Goal: Task Accomplishment & Management: Manage account settings

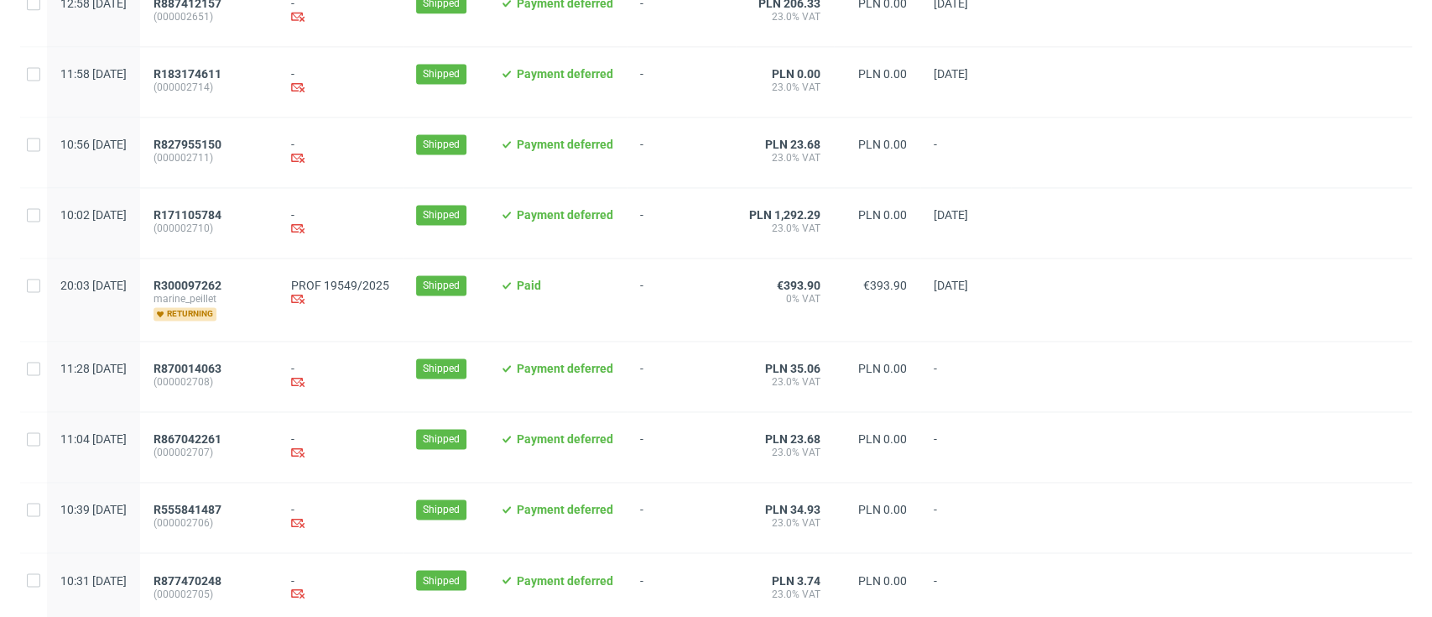
scroll to position [1776, 0]
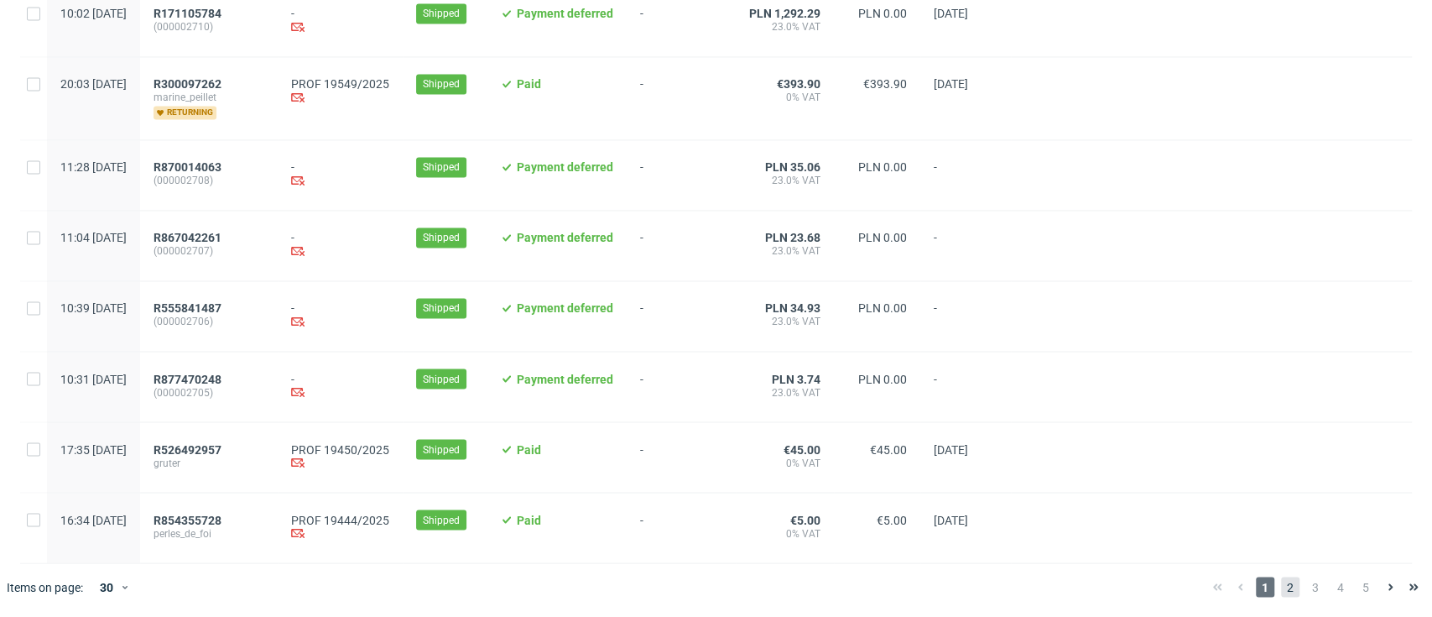
click at [1281, 587] on span "2" at bounding box center [1290, 586] width 18 height 20
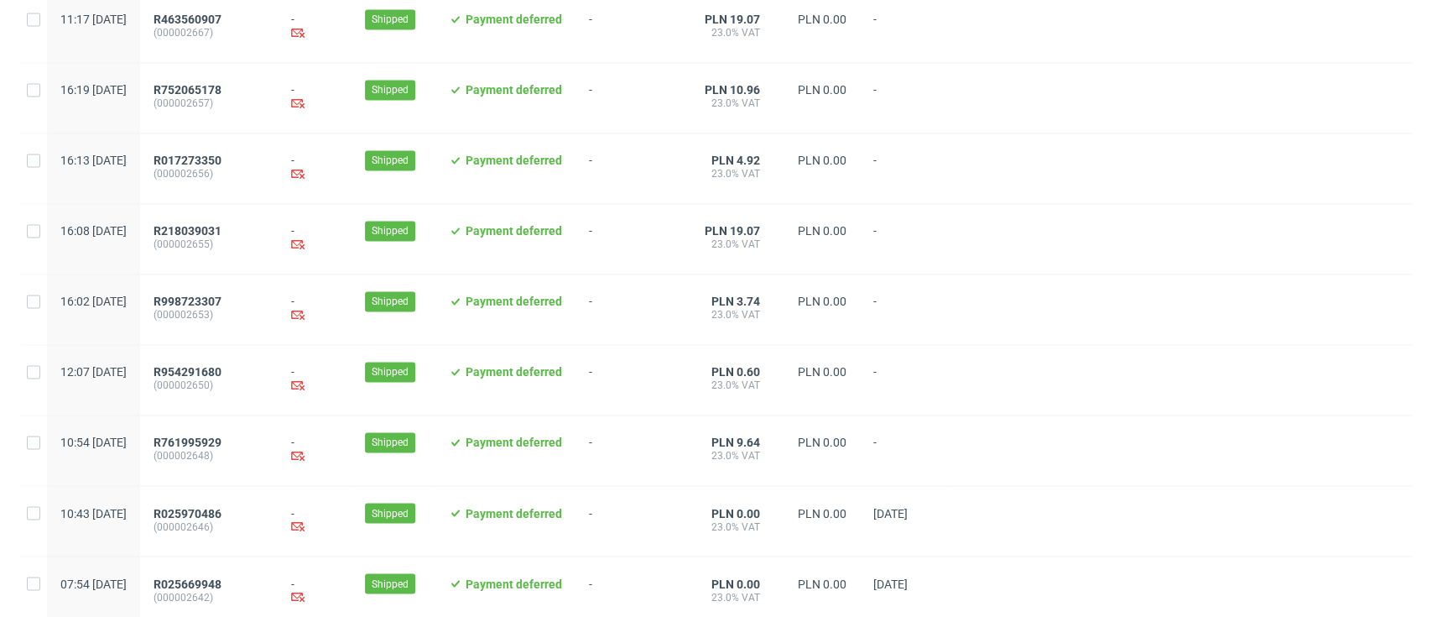
scroll to position [1752, 0]
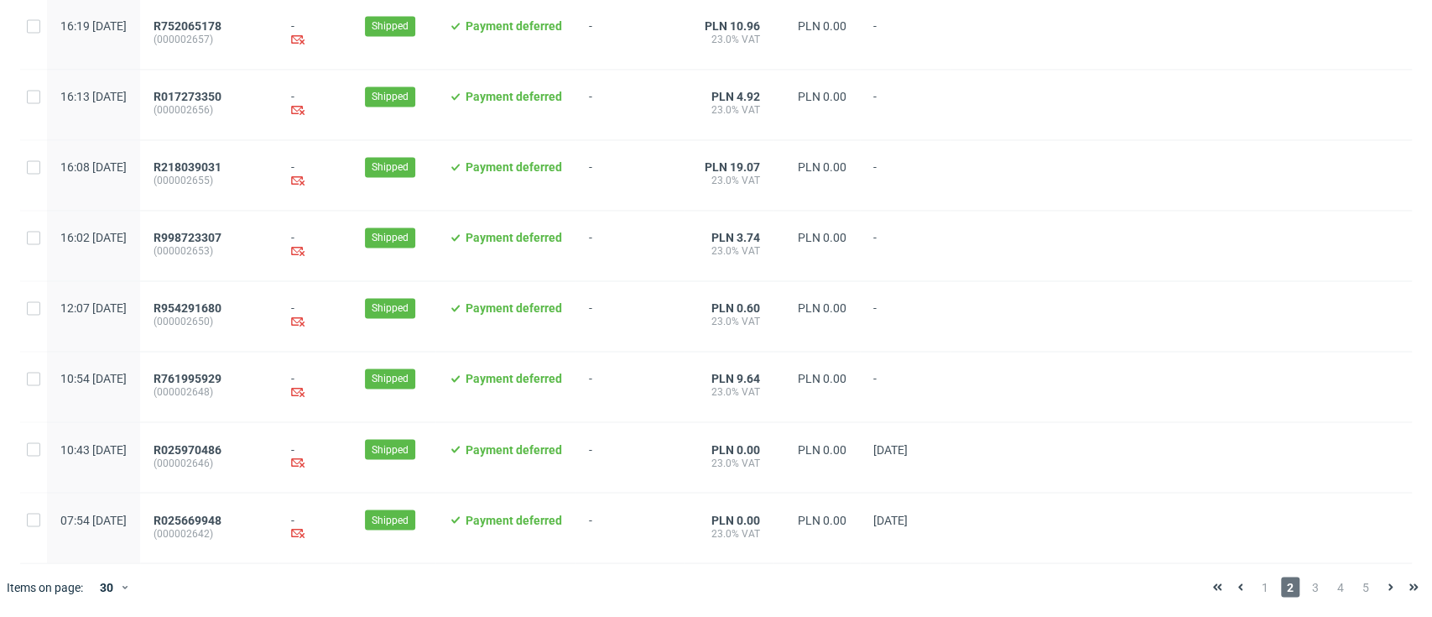
click at [1306, 579] on span "3" at bounding box center [1315, 586] width 18 height 20
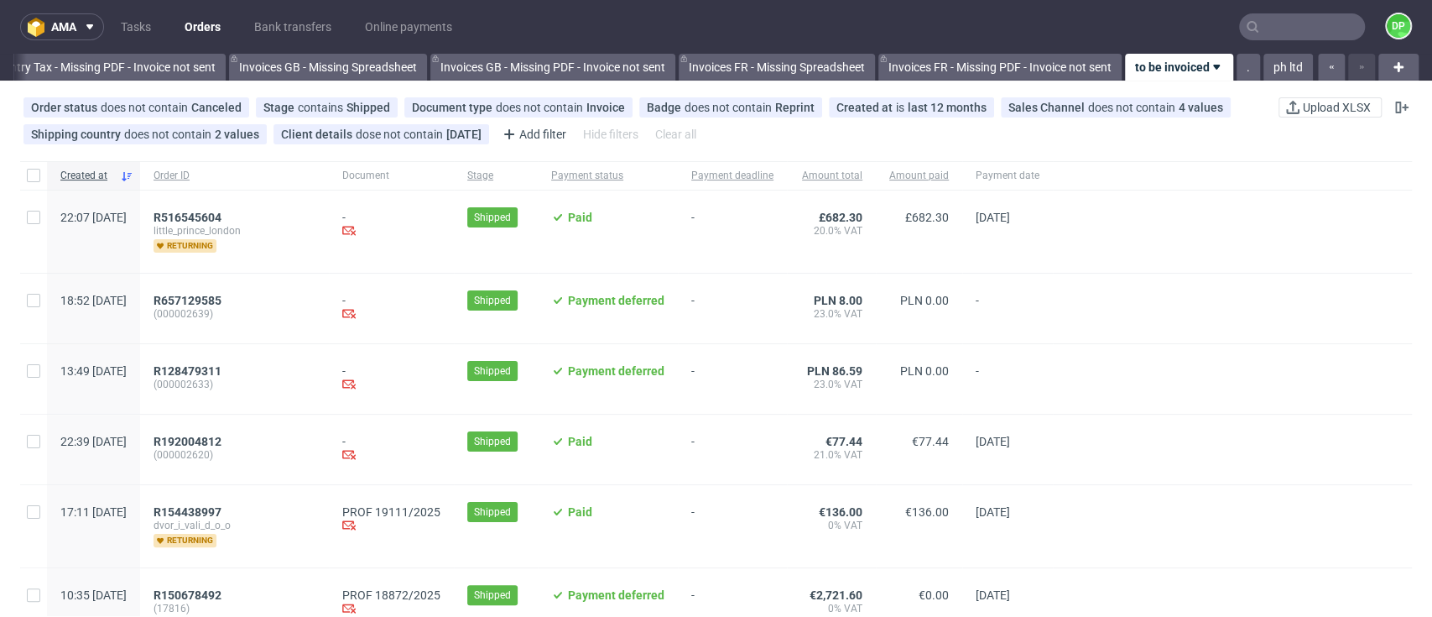
scroll to position [447, 0]
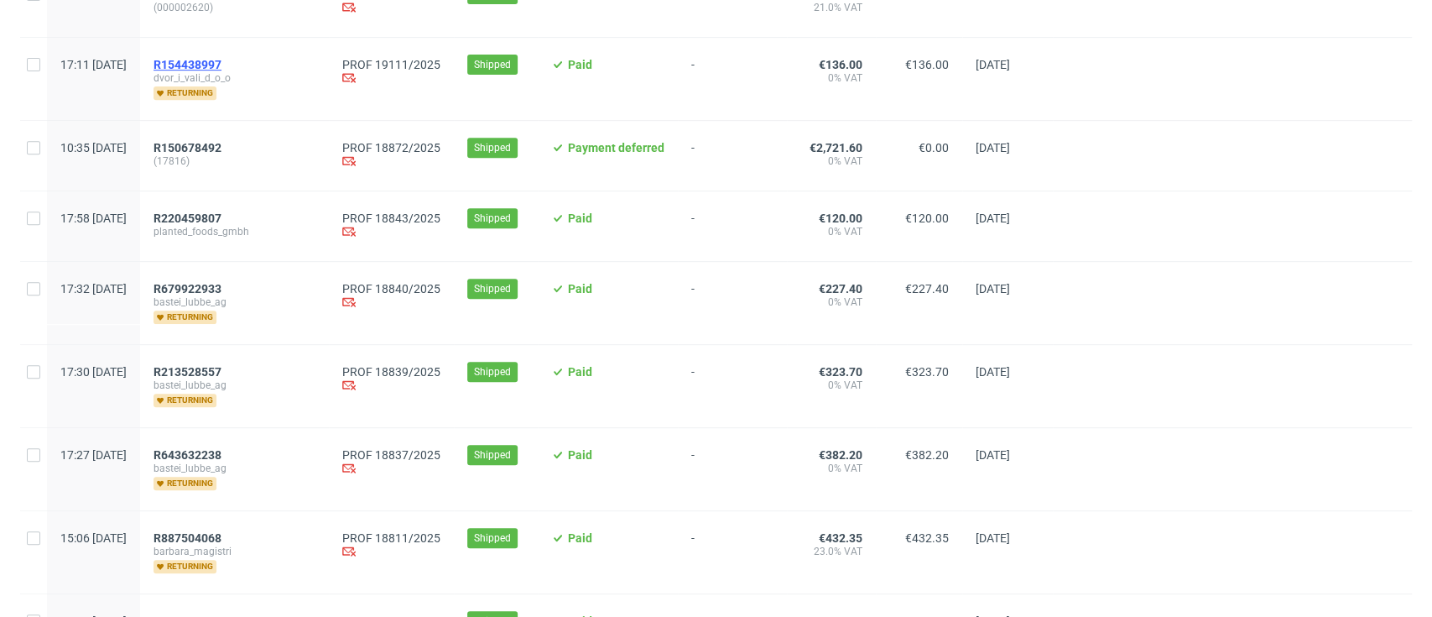
click at [221, 67] on span "R154438997" at bounding box center [188, 64] width 68 height 13
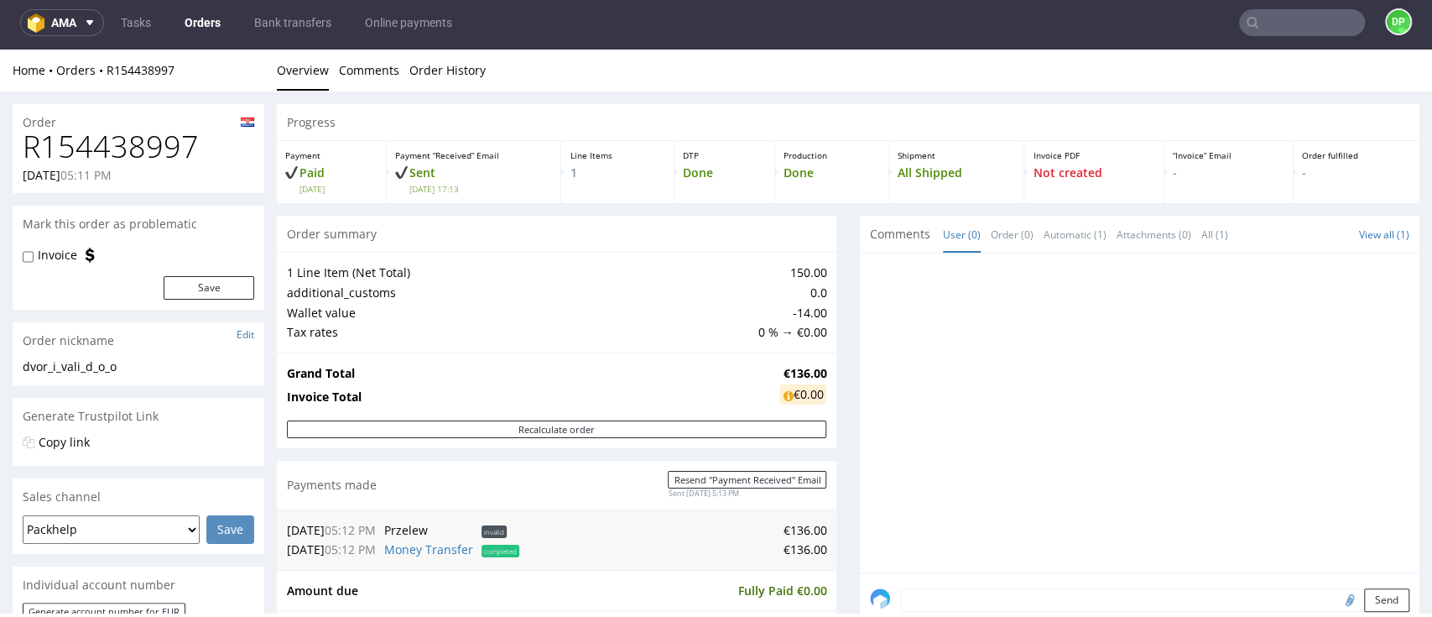
scroll to position [671, 0]
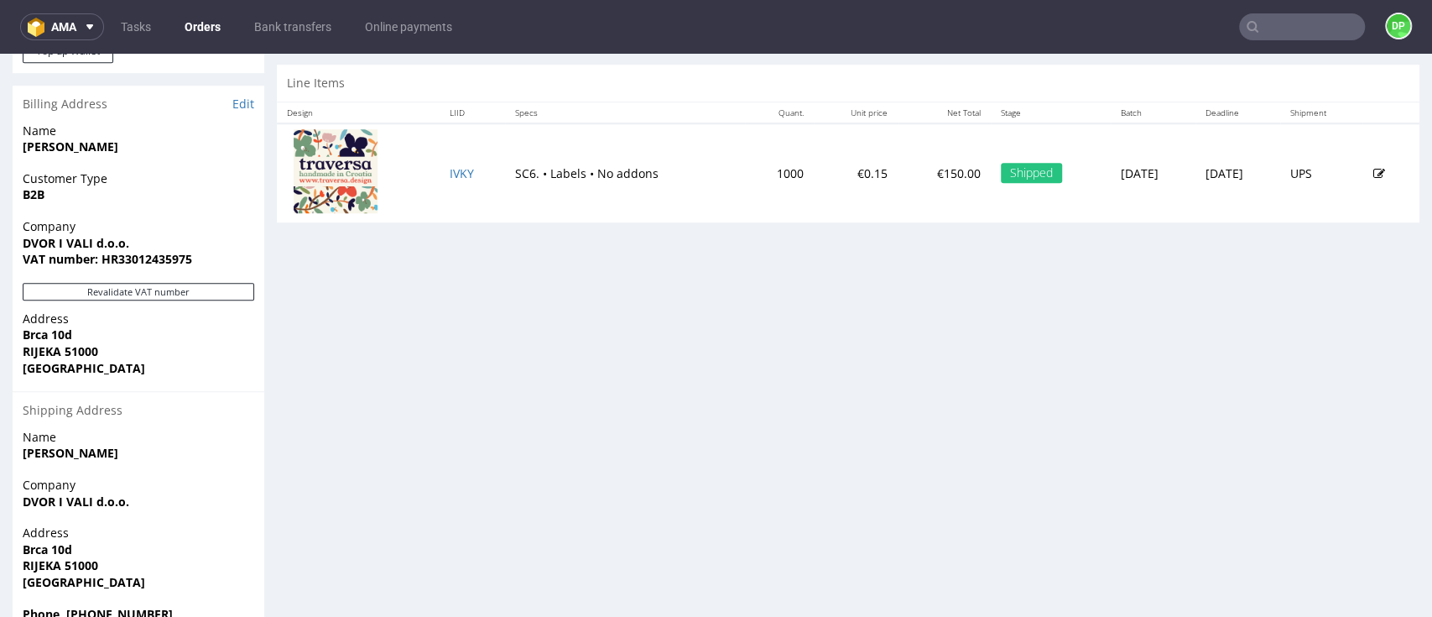
scroll to position [849, 0]
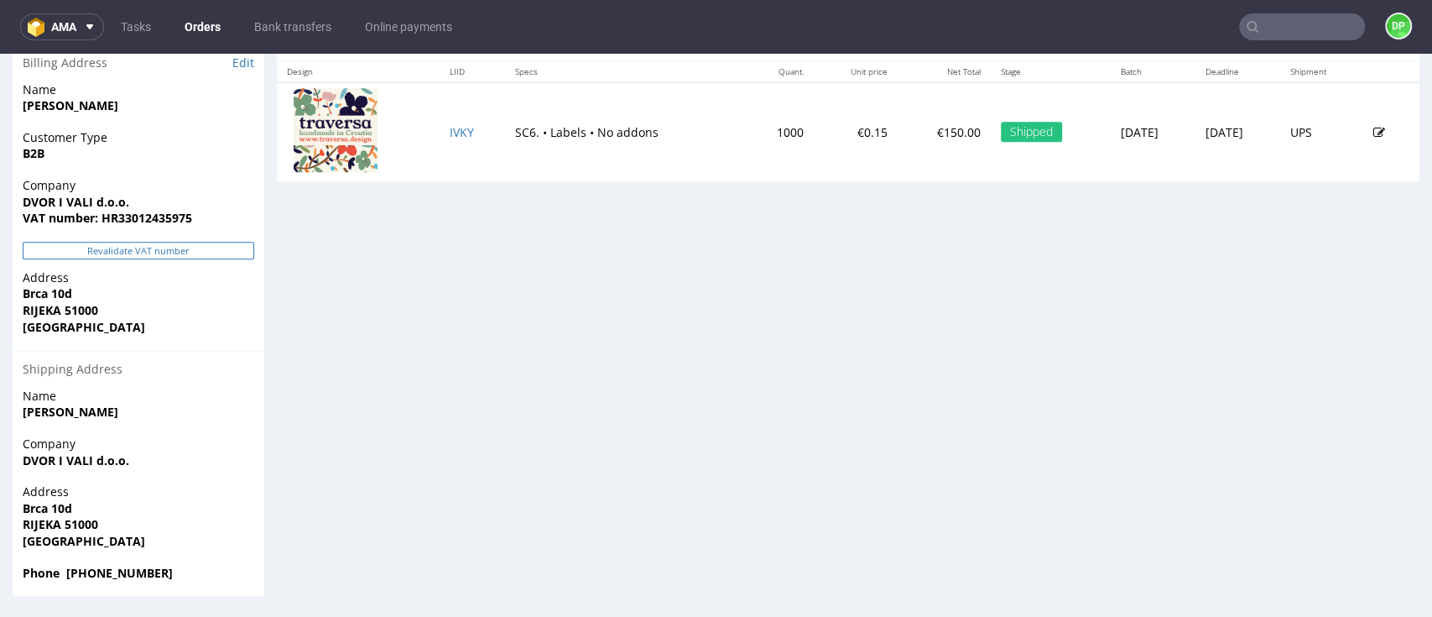
click at [127, 245] on button "Revalidate VAT number" at bounding box center [139, 251] width 232 height 18
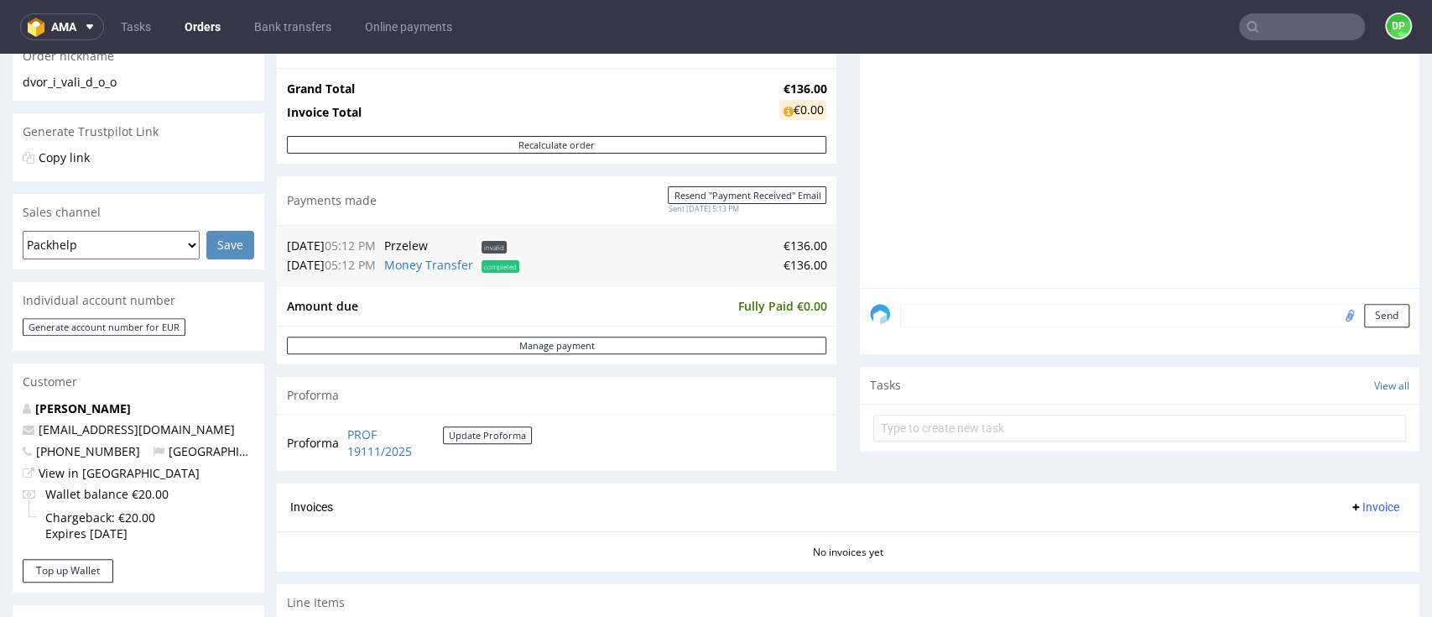
scroll to position [671, 0]
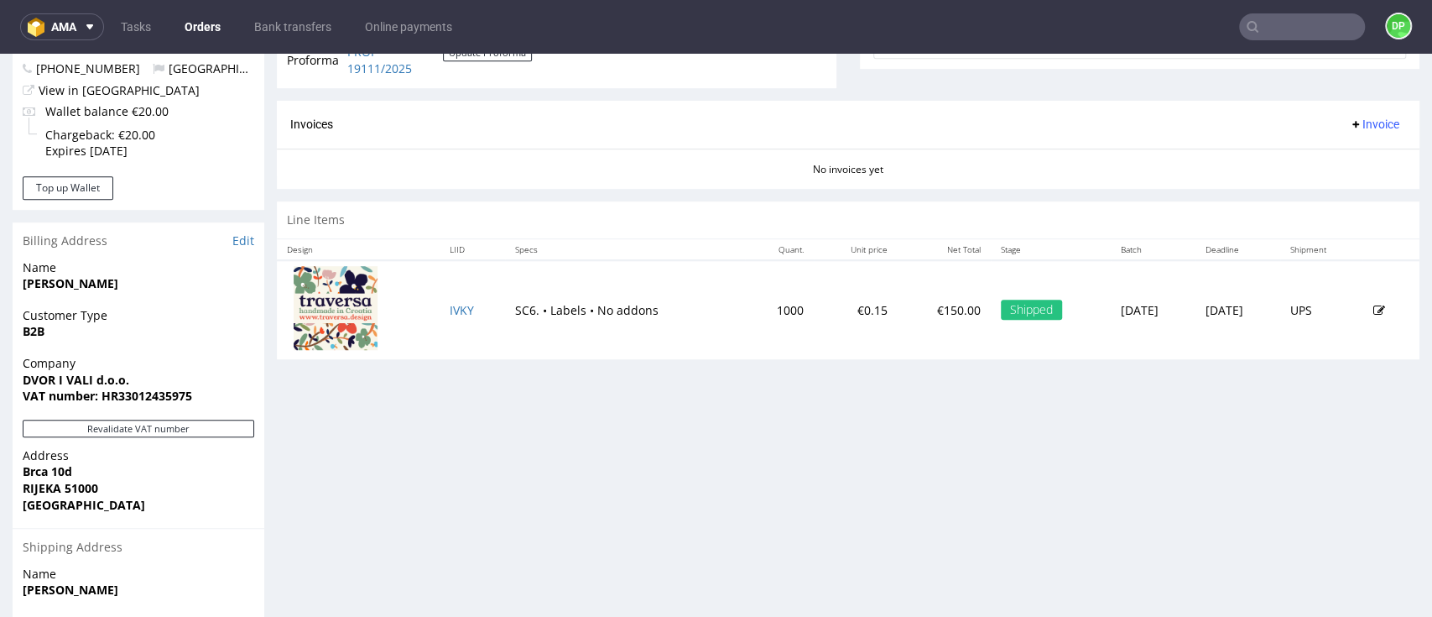
click at [1342, 131] on button "Invoice" at bounding box center [1374, 124] width 64 height 20
click at [1336, 158] on span "Generate" at bounding box center [1339, 159] width 81 height 17
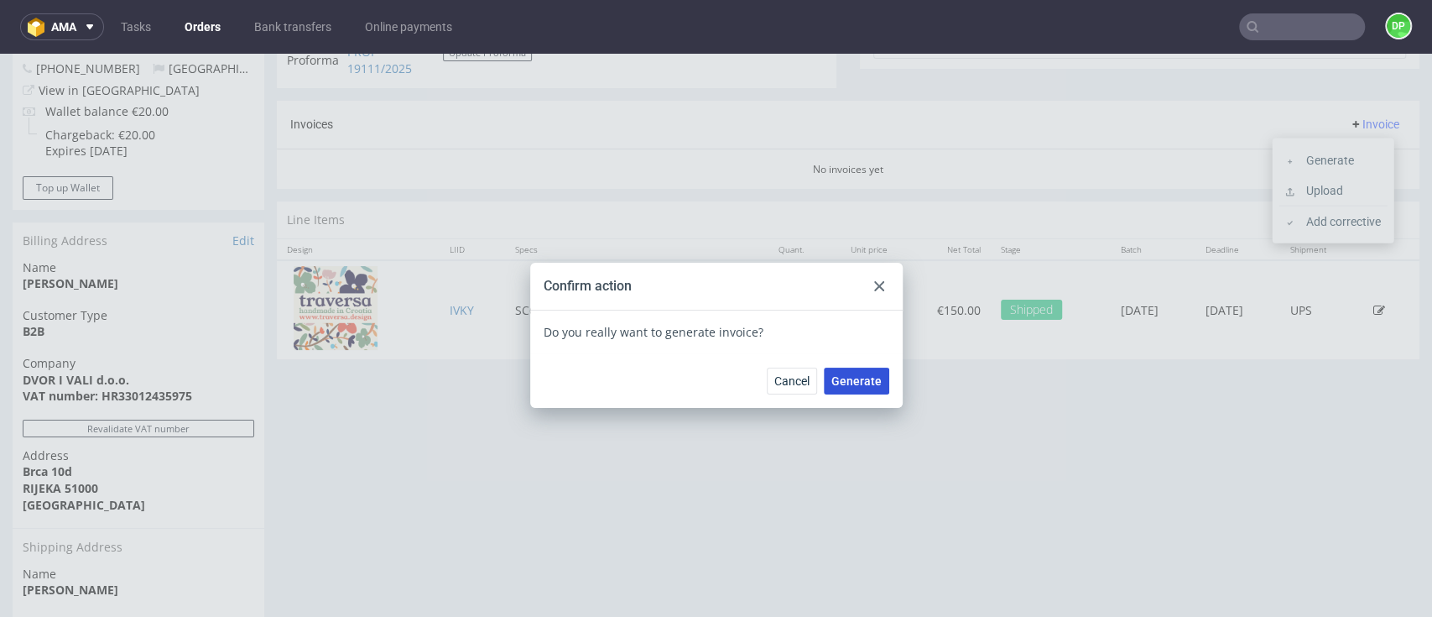
click at [853, 381] on span "Generate" at bounding box center [856, 381] width 50 height 12
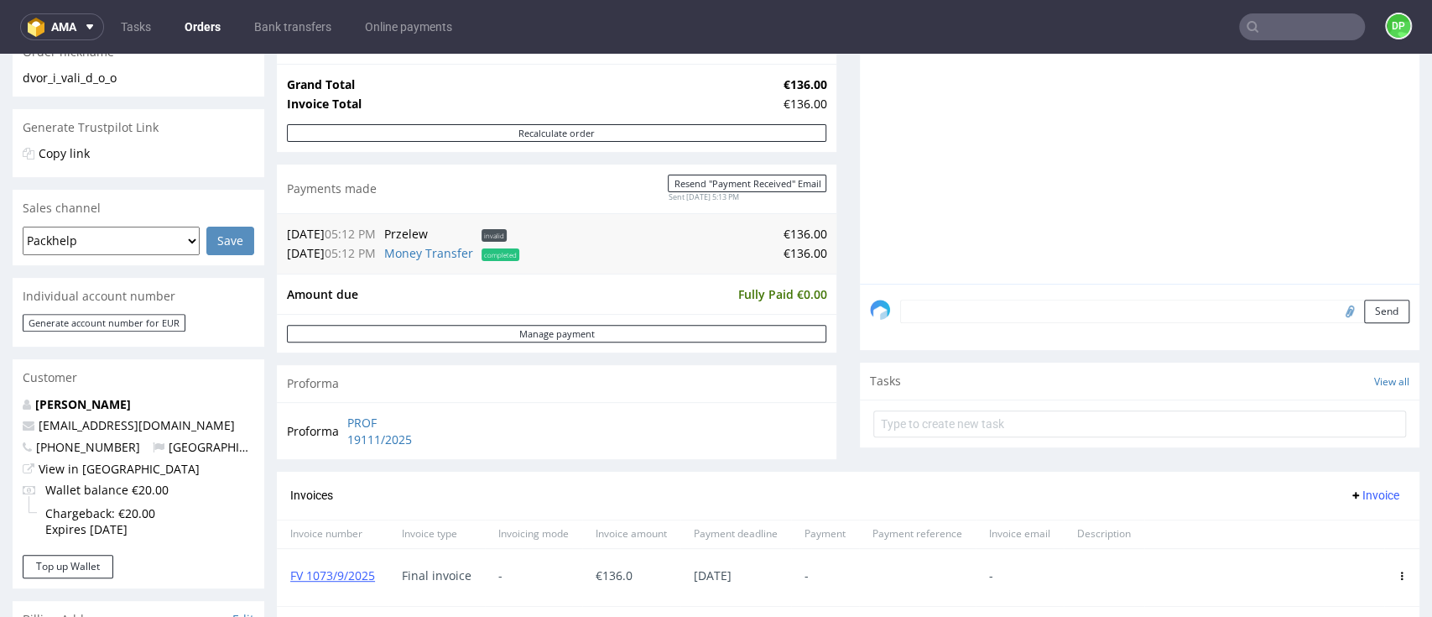
scroll to position [289, 0]
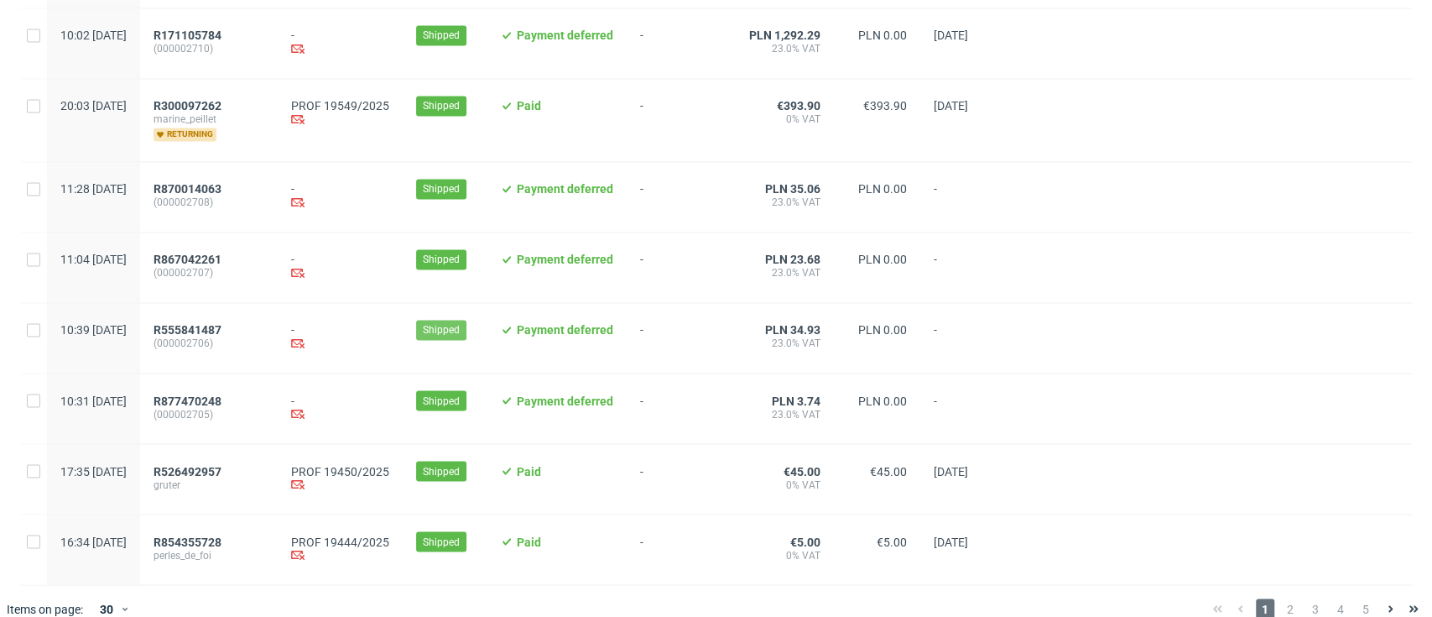
scroll to position [1776, 0]
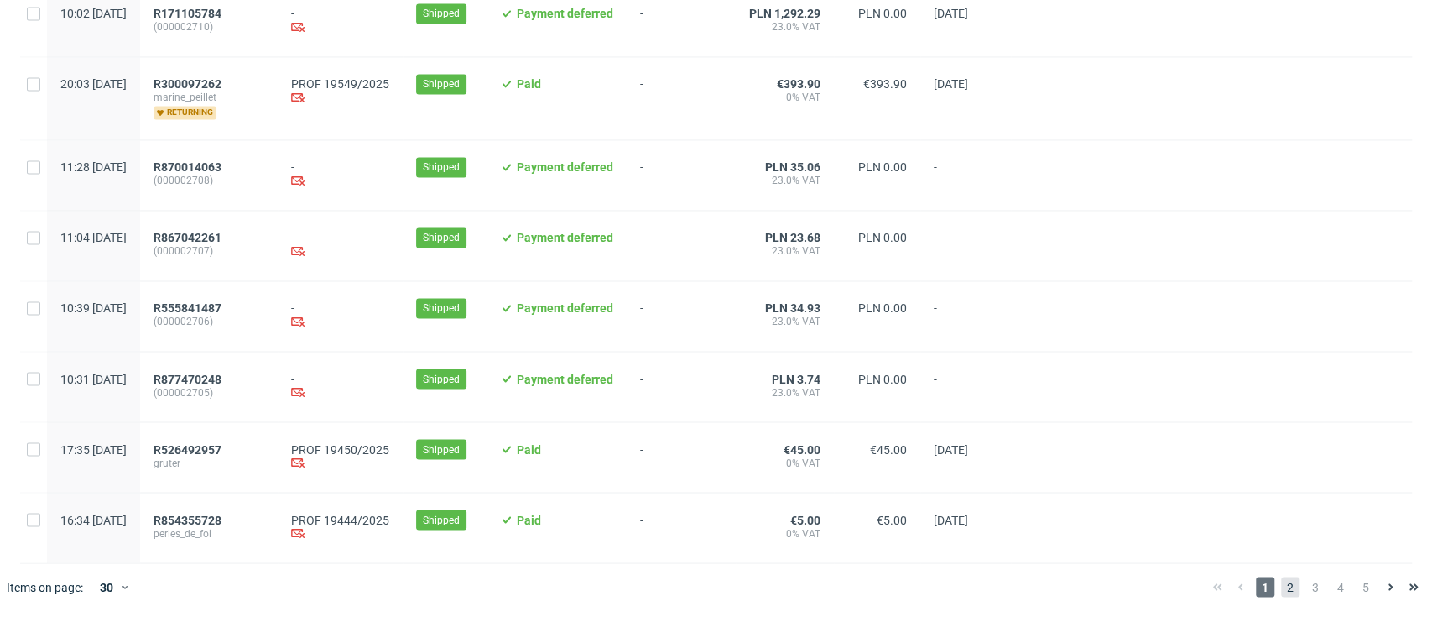
click at [1281, 587] on span "2" at bounding box center [1290, 586] width 18 height 20
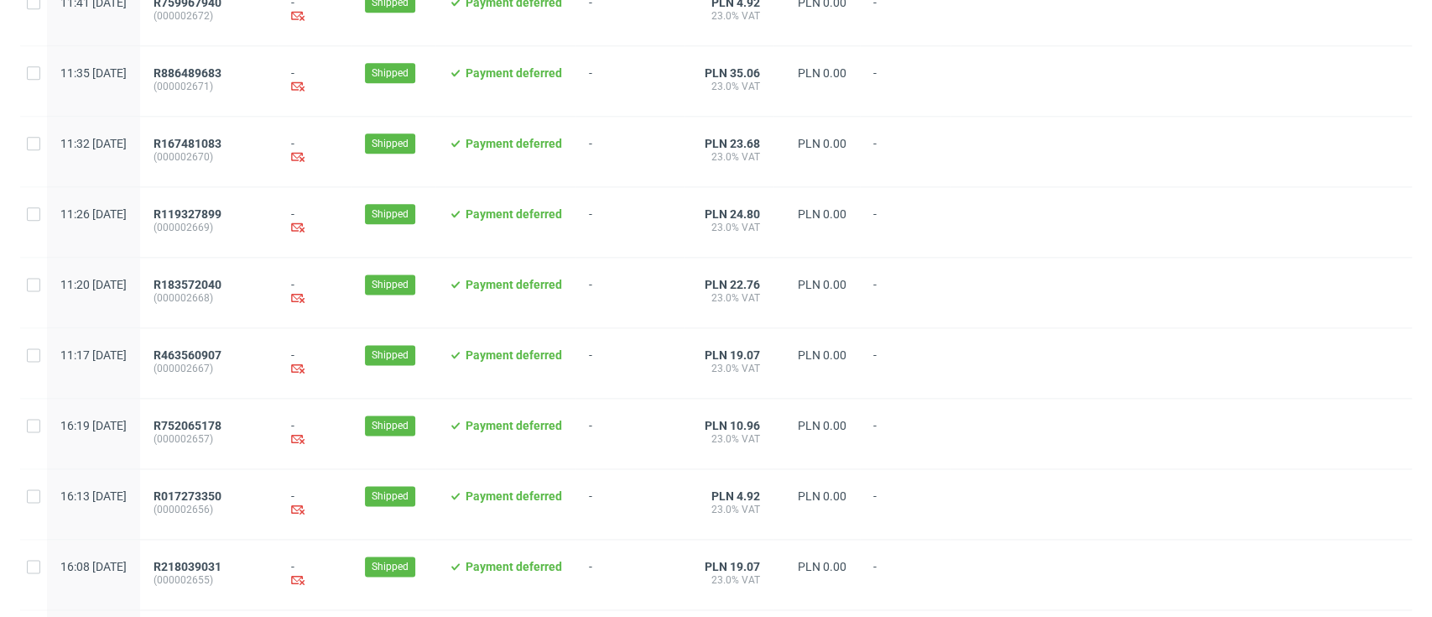
scroll to position [1752, 0]
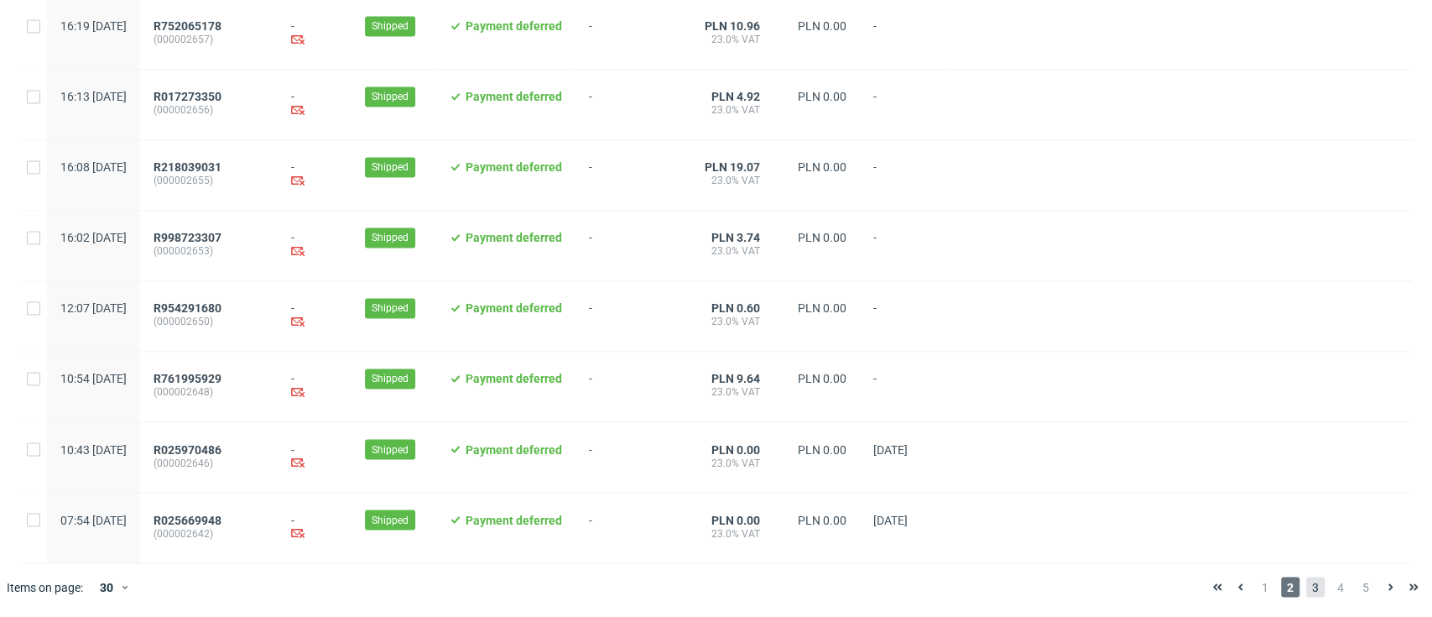
click at [1306, 593] on span "3" at bounding box center [1315, 586] width 18 height 20
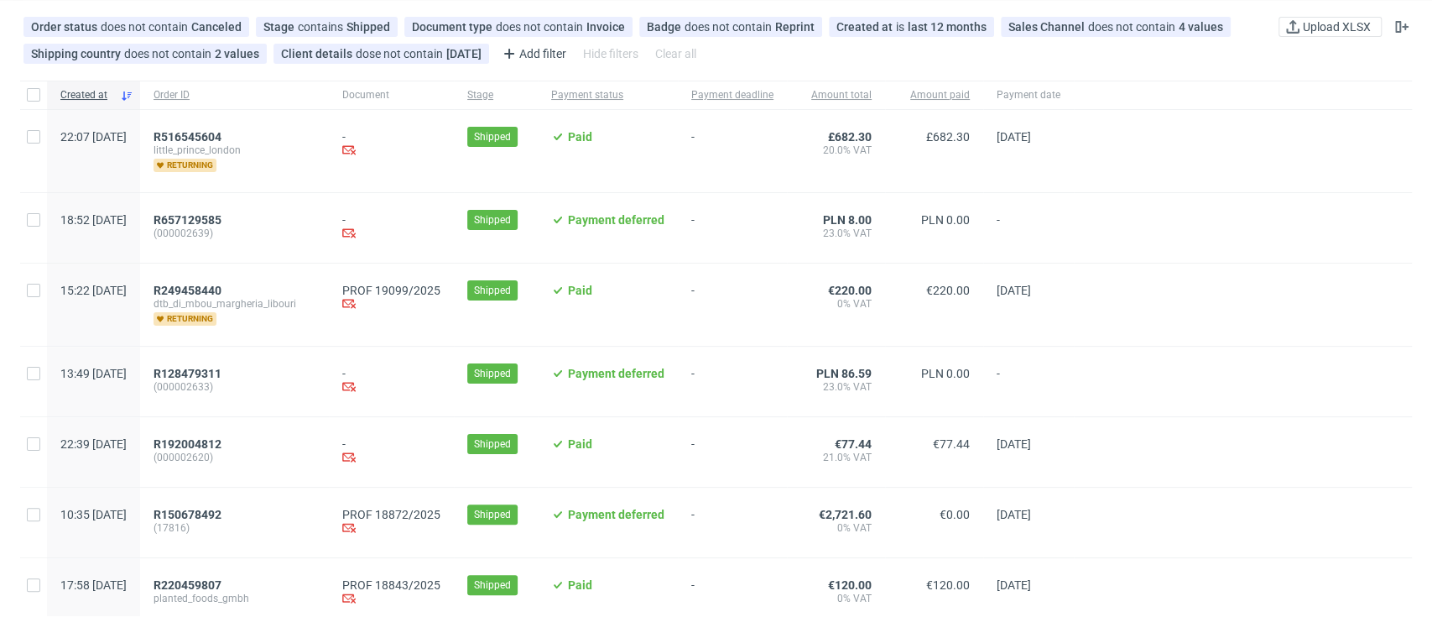
scroll to position [112, 0]
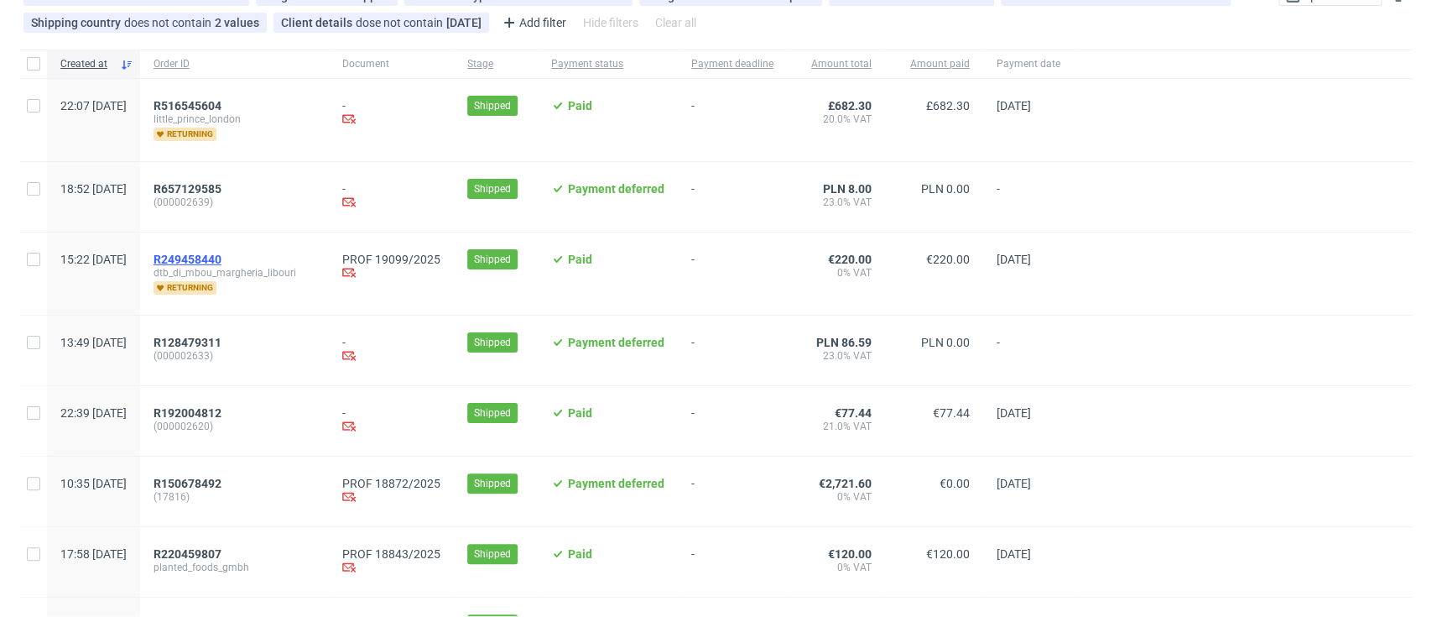
click at [221, 255] on span "R249458440" at bounding box center [188, 259] width 68 height 13
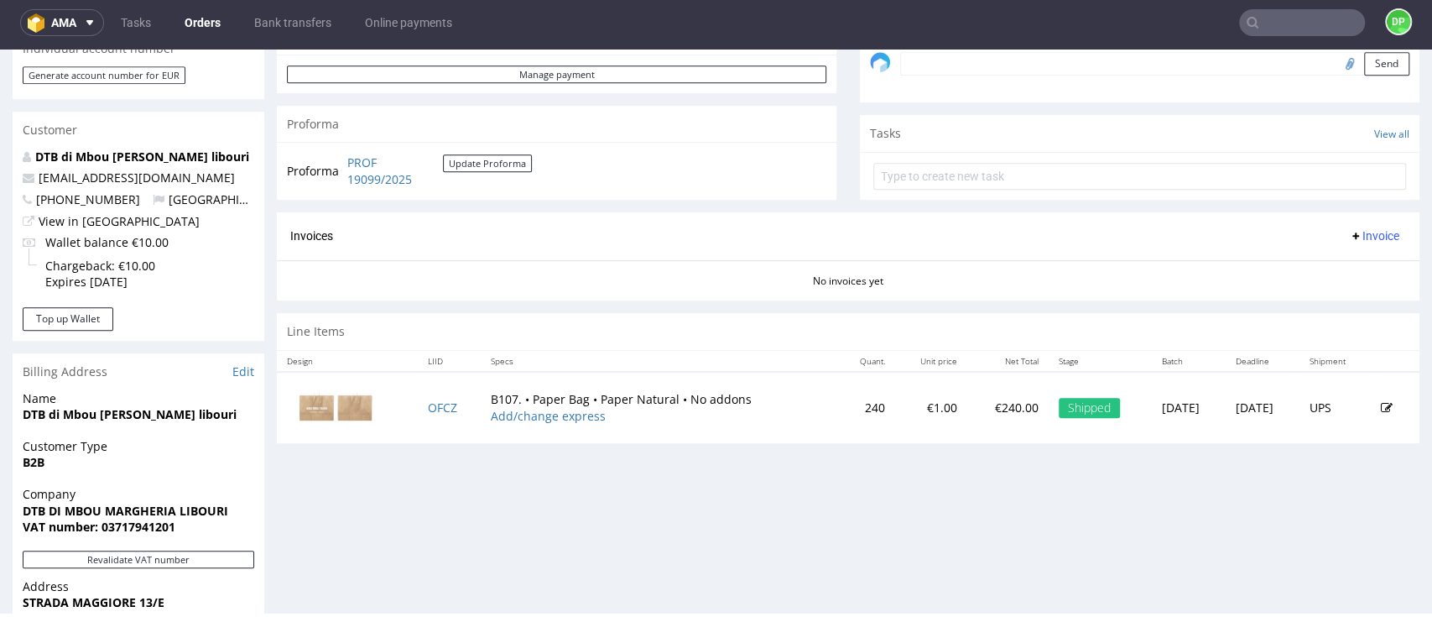
scroll to position [671, 0]
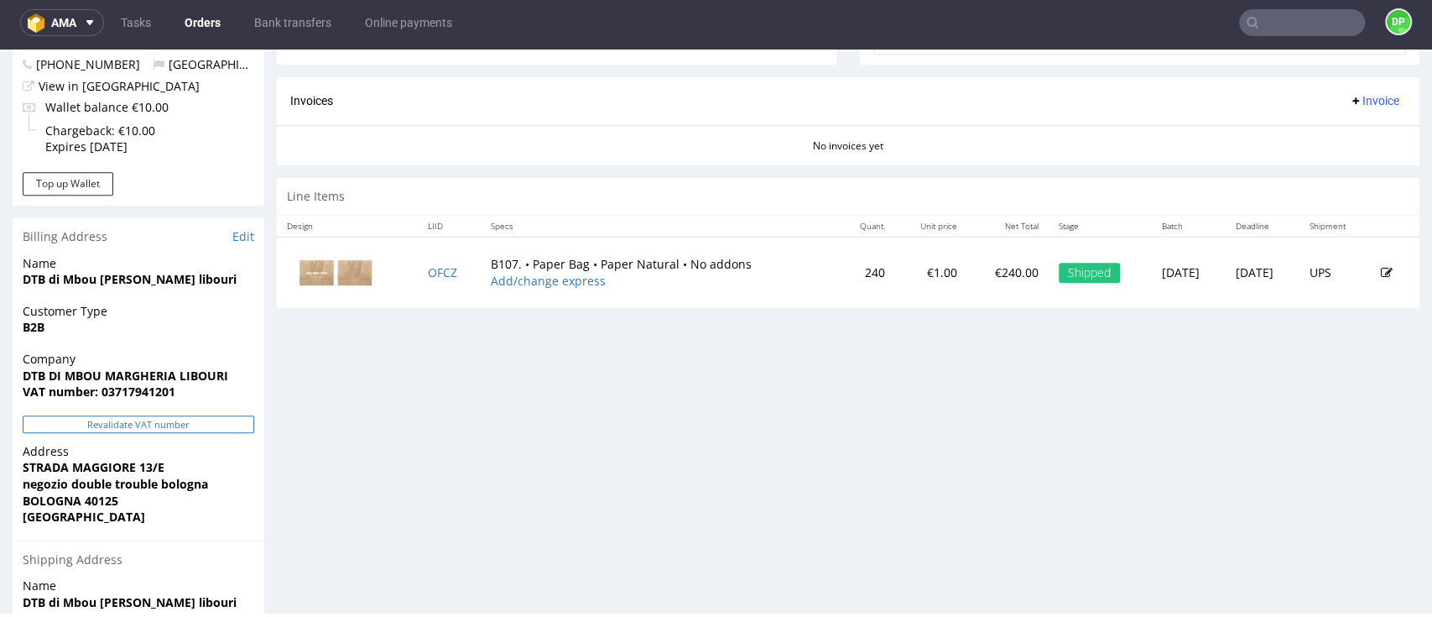
click at [134, 415] on button "Revalidate VAT number" at bounding box center [139, 424] width 232 height 18
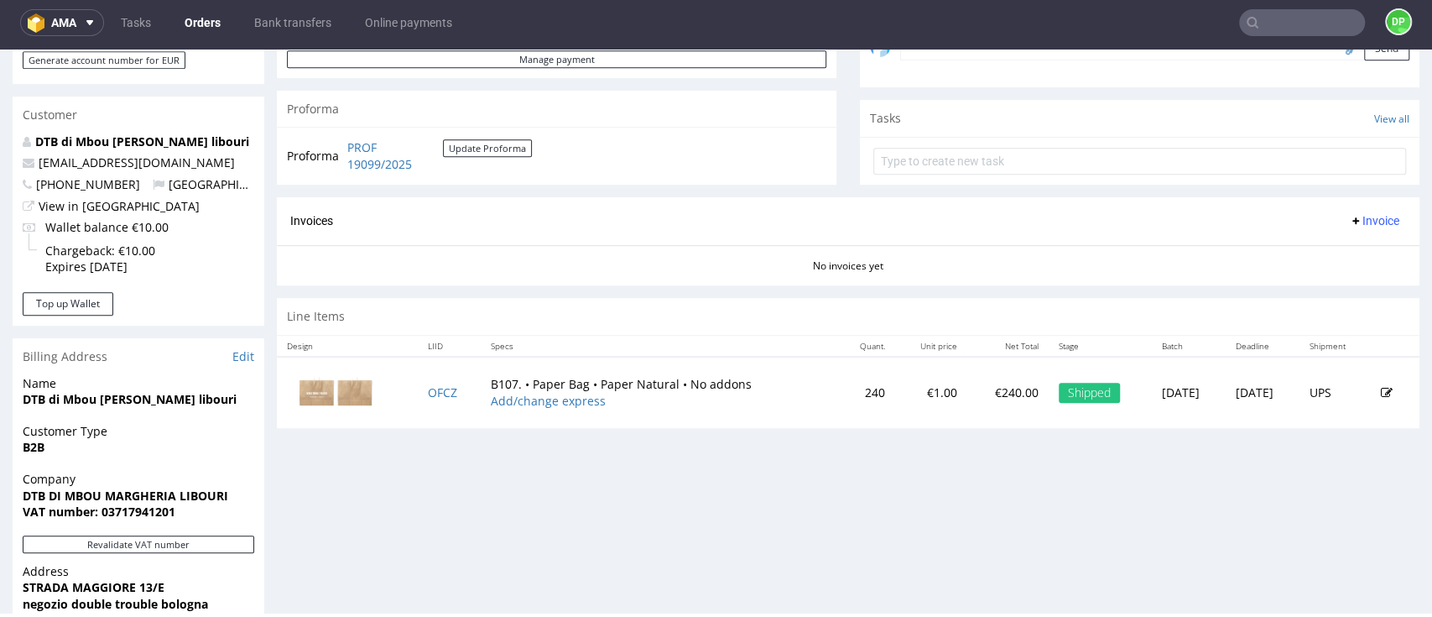
scroll to position [559, 0]
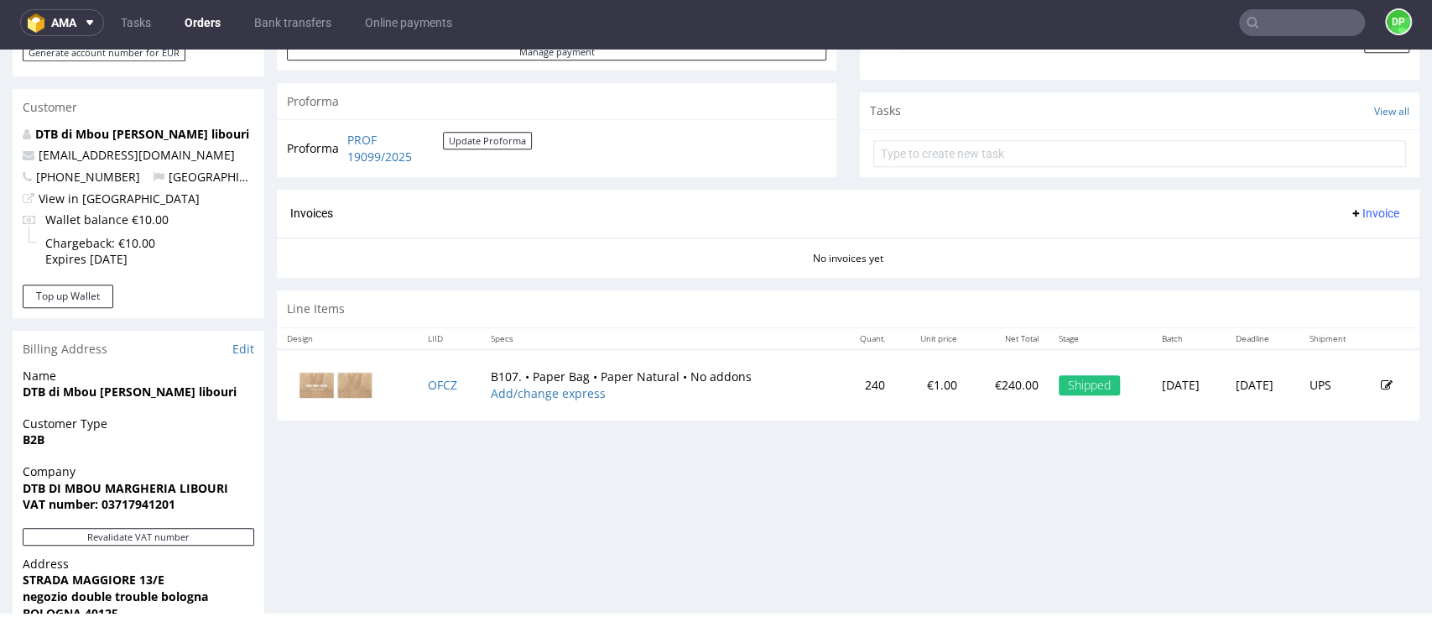
click at [1349, 206] on span "Invoice" at bounding box center [1374, 212] width 50 height 13
click at [1317, 243] on span "Generate" at bounding box center [1339, 247] width 81 height 17
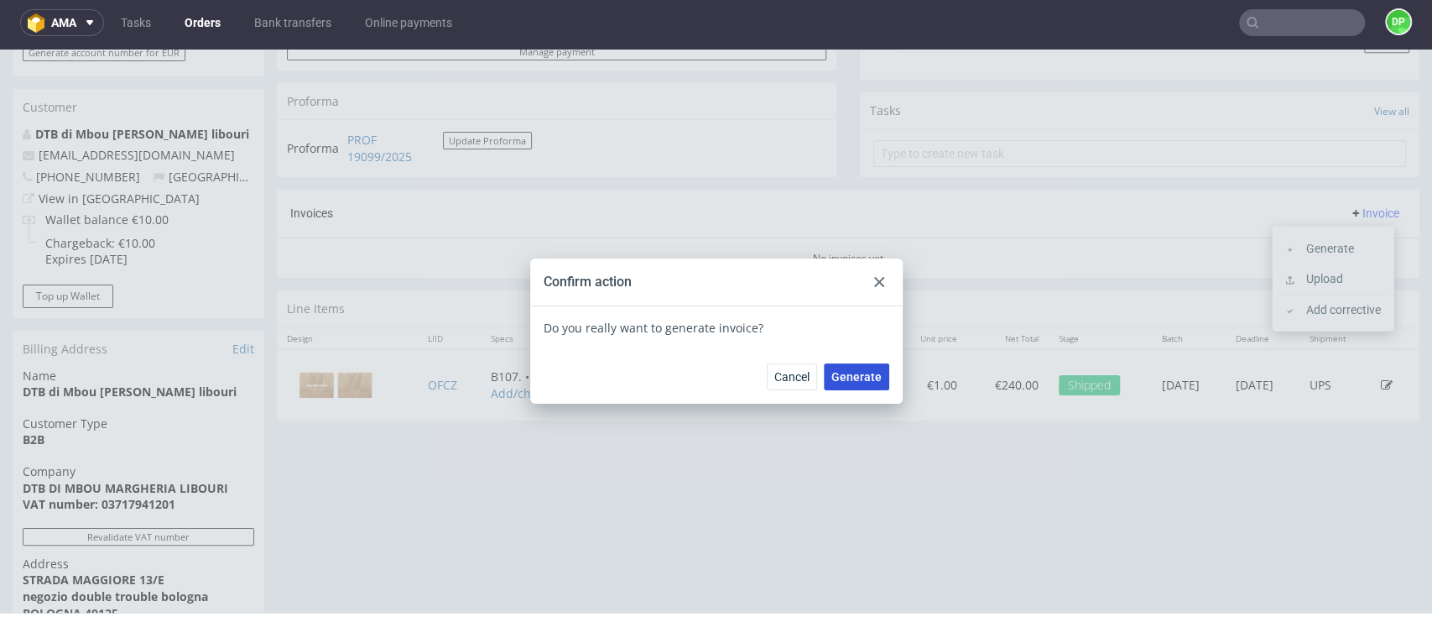
click at [840, 373] on span "Generate" at bounding box center [856, 377] width 50 height 12
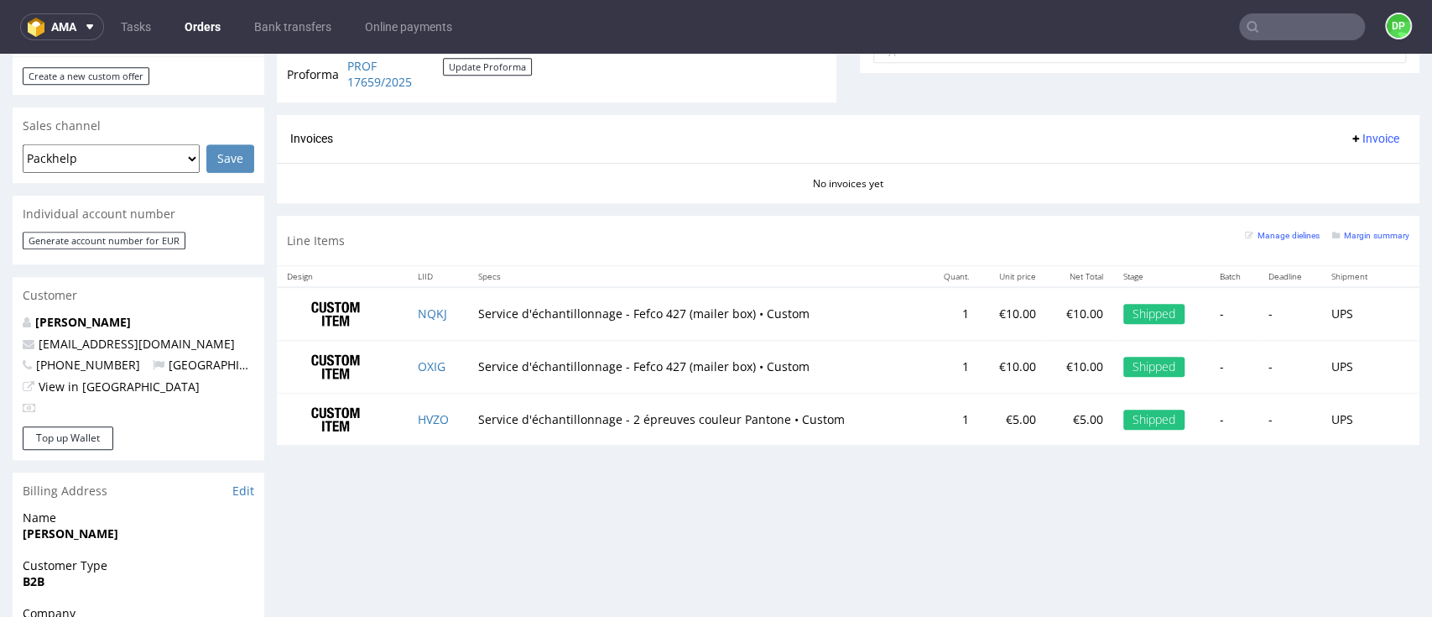
scroll to position [671, 0]
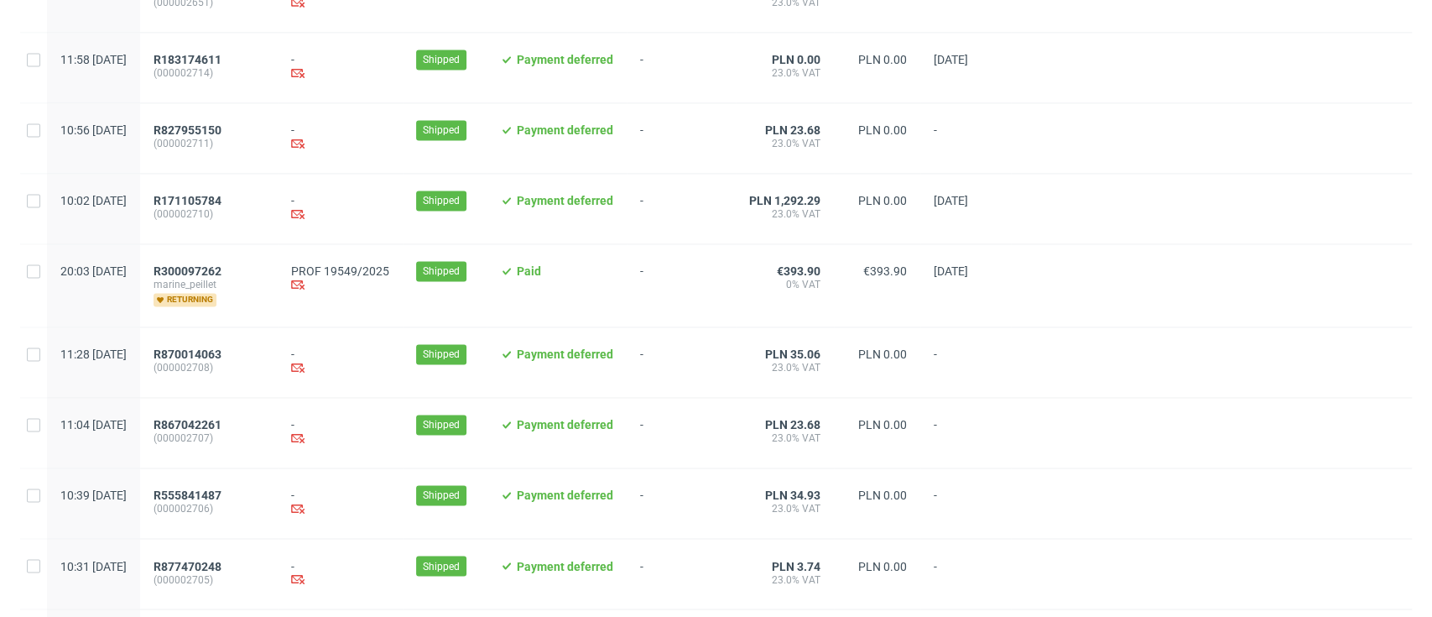
scroll to position [1776, 0]
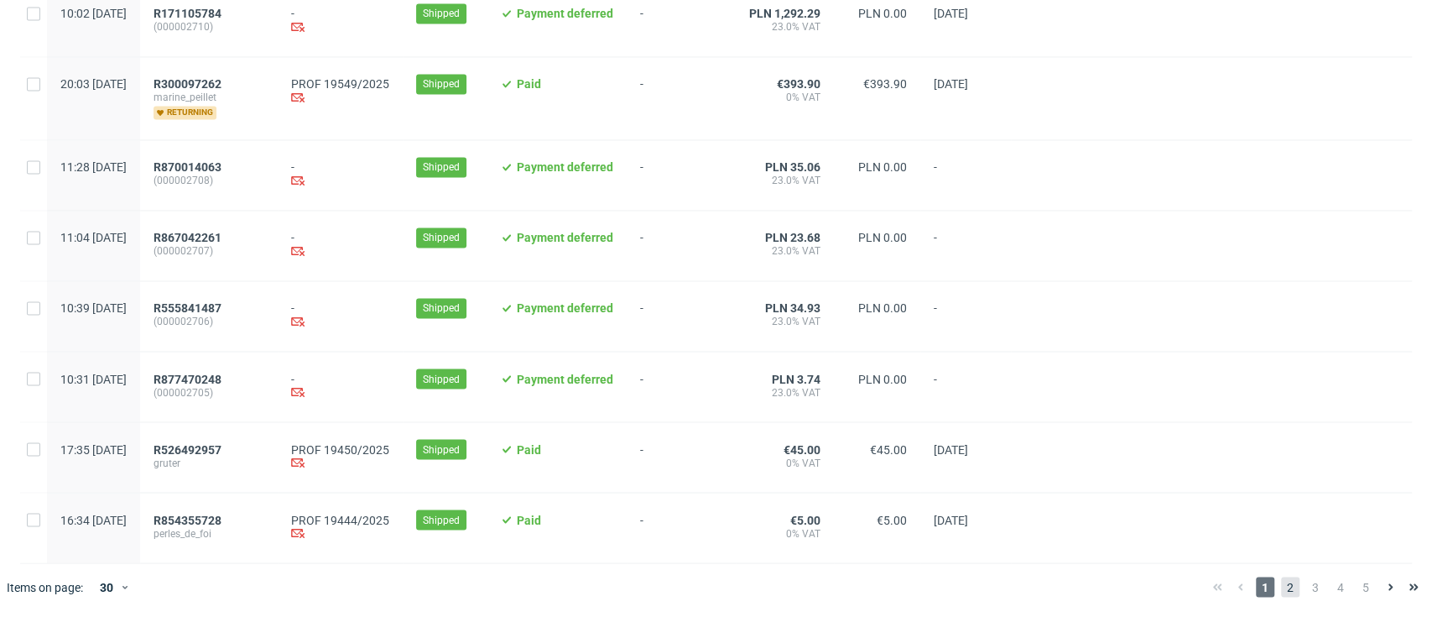
click at [1281, 591] on span "2" at bounding box center [1290, 586] width 18 height 20
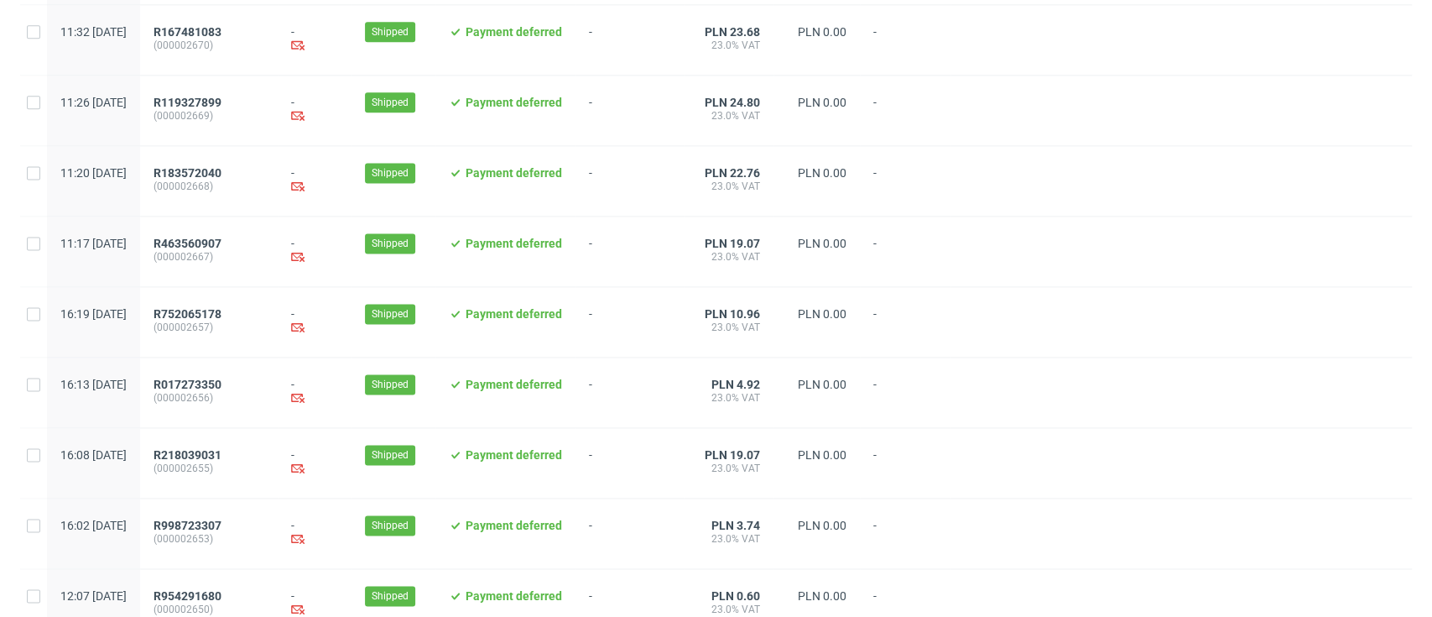
scroll to position [1752, 0]
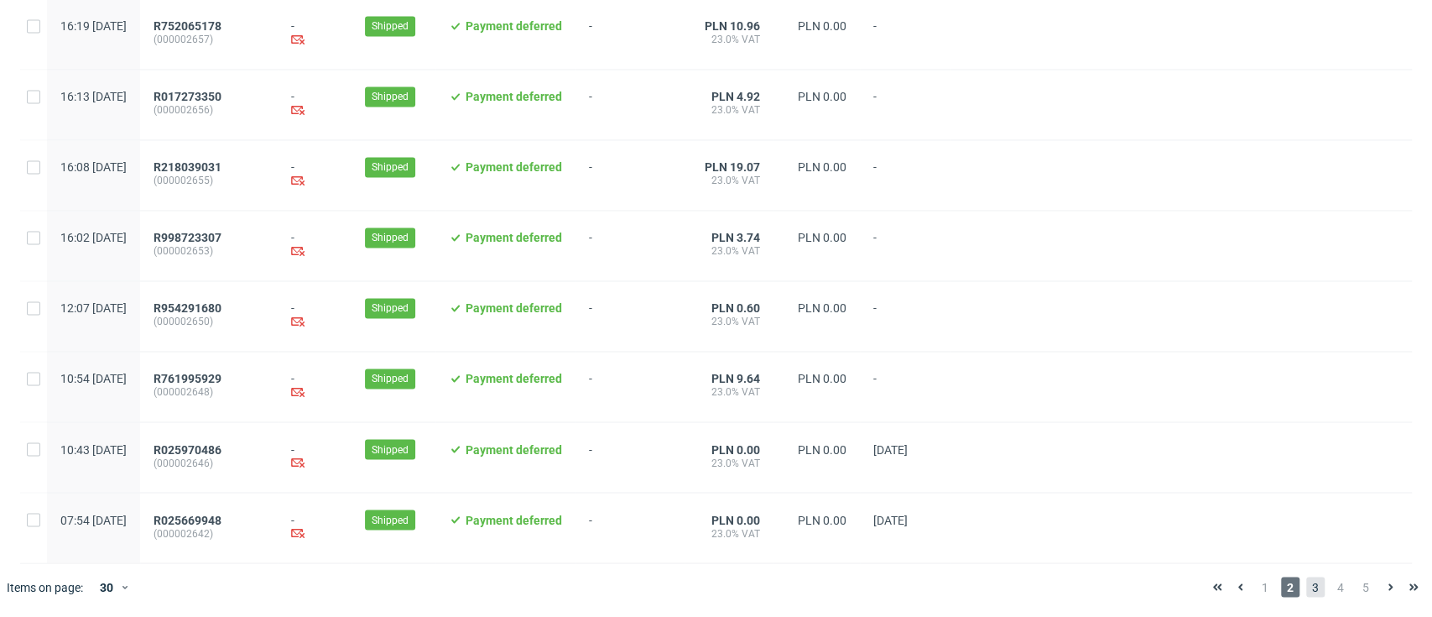
click at [1306, 594] on span "3" at bounding box center [1315, 586] width 18 height 20
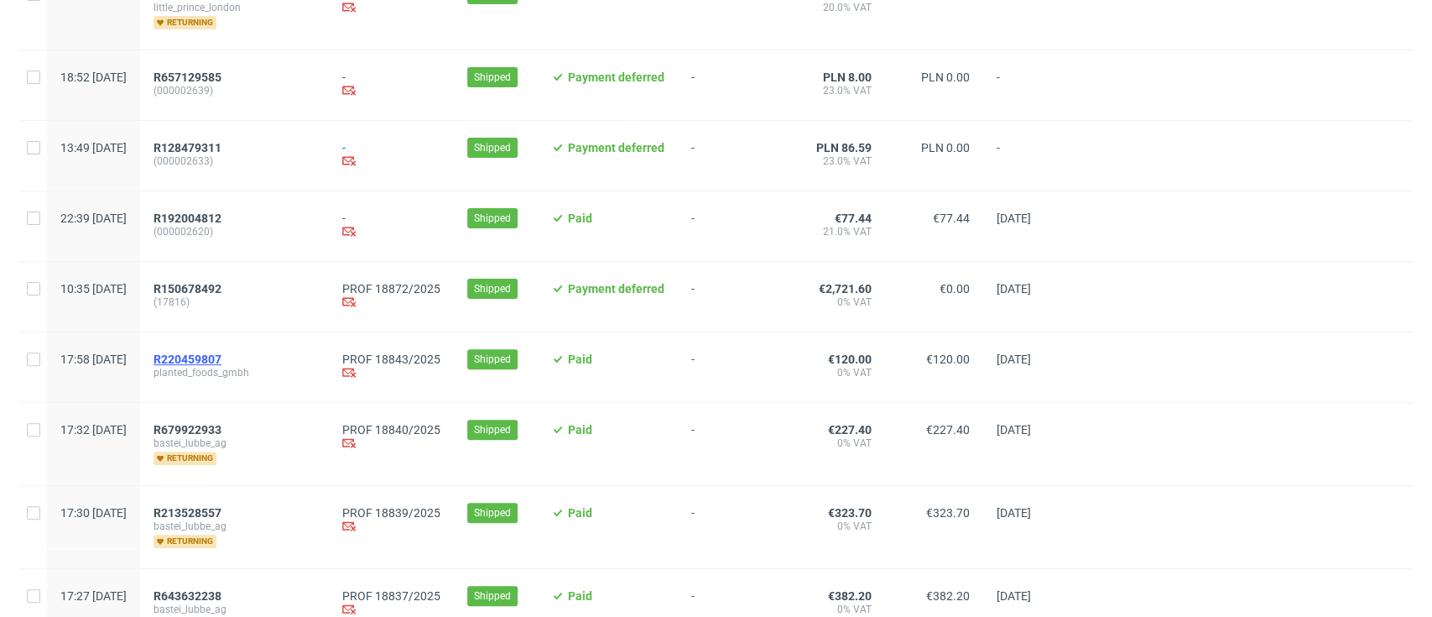
click at [221, 352] on span "R220459807" at bounding box center [188, 358] width 68 height 13
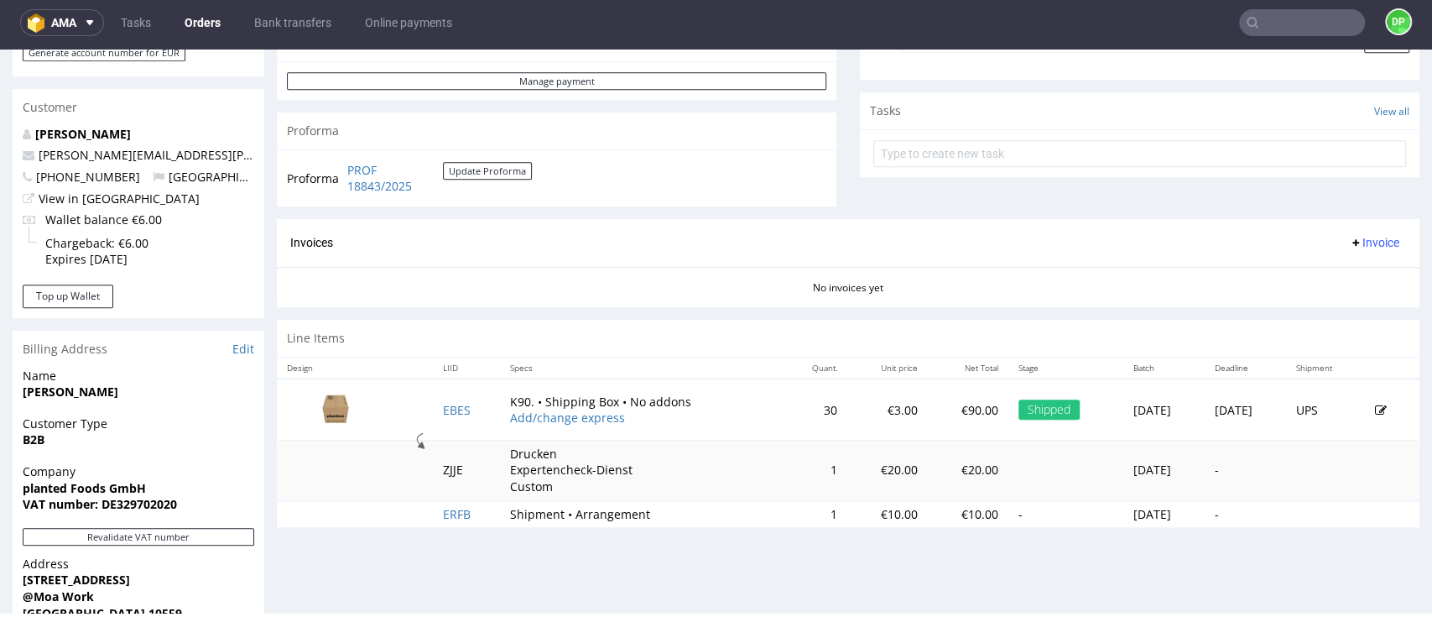
scroll to position [671, 0]
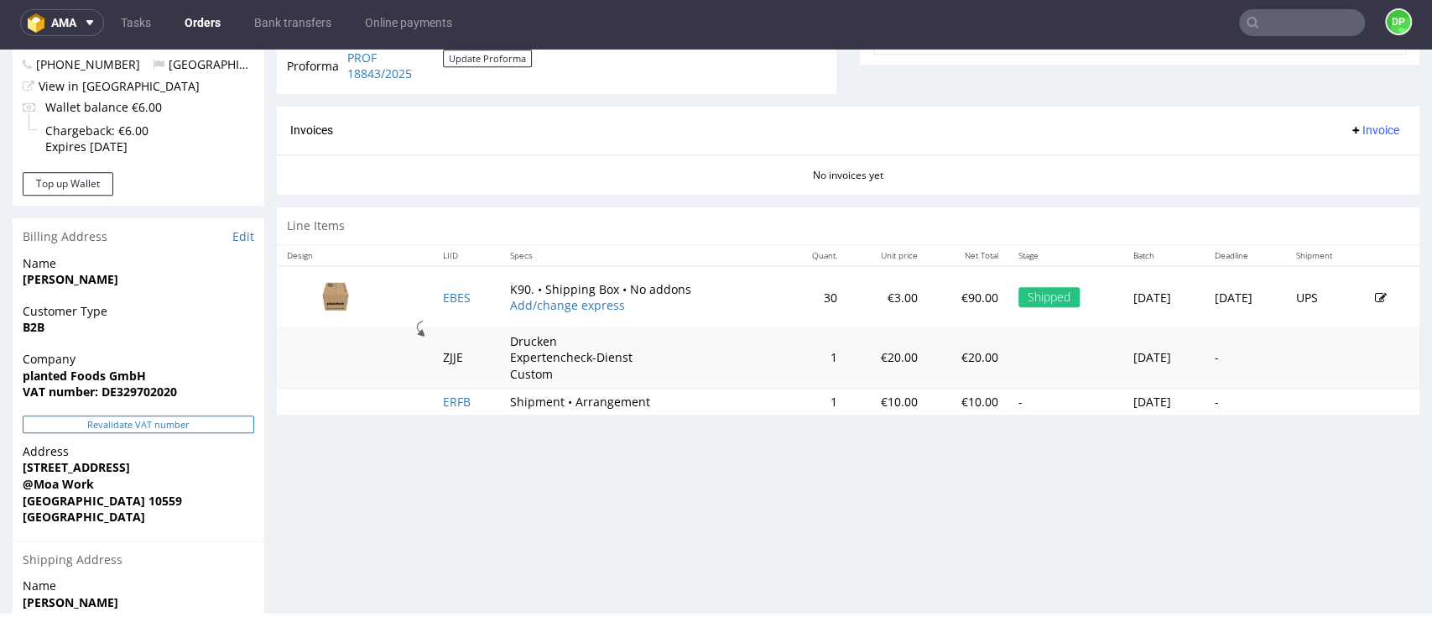
click at [105, 425] on button "Revalidate VAT number" at bounding box center [139, 424] width 232 height 18
click at [186, 422] on button "Revalidate VAT number" at bounding box center [139, 424] width 232 height 18
click at [179, 430] on button "Revalidate VAT number" at bounding box center [139, 424] width 232 height 18
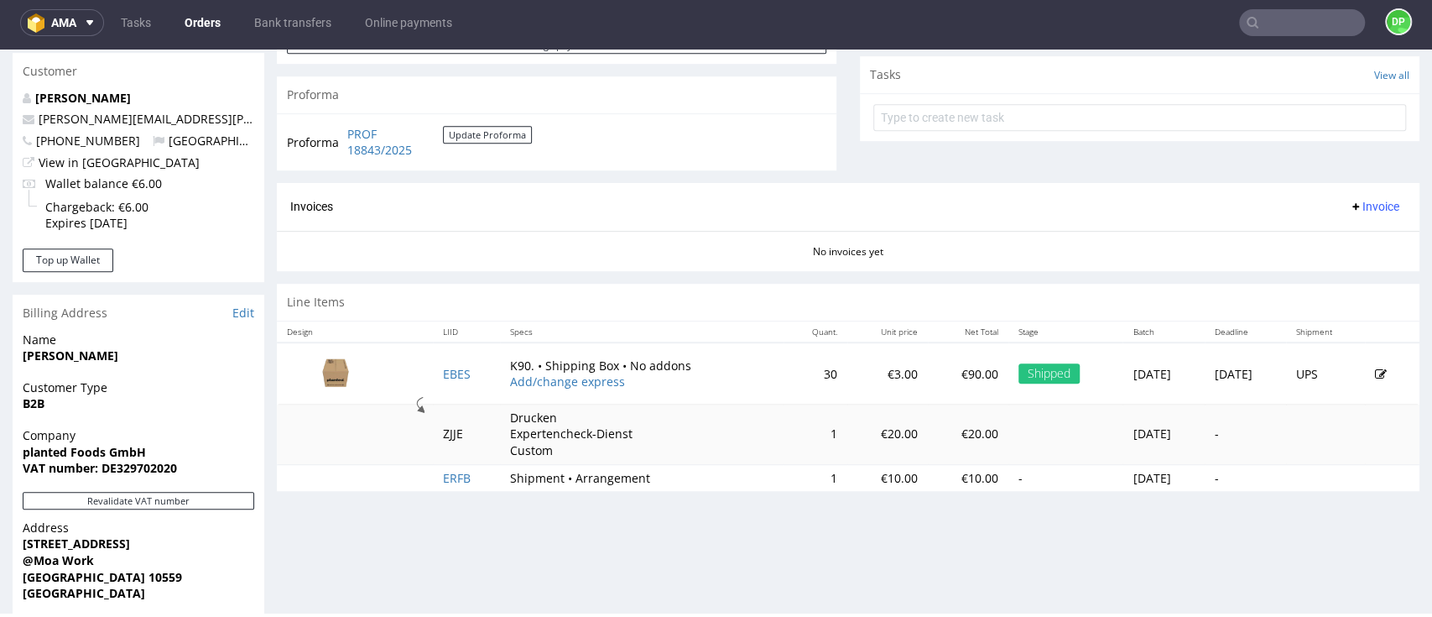
scroll to position [546, 0]
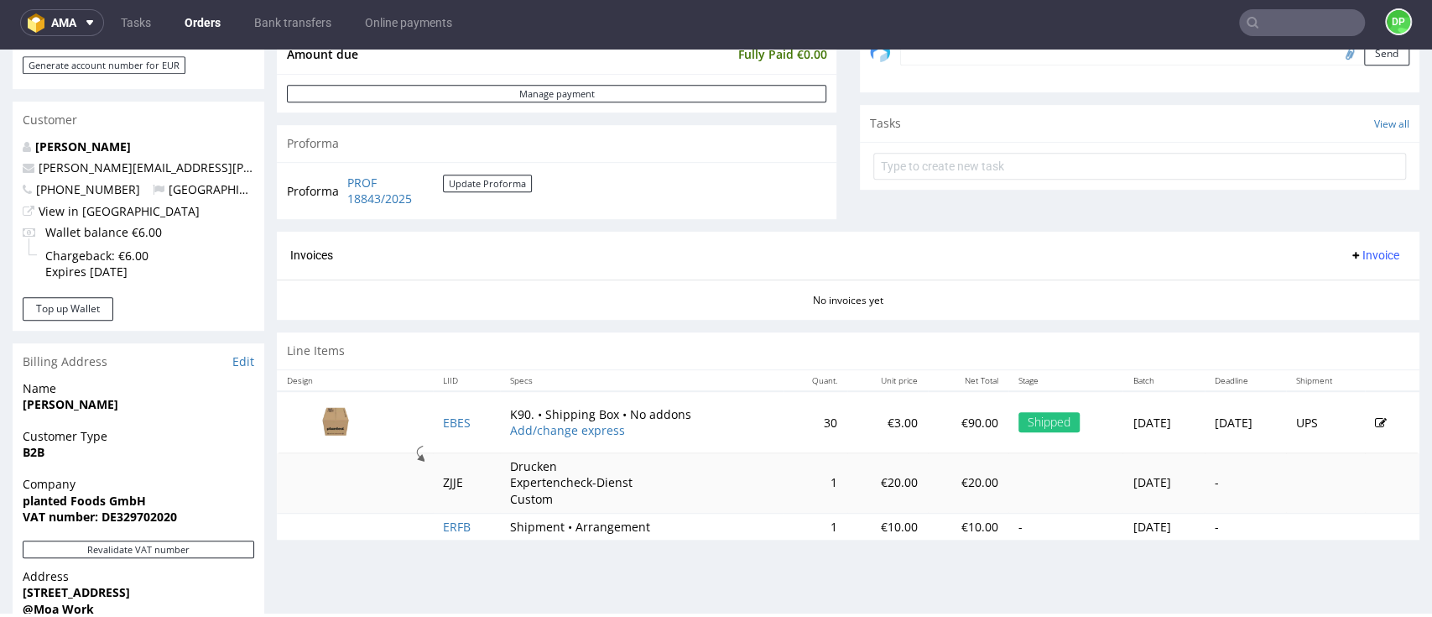
click at [1349, 251] on span "Invoice" at bounding box center [1374, 254] width 50 height 13
click at [1295, 281] on li "Generate" at bounding box center [1333, 290] width 108 height 30
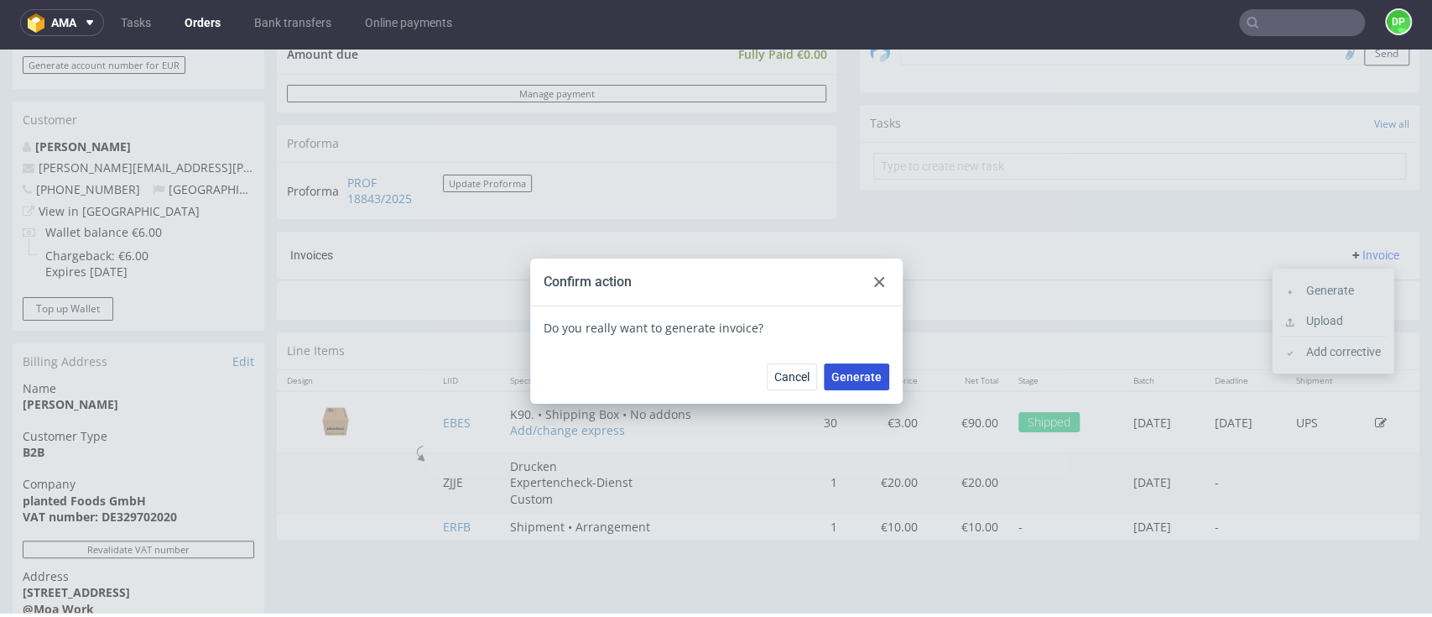
click at [860, 371] on span "Generate" at bounding box center [856, 377] width 50 height 12
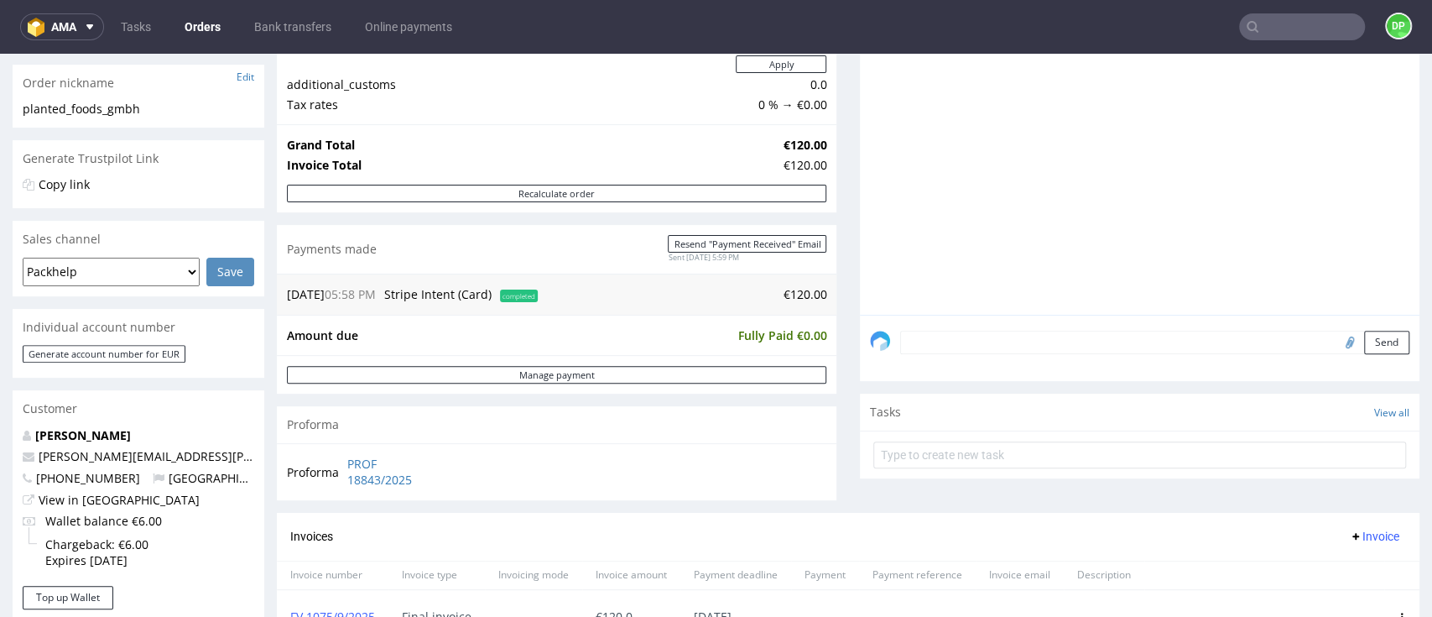
scroll to position [223, 0]
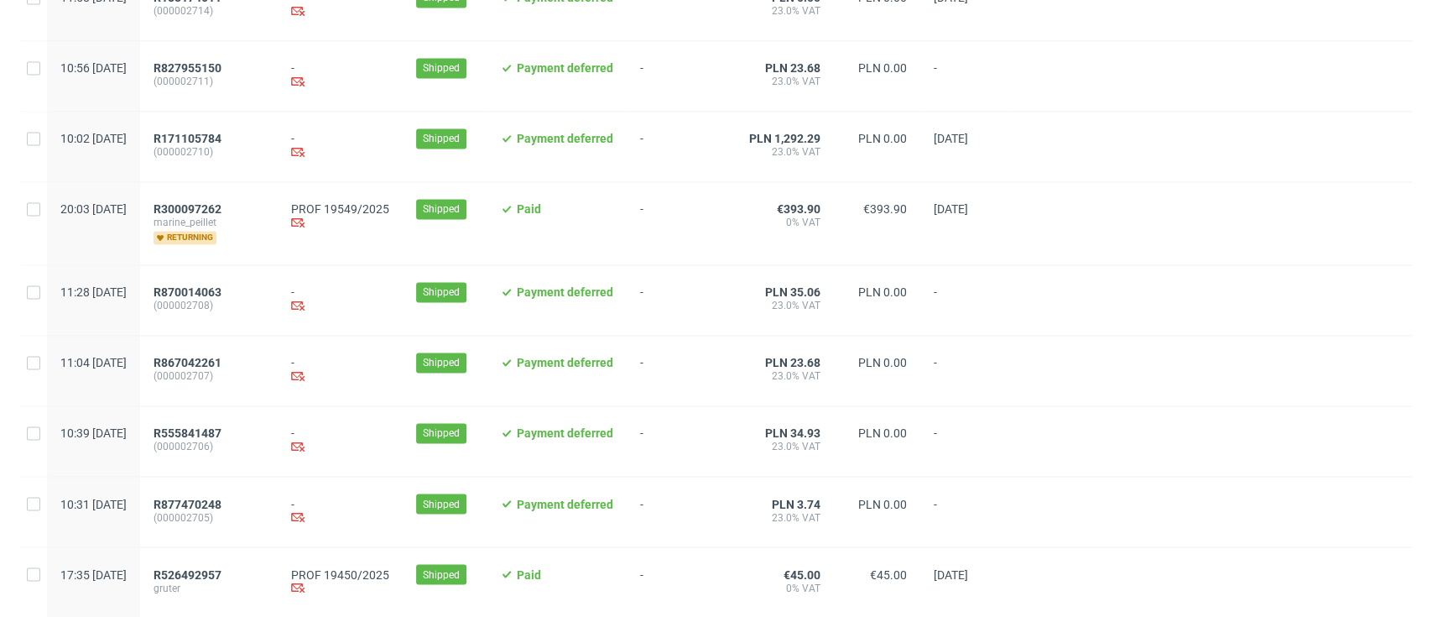
scroll to position [1776, 0]
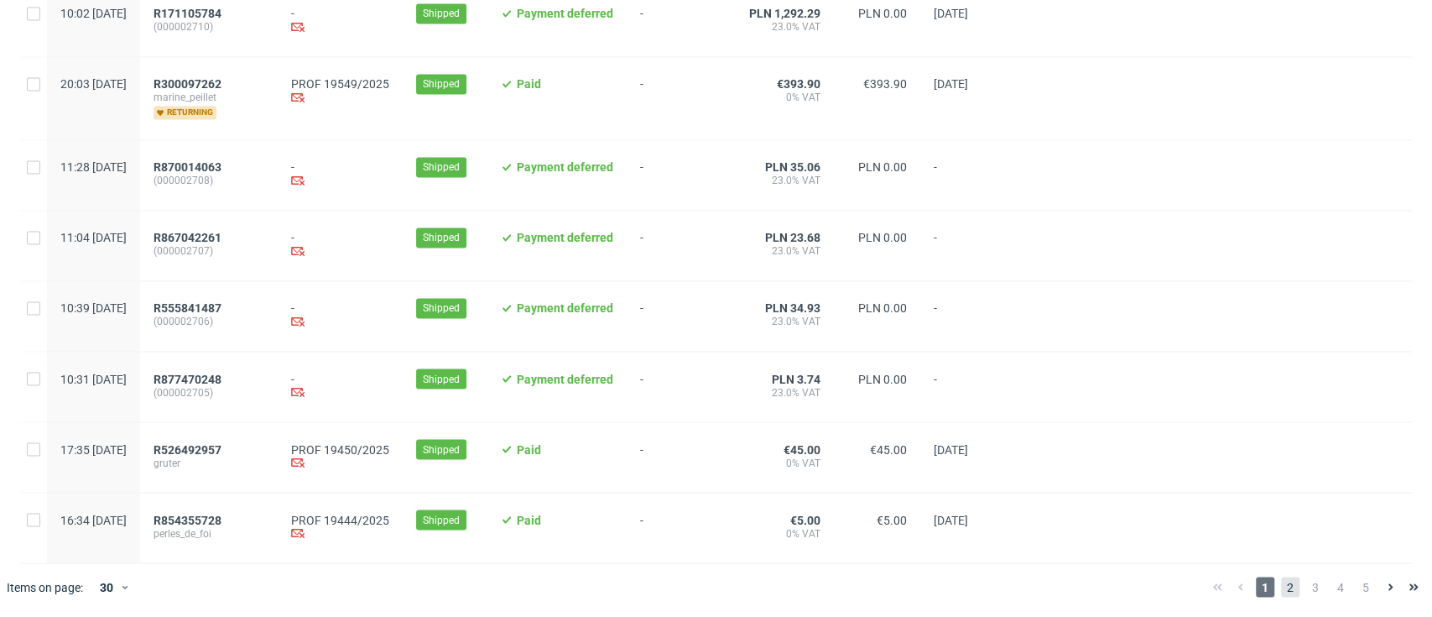
click at [1281, 580] on span "2" at bounding box center [1290, 586] width 18 height 20
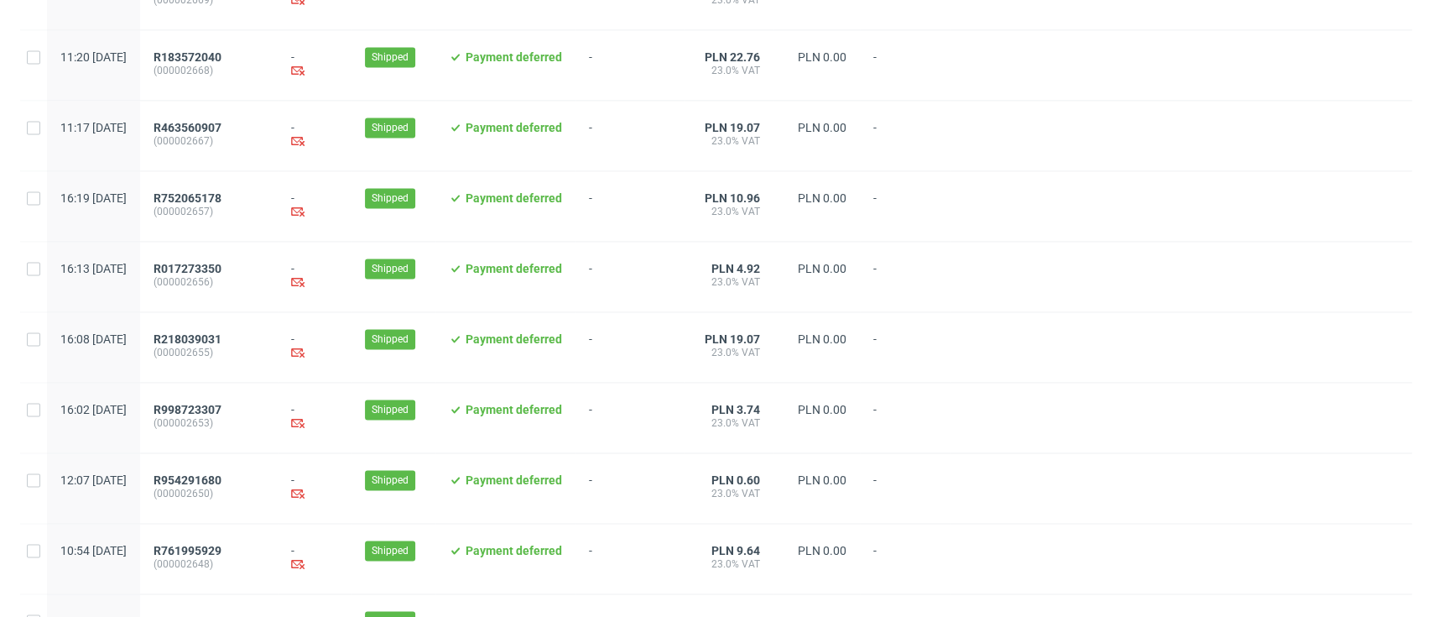
scroll to position [1752, 0]
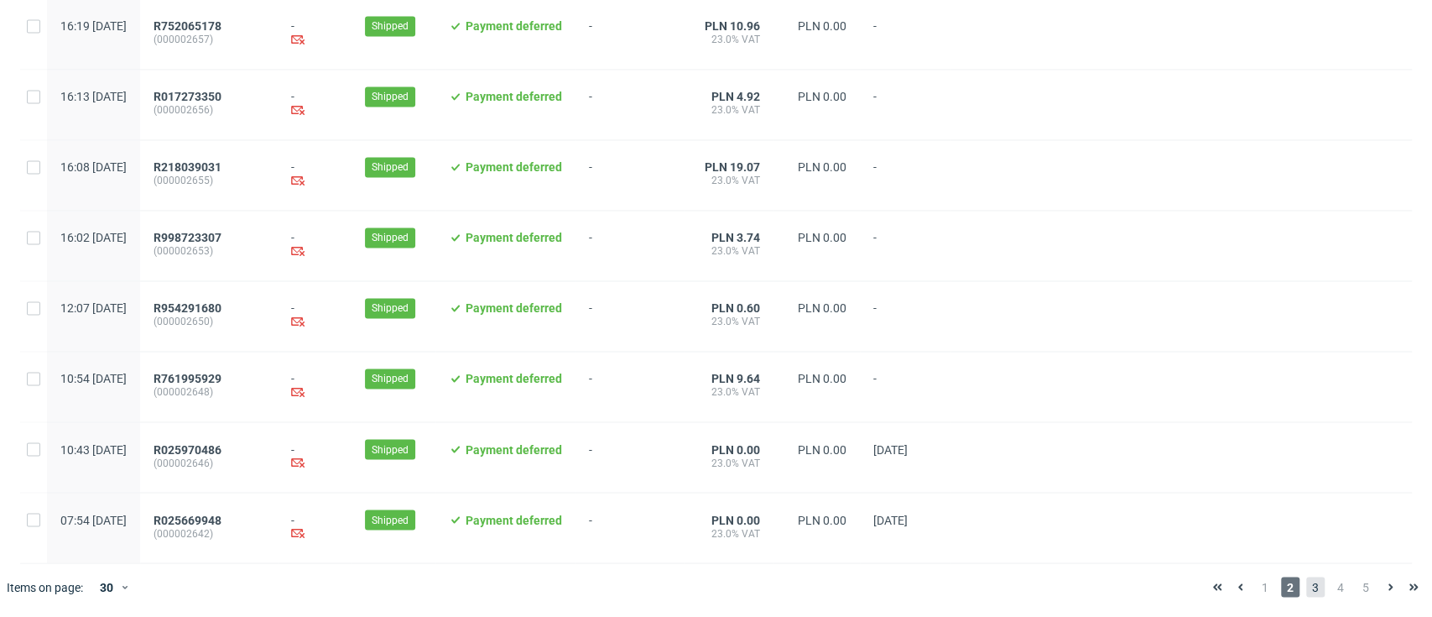
click at [1306, 587] on span "3" at bounding box center [1315, 586] width 18 height 20
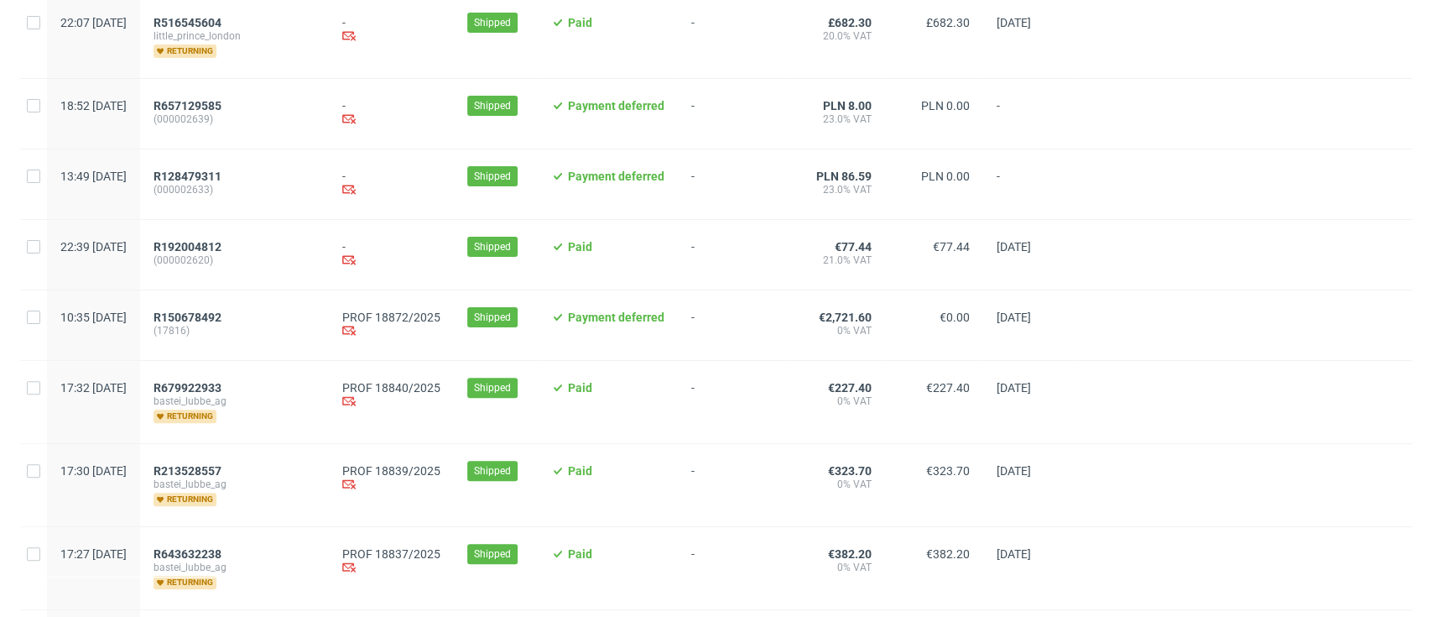
scroll to position [223, 0]
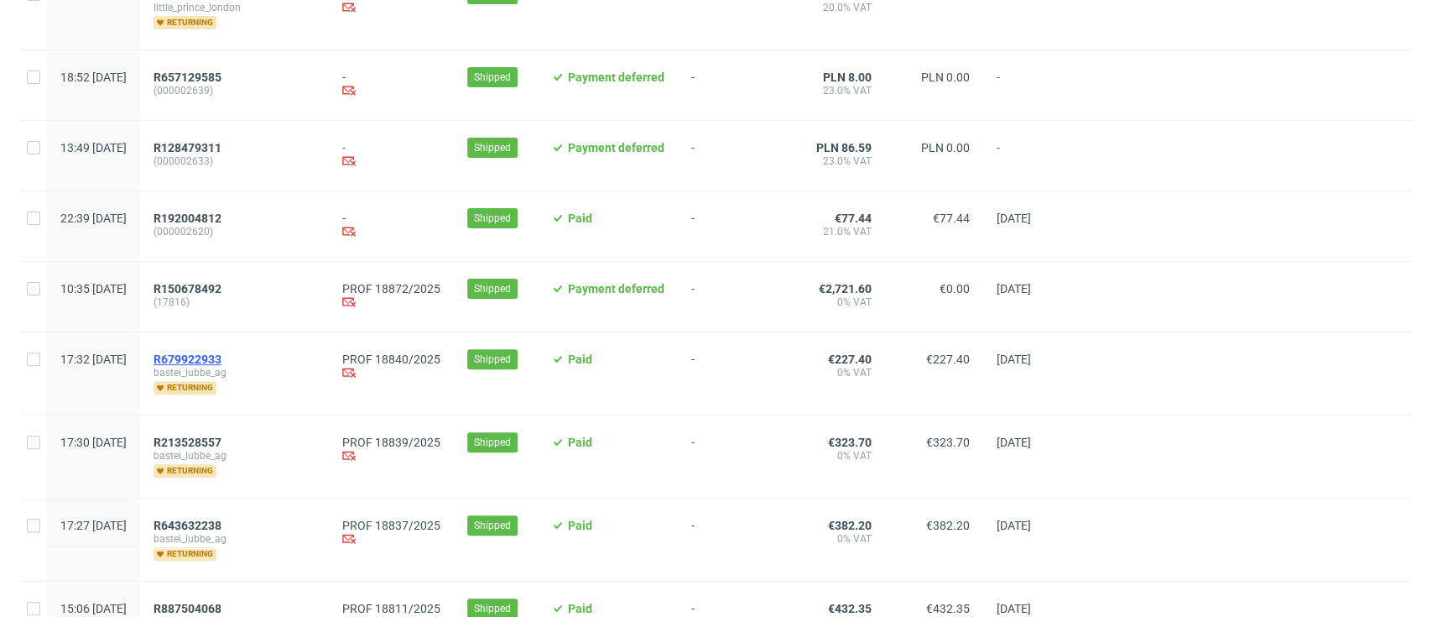
click at [221, 357] on span "R679922933" at bounding box center [188, 358] width 68 height 13
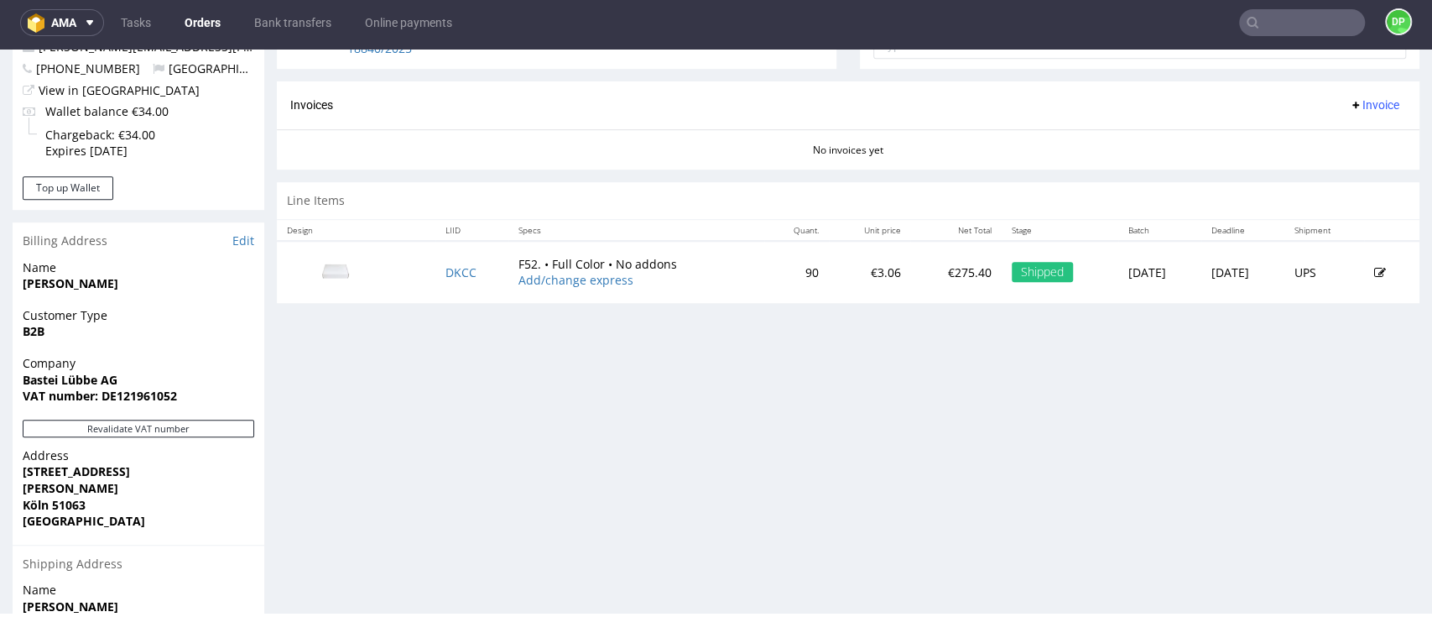
scroll to position [671, 0]
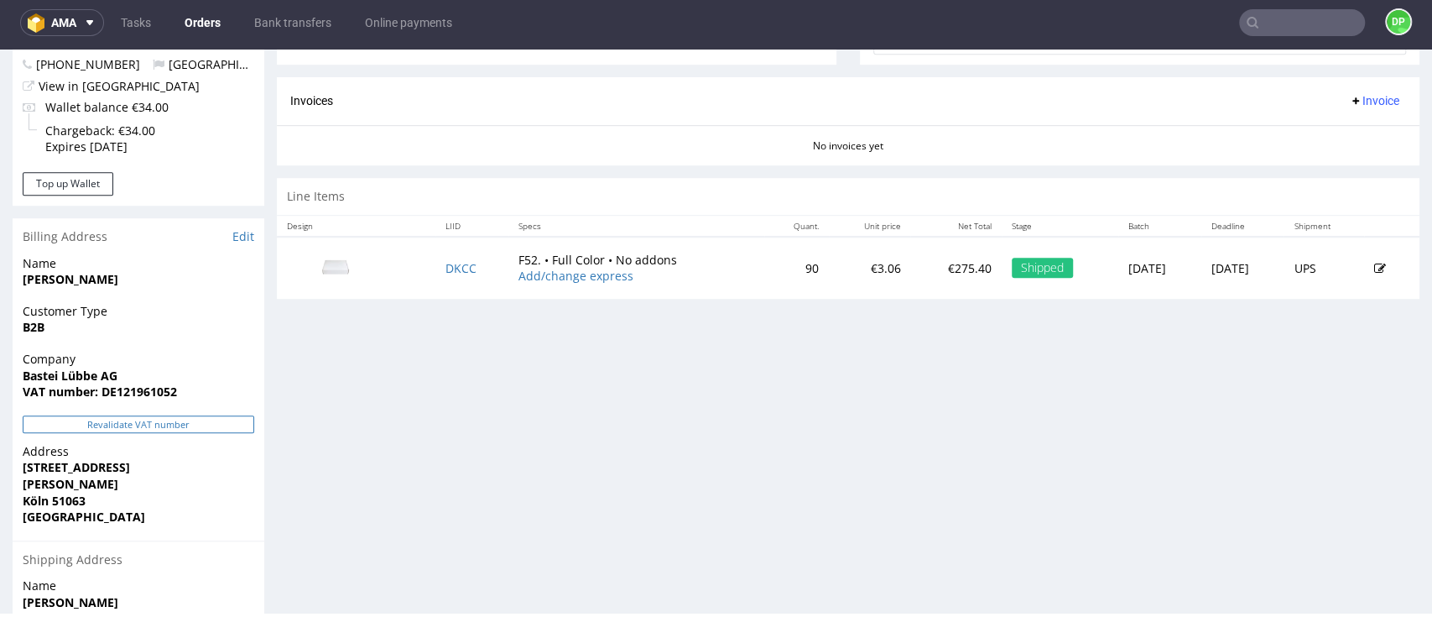
click at [192, 416] on button "Revalidate VAT number" at bounding box center [139, 424] width 232 height 18
click at [189, 422] on button "Revalidate VAT number" at bounding box center [139, 424] width 232 height 18
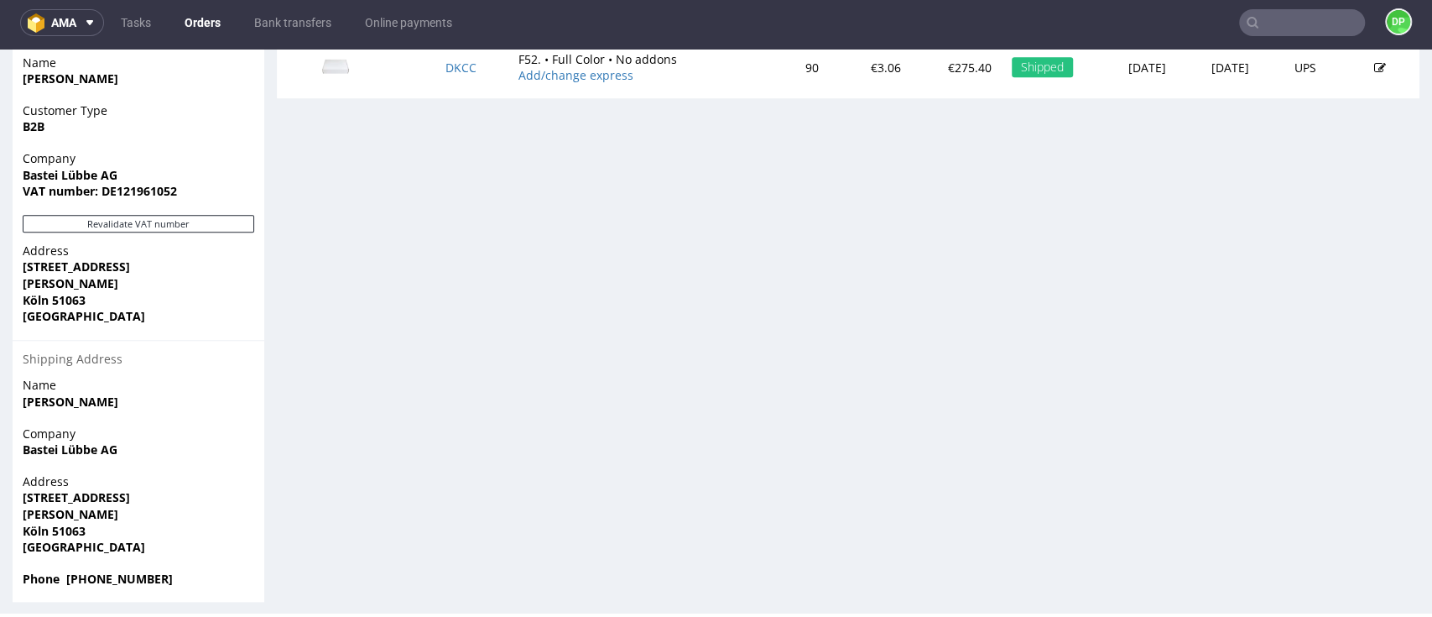
scroll to position [882, 0]
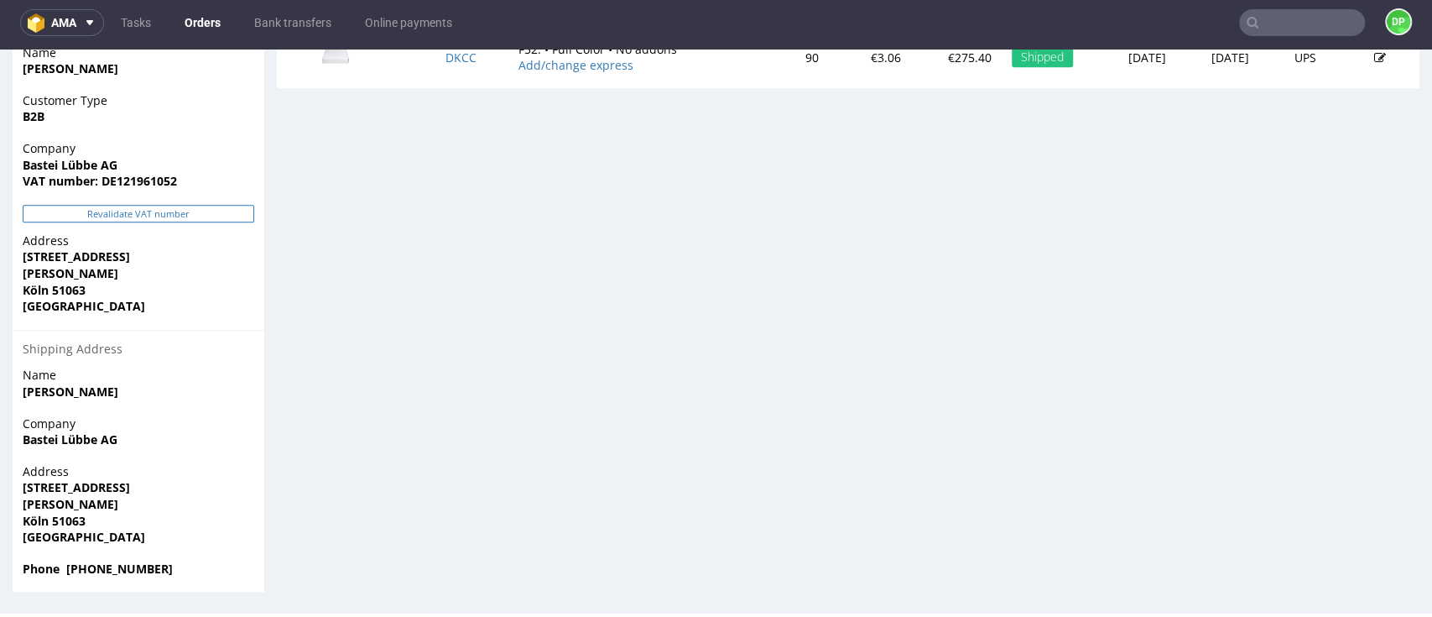
click at [150, 216] on button "Revalidate VAT number" at bounding box center [139, 214] width 232 height 18
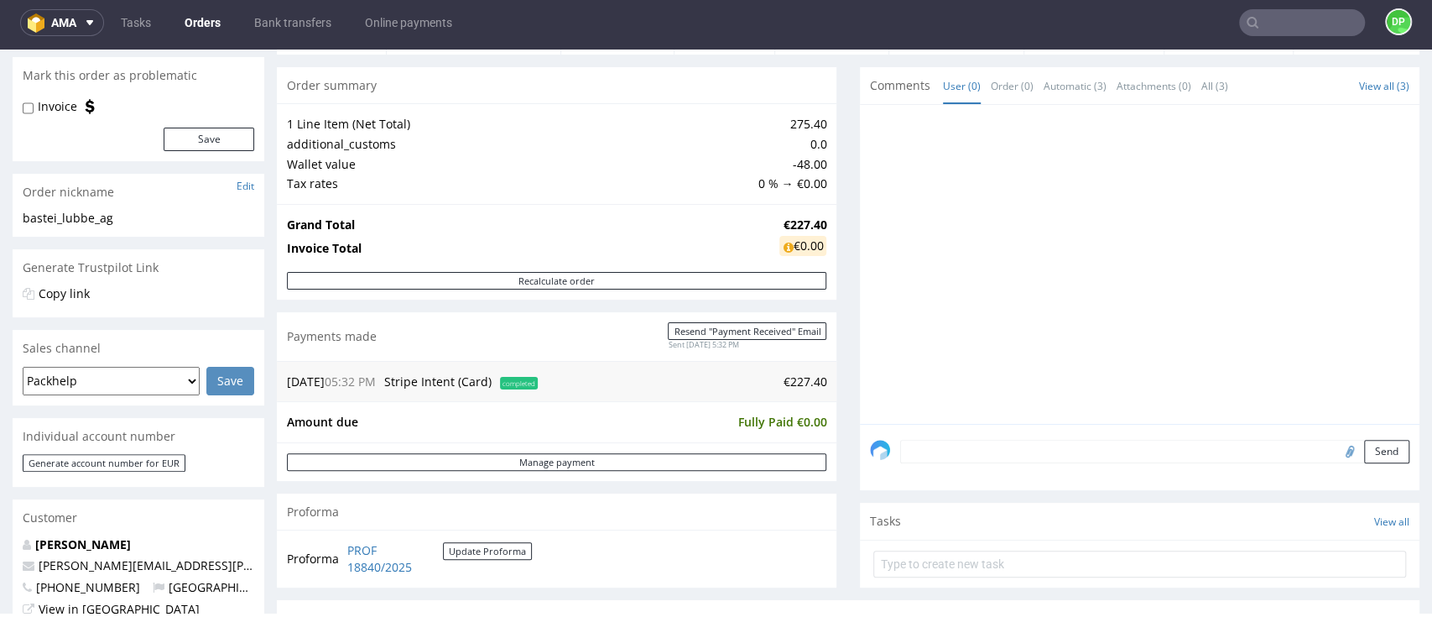
scroll to position [447, 0]
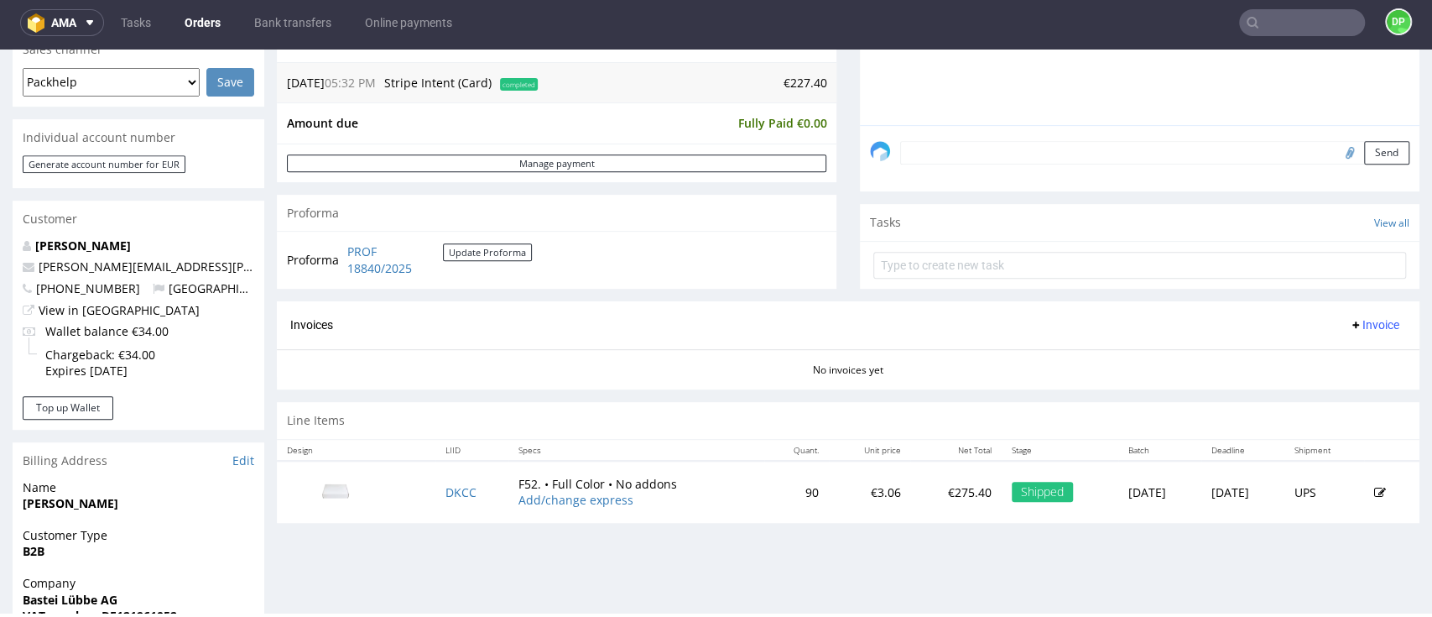
click at [1349, 318] on span "Invoice" at bounding box center [1374, 324] width 50 height 13
click at [1332, 355] on span "Generate" at bounding box center [1339, 359] width 81 height 17
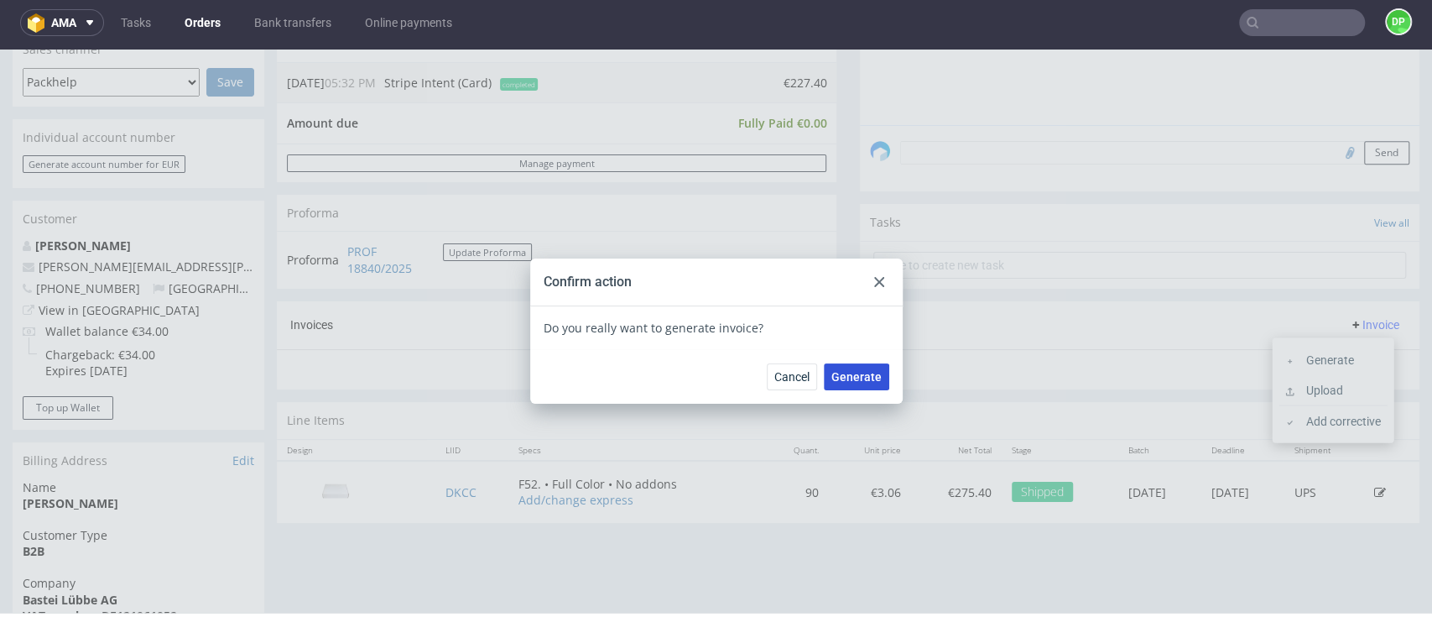
click at [858, 382] on span "Generate" at bounding box center [856, 377] width 50 height 12
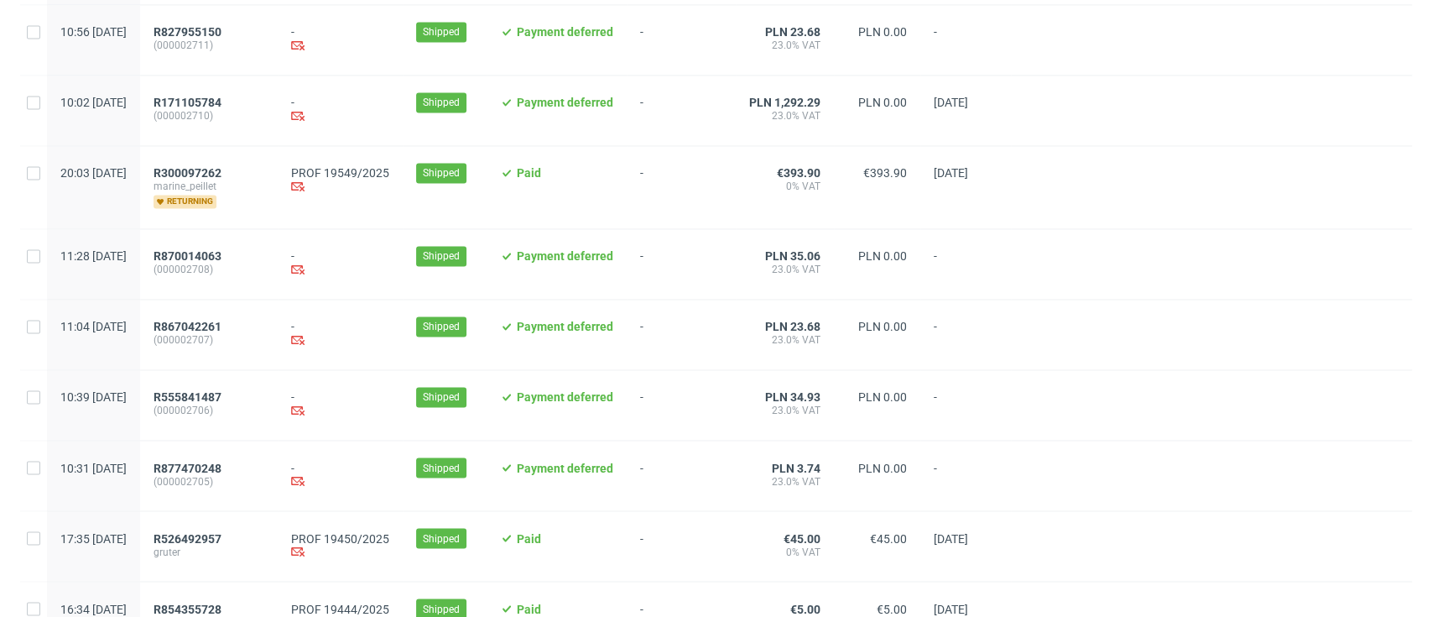
scroll to position [1776, 0]
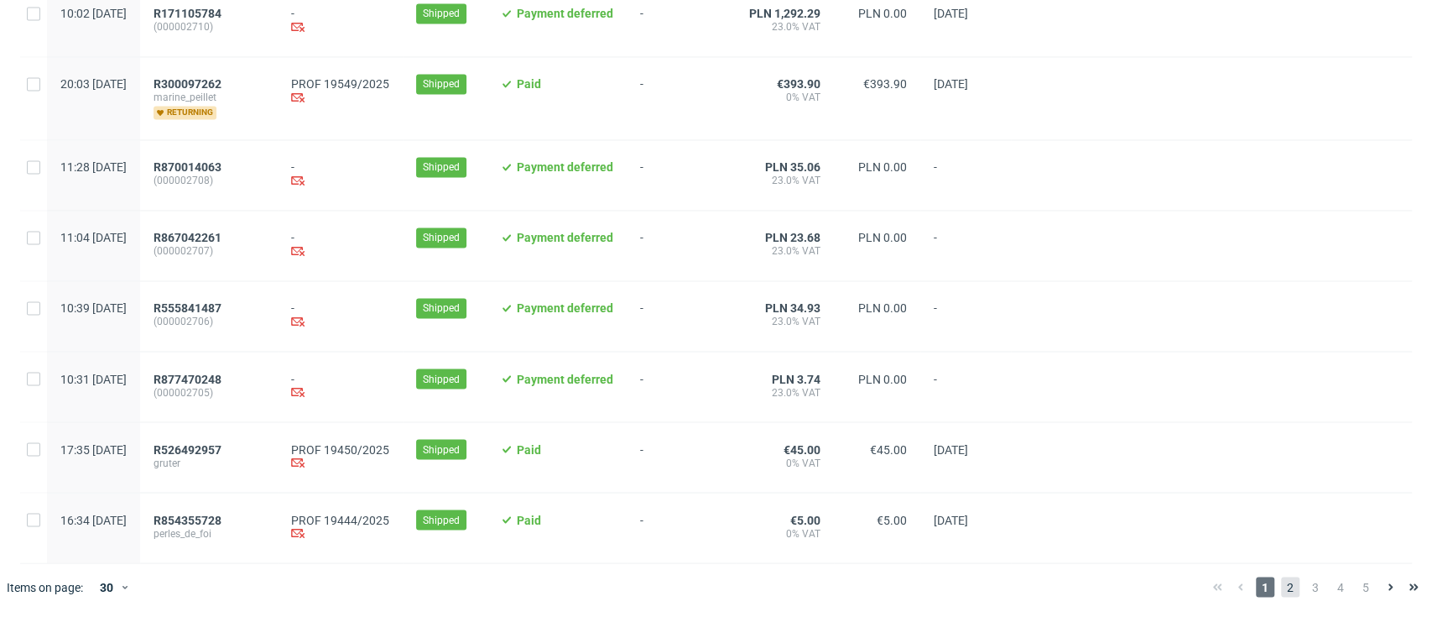
click at [1281, 585] on span "2" at bounding box center [1290, 586] width 18 height 20
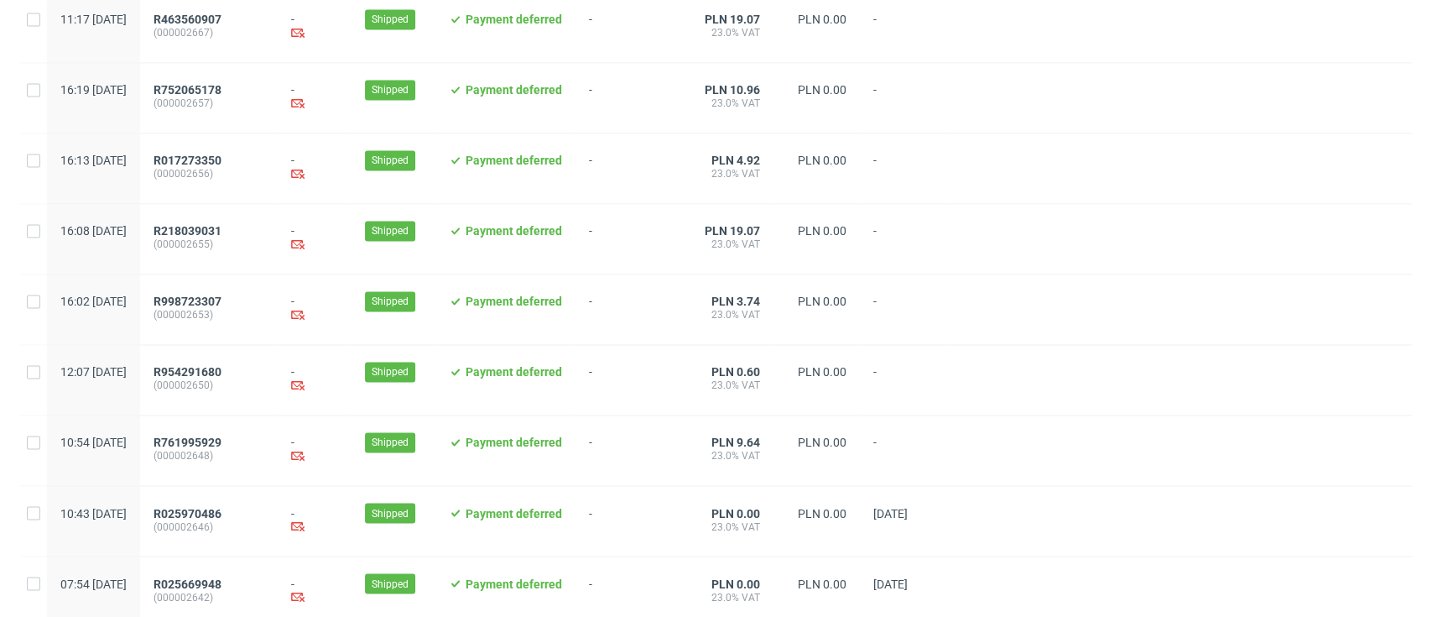
scroll to position [1752, 0]
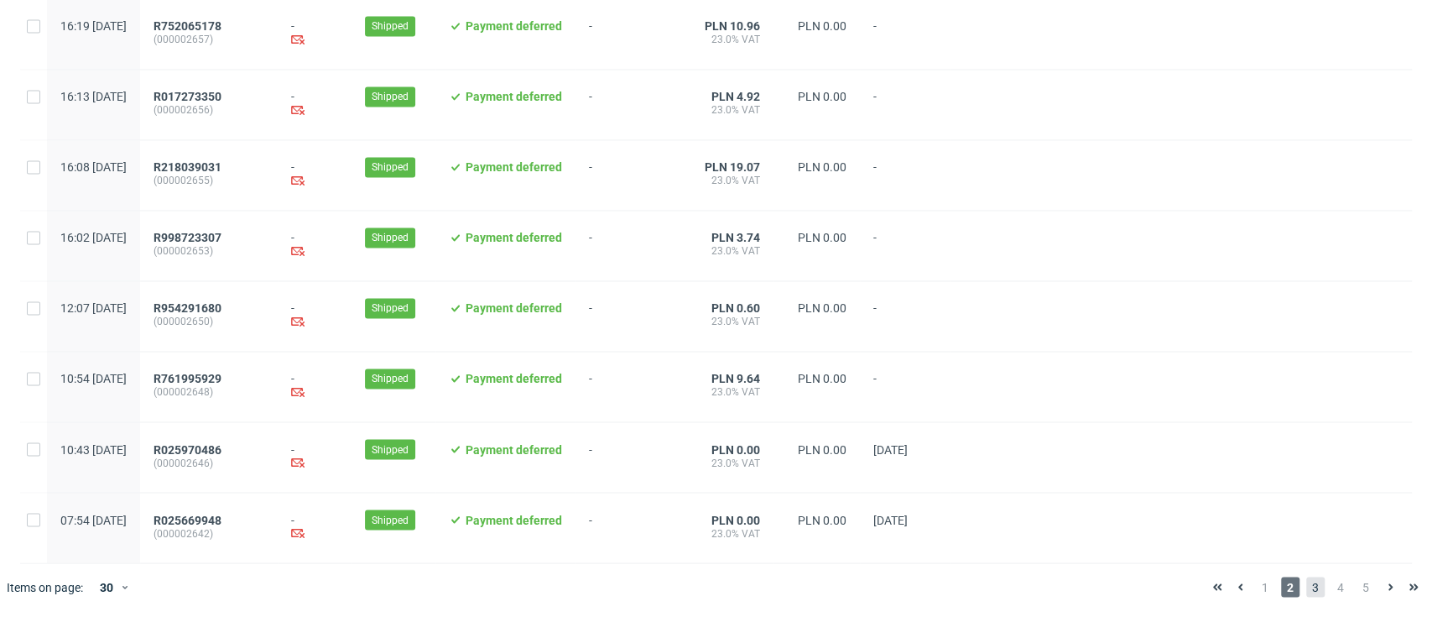
click at [1306, 591] on span "3" at bounding box center [1315, 586] width 18 height 20
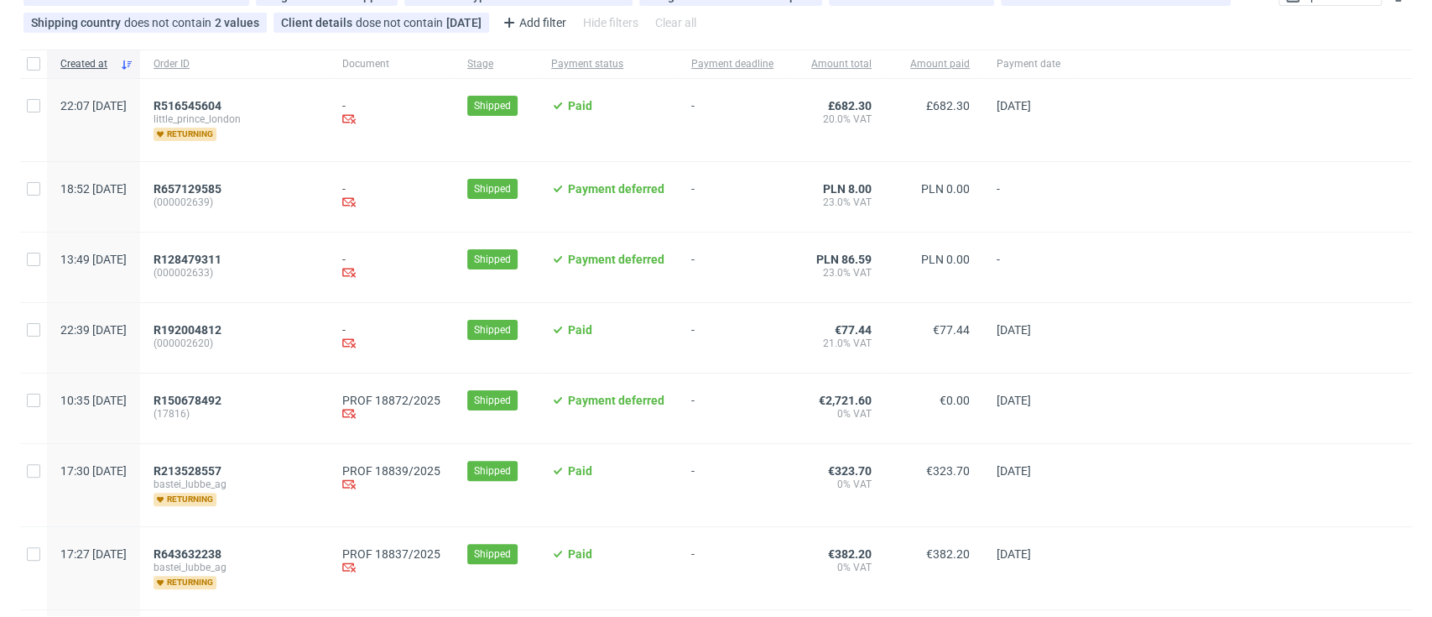
scroll to position [223, 0]
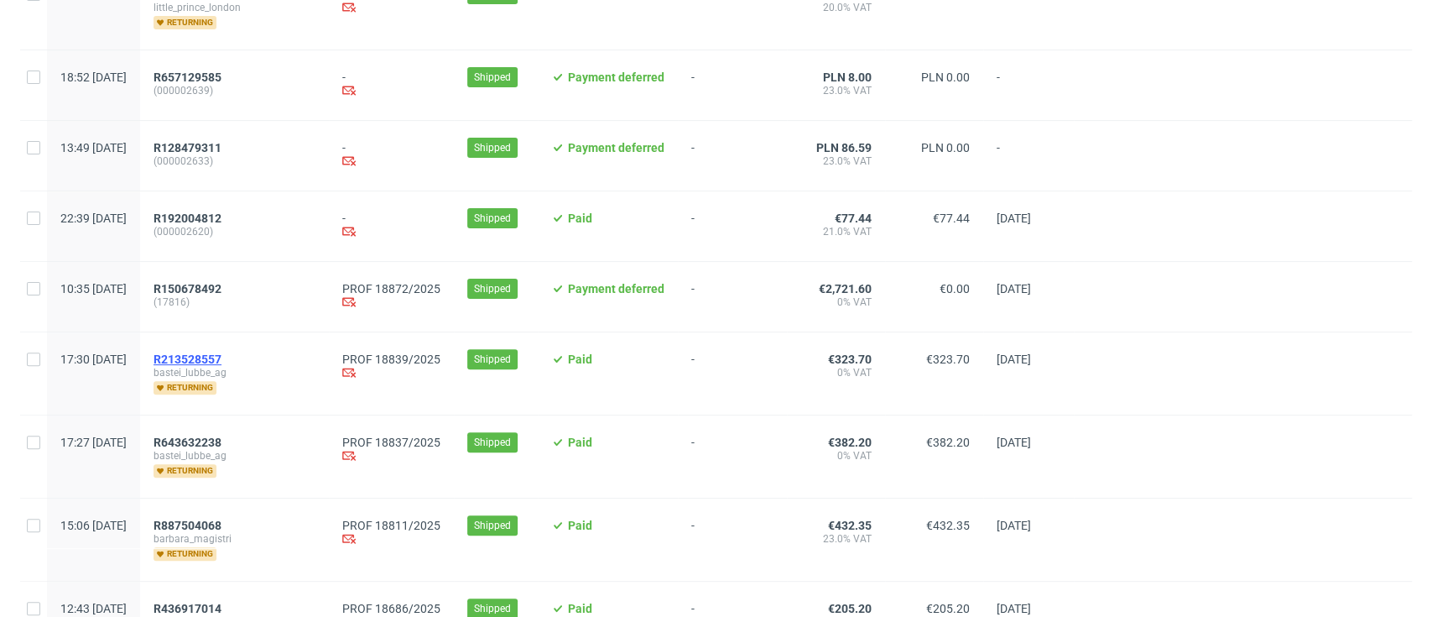
click at [221, 352] on span "R213528557" at bounding box center [188, 358] width 68 height 13
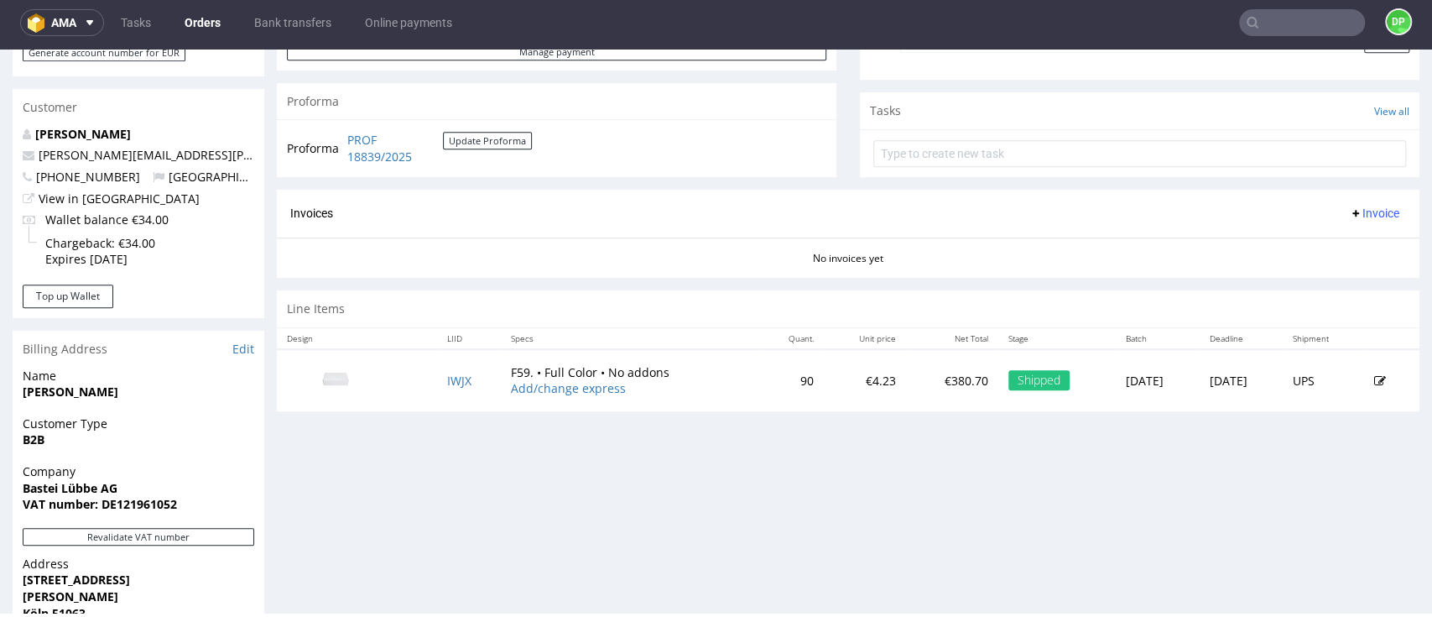
scroll to position [671, 0]
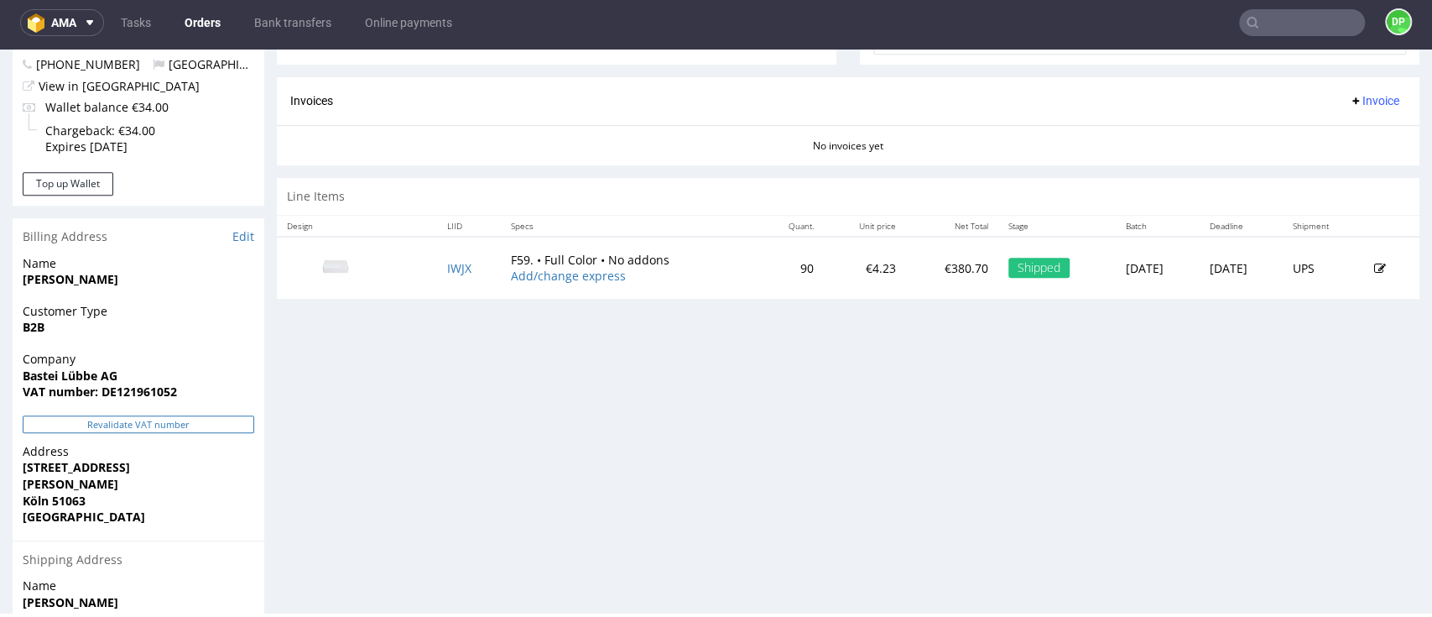
click at [148, 423] on button "Revalidate VAT number" at bounding box center [139, 424] width 232 height 18
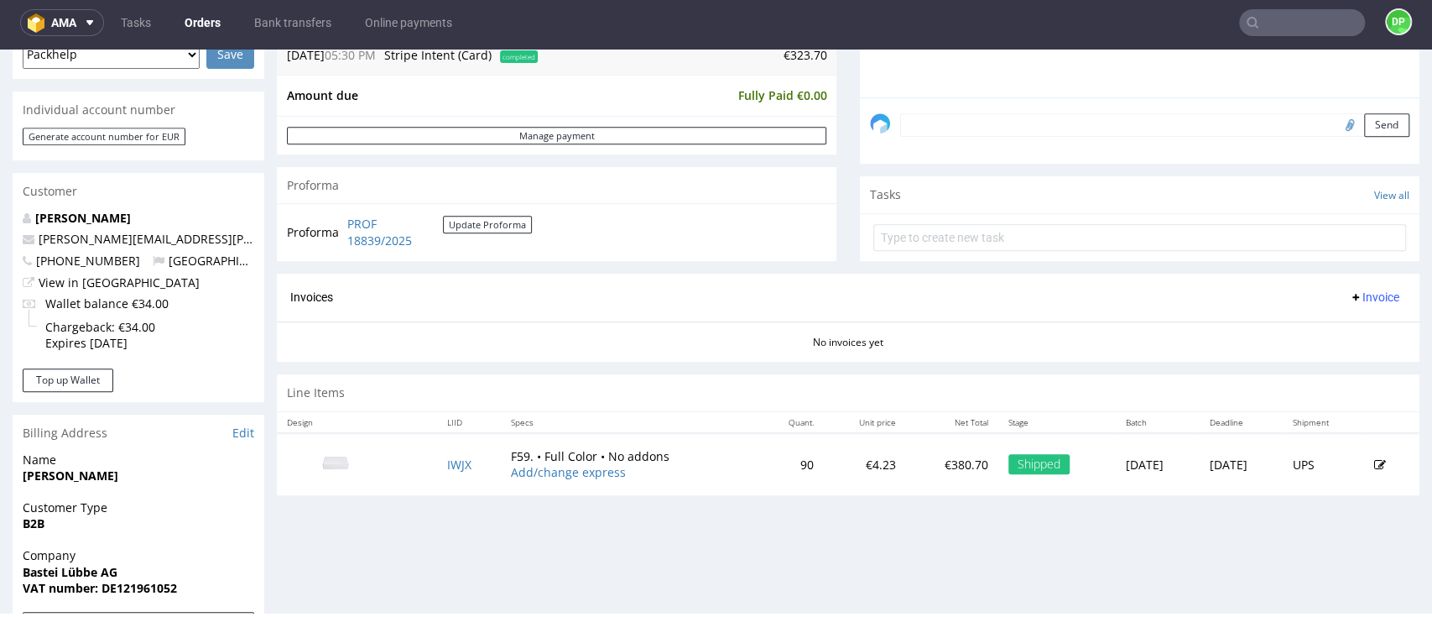
scroll to position [447, 0]
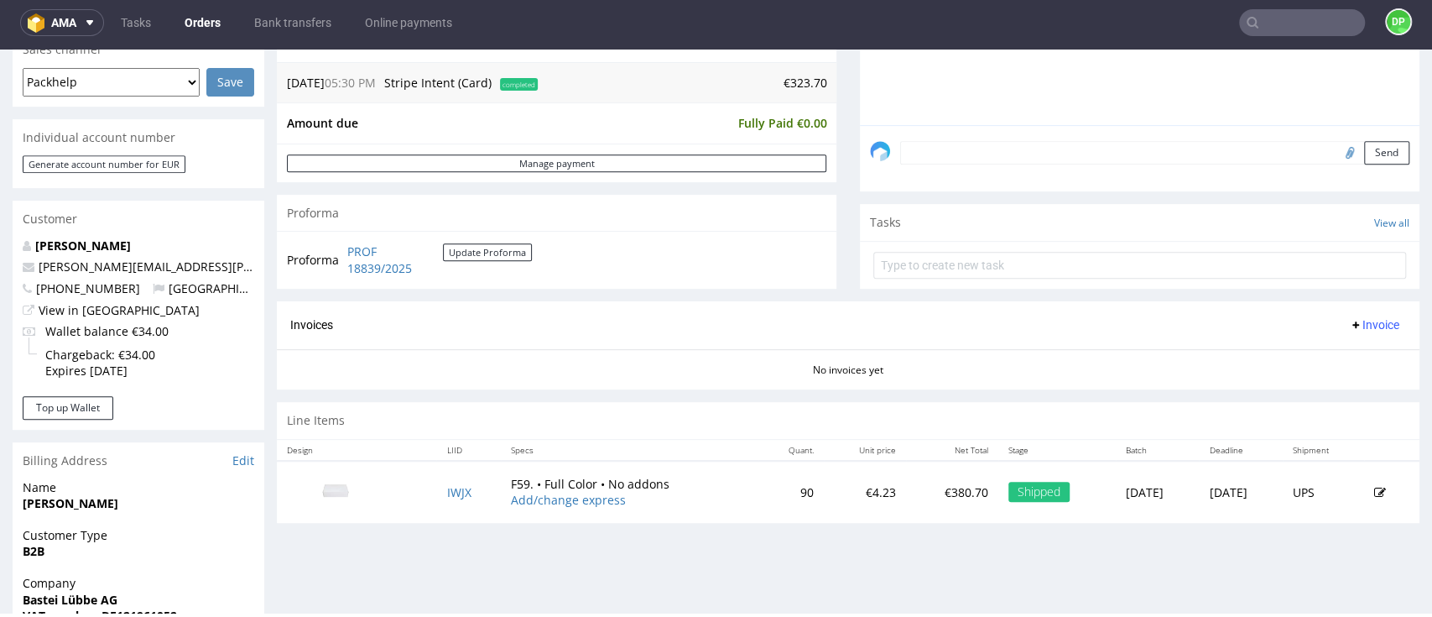
click at [1349, 322] on span "Invoice" at bounding box center [1374, 324] width 50 height 13
click at [1311, 352] on span "Generate" at bounding box center [1339, 359] width 81 height 17
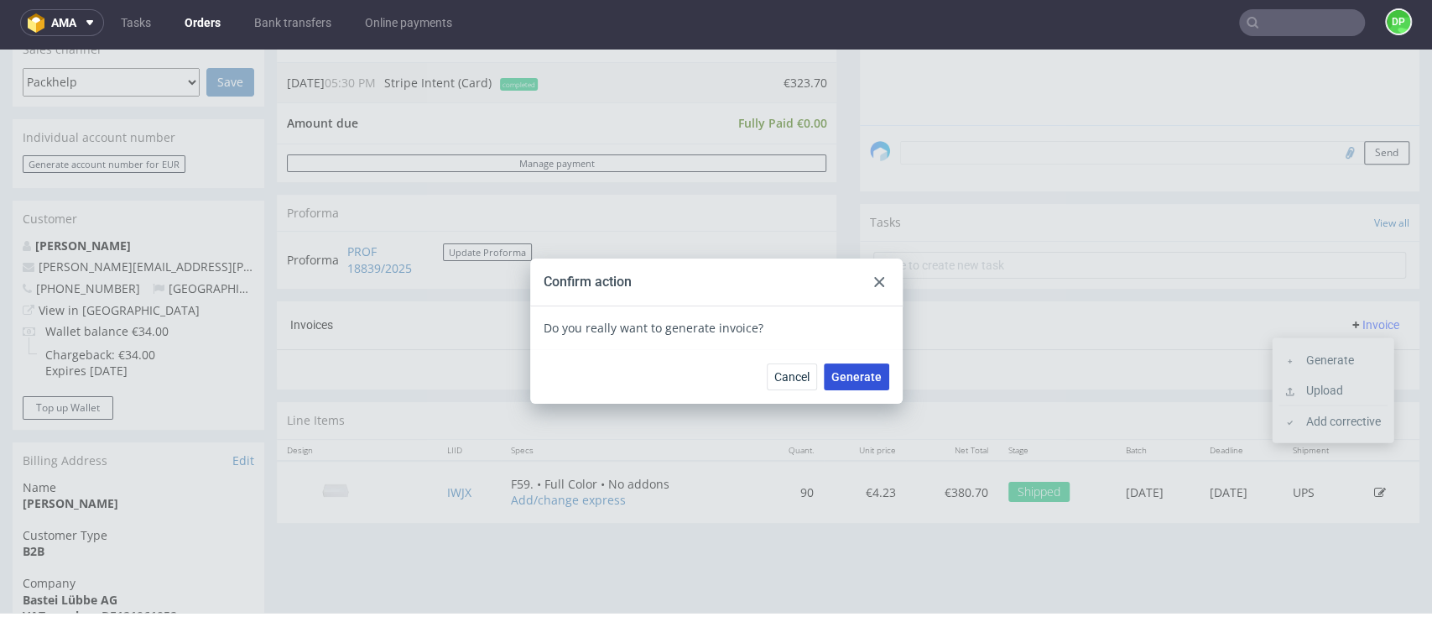
click at [847, 376] on span "Generate" at bounding box center [856, 377] width 50 height 12
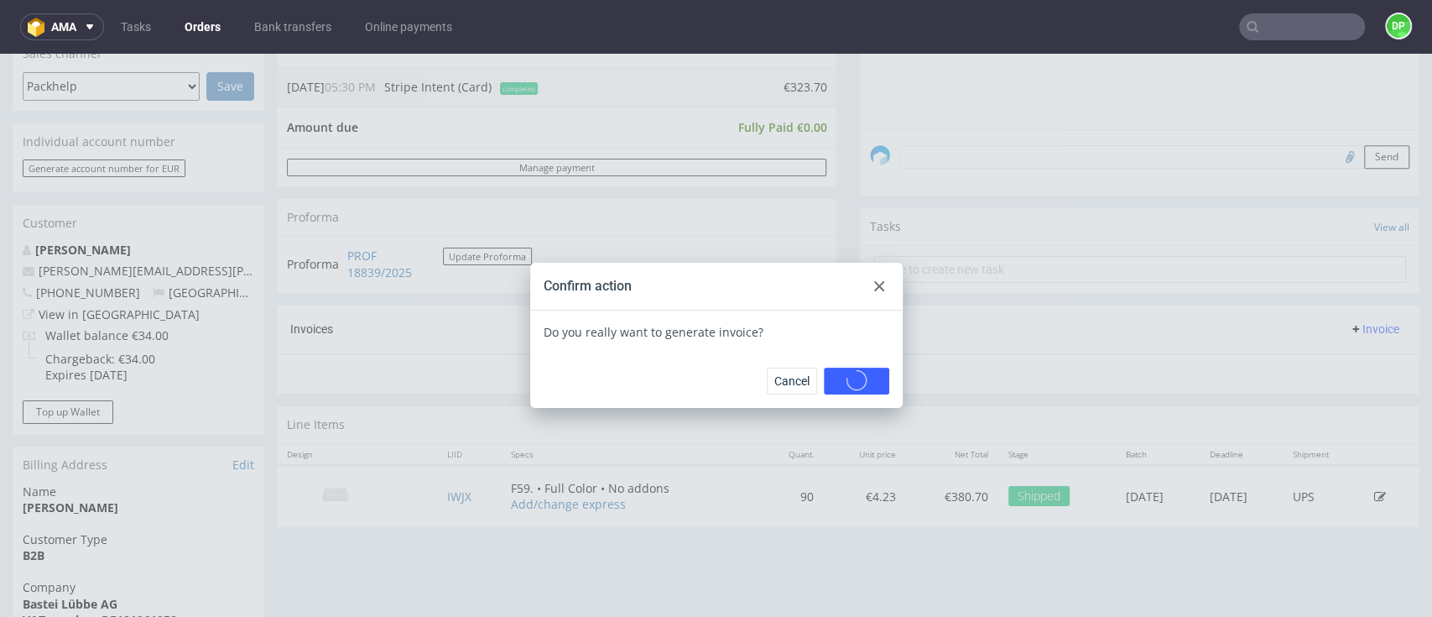
scroll to position [0, 0]
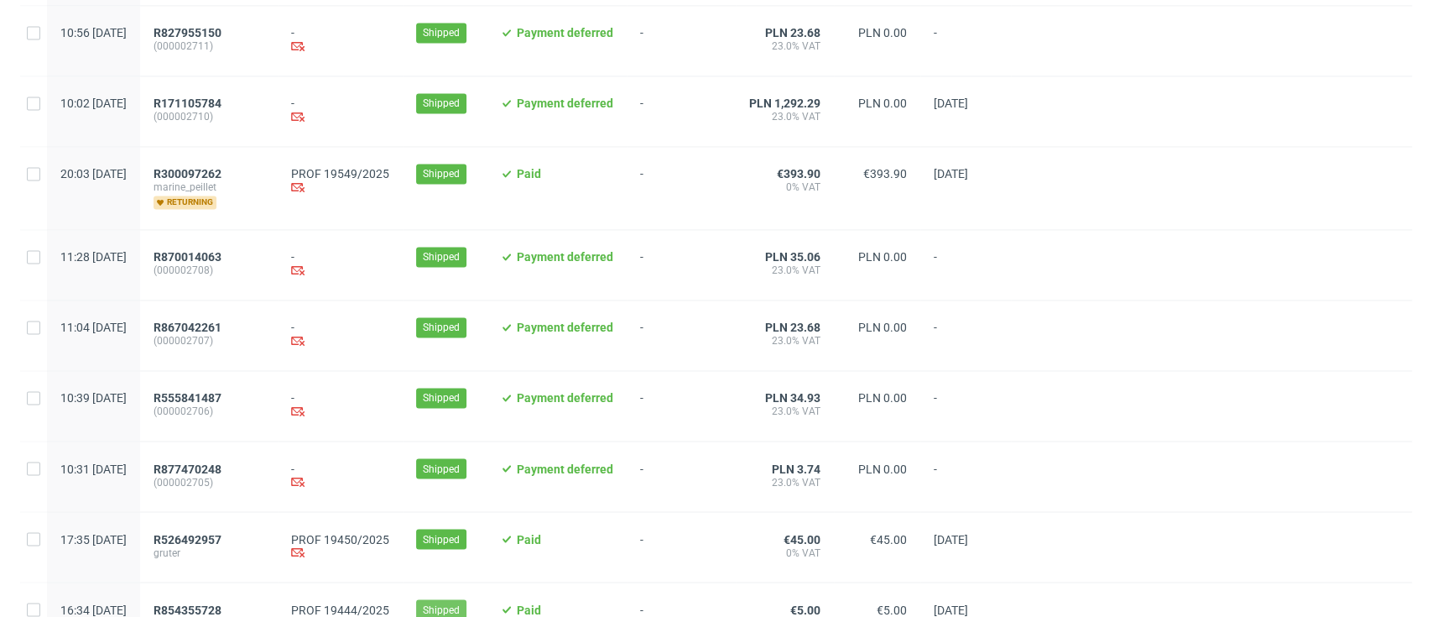
scroll to position [1776, 0]
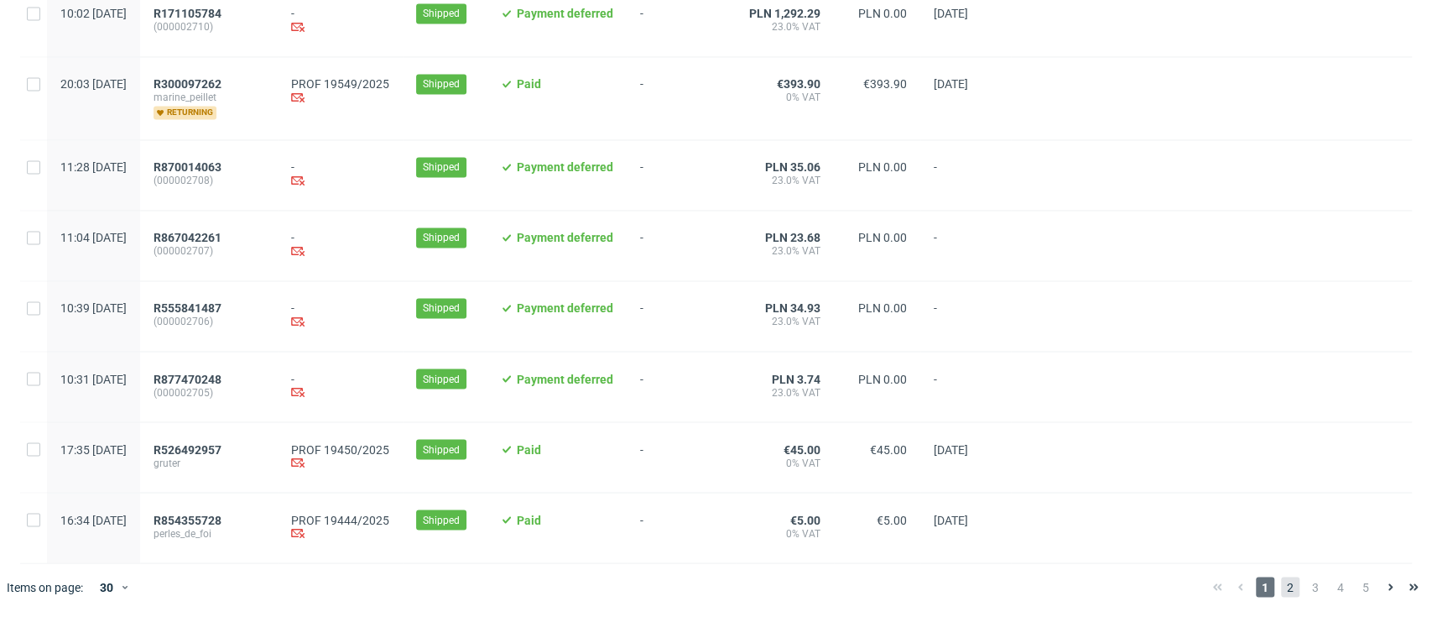
click at [1281, 593] on span "2" at bounding box center [1290, 586] width 18 height 20
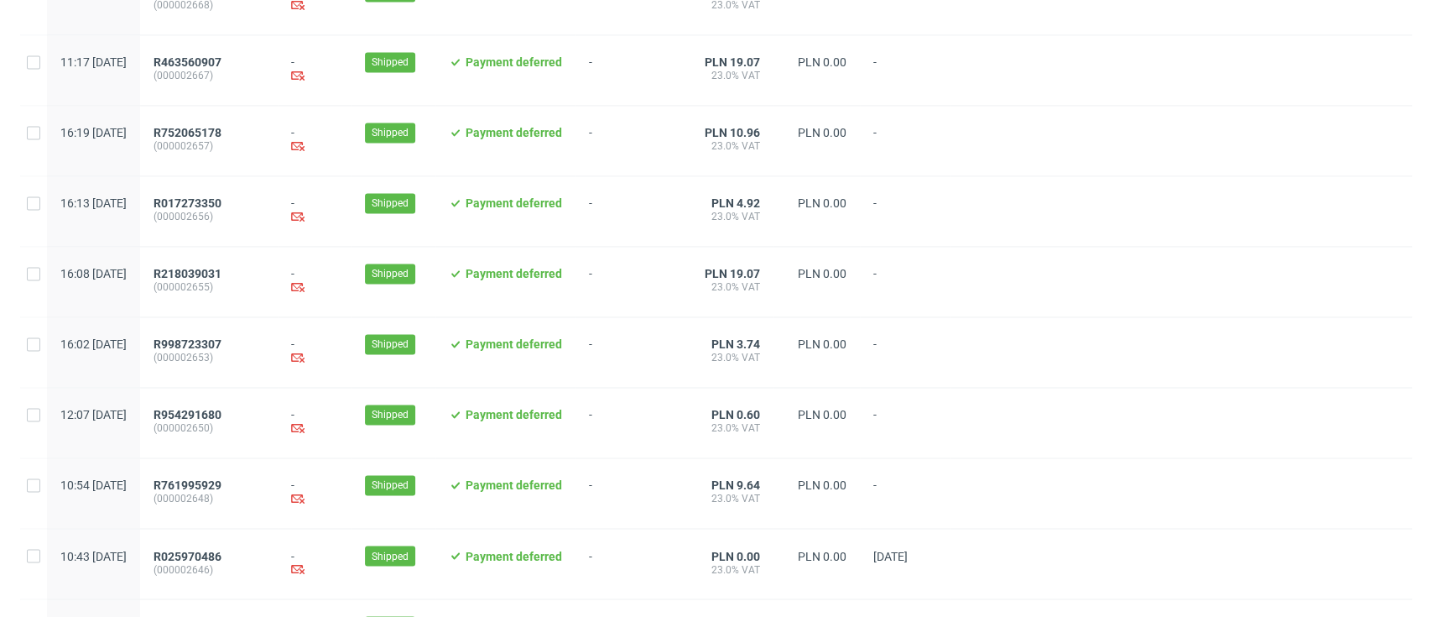
scroll to position [1752, 0]
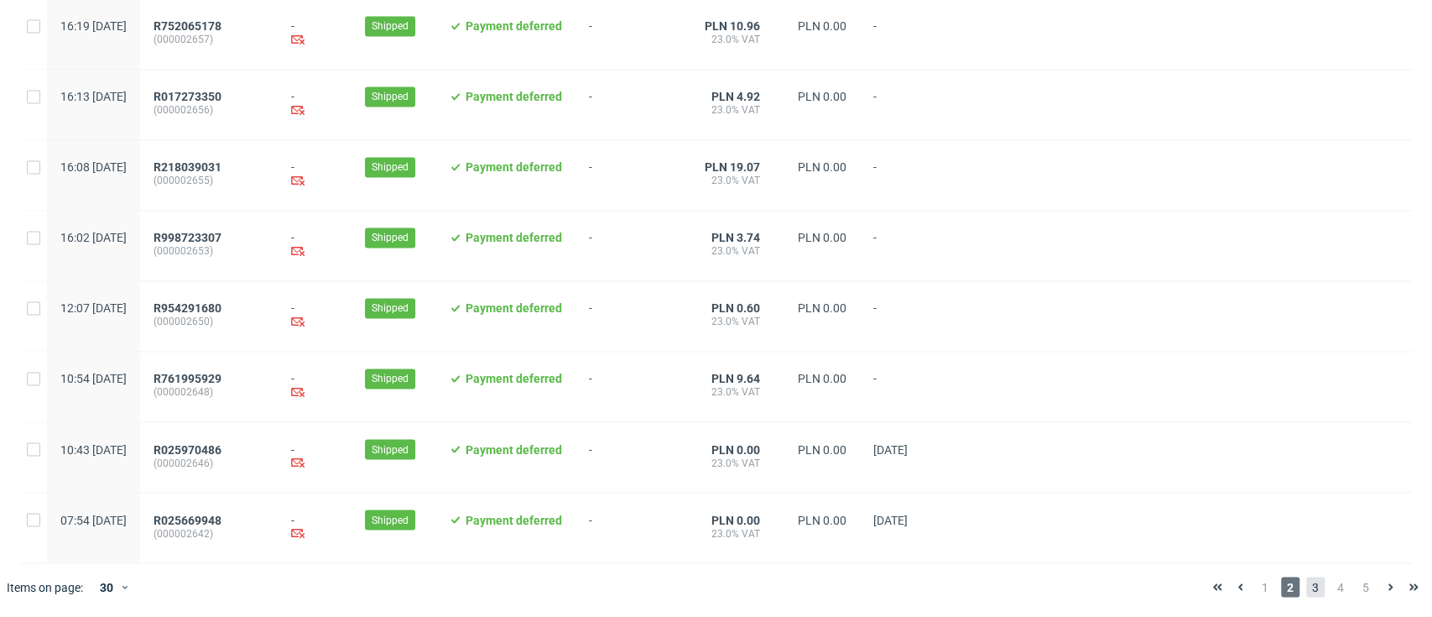
click at [1306, 581] on span "3" at bounding box center [1315, 586] width 18 height 20
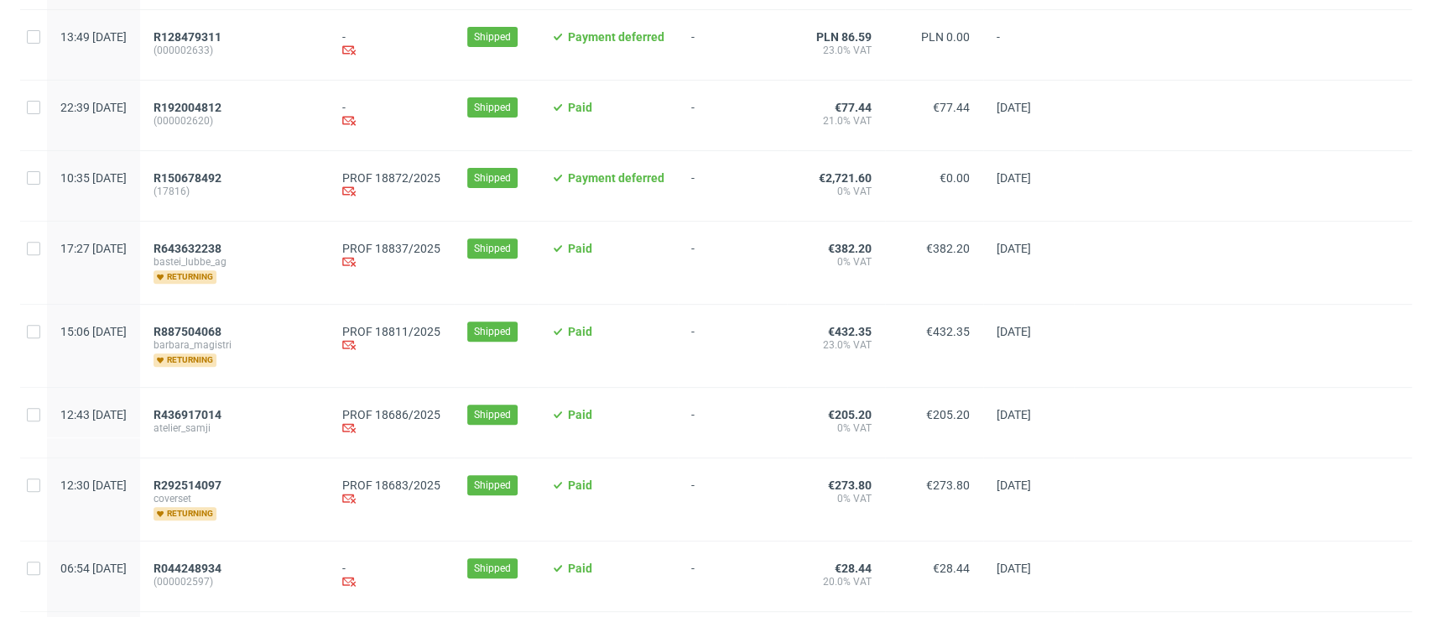
scroll to position [336, 0]
click at [221, 251] on span "R643632238" at bounding box center [188, 246] width 68 height 13
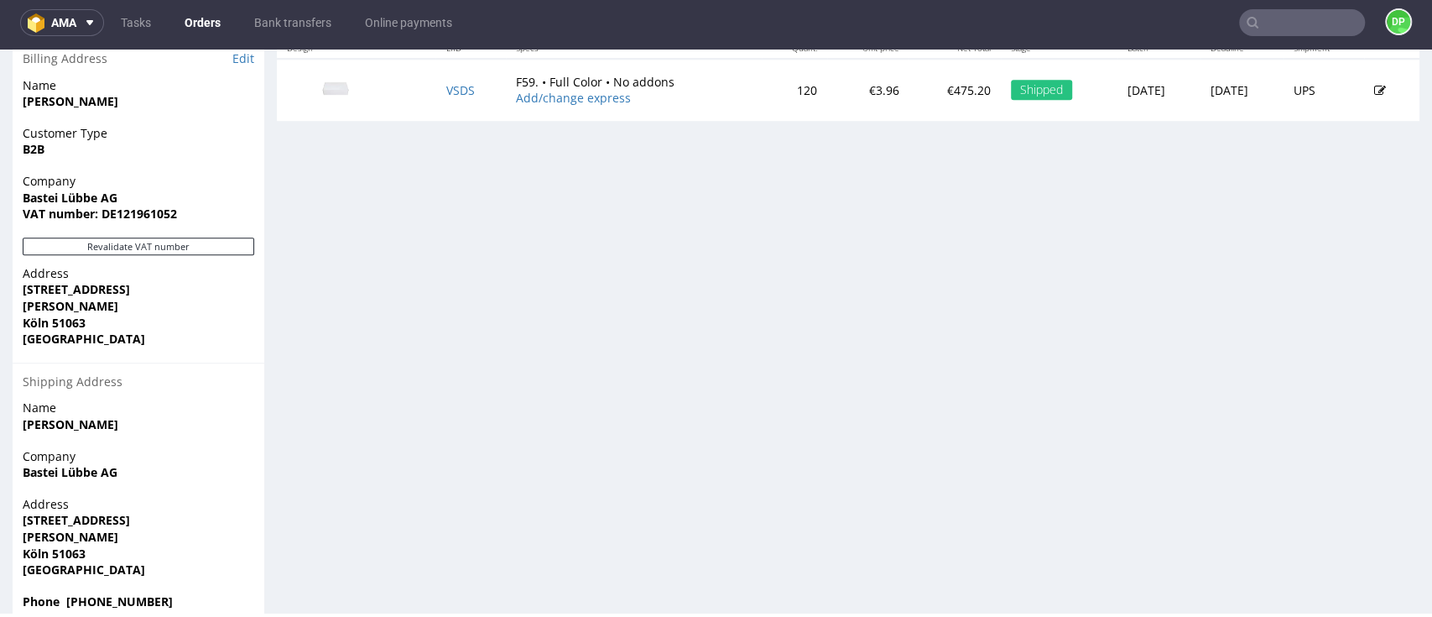
scroll to position [882, 0]
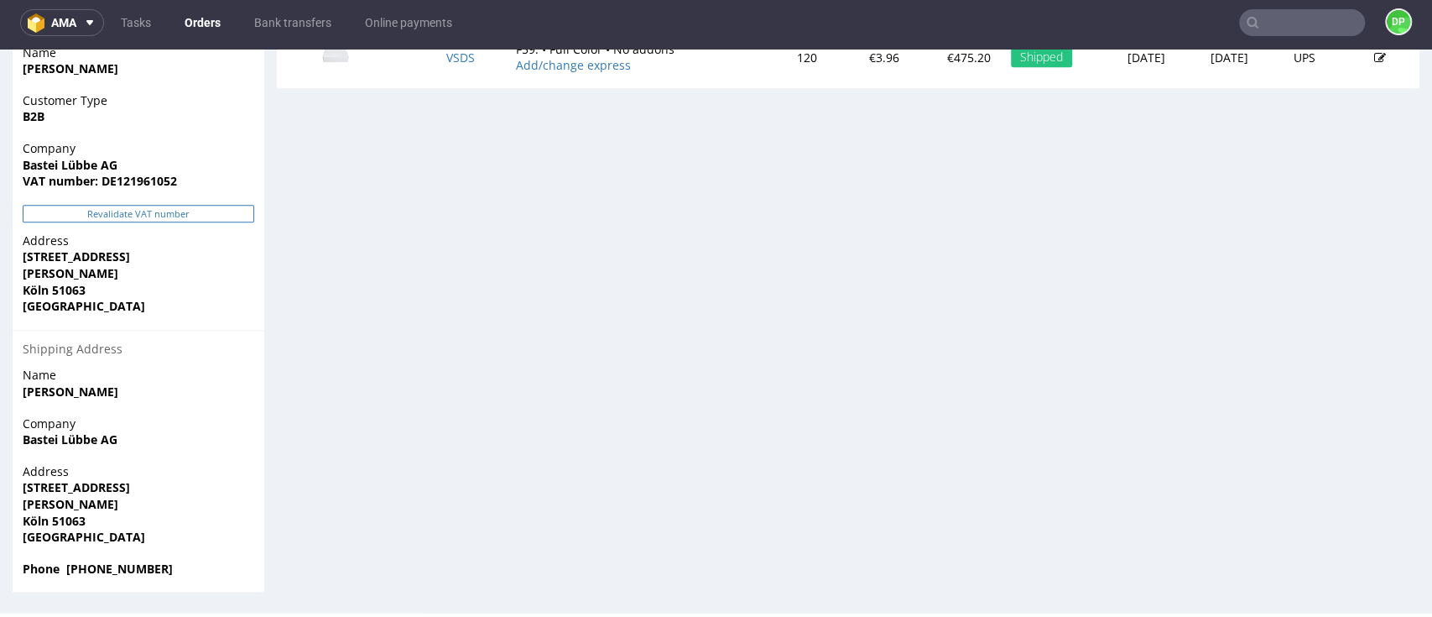
click at [124, 214] on button "Revalidate VAT number" at bounding box center [139, 214] width 232 height 18
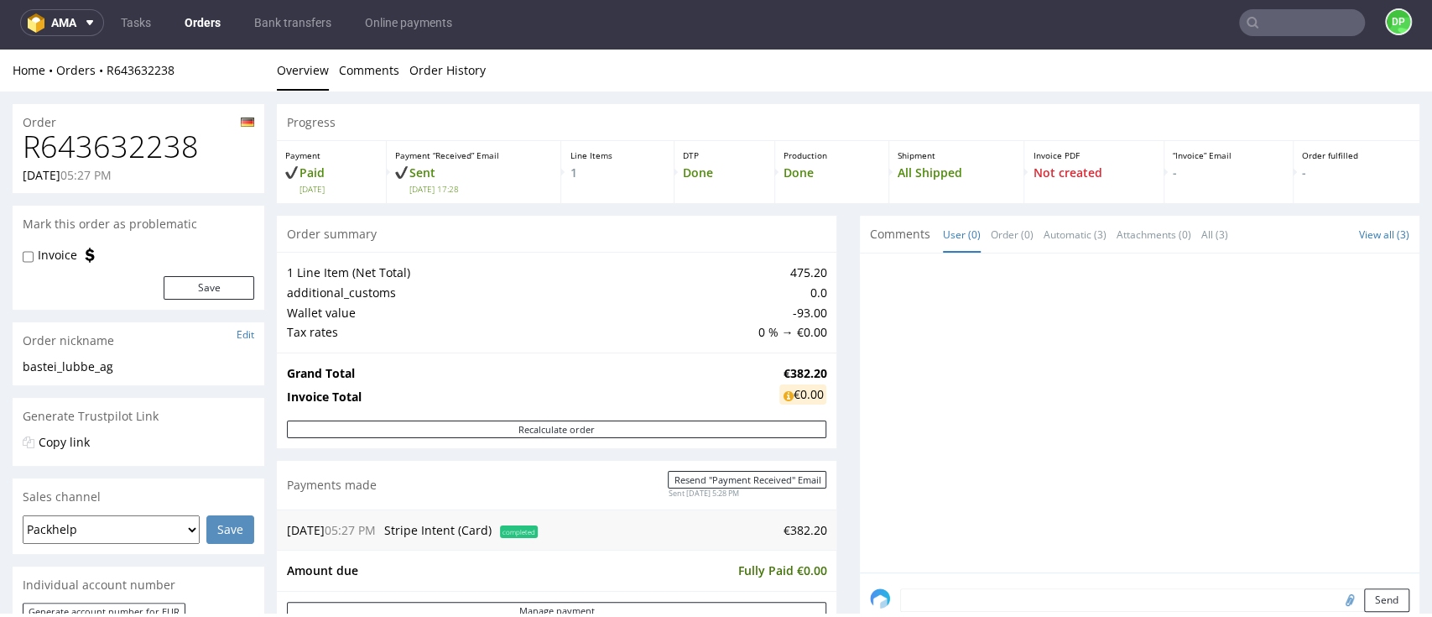
scroll to position [447, 0]
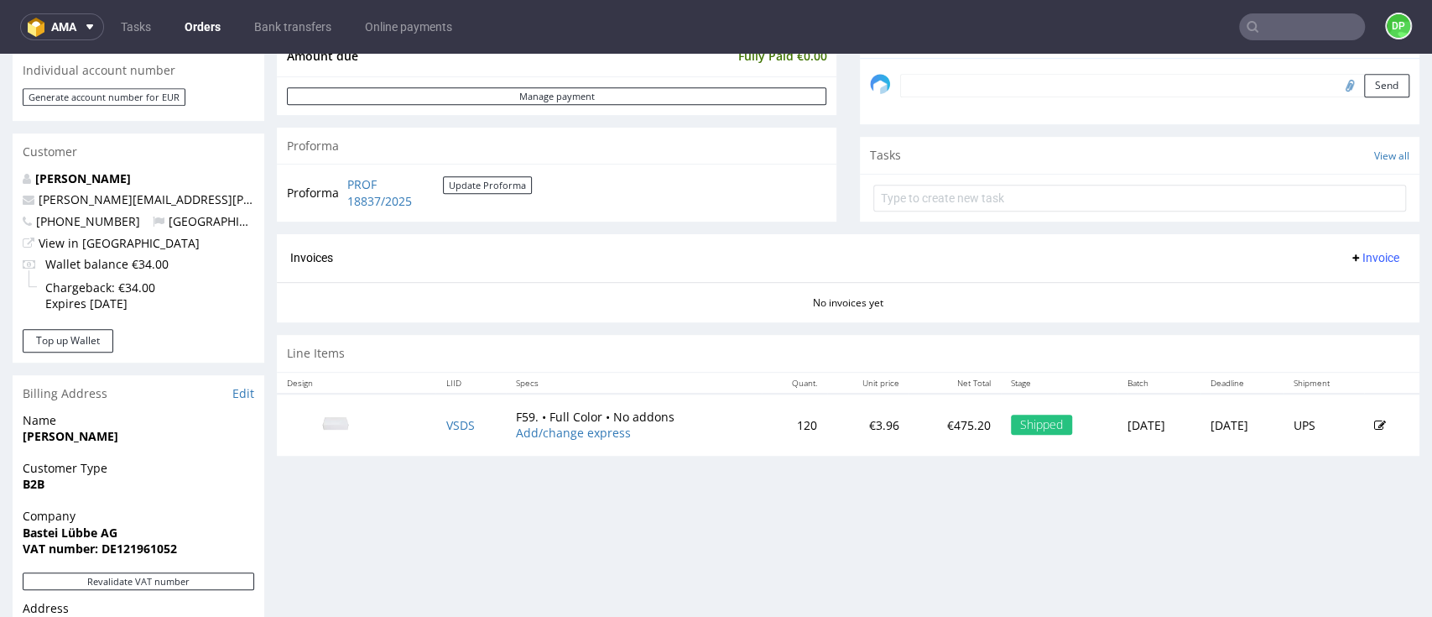
scroll to position [447, 0]
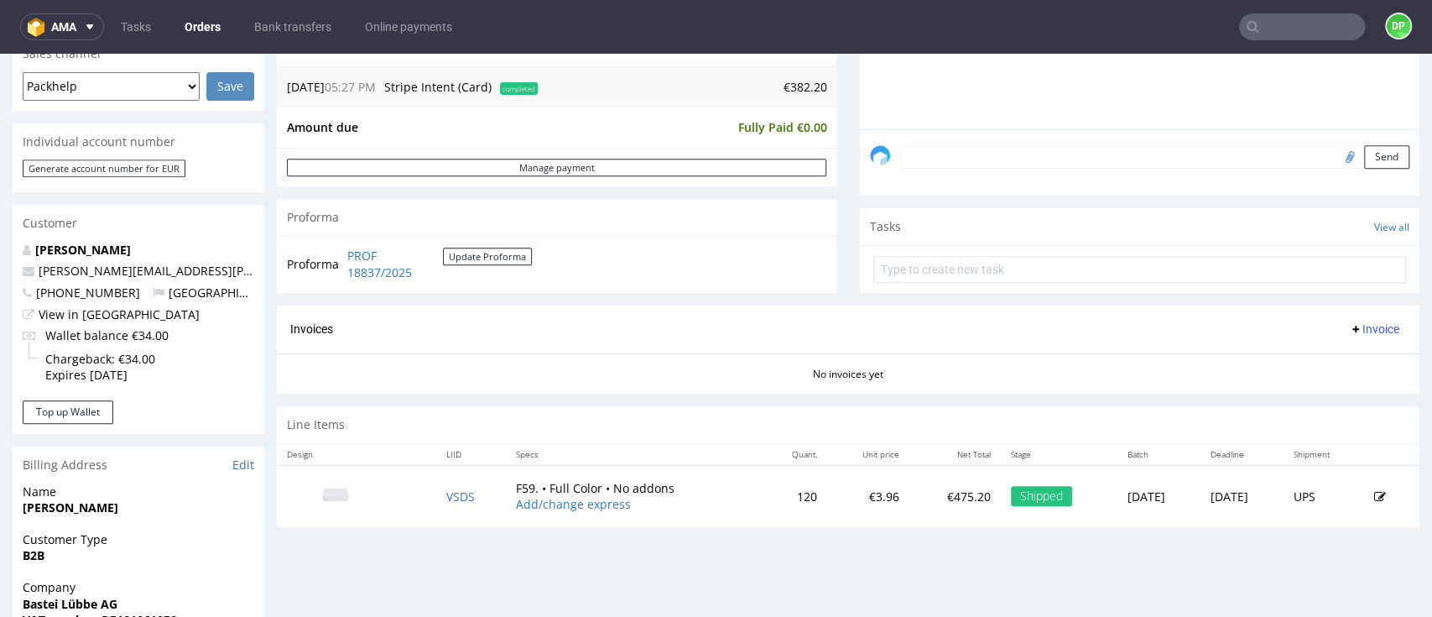
click at [1349, 331] on span "Invoice" at bounding box center [1374, 328] width 50 height 13
click at [1316, 356] on span "Generate" at bounding box center [1339, 363] width 81 height 17
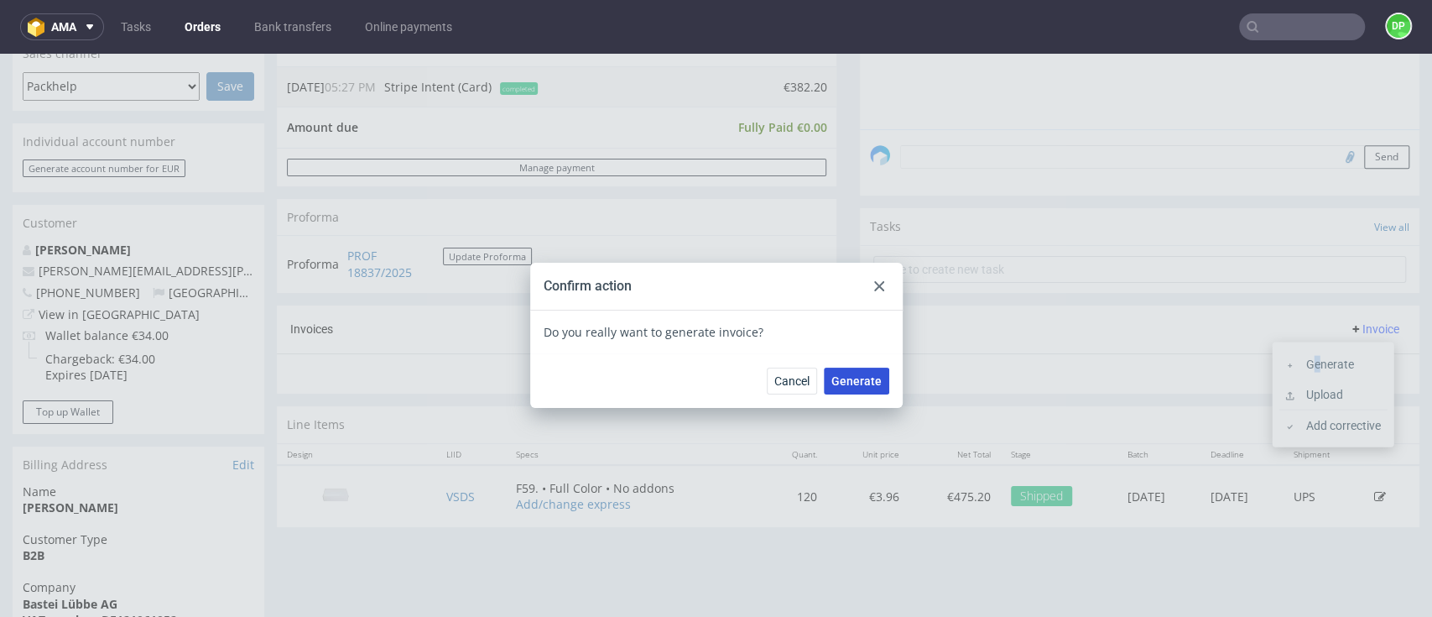
click at [865, 383] on span "Generate" at bounding box center [856, 381] width 50 height 12
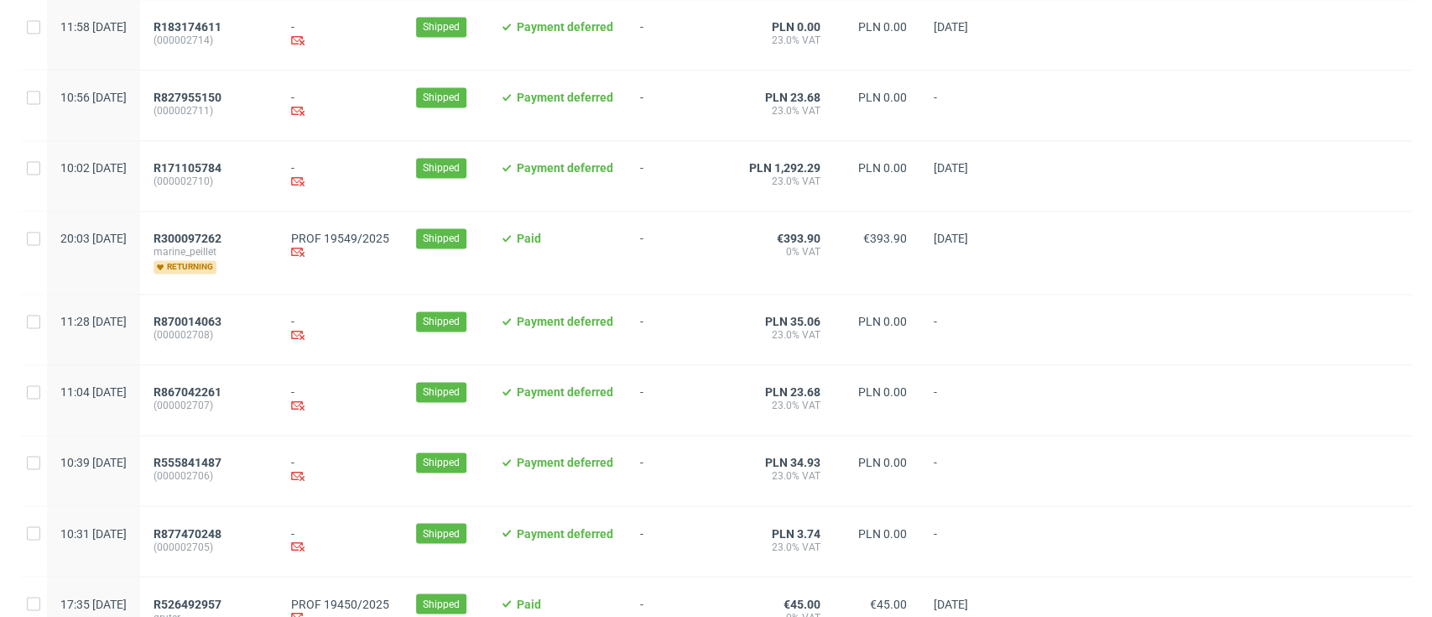
scroll to position [1776, 0]
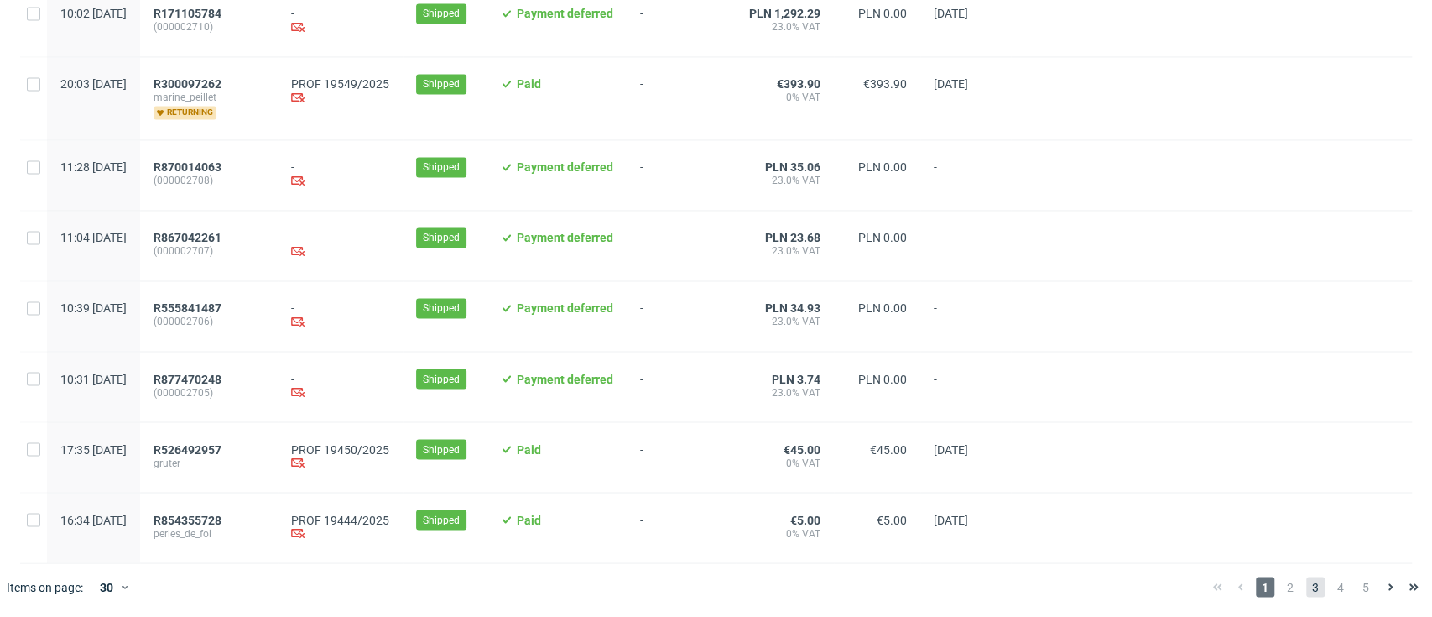
click at [1306, 587] on span "3" at bounding box center [1315, 586] width 18 height 20
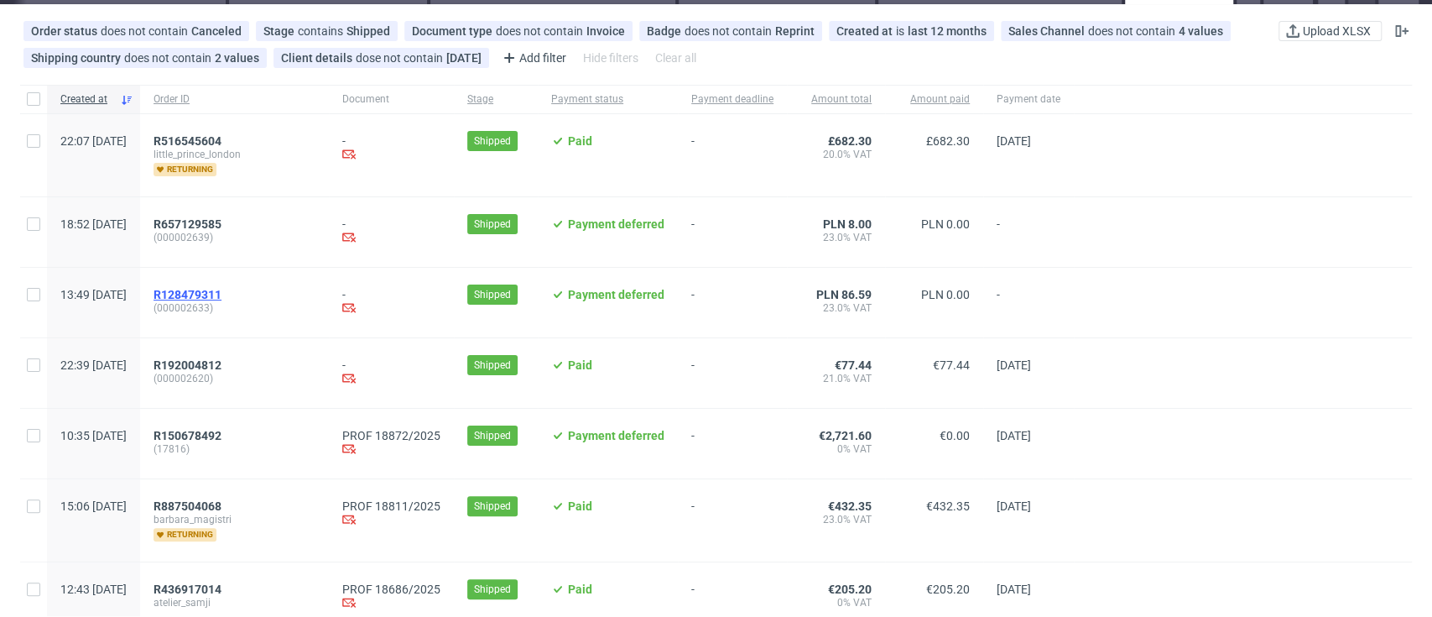
scroll to position [112, 0]
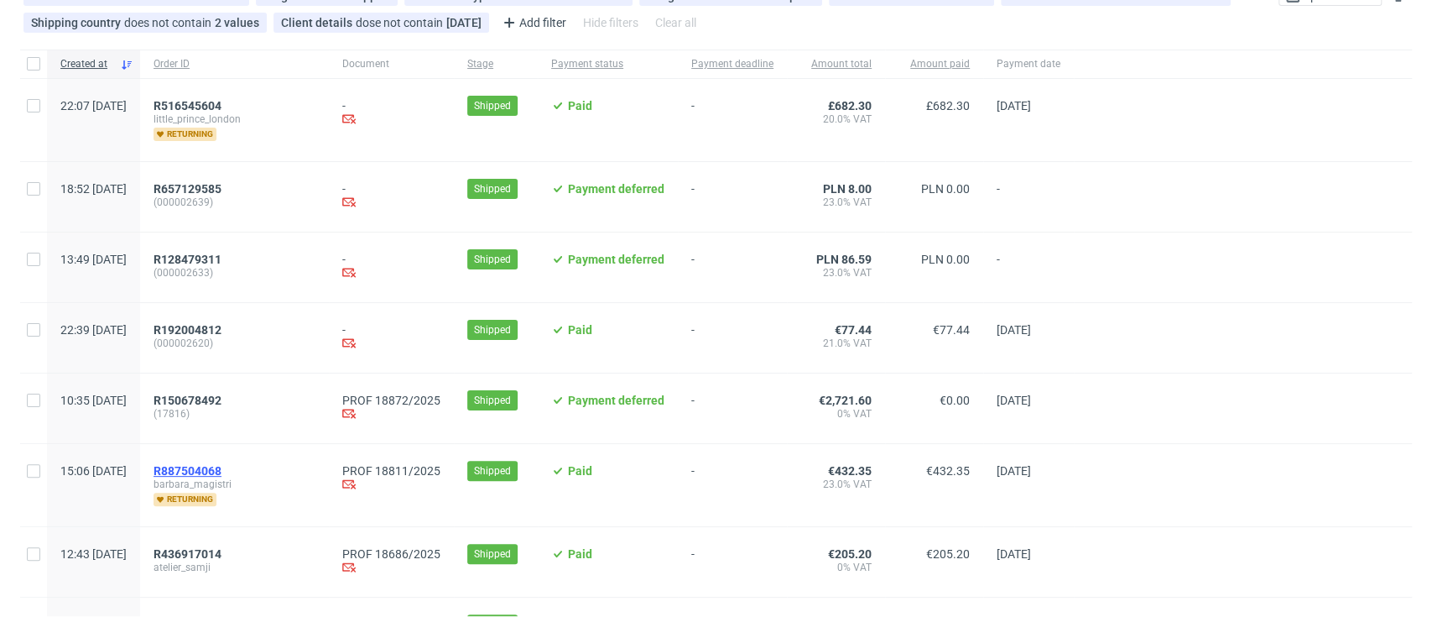
click at [221, 467] on span "R887504068" at bounding box center [188, 470] width 68 height 13
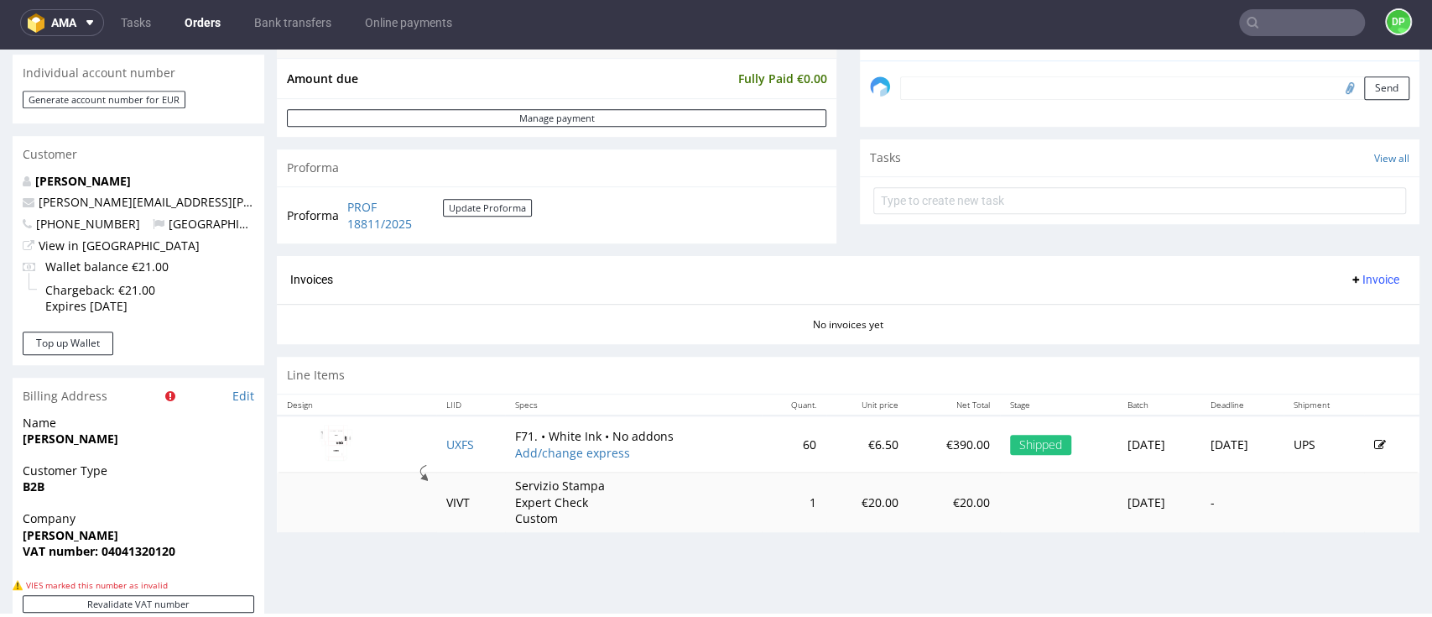
scroll to position [671, 0]
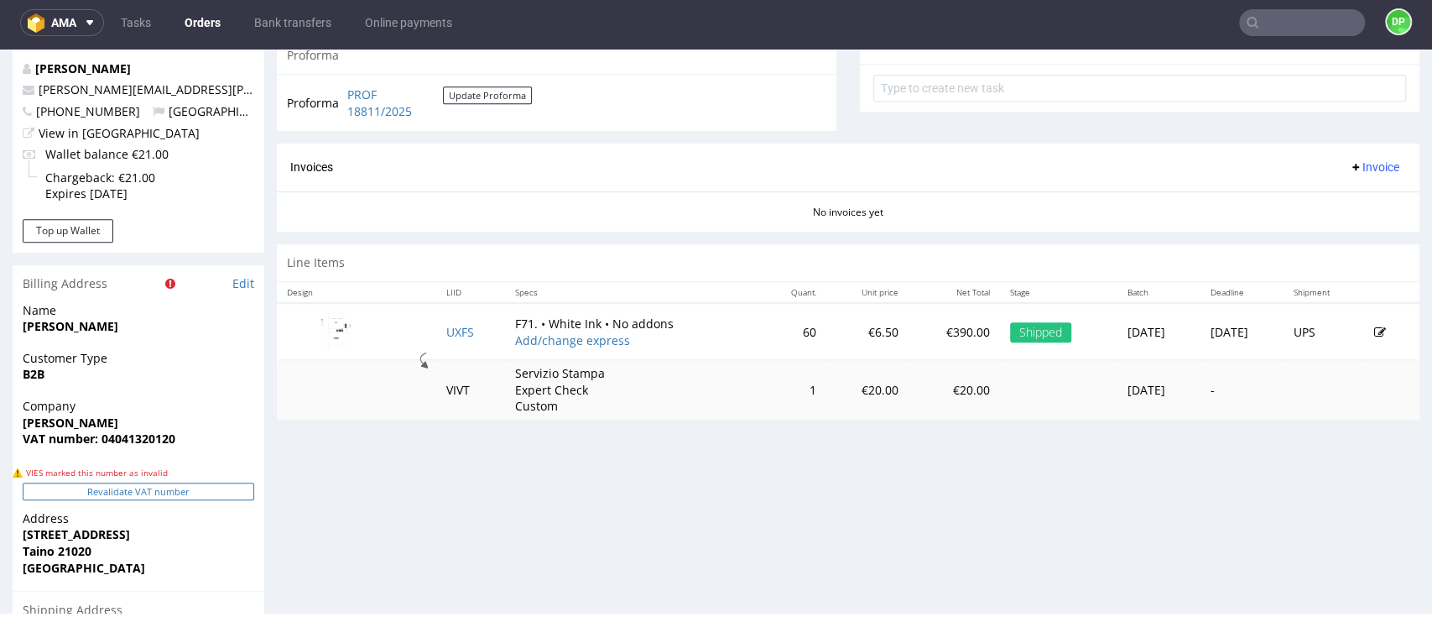
click at [186, 492] on button "Revalidate VAT number" at bounding box center [139, 491] width 232 height 18
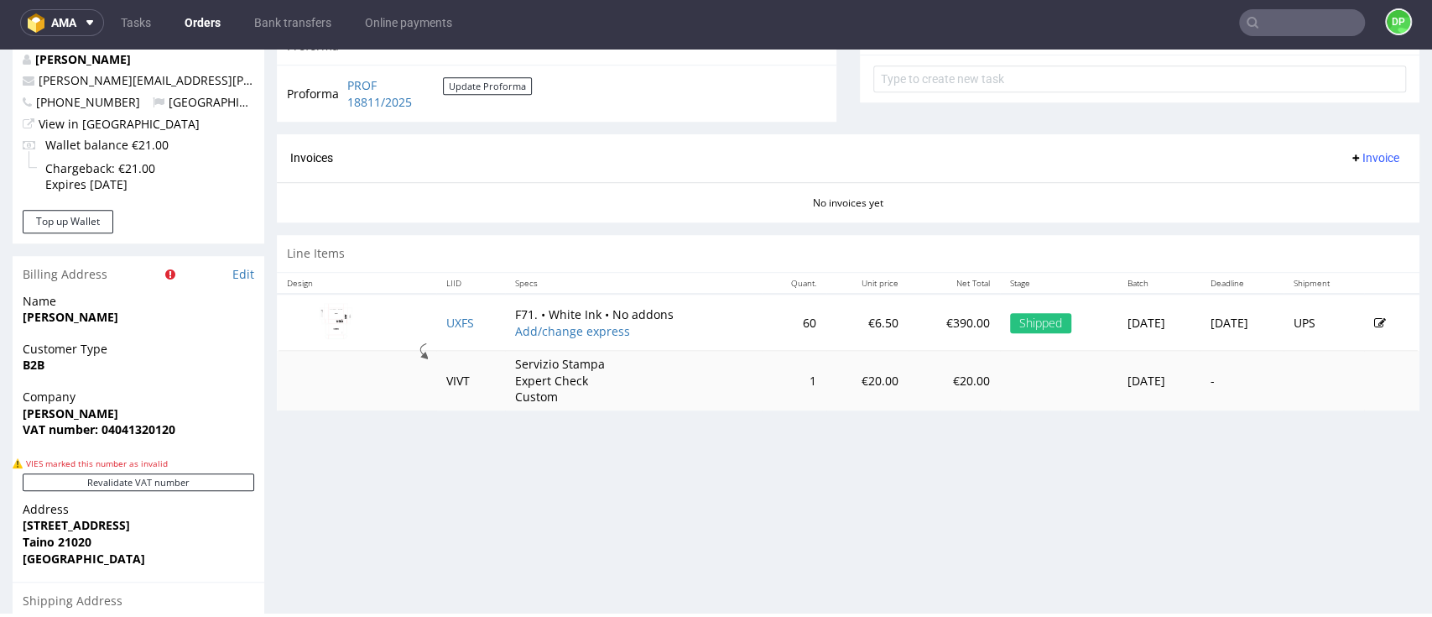
scroll to position [783, 0]
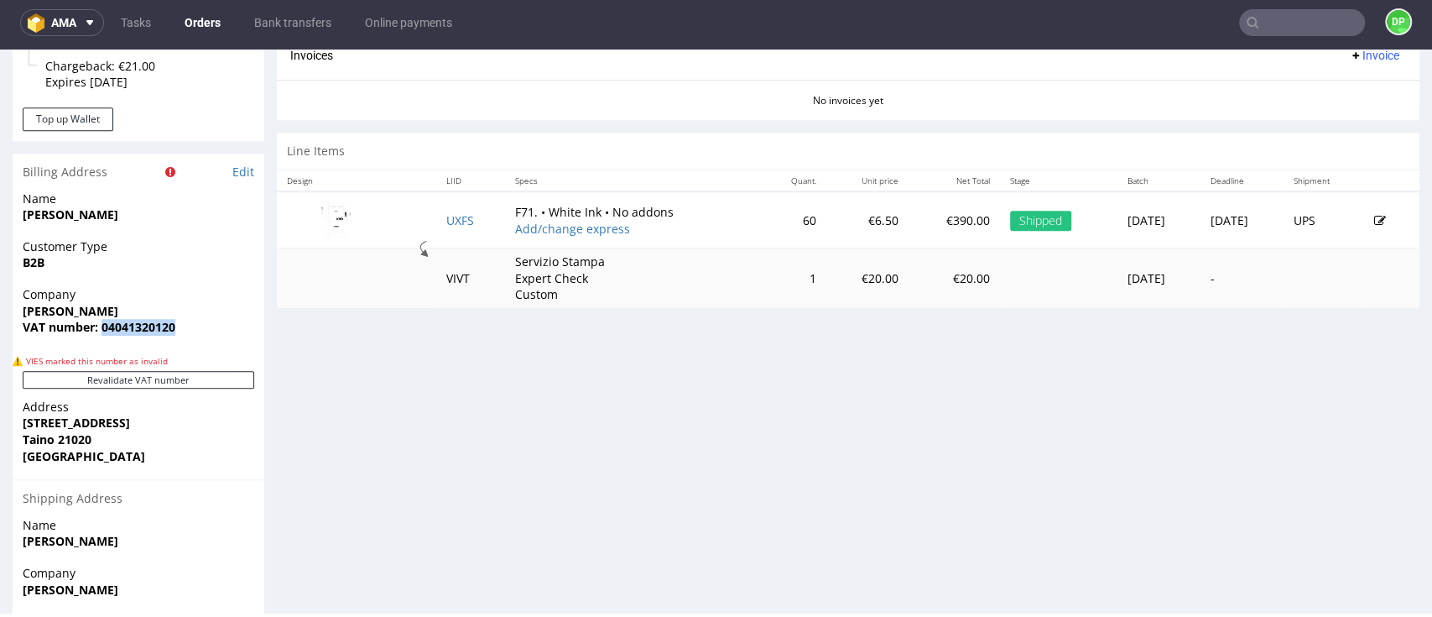
drag, startPoint x: 190, startPoint y: 325, endPoint x: 102, endPoint y: 337, distance: 89.8
click at [102, 337] on div "Company Barbara Magistri VAT number: 04041320120" at bounding box center [139, 318] width 252 height 65
copy strong "04041320120"
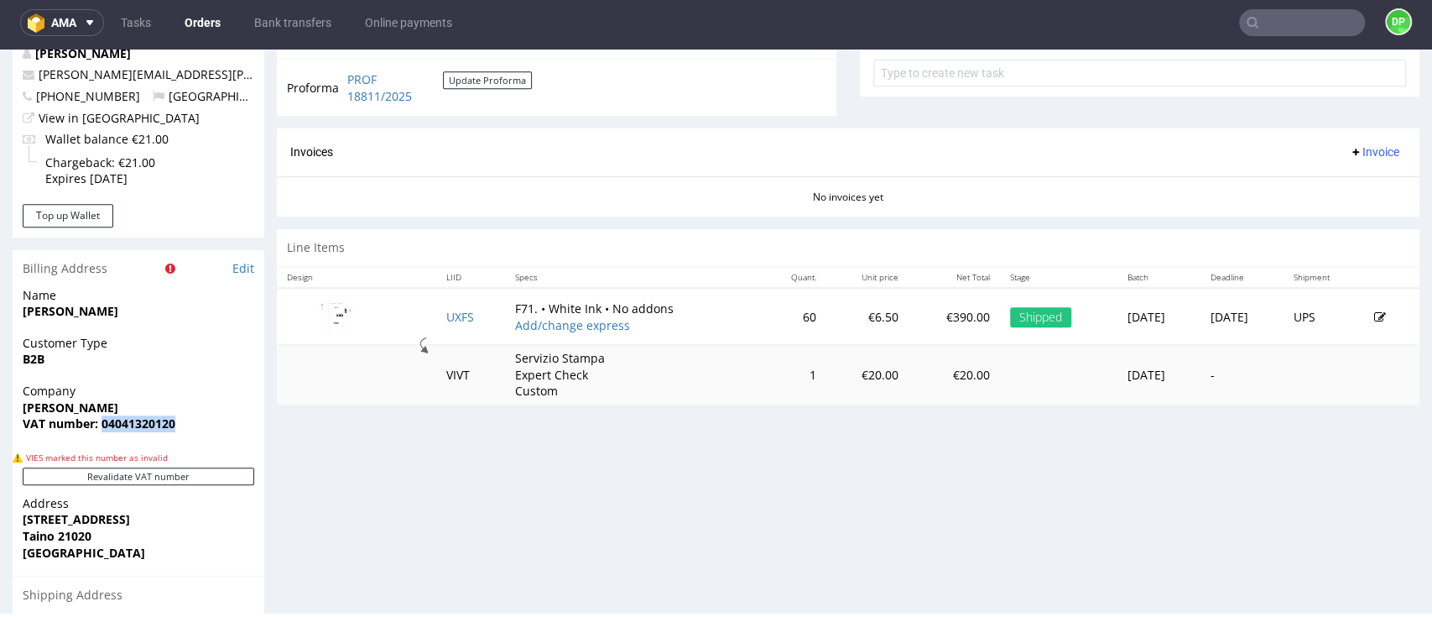
scroll to position [692, 0]
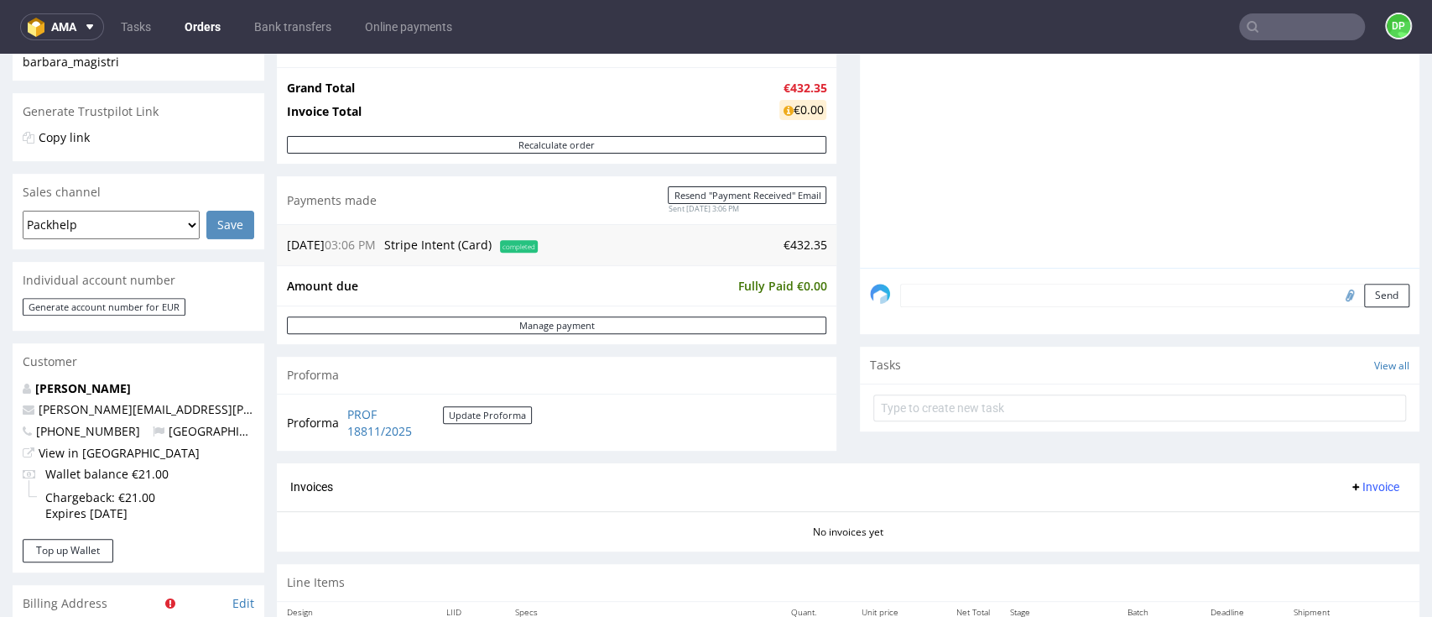
scroll to position [559, 0]
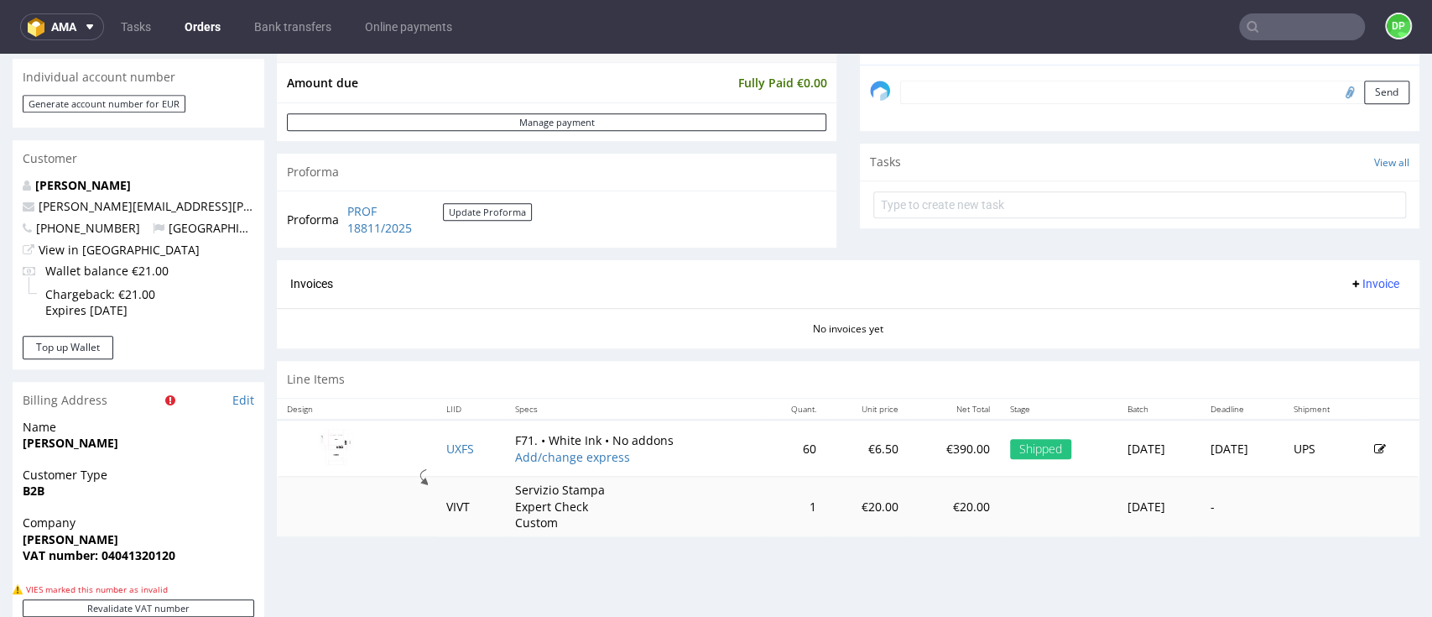
click at [1349, 279] on span "Invoice" at bounding box center [1374, 283] width 50 height 13
click at [1326, 311] on span "Generate" at bounding box center [1339, 318] width 81 height 17
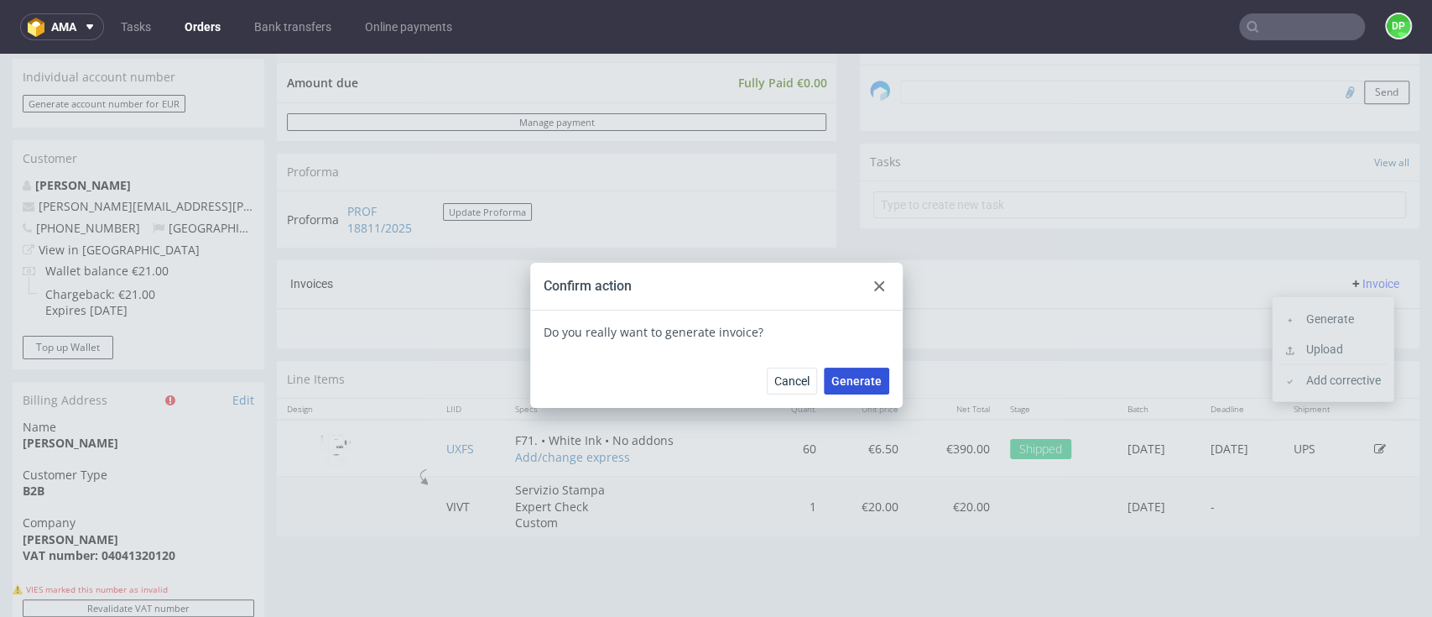
click at [848, 378] on span "Generate" at bounding box center [856, 381] width 50 height 12
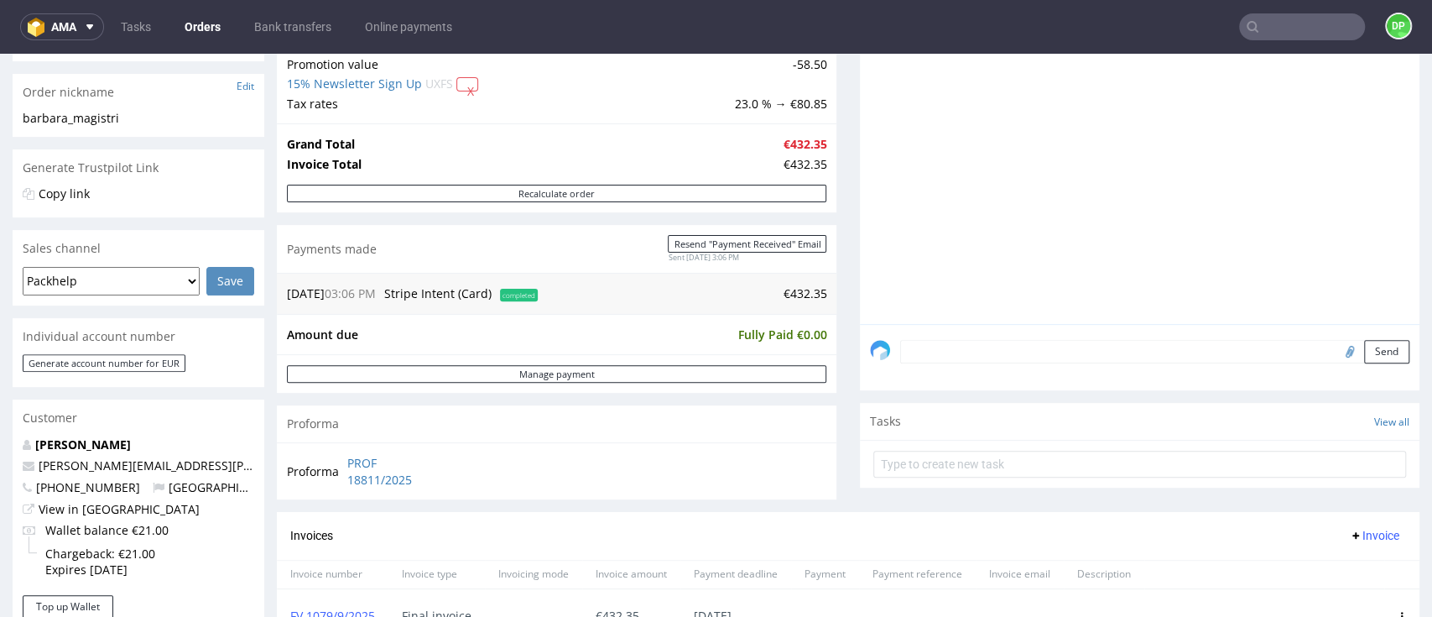
scroll to position [671, 0]
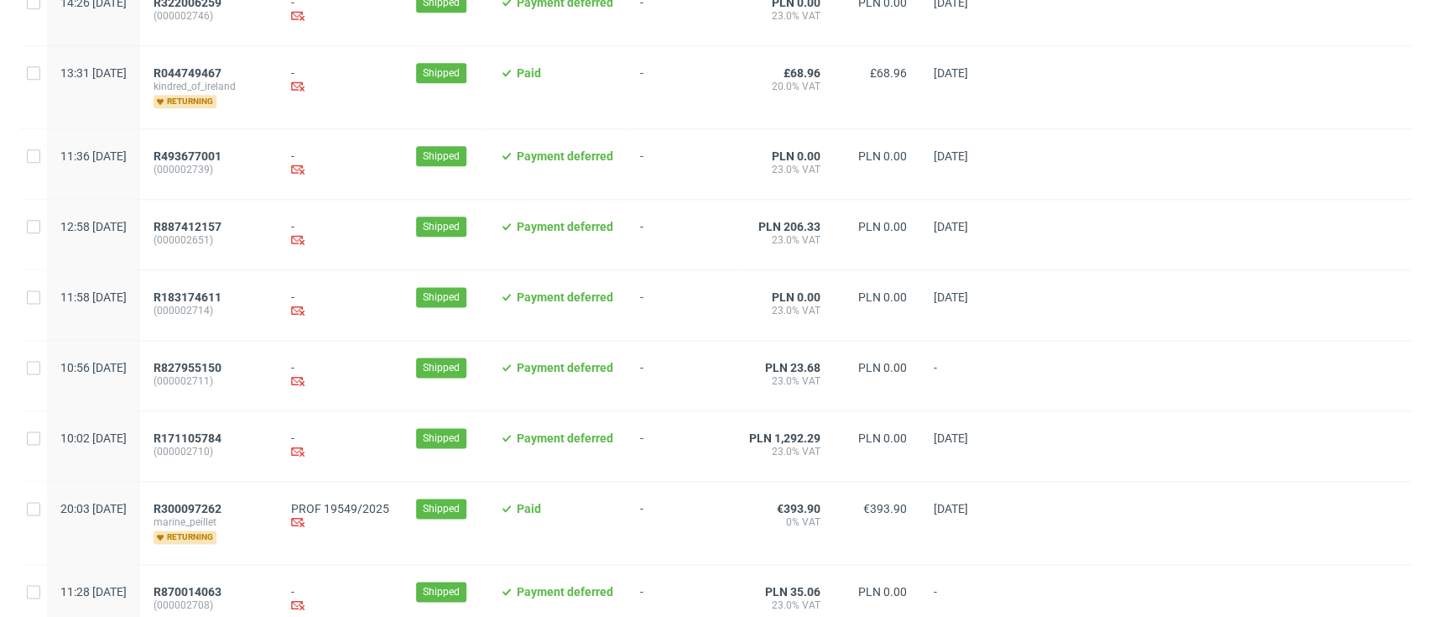
scroll to position [1776, 0]
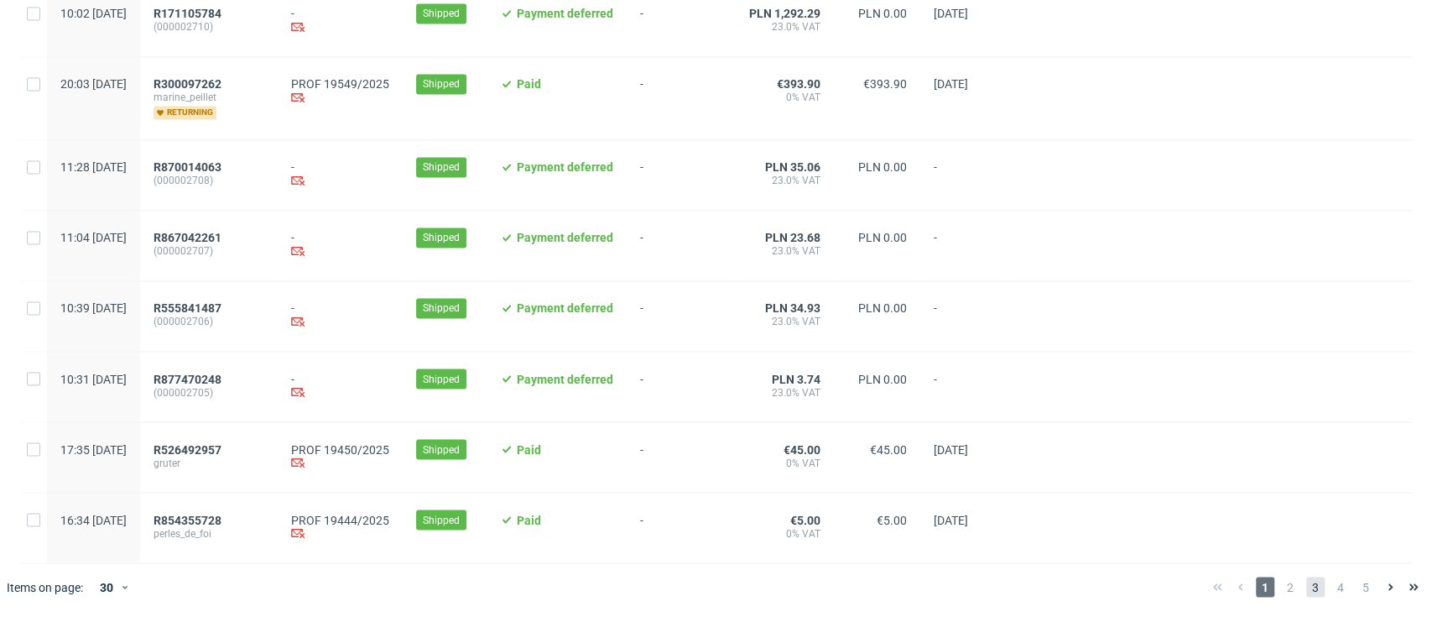
click at [1306, 586] on span "3" at bounding box center [1315, 586] width 18 height 20
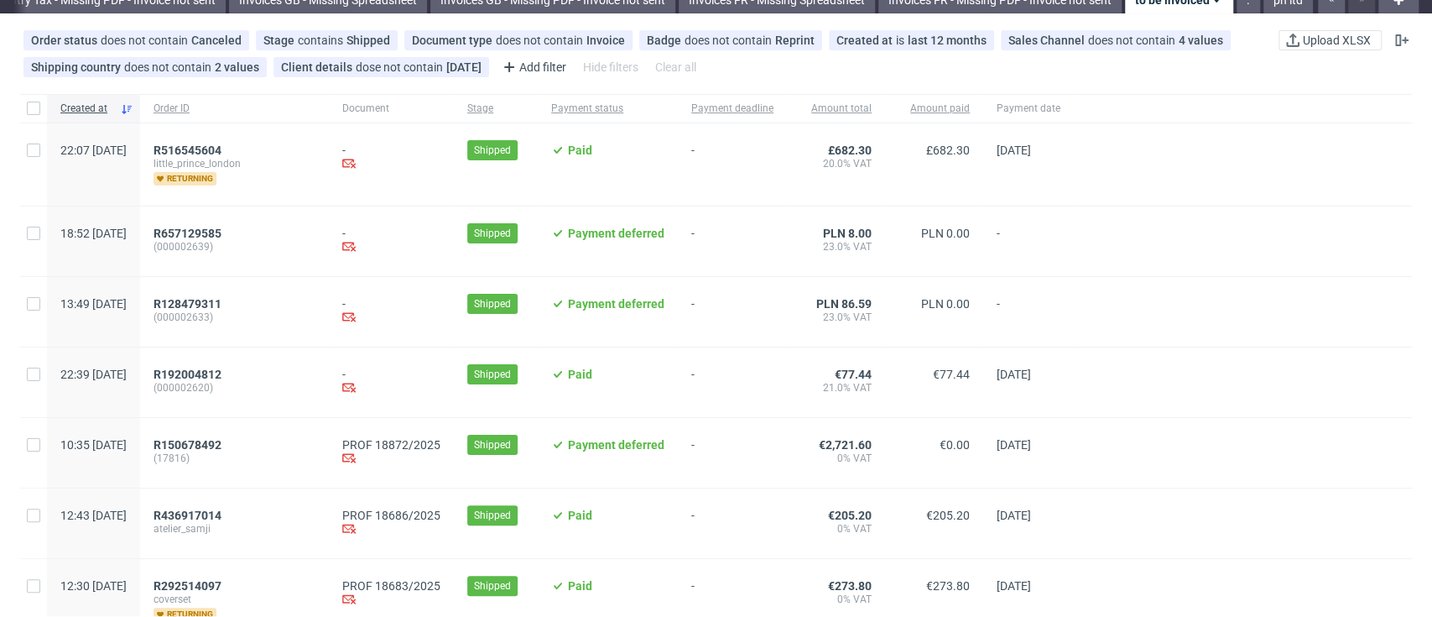
scroll to position [223, 0]
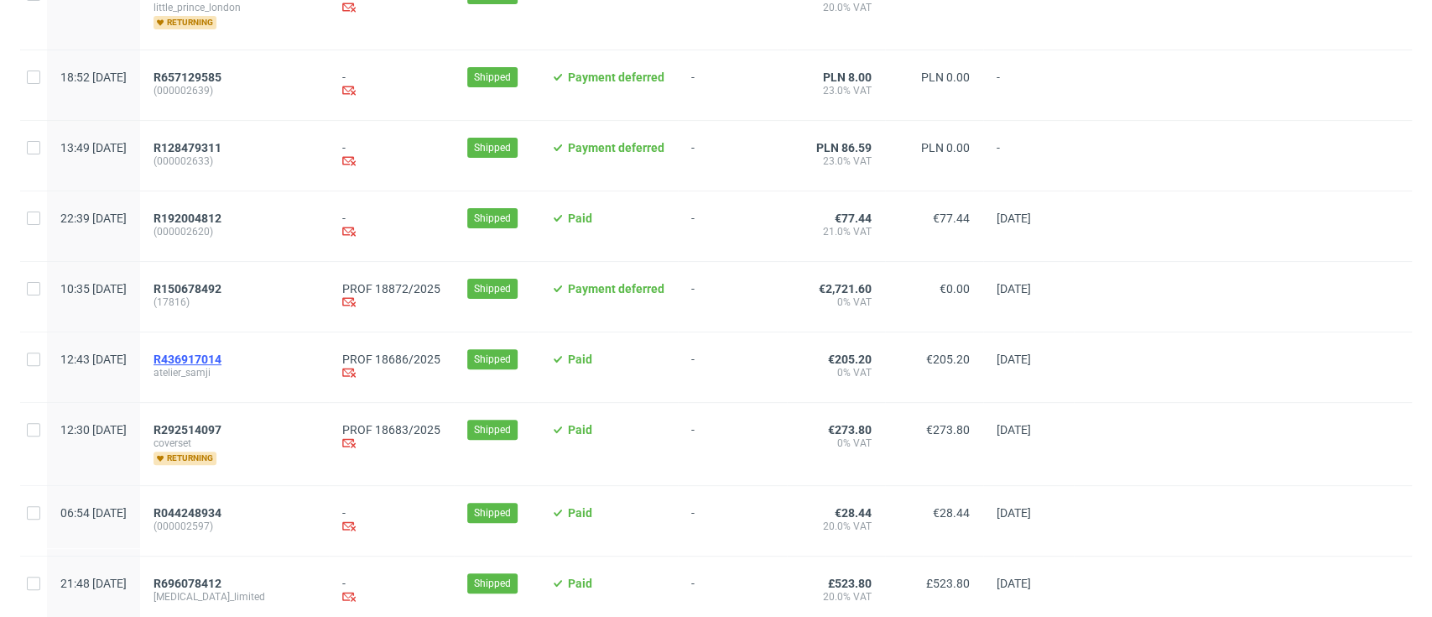
click at [221, 359] on span "R436917014" at bounding box center [188, 358] width 68 height 13
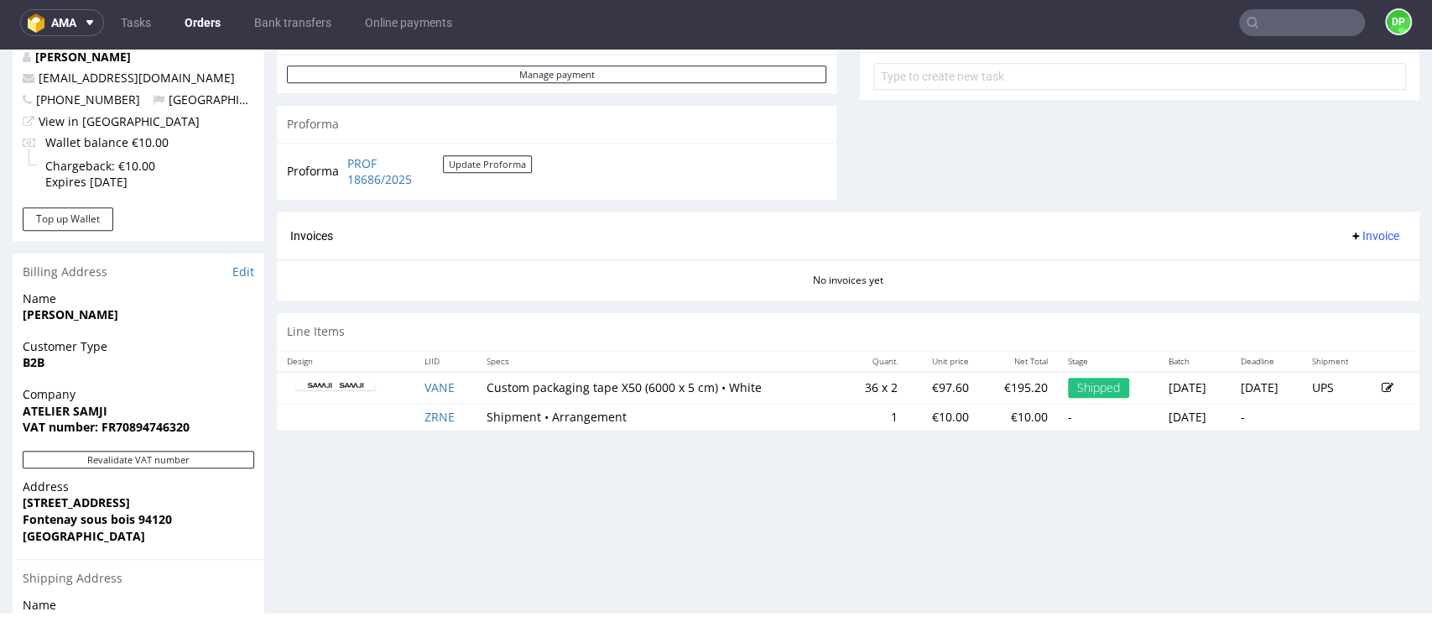
scroll to position [671, 0]
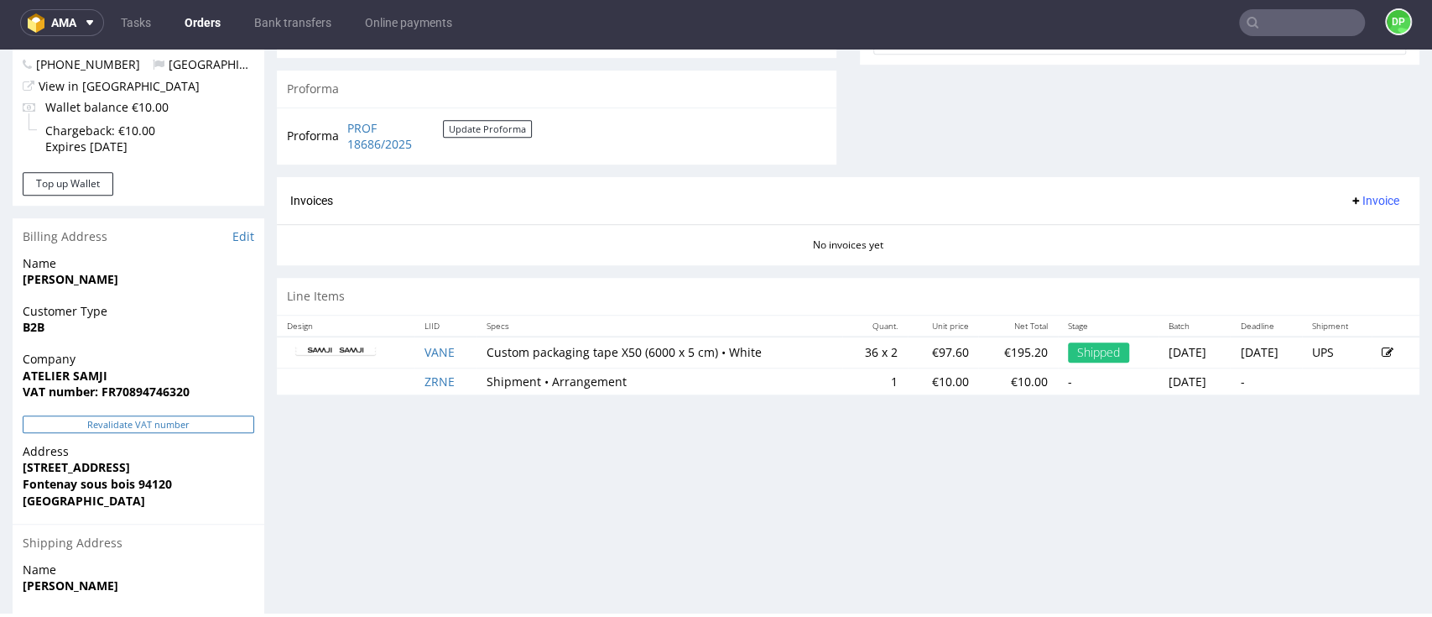
click at [148, 419] on button "Revalidate VAT number" at bounding box center [139, 424] width 232 height 18
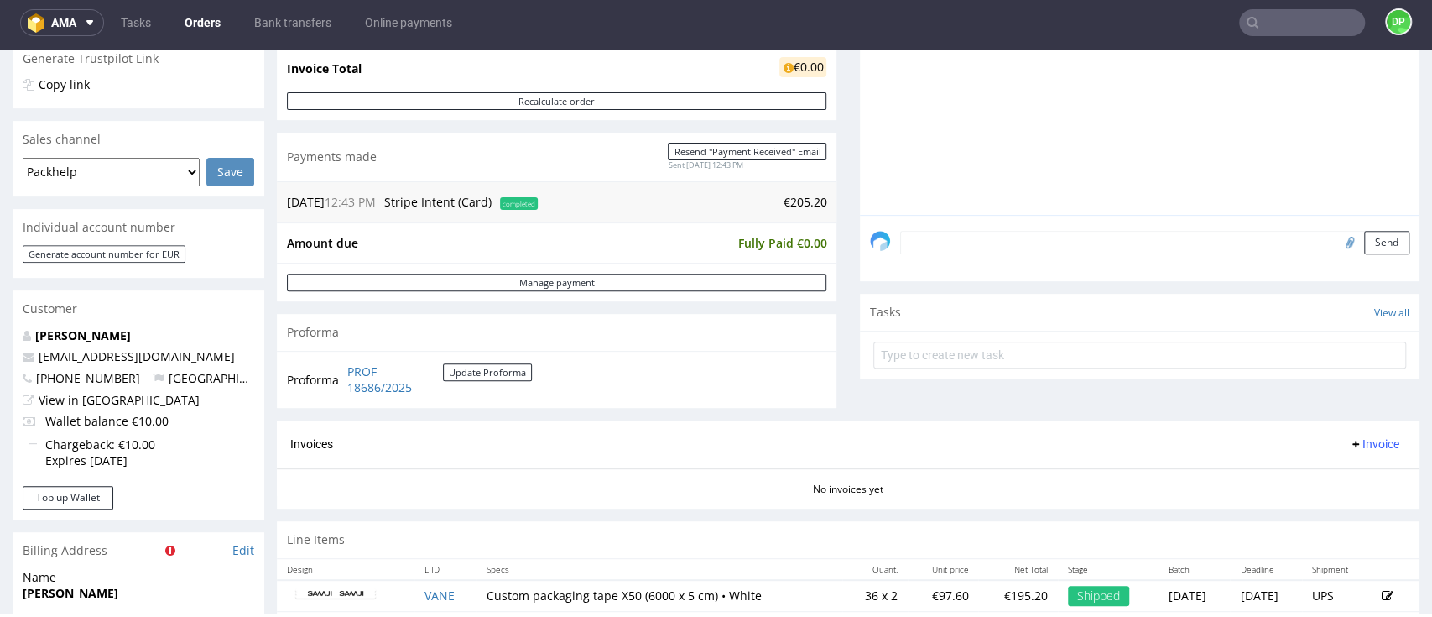
scroll to position [783, 0]
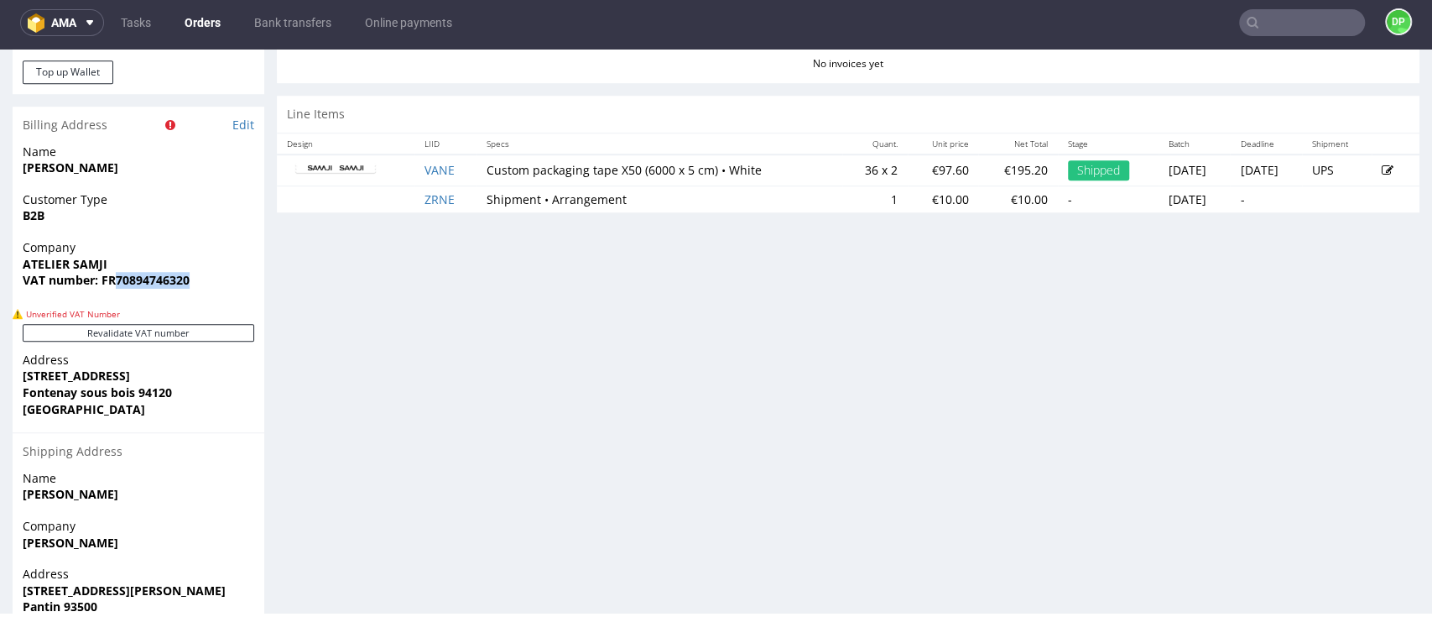
drag, startPoint x: 194, startPoint y: 291, endPoint x: 117, endPoint y: 290, distance: 77.2
click at [117, 290] on div "Company ATELIER SAMJI VAT number: FR70894746320" at bounding box center [139, 271] width 252 height 65
copy strong "70894746320"
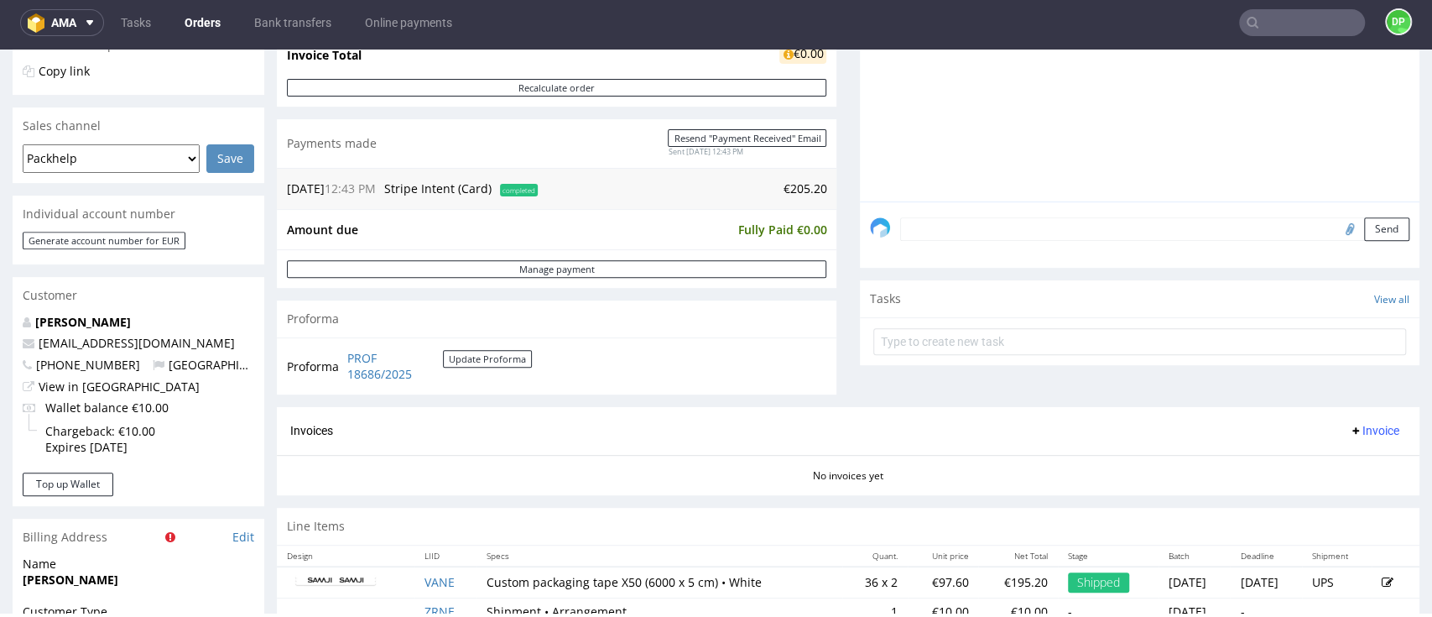
scroll to position [447, 0]
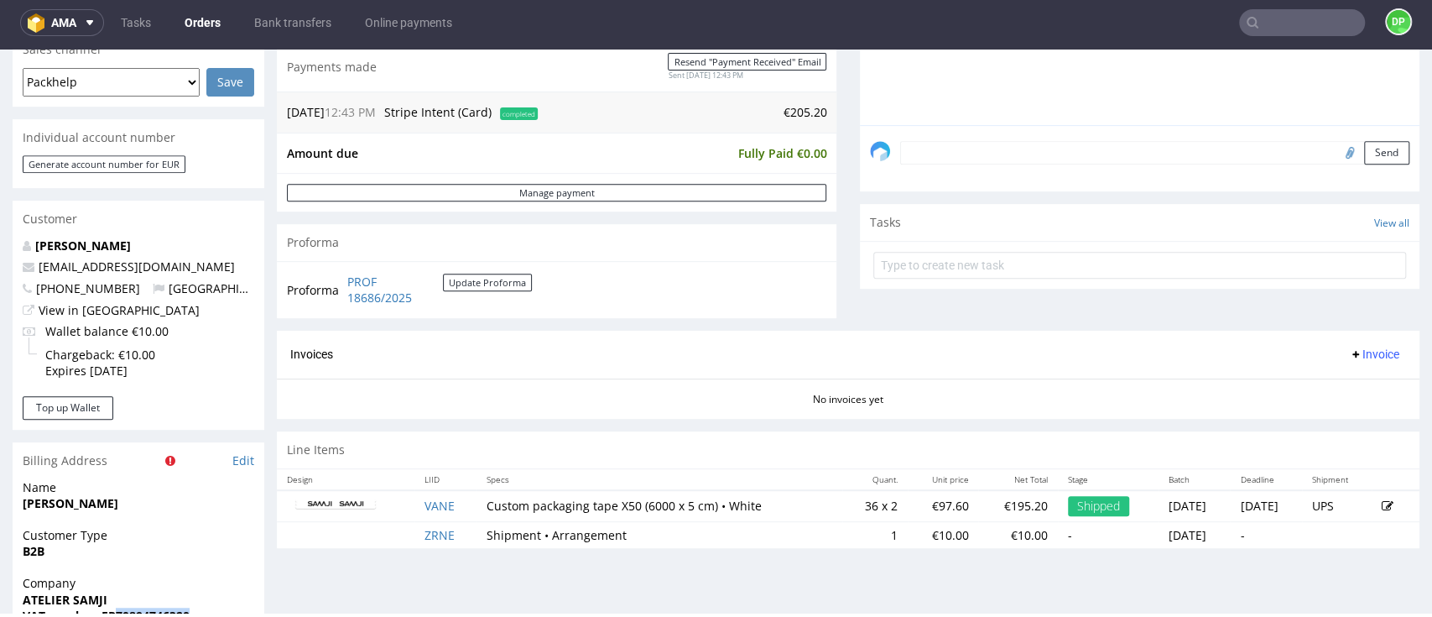
click at [1336, 154] on input "file" at bounding box center [1347, 152] width 23 height 22
type input "C:\fakepath\Zrzut ekranu 2025-09-19 093016.png"
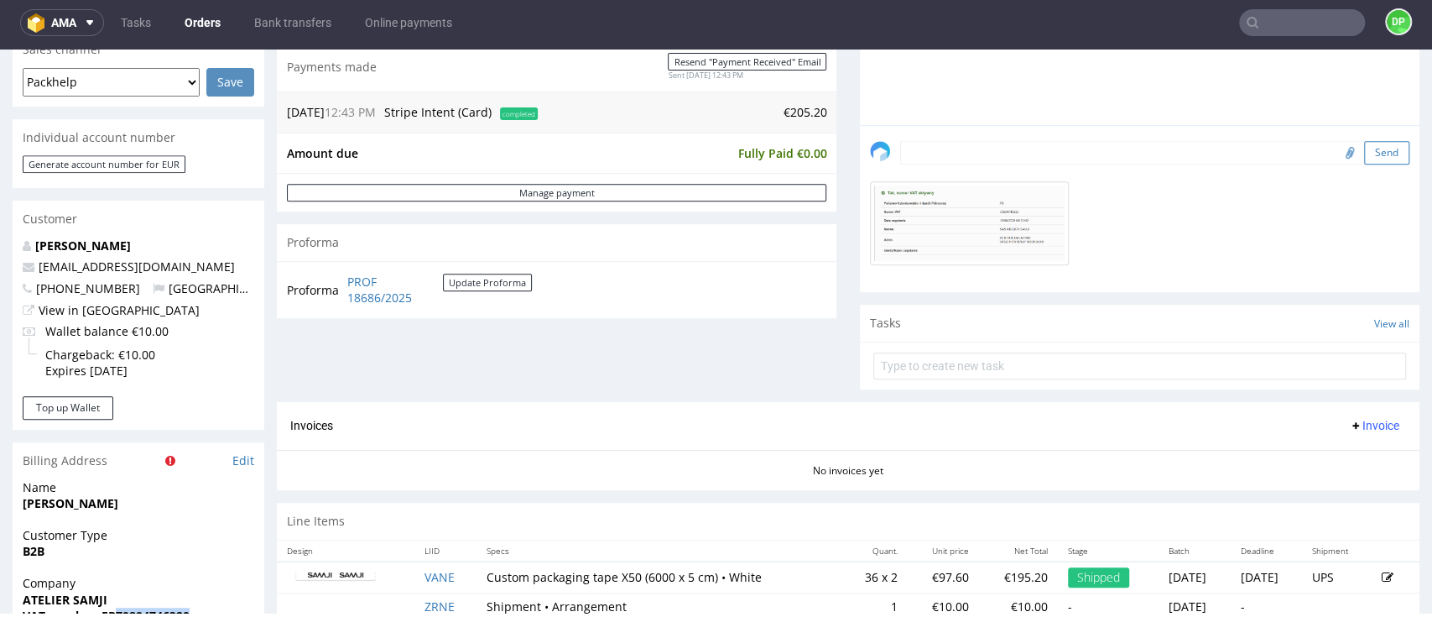
click at [1364, 144] on button "Send" at bounding box center [1386, 152] width 45 height 23
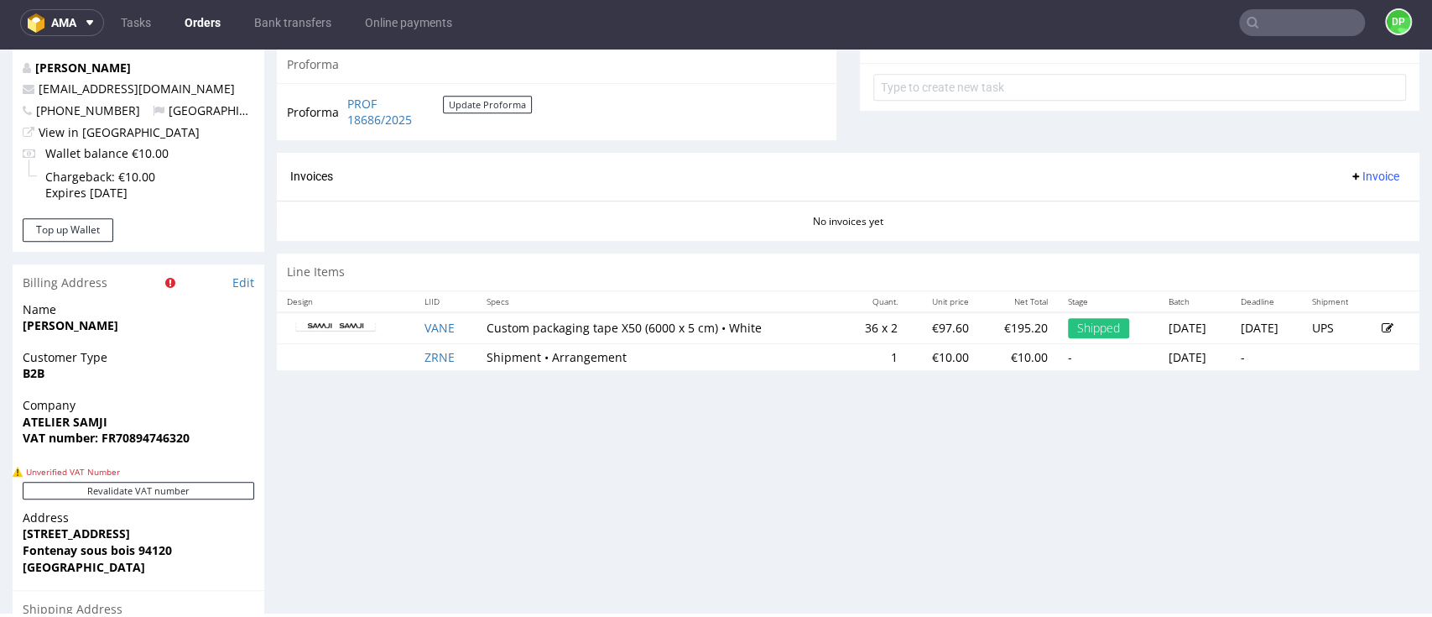
scroll to position [671, 0]
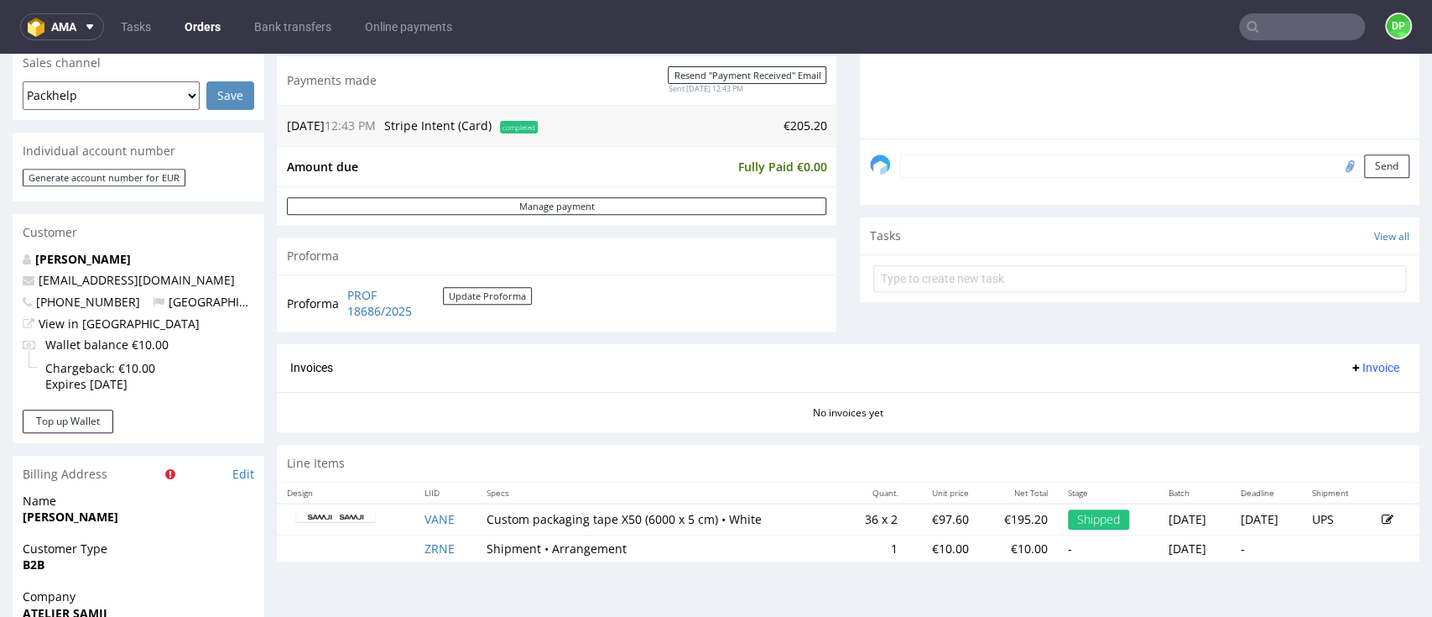
scroll to position [447, 0]
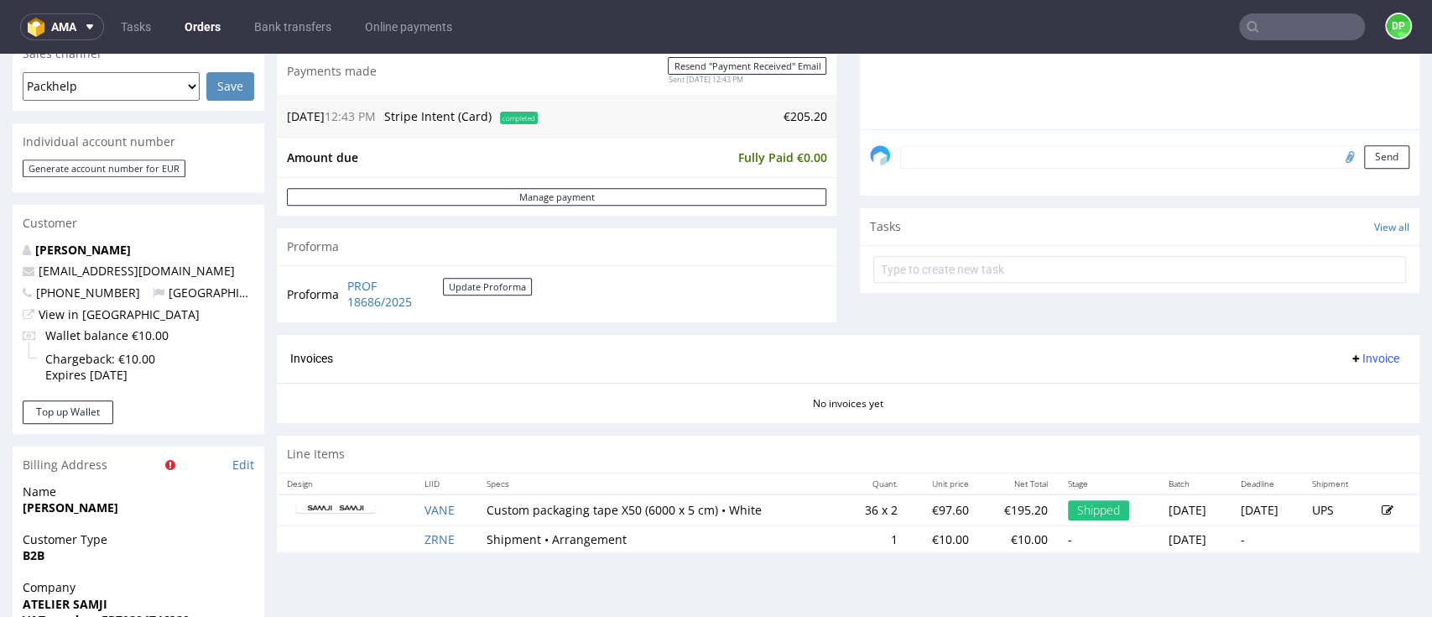
click at [1349, 352] on span "Invoice" at bounding box center [1374, 358] width 50 height 13
click at [1293, 395] on icon at bounding box center [1289, 395] width 8 height 8
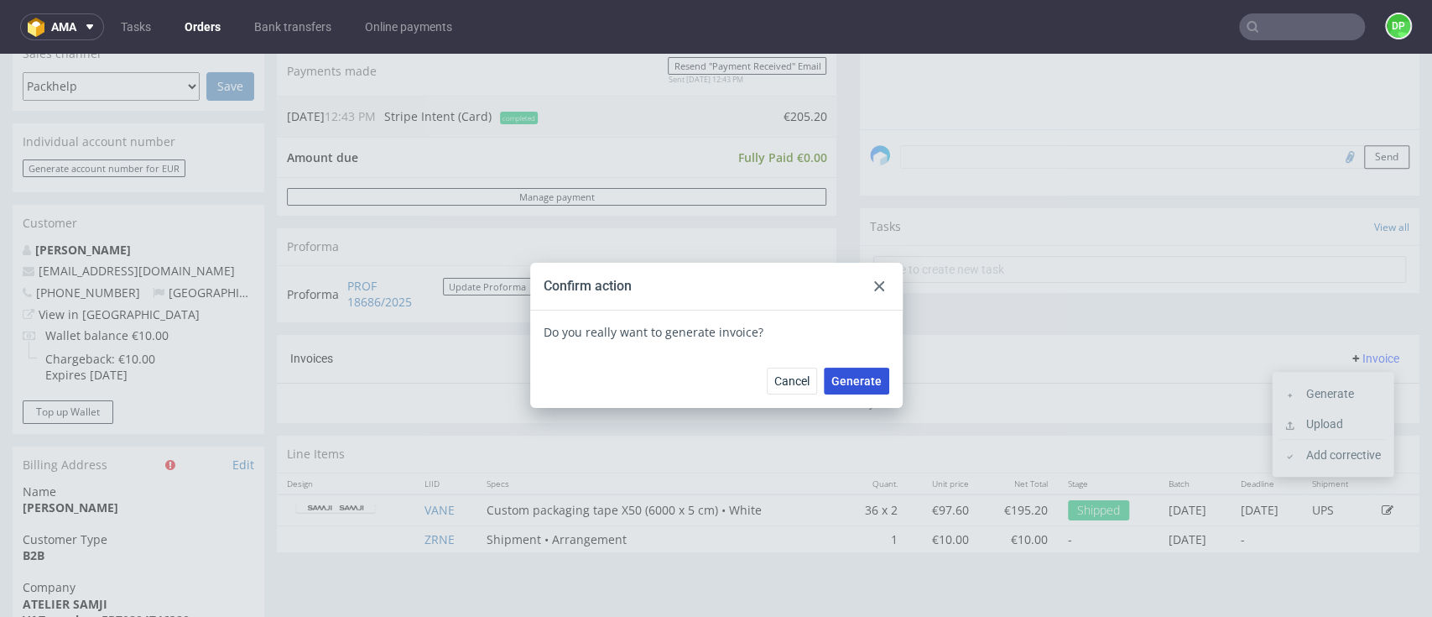
click at [835, 382] on span "Generate" at bounding box center [856, 381] width 50 height 12
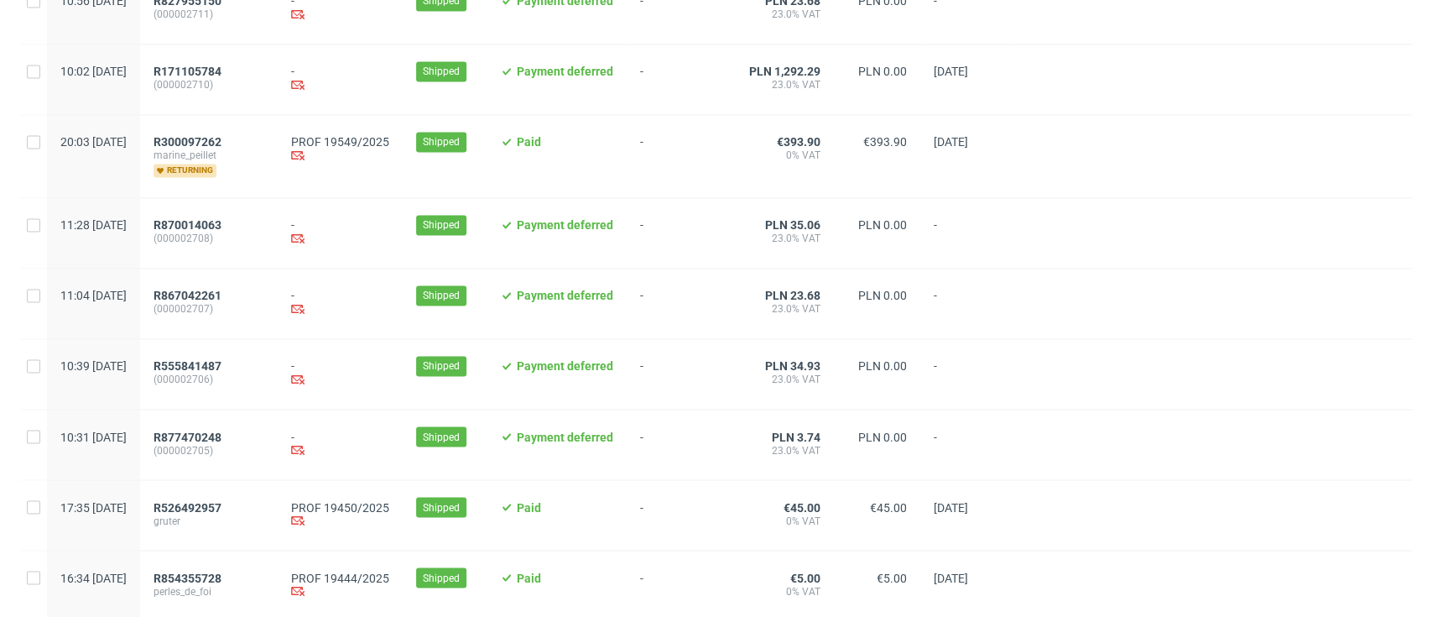
scroll to position [1776, 0]
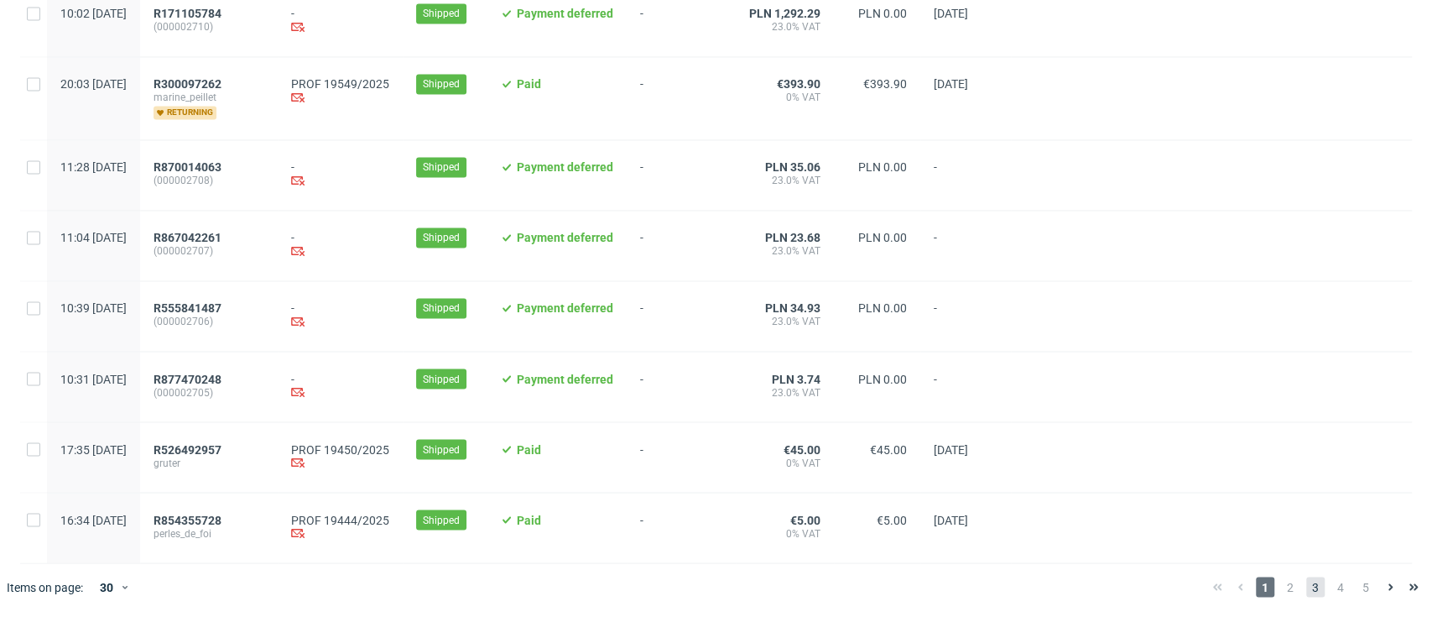
click at [1306, 584] on span "3" at bounding box center [1315, 586] width 18 height 20
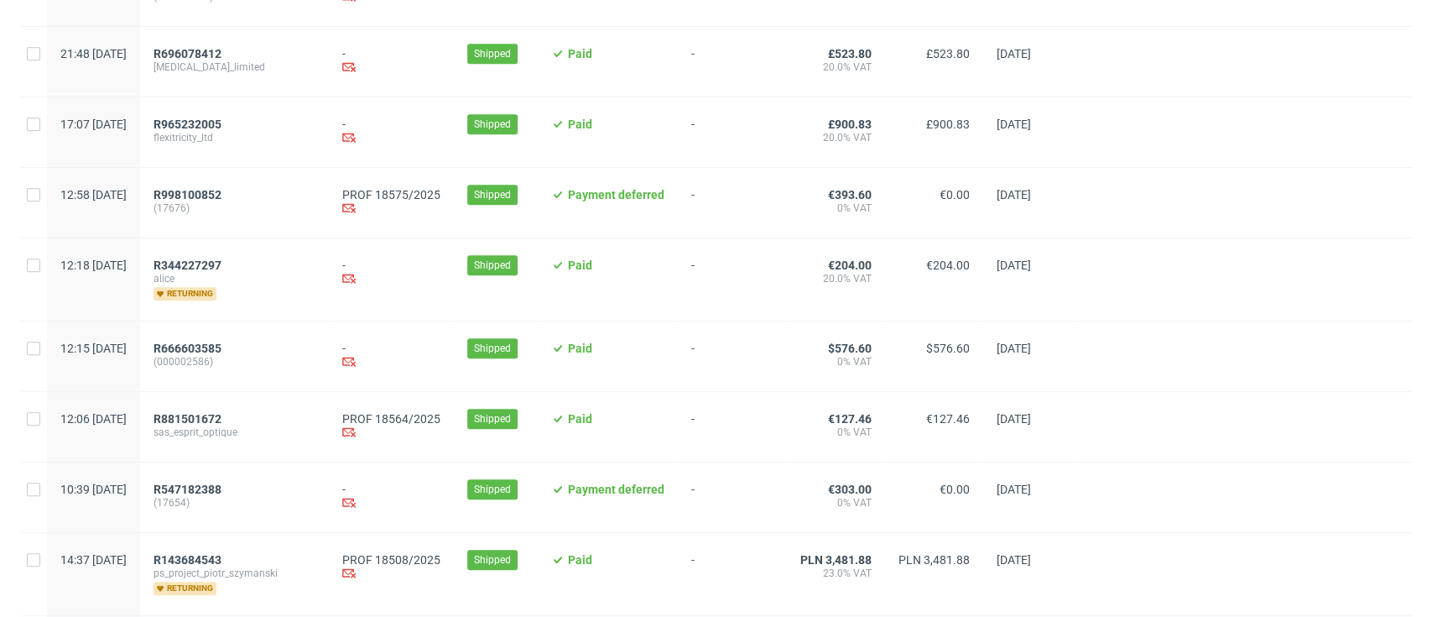
scroll to position [783, 0]
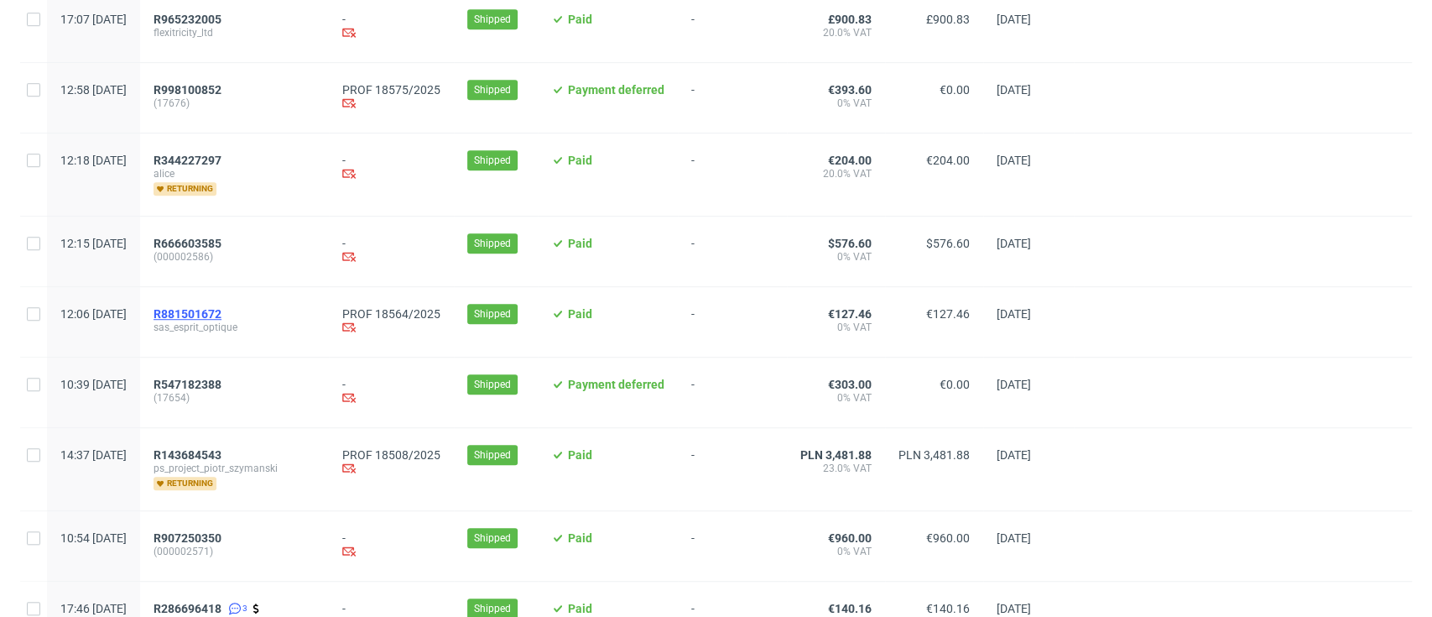
click at [221, 312] on span "R881501672" at bounding box center [188, 313] width 68 height 13
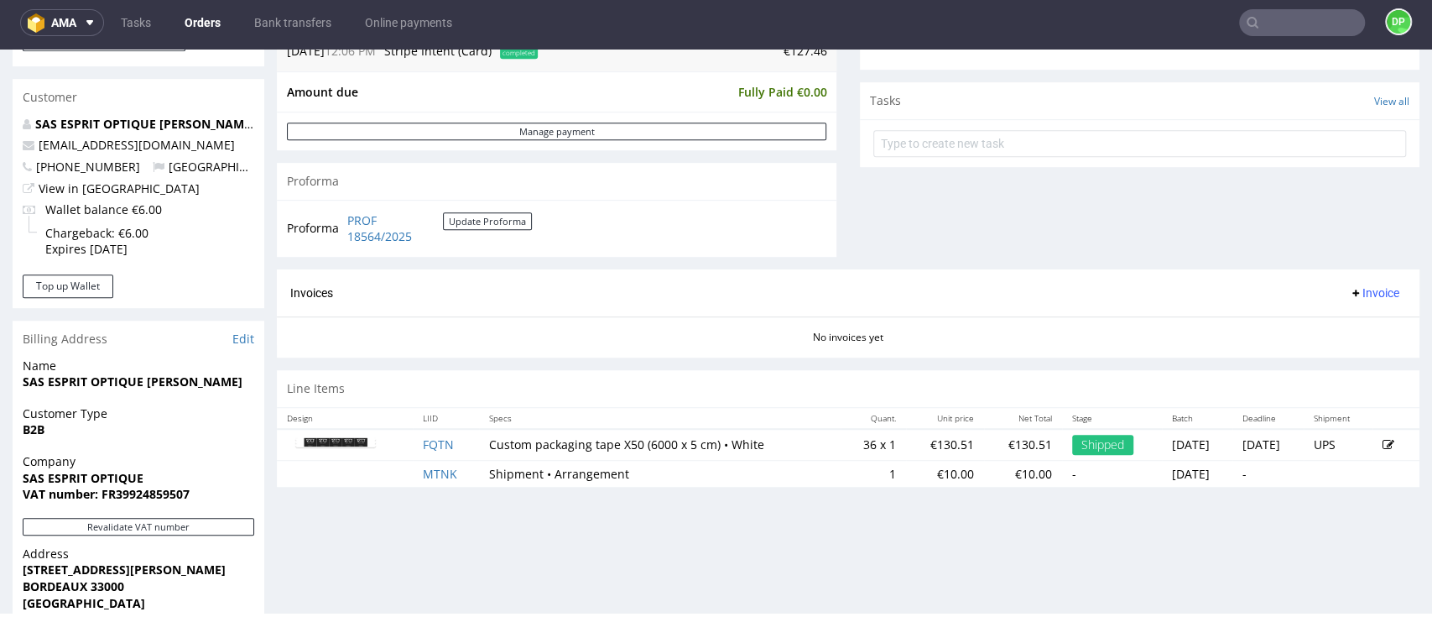
scroll to position [671, 0]
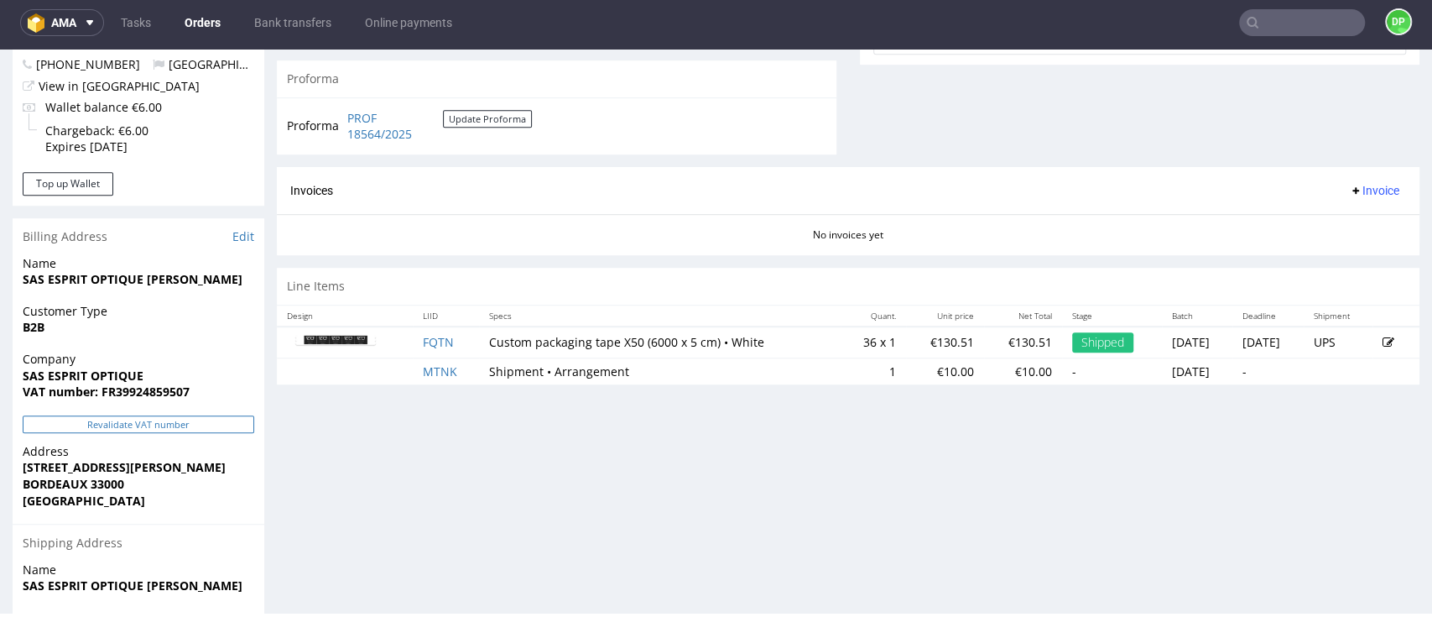
click at [185, 418] on button "Revalidate VAT number" at bounding box center [139, 424] width 232 height 18
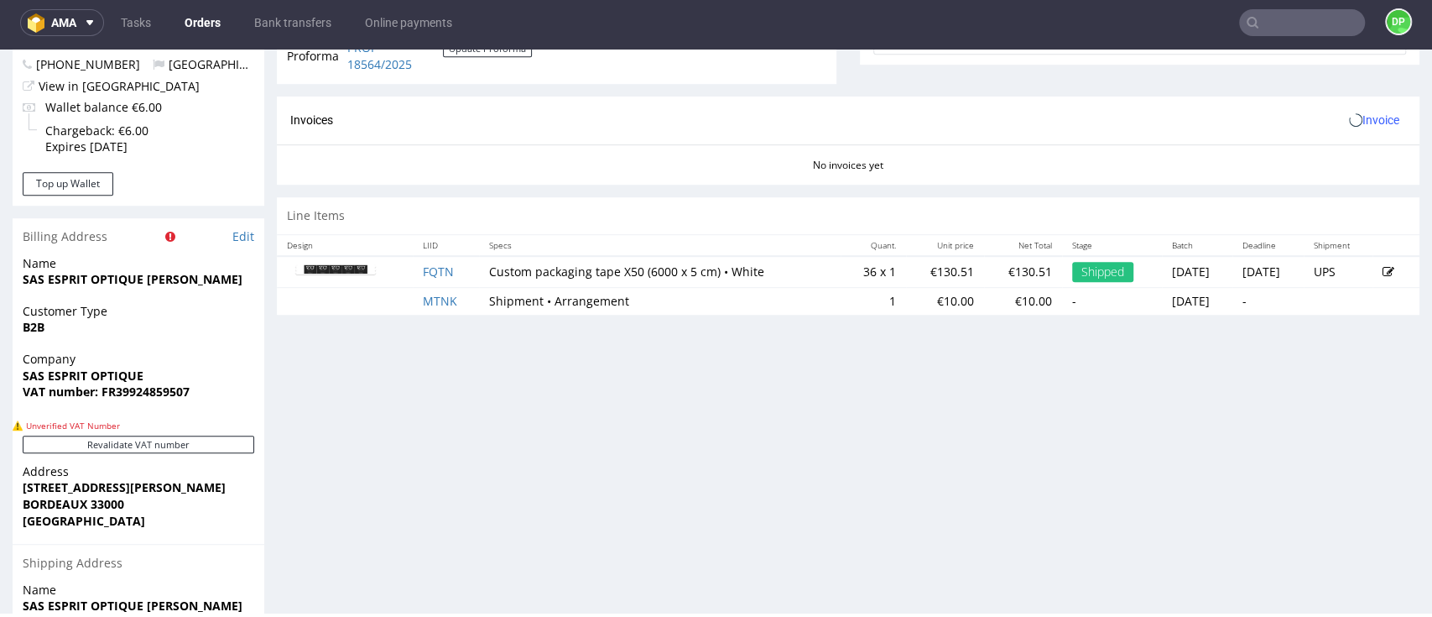
scroll to position [869, 0]
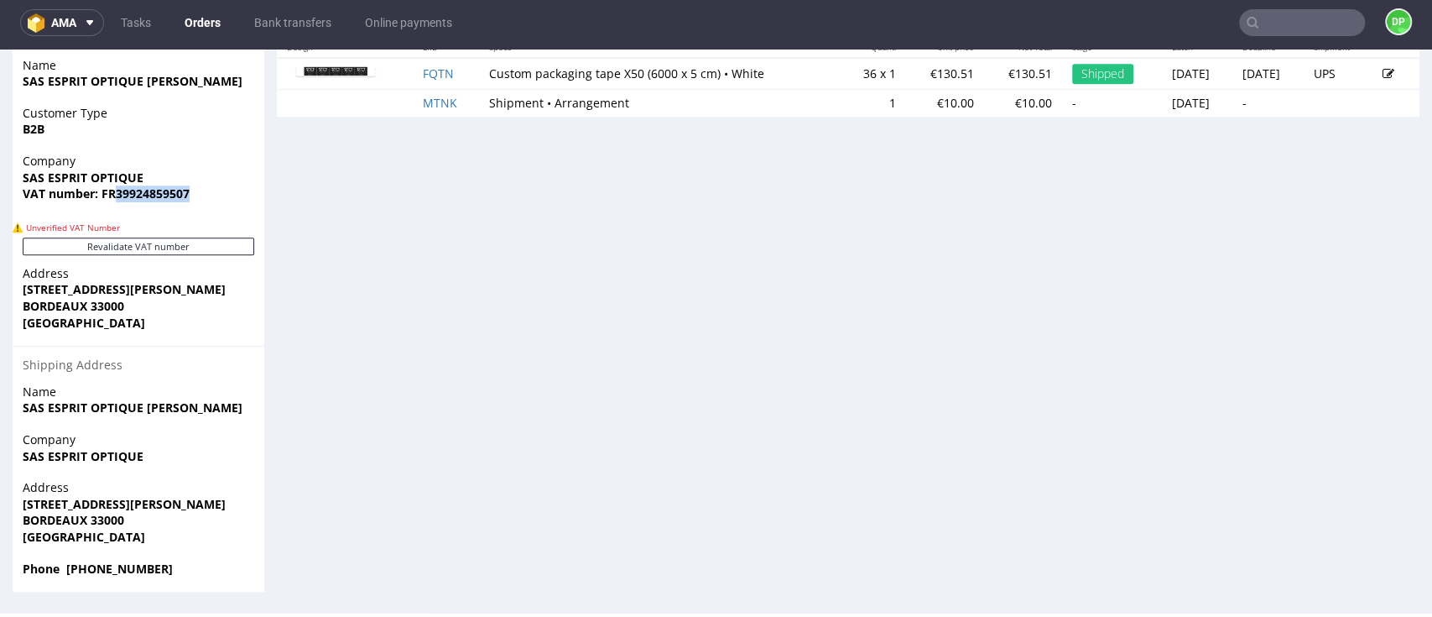
drag, startPoint x: 190, startPoint y: 190, endPoint x: 114, endPoint y: 207, distance: 78.2
click at [114, 207] on div "Company SAS ESPRIT OPTIQUE VAT number: FR39924859507" at bounding box center [139, 185] width 252 height 65
copy strong "39924859507"
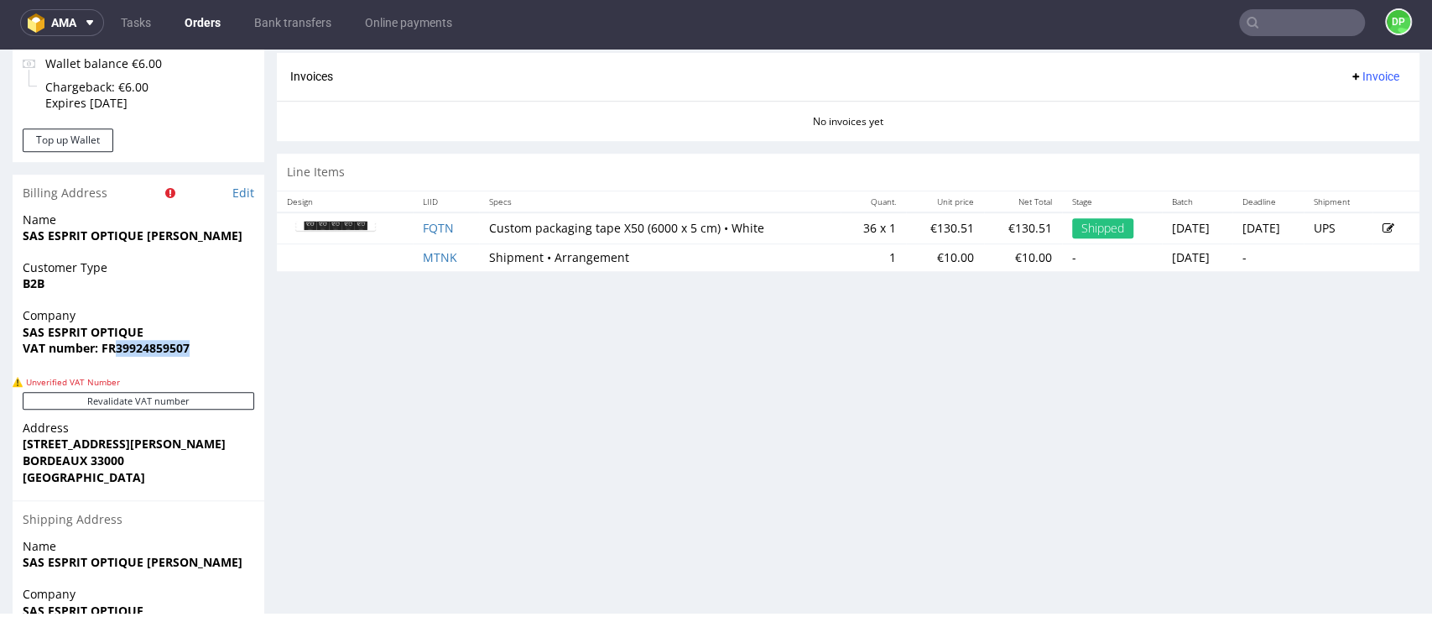
scroll to position [559, 0]
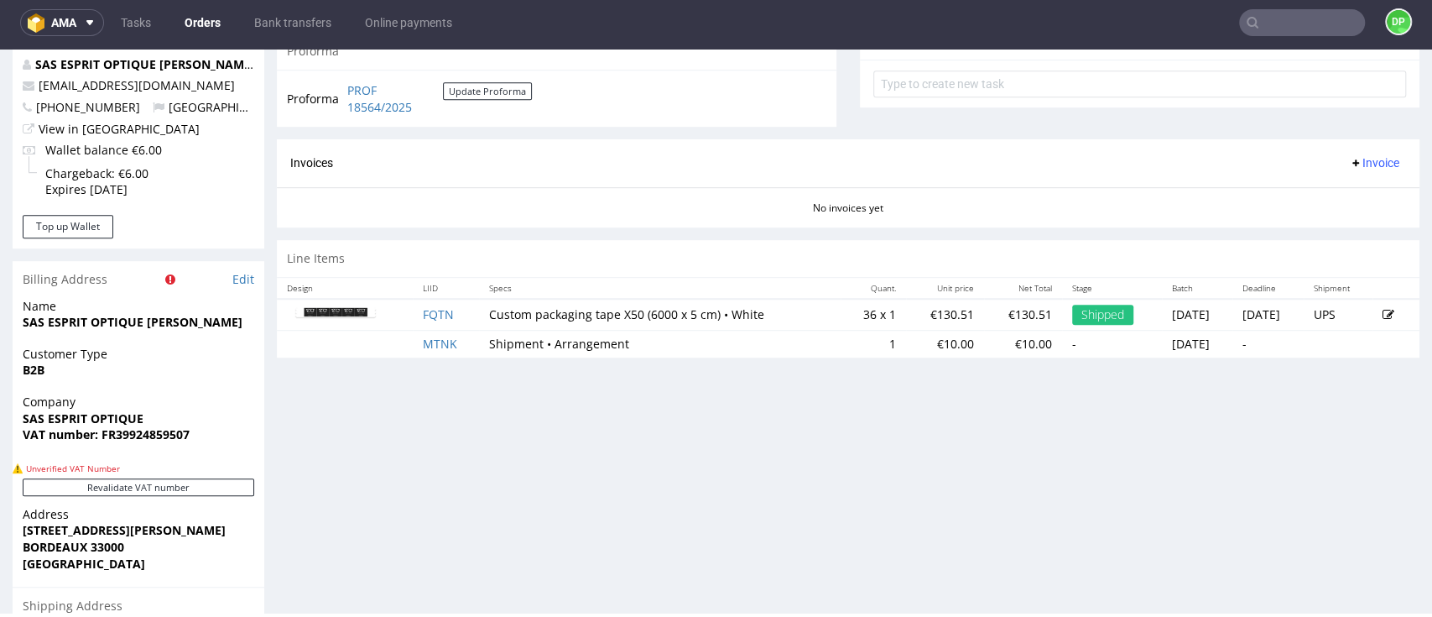
scroll to position [671, 0]
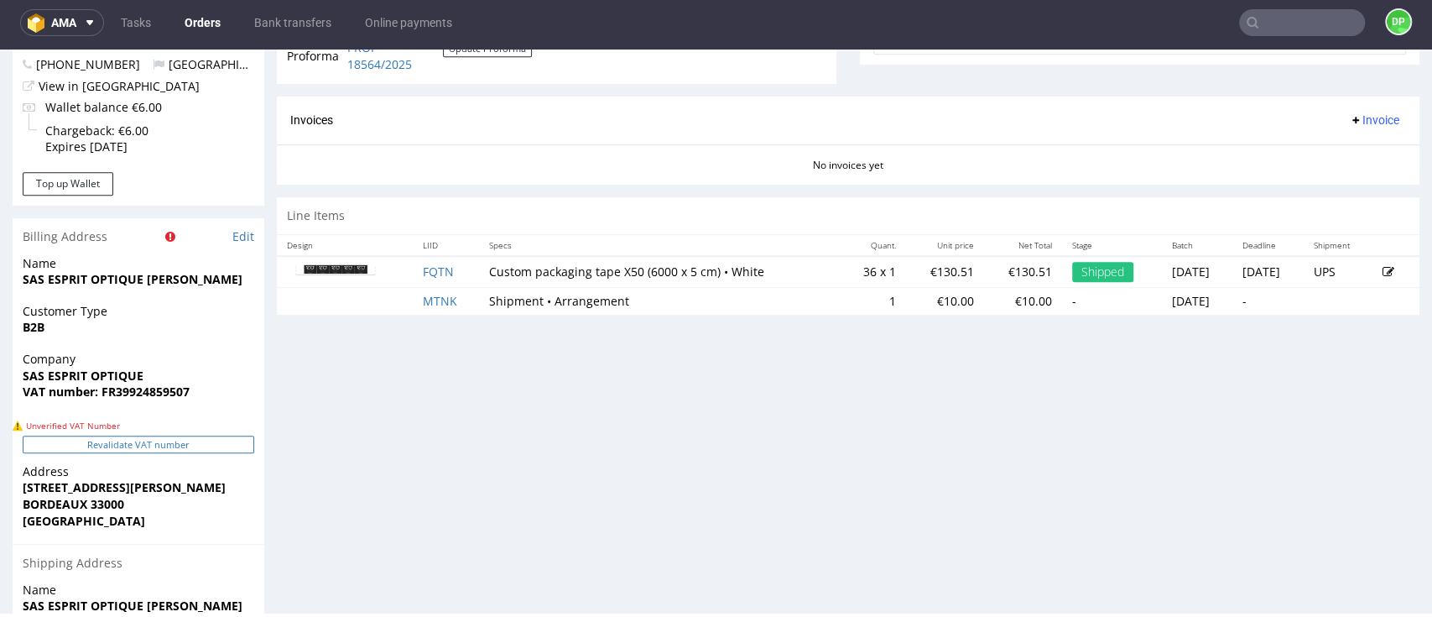
click at [201, 449] on button "Revalidate VAT number" at bounding box center [139, 444] width 232 height 18
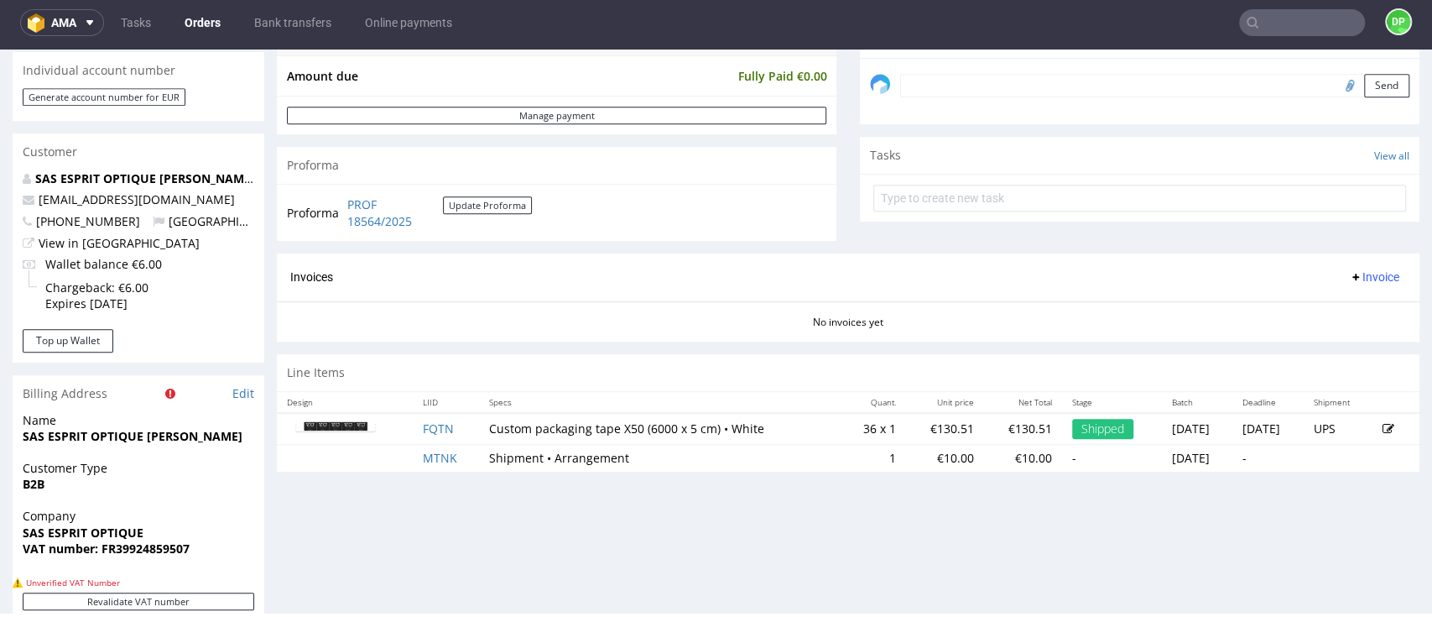
scroll to position [223, 0]
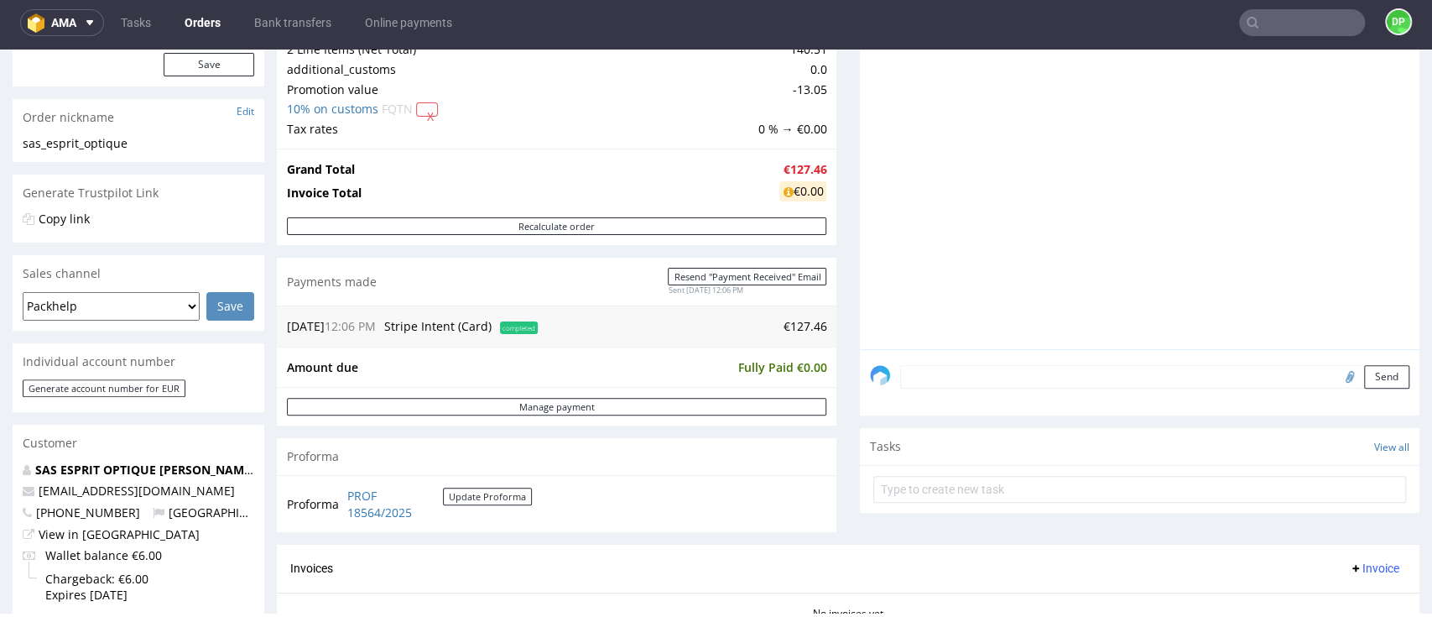
click at [1336, 376] on input "file" at bounding box center [1347, 376] width 23 height 22
type input "C:\fakepath\Zrzut ekranu 2025-09-19 093230.png"
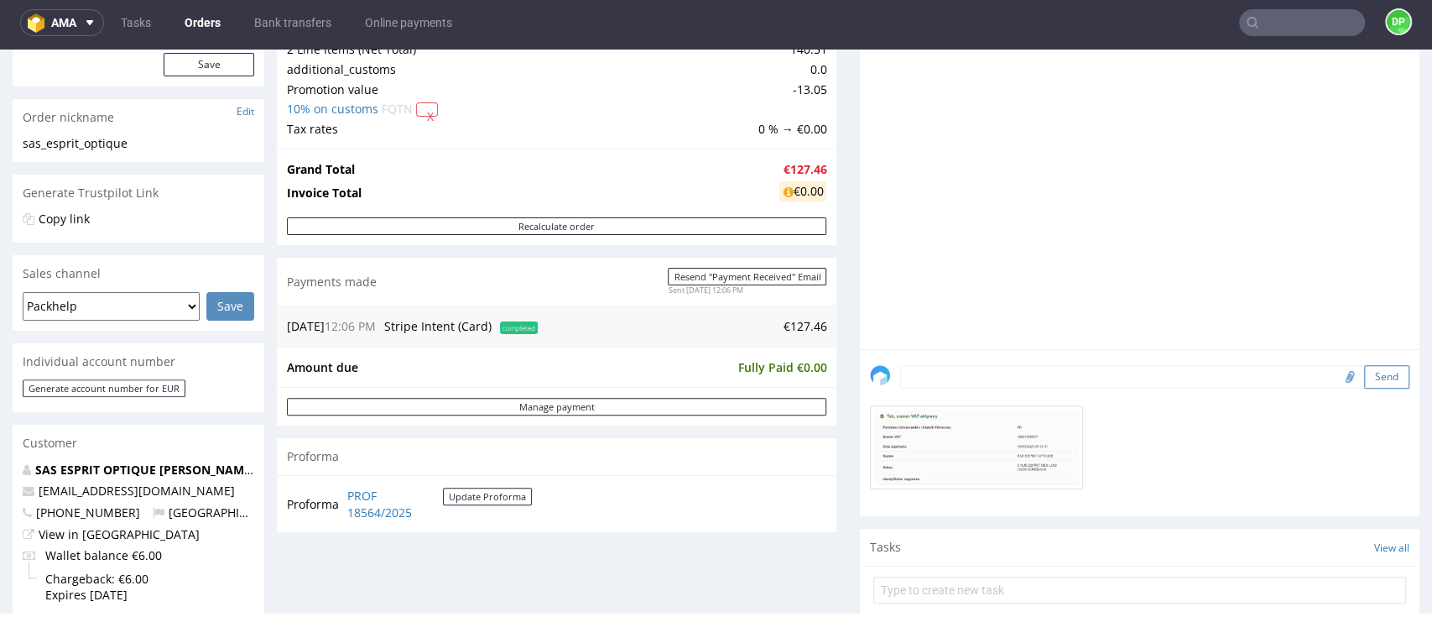
click at [1364, 370] on button "Send" at bounding box center [1386, 376] width 45 height 23
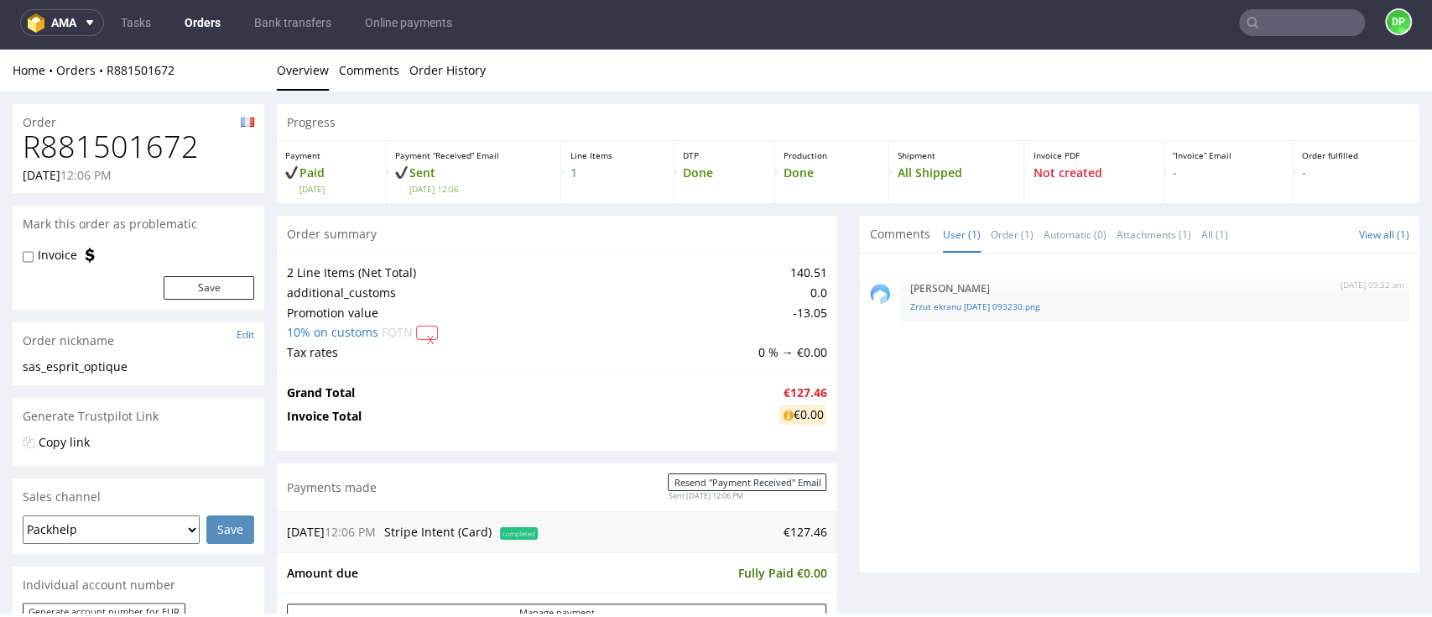
scroll to position [0, 0]
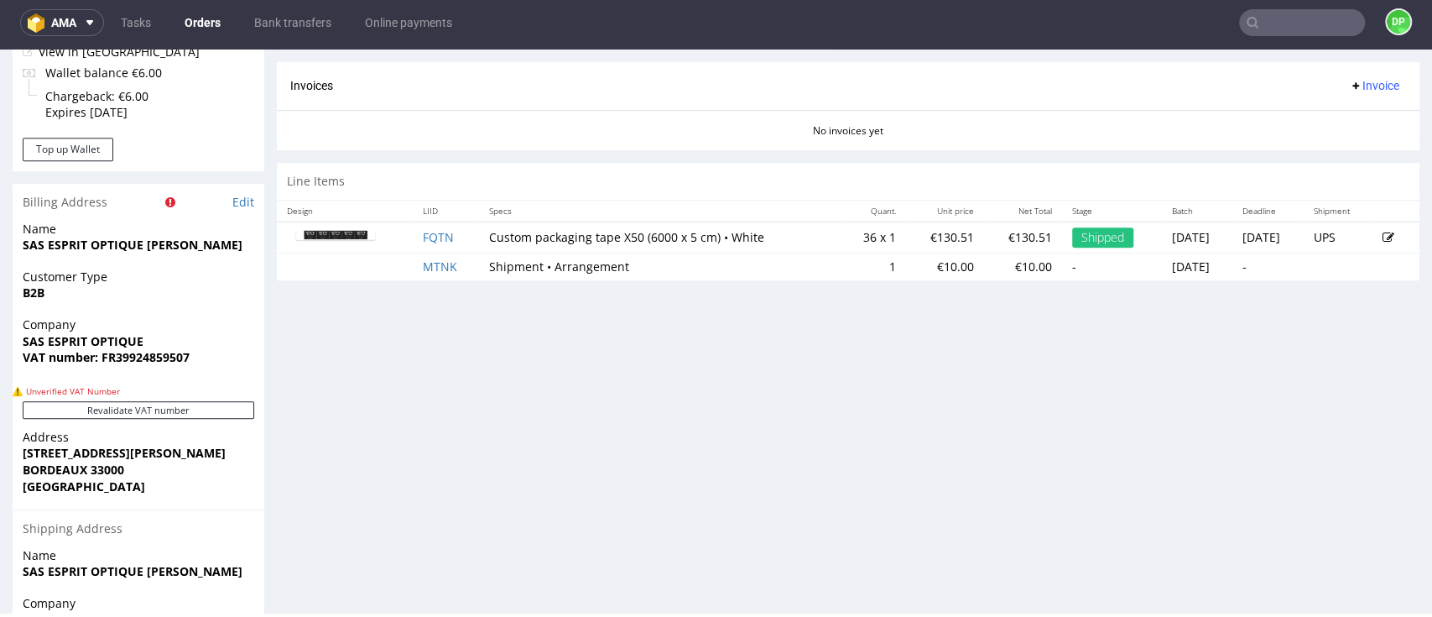
scroll to position [534, 0]
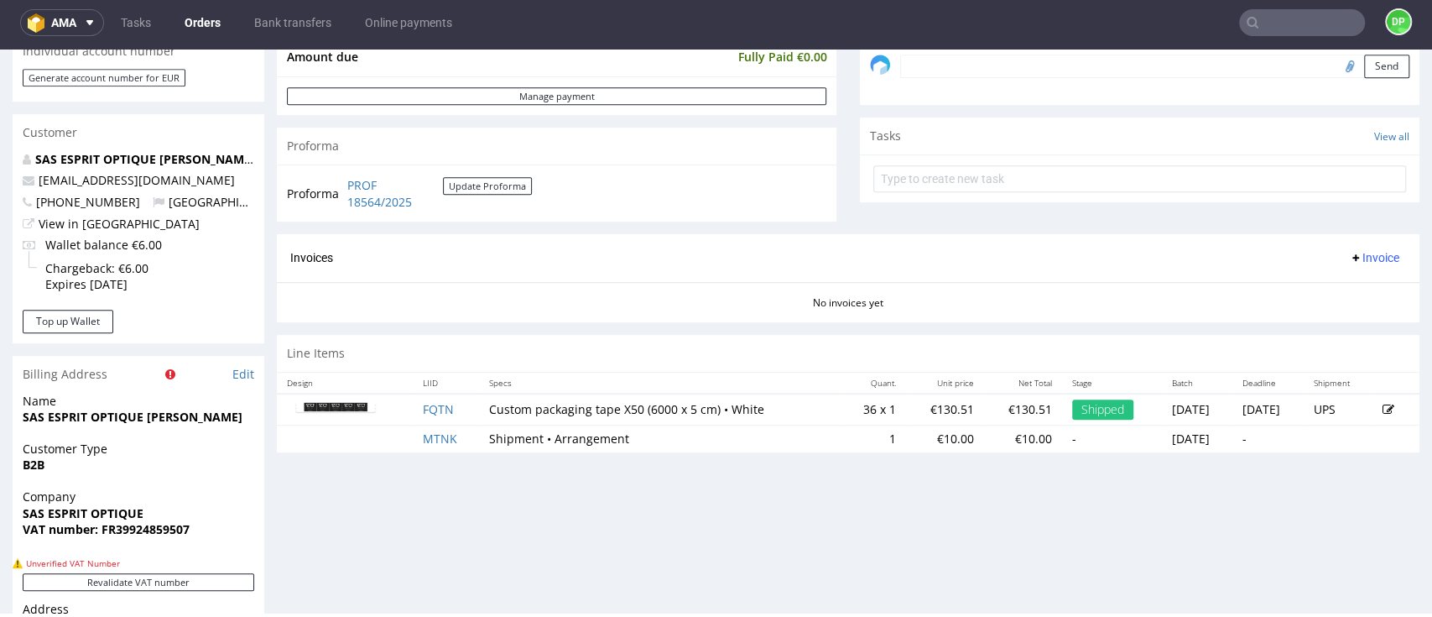
click at [1349, 254] on span "Invoice" at bounding box center [1374, 257] width 50 height 13
click at [1297, 288] on span at bounding box center [1291, 292] width 13 height 13
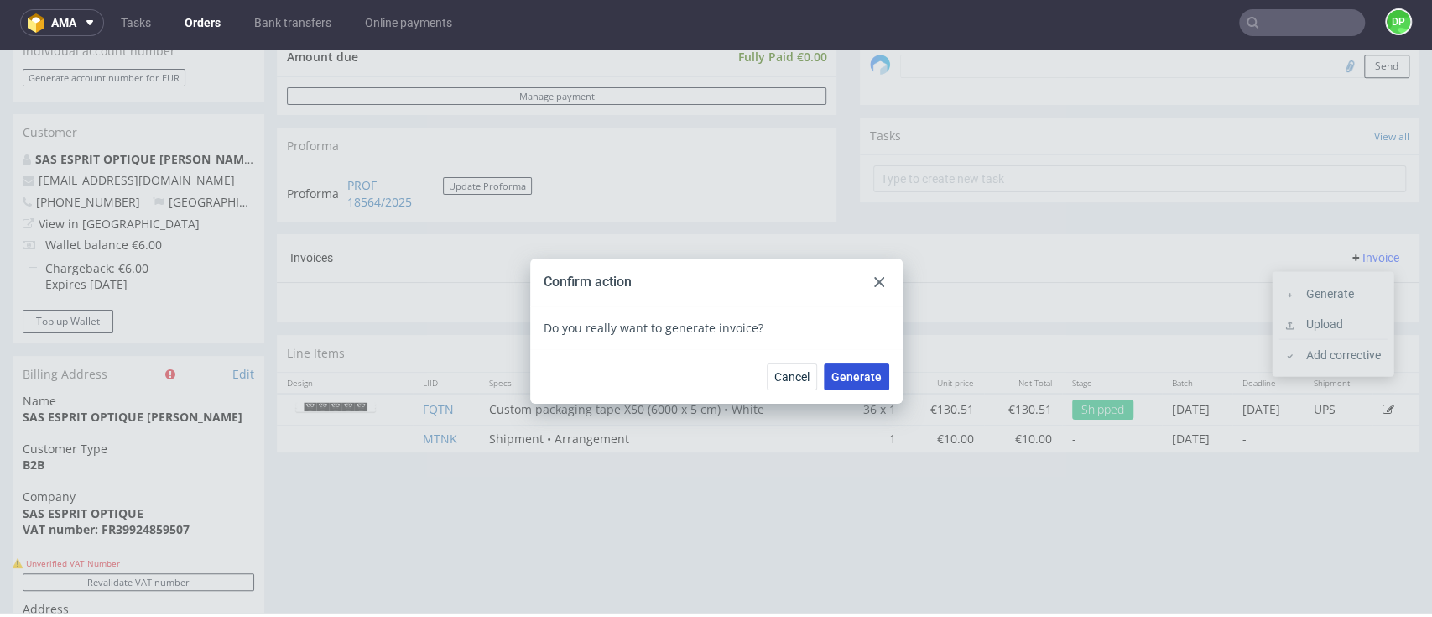
click at [835, 378] on span "Generate" at bounding box center [856, 377] width 50 height 12
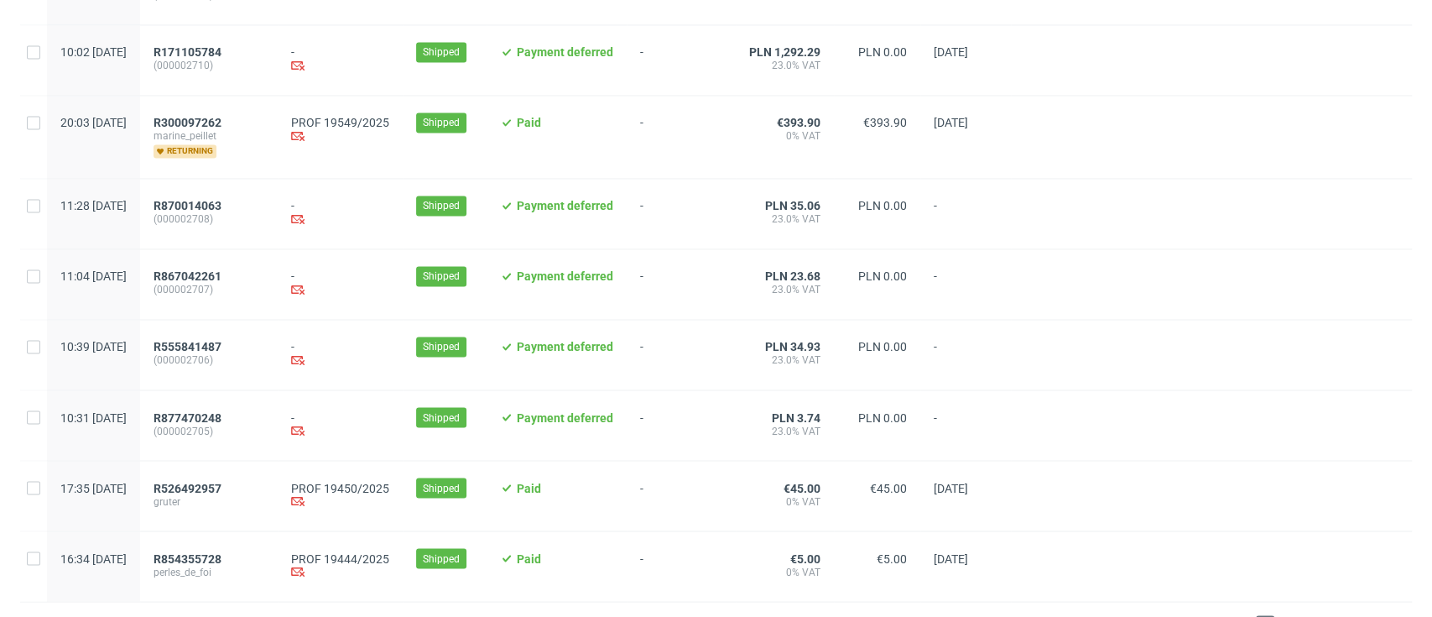
scroll to position [1776, 0]
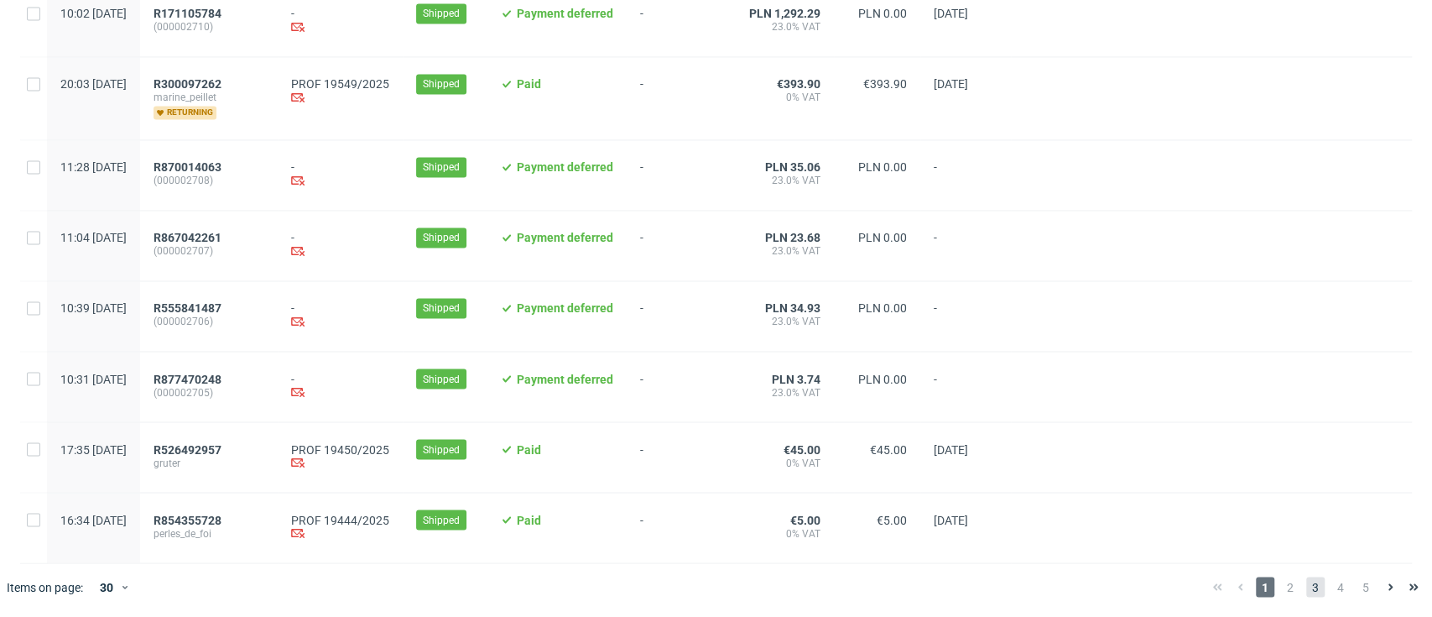
click at [1306, 581] on span "3" at bounding box center [1315, 586] width 18 height 20
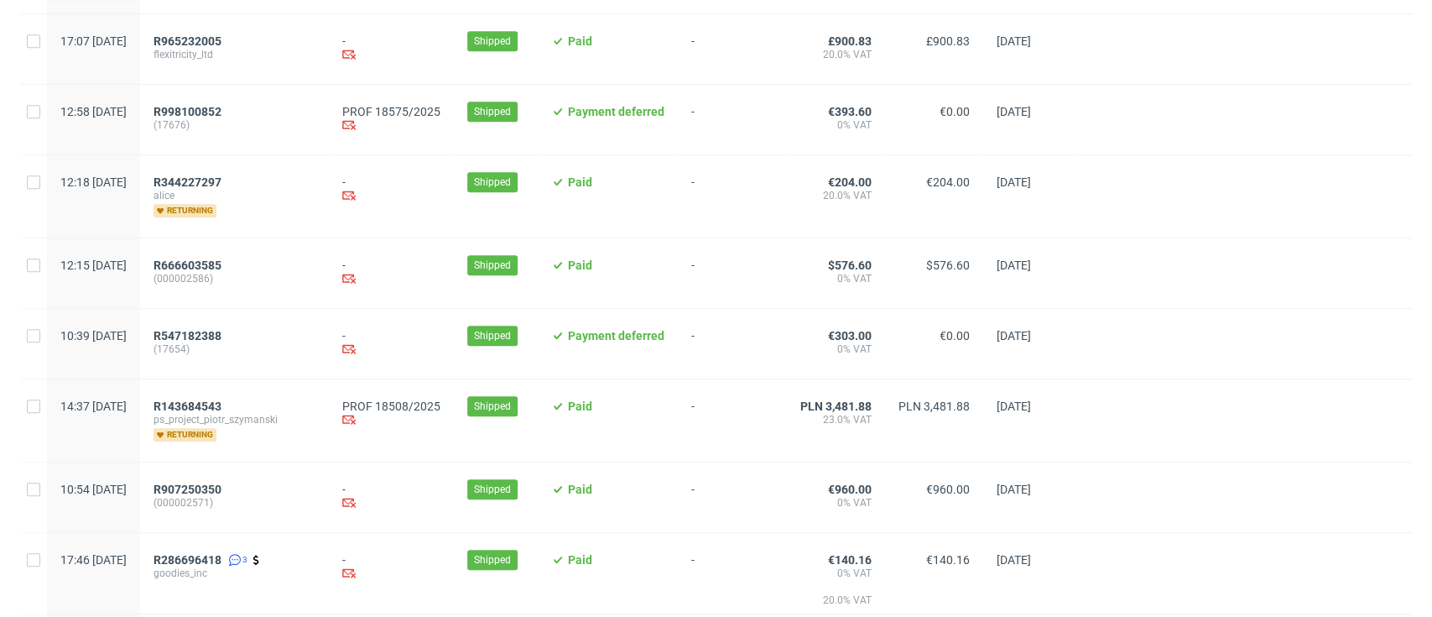
scroll to position [894, 0]
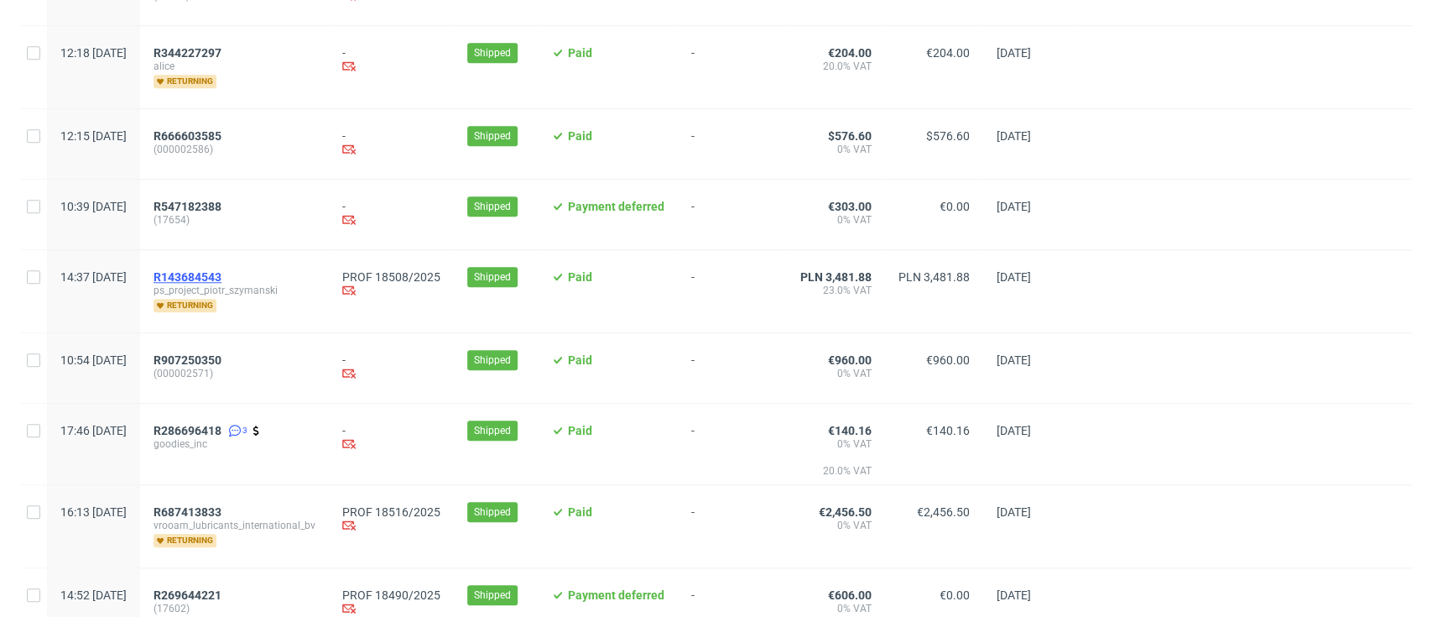
click at [221, 279] on span "R143684543" at bounding box center [188, 276] width 68 height 13
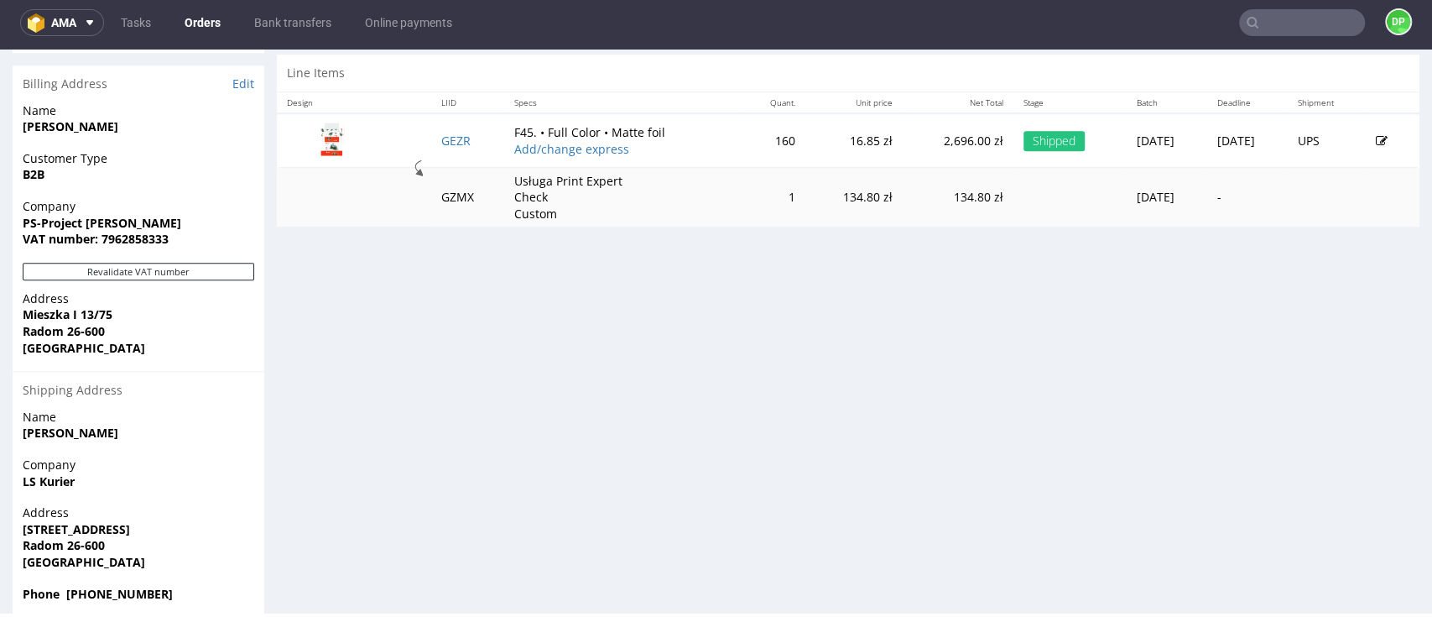
scroll to position [849, 0]
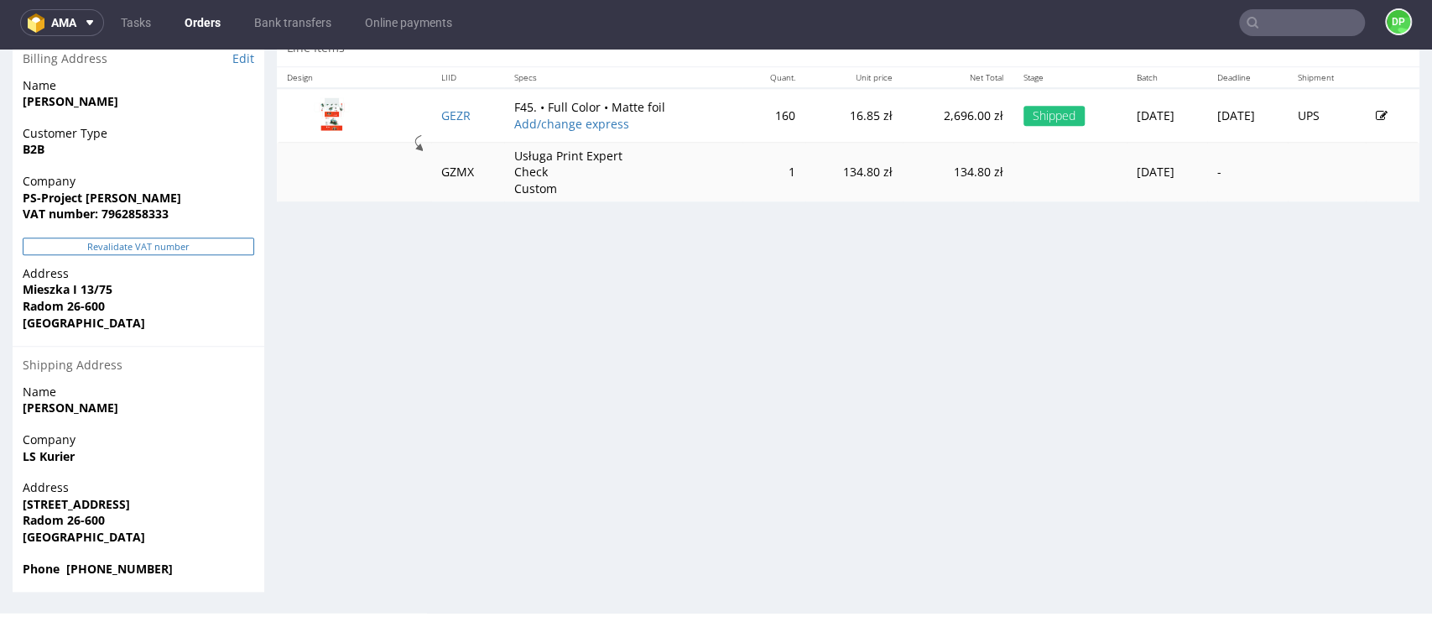
click at [112, 241] on button "Revalidate VAT number" at bounding box center [139, 246] width 232 height 18
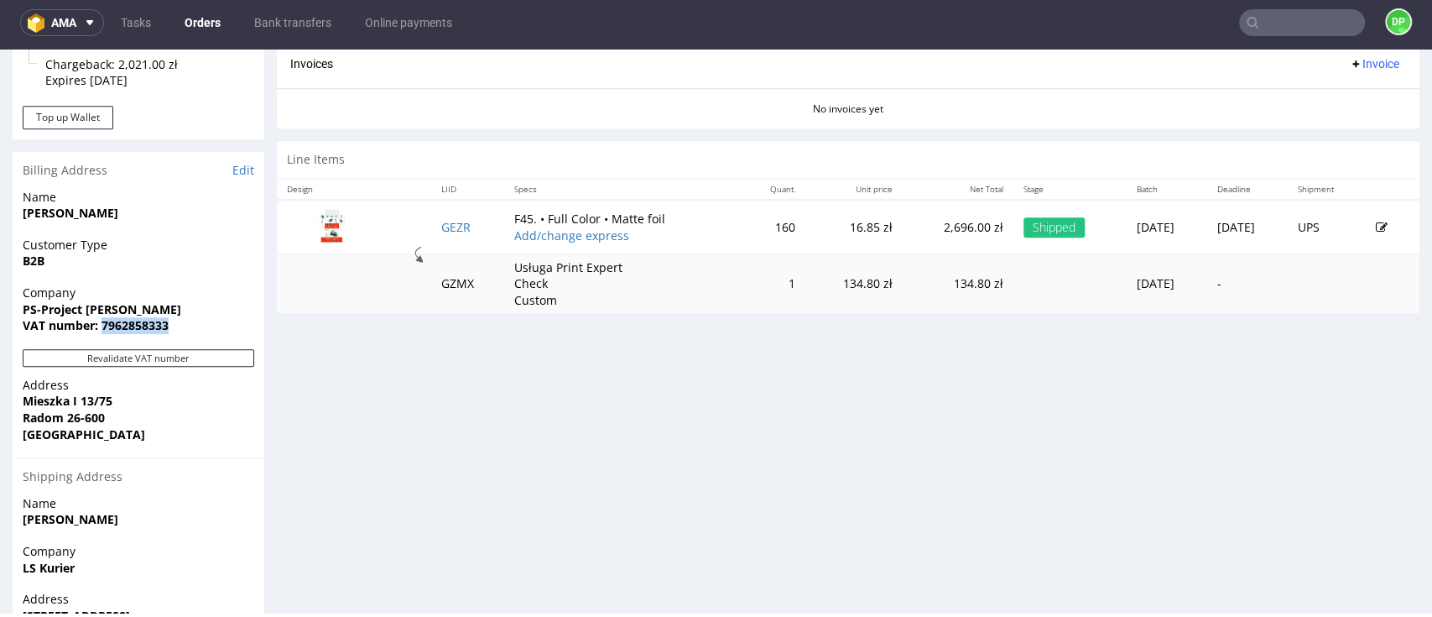
drag, startPoint x: 175, startPoint y: 325, endPoint x: 102, endPoint y: 343, distance: 75.3
click at [102, 343] on div "Company PS-Project [PERSON_NAME] VAT number: 7962858333" at bounding box center [139, 316] width 252 height 65
copy strong "7962858333"
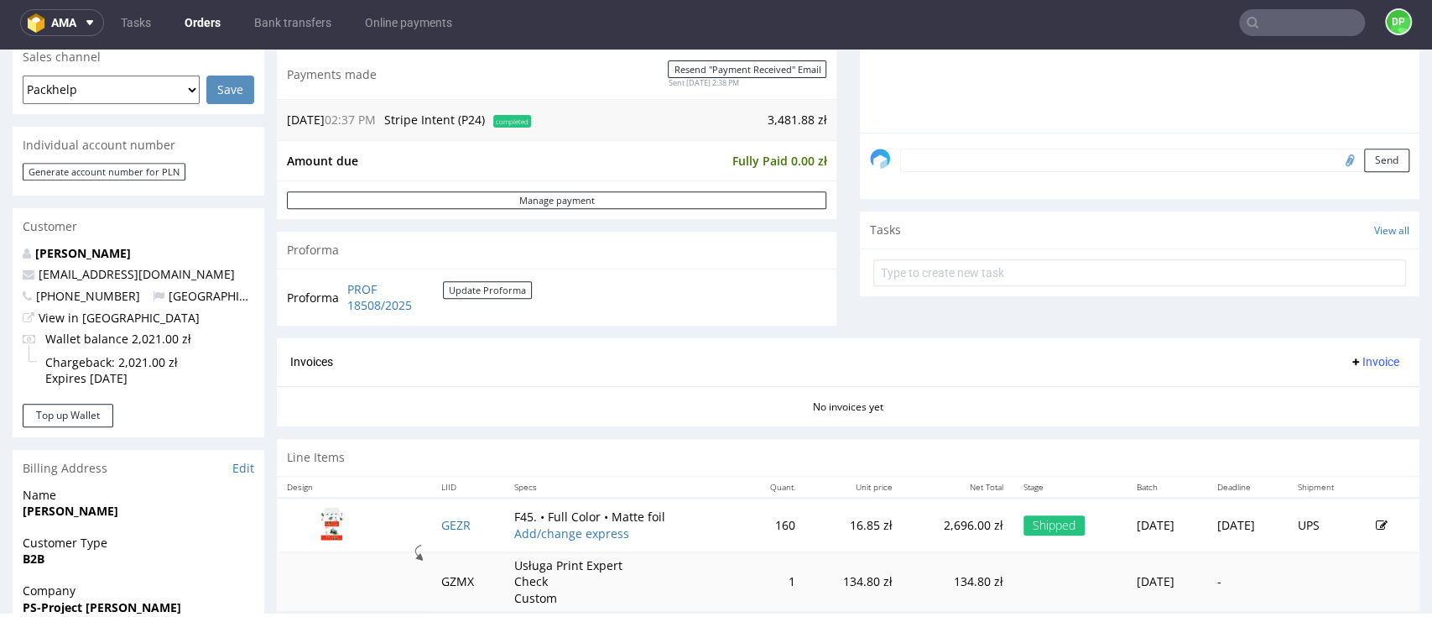
scroll to position [559, 0]
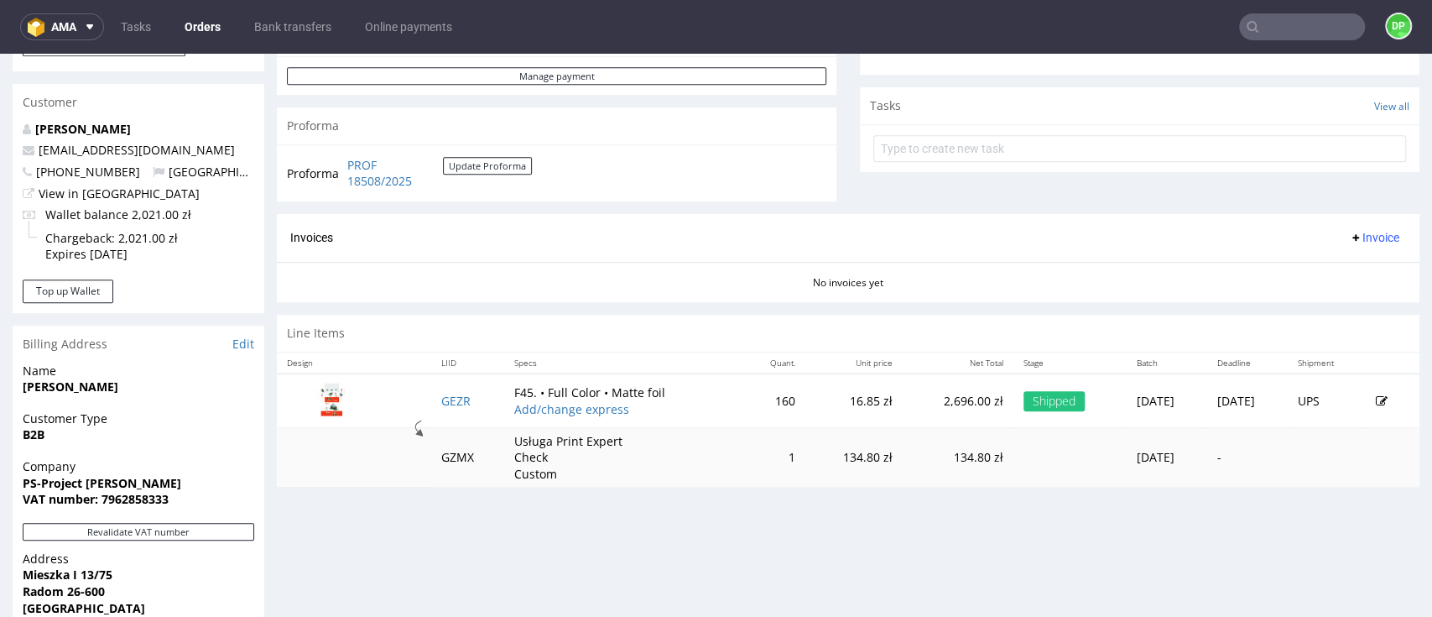
scroll to position [559, 0]
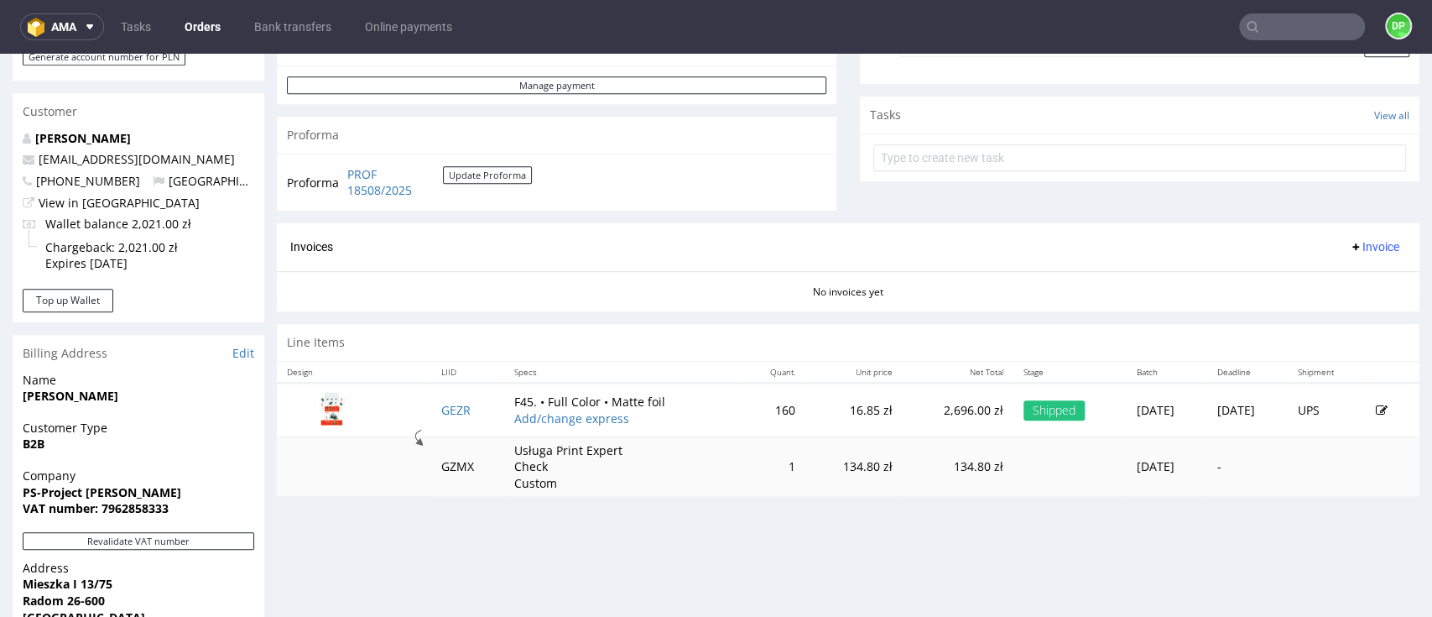
click at [1349, 246] on span "Invoice" at bounding box center [1374, 246] width 50 height 13
click at [1324, 279] on span "Generate" at bounding box center [1339, 282] width 81 height 17
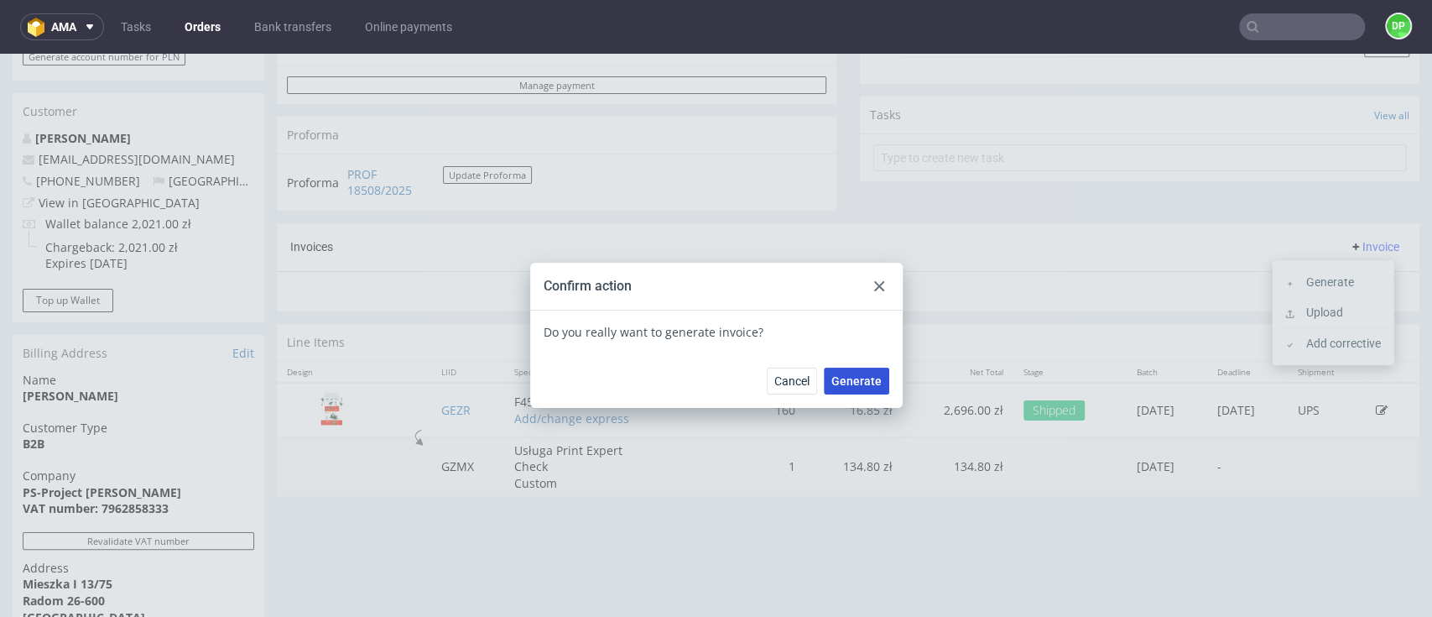
click at [861, 383] on span "Generate" at bounding box center [856, 381] width 50 height 12
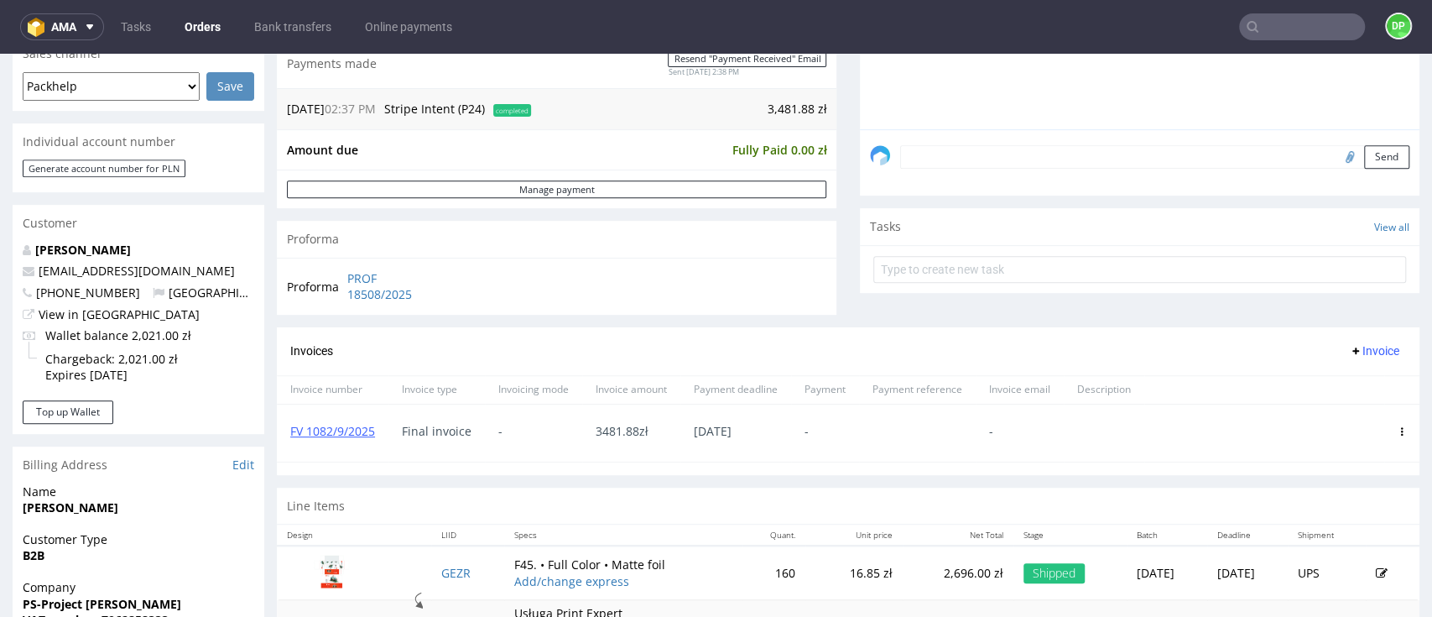
scroll to position [671, 0]
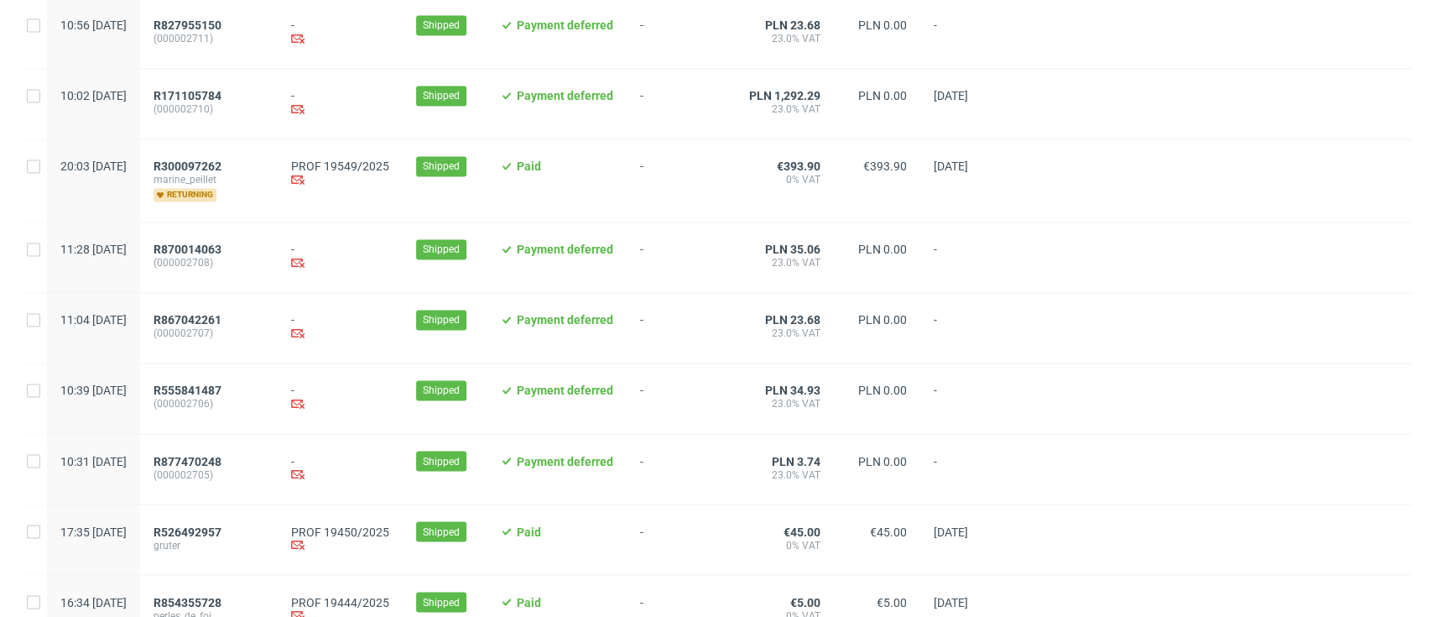
scroll to position [1776, 0]
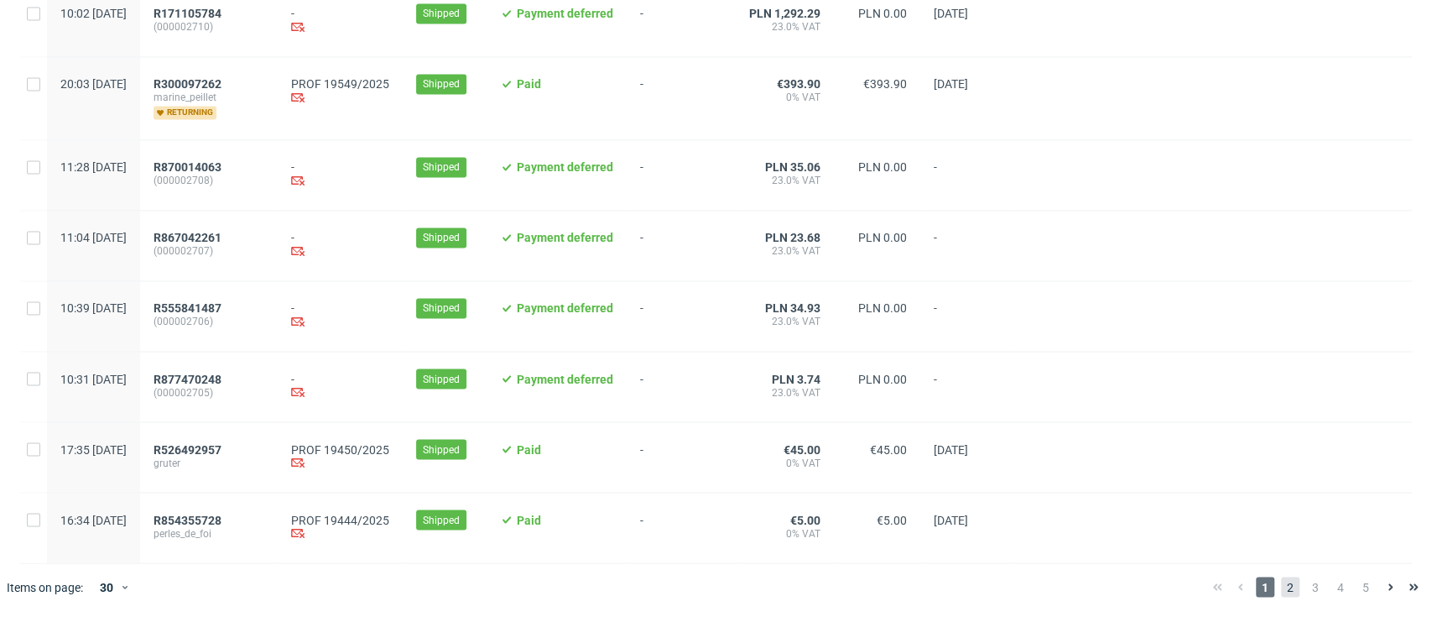
click at [1281, 594] on span "2" at bounding box center [1290, 586] width 18 height 20
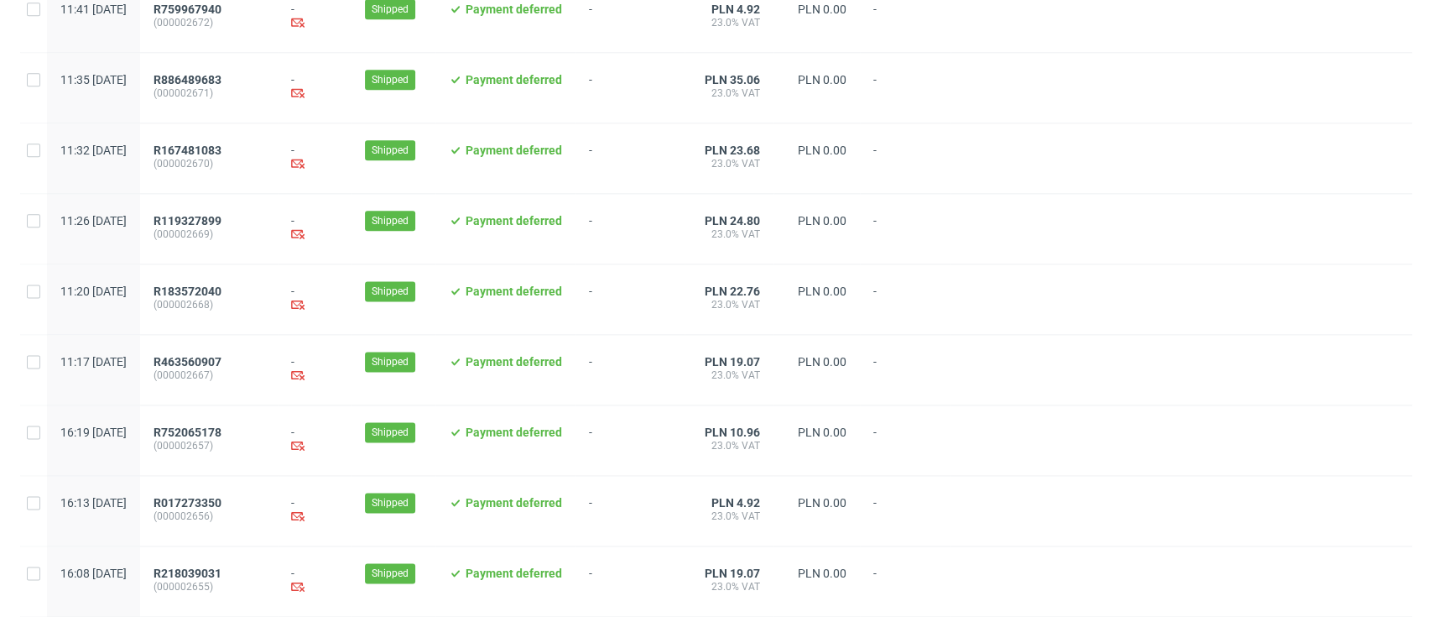
scroll to position [1752, 0]
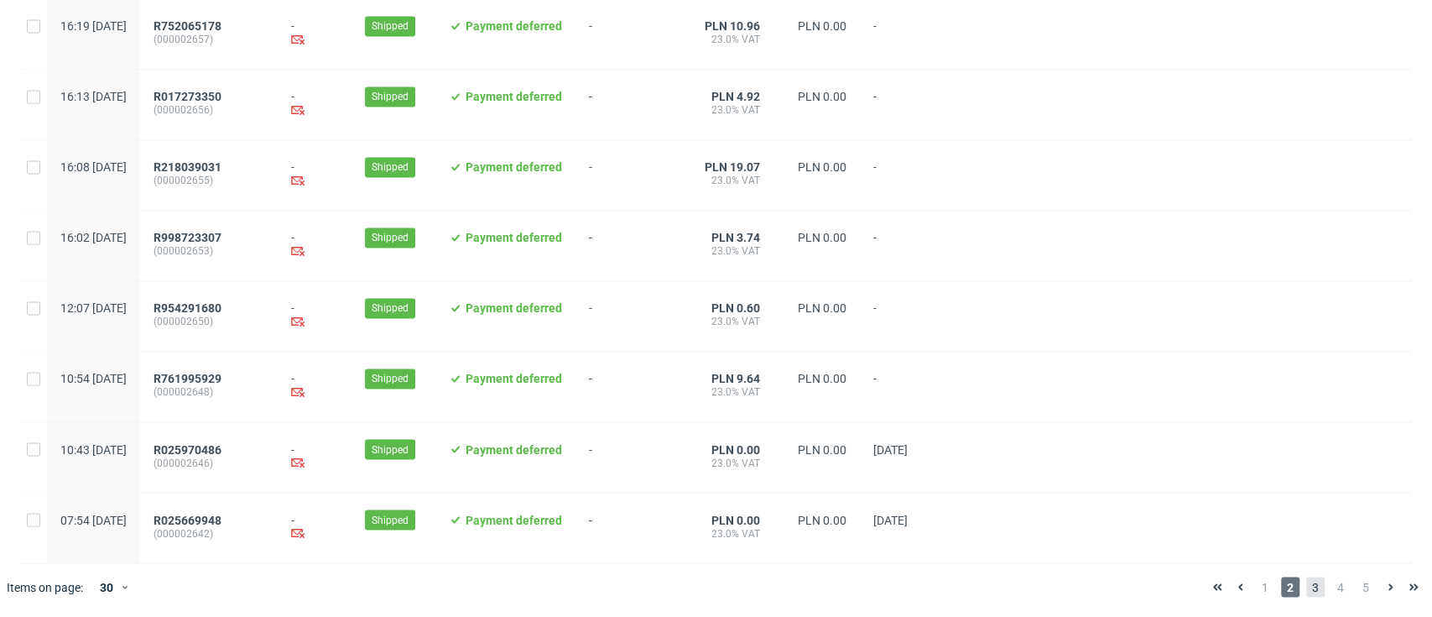
click at [1306, 586] on span "3" at bounding box center [1315, 586] width 18 height 20
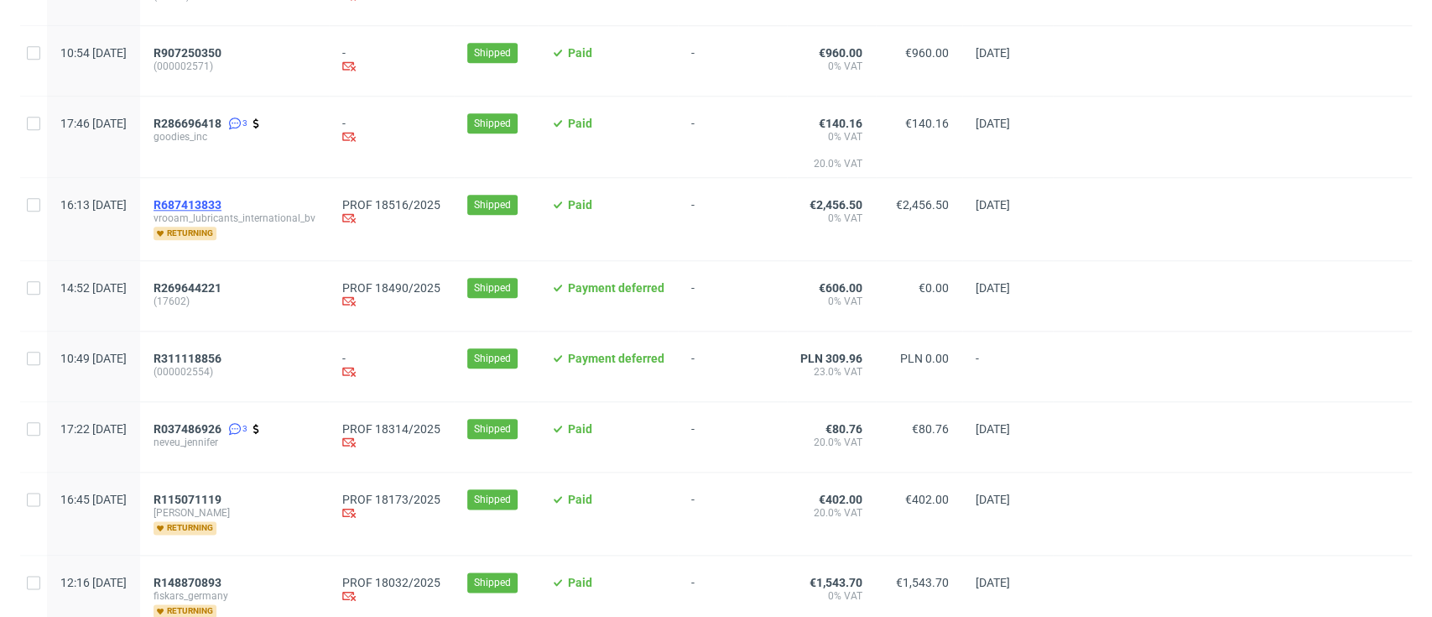
click at [221, 201] on span "R687413833" at bounding box center [188, 204] width 68 height 13
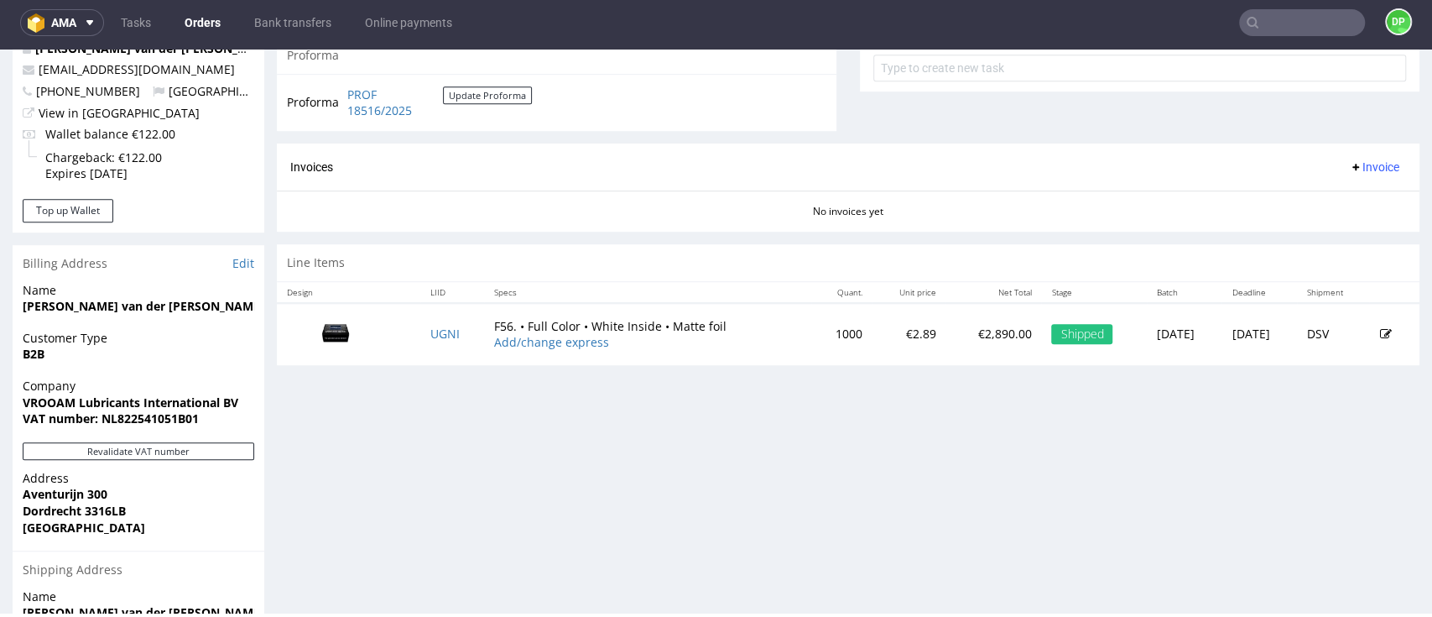
scroll to position [783, 0]
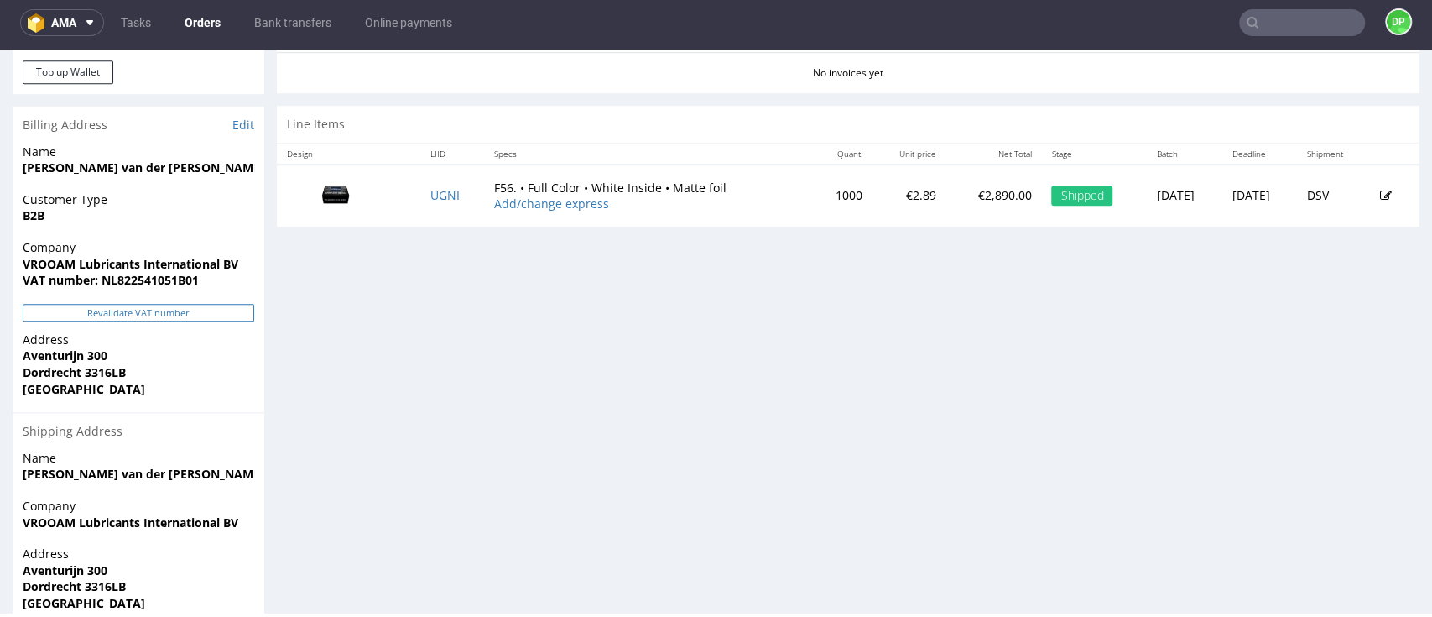
click at [96, 305] on button "Revalidate VAT number" at bounding box center [139, 313] width 232 height 18
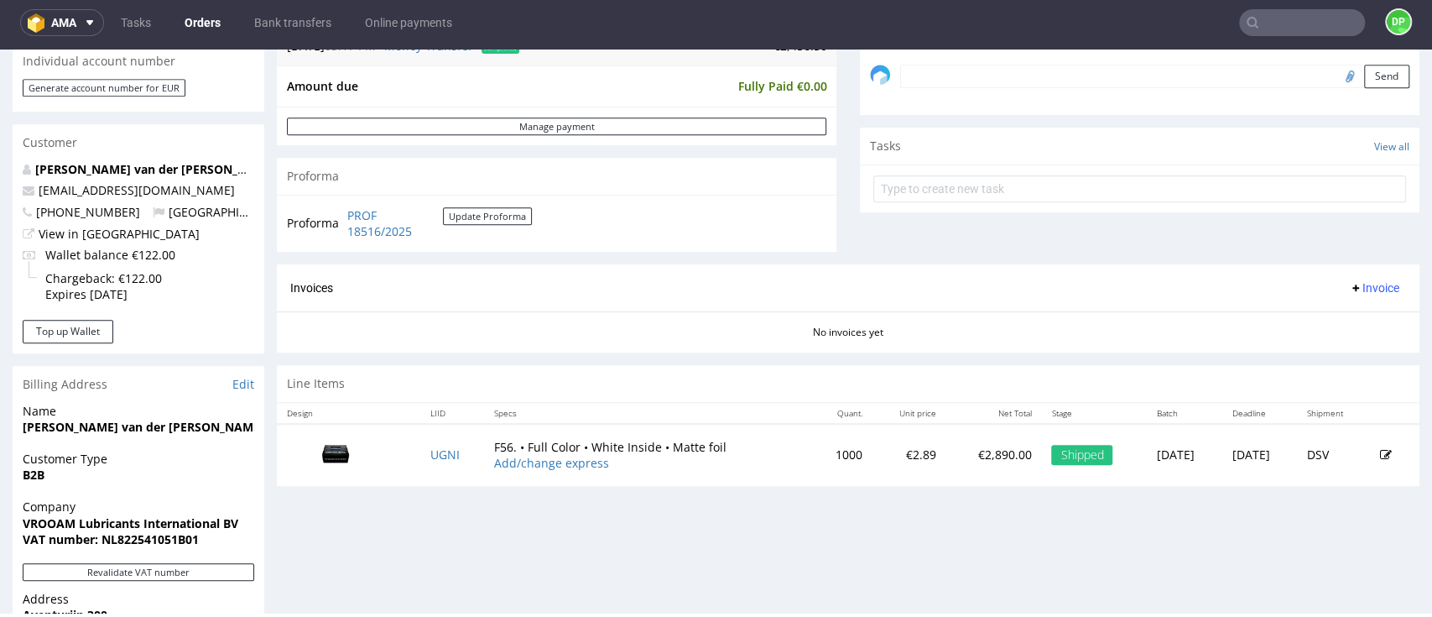
scroll to position [559, 0]
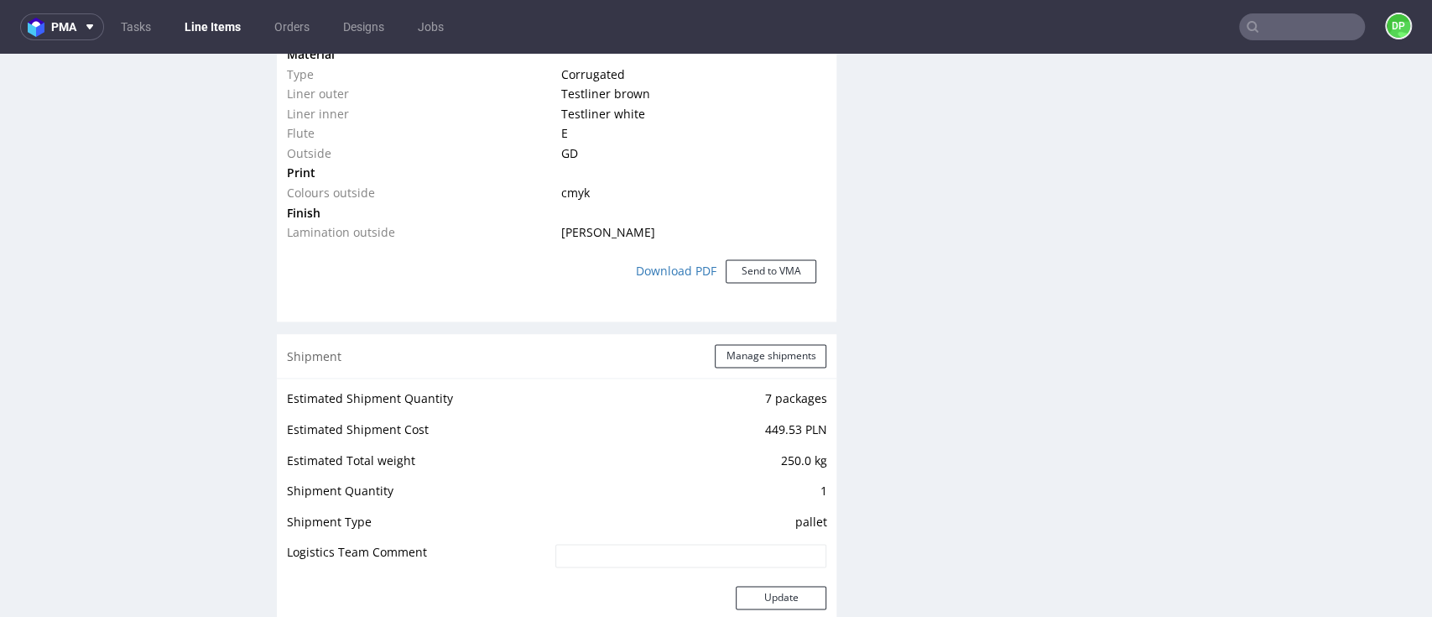
scroll to position [1901, 0]
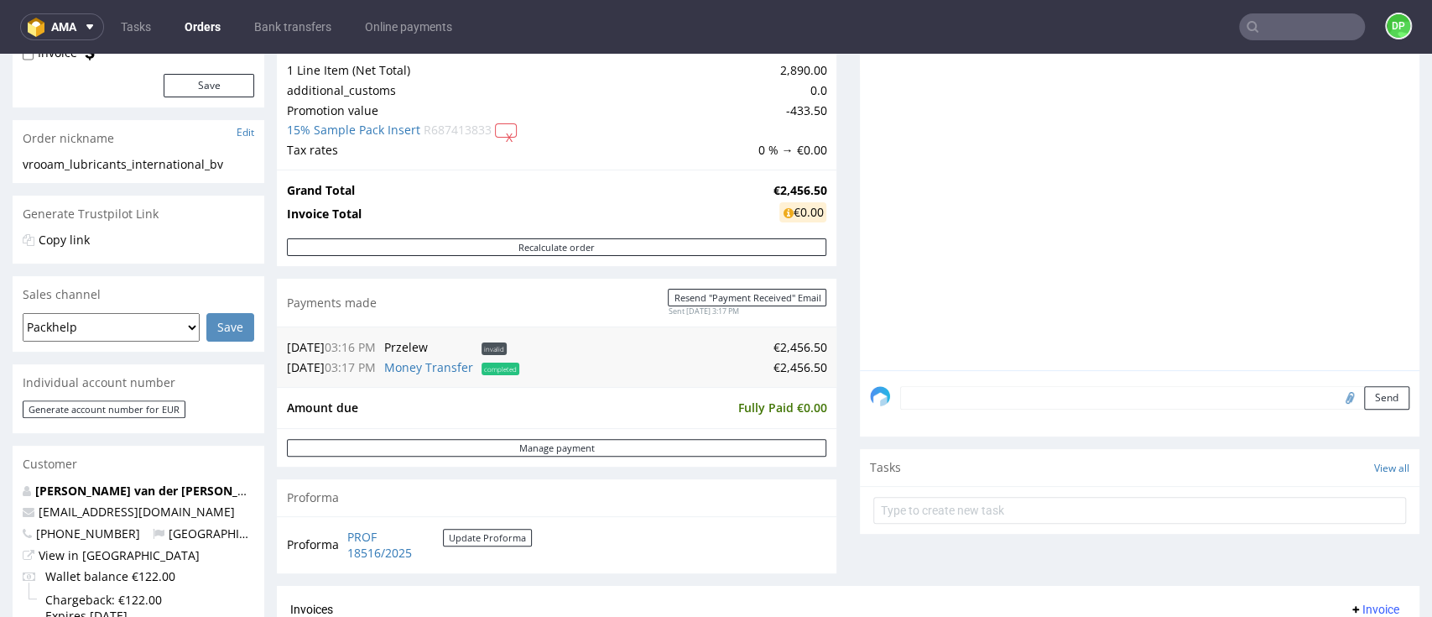
scroll to position [671, 0]
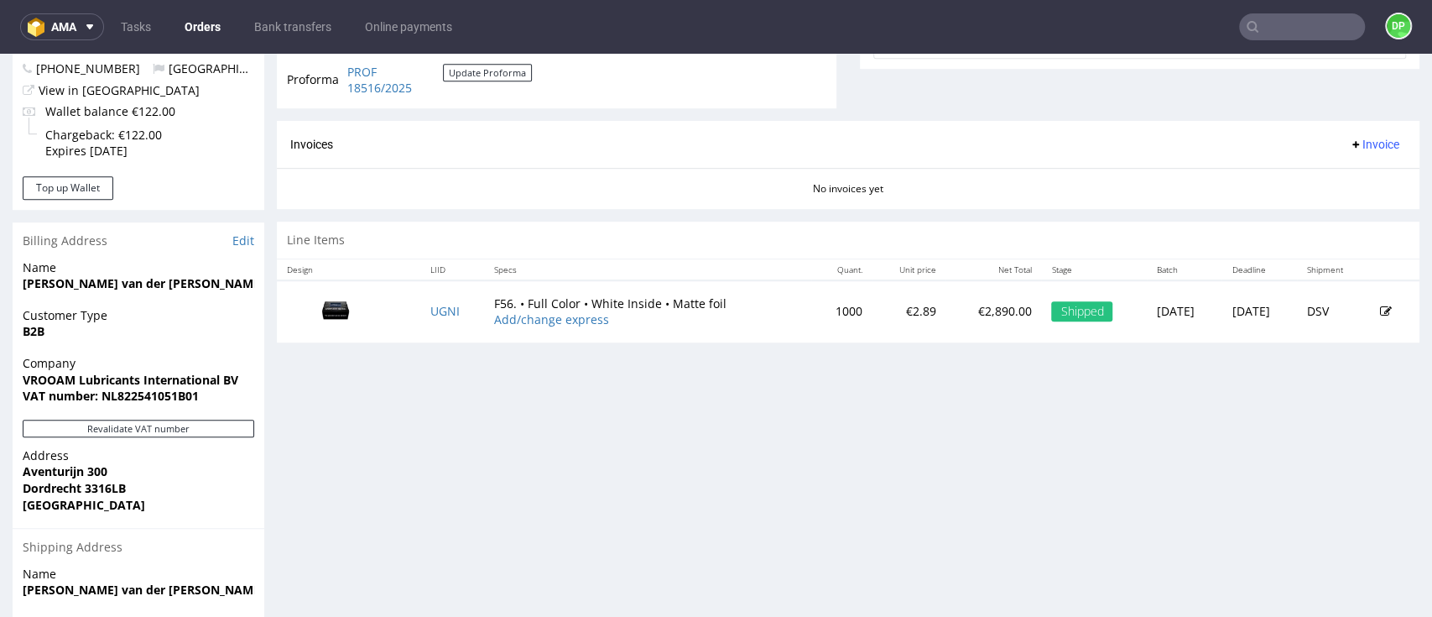
click at [1349, 140] on span "Invoice" at bounding box center [1374, 144] width 50 height 13
click at [1310, 198] on li "Upload" at bounding box center [1333, 210] width 108 height 30
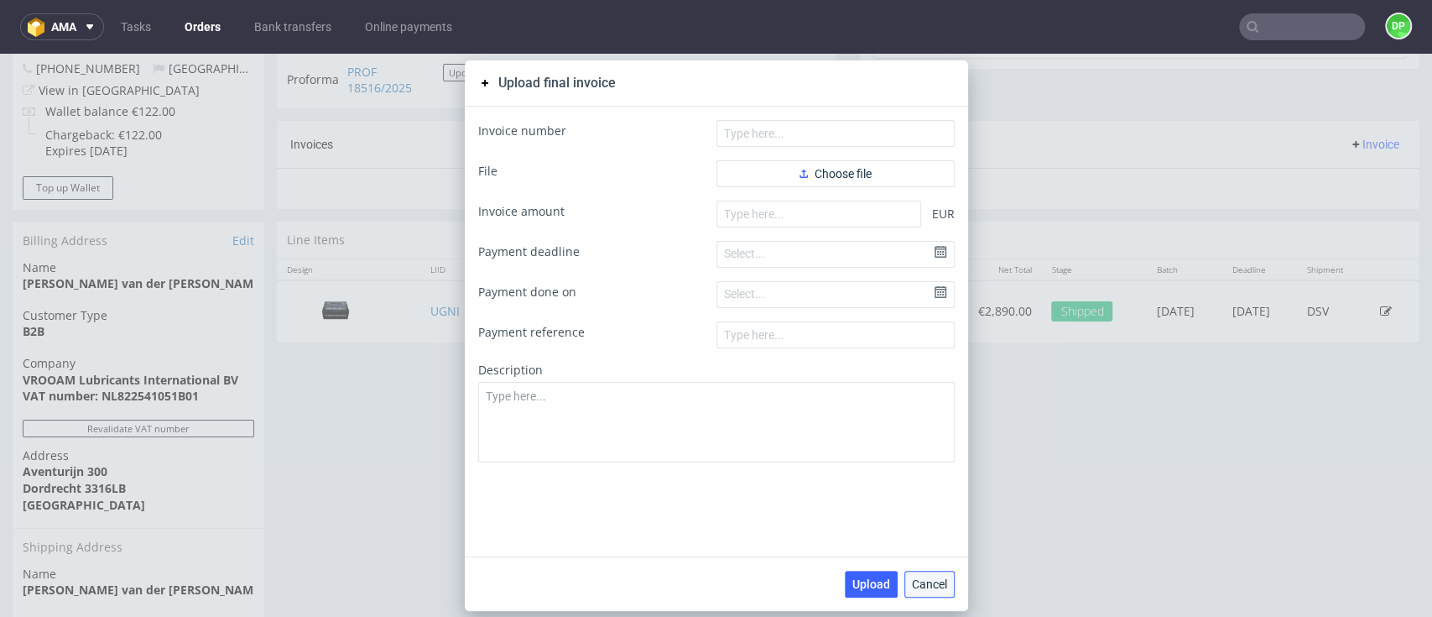
click at [923, 571] on button "Cancel" at bounding box center [929, 584] width 50 height 27
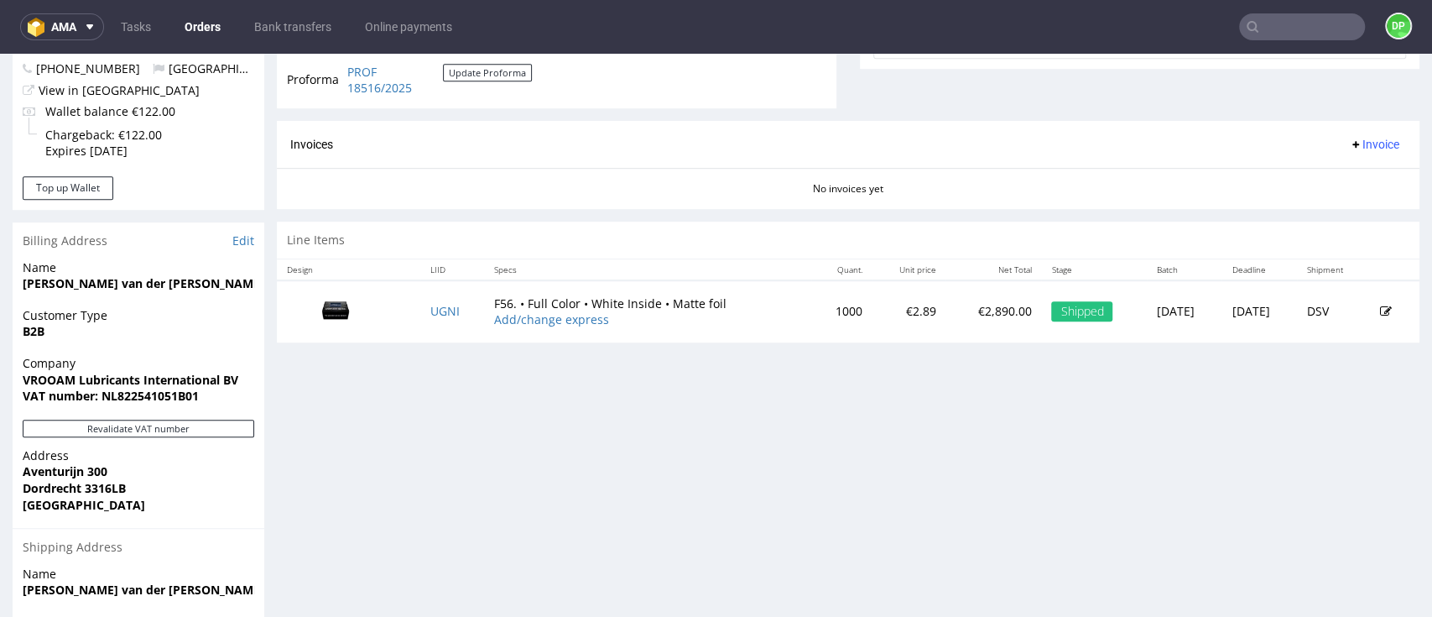
click at [1349, 145] on span "Invoice" at bounding box center [1374, 144] width 50 height 13
click at [1325, 181] on span "Generate" at bounding box center [1339, 179] width 81 height 17
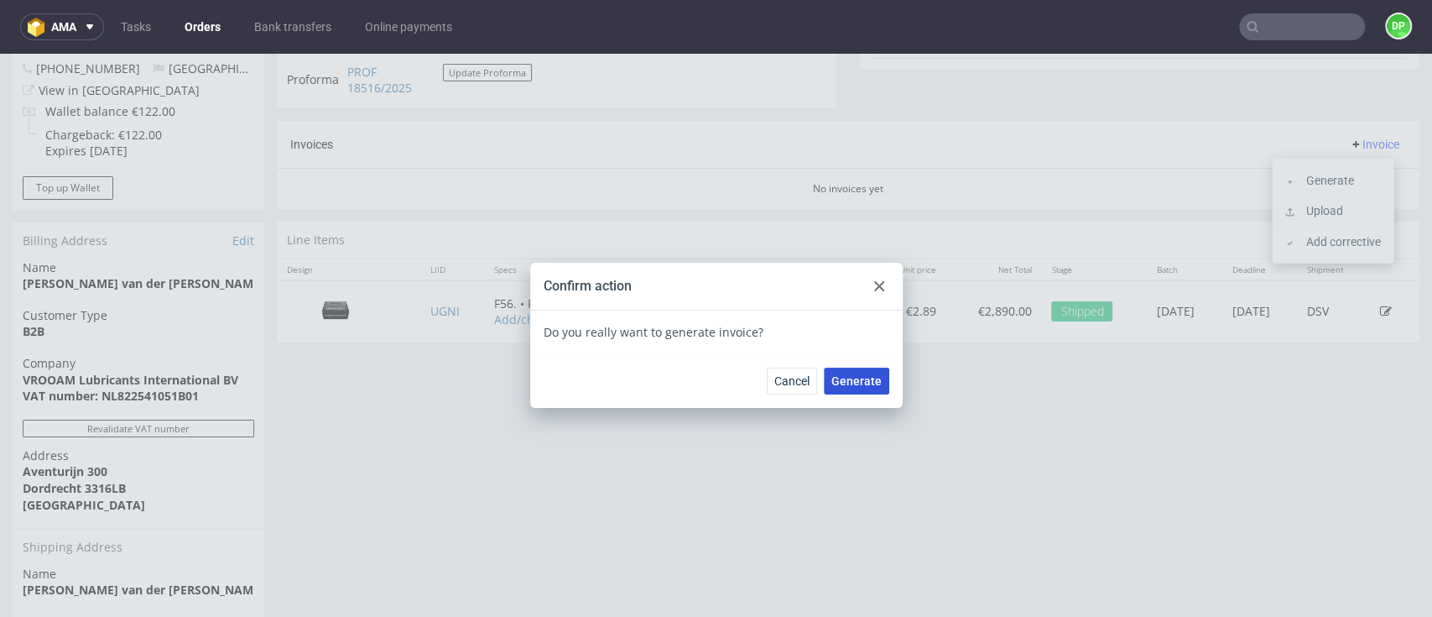
click at [851, 381] on span "Generate" at bounding box center [856, 381] width 50 height 12
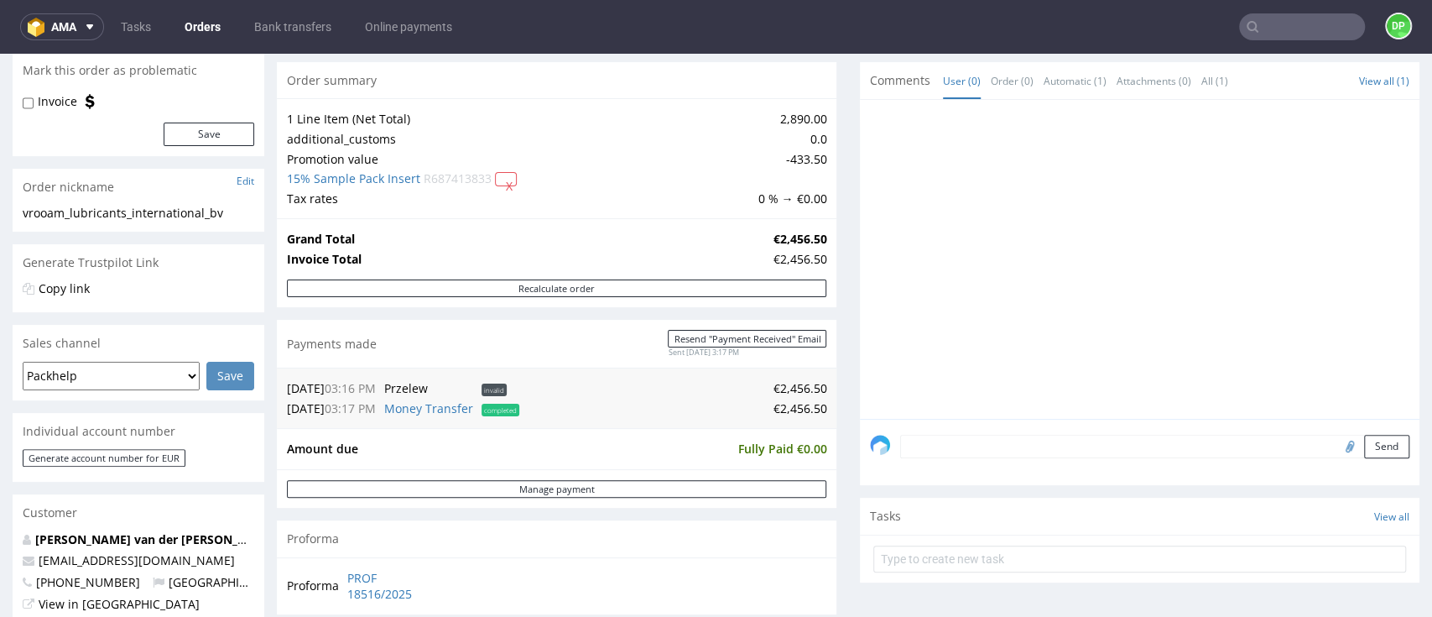
scroll to position [112, 0]
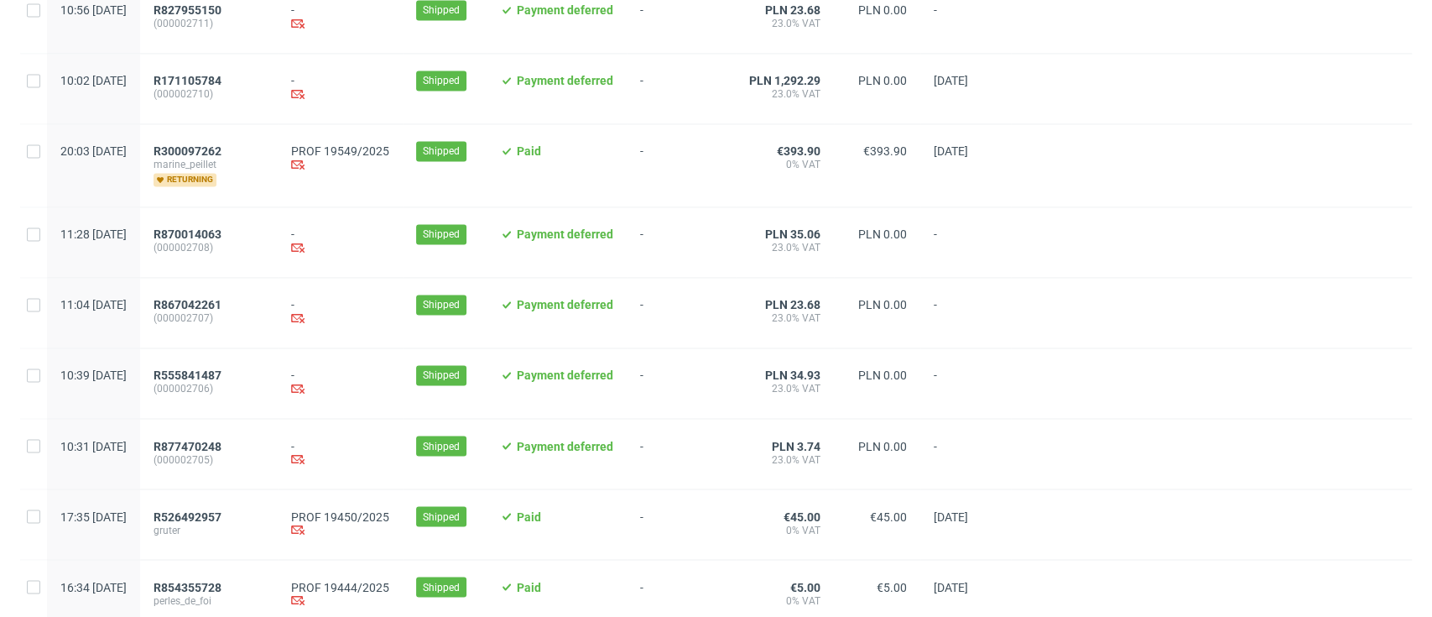
scroll to position [1776, 0]
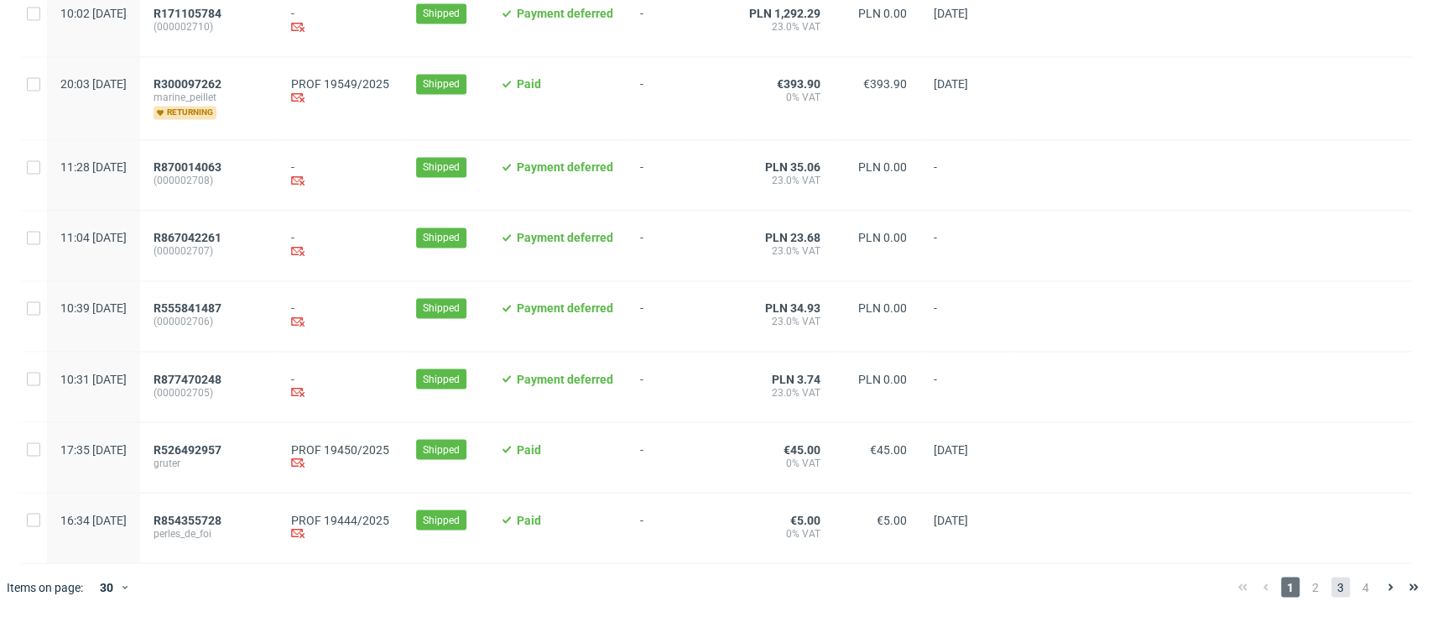
click at [1331, 593] on span "3" at bounding box center [1340, 586] width 18 height 20
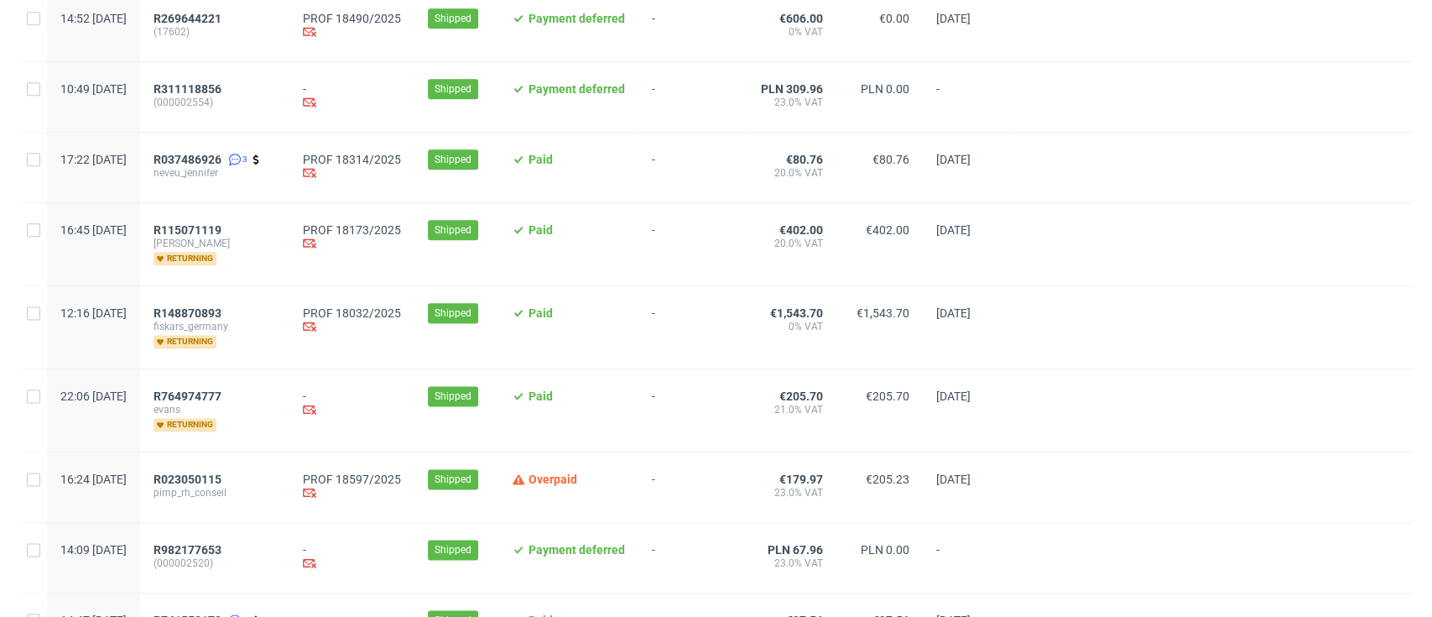
scroll to position [1342, 0]
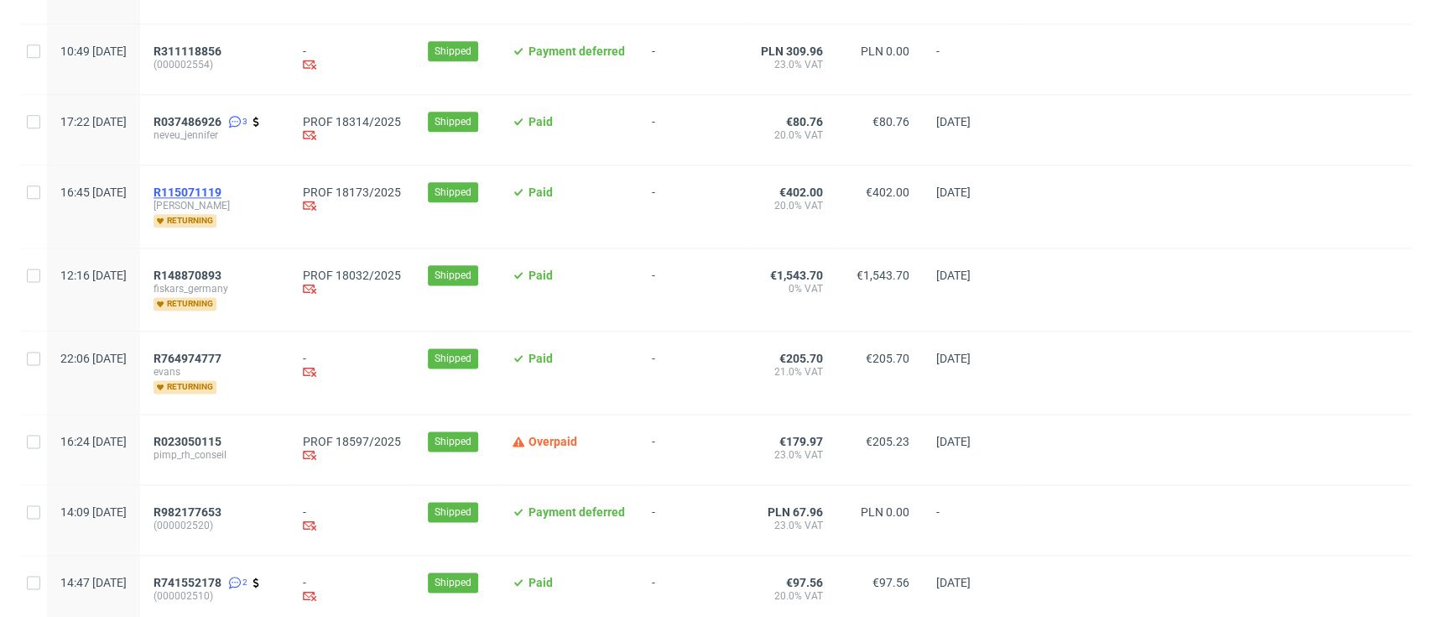
click at [221, 191] on span "R115071119" at bounding box center [188, 191] width 68 height 13
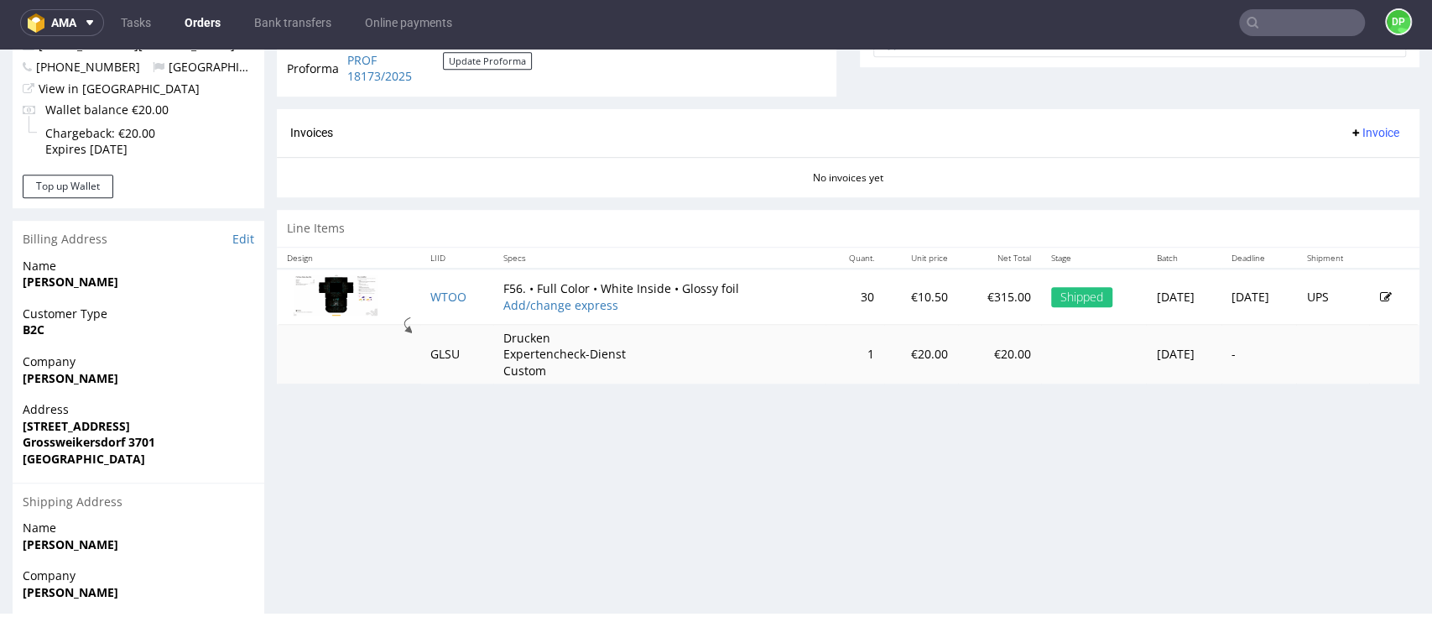
scroll to position [671, 0]
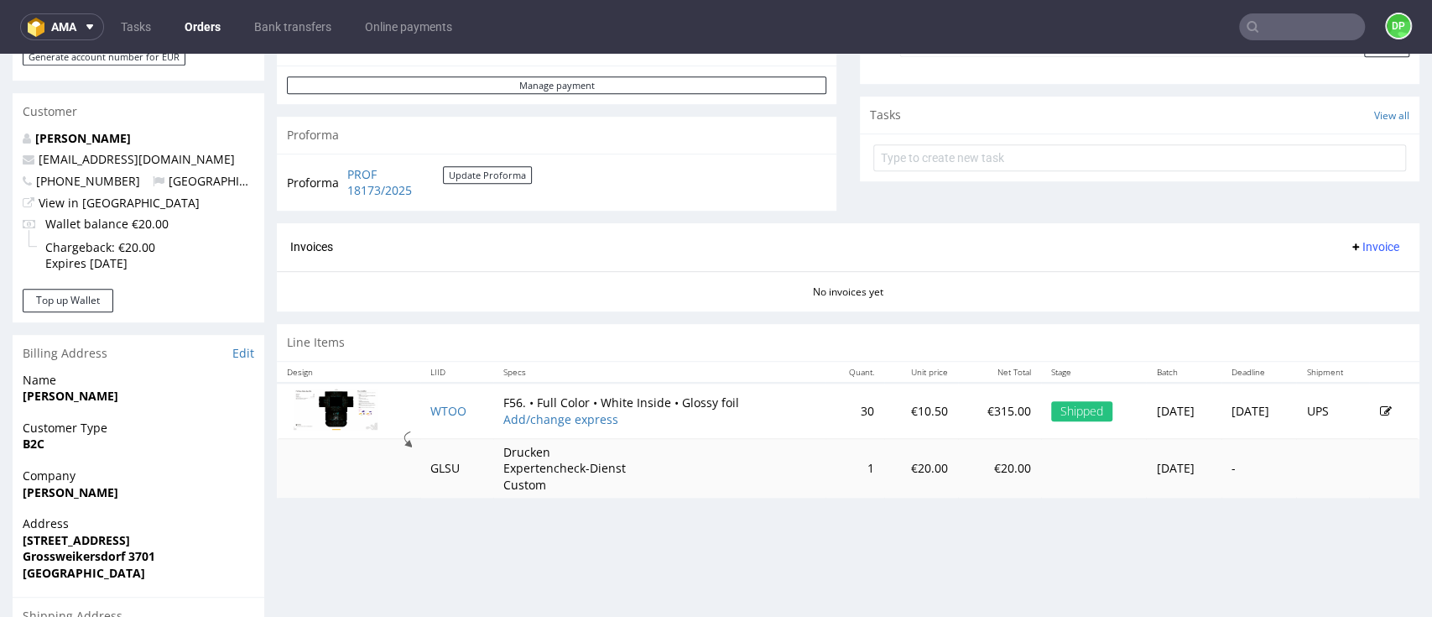
scroll to position [671, 0]
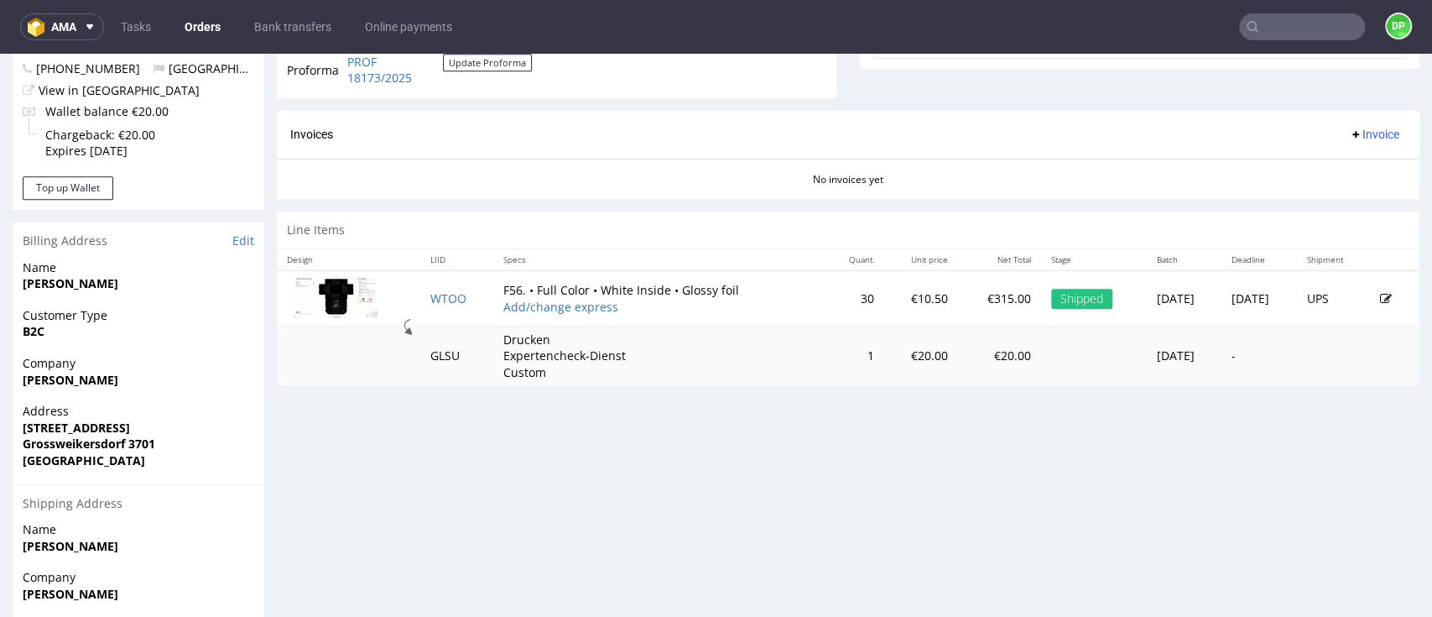
click at [1352, 144] on button "Invoice" at bounding box center [1374, 134] width 64 height 20
click at [1329, 166] on span "Generate" at bounding box center [1339, 169] width 81 height 17
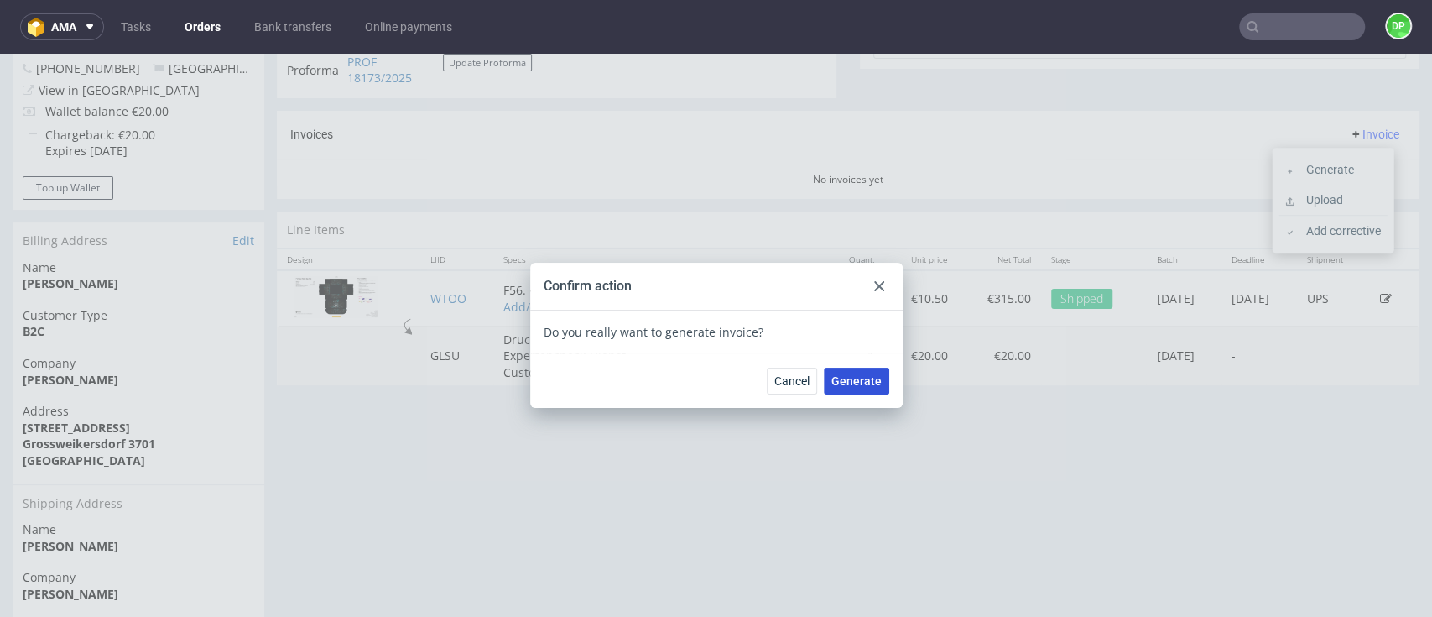
click at [854, 376] on span "Generate" at bounding box center [856, 381] width 50 height 12
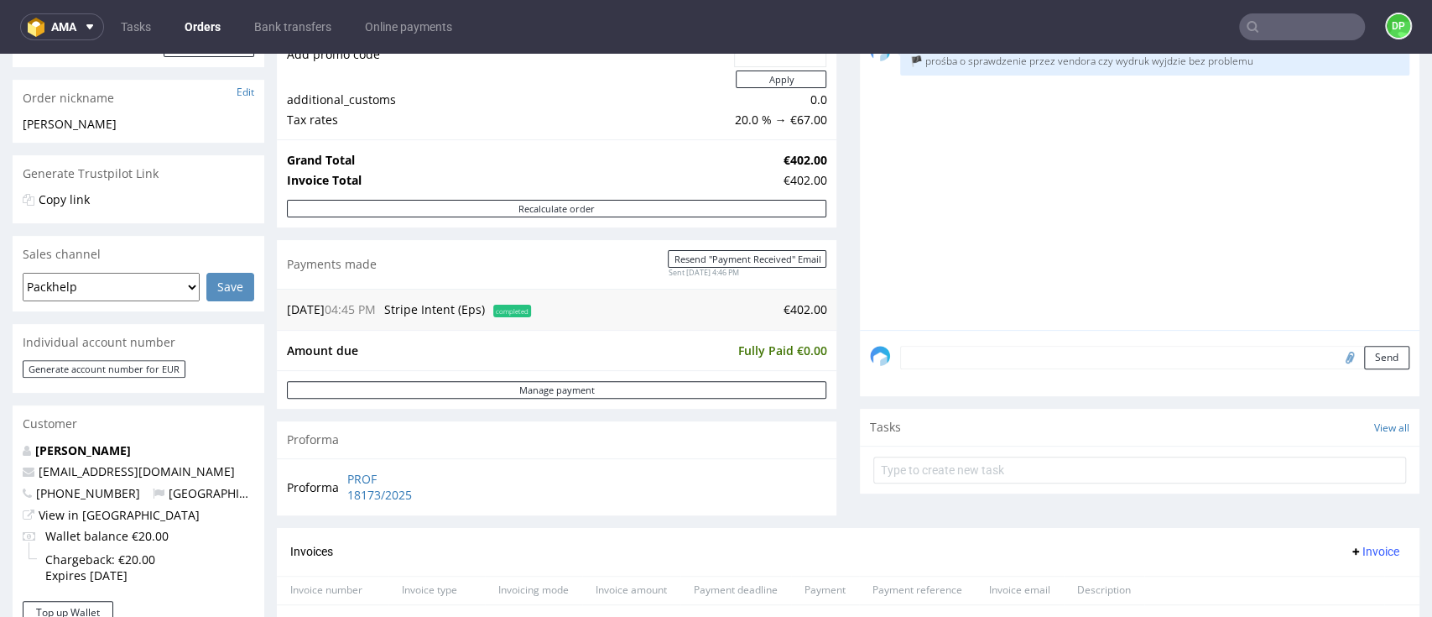
scroll to position [559, 0]
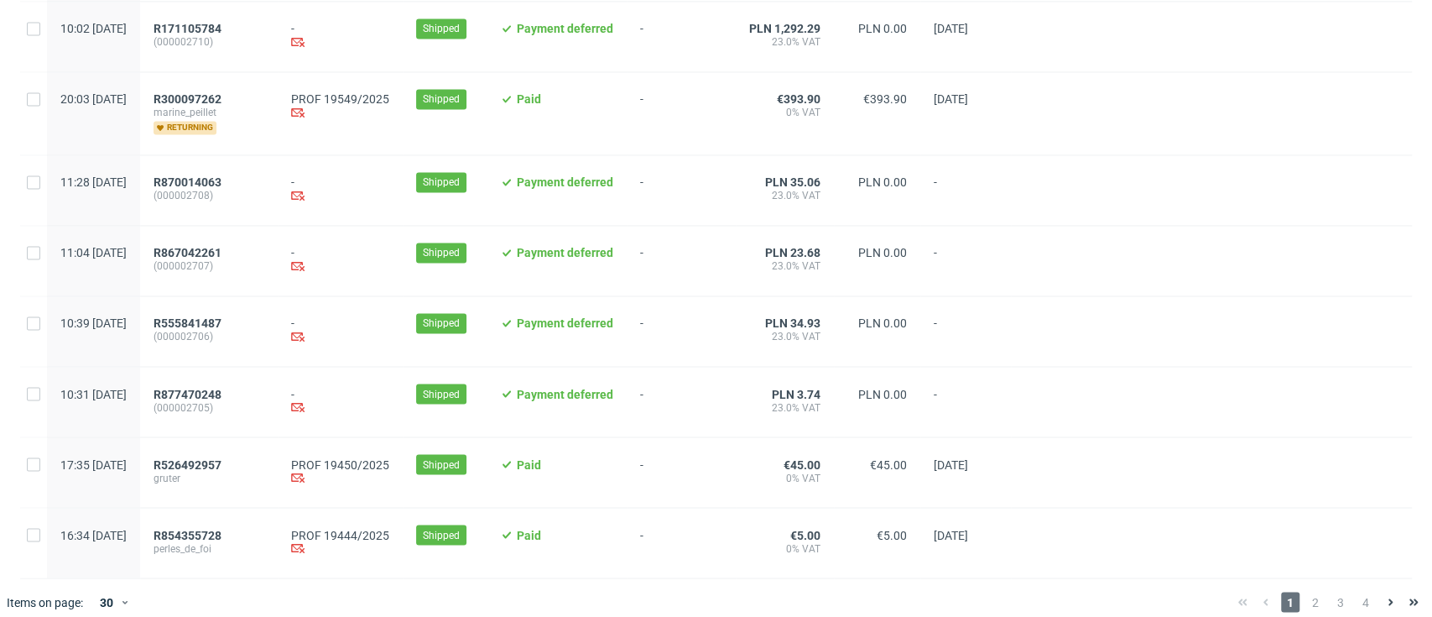
scroll to position [1776, 0]
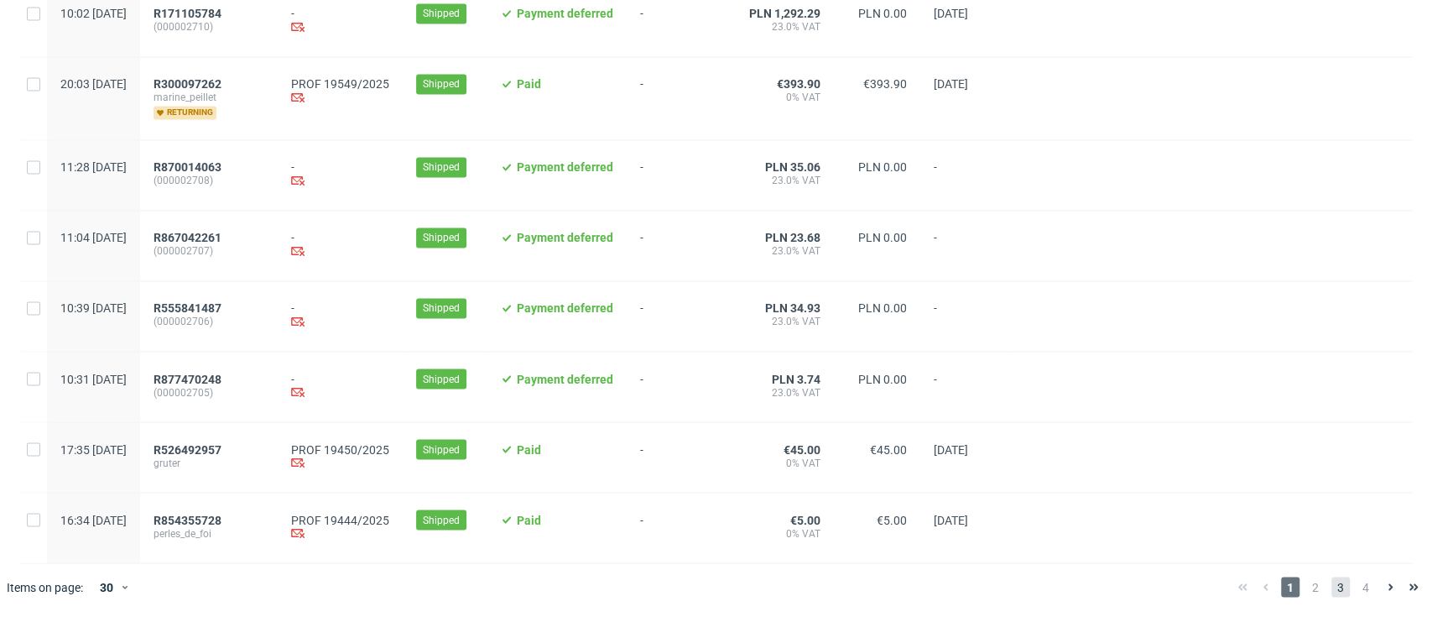
click at [1331, 580] on span "3" at bounding box center [1340, 586] width 18 height 20
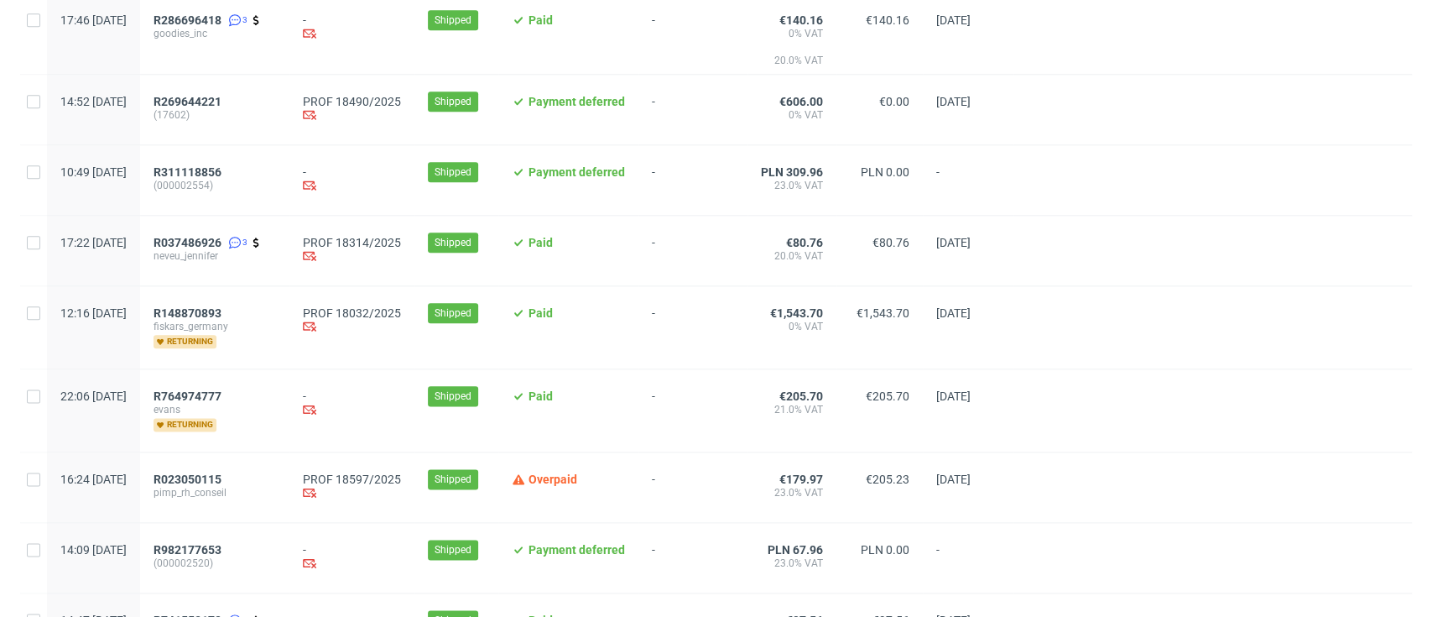
scroll to position [1230, 0]
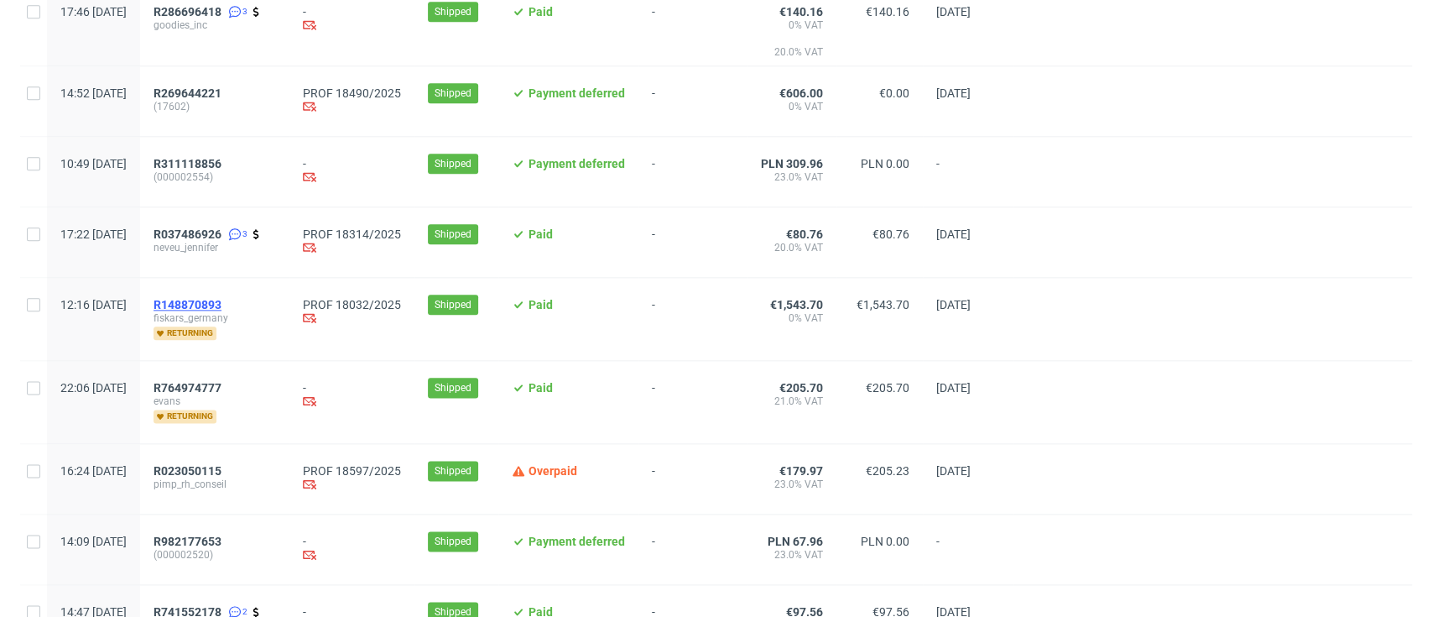
click at [221, 305] on span "R148870893" at bounding box center [188, 304] width 68 height 13
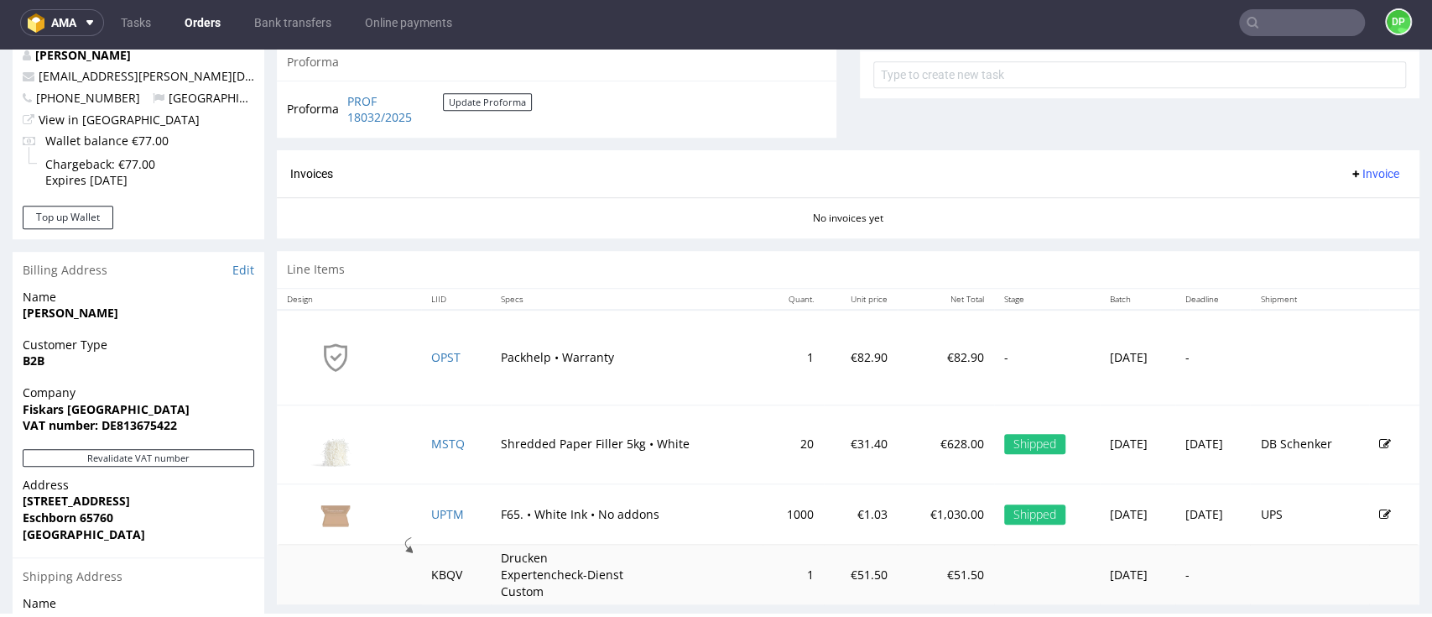
scroll to position [671, 0]
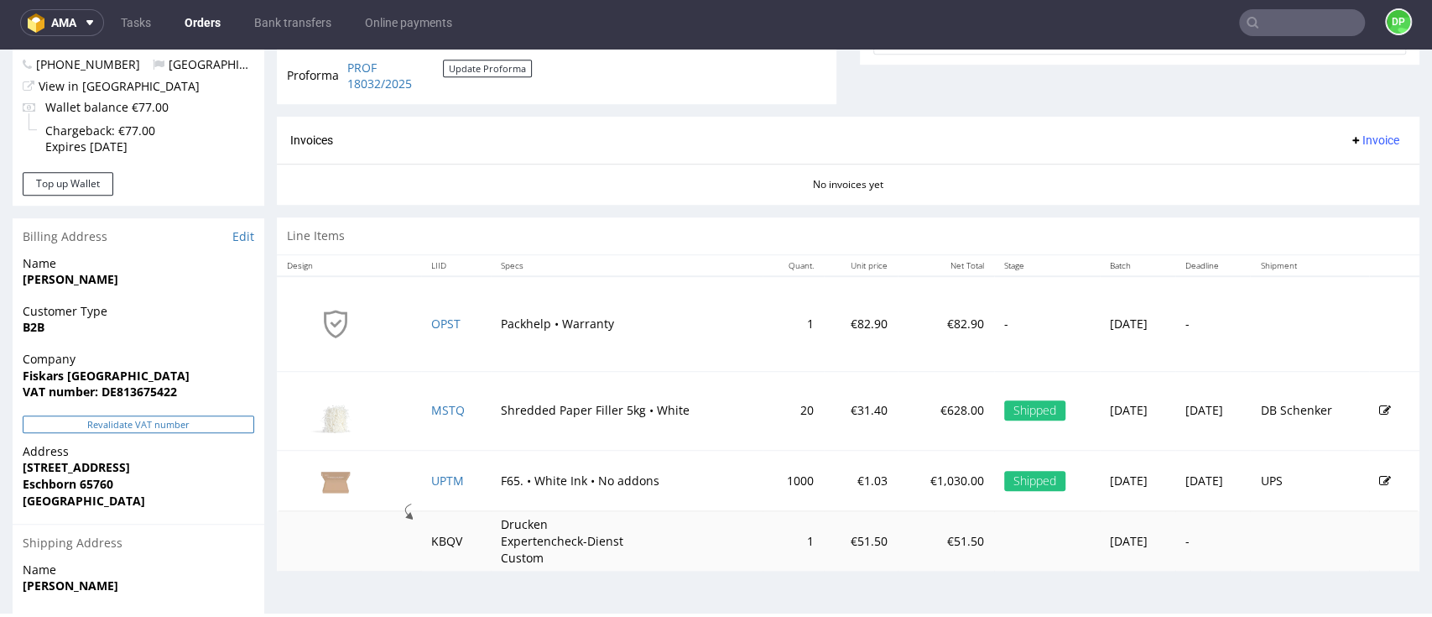
click at [166, 420] on button "Revalidate VAT number" at bounding box center [139, 424] width 232 height 18
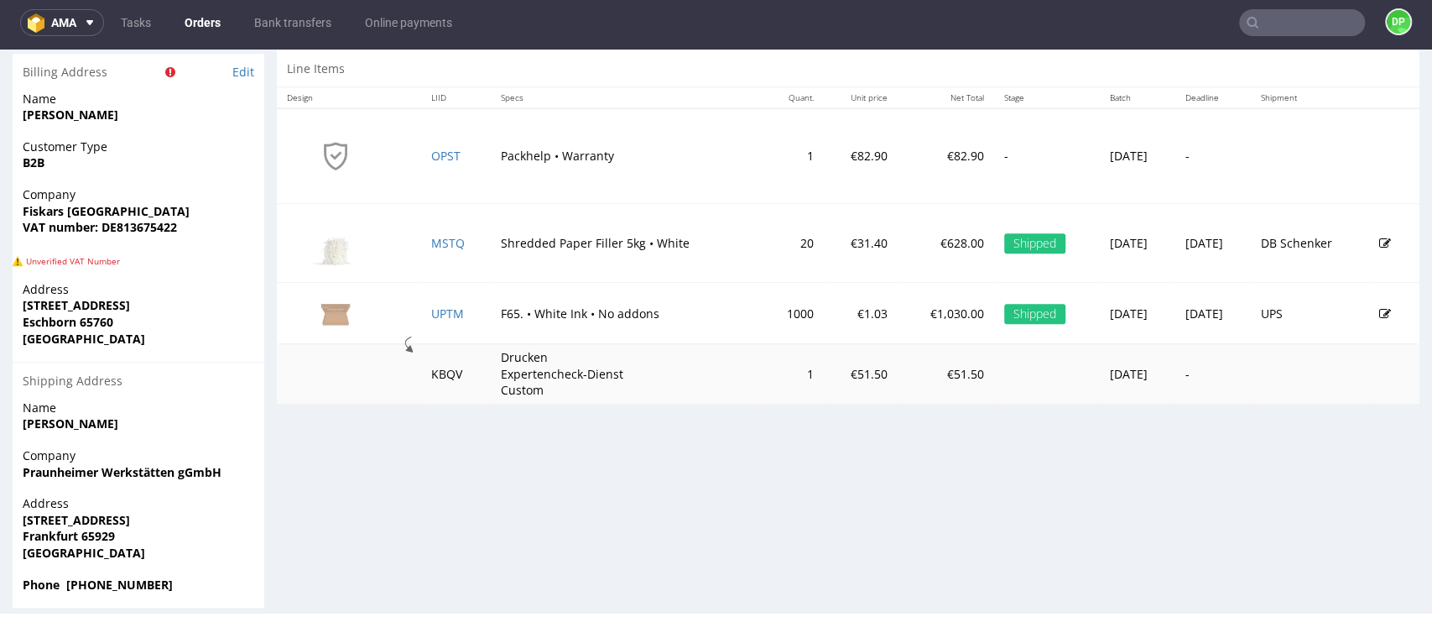
scroll to position [716, 0]
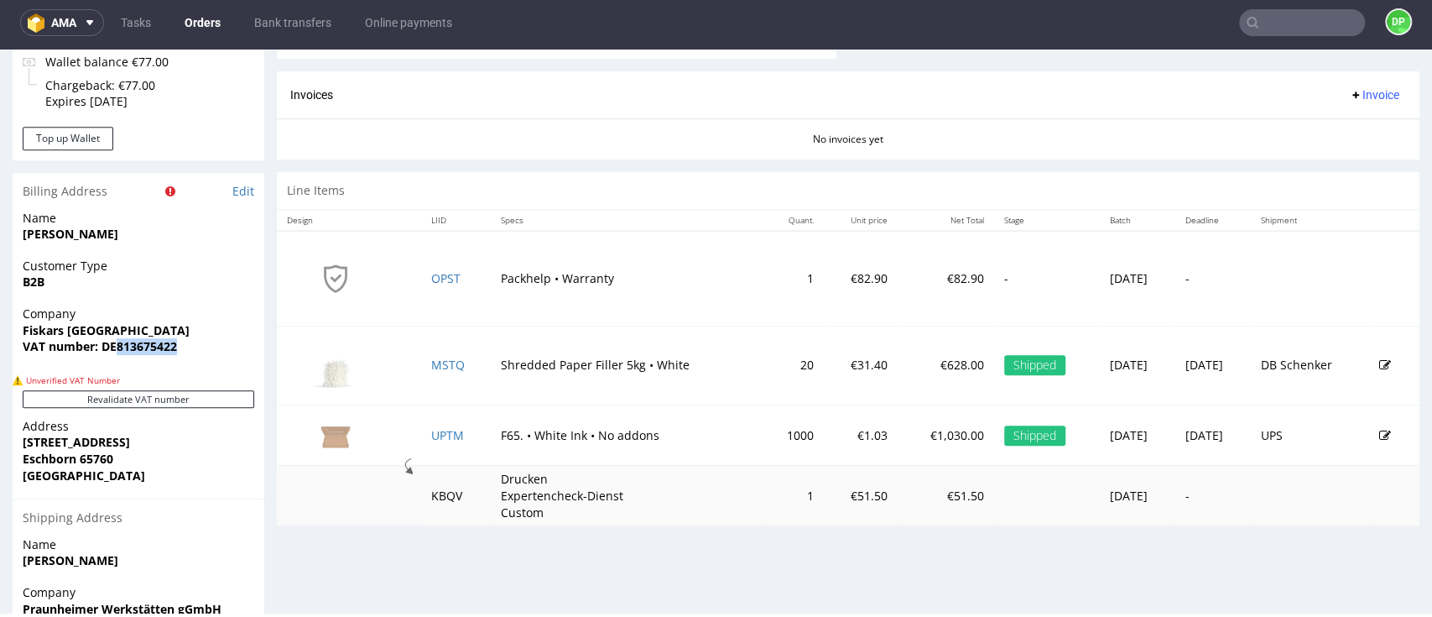
drag, startPoint x: 201, startPoint y: 348, endPoint x: 119, endPoint y: 360, distance: 83.1
click at [119, 360] on div "Company Fiskars Germany VAT number: DE813675422" at bounding box center [139, 337] width 252 height 65
copy strong "813675422"
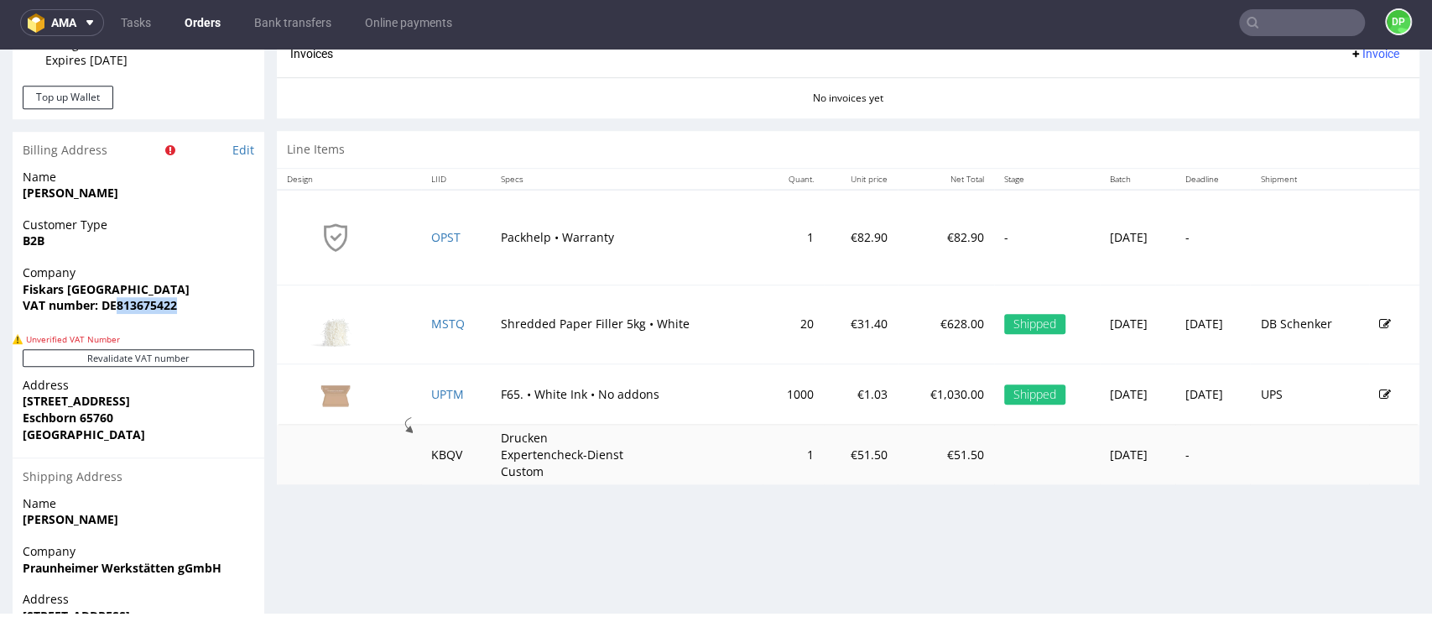
scroll to position [783, 0]
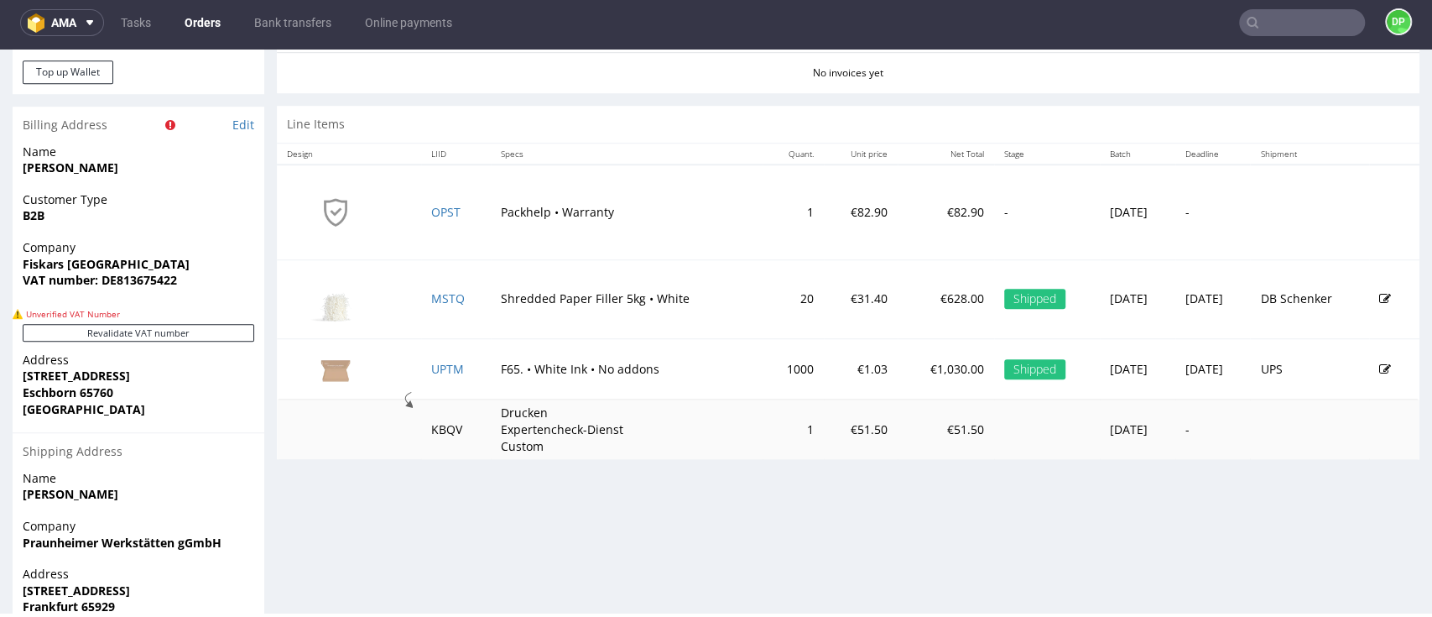
drag, startPoint x: 434, startPoint y: 427, endPoint x: 414, endPoint y: 462, distance: 40.6
click at [426, 501] on div "Progress Payment Paid Tue 26 Aug Payment “Received” Email Sent Tue 26 Aug 12:16…" at bounding box center [848, -1] width 1143 height 1357
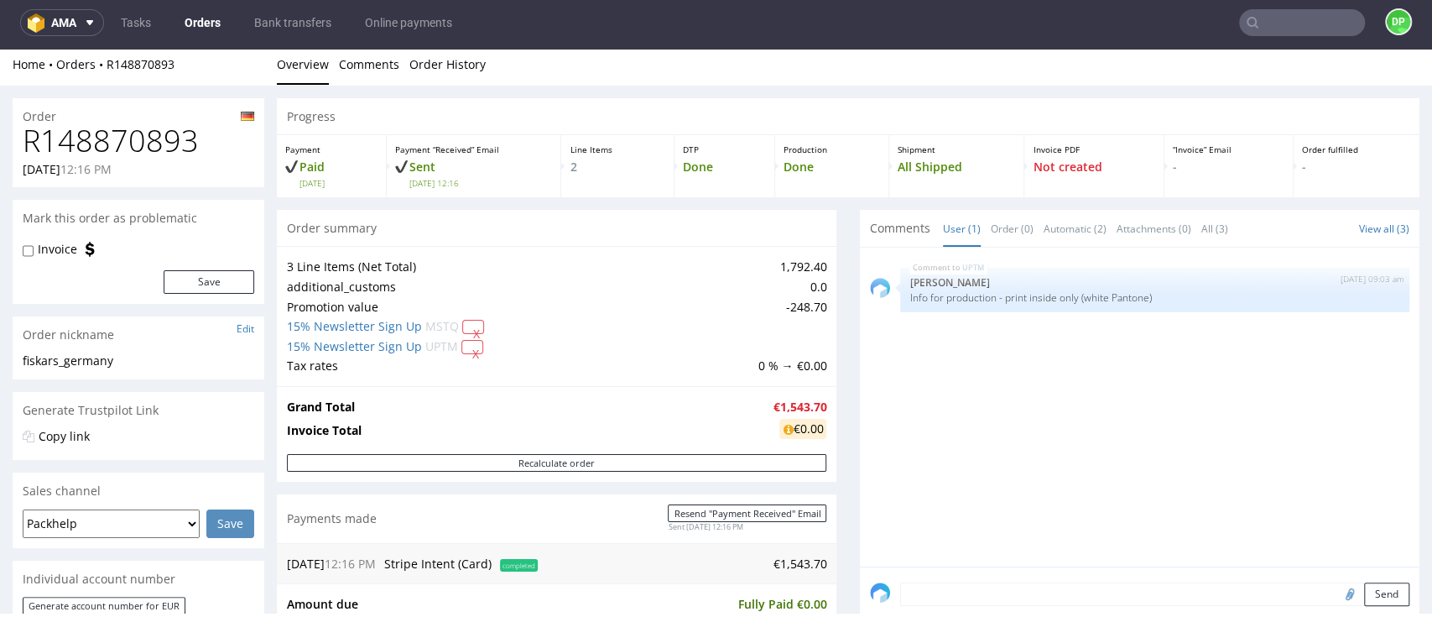
scroll to position [671, 0]
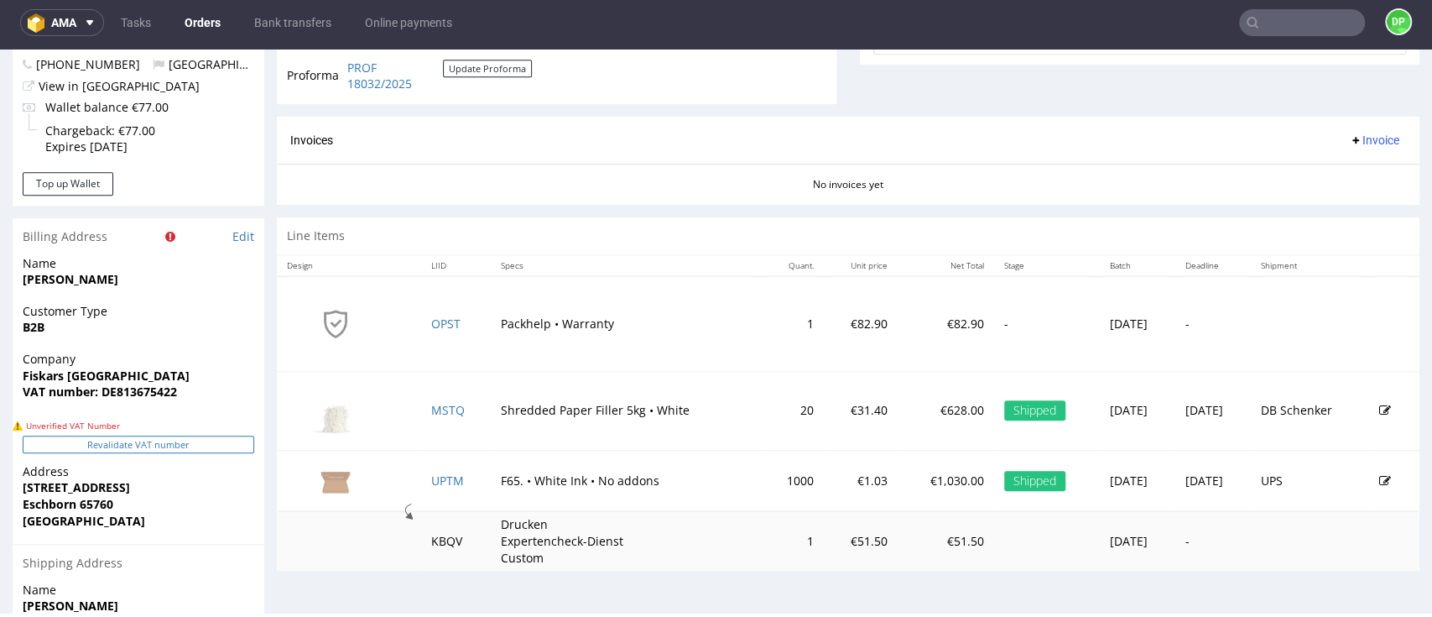
click at [112, 445] on button "Revalidate VAT number" at bounding box center [139, 444] width 232 height 18
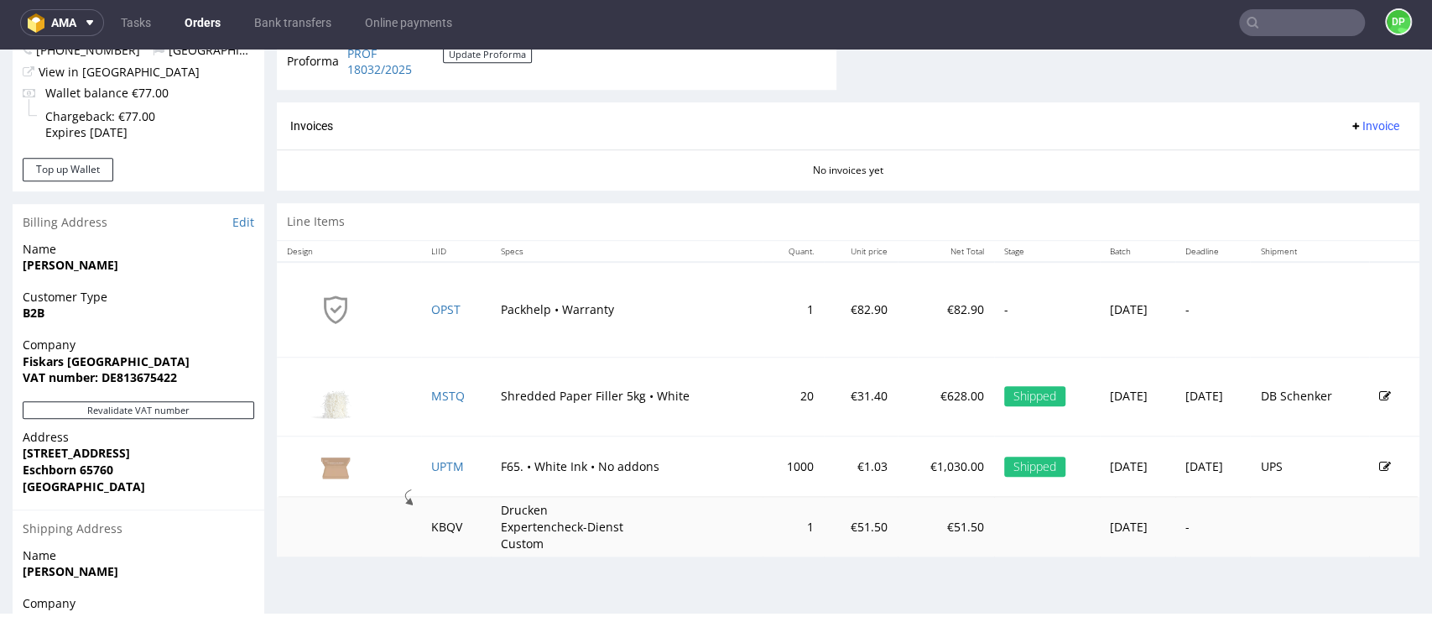
scroll to position [849, 0]
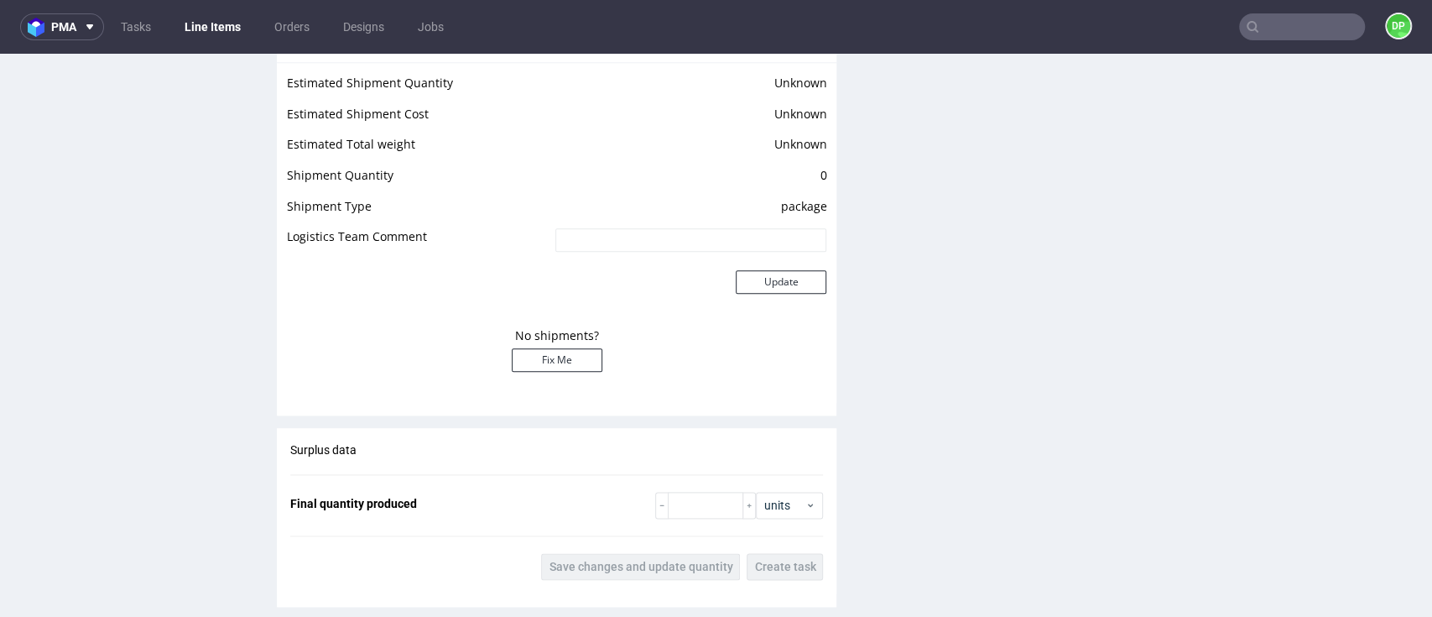
scroll to position [1118, 0]
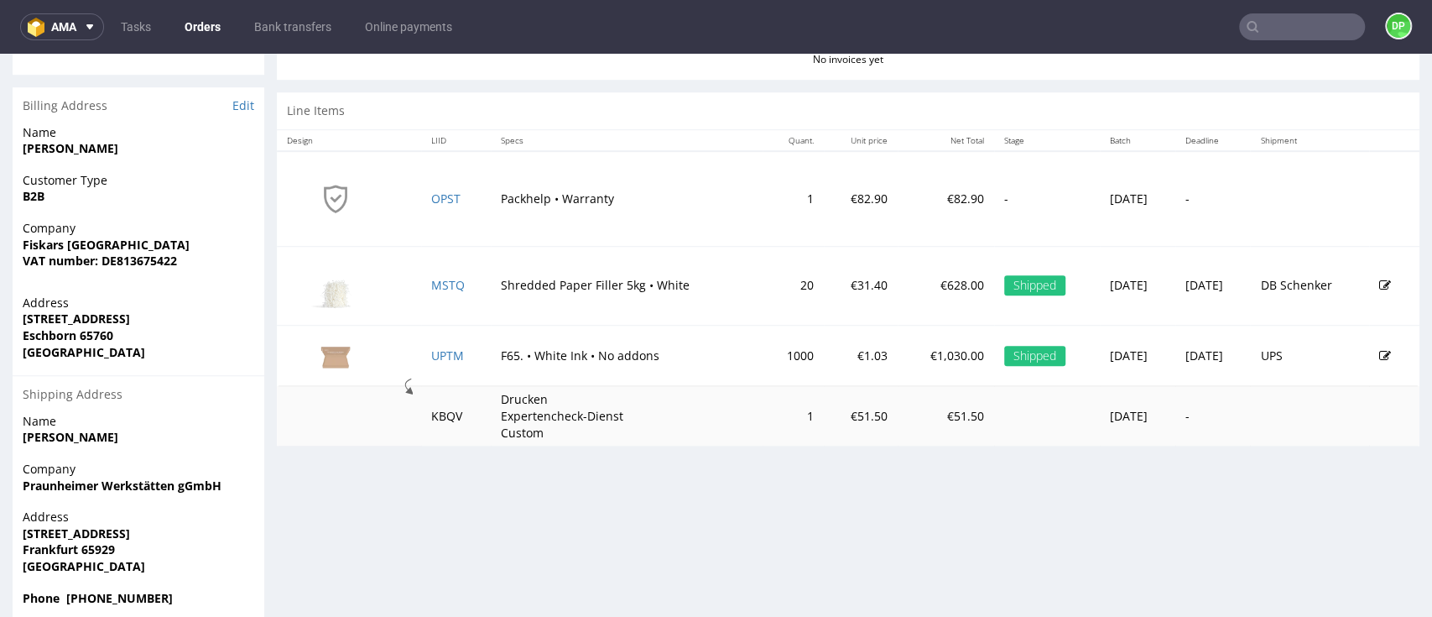
scroll to position [783, 0]
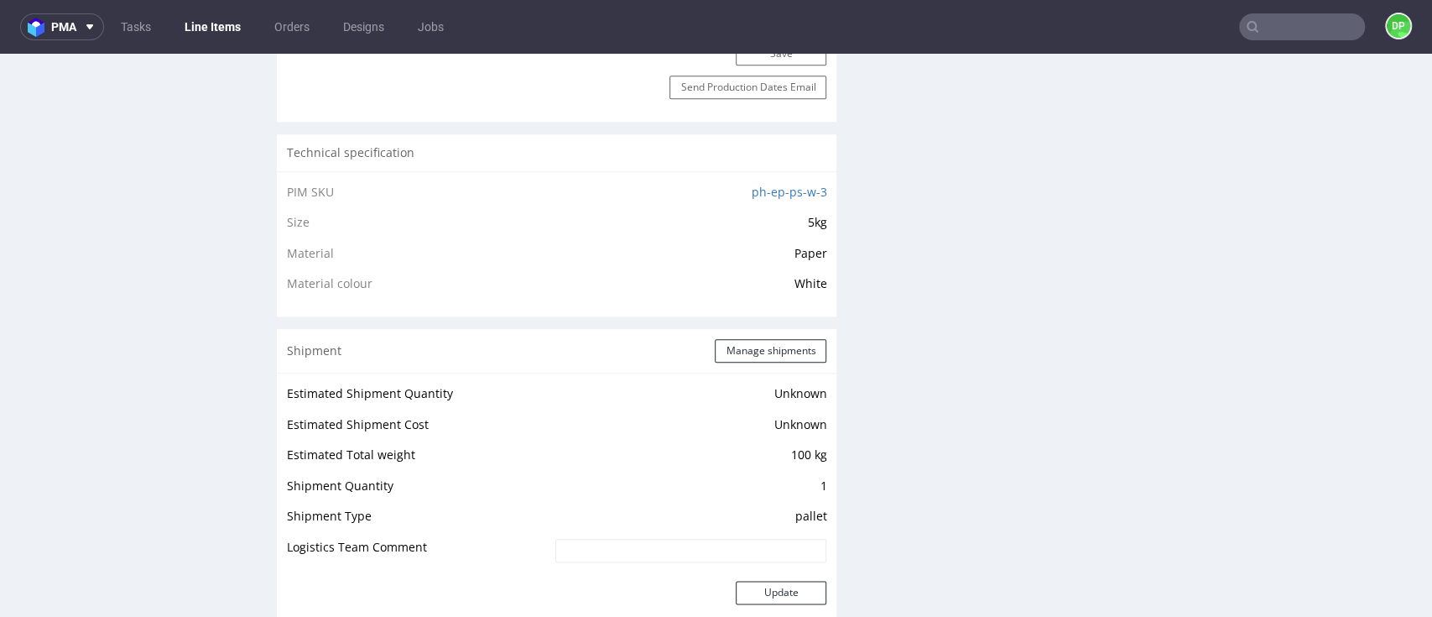
scroll to position [1454, 0]
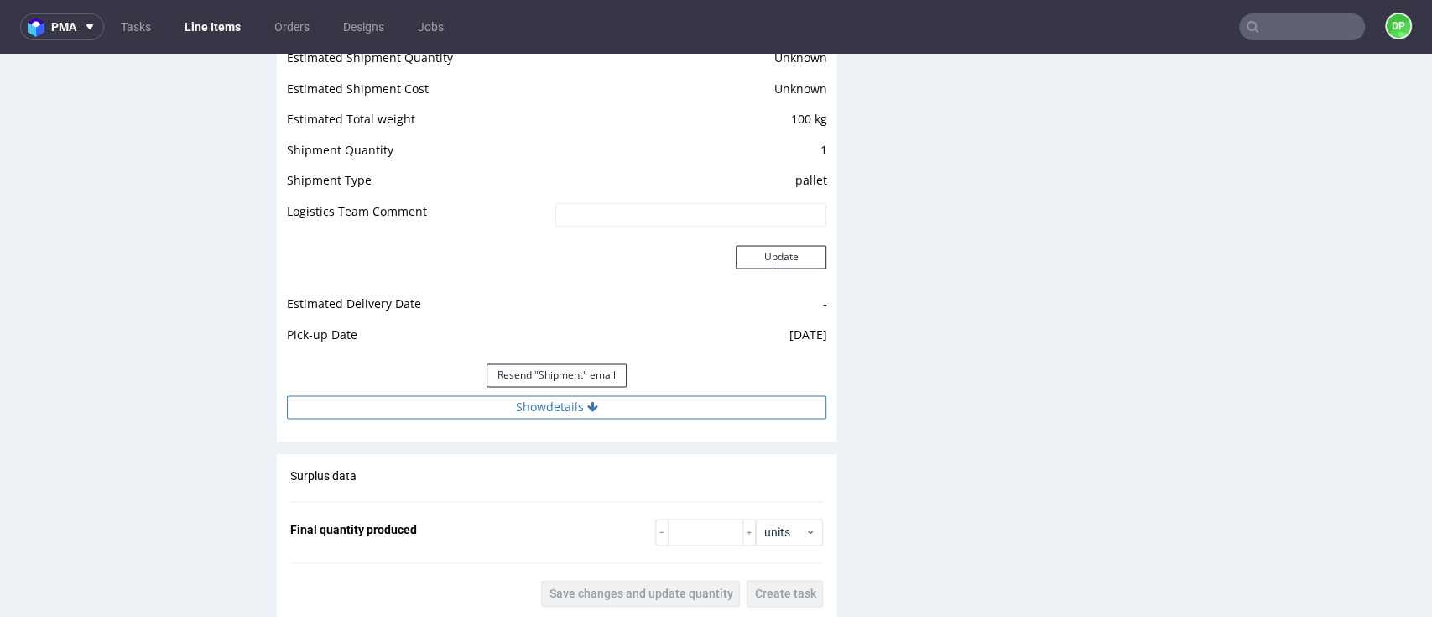
click at [444, 415] on button "Show details" at bounding box center [556, 406] width 539 height 23
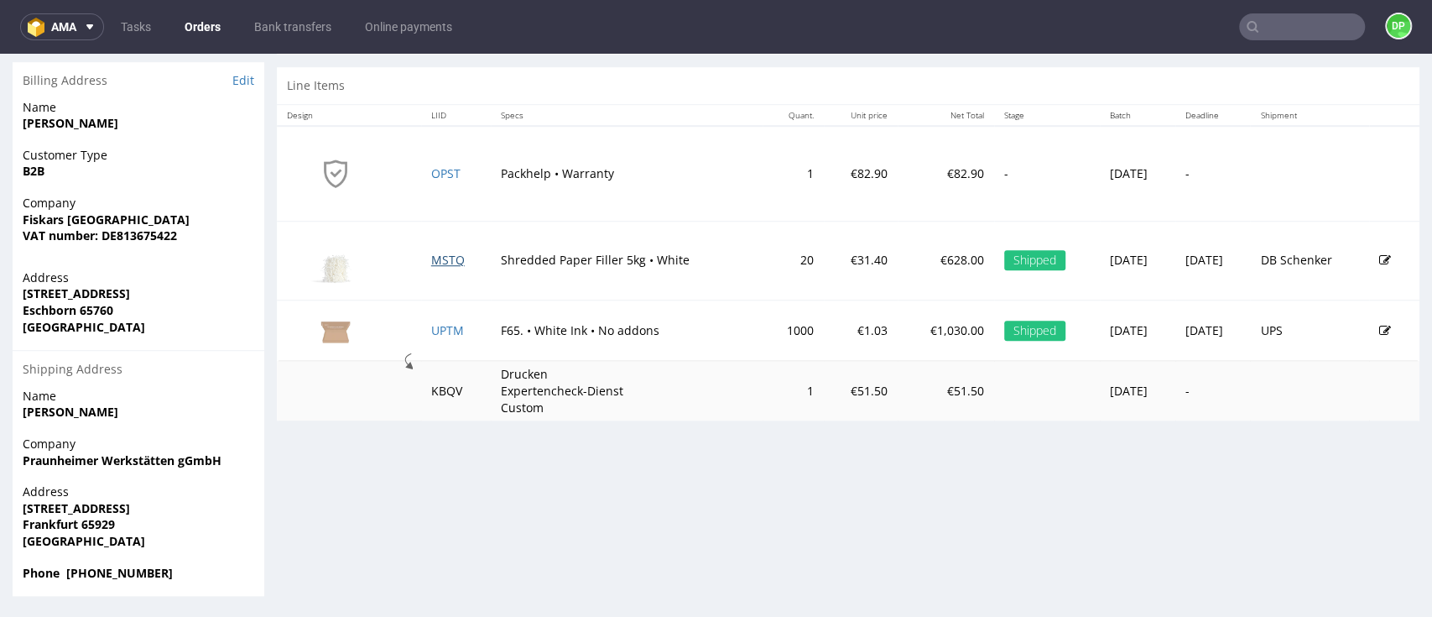
scroll to position [832, 0]
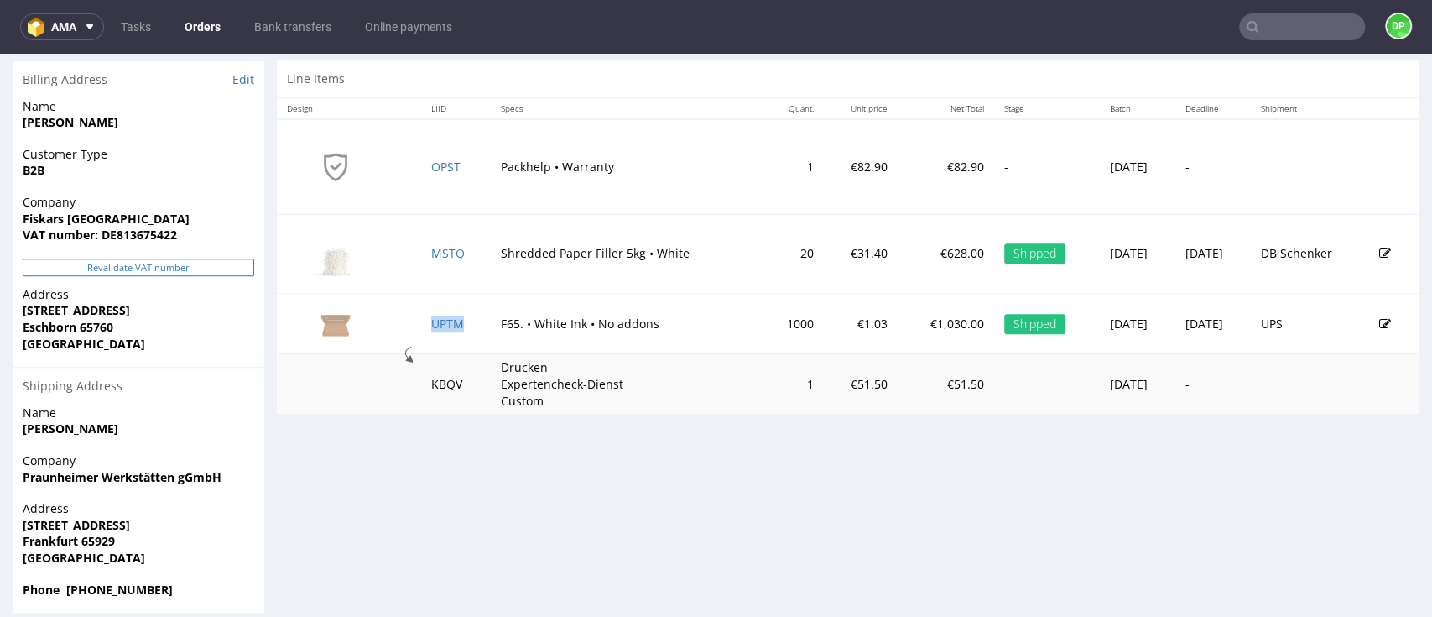
click at [148, 267] on button "Revalidate VAT number" at bounding box center [139, 267] width 232 height 18
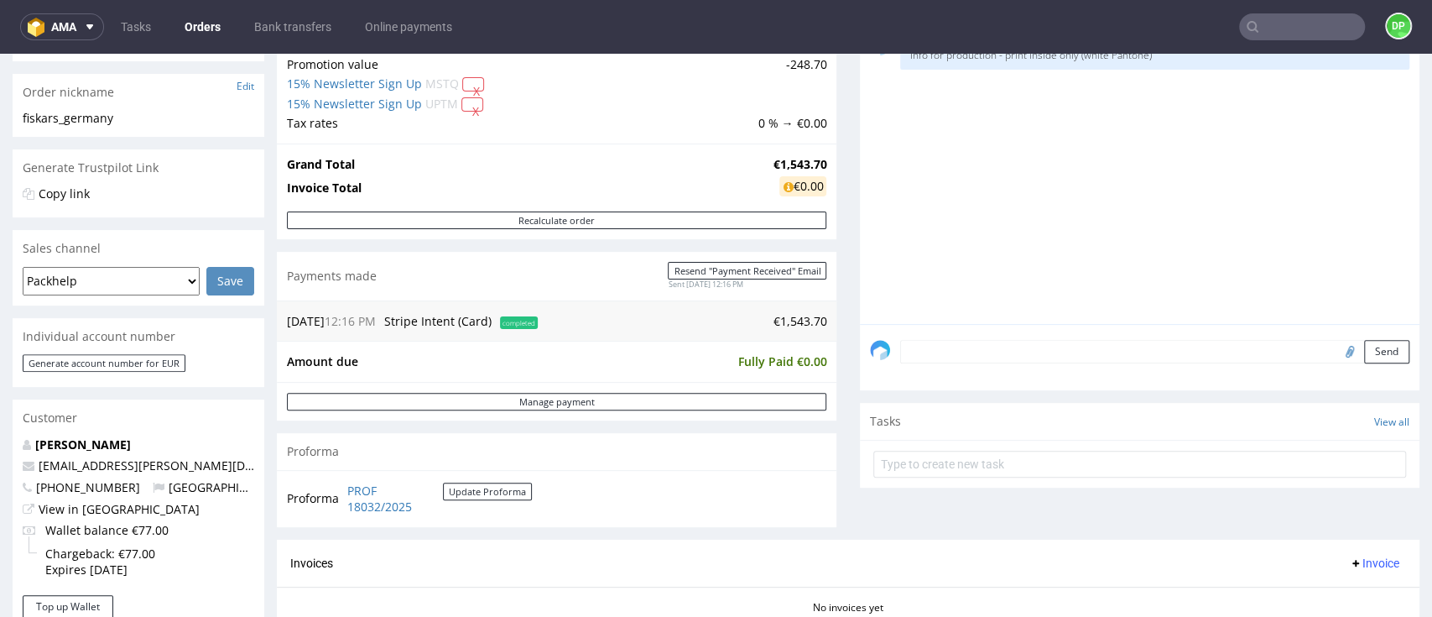
scroll to position [223, 0]
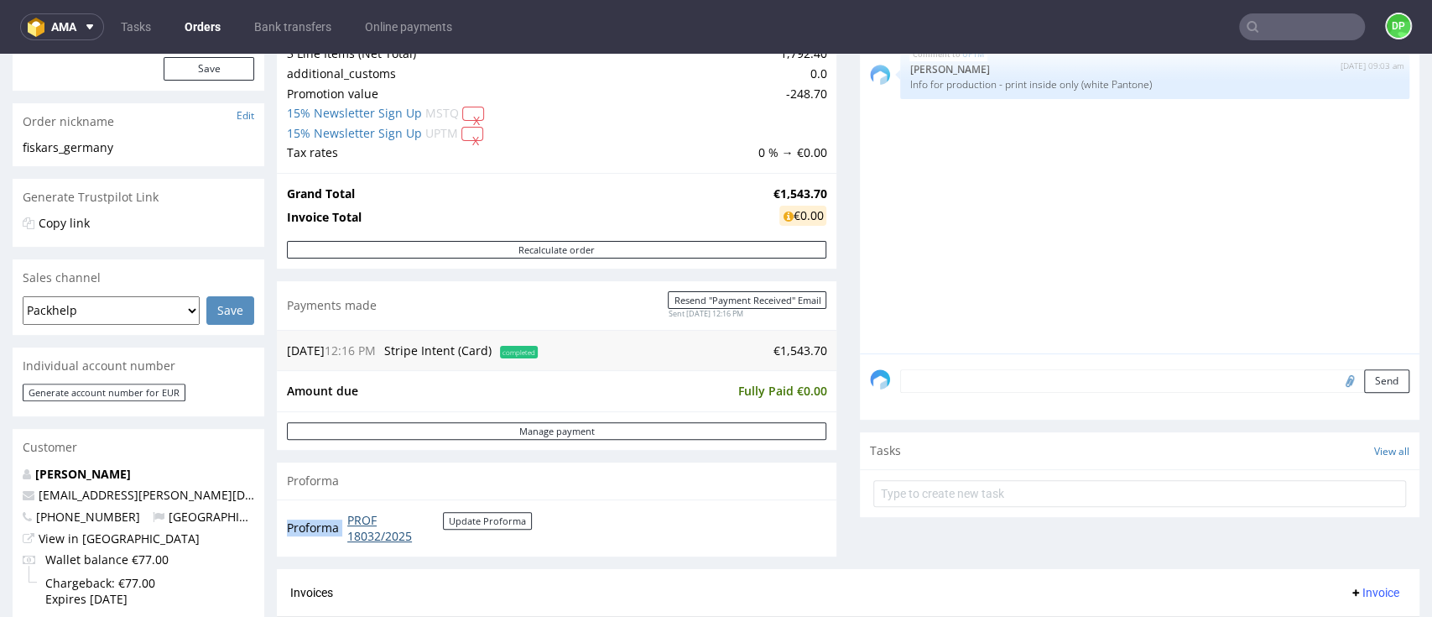
drag, startPoint x: 476, startPoint y: 550, endPoint x: 347, endPoint y: 516, distance: 132.7
click at [347, 516] on div "Proforma PROF 18032/2025 Update Proforma" at bounding box center [557, 527] width 560 height 57
copy tbody "Proforma"
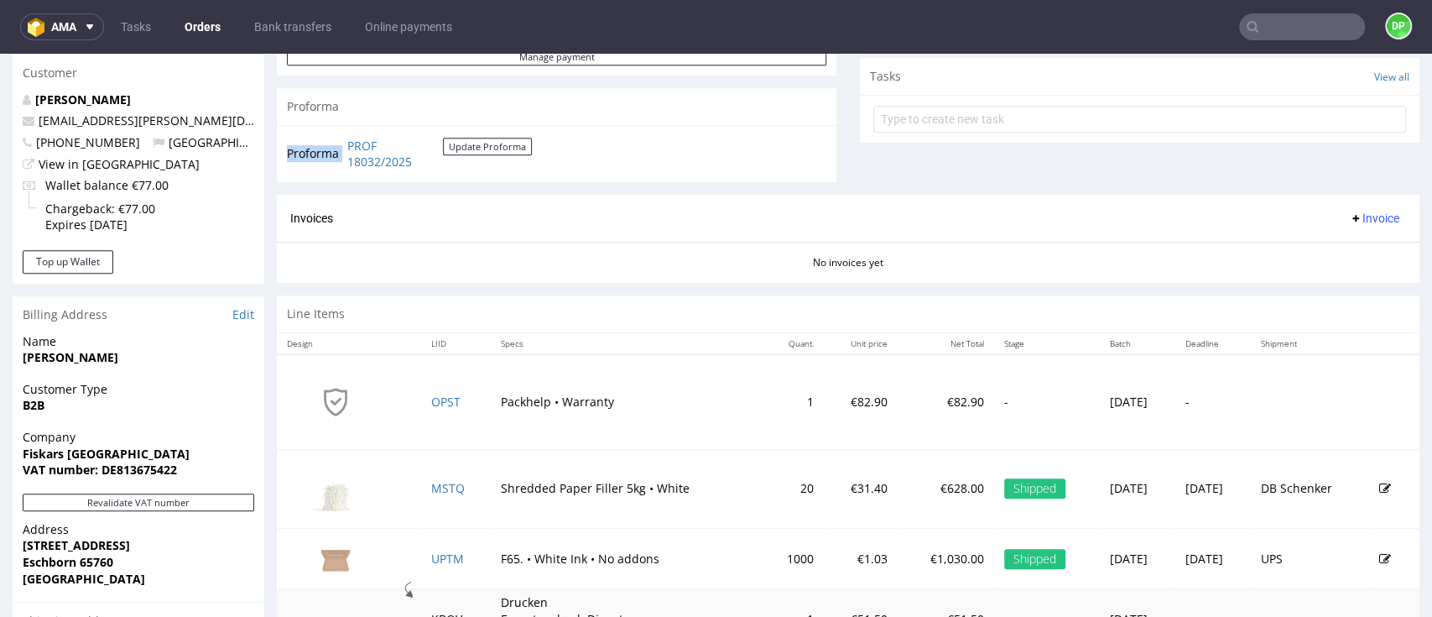
scroll to position [671, 0]
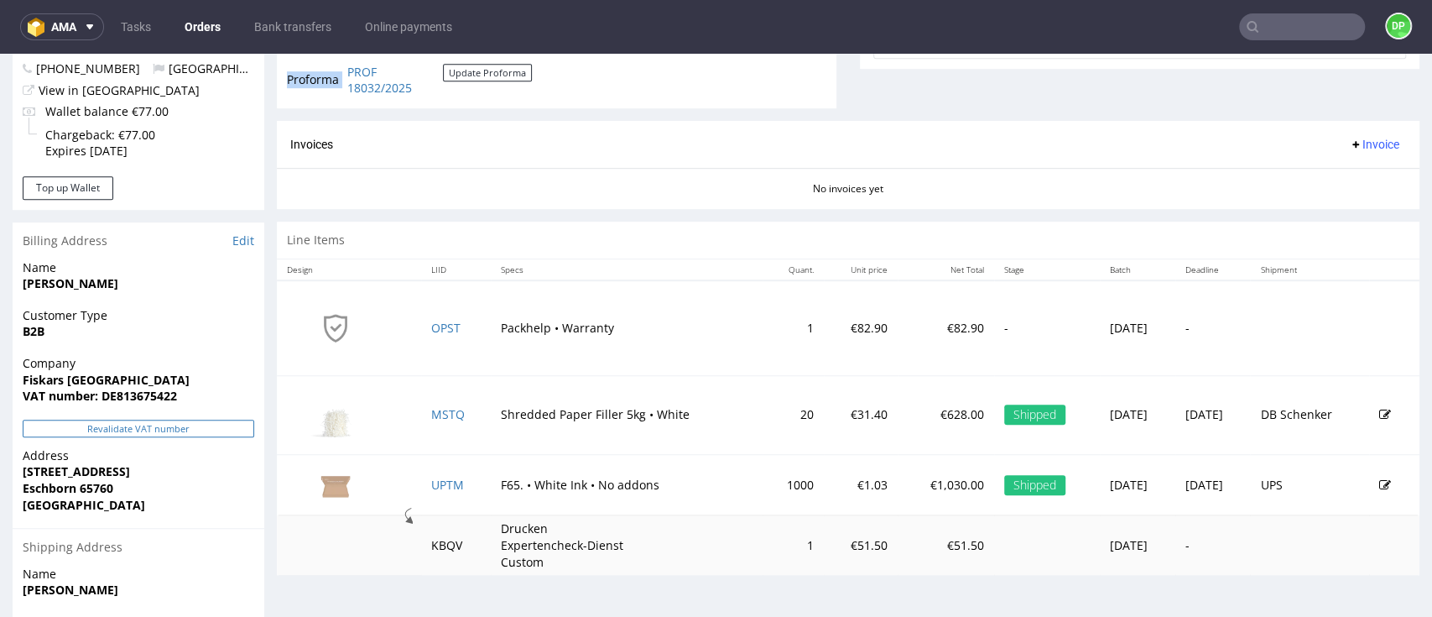
click at [157, 423] on button "Revalidate VAT number" at bounding box center [139, 428] width 232 height 18
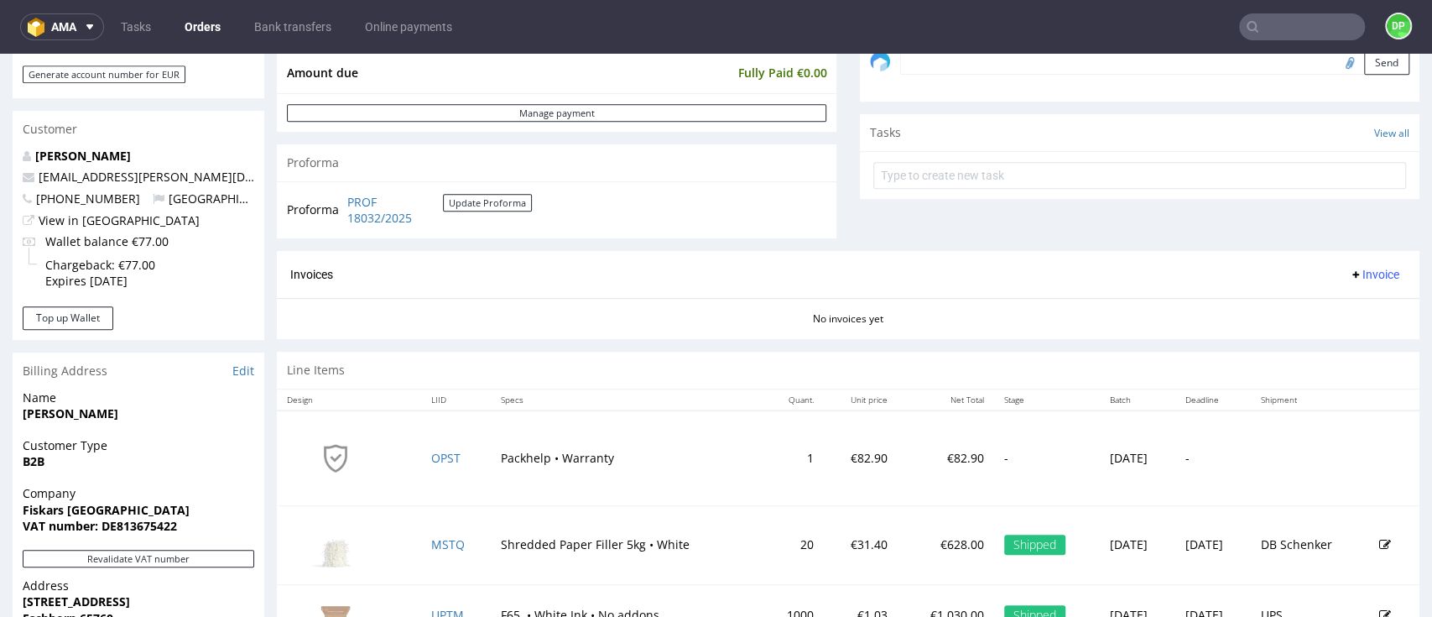
scroll to position [513, 0]
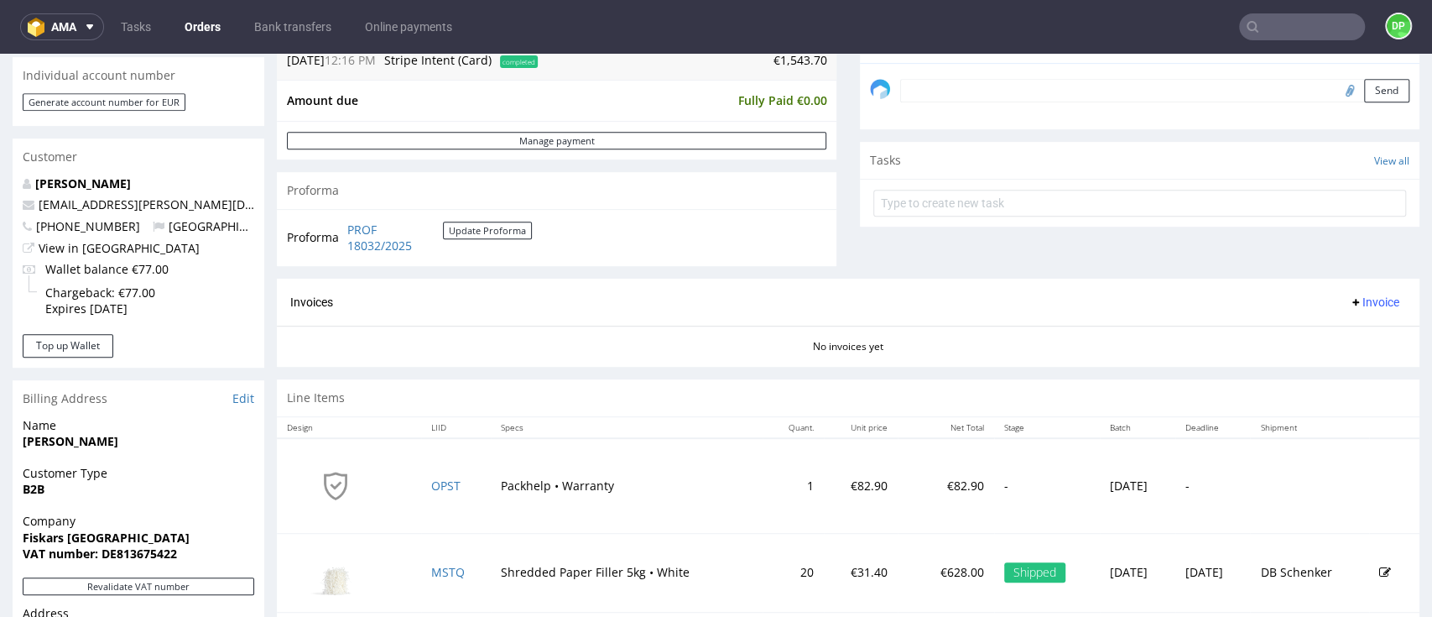
click at [1349, 299] on span "Invoice" at bounding box center [1374, 301] width 50 height 13
click at [1308, 366] on span "Upload" at bounding box center [1339, 367] width 81 height 17
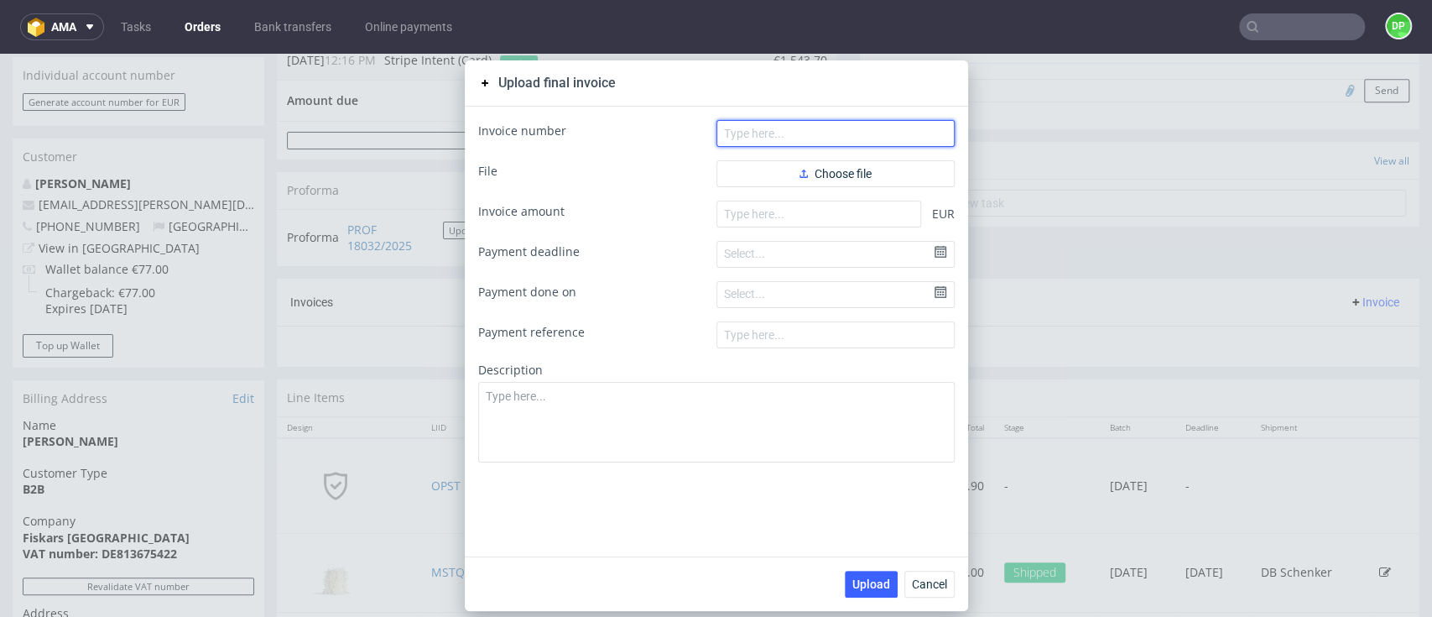
click at [771, 137] on input "text" at bounding box center [835, 133] width 238 height 27
paste input "FV 1086/9/2025"
type input "FV 1086/9/2025"
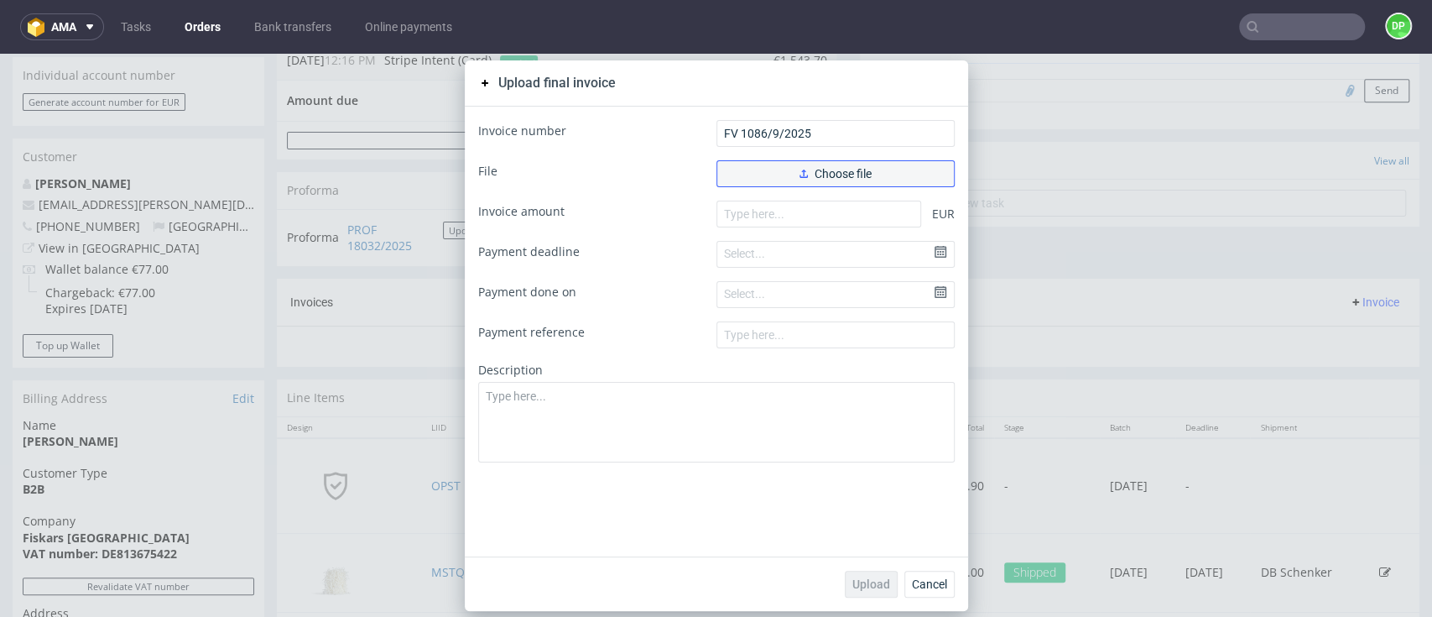
click at [791, 161] on button "Choose file" at bounding box center [835, 173] width 238 height 27
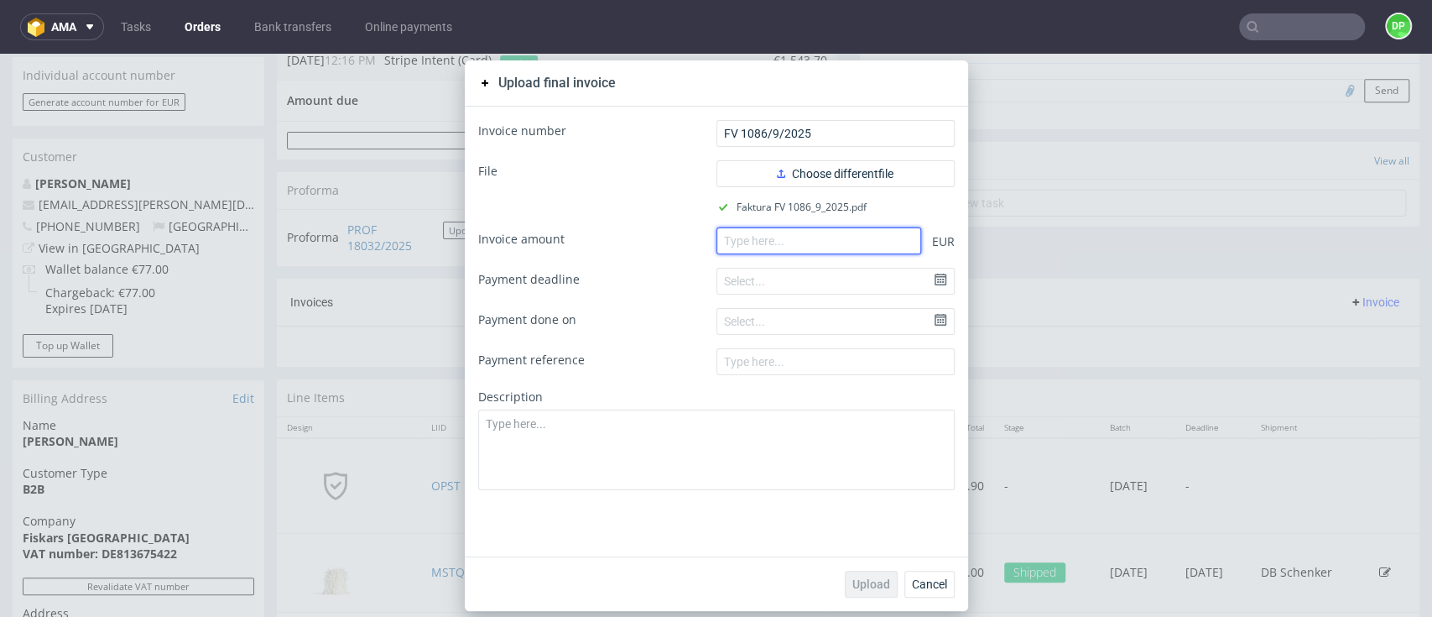
click at [724, 241] on input "number" at bounding box center [818, 240] width 205 height 27
paste input "628.00"
type input "628.00"
click at [852, 580] on span "Upload" at bounding box center [871, 584] width 38 height 12
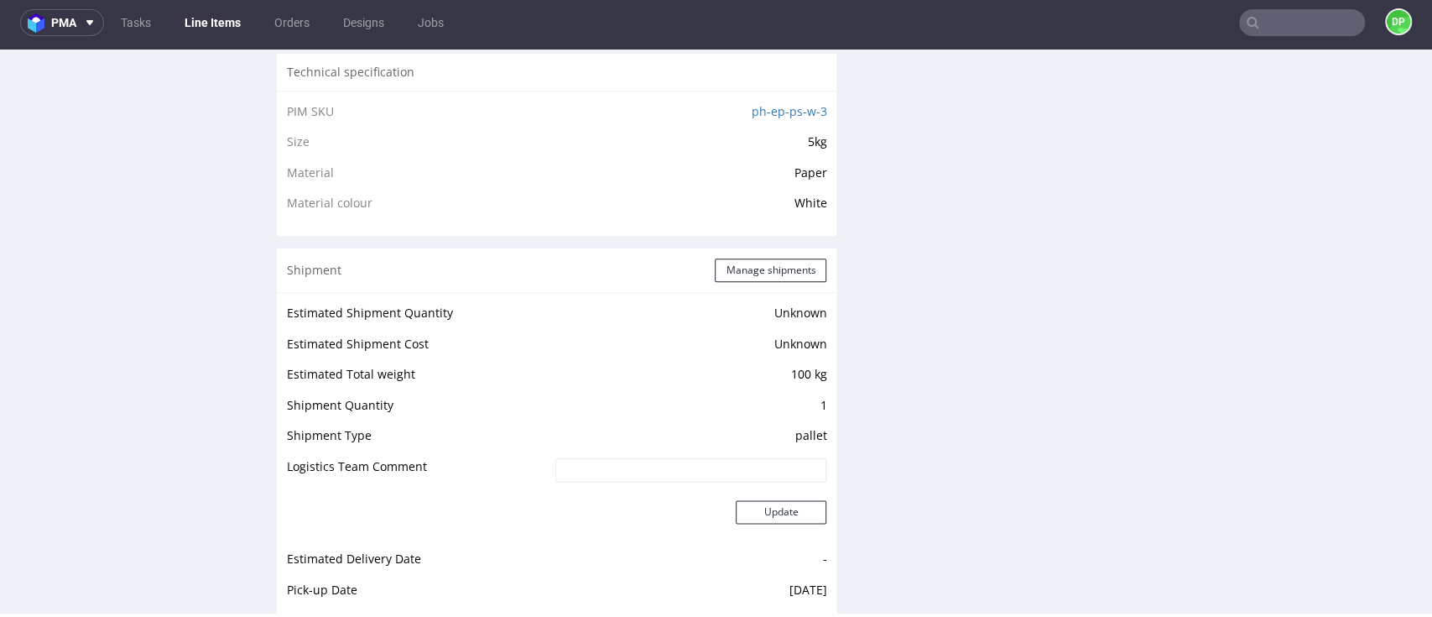
scroll to position [1342, 0]
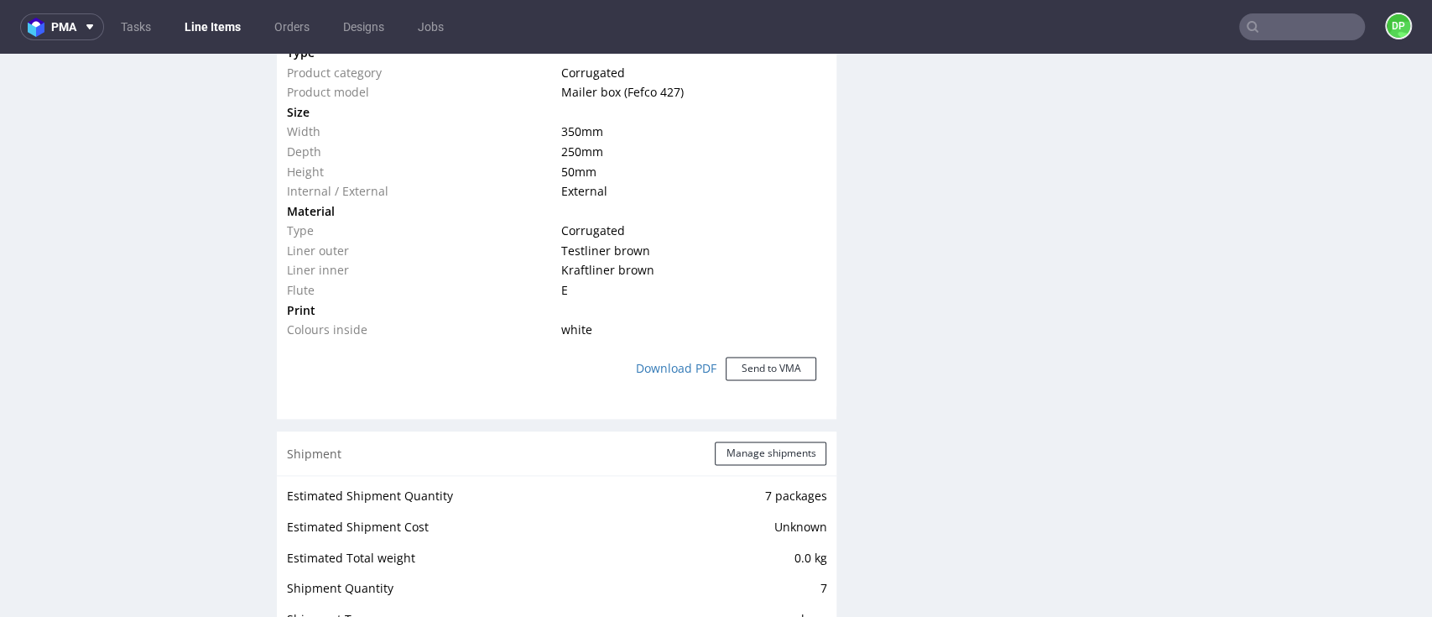
scroll to position [1790, 0]
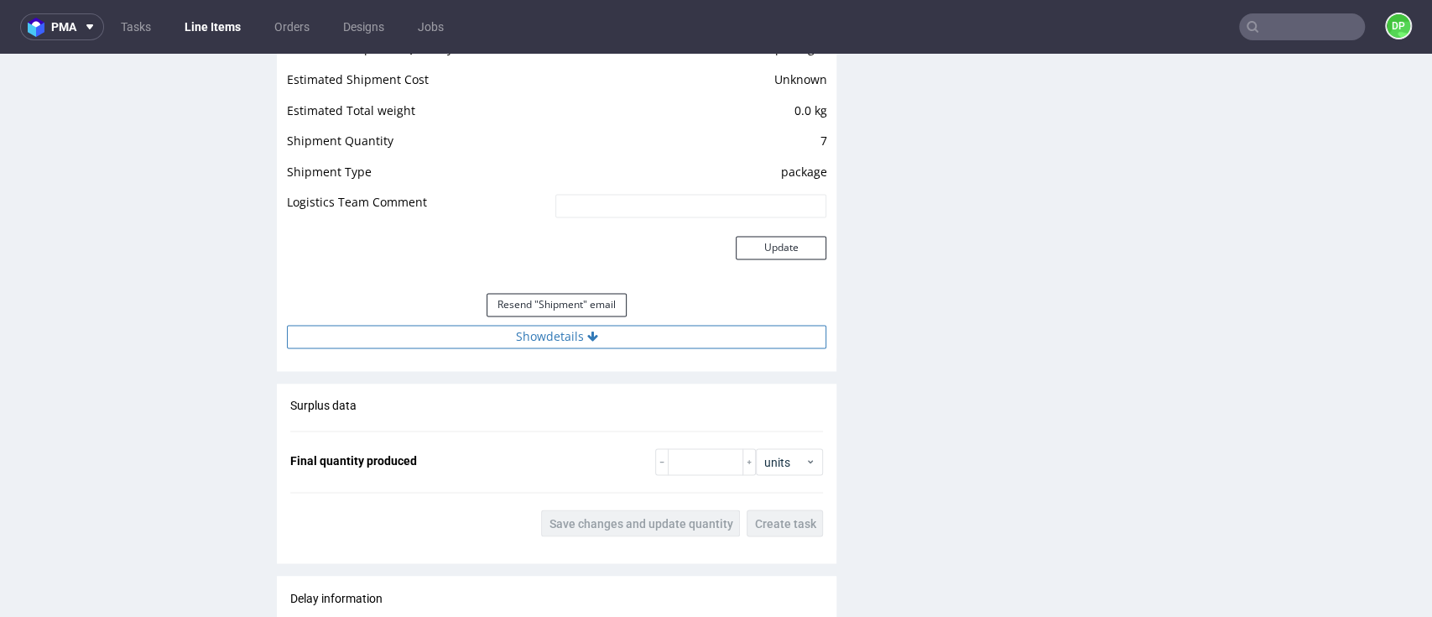
click at [482, 331] on button "Show details" at bounding box center [556, 336] width 539 height 23
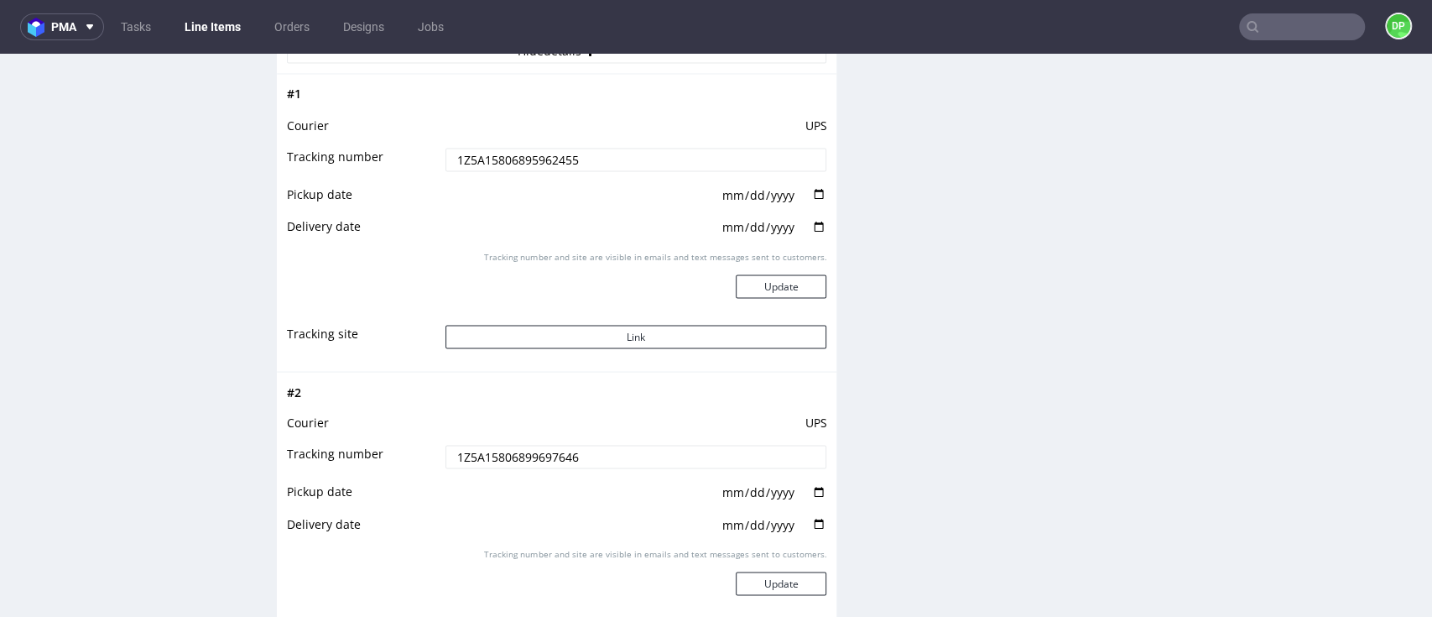
scroll to position [2125, 0]
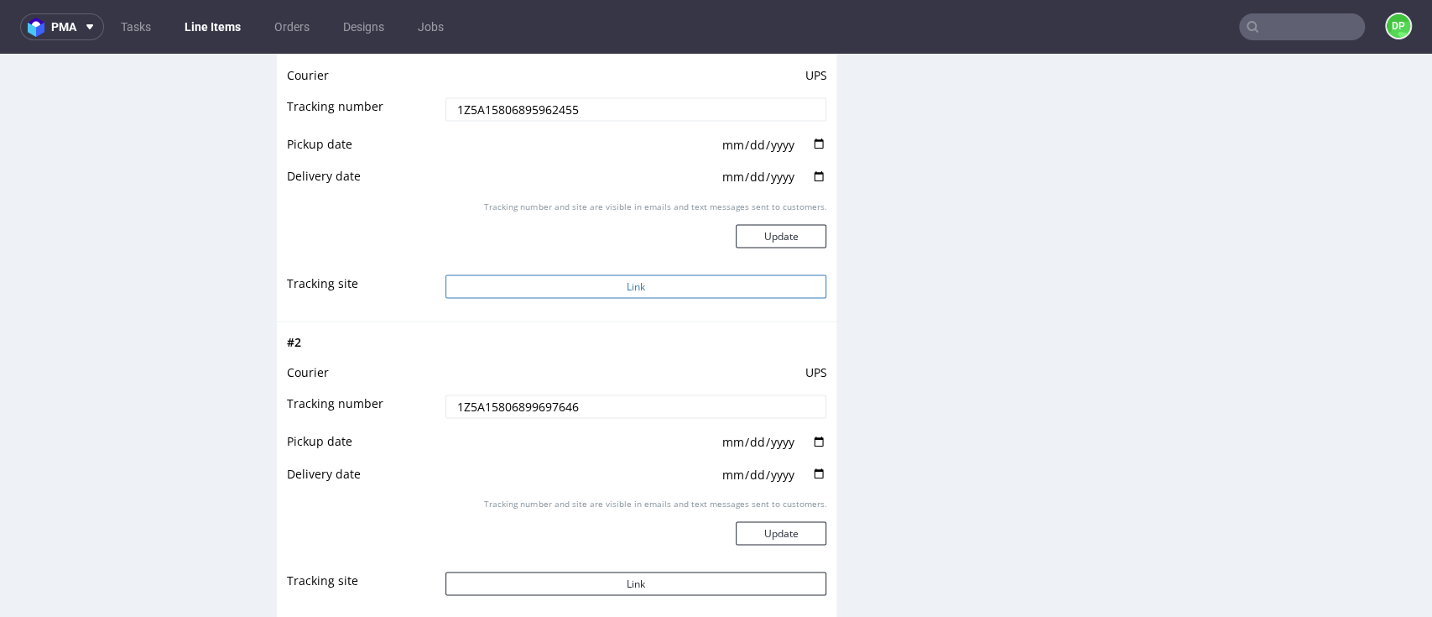
click at [580, 277] on button "Link" at bounding box center [636, 285] width 382 height 23
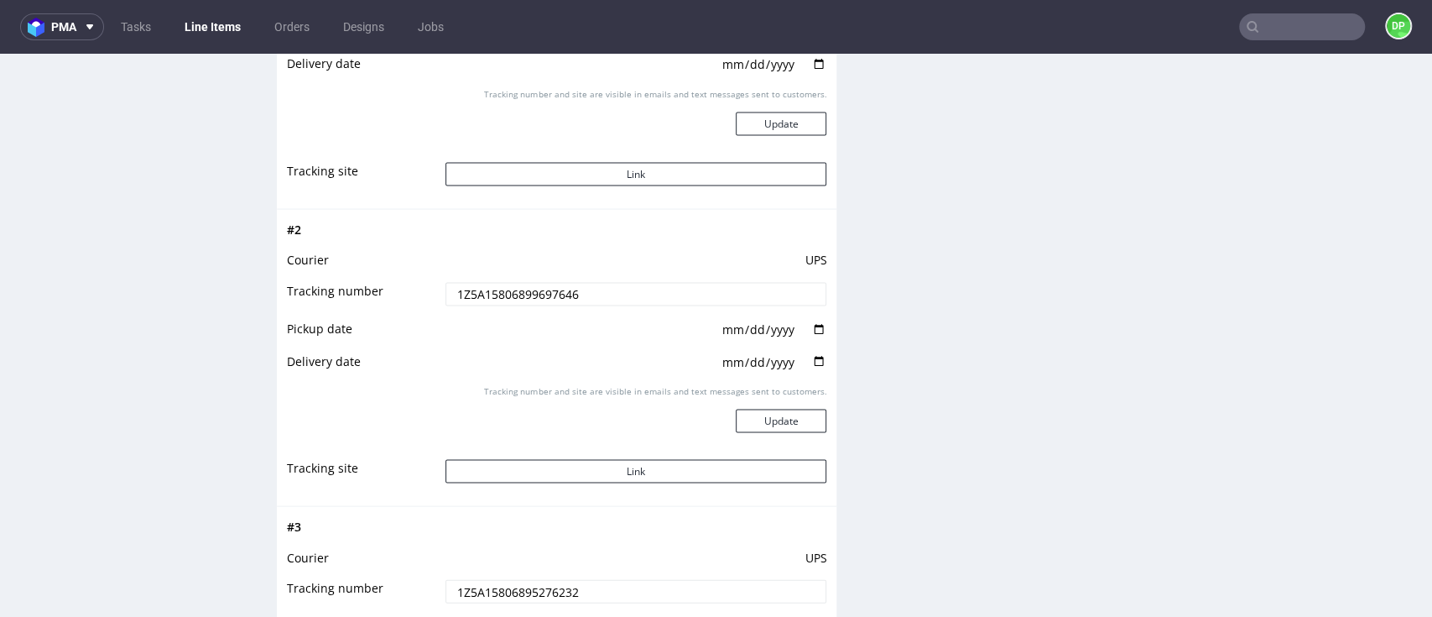
scroll to position [2349, 0]
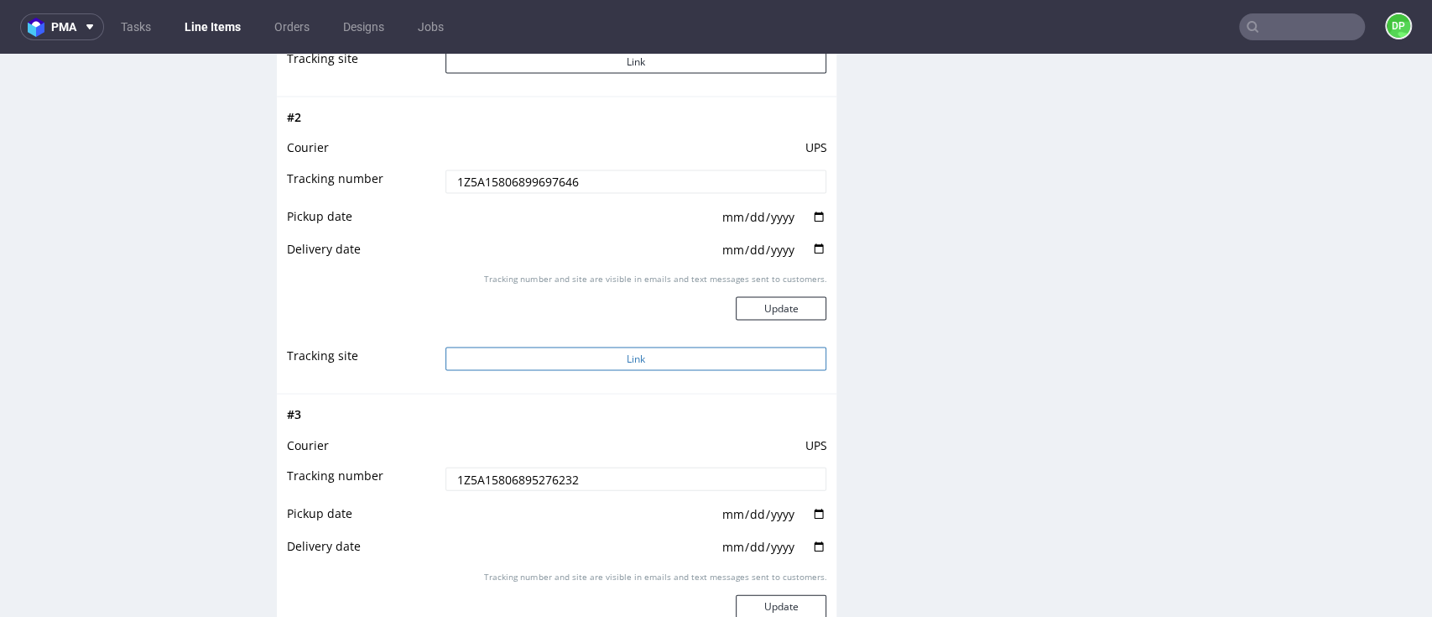
click at [528, 356] on button "Link" at bounding box center [636, 358] width 382 height 23
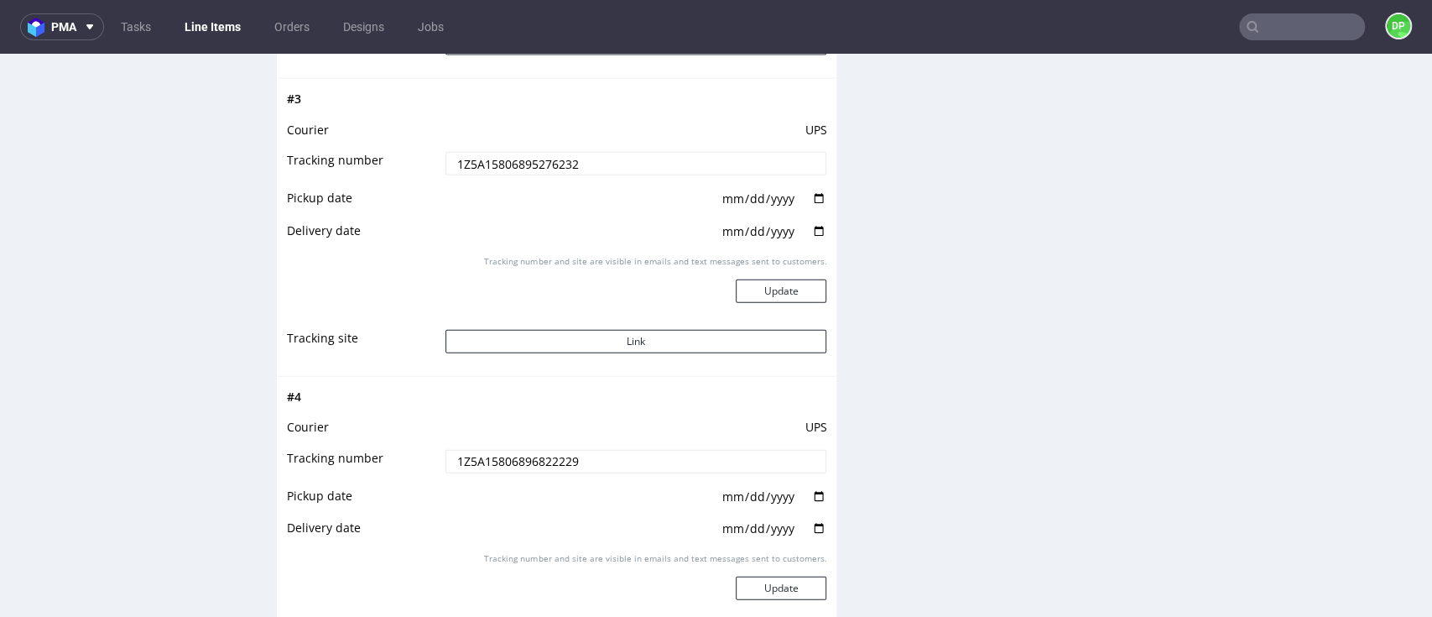
scroll to position [2685, 0]
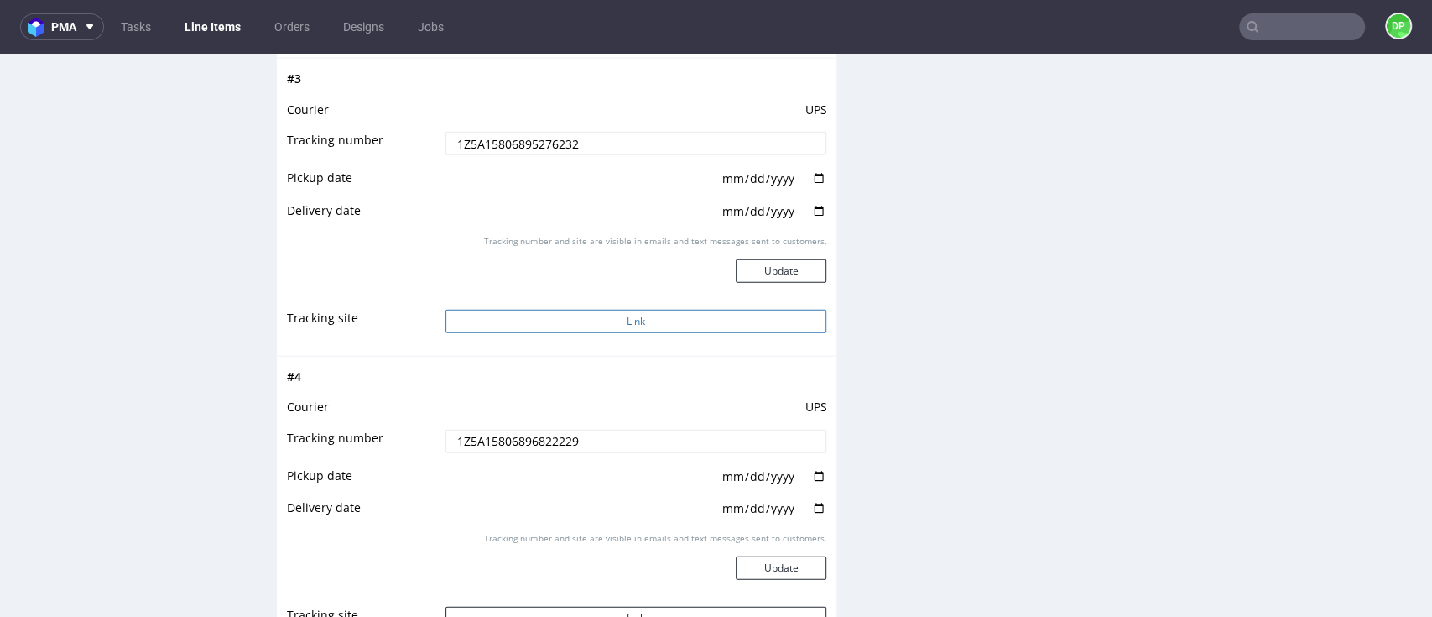
click at [482, 323] on button "Link" at bounding box center [636, 321] width 382 height 23
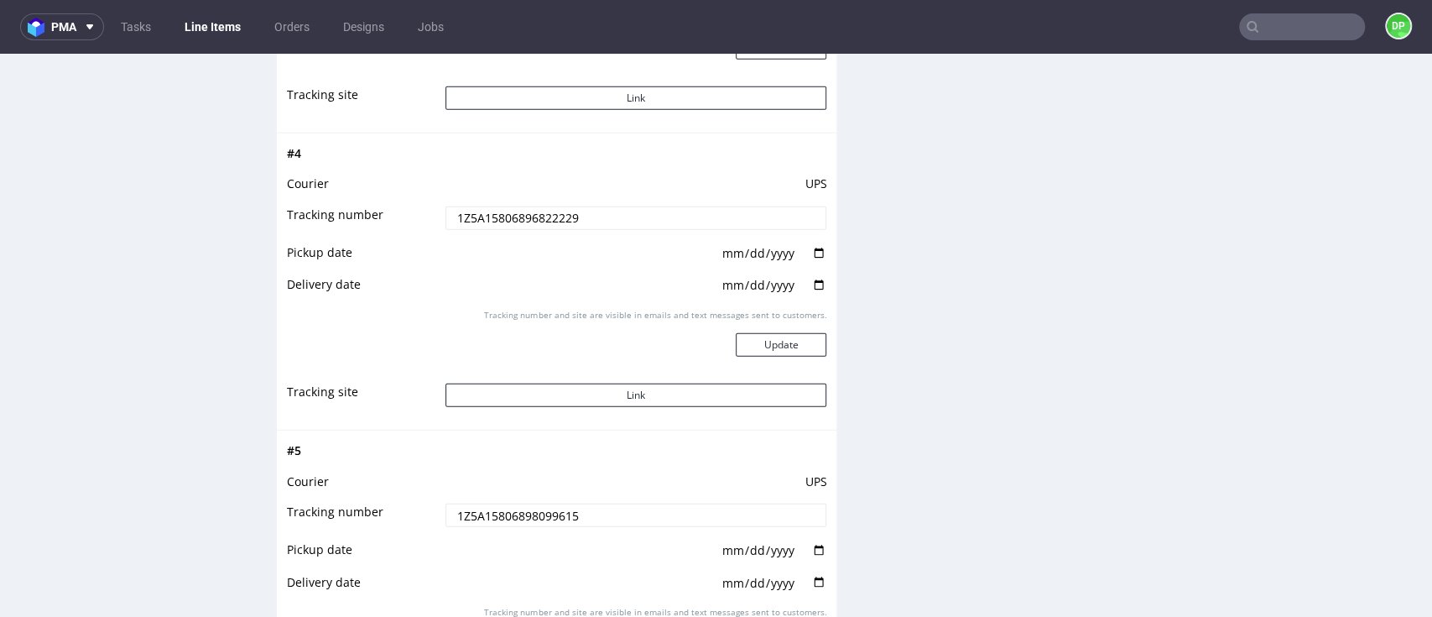
scroll to position [3020, 0]
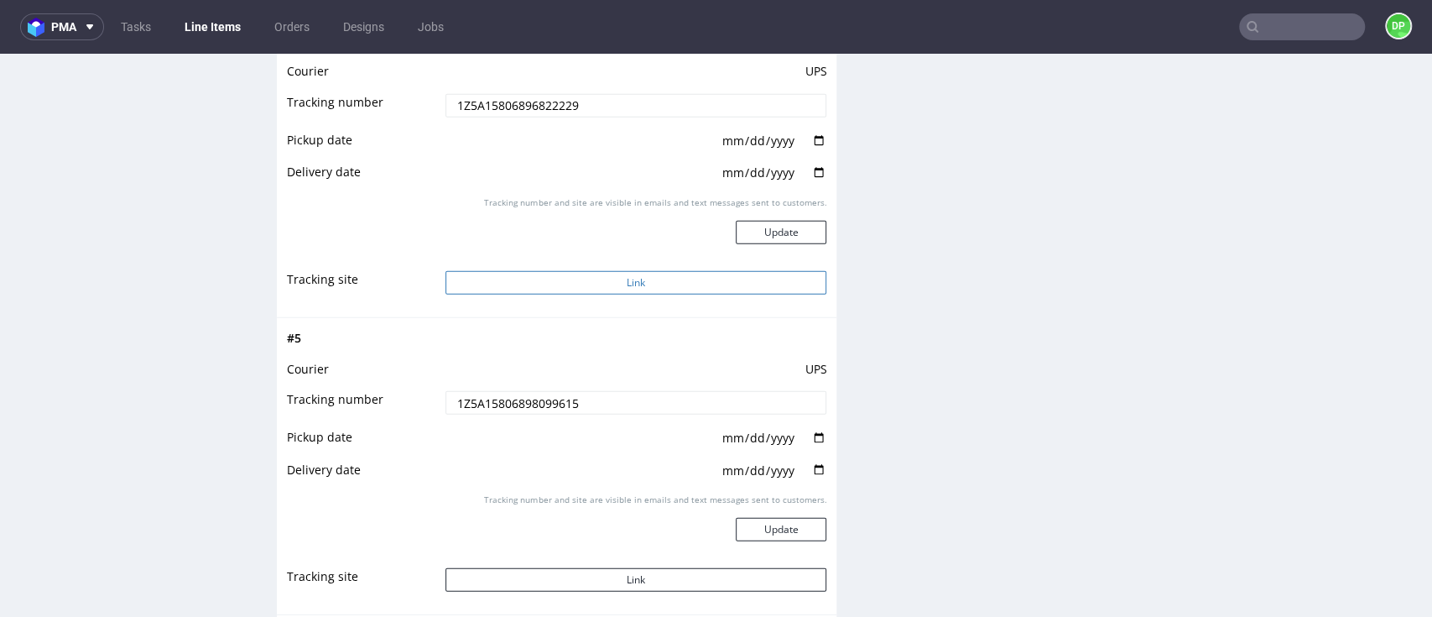
click at [538, 274] on button "Link" at bounding box center [636, 282] width 382 height 23
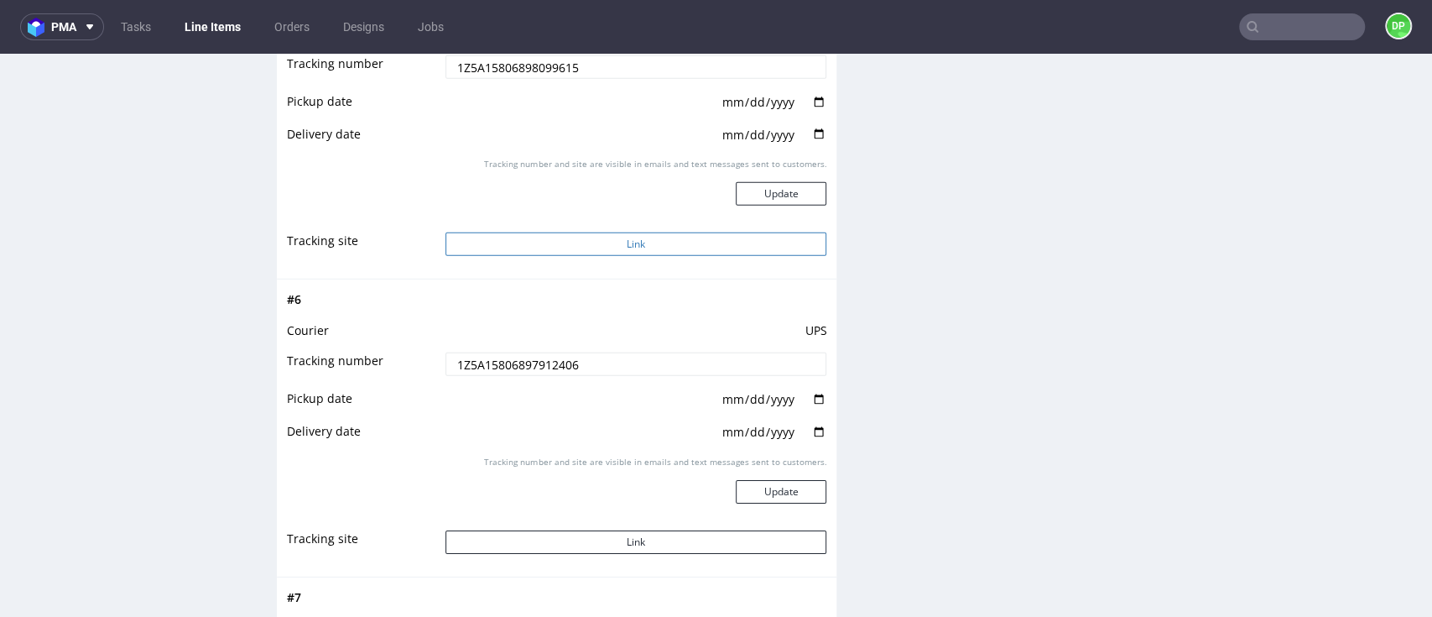
click at [484, 241] on button "Link" at bounding box center [636, 243] width 382 height 23
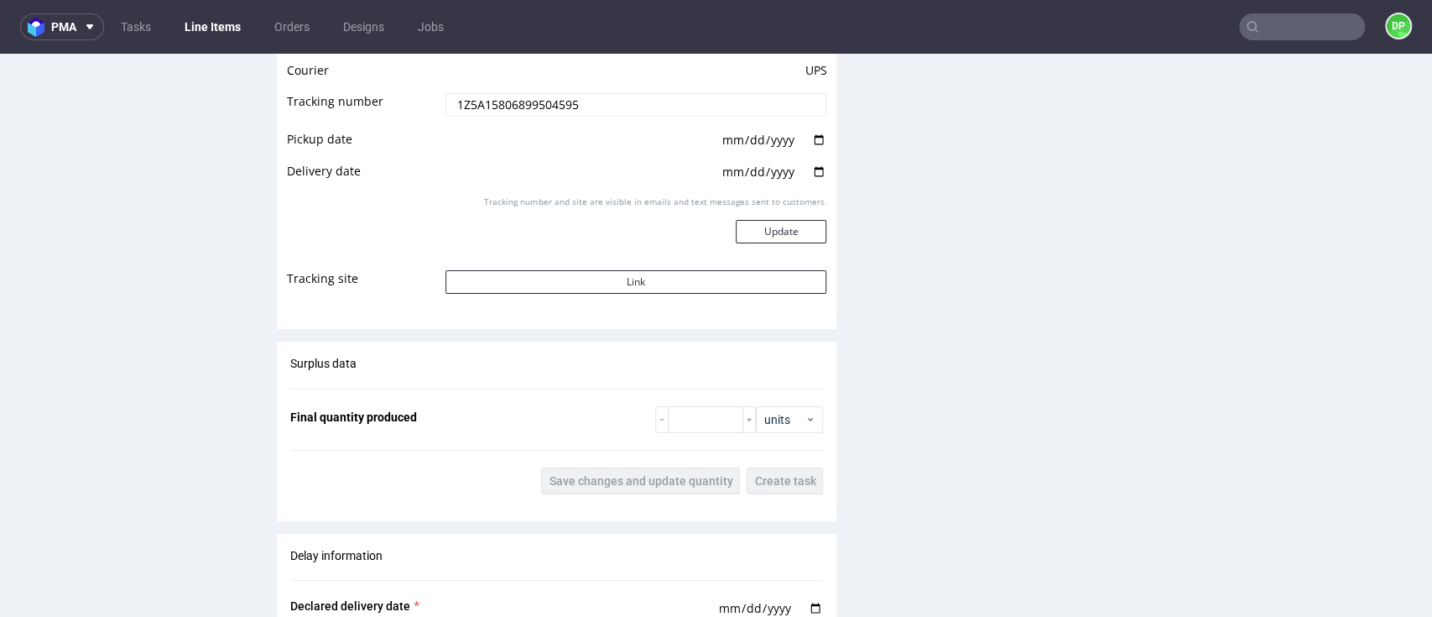
scroll to position [3915, 0]
click at [528, 277] on button "Link" at bounding box center [636, 279] width 382 height 23
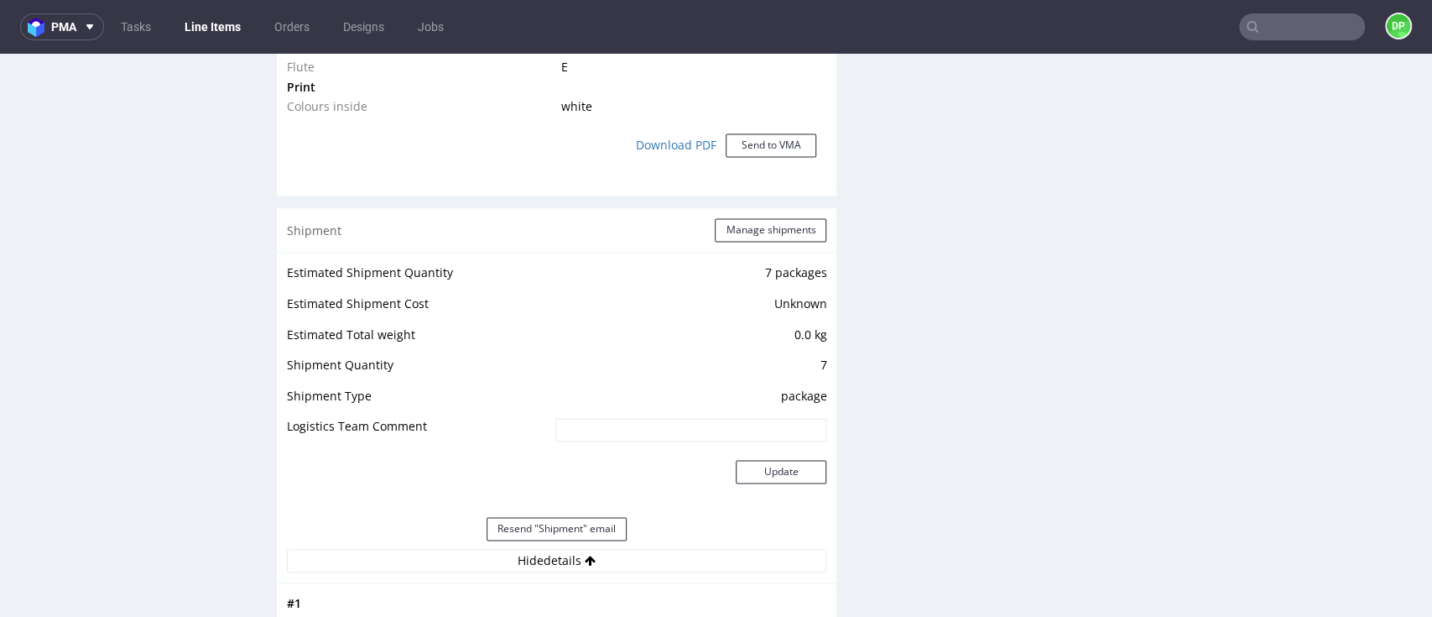
scroll to position [2014, 0]
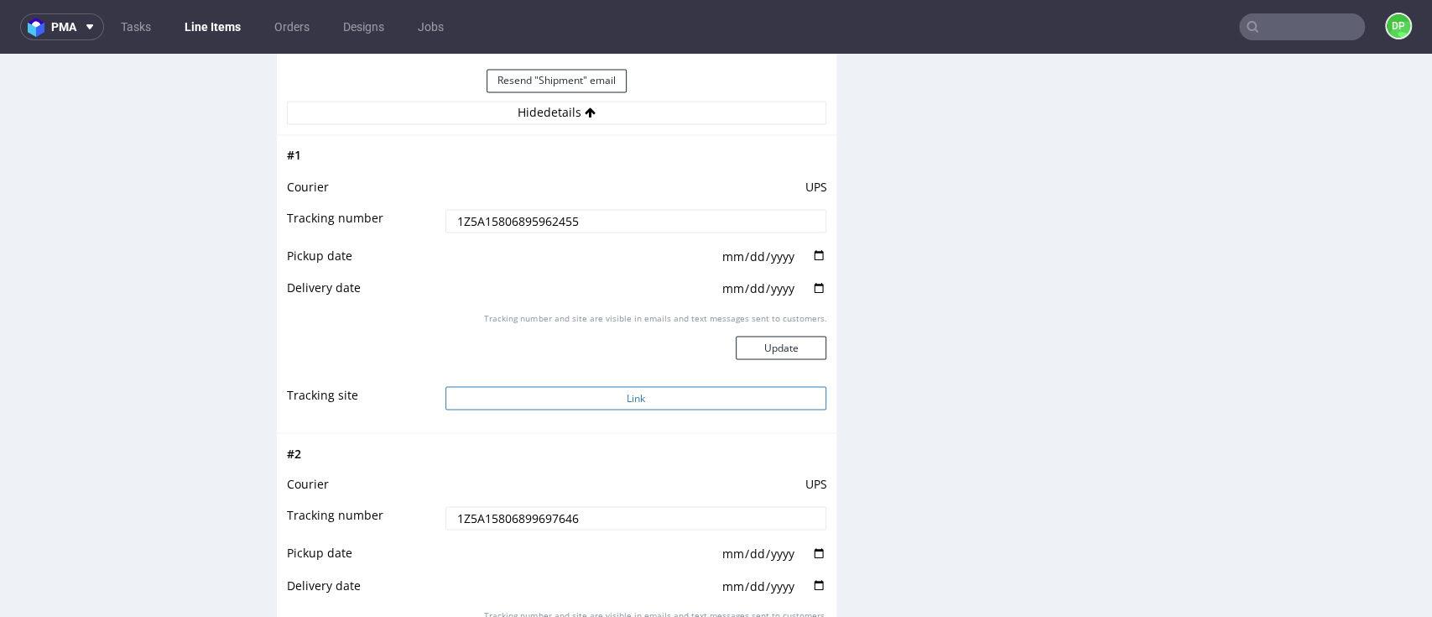
click at [532, 387] on button "Link" at bounding box center [636, 397] width 382 height 23
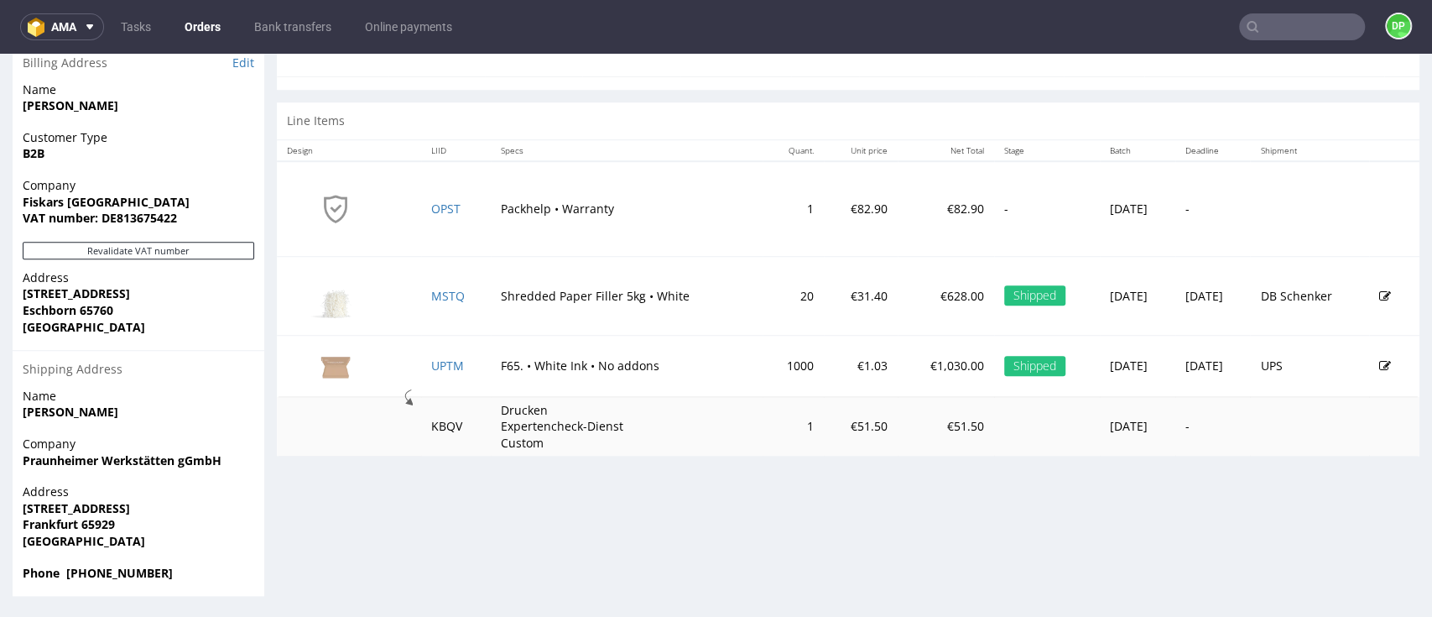
scroll to position [5, 0]
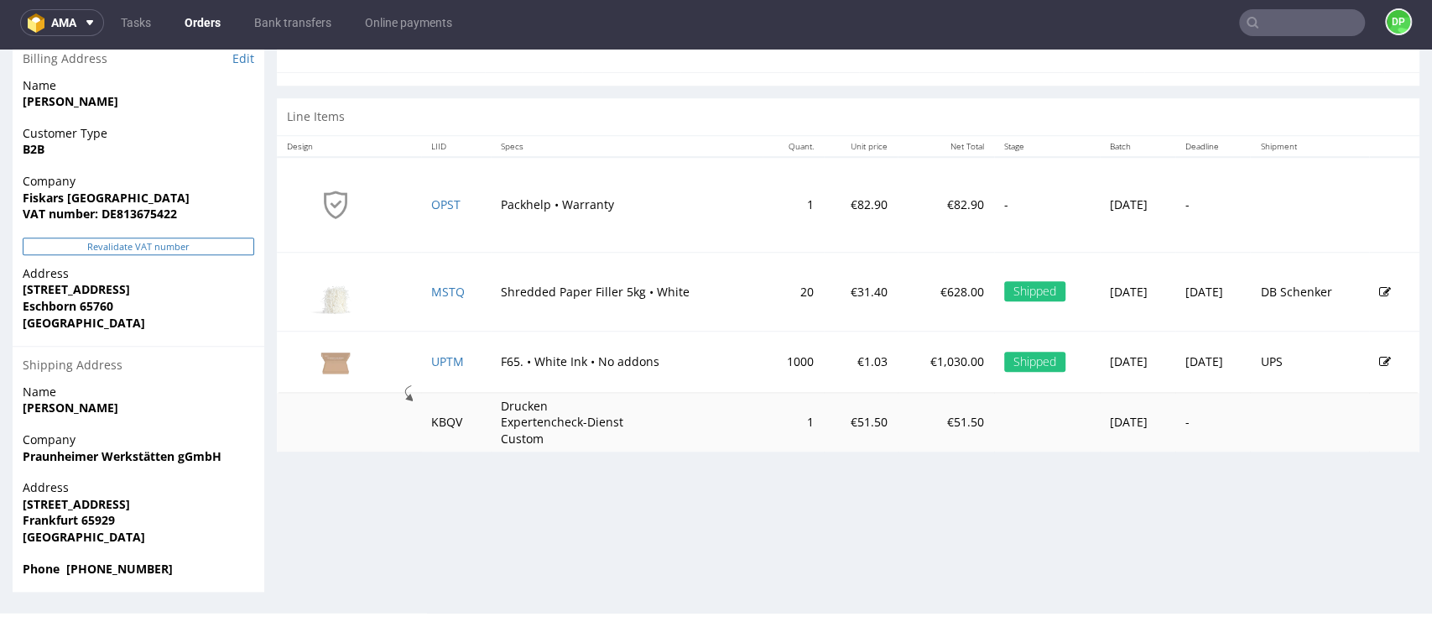
click at [152, 250] on button "Revalidate VAT number" at bounding box center [139, 246] width 232 height 18
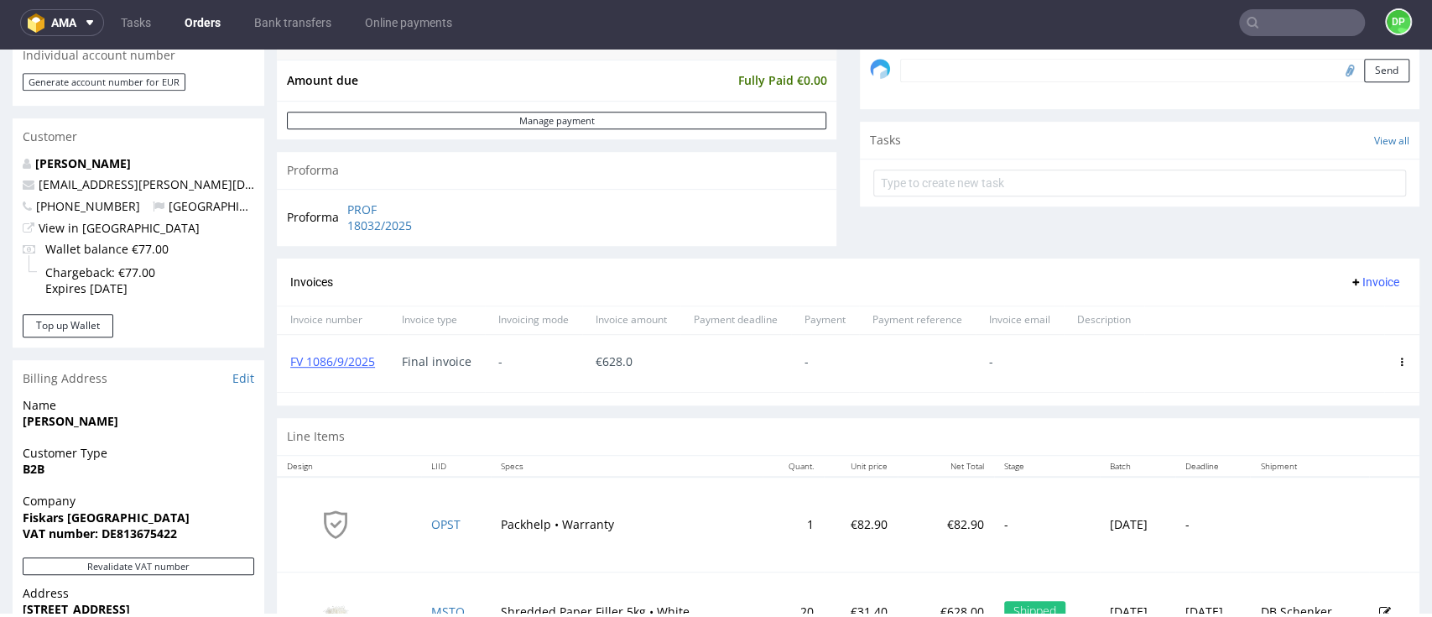
scroll to position [608, 0]
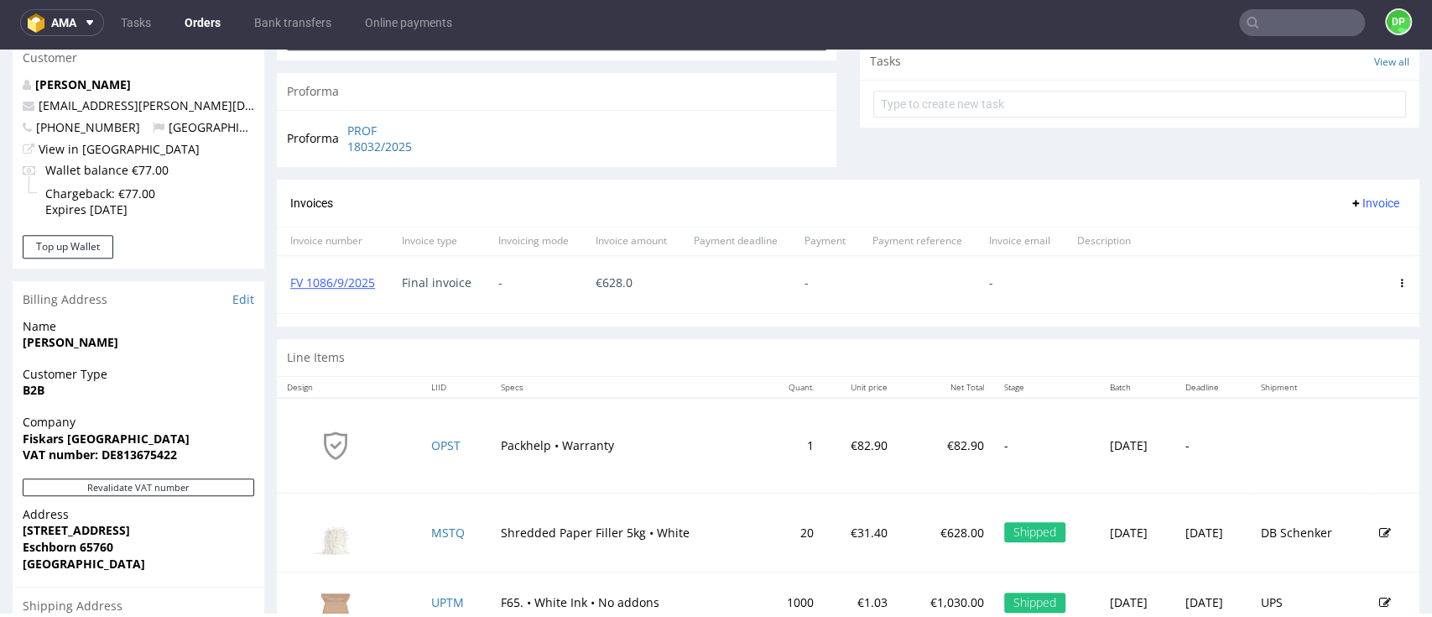
click at [1349, 196] on span "Invoice" at bounding box center [1374, 202] width 50 height 13
click at [1325, 233] on span "Upload" at bounding box center [1339, 238] width 81 height 17
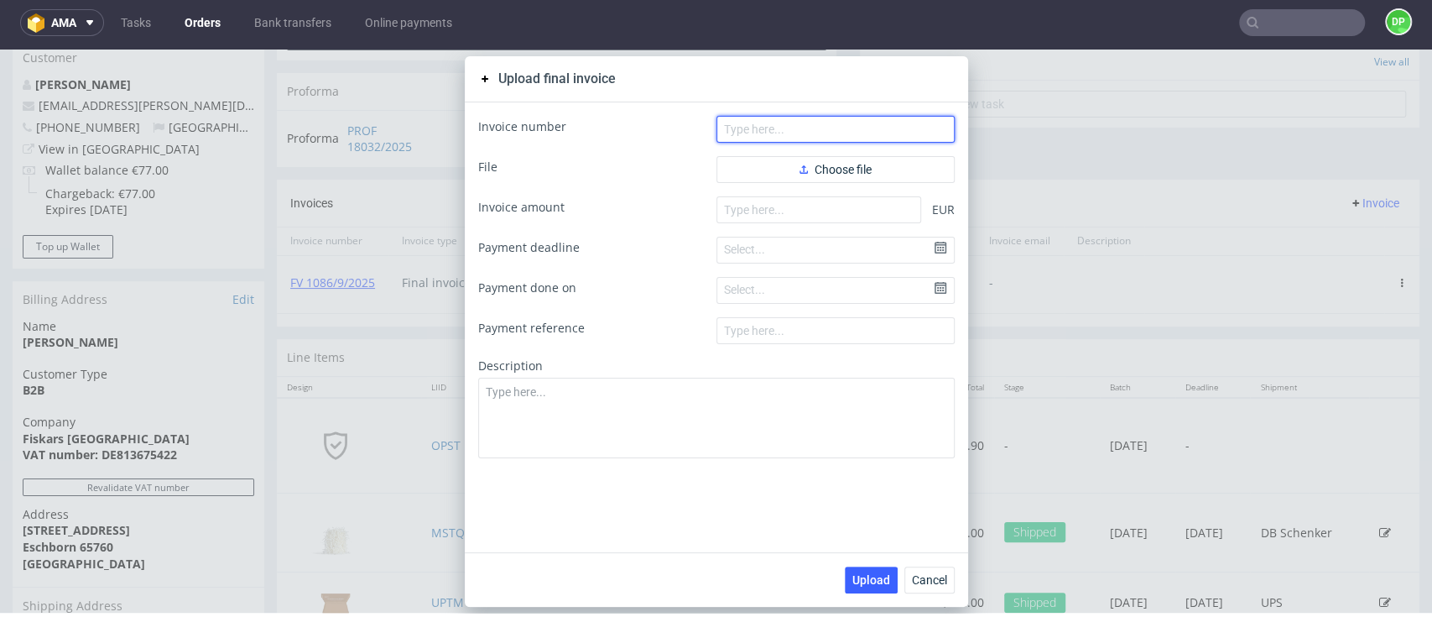
click at [785, 120] on input "text" at bounding box center [835, 129] width 238 height 27
paste input "FV 1087/9/2025"
type input "FV 1087/9/2025"
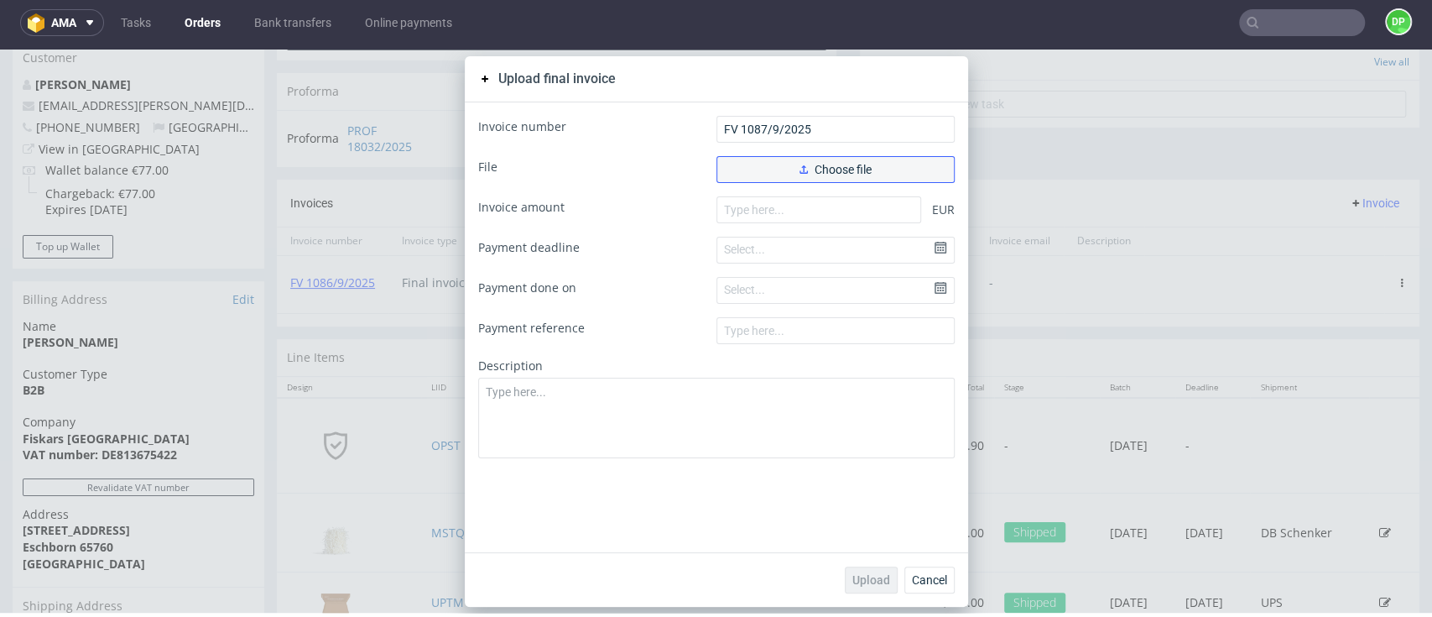
click at [832, 164] on span "Choose file" at bounding box center [836, 170] width 72 height 12
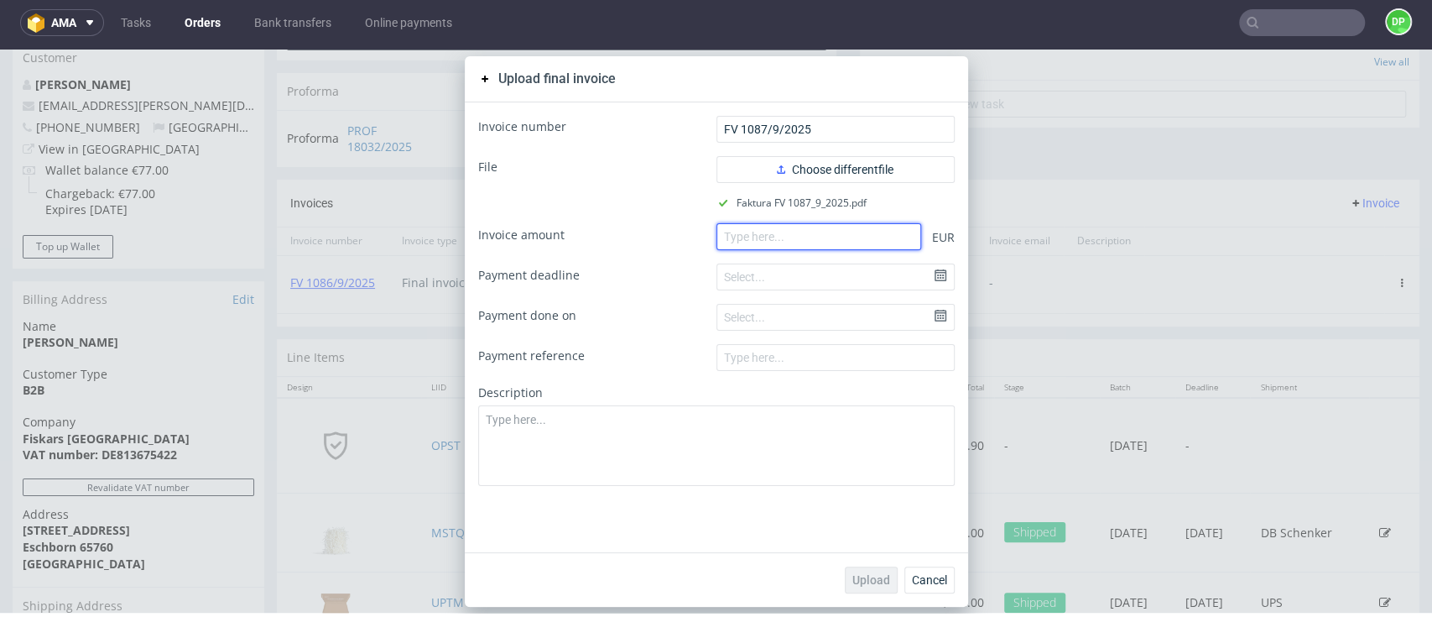
click at [762, 241] on input "number" at bounding box center [818, 236] width 205 height 27
paste input "915.70"
type input "915.70"
click at [852, 574] on span "Upload" at bounding box center [871, 580] width 38 height 12
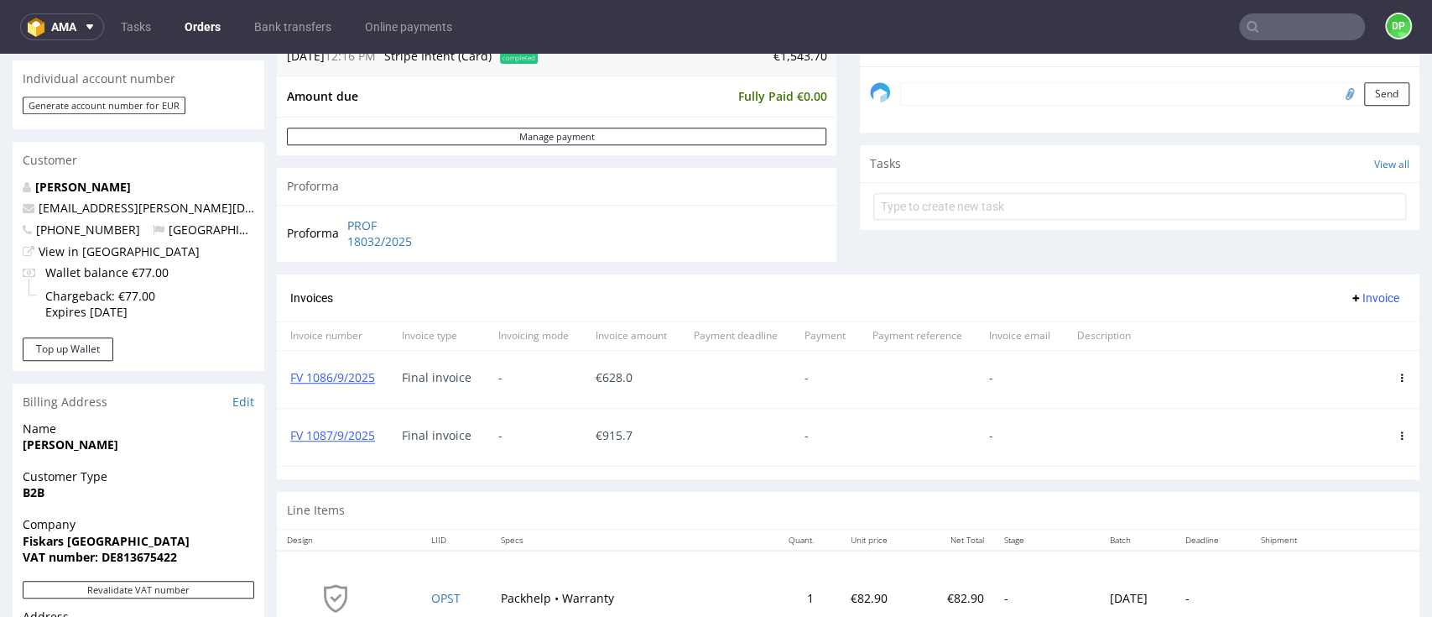
scroll to position [559, 0]
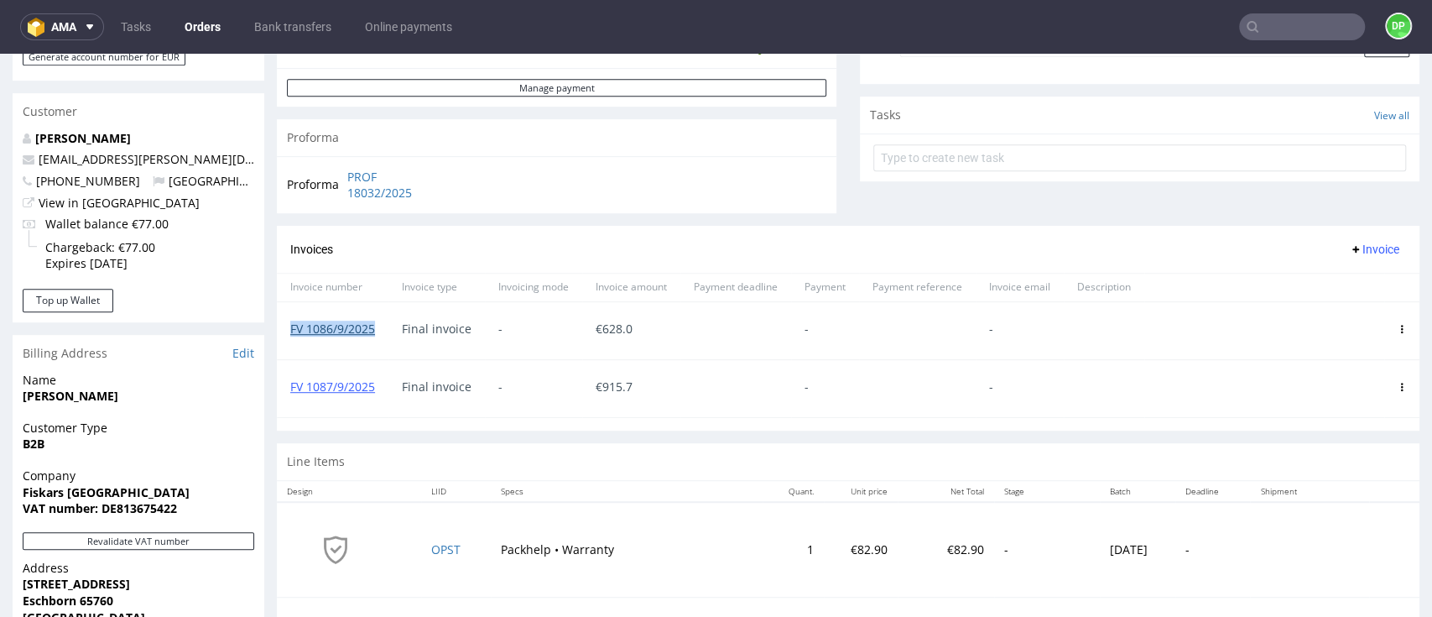
drag, startPoint x: 383, startPoint y: 320, endPoint x: 290, endPoint y: 332, distance: 93.0
click at [290, 332] on div "FV 1086/9/2025" at bounding box center [333, 330] width 112 height 57
copy link "FV 1086/9/2025"
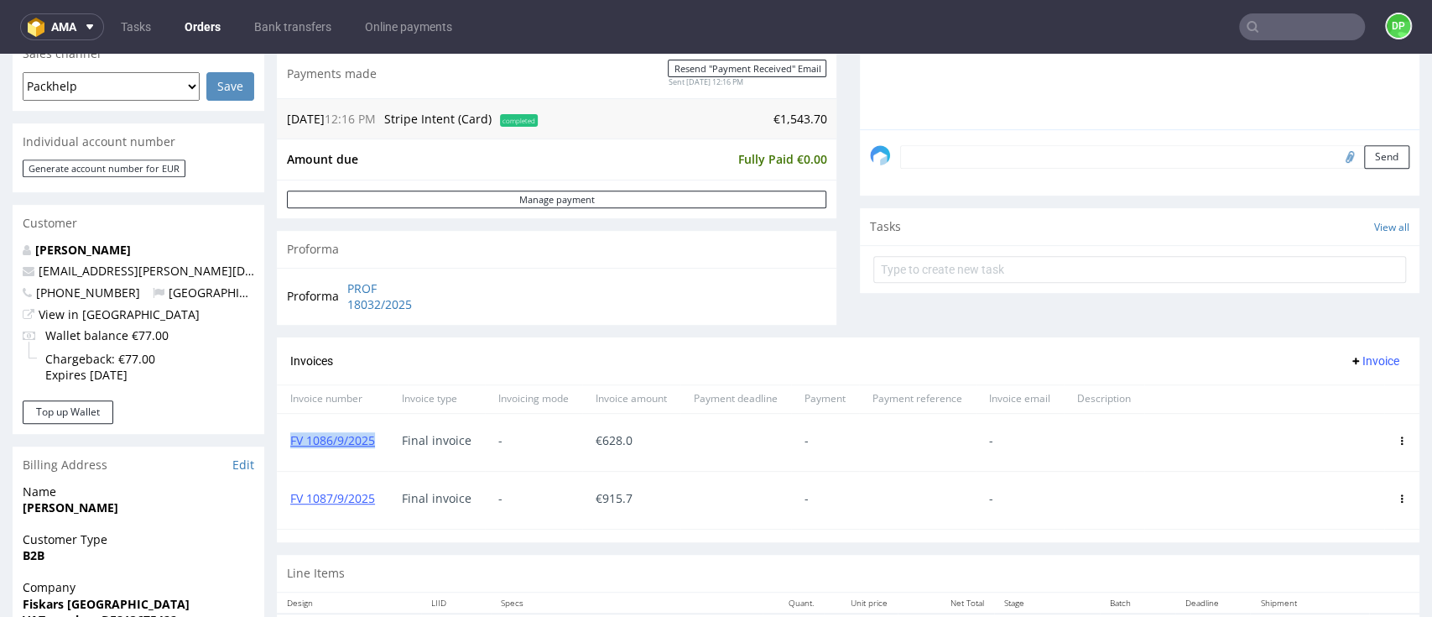
scroll to position [0, 0]
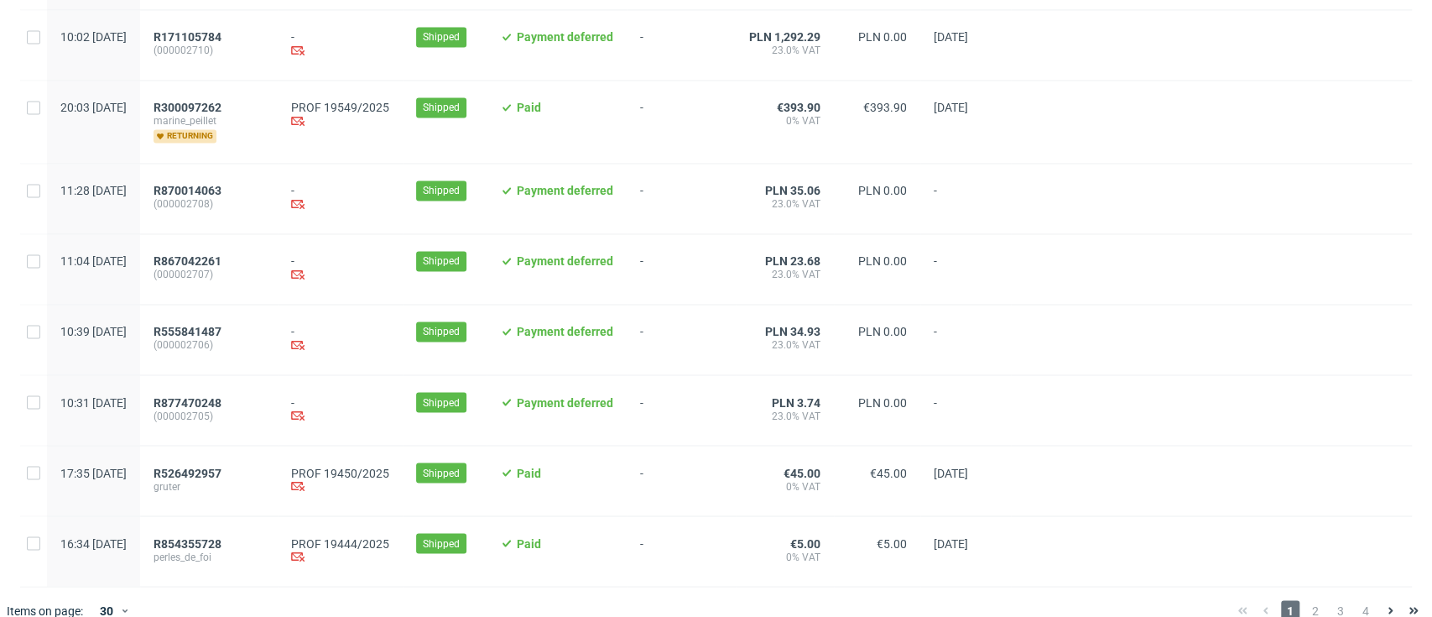
scroll to position [1776, 0]
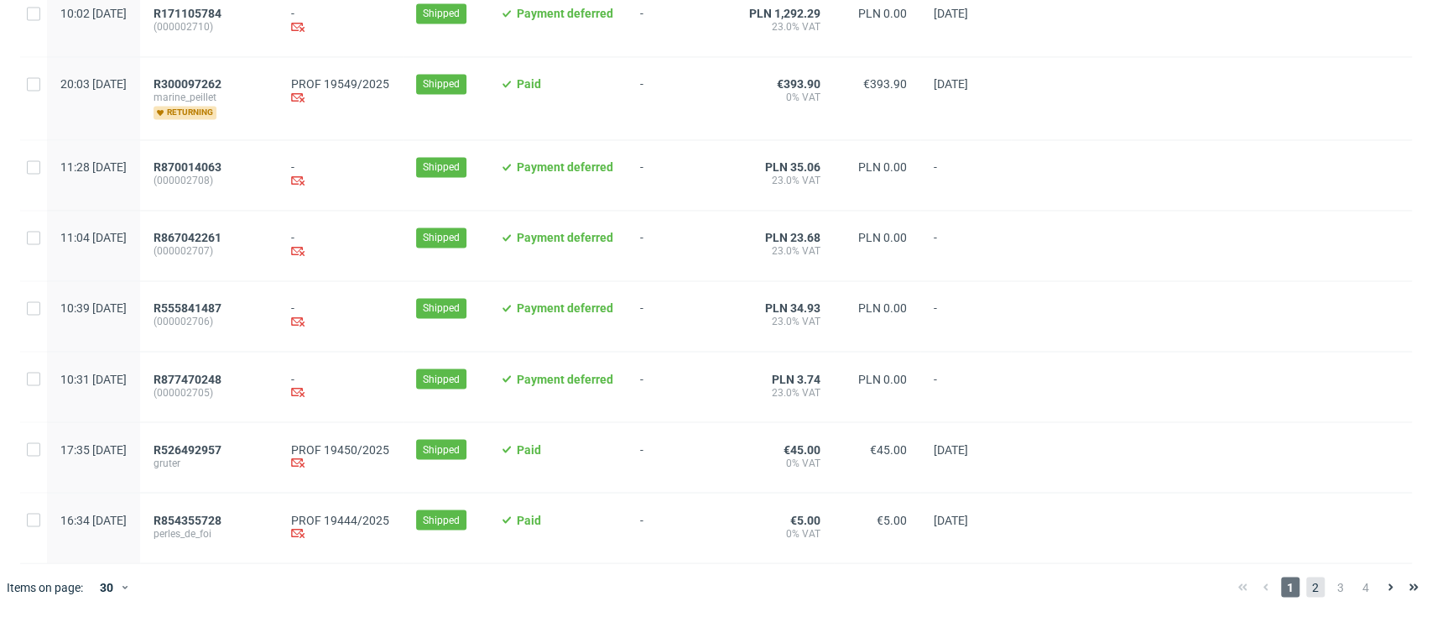
click at [1306, 587] on span "2" at bounding box center [1315, 586] width 18 height 20
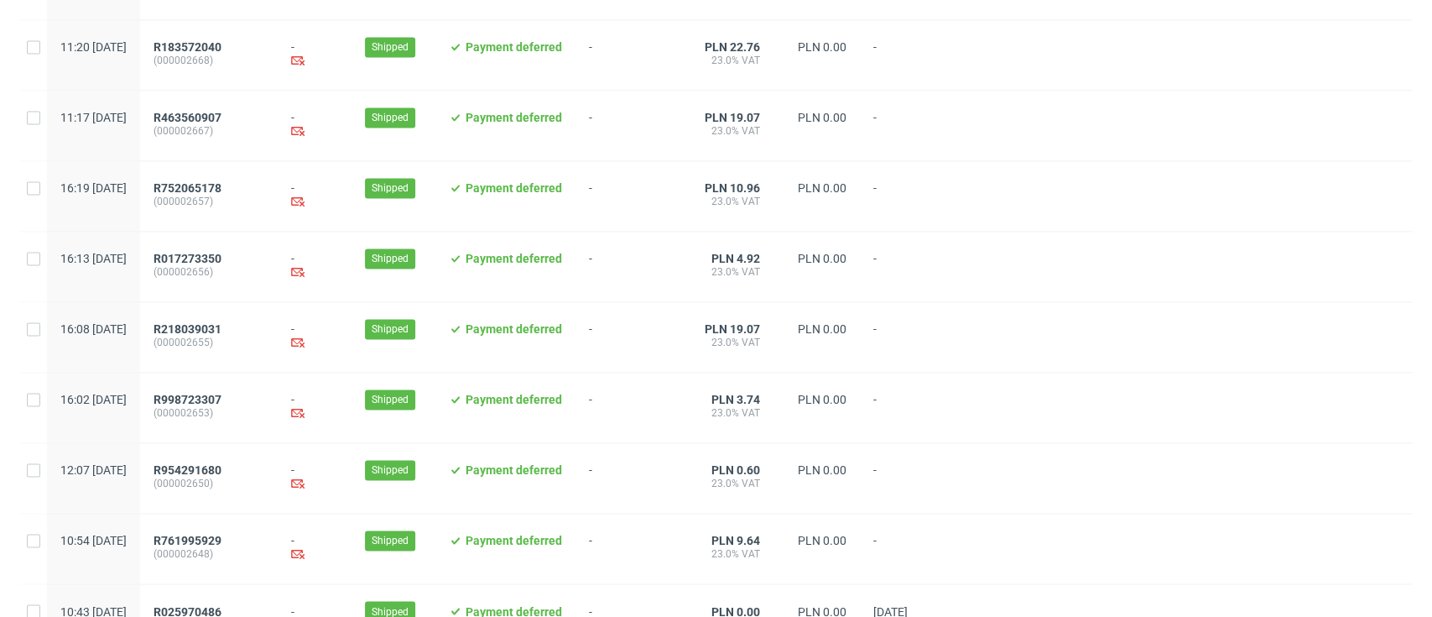
scroll to position [1752, 0]
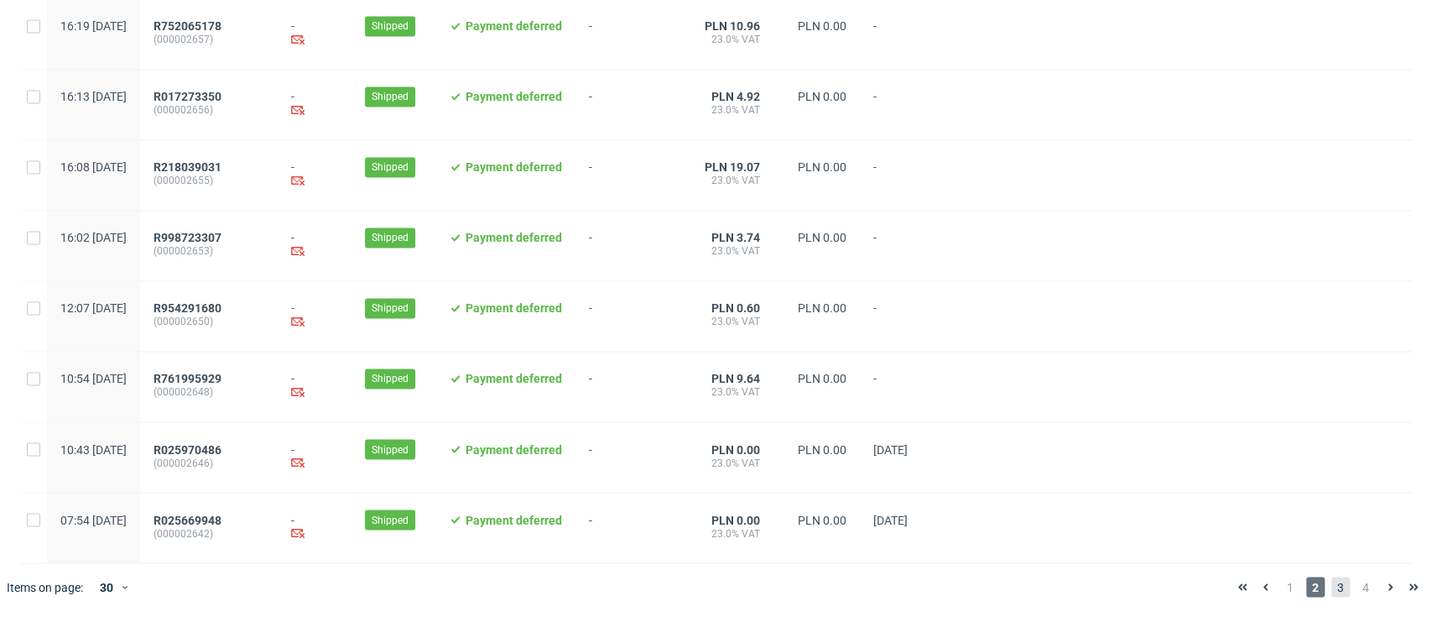
click at [1331, 591] on span "3" at bounding box center [1340, 586] width 18 height 20
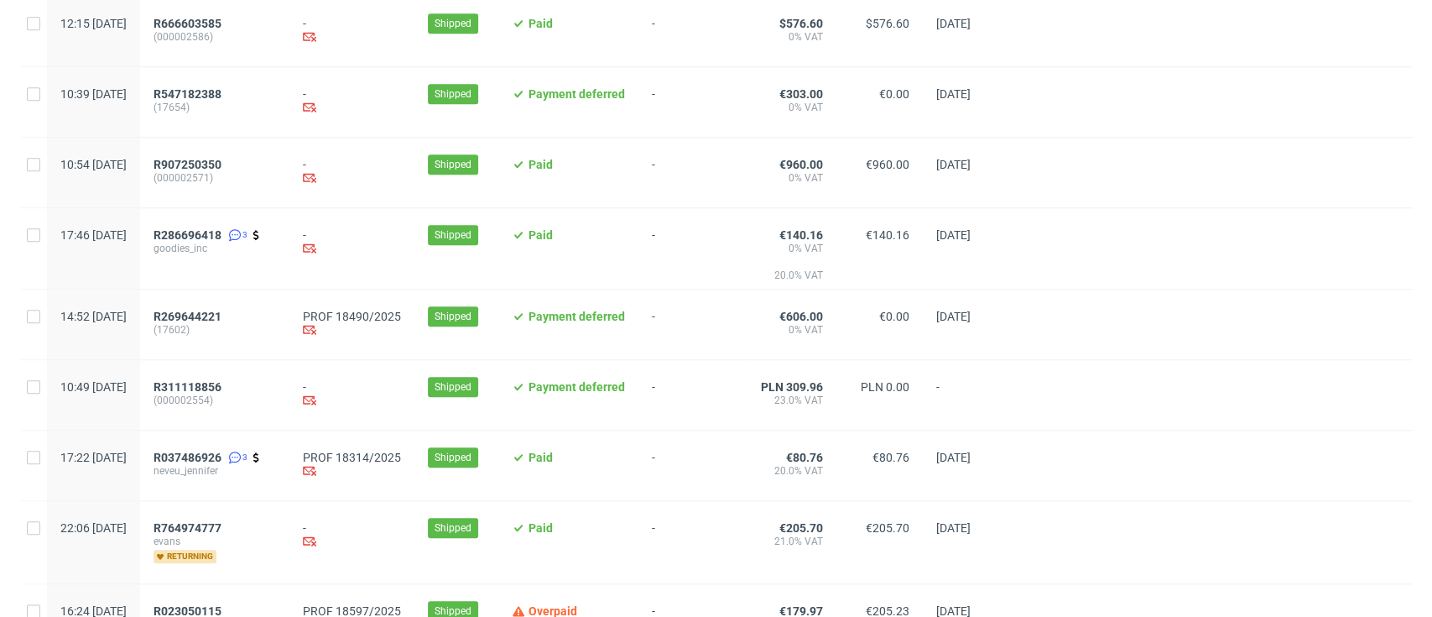
scroll to position [1230, 0]
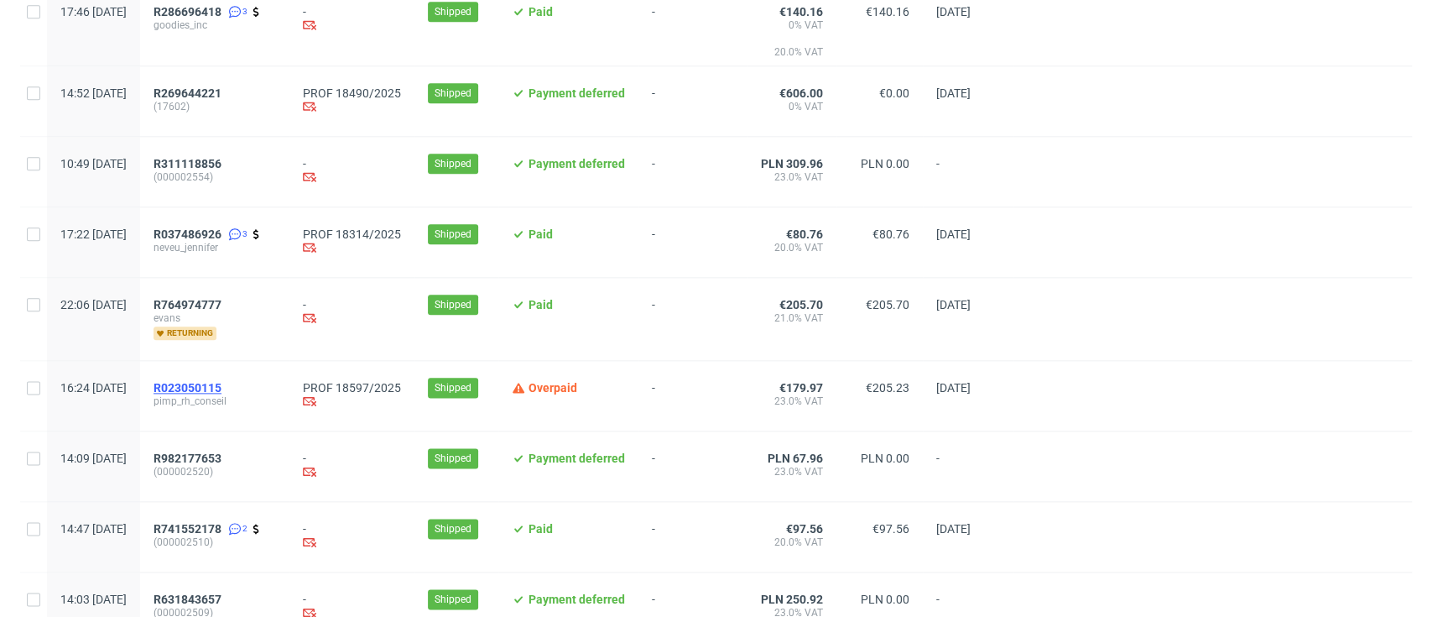
click at [221, 382] on span "R023050115" at bounding box center [188, 387] width 68 height 13
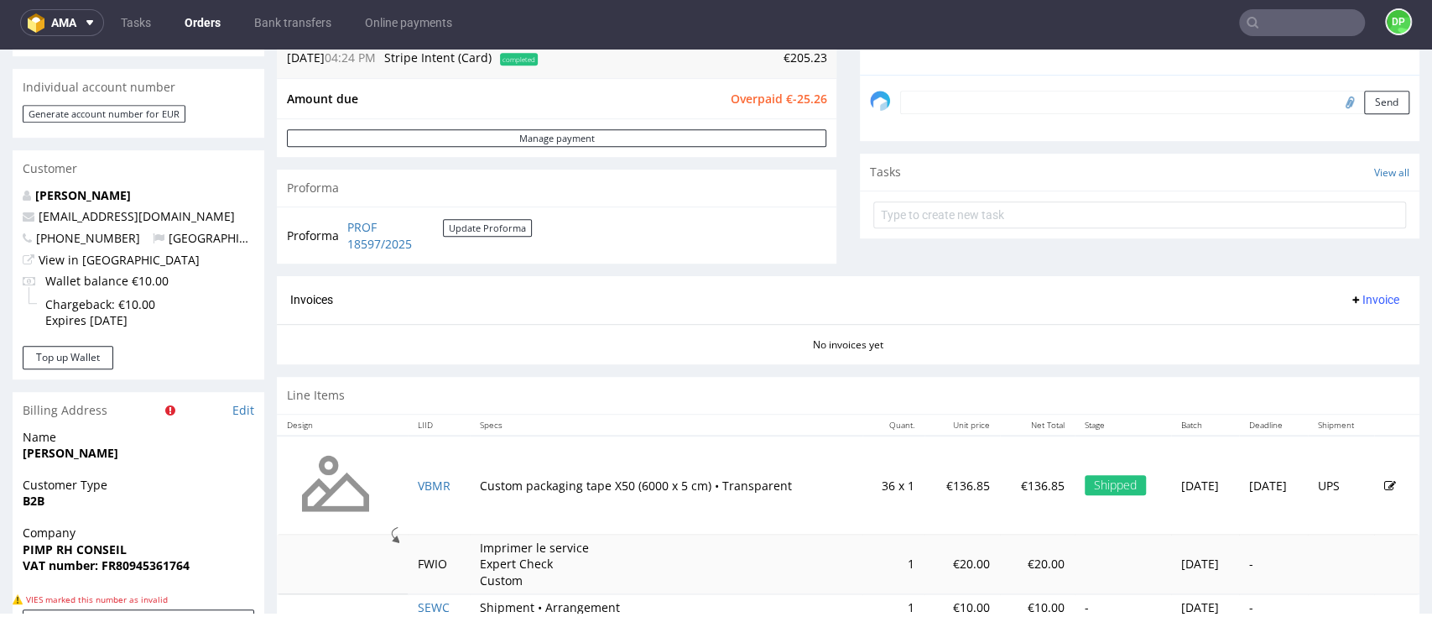
scroll to position [671, 0]
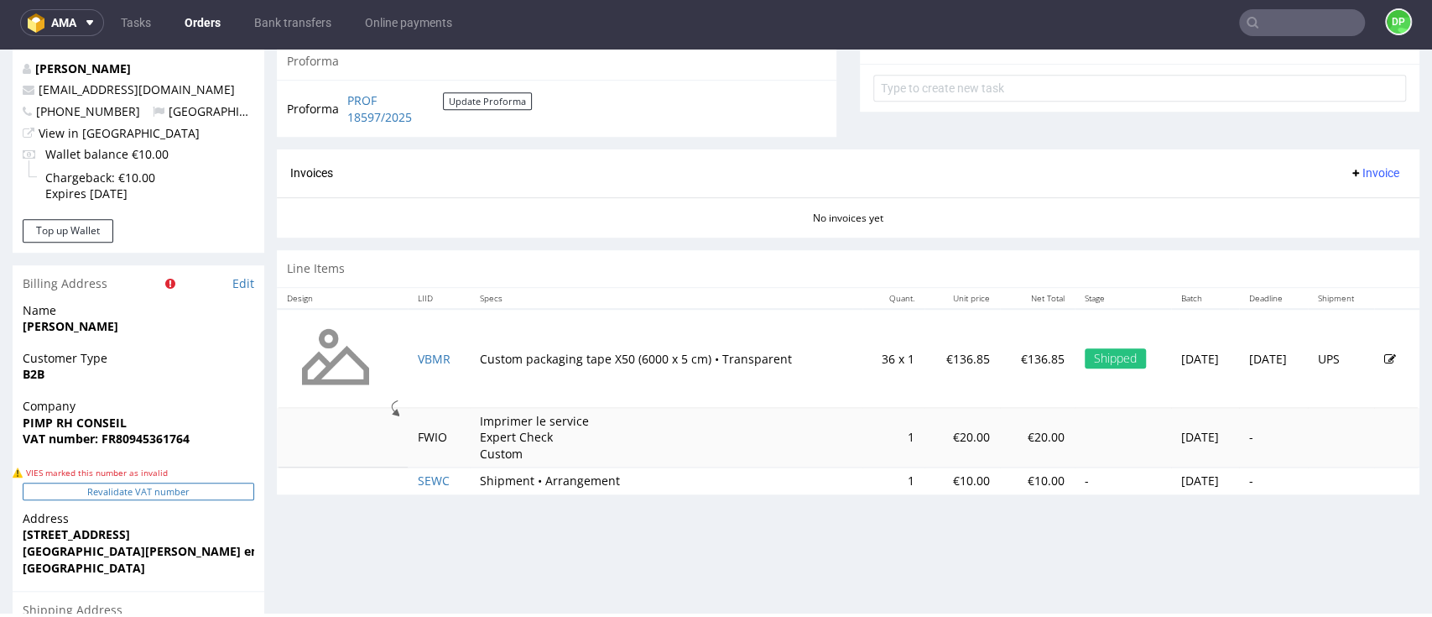
click at [158, 498] on button "Revalidate VAT number" at bounding box center [139, 491] width 232 height 18
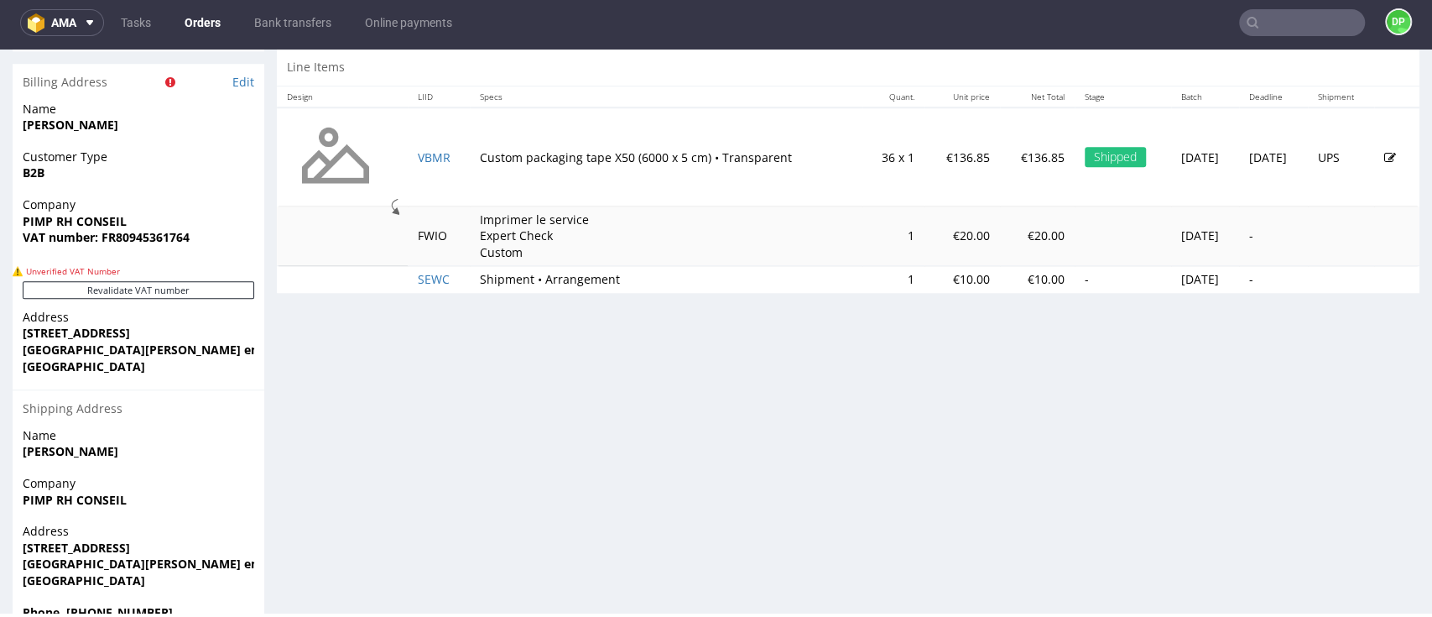
scroll to position [894, 0]
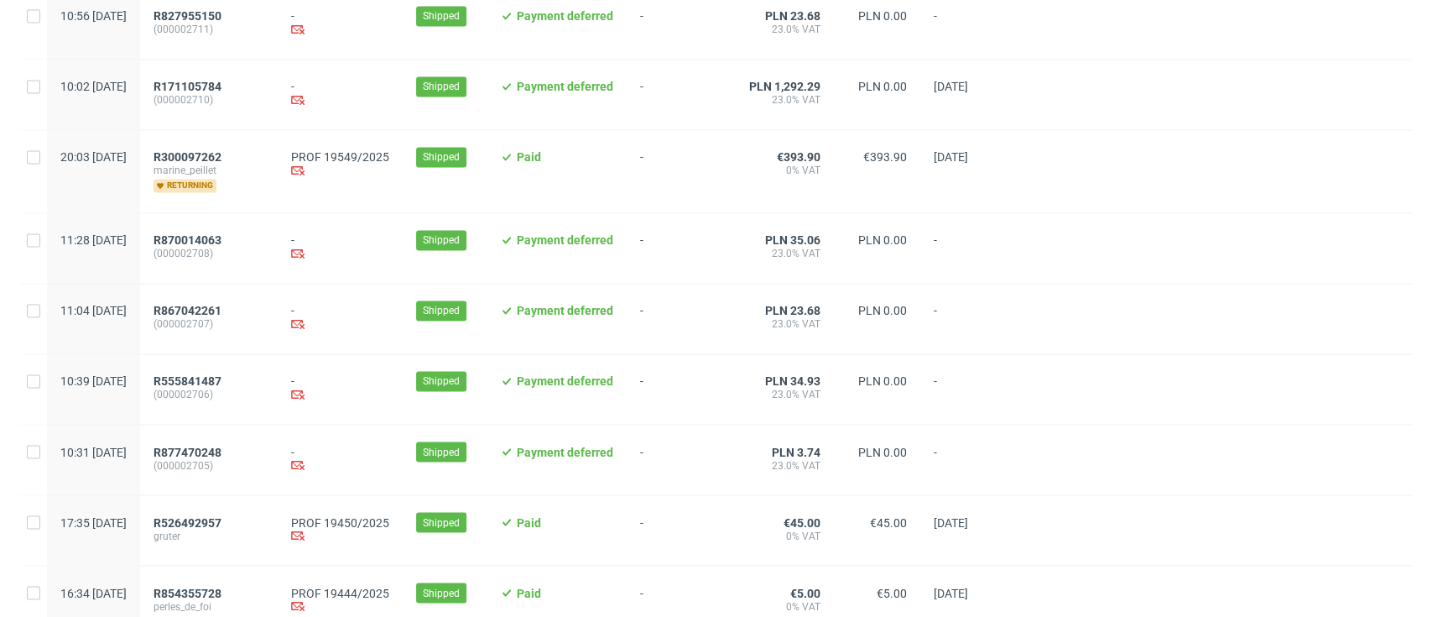
scroll to position [1776, 0]
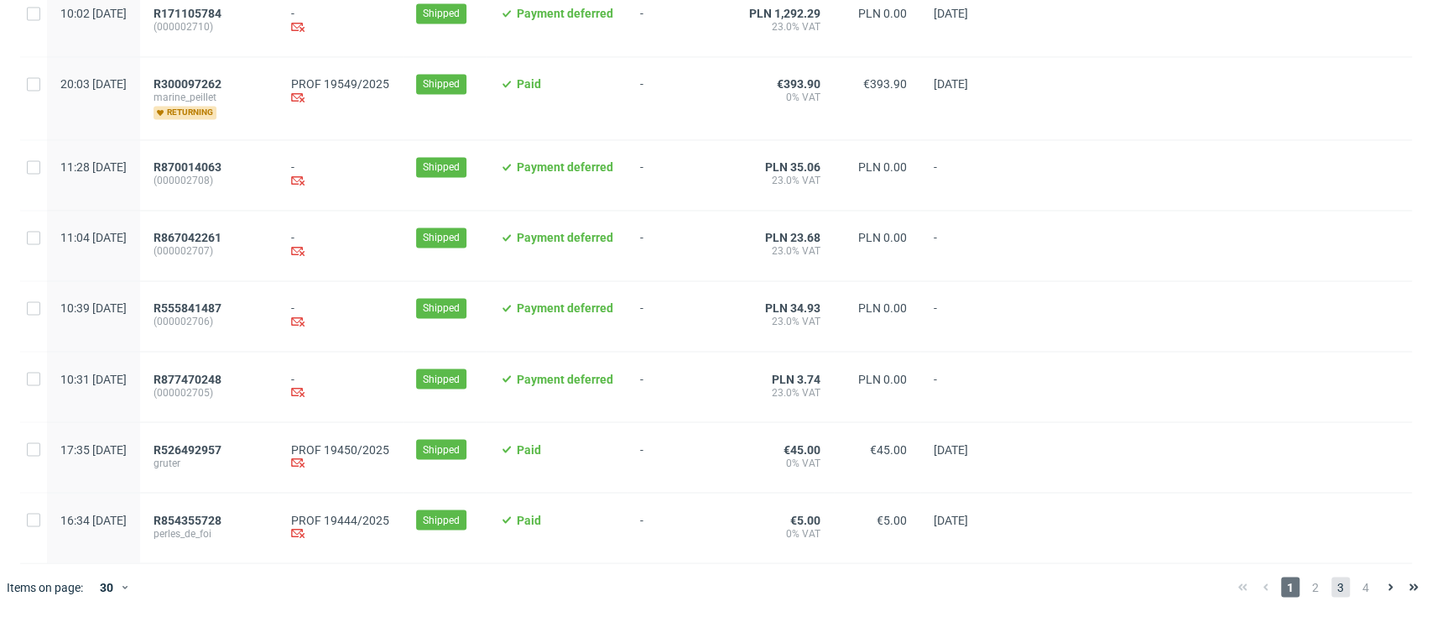
click at [1331, 586] on span "3" at bounding box center [1340, 586] width 18 height 20
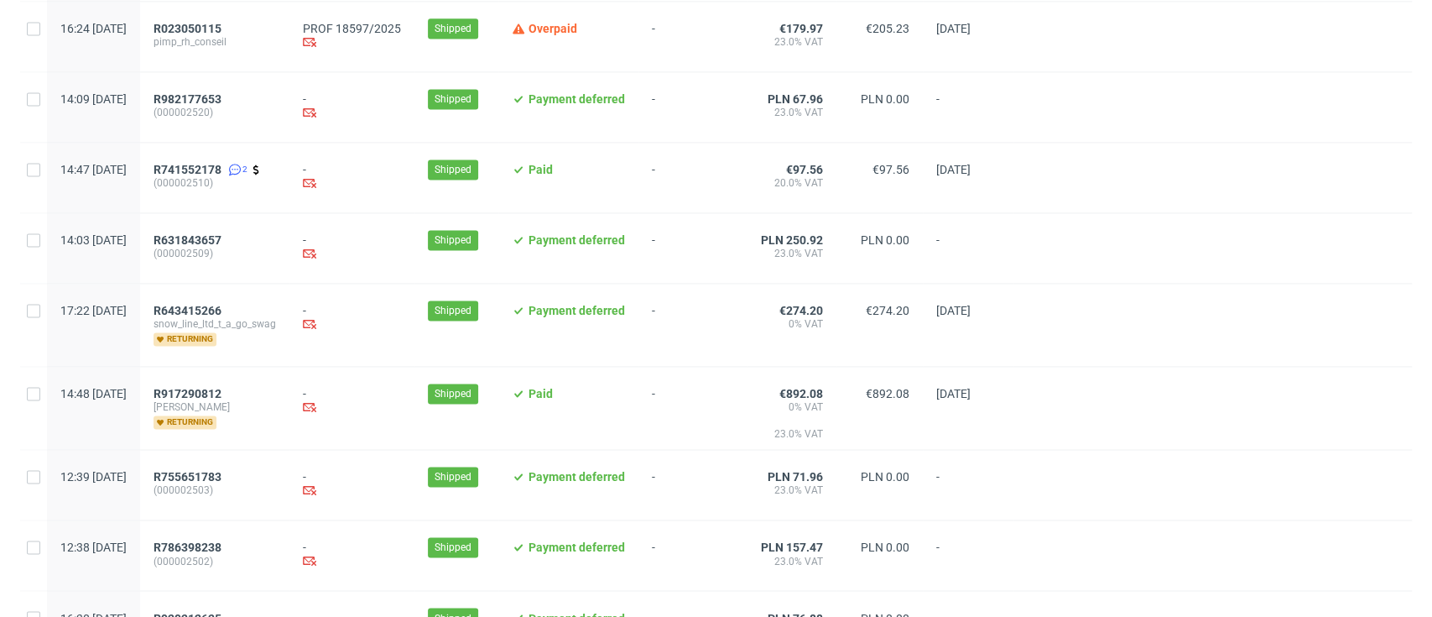
scroll to position [1454, 0]
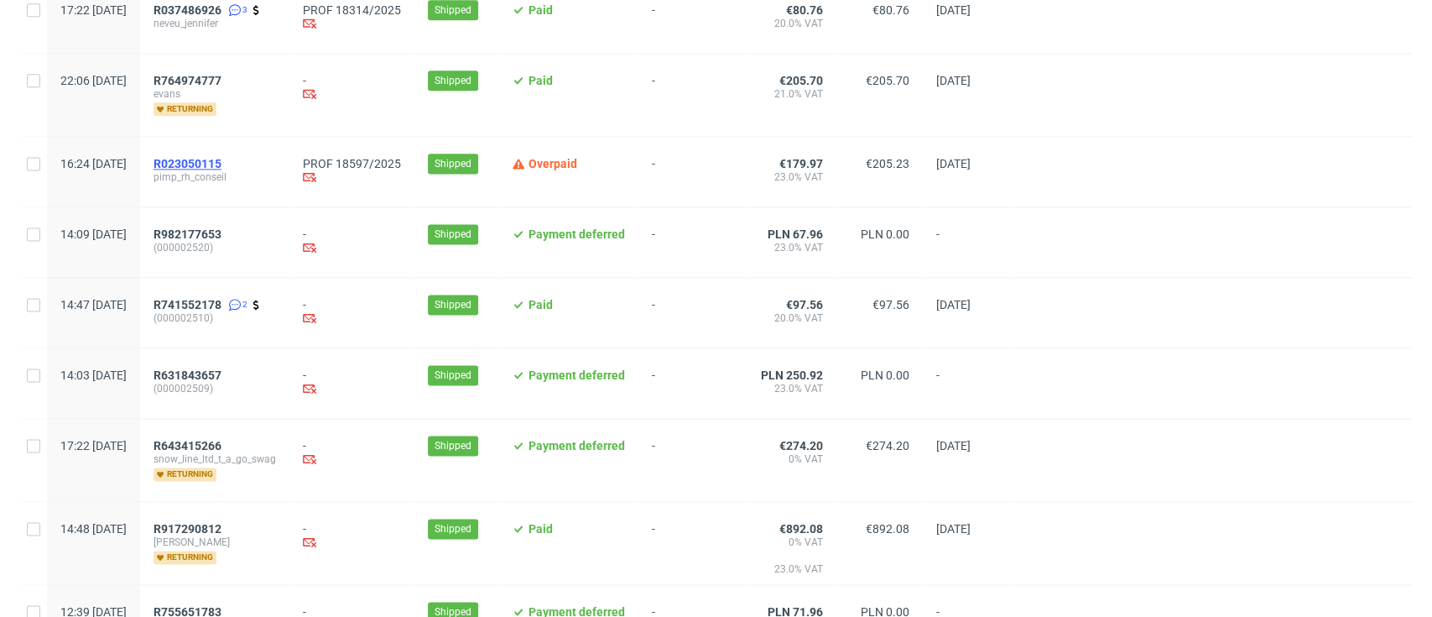
click at [221, 164] on span "R023050115" at bounding box center [188, 163] width 68 height 13
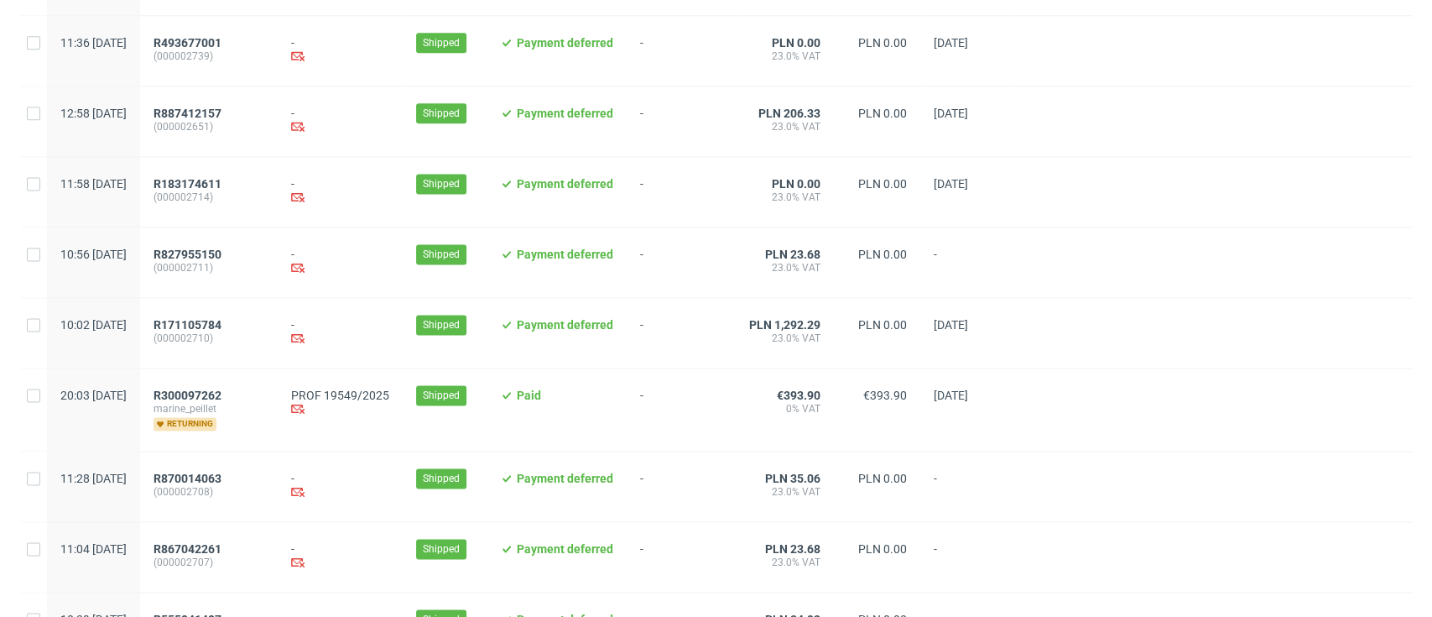
scroll to position [1776, 0]
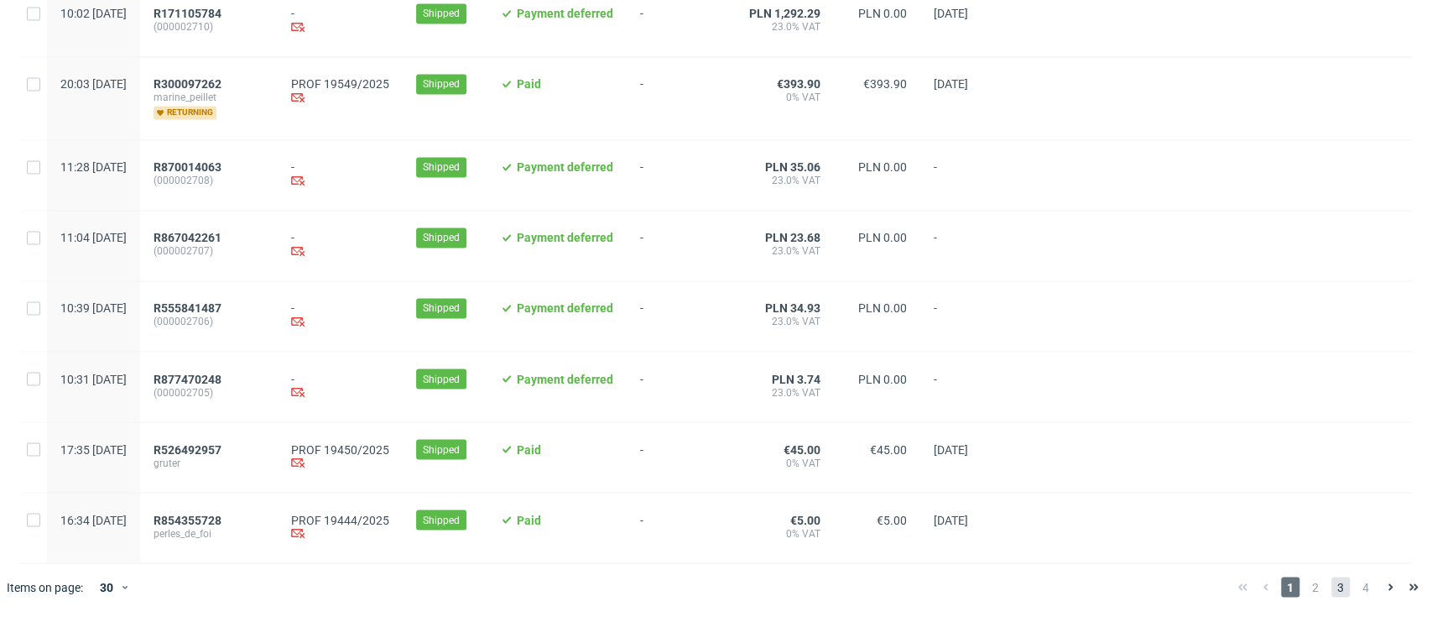
click at [1331, 589] on span "3" at bounding box center [1340, 586] width 18 height 20
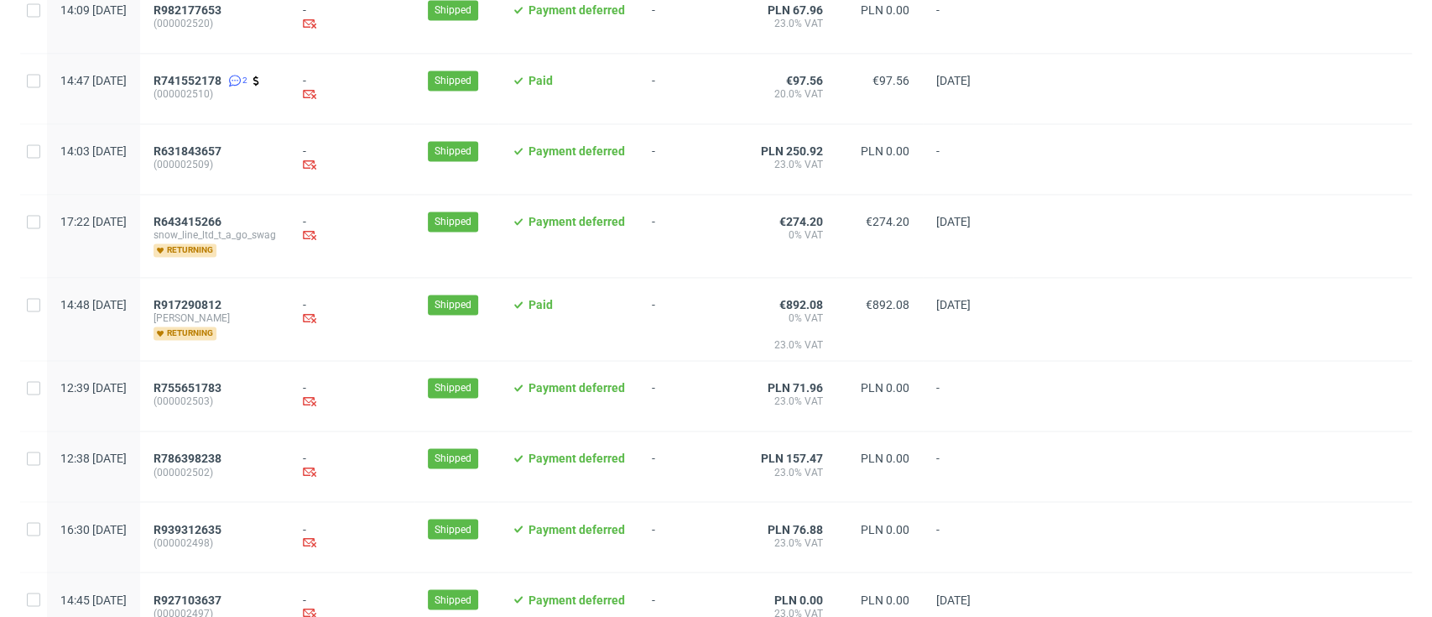
scroll to position [1832, 0]
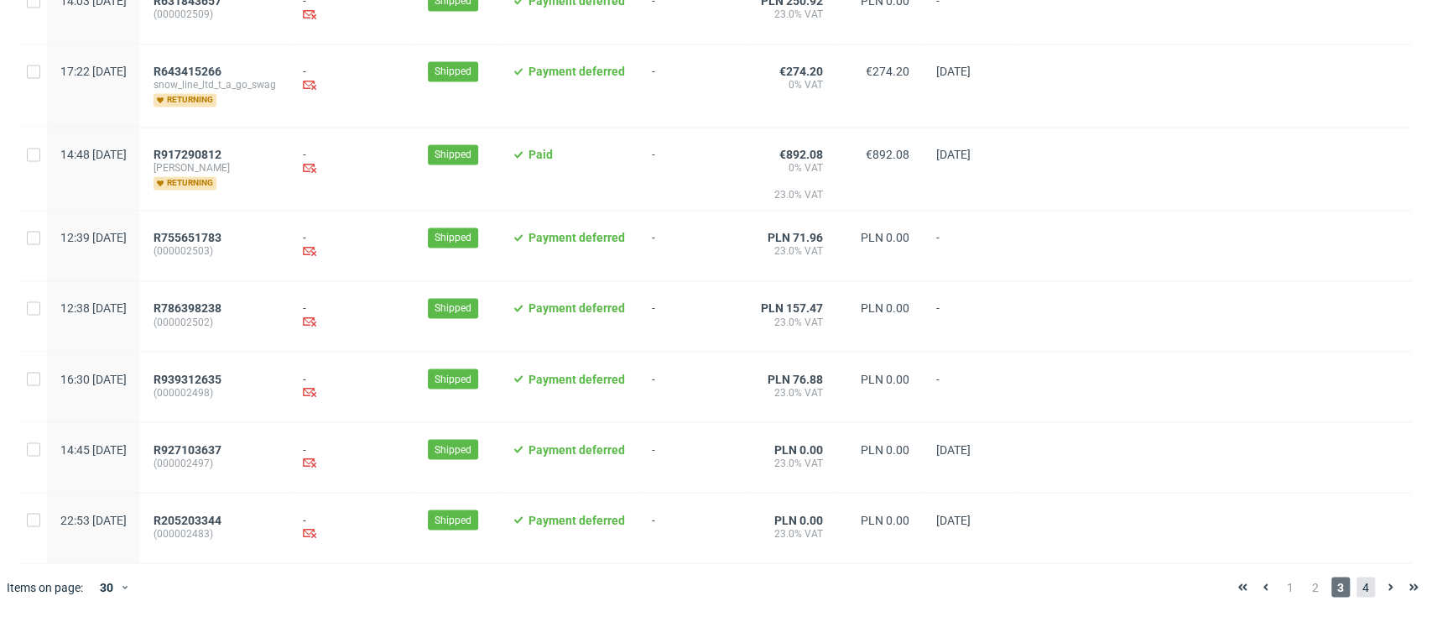
click at [1357, 587] on span "4" at bounding box center [1366, 586] width 18 height 20
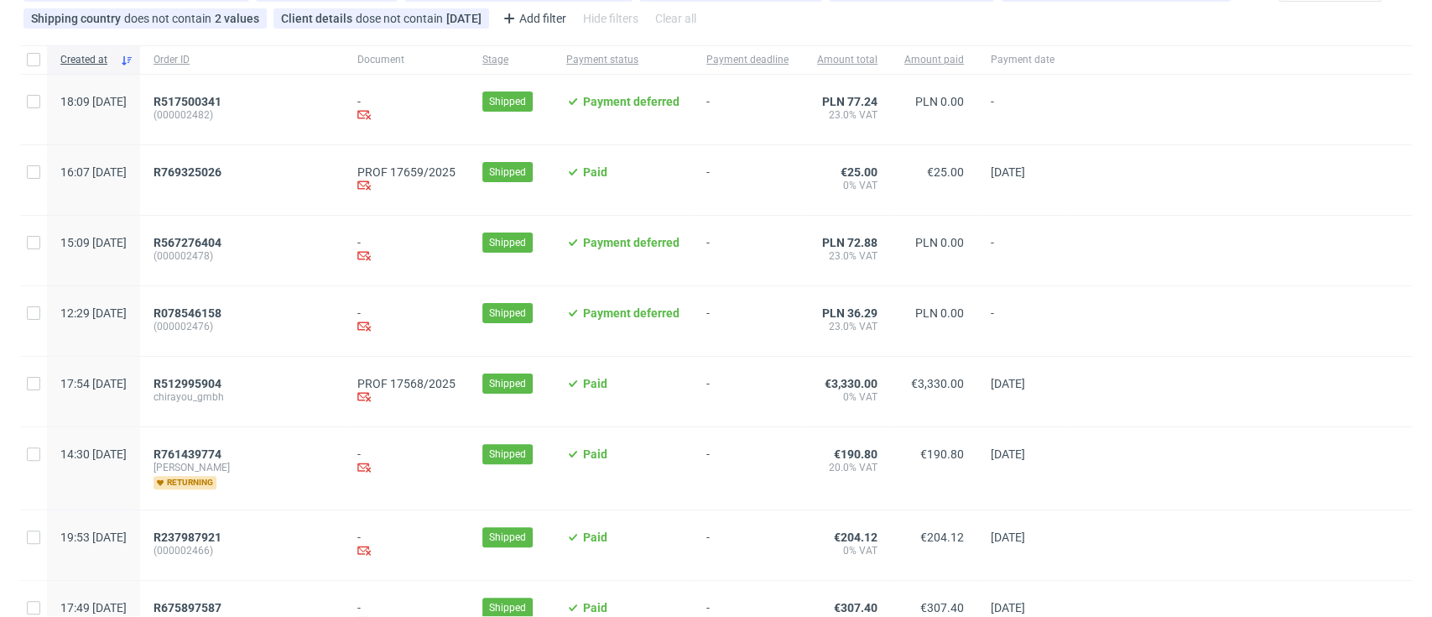
scroll to position [223, 0]
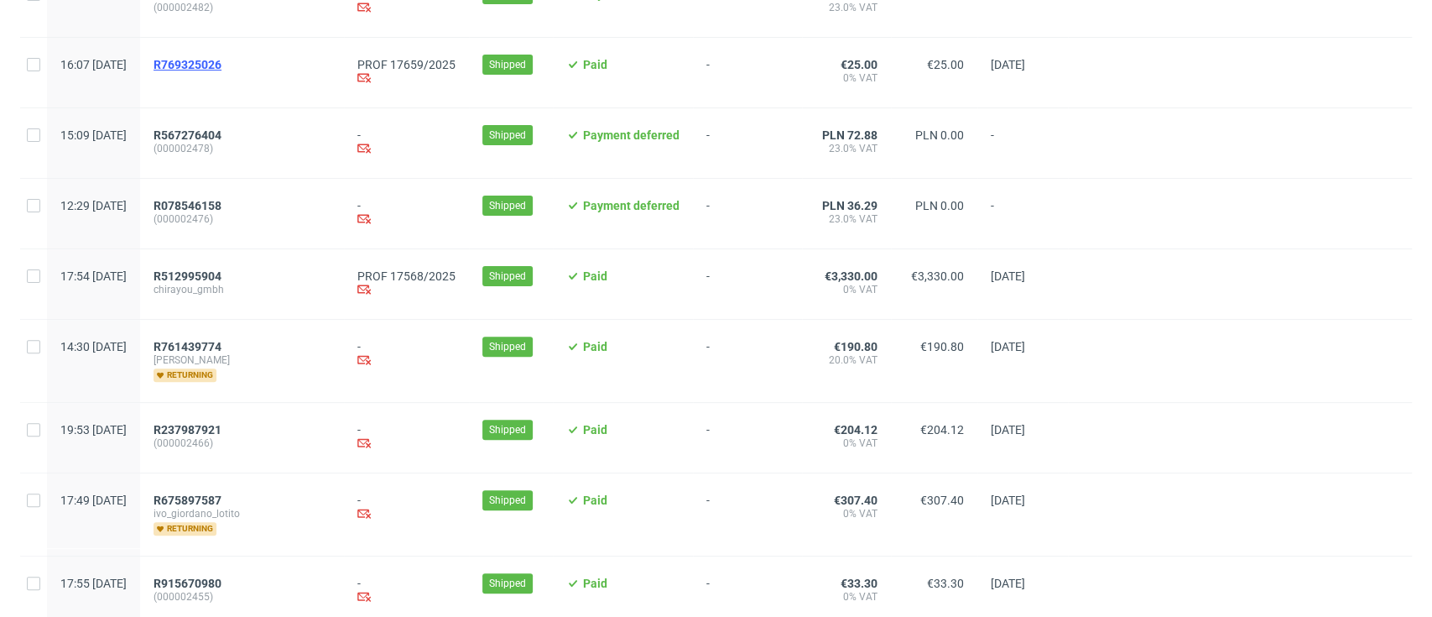
click at [212, 60] on span "R769325026" at bounding box center [188, 64] width 68 height 13
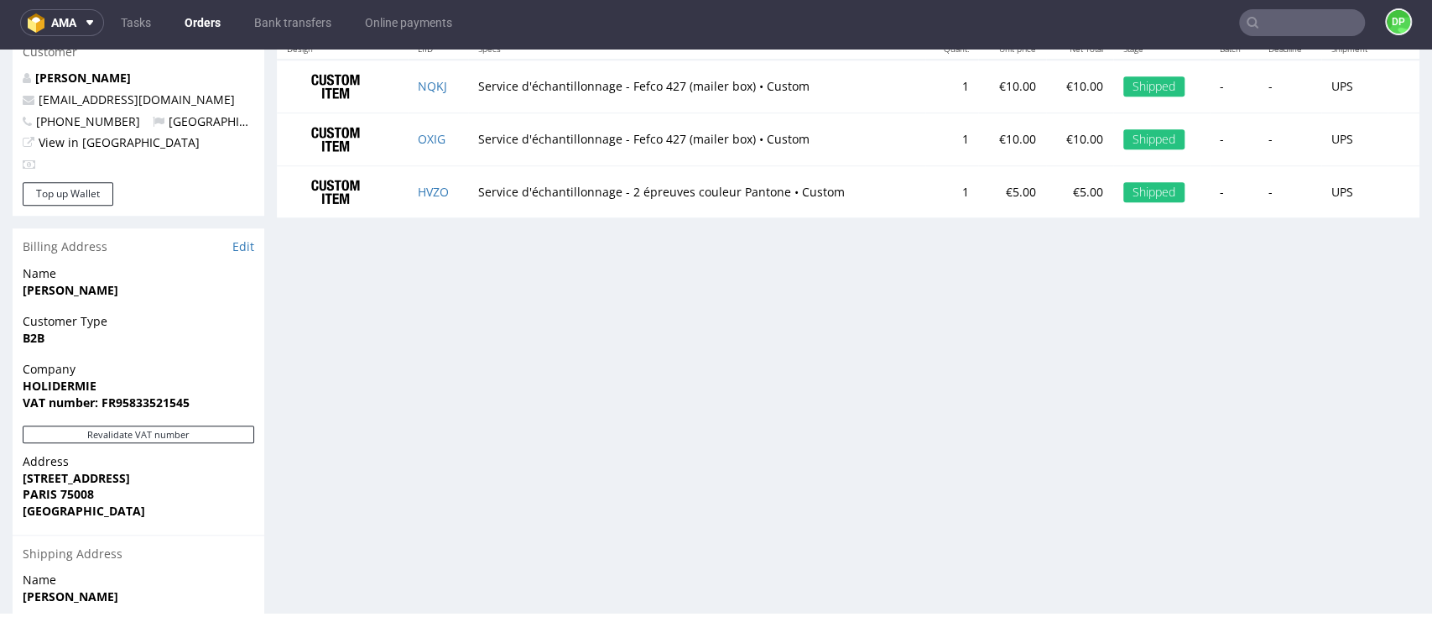
scroll to position [1007, 0]
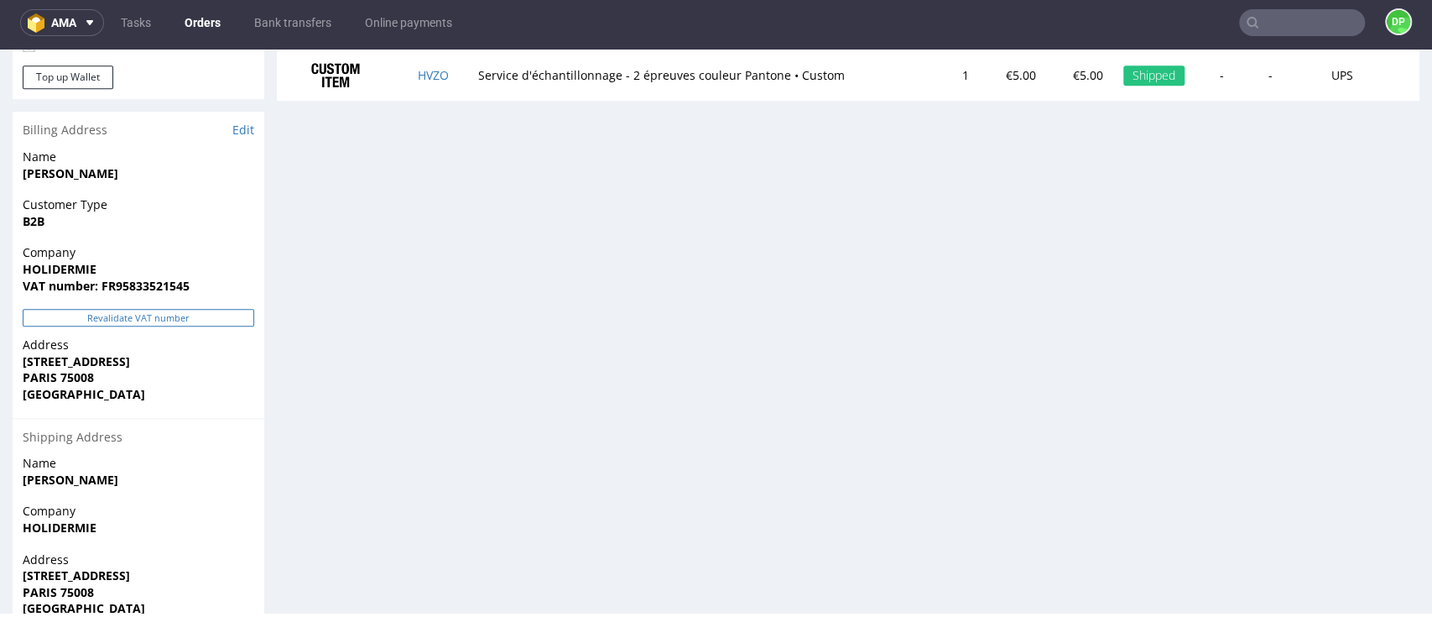
click at [219, 318] on button "Revalidate VAT number" at bounding box center [139, 318] width 232 height 18
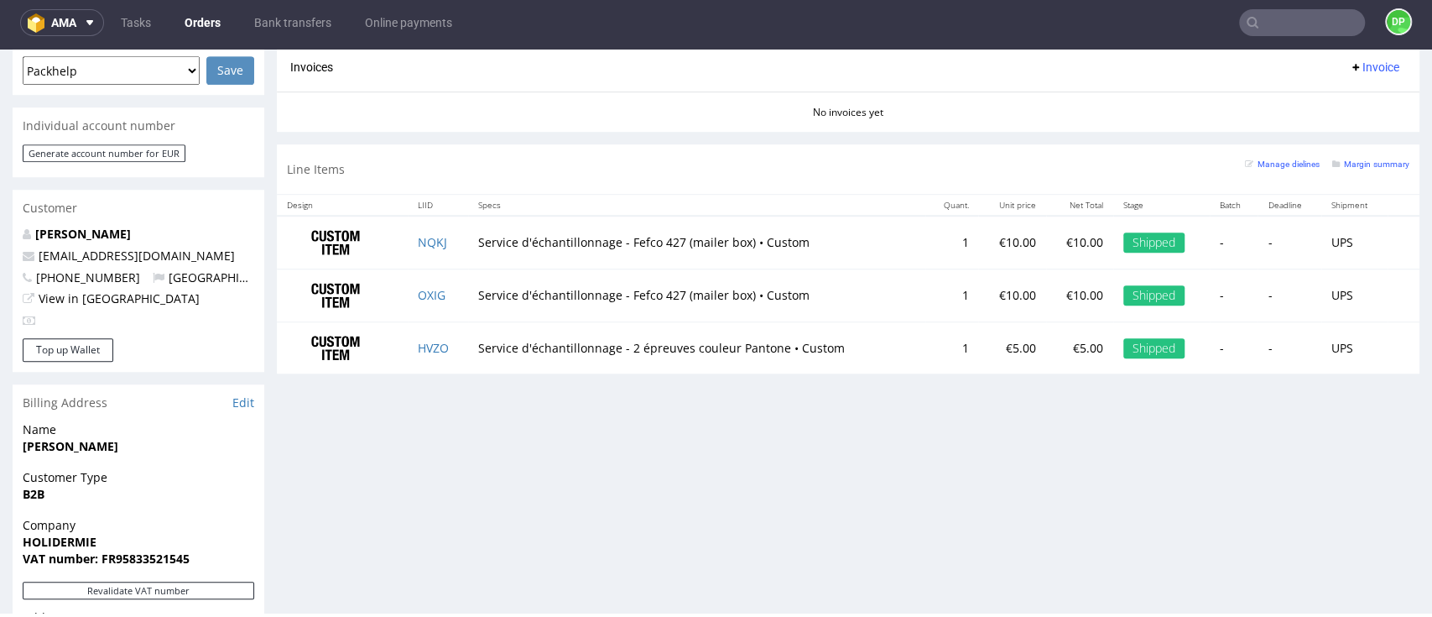
scroll to position [783, 0]
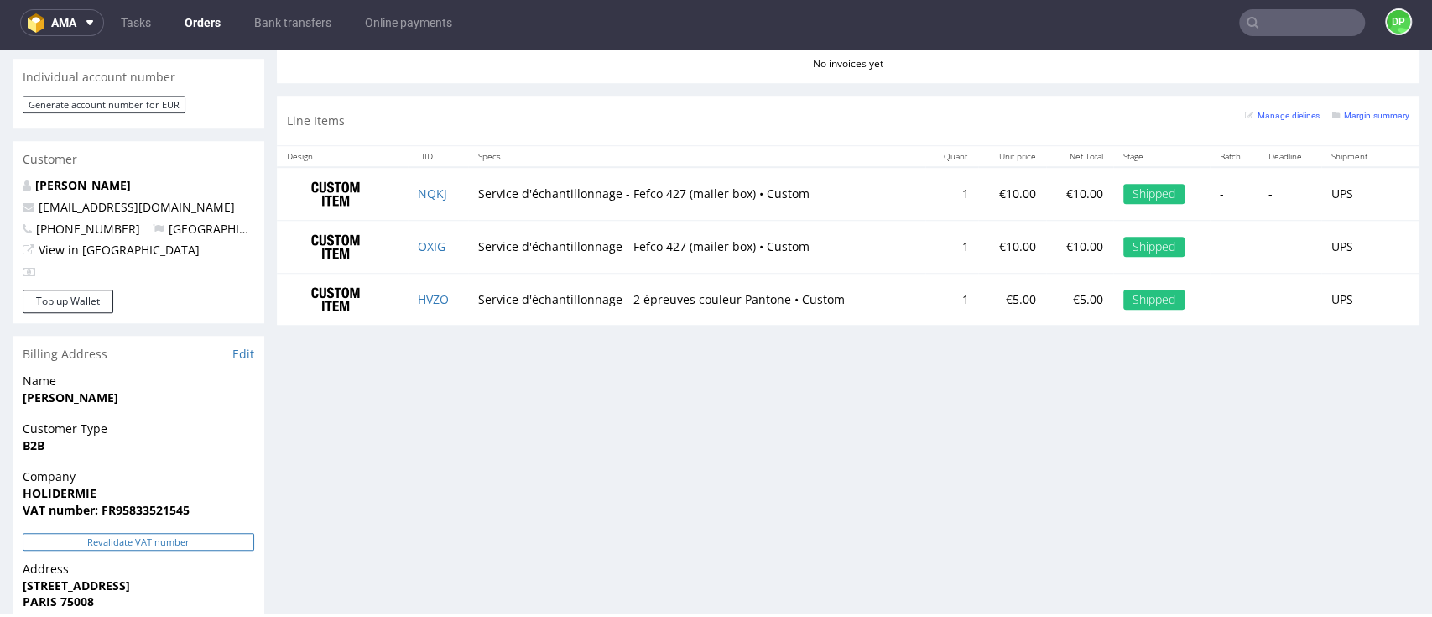
click at [145, 534] on button "Revalidate VAT number" at bounding box center [139, 542] width 232 height 18
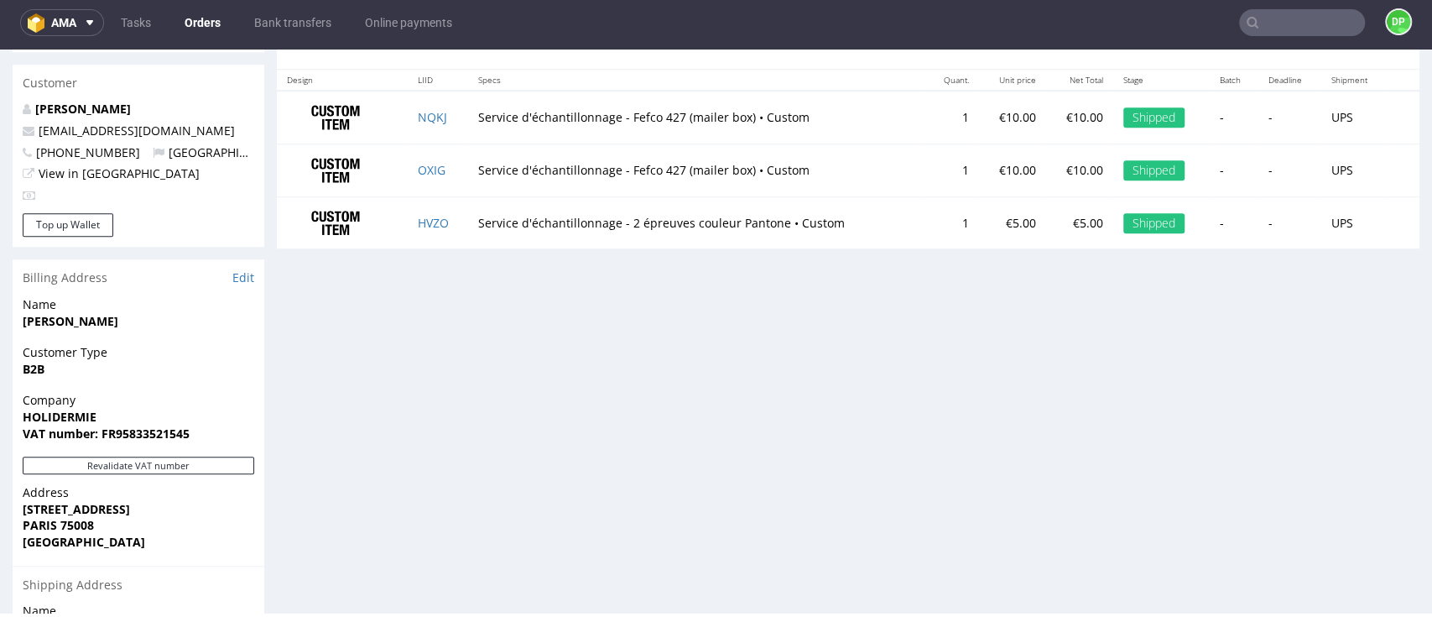
scroll to position [671, 0]
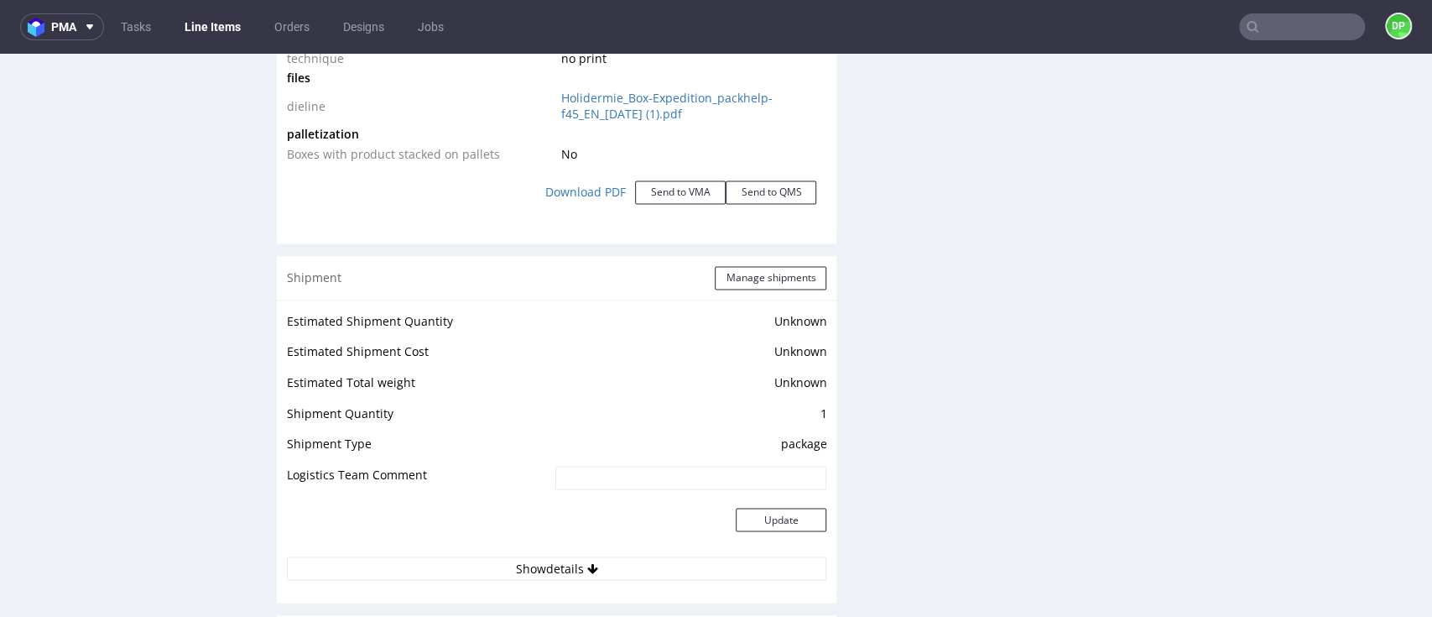
scroll to position [2253, 0]
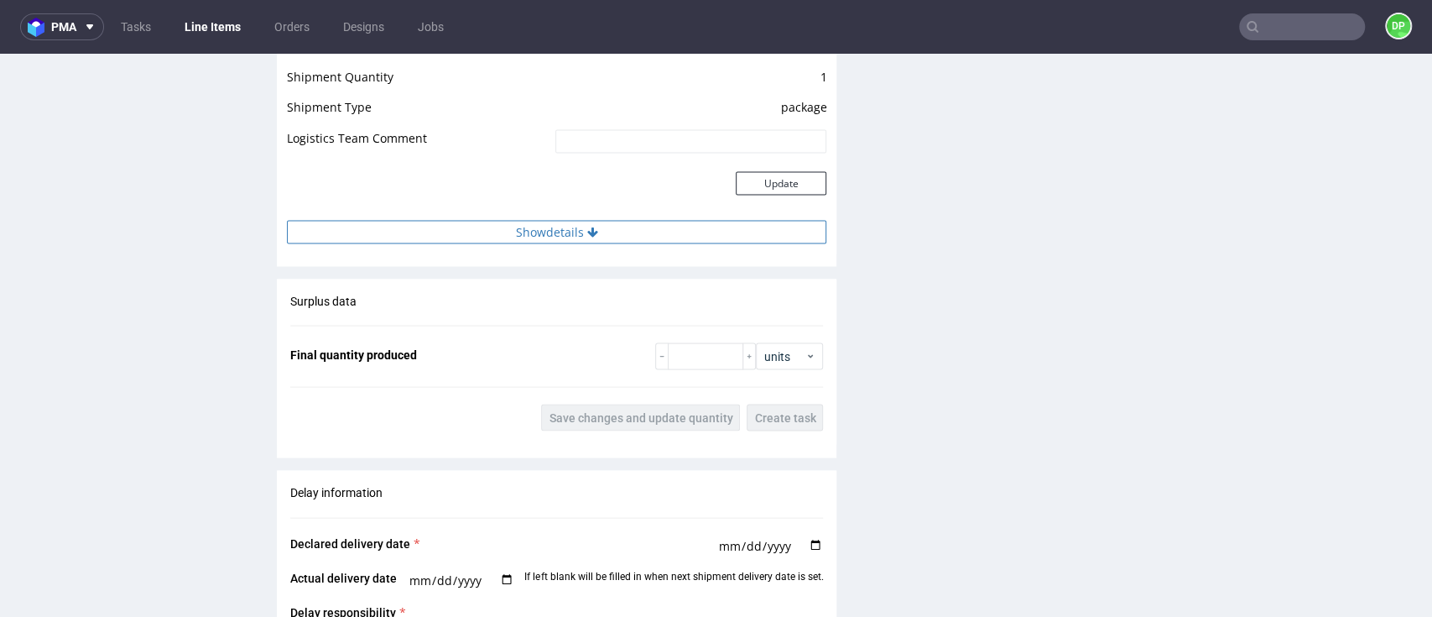
click at [569, 226] on button "Show details" at bounding box center [556, 232] width 539 height 23
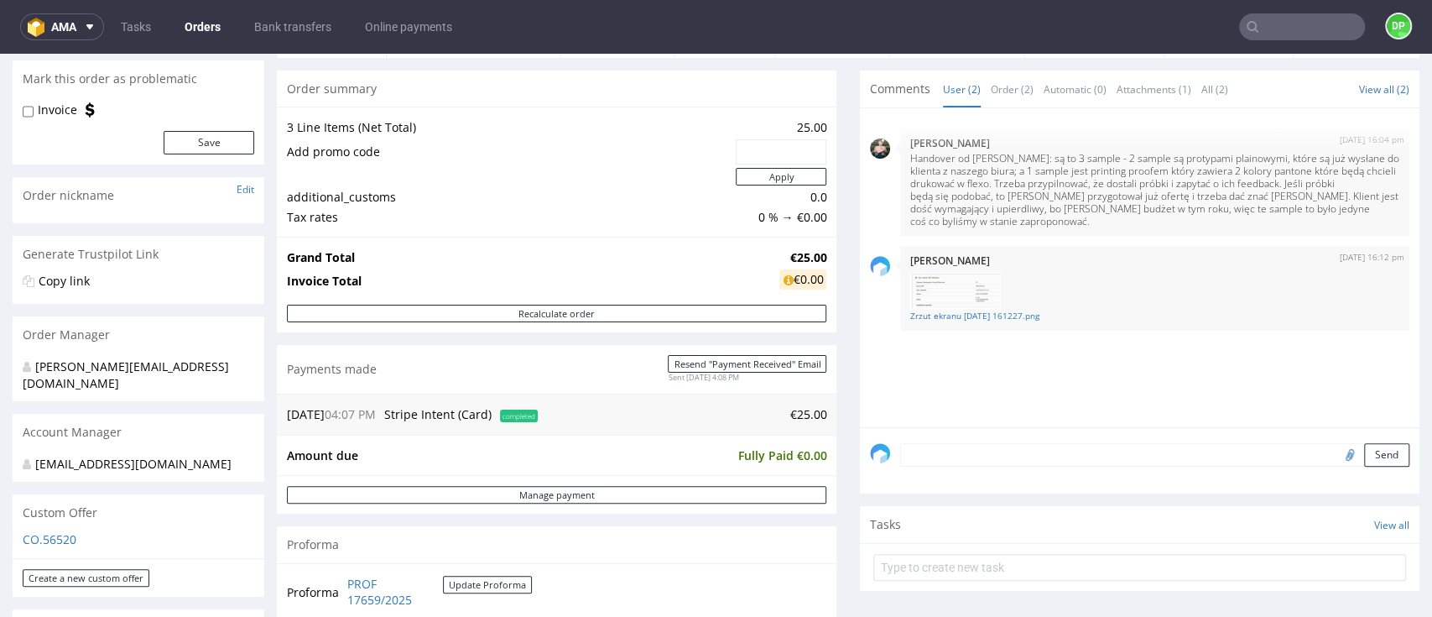
scroll to position [336, 0]
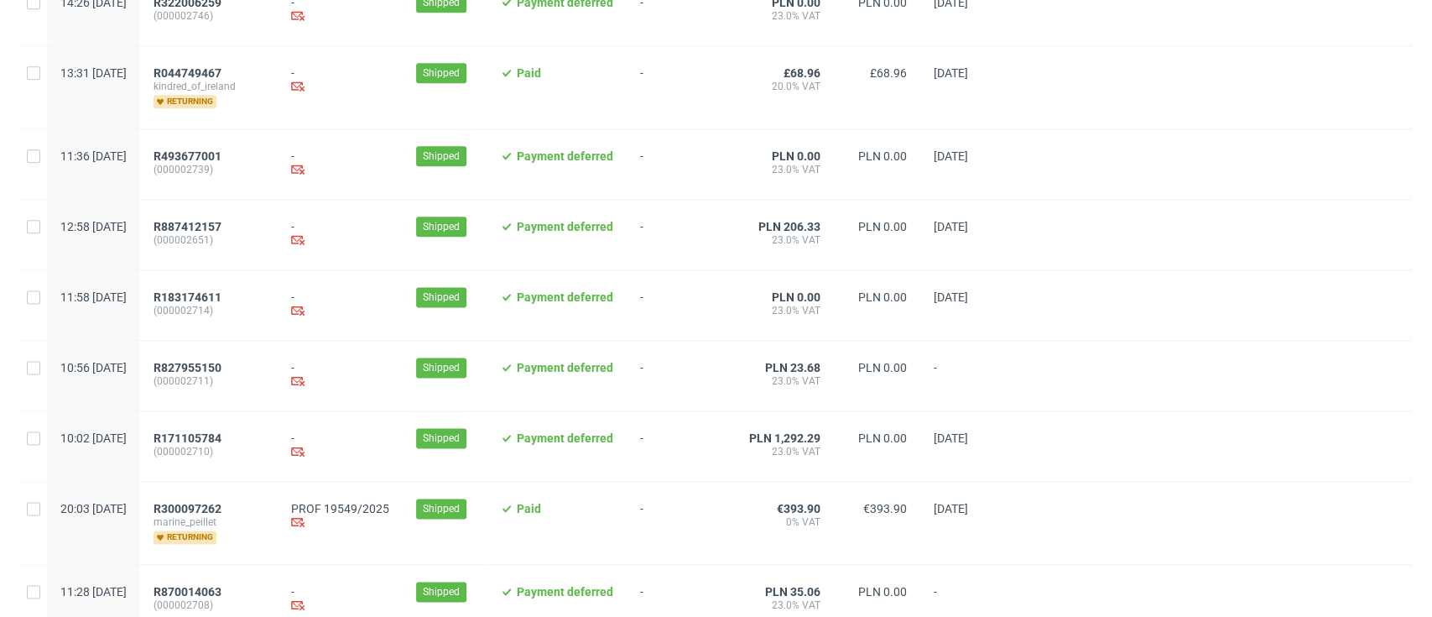
scroll to position [1776, 0]
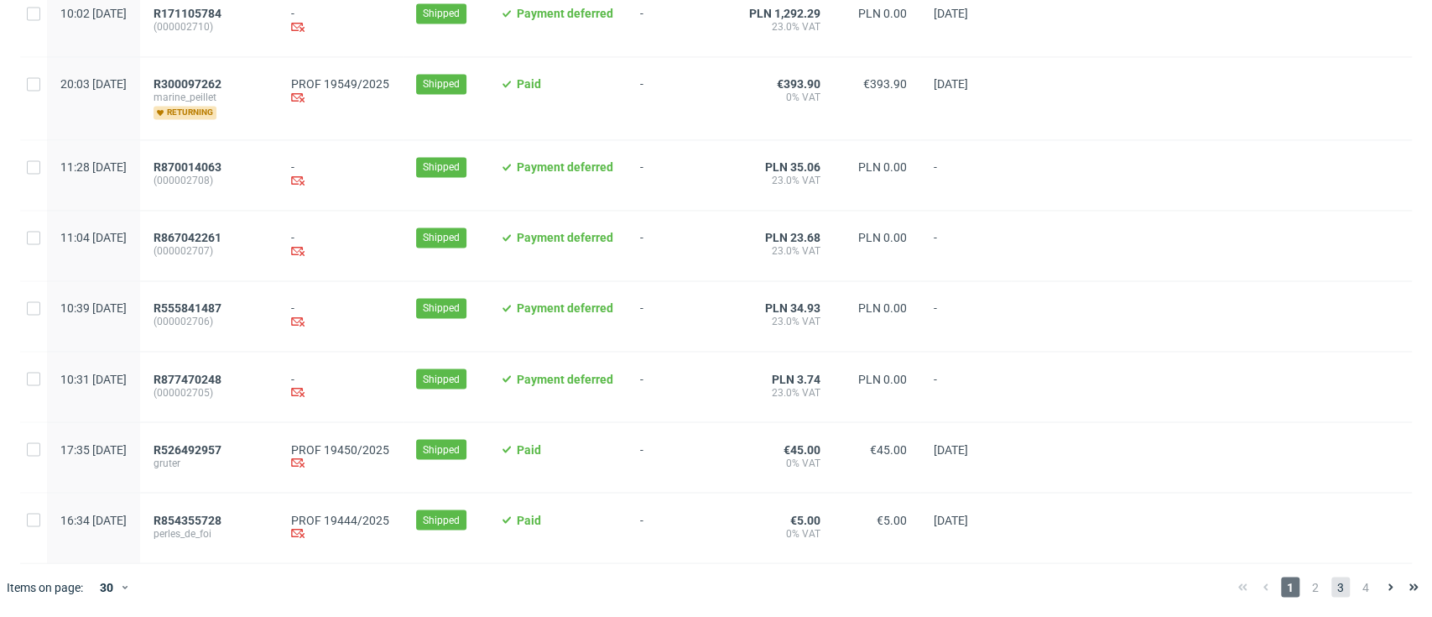
click at [1331, 587] on span "3" at bounding box center [1340, 586] width 18 height 20
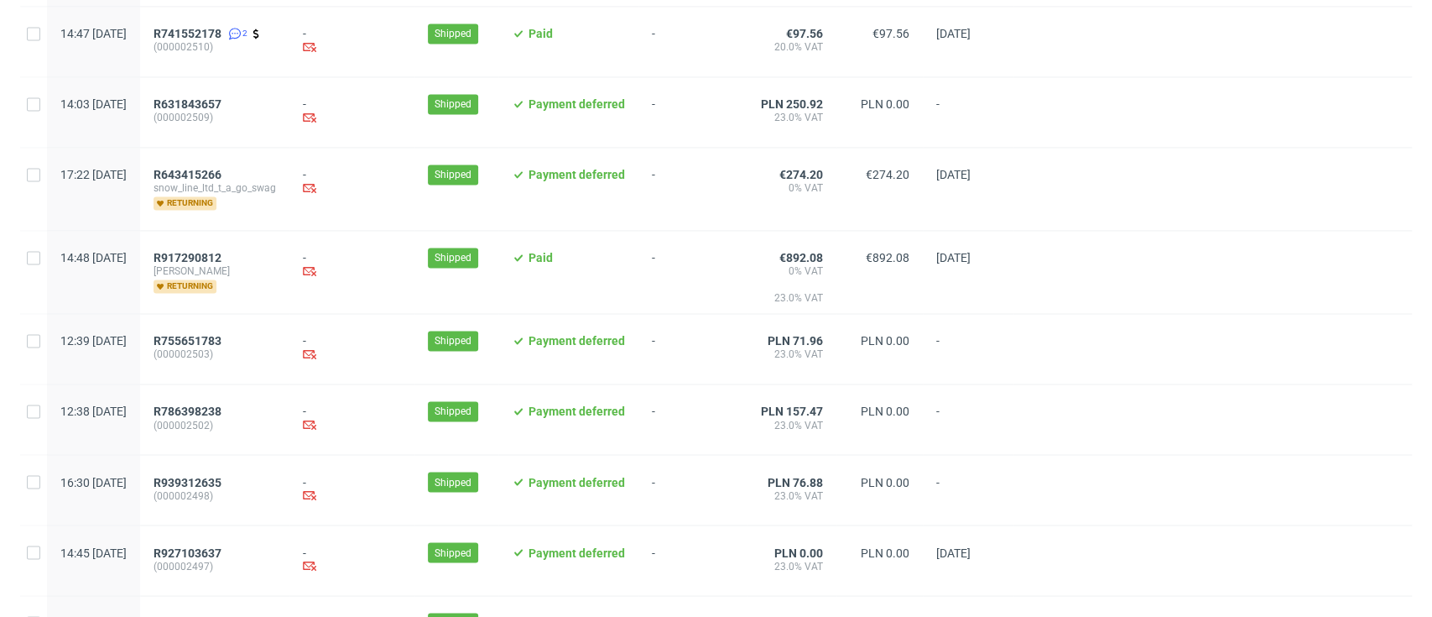
scroll to position [1832, 0]
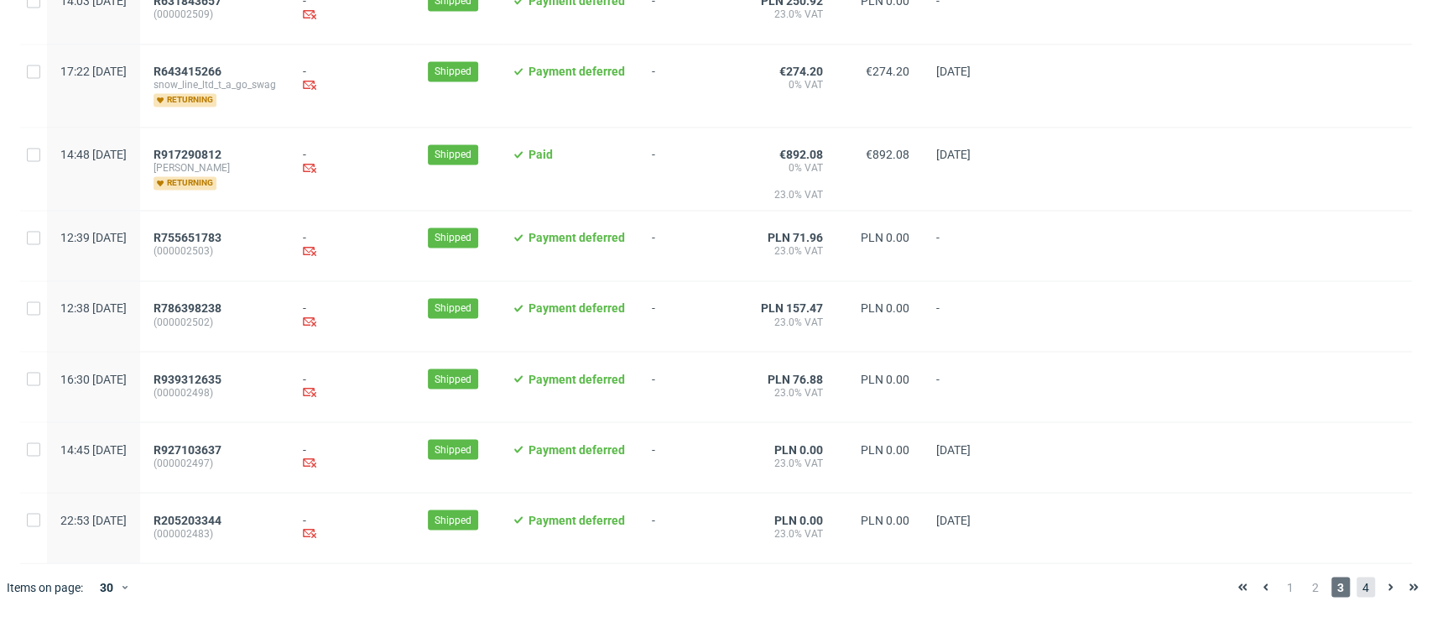
click at [1357, 584] on span "4" at bounding box center [1366, 586] width 18 height 20
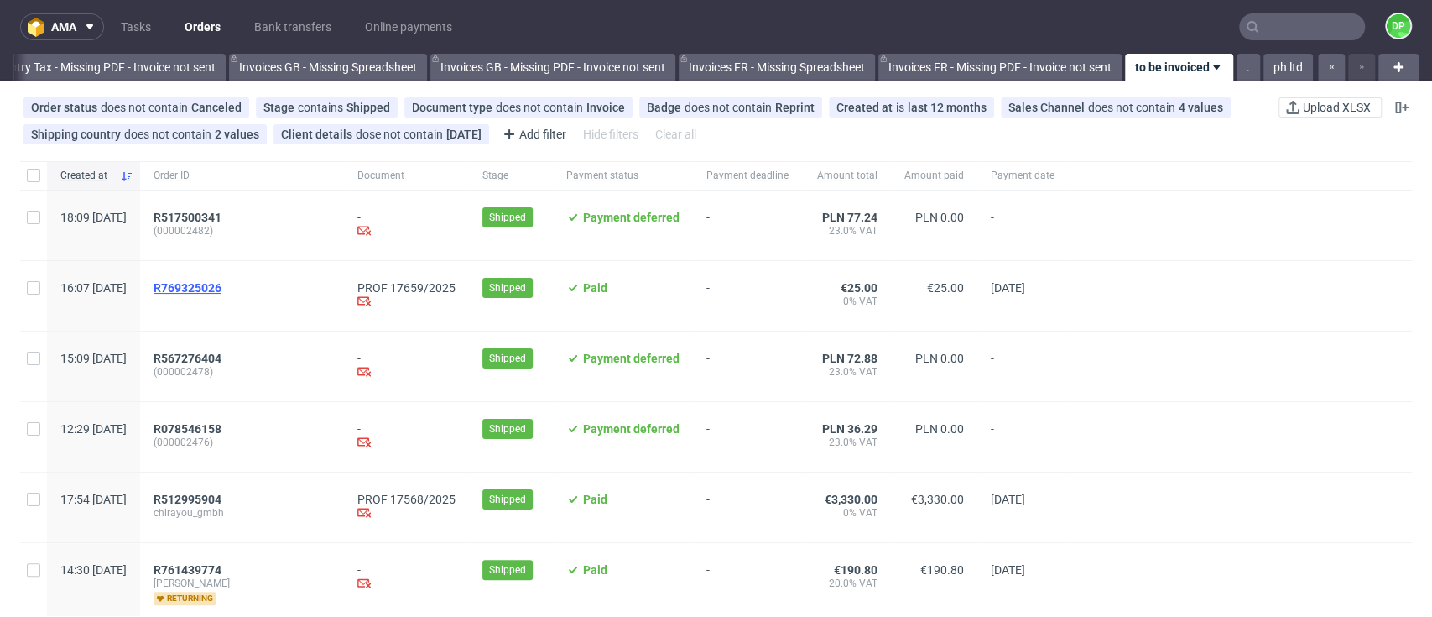
click at [221, 285] on span "R769325026" at bounding box center [188, 287] width 68 height 13
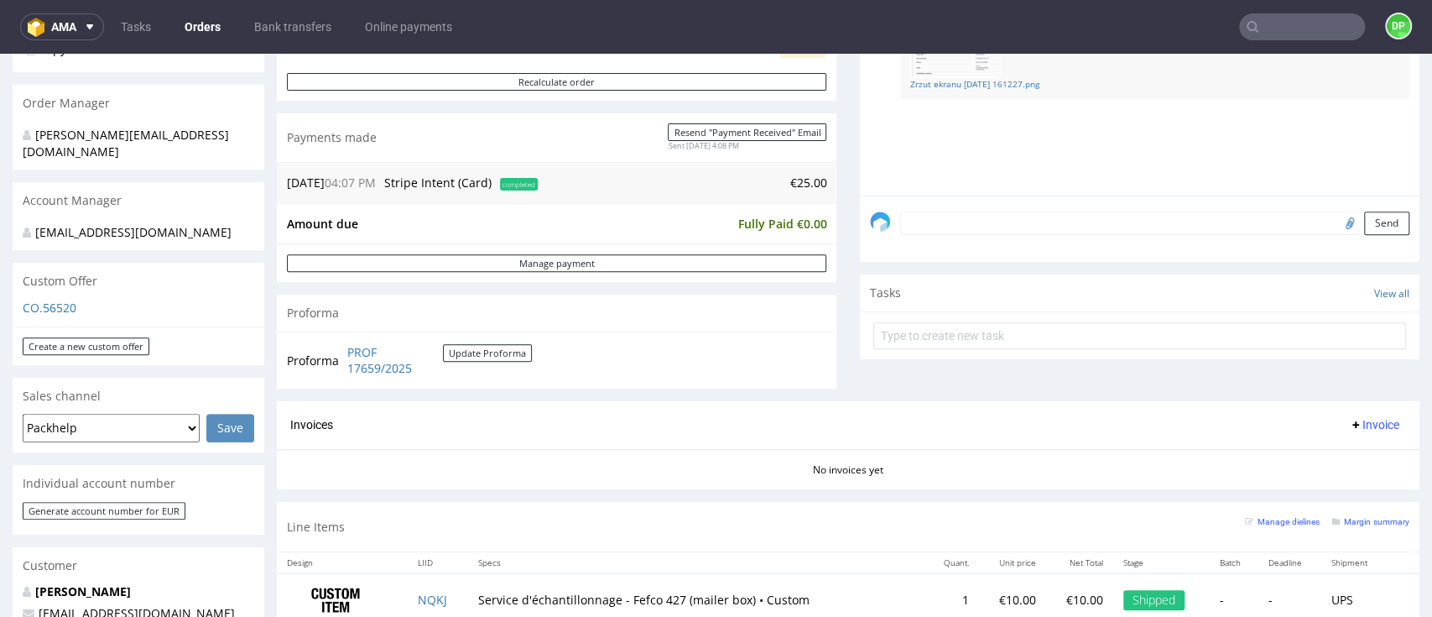
scroll to position [447, 0]
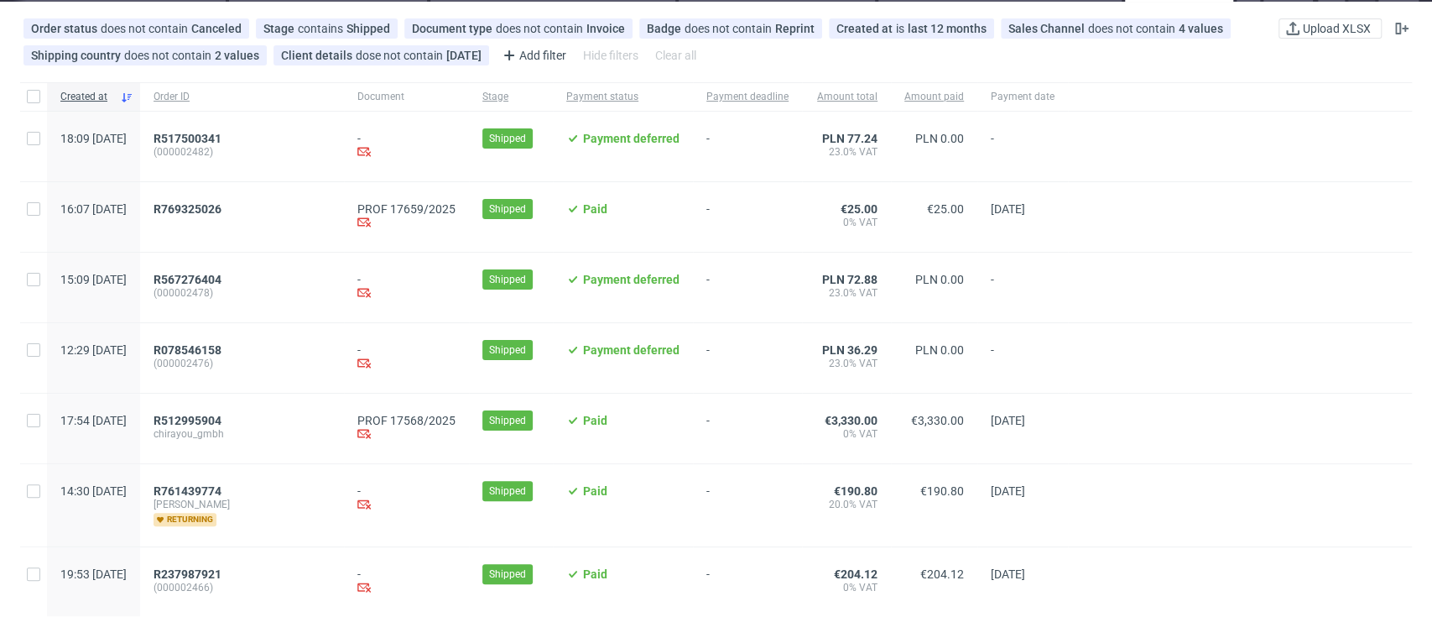
scroll to position [112, 0]
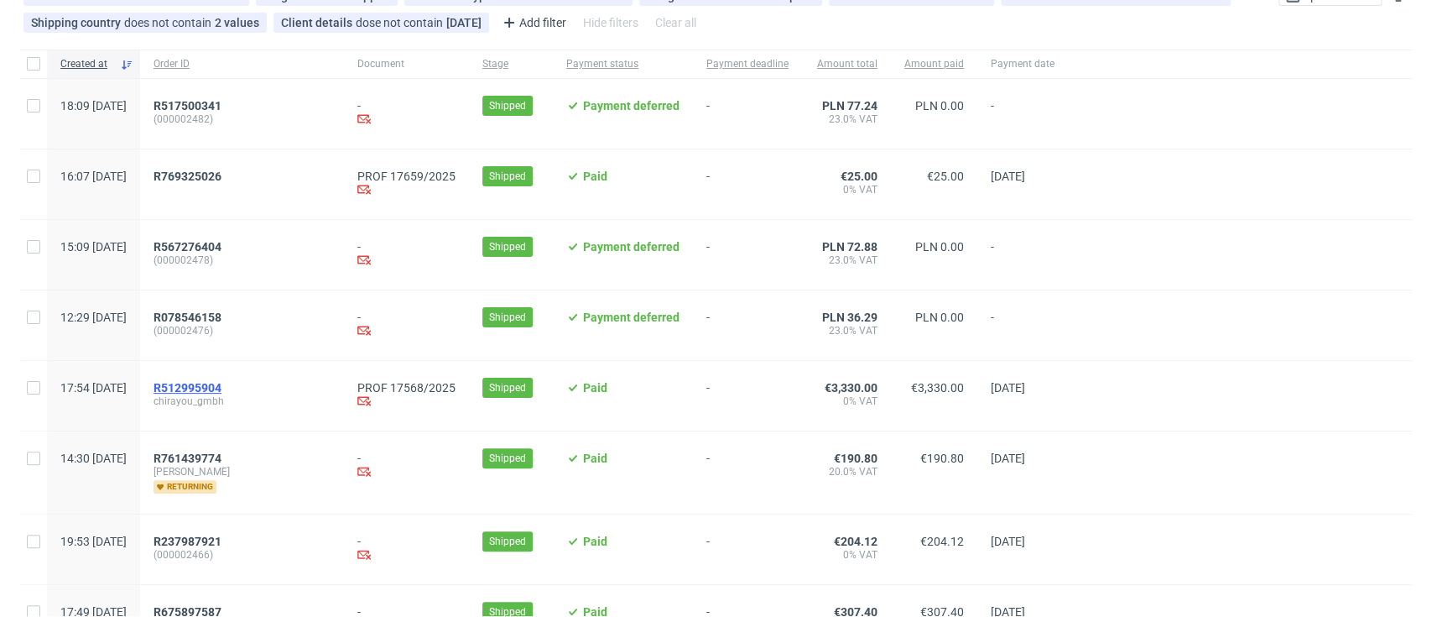
click at [221, 392] on span "R512995904" at bounding box center [188, 387] width 68 height 13
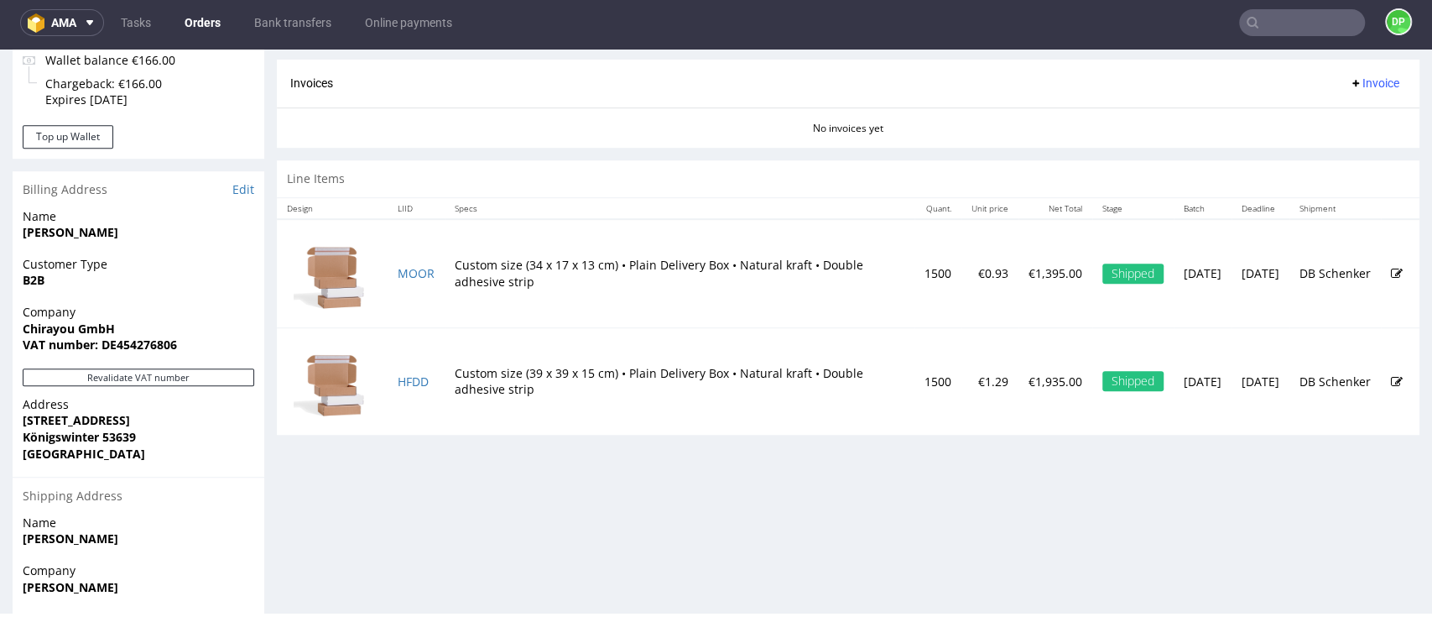
scroll to position [783, 0]
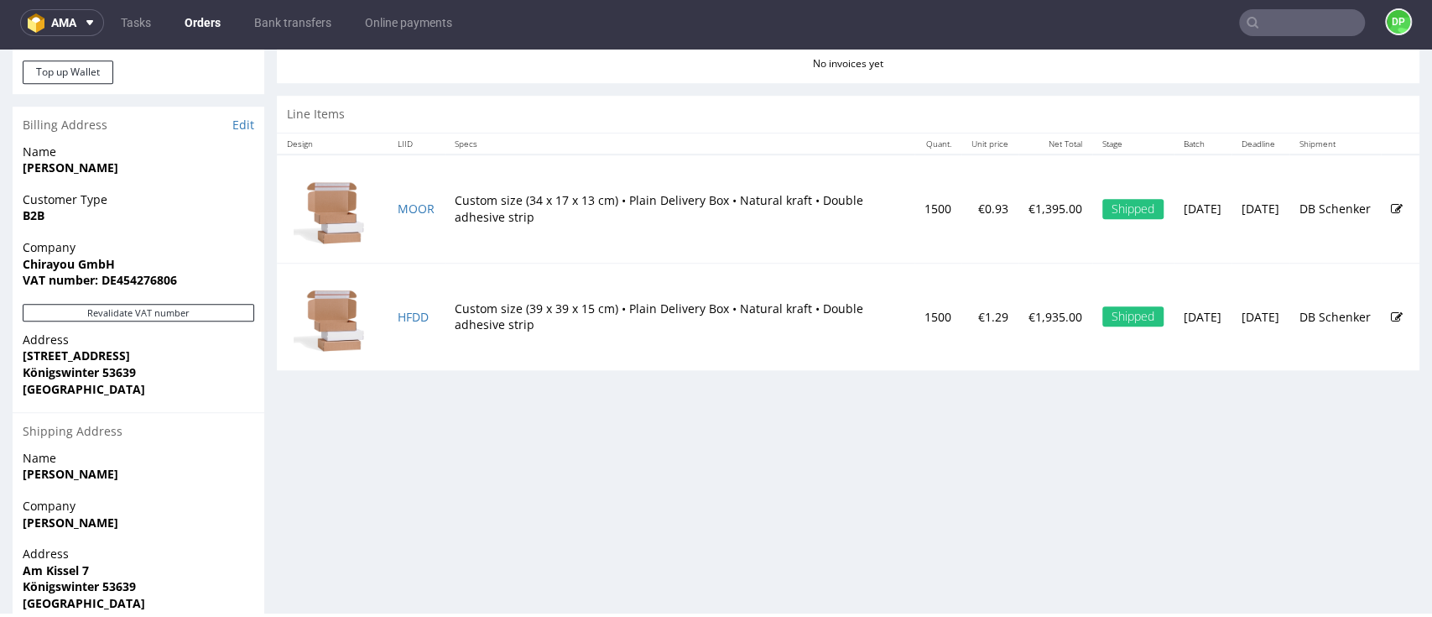
click at [147, 331] on span "Address" at bounding box center [139, 339] width 232 height 17
click at [154, 317] on button "Revalidate VAT number" at bounding box center [139, 313] width 232 height 18
click at [168, 313] on button "Revalidate VAT number" at bounding box center [139, 313] width 232 height 18
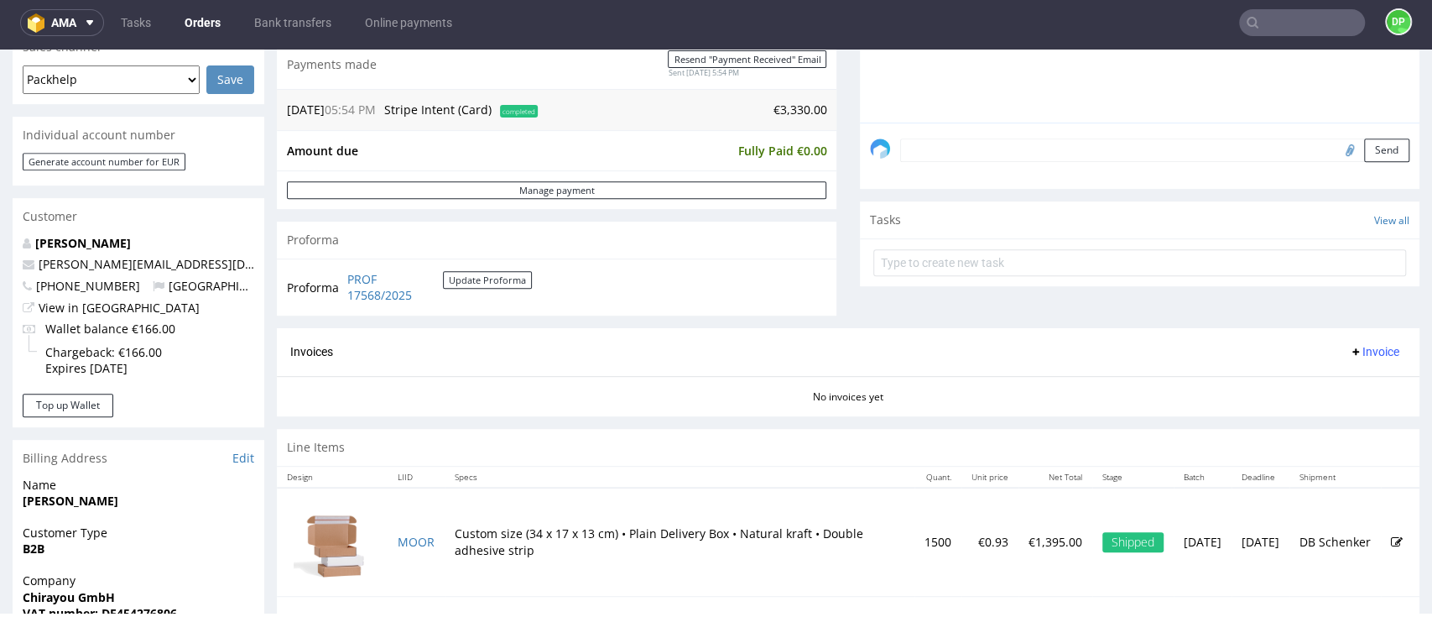
scroll to position [671, 0]
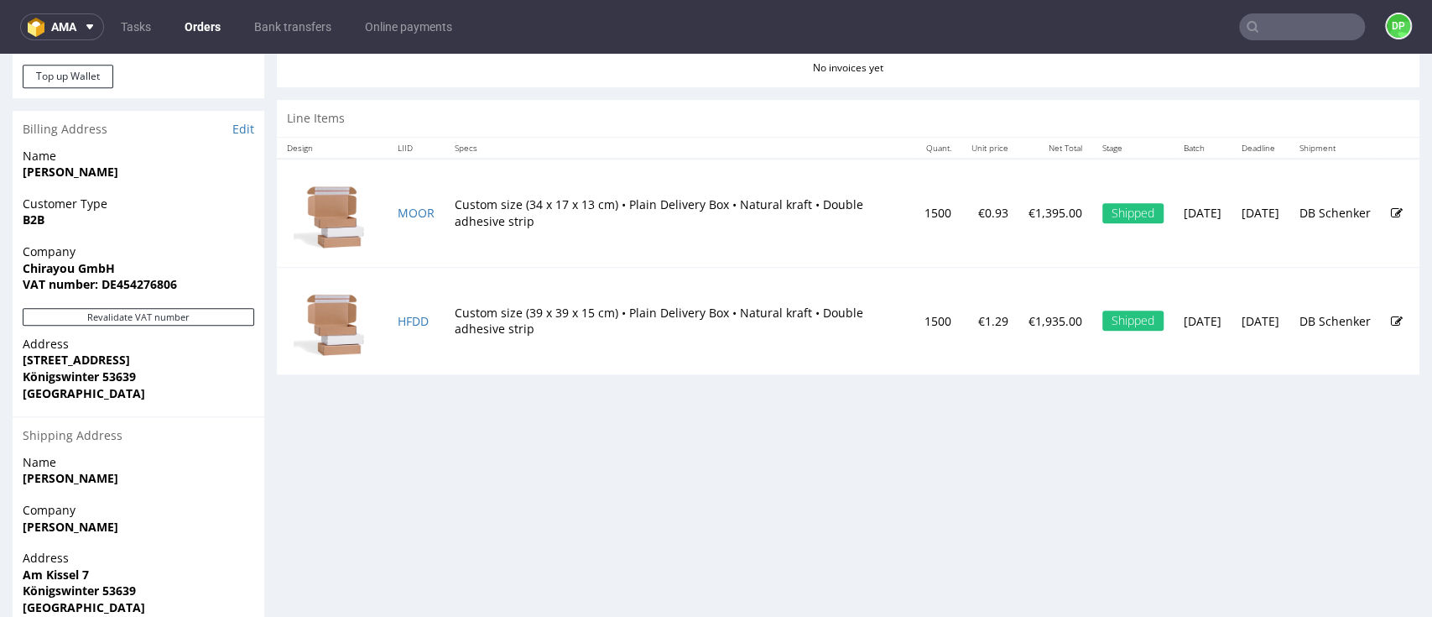
drag, startPoint x: 419, startPoint y: 203, endPoint x: 356, endPoint y: 453, distance: 257.8
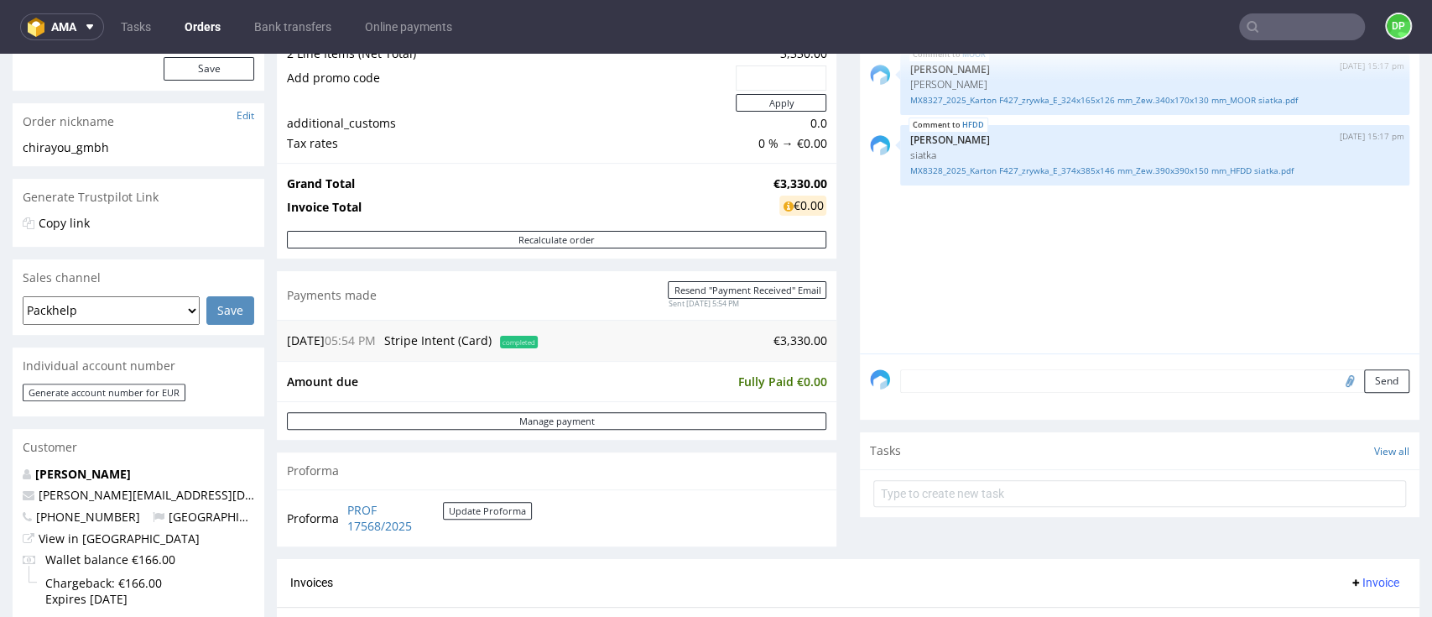
scroll to position [447, 0]
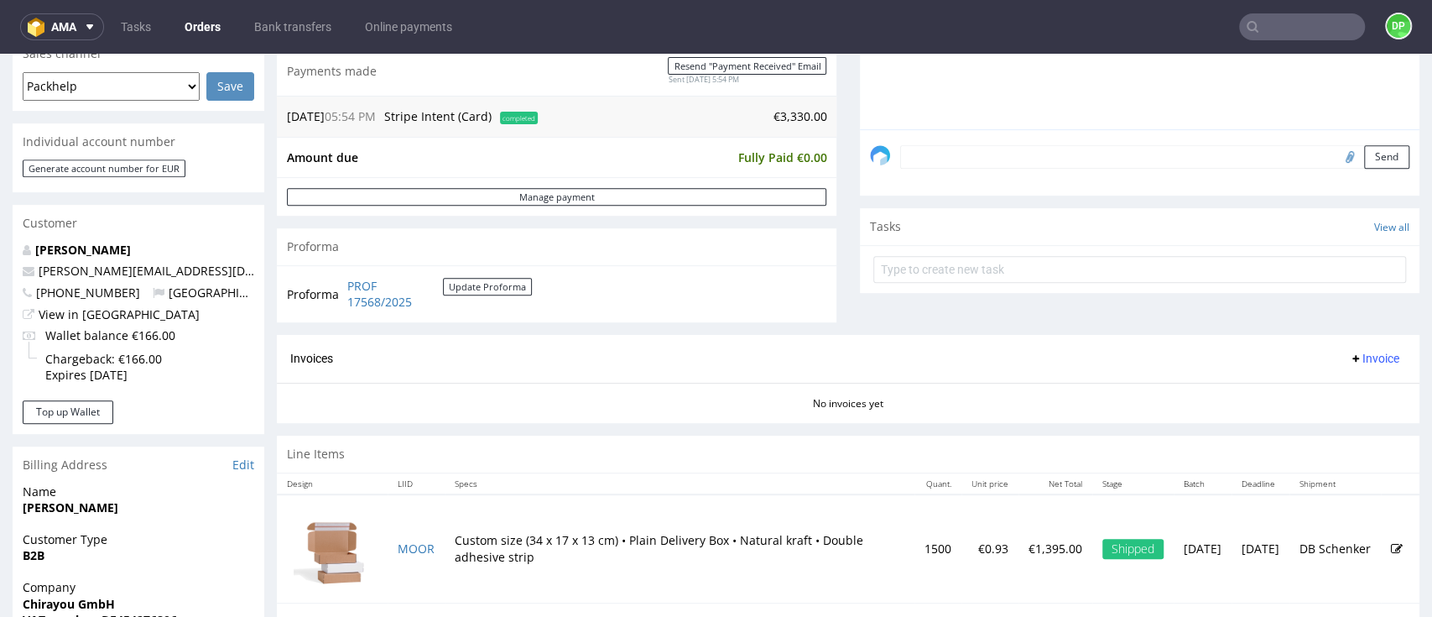
click at [1349, 357] on span "Invoice" at bounding box center [1374, 358] width 50 height 13
click at [1326, 389] on span "Generate" at bounding box center [1339, 393] width 81 height 17
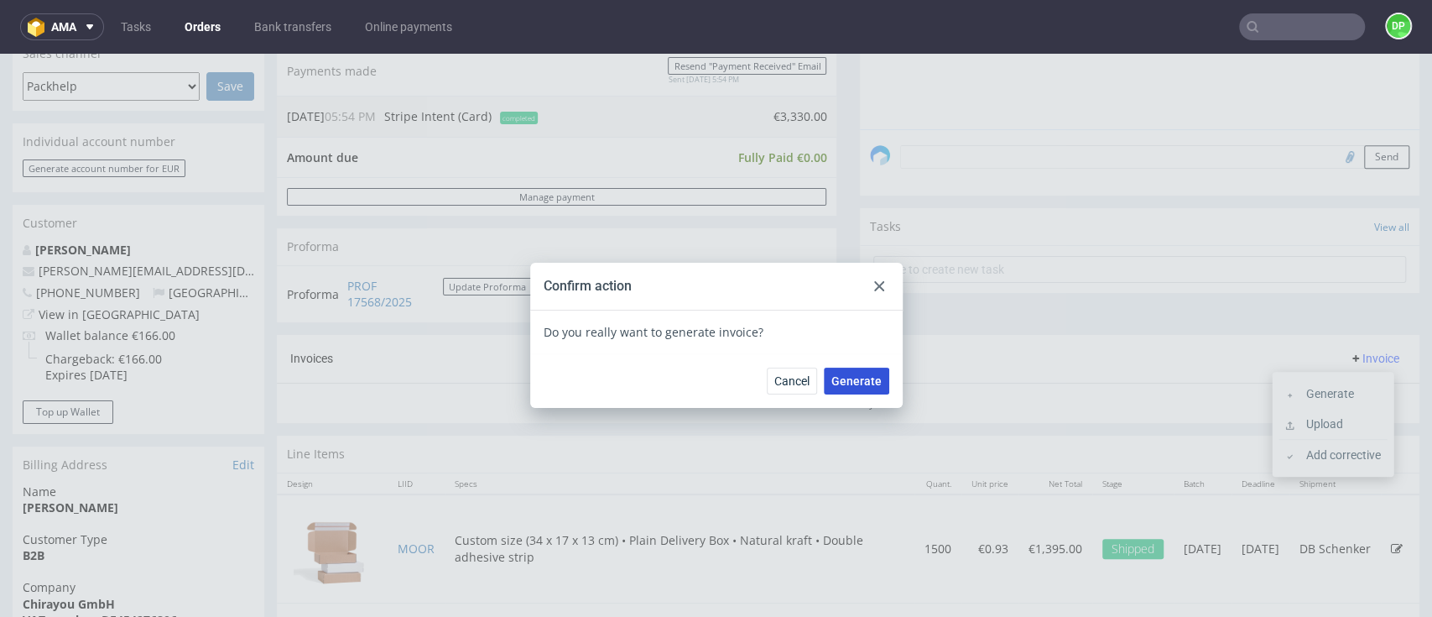
click at [847, 383] on span "Generate" at bounding box center [856, 381] width 50 height 12
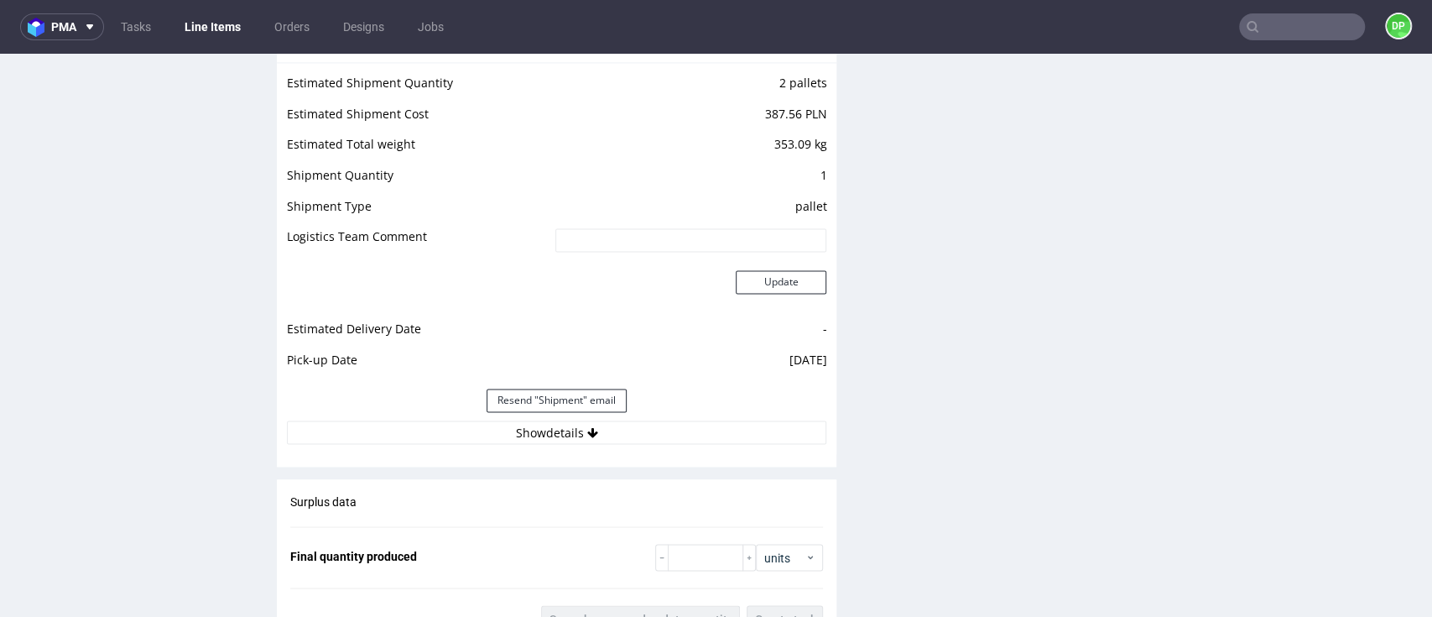
scroll to position [1901, 0]
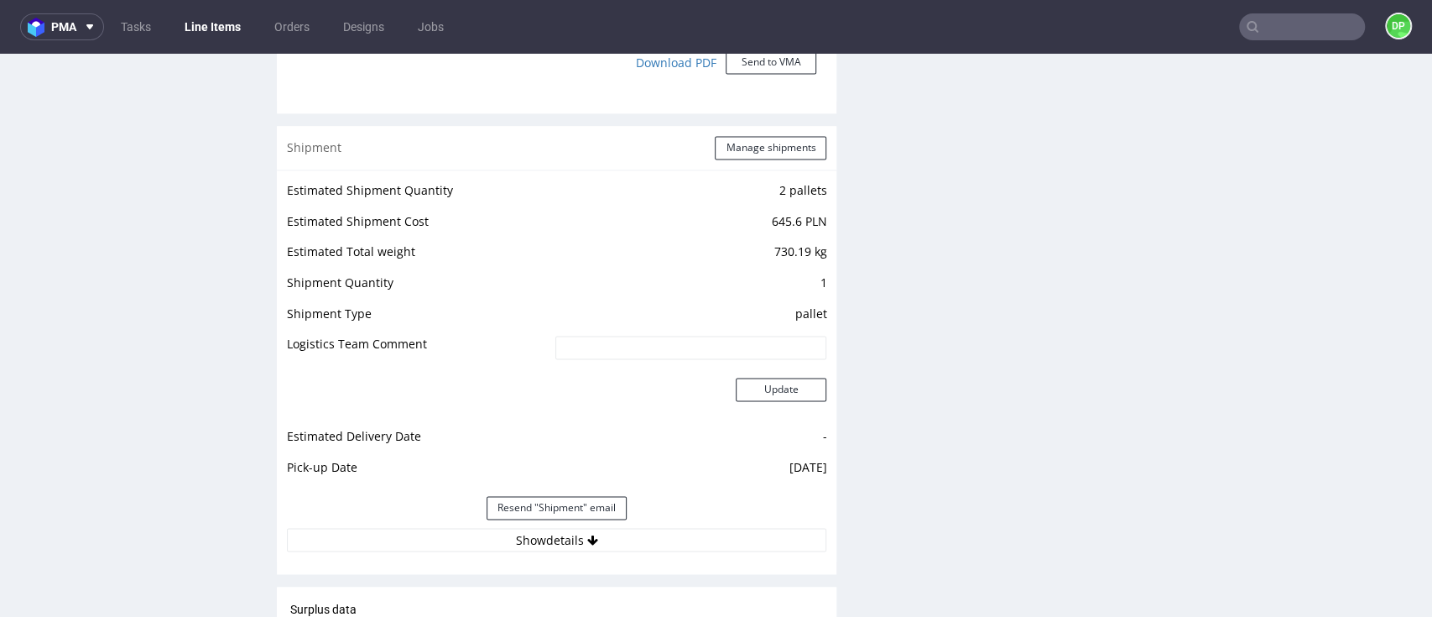
scroll to position [1901, 0]
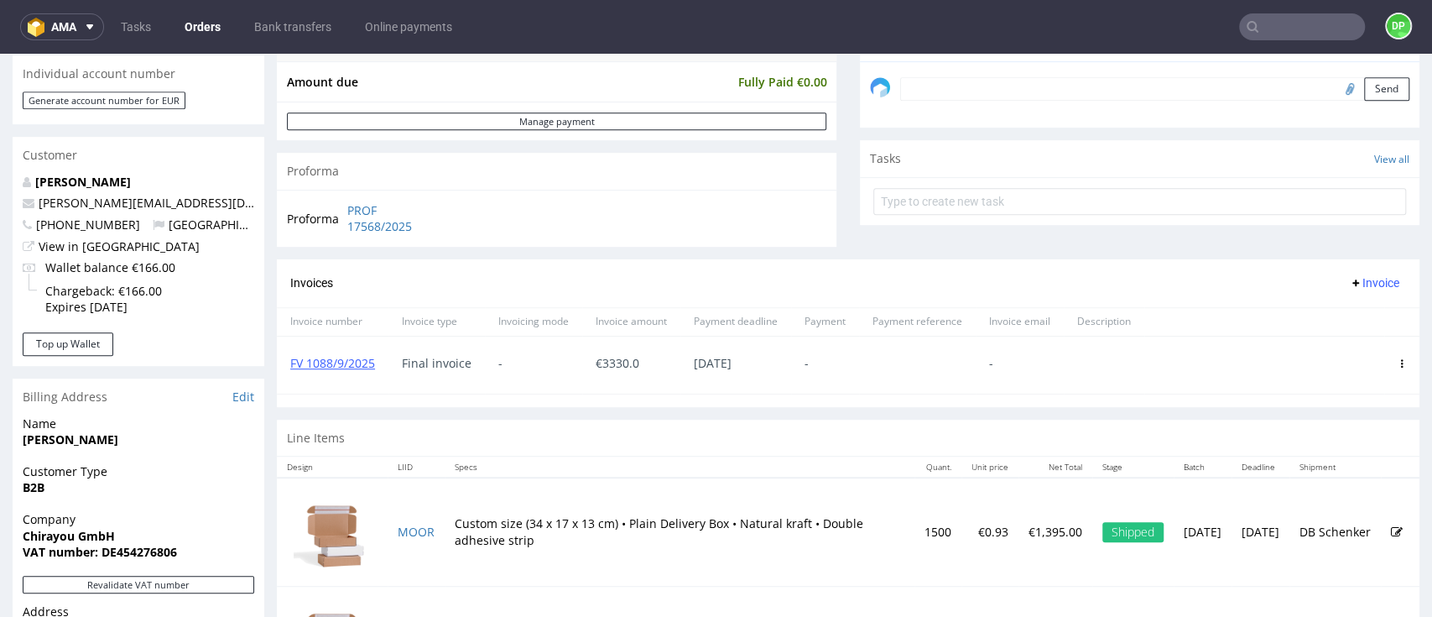
scroll to position [513, 0]
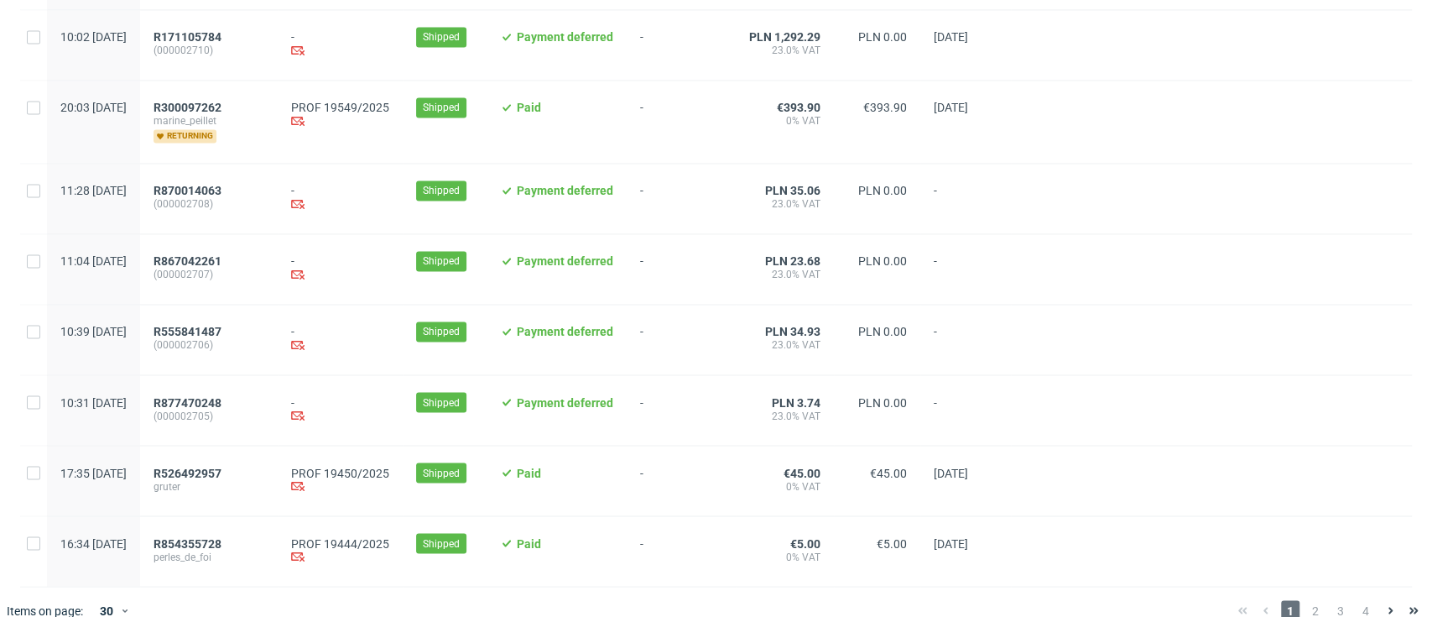
scroll to position [1776, 0]
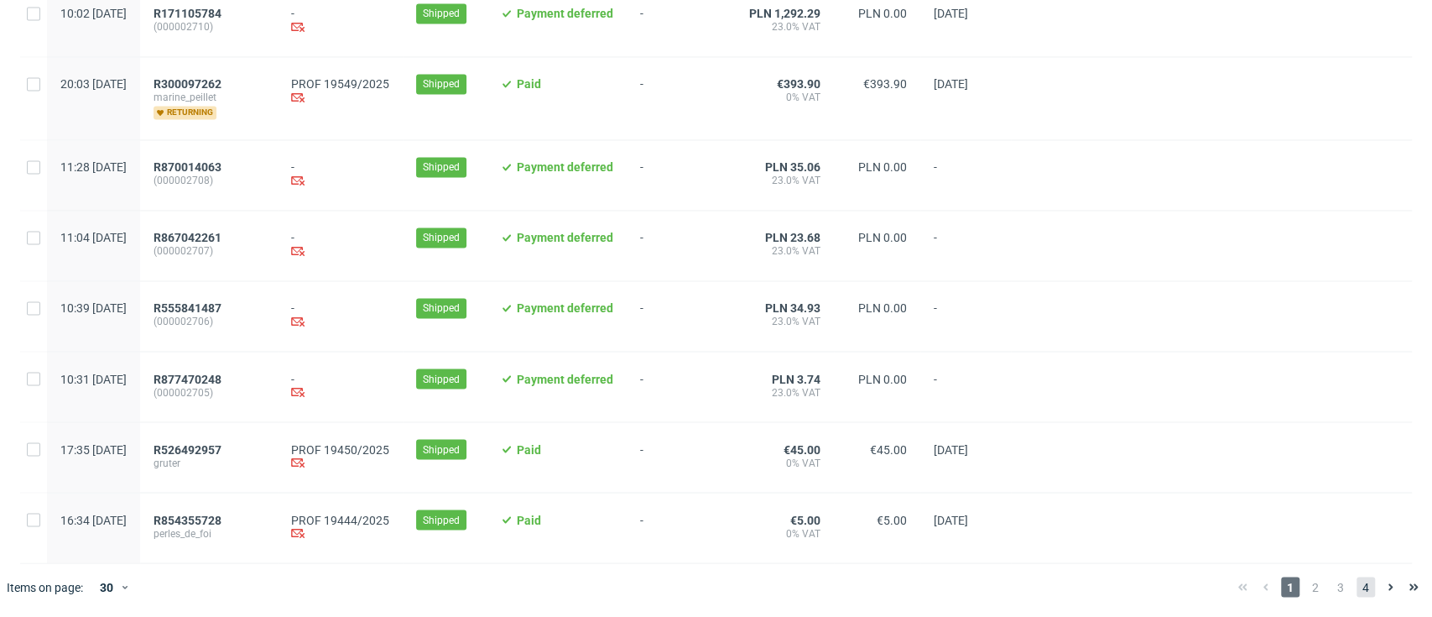
click at [1357, 581] on span "4" at bounding box center [1366, 586] width 18 height 20
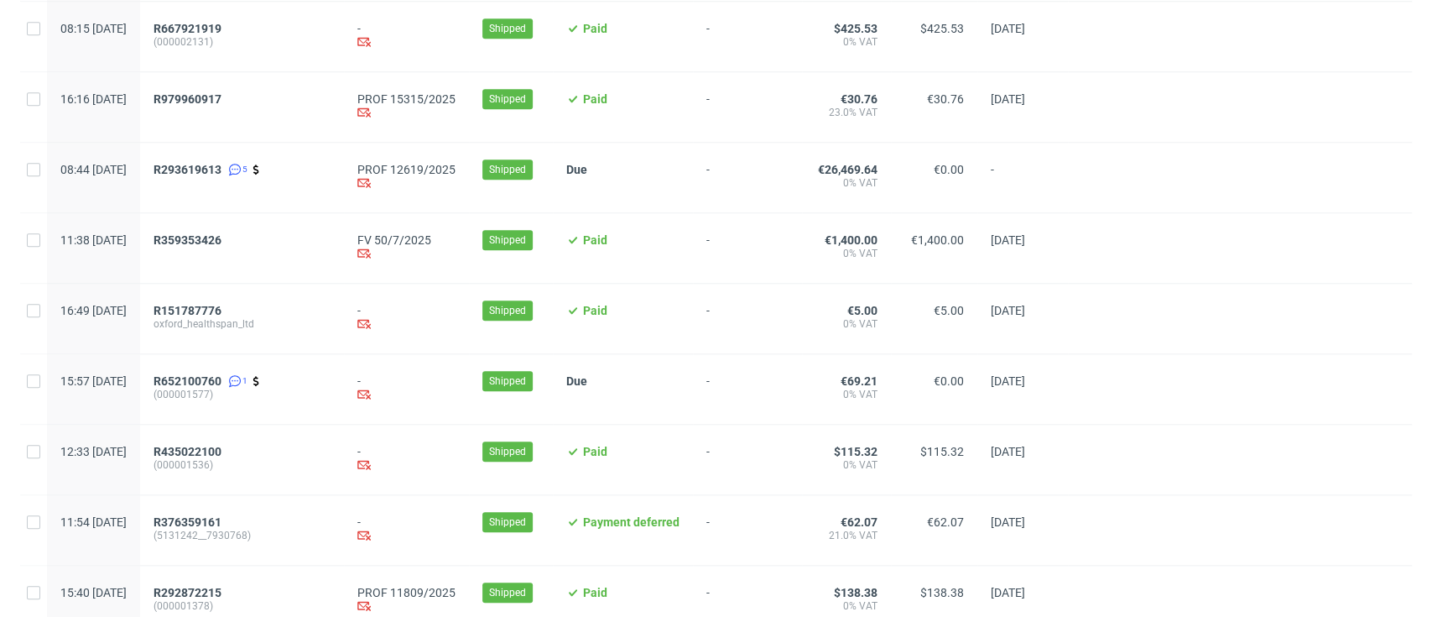
scroll to position [1007, 0]
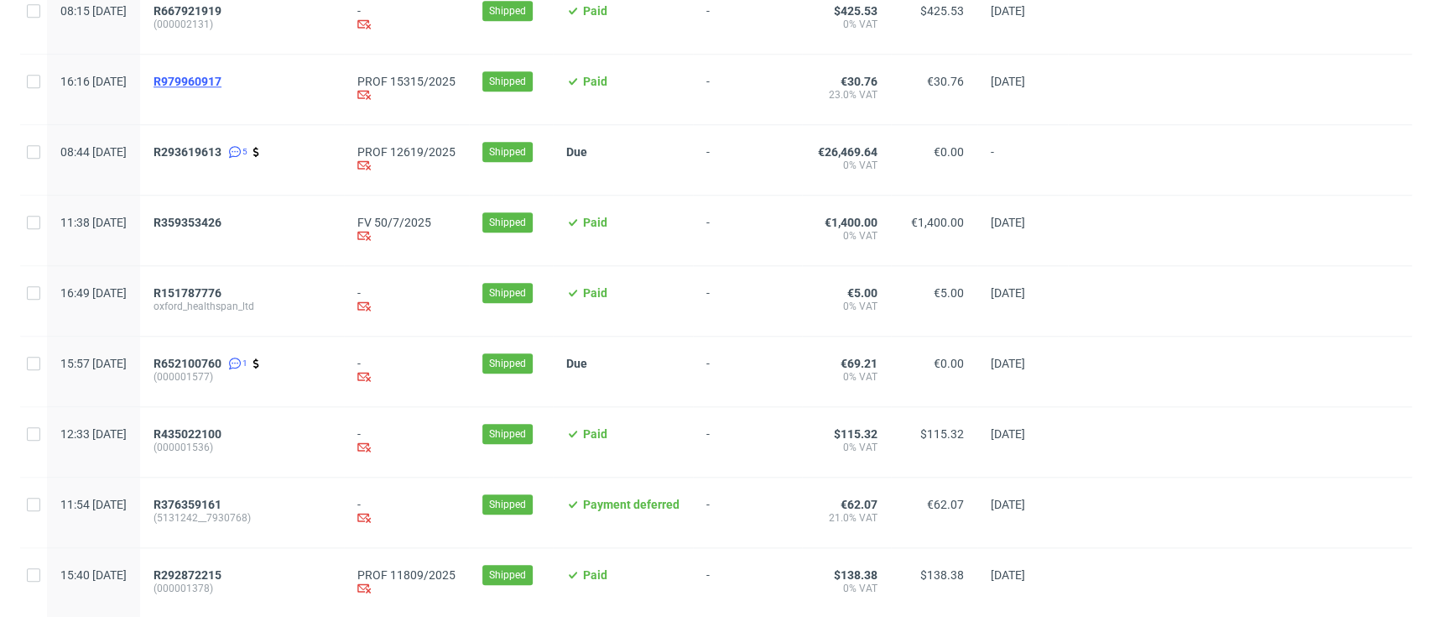
click at [221, 77] on span "R979960917" at bounding box center [188, 81] width 68 height 13
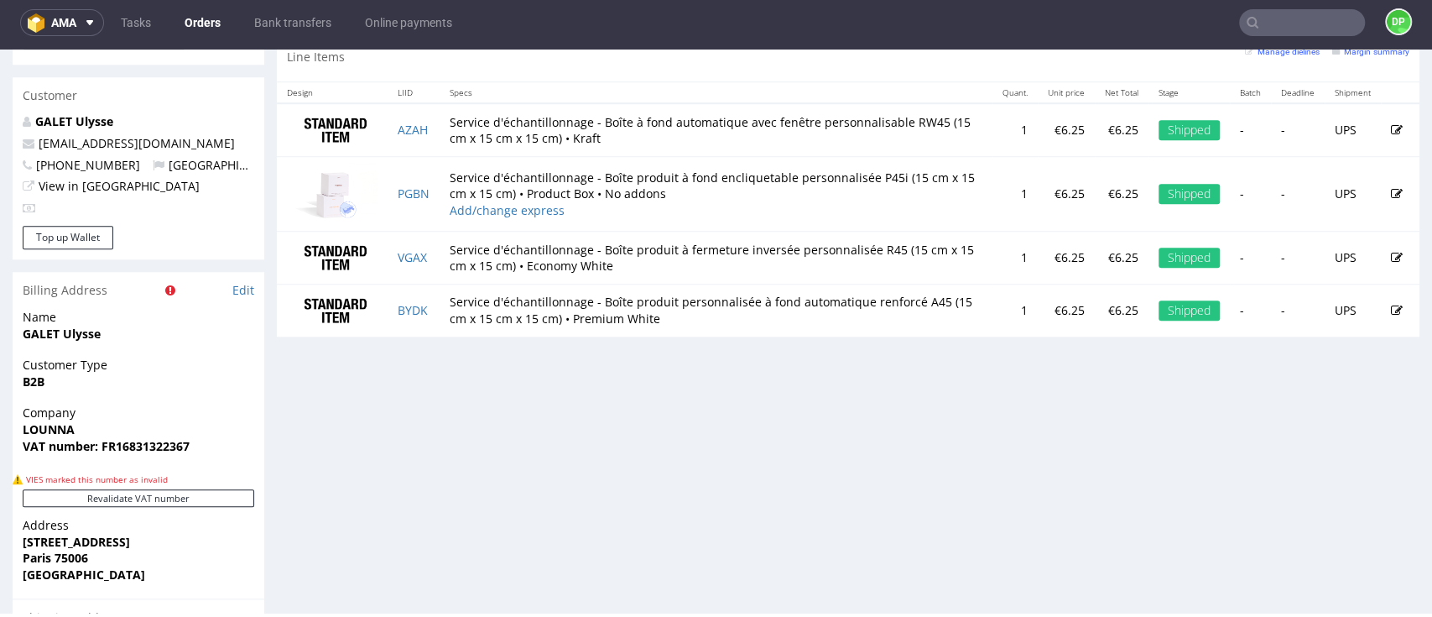
scroll to position [894, 0]
click at [171, 503] on button "Revalidate VAT number" at bounding box center [139, 497] width 232 height 18
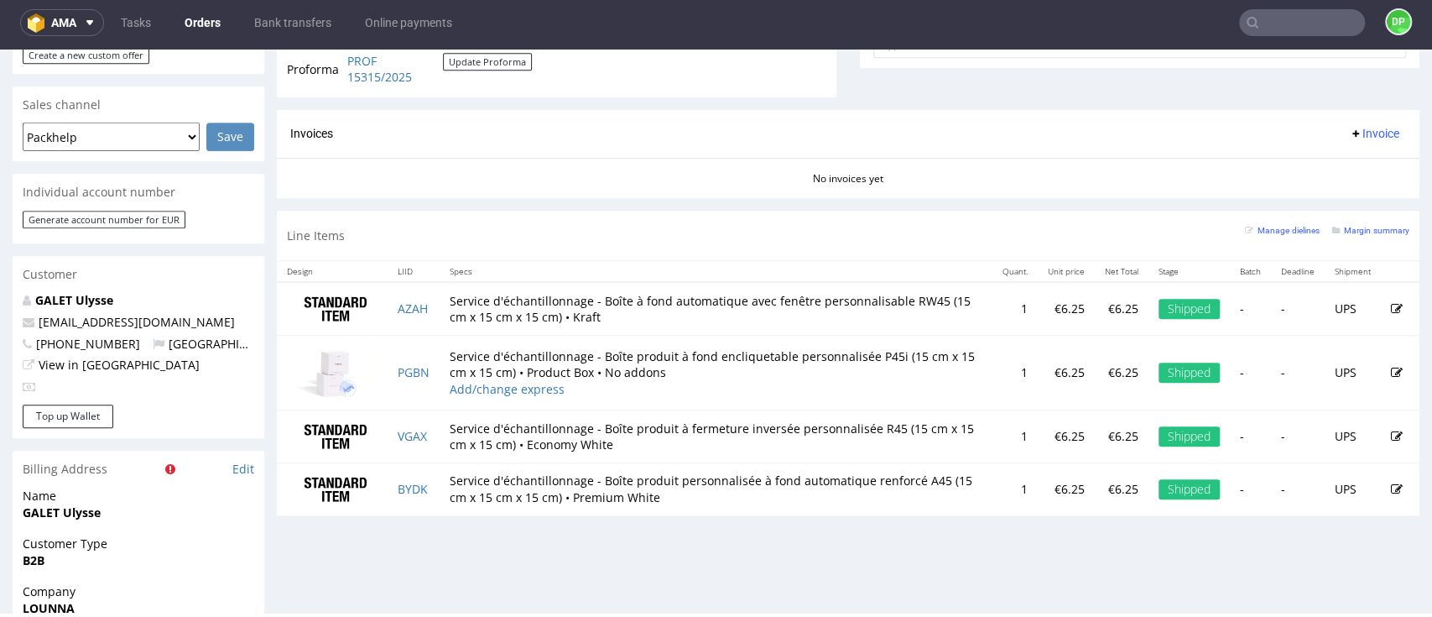
scroll to position [826, 0]
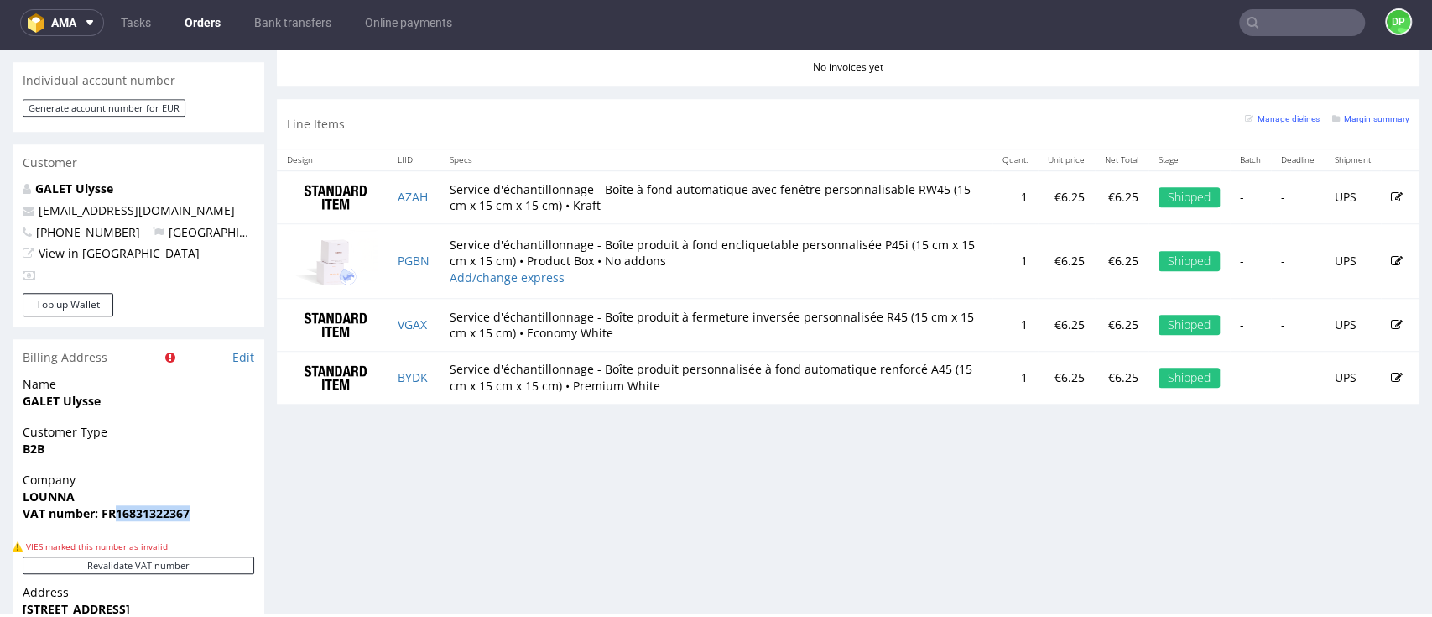
drag, startPoint x: 214, startPoint y: 516, endPoint x: 117, endPoint y: 518, distance: 97.3
click at [117, 518] on span "VAT number: FR16831322367" at bounding box center [139, 513] width 232 height 17
copy strong "16831322367"
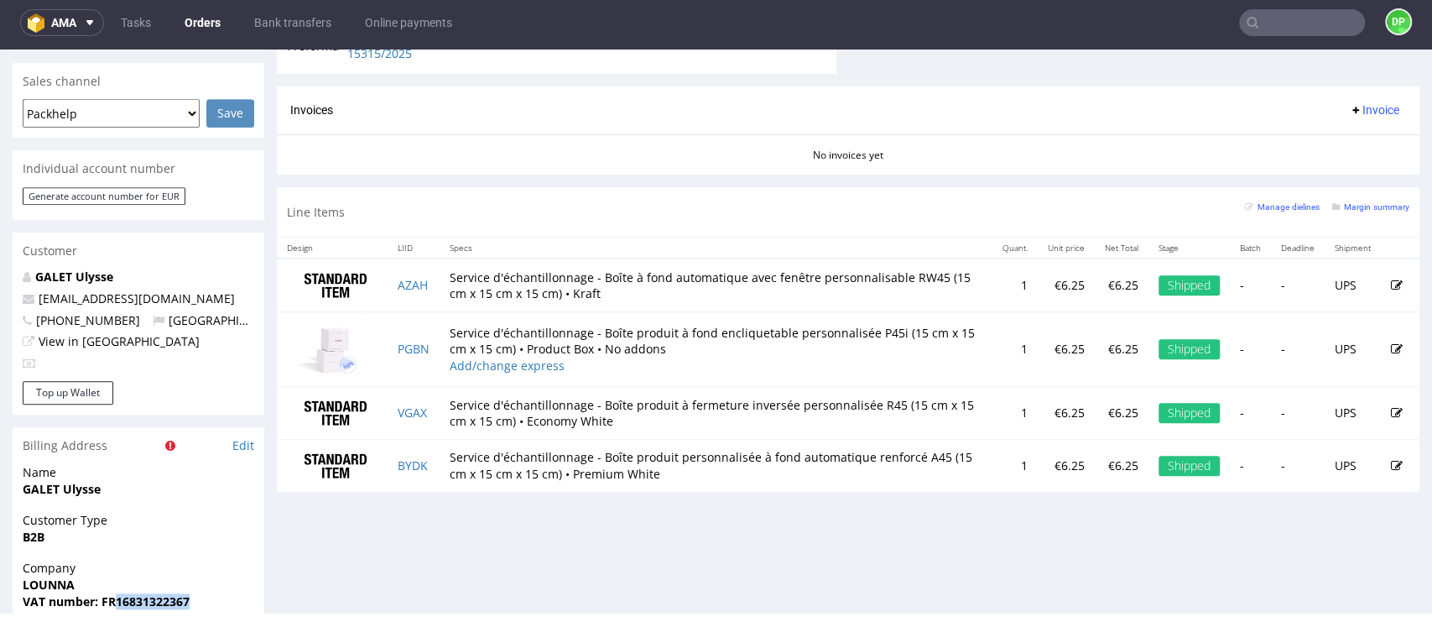
scroll to position [783, 0]
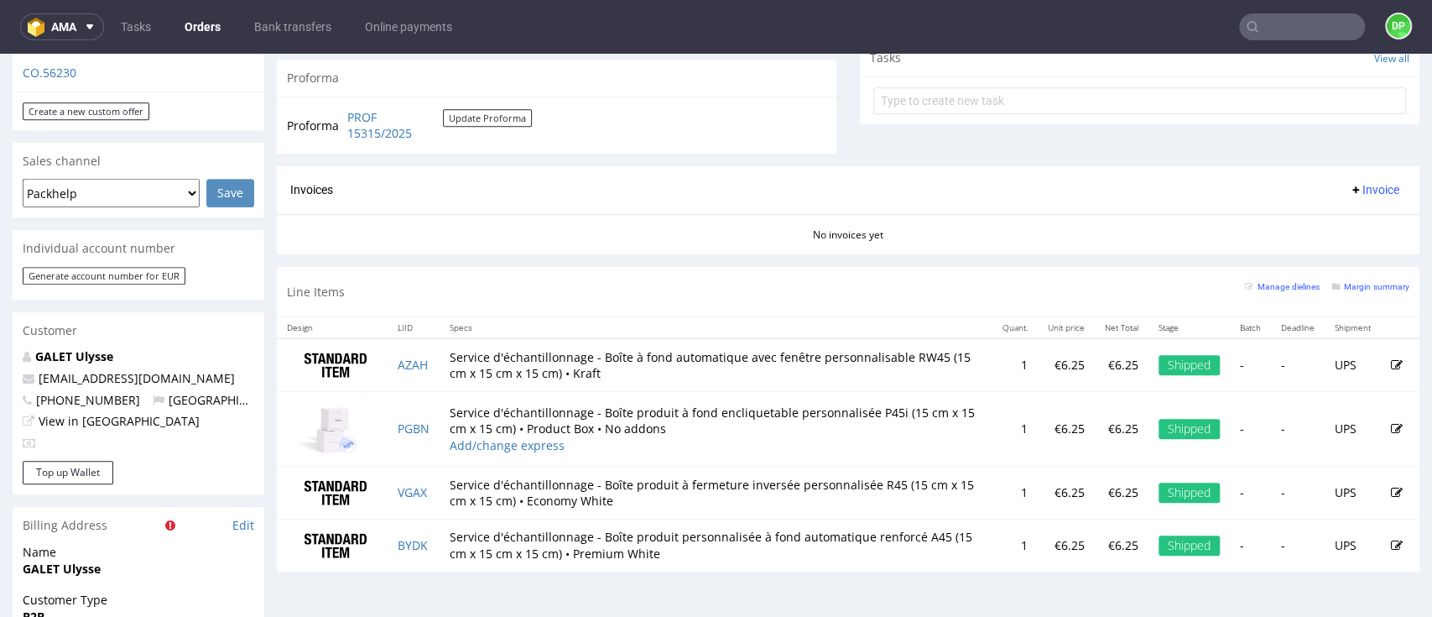
scroll to position [671, 0]
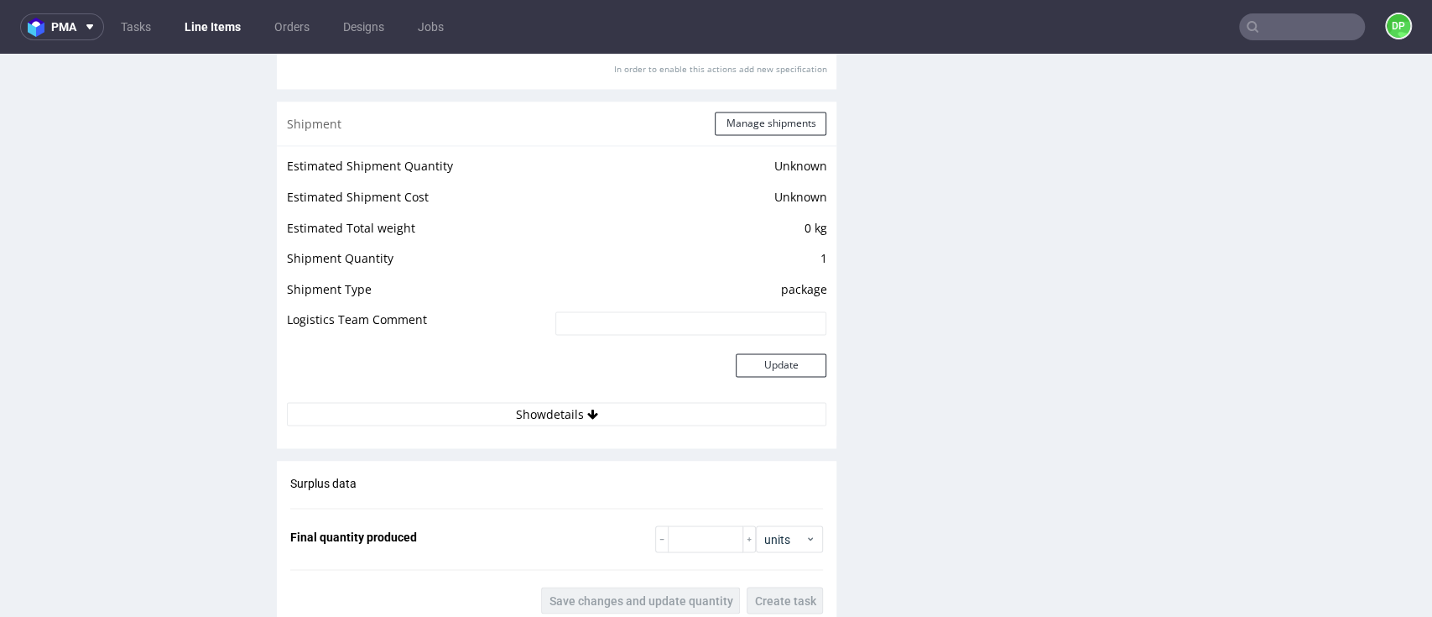
scroll to position [1790, 0]
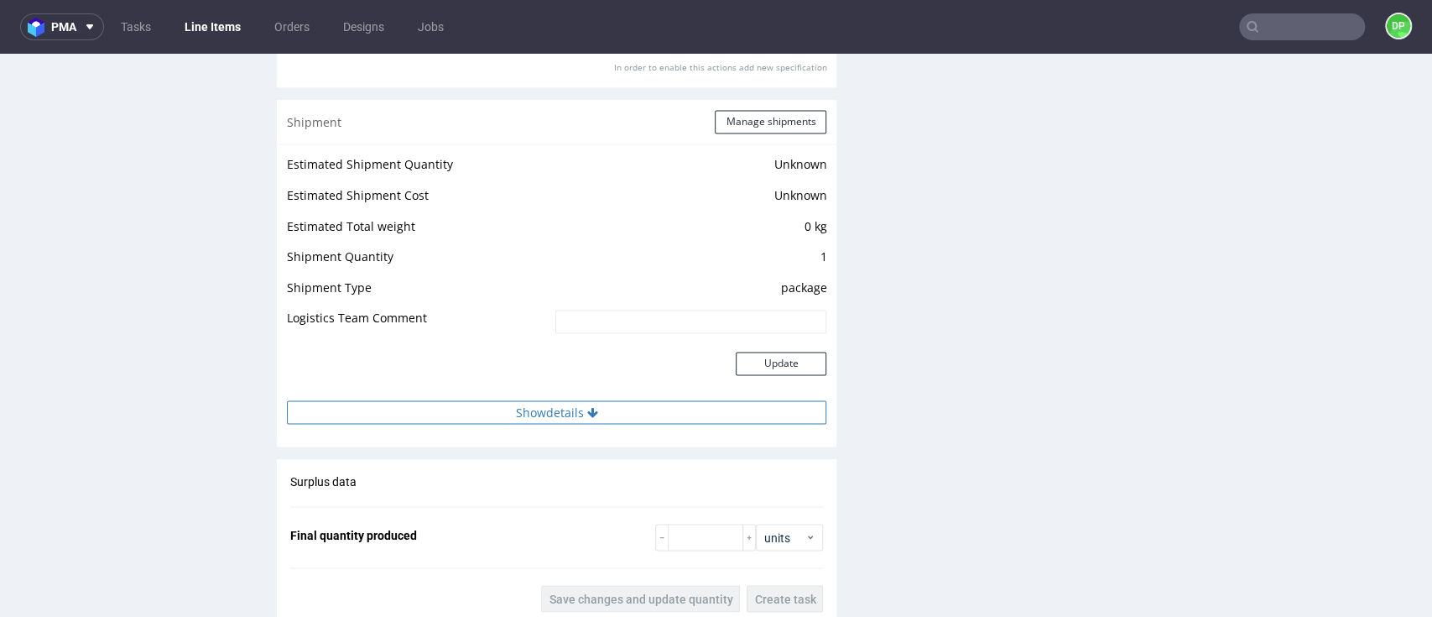
click at [518, 405] on button "Show details" at bounding box center [556, 411] width 539 height 23
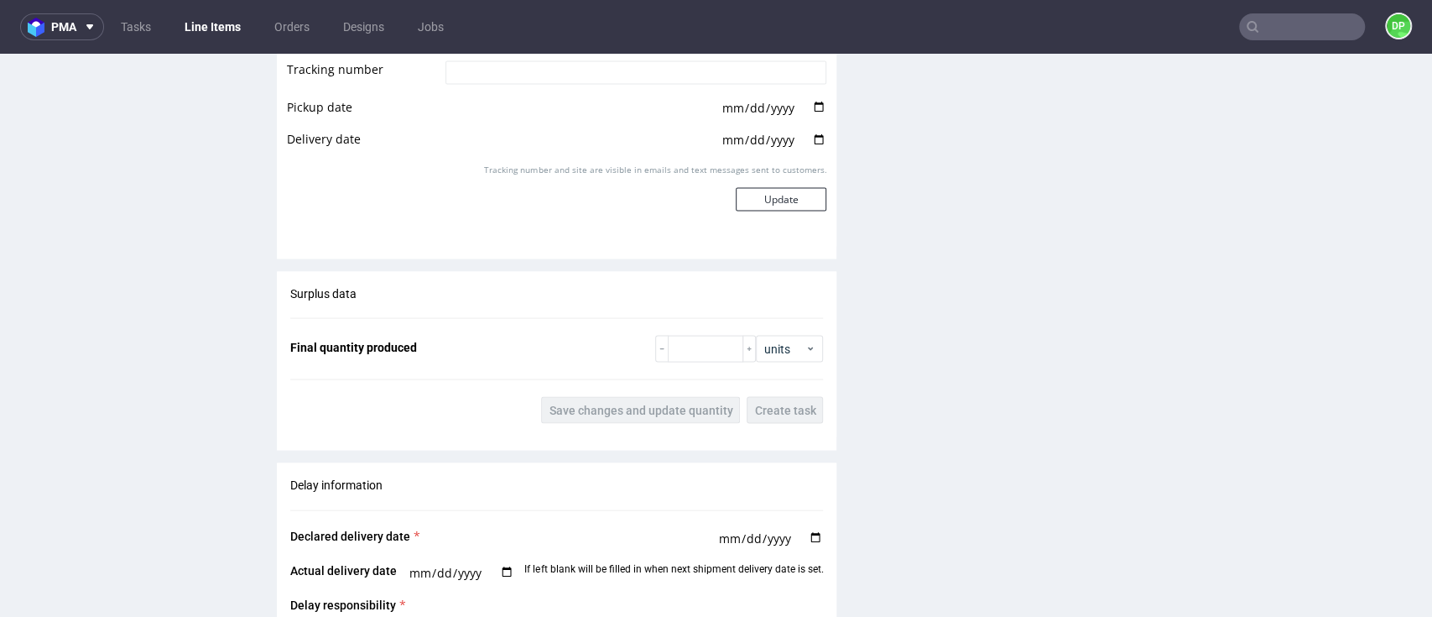
scroll to position [2014, 0]
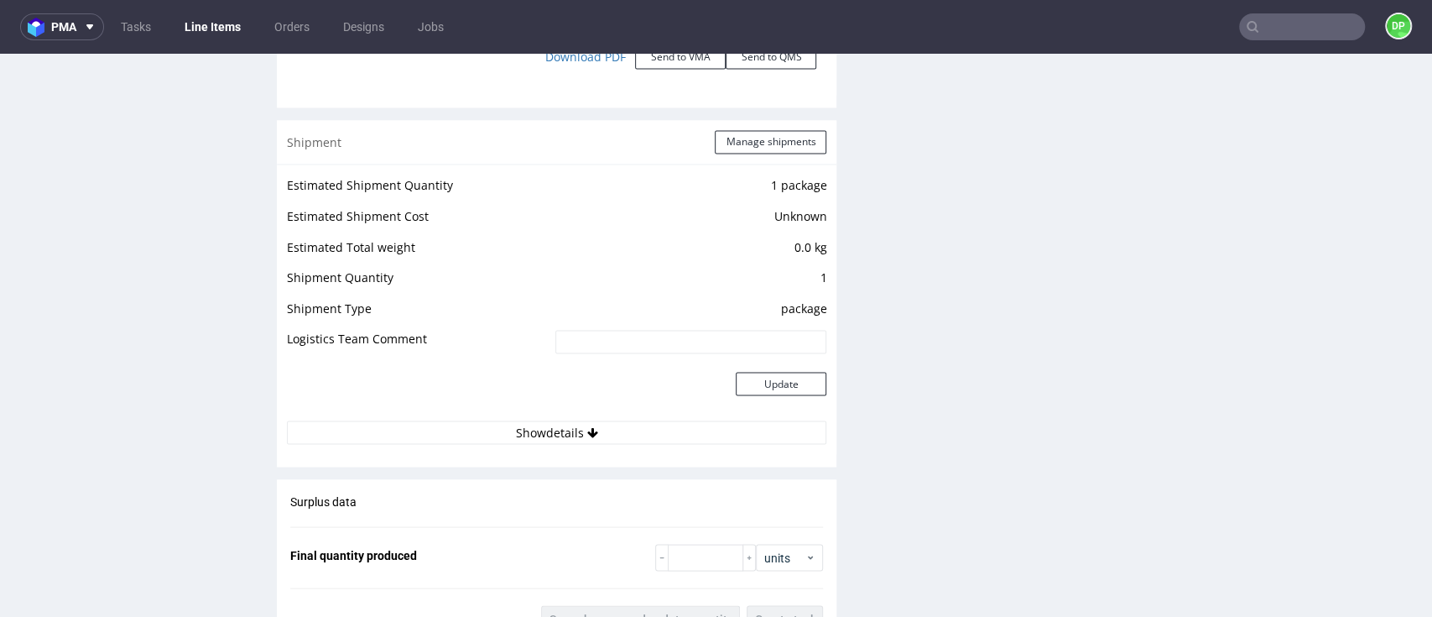
scroll to position [2014, 0]
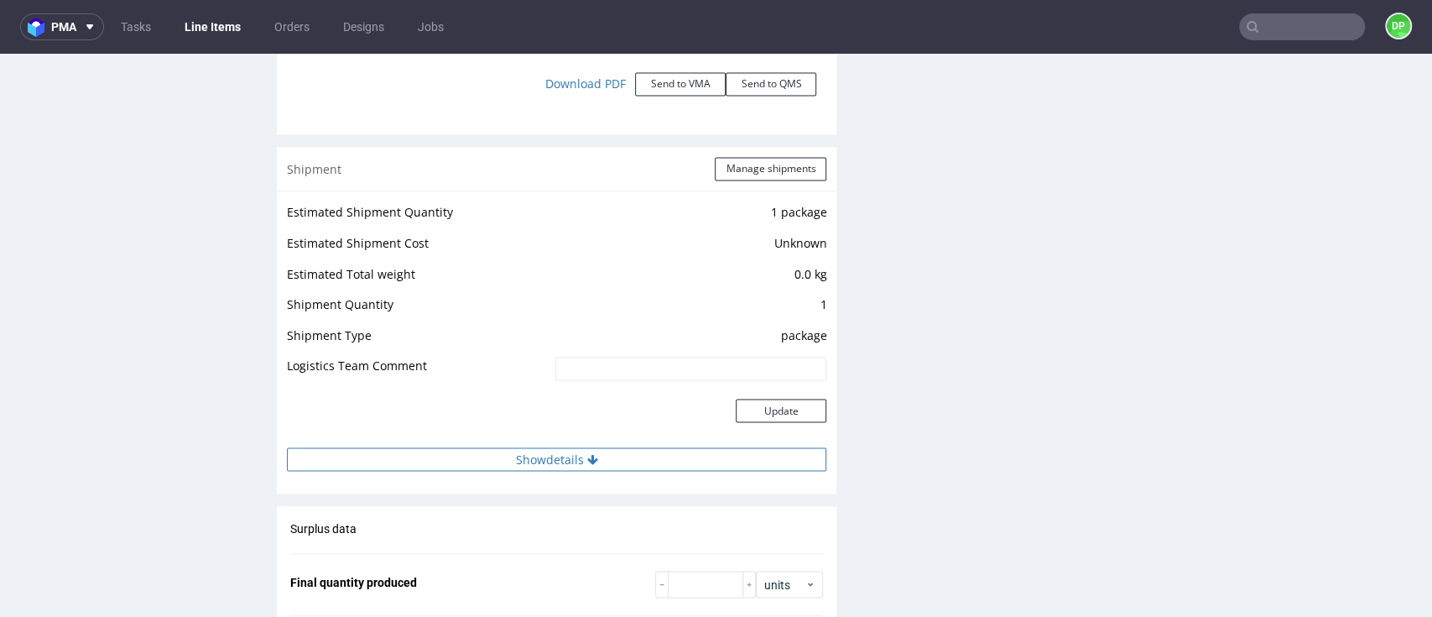
click at [477, 455] on button "Show details" at bounding box center [556, 458] width 539 height 23
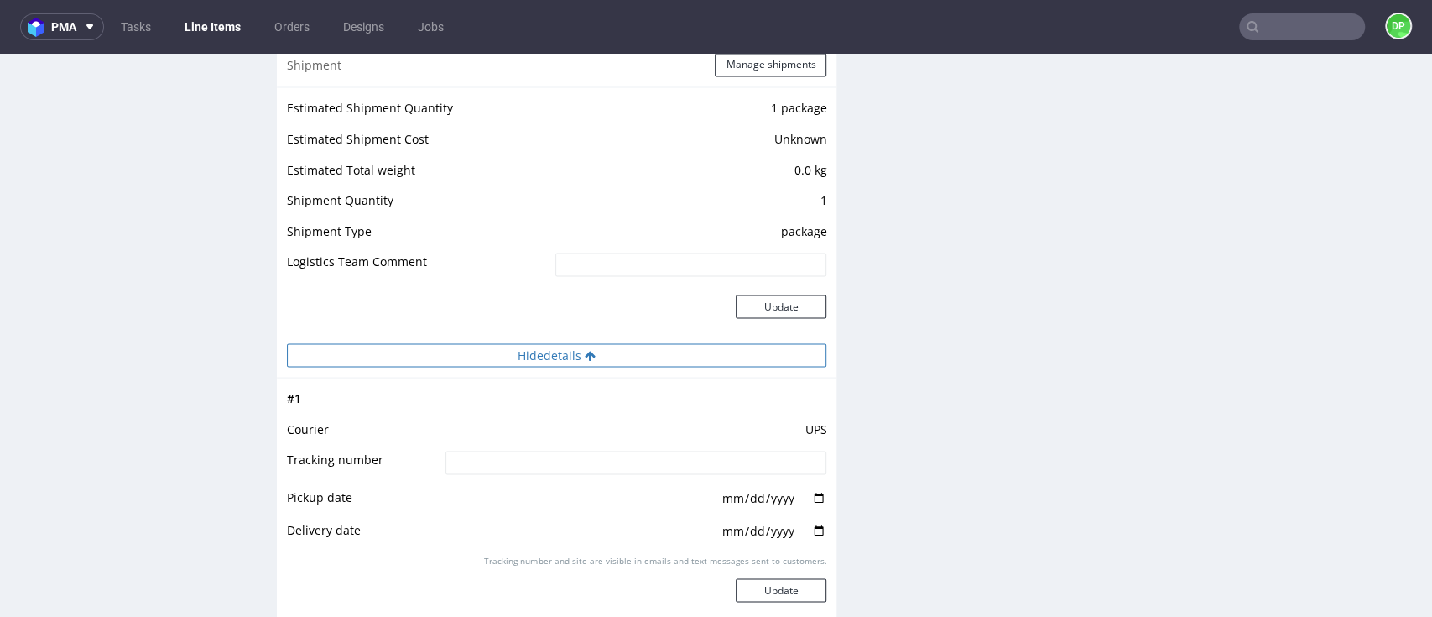
scroll to position [2237, 0]
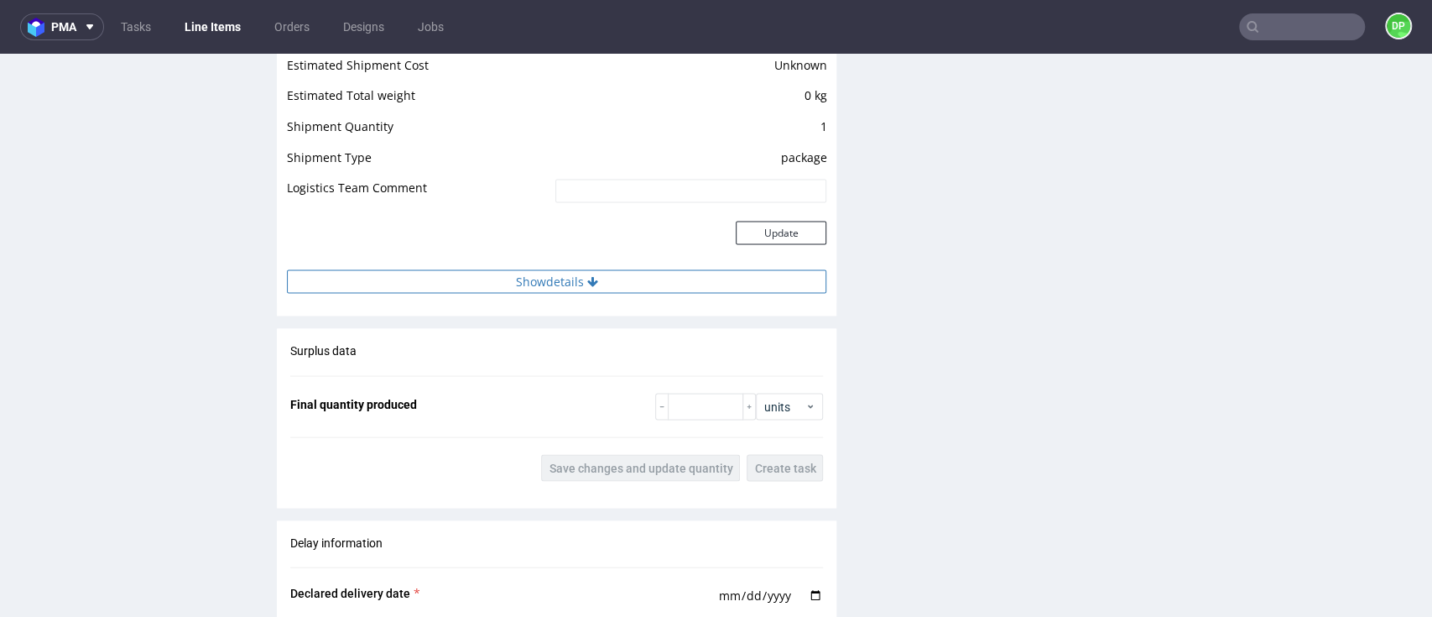
scroll to position [2125, 0]
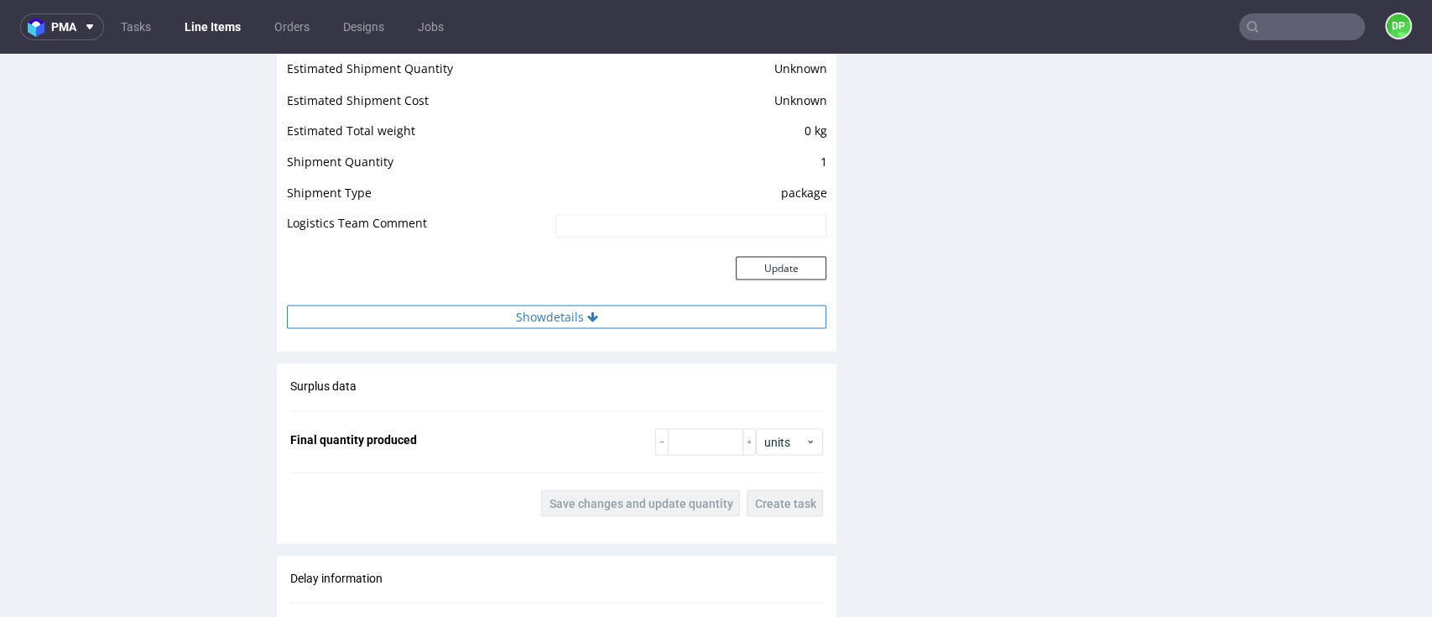
click at [535, 321] on button "Show details" at bounding box center [556, 316] width 539 height 23
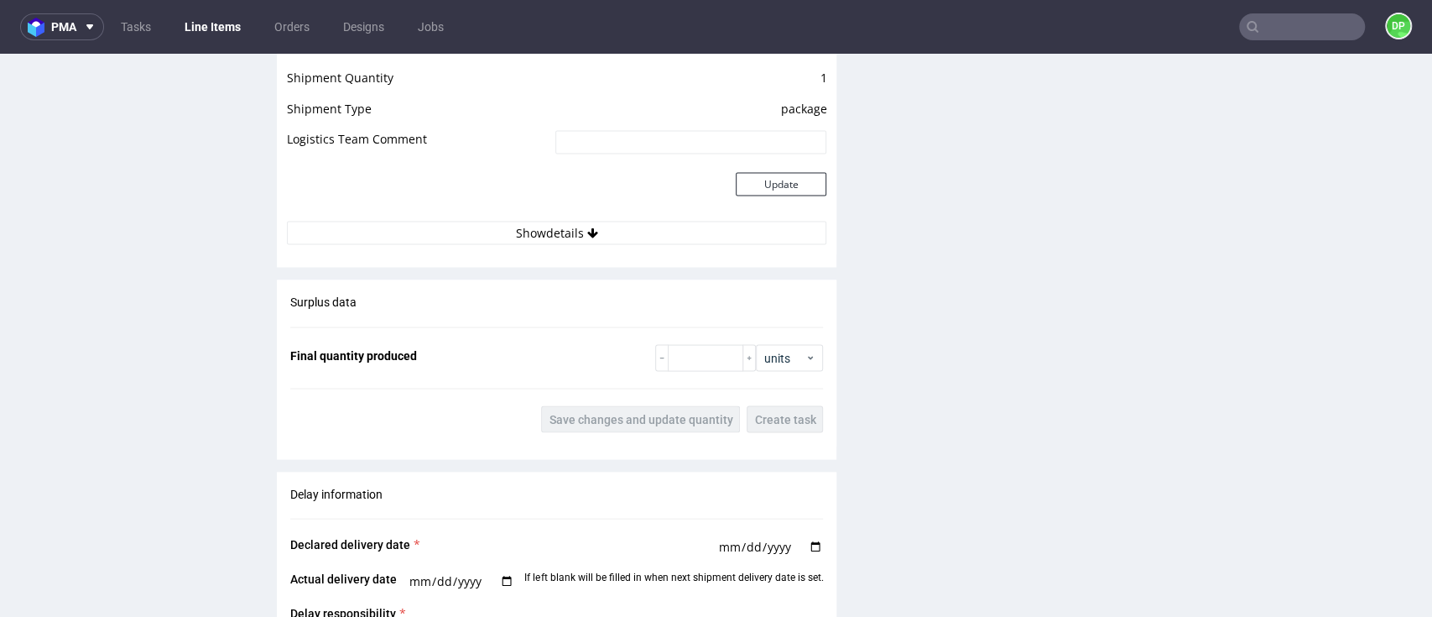
scroll to position [2237, 0]
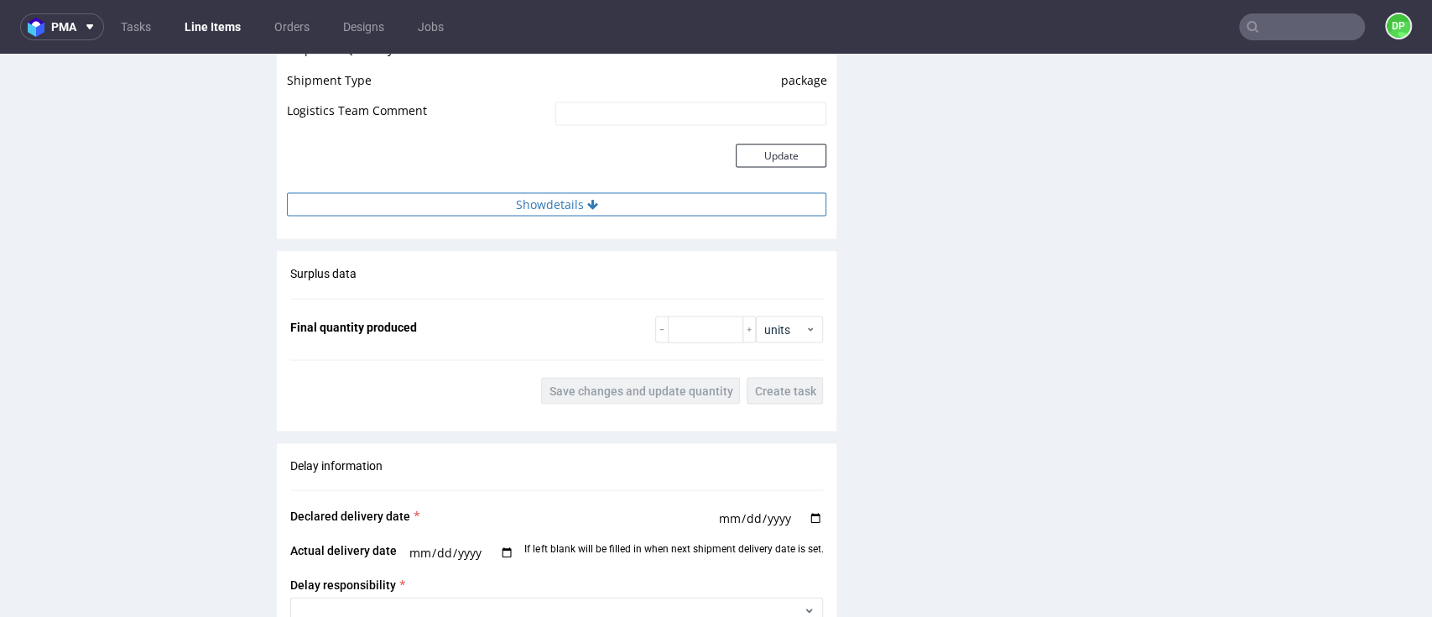
click at [621, 202] on button "Show details" at bounding box center [556, 204] width 539 height 23
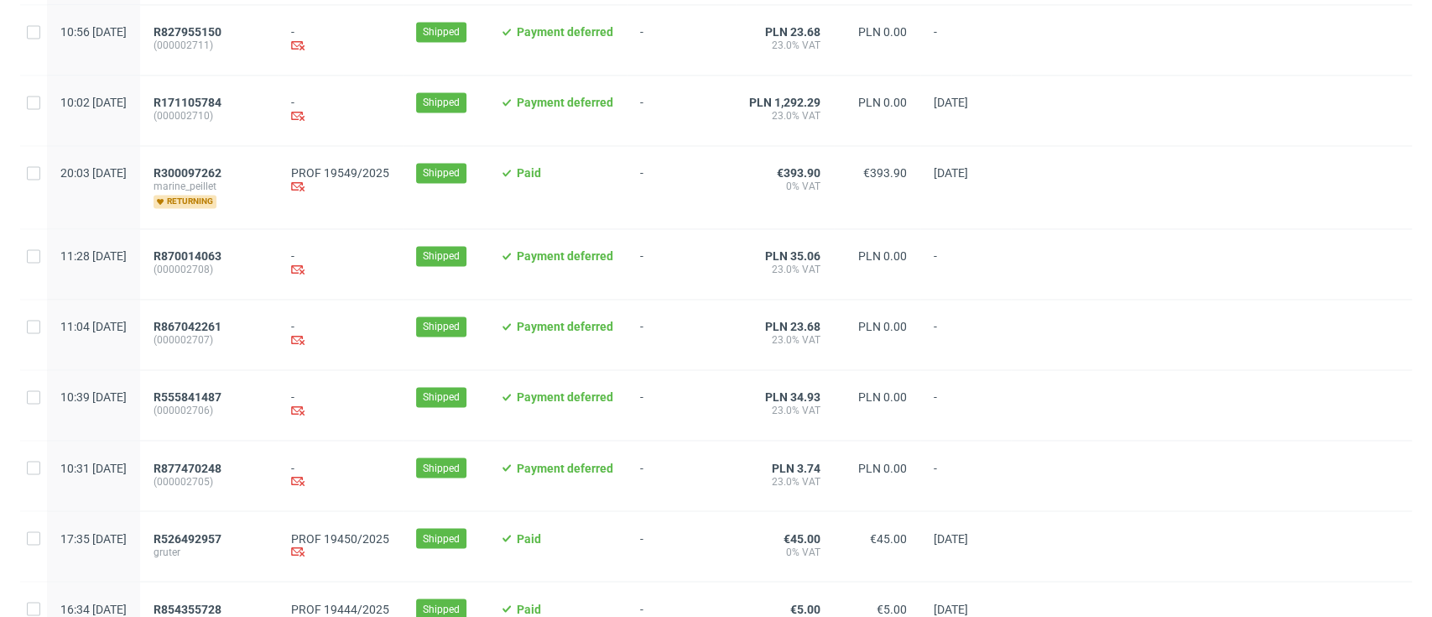
scroll to position [1776, 0]
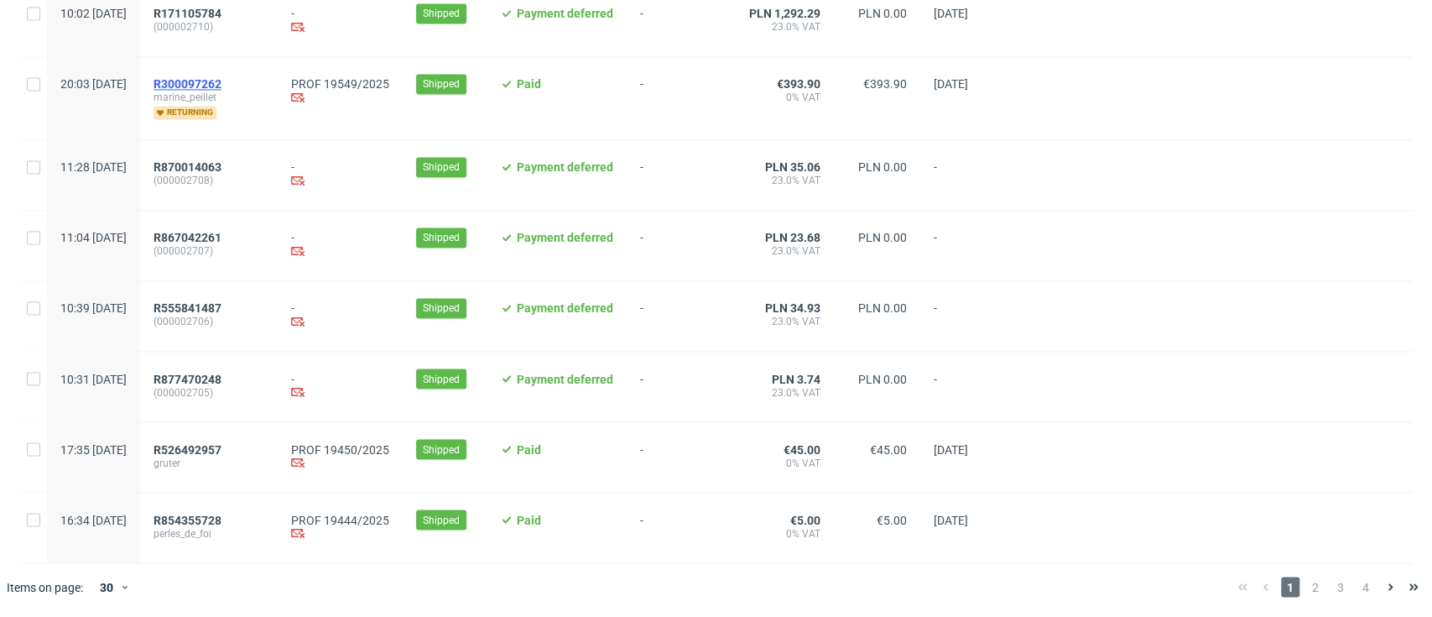
click at [221, 84] on span "R300097262" at bounding box center [188, 83] width 68 height 13
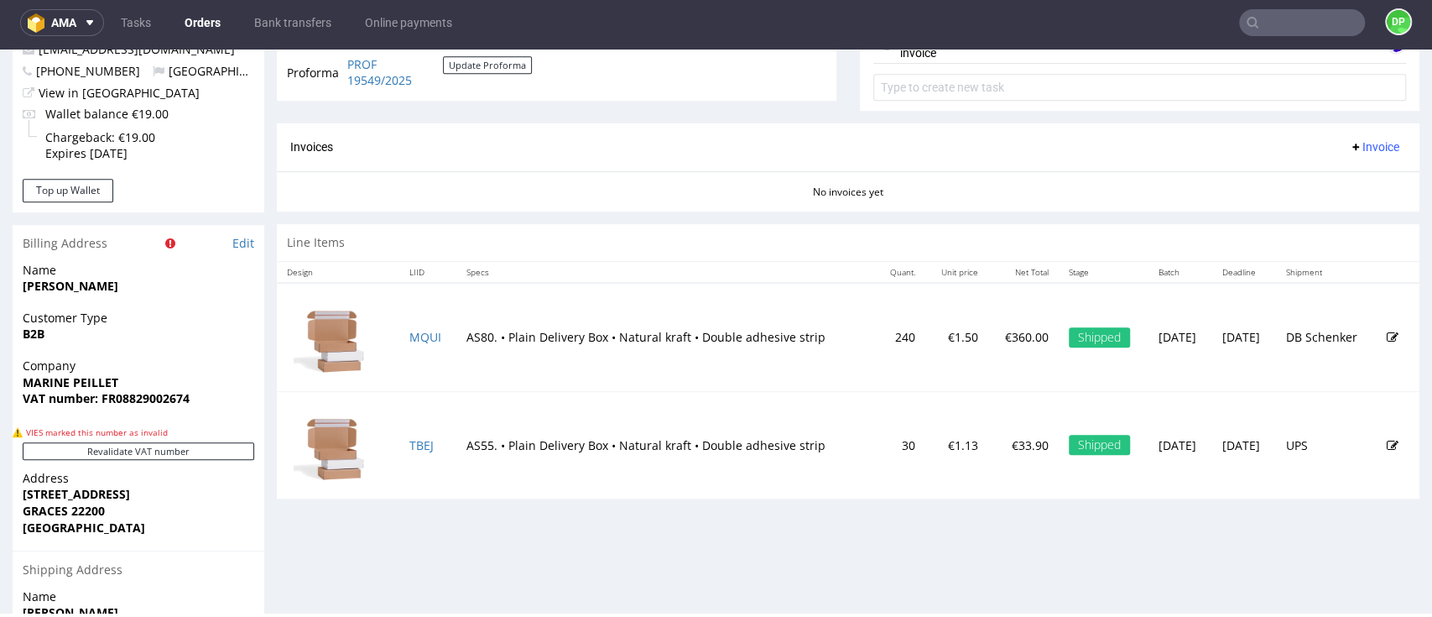
scroll to position [671, 0]
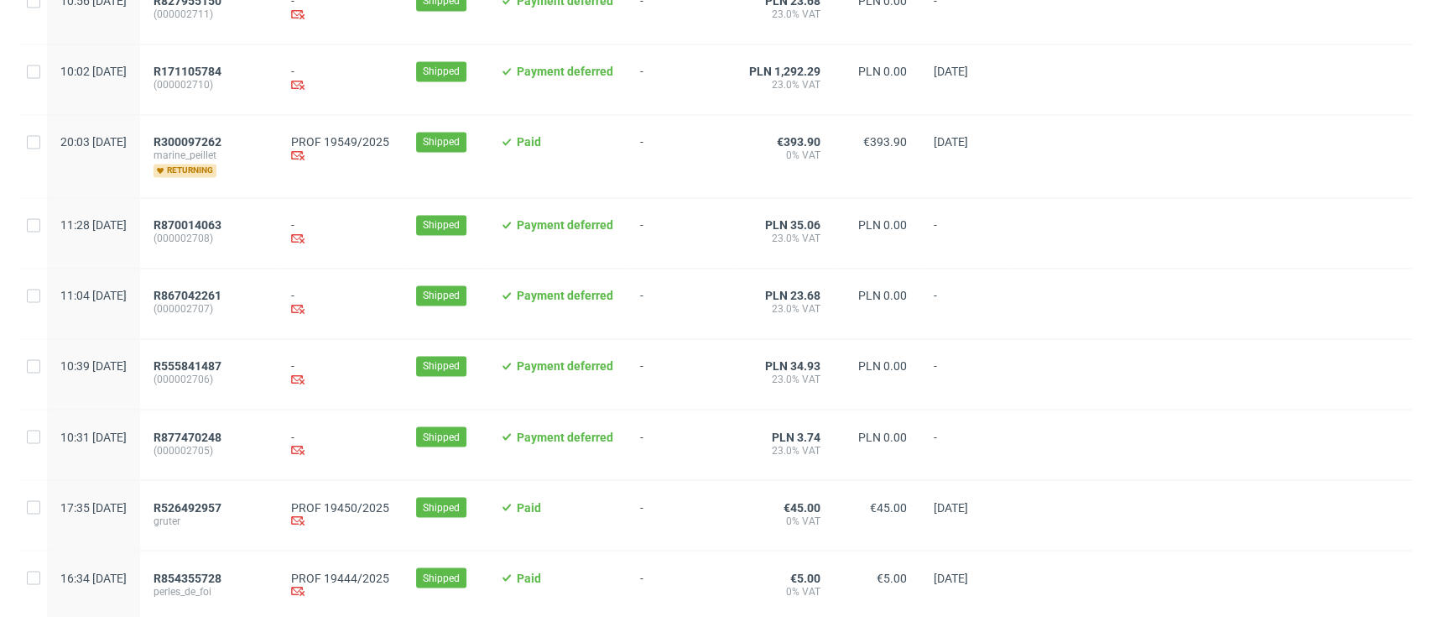
scroll to position [1776, 0]
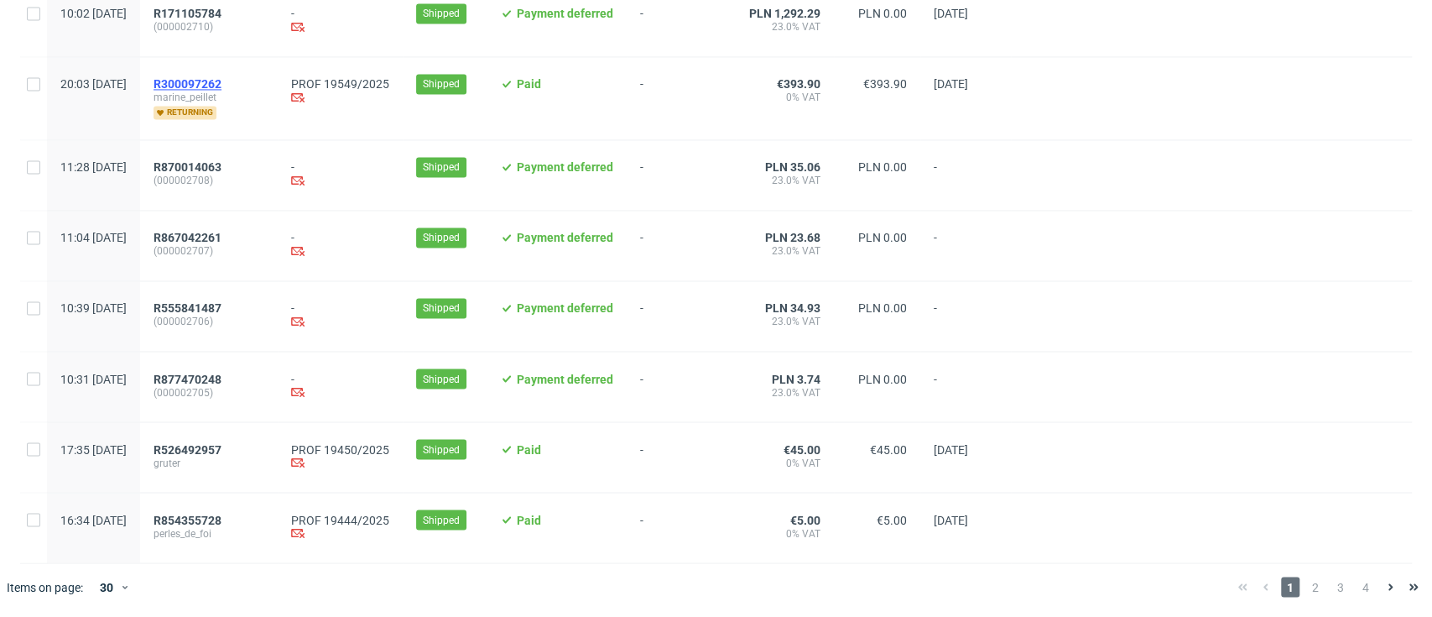
click at [221, 77] on span "R300097262" at bounding box center [188, 83] width 68 height 13
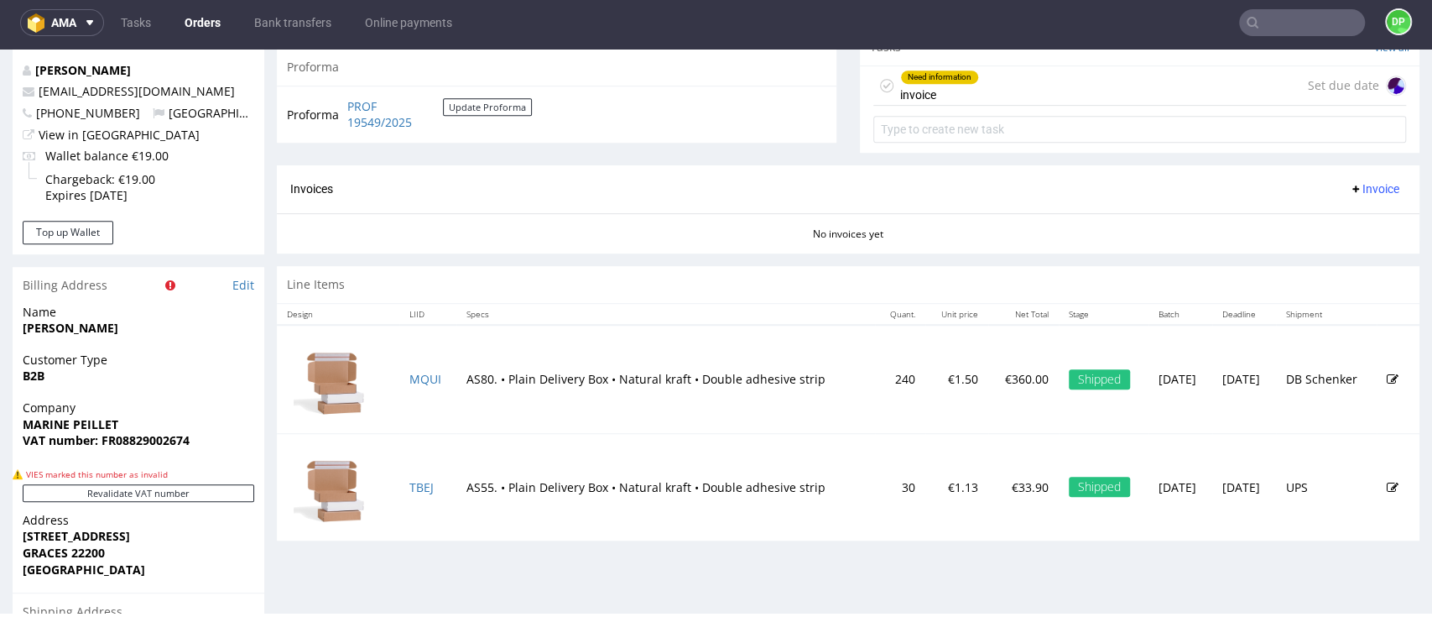
scroll to position [671, 0]
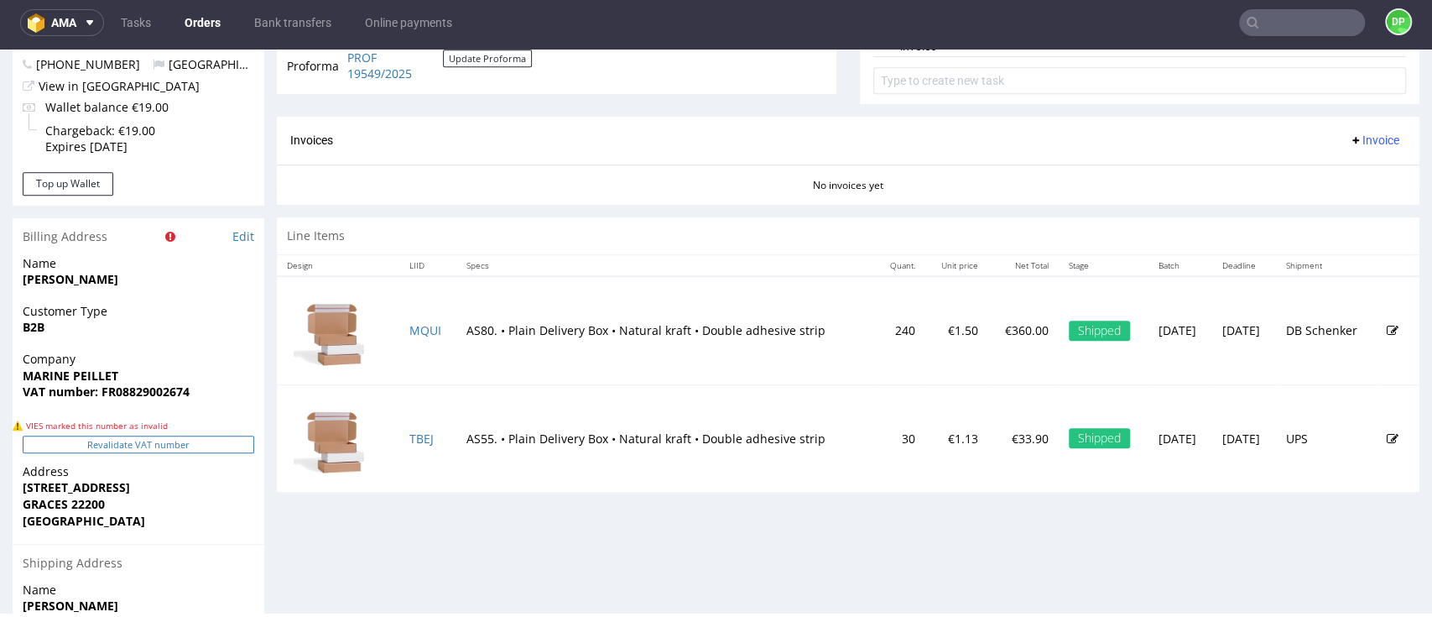
click at [166, 443] on button "Revalidate VAT number" at bounding box center [139, 444] width 232 height 18
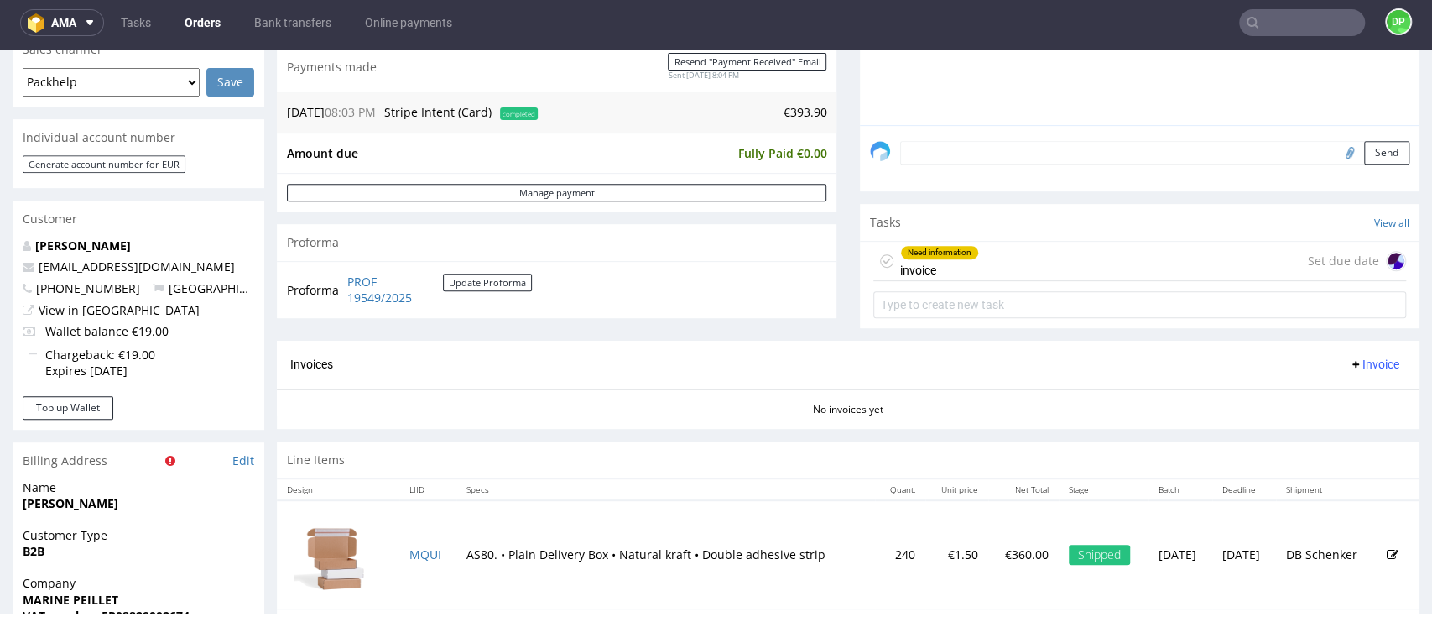
scroll to position [869, 0]
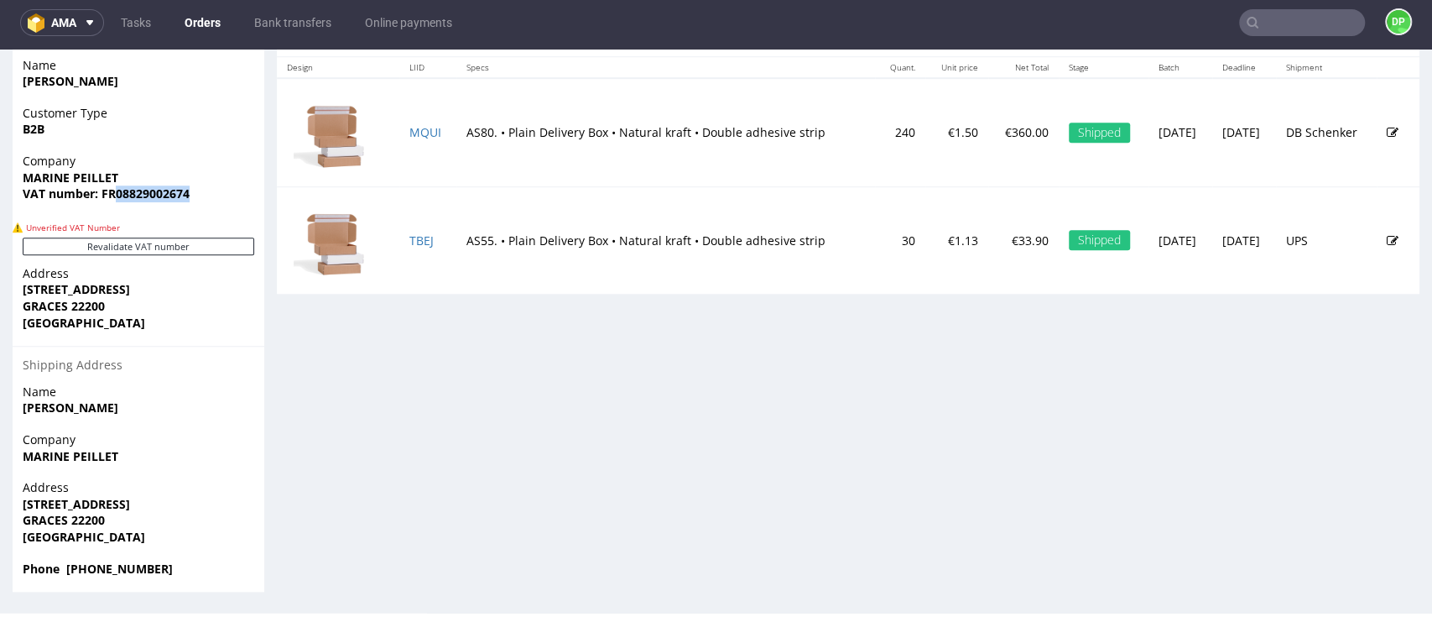
drag, startPoint x: 197, startPoint y: 192, endPoint x: 114, endPoint y: 205, distance: 84.0
click at [114, 205] on div "Company MARINE PEILLET VAT number: FR08829002674" at bounding box center [139, 185] width 252 height 65
copy strong "08829002674"
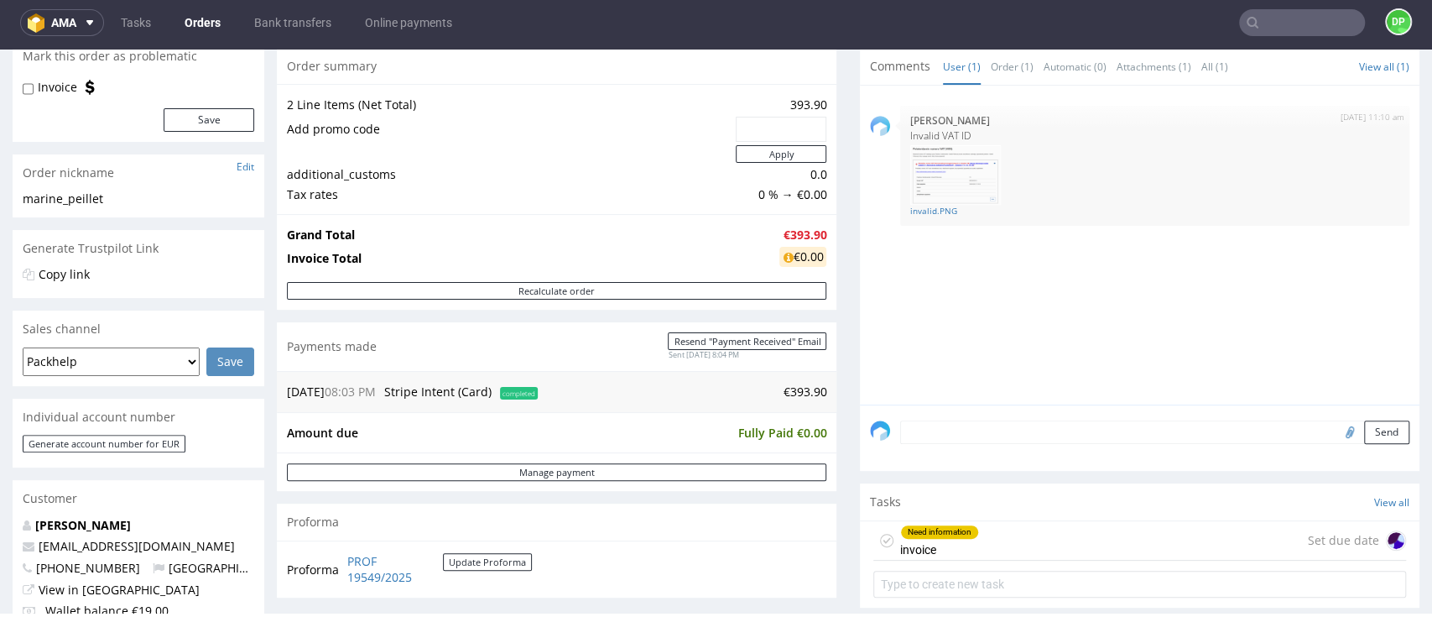
scroll to position [0, 0]
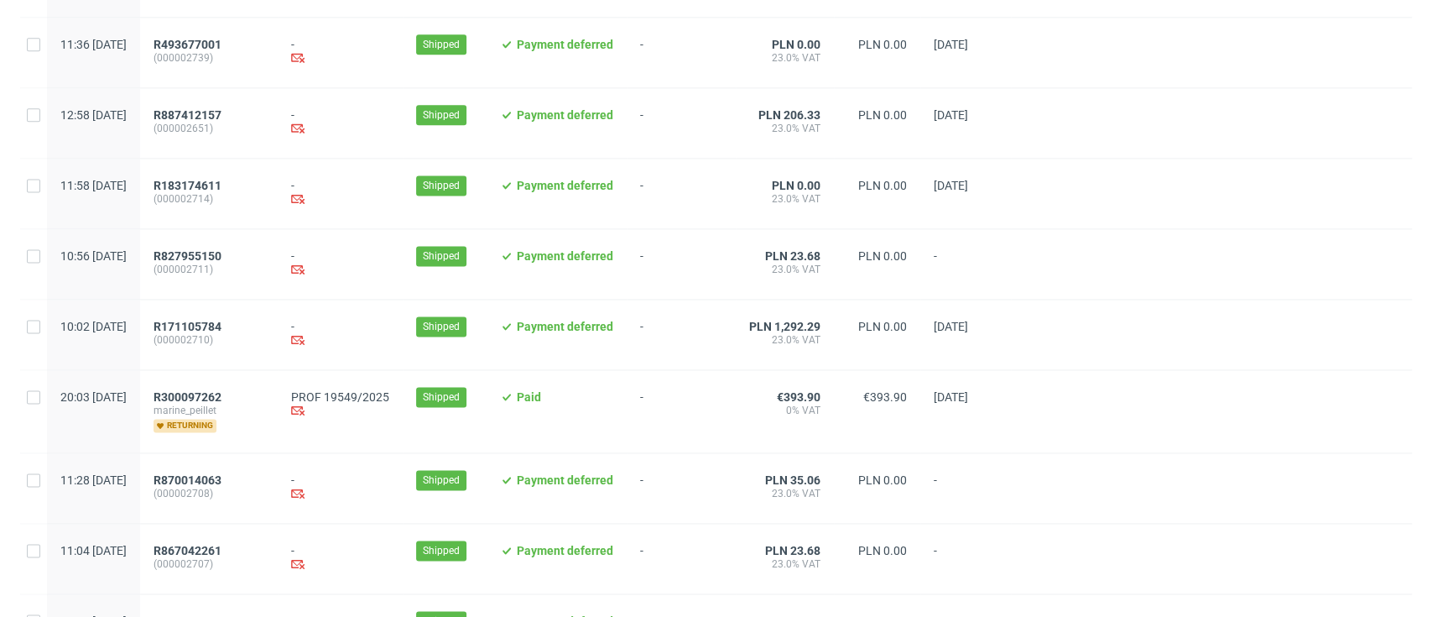
scroll to position [1776, 0]
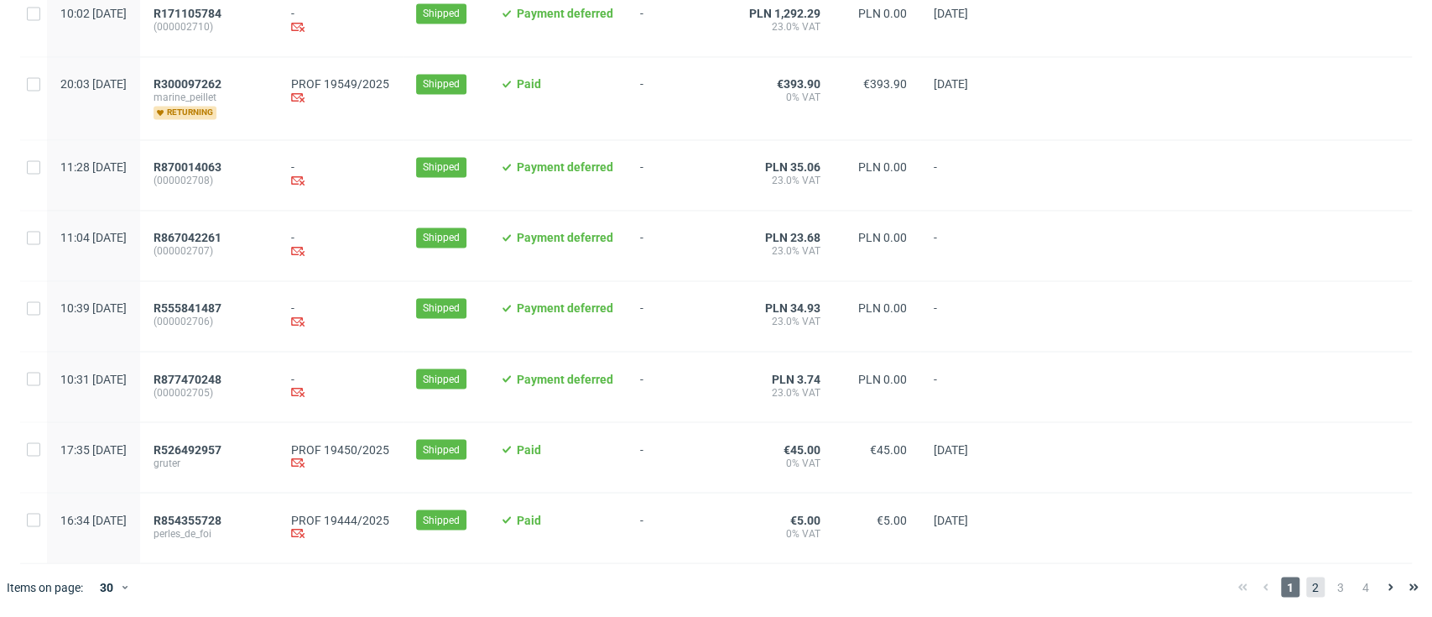
click at [1306, 581] on span "2" at bounding box center [1315, 586] width 18 height 20
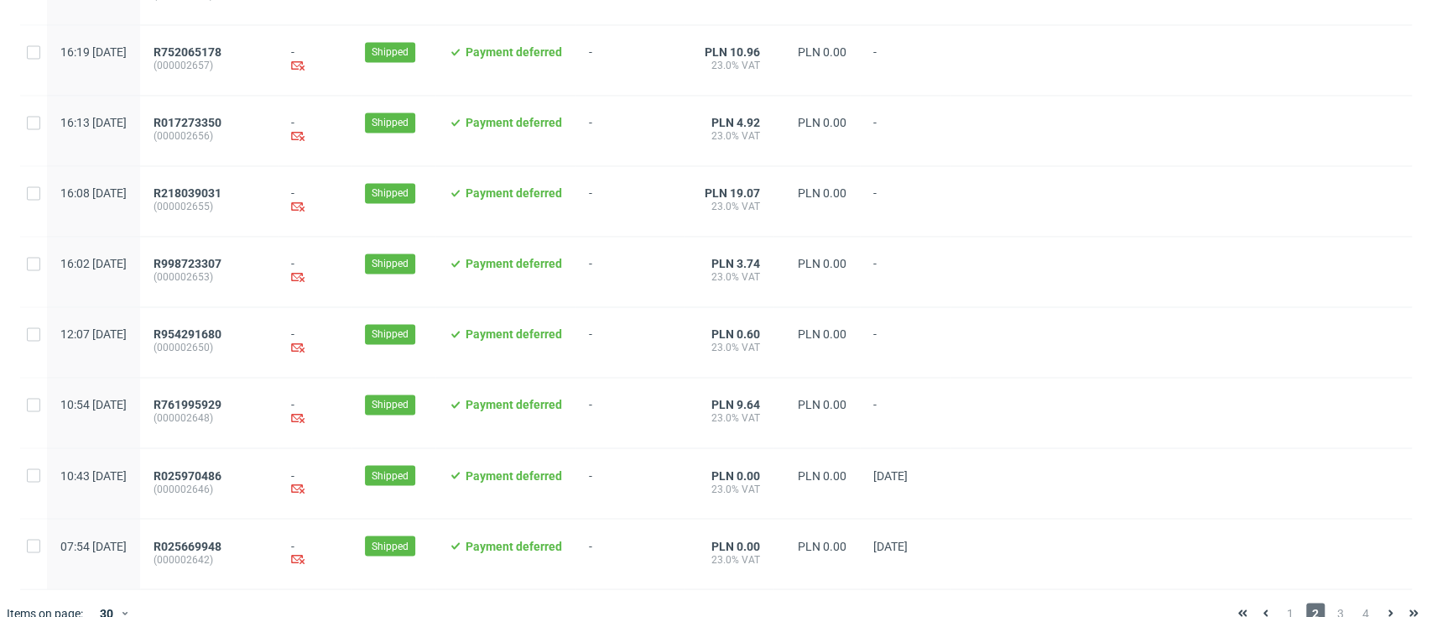
scroll to position [1752, 0]
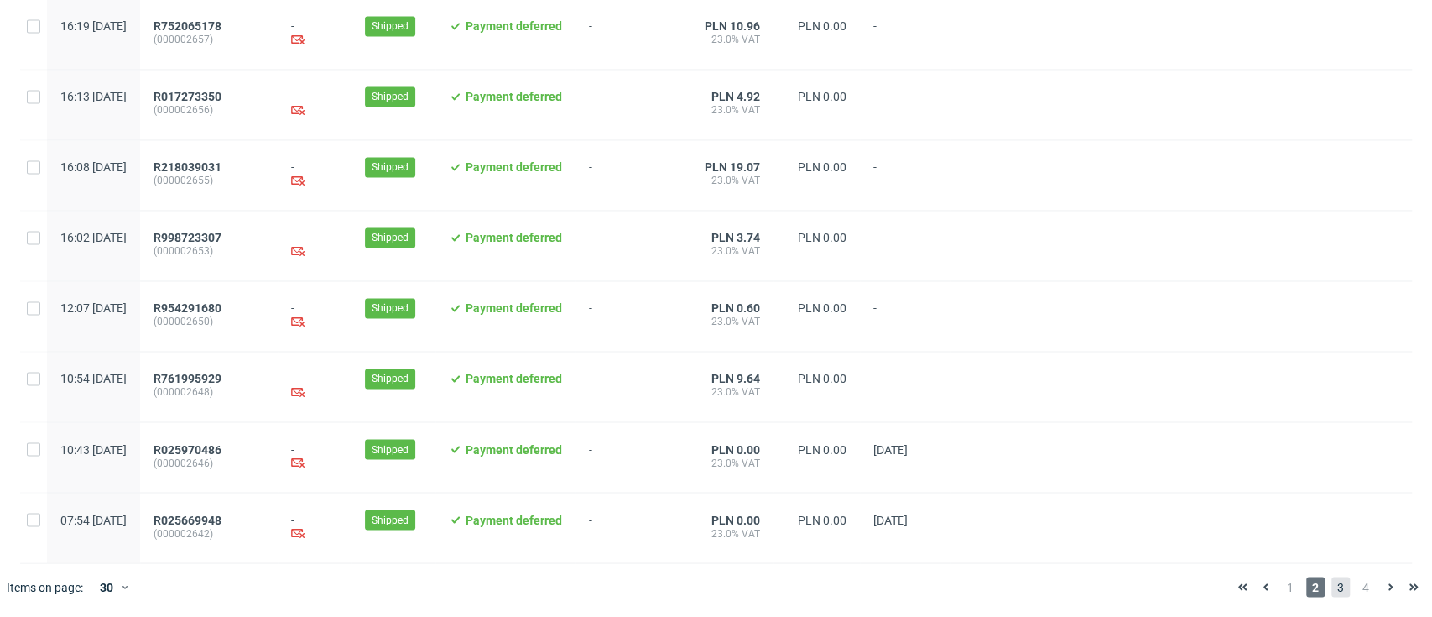
click at [1331, 584] on span "3" at bounding box center [1340, 586] width 18 height 20
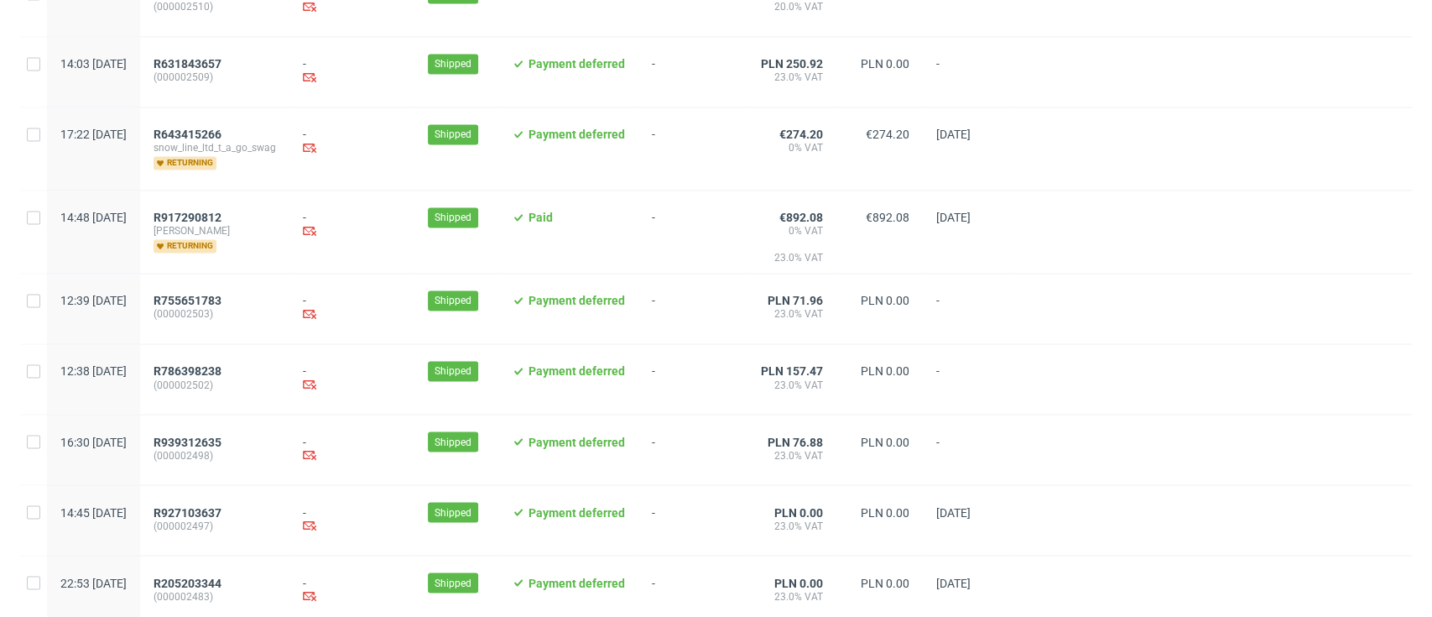
scroll to position [1832, 0]
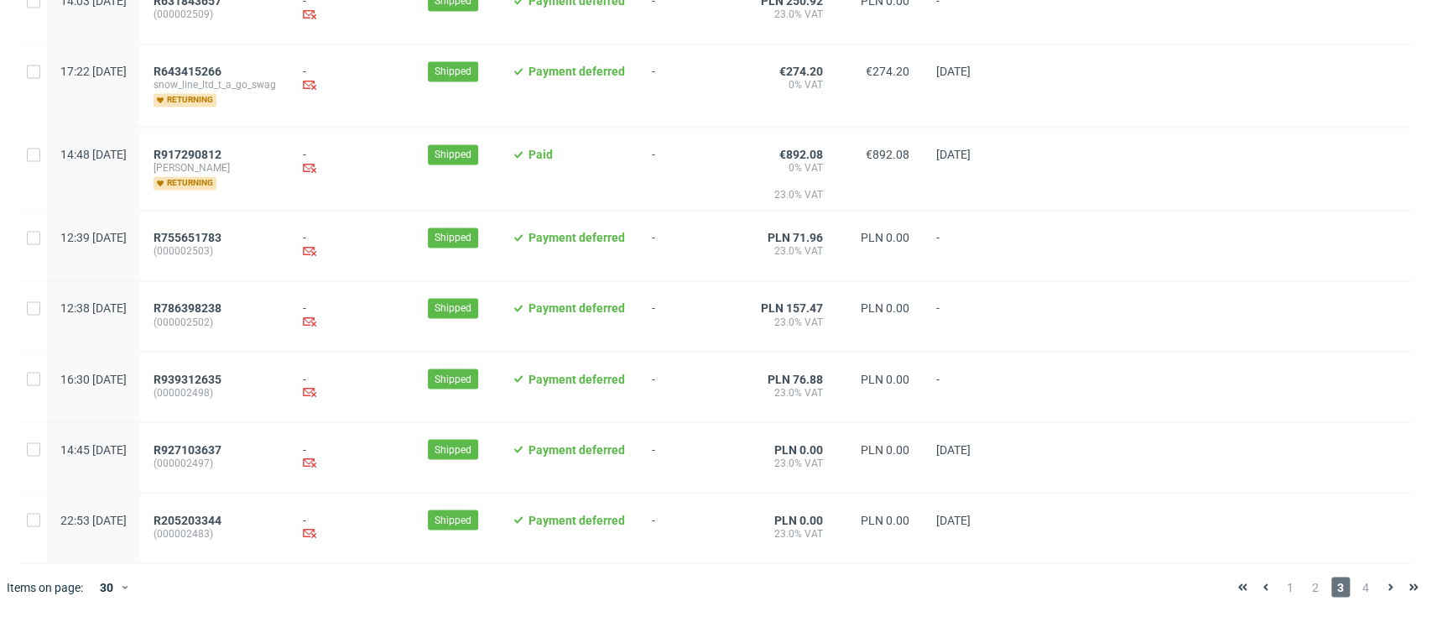
click at [1357, 592] on span "4" at bounding box center [1366, 586] width 18 height 20
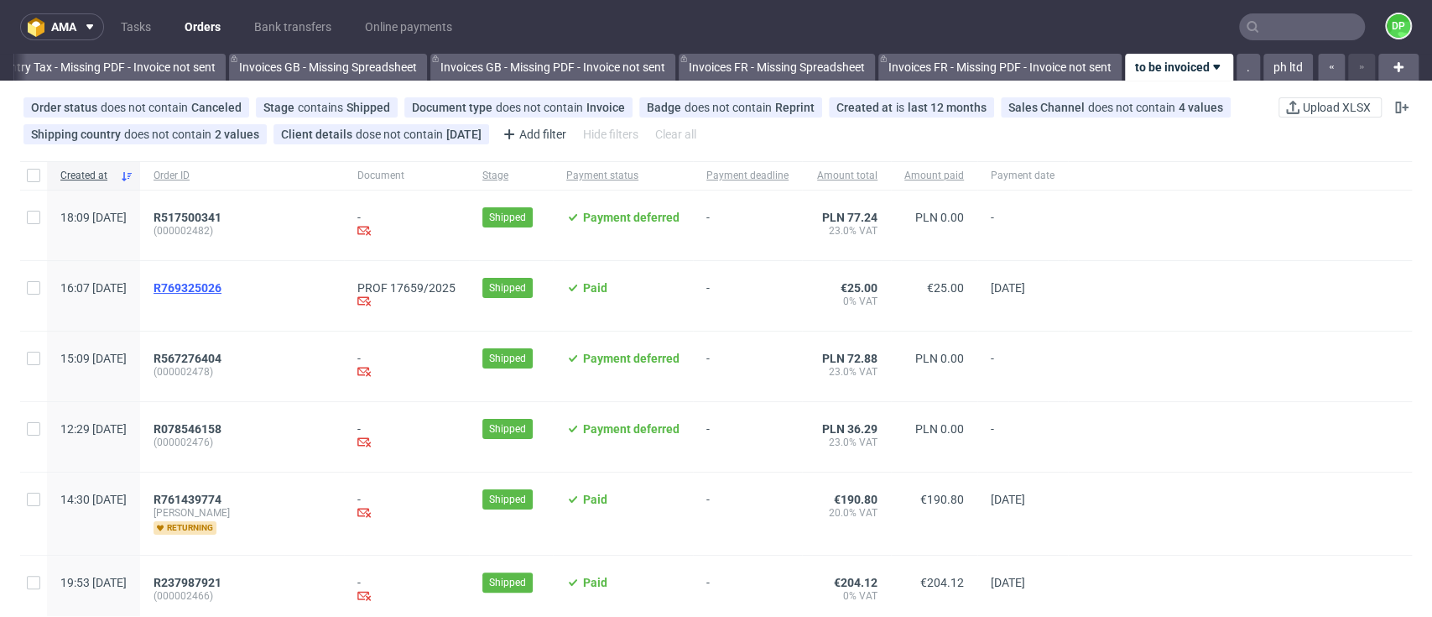
click at [221, 292] on span "R769325026" at bounding box center [188, 287] width 68 height 13
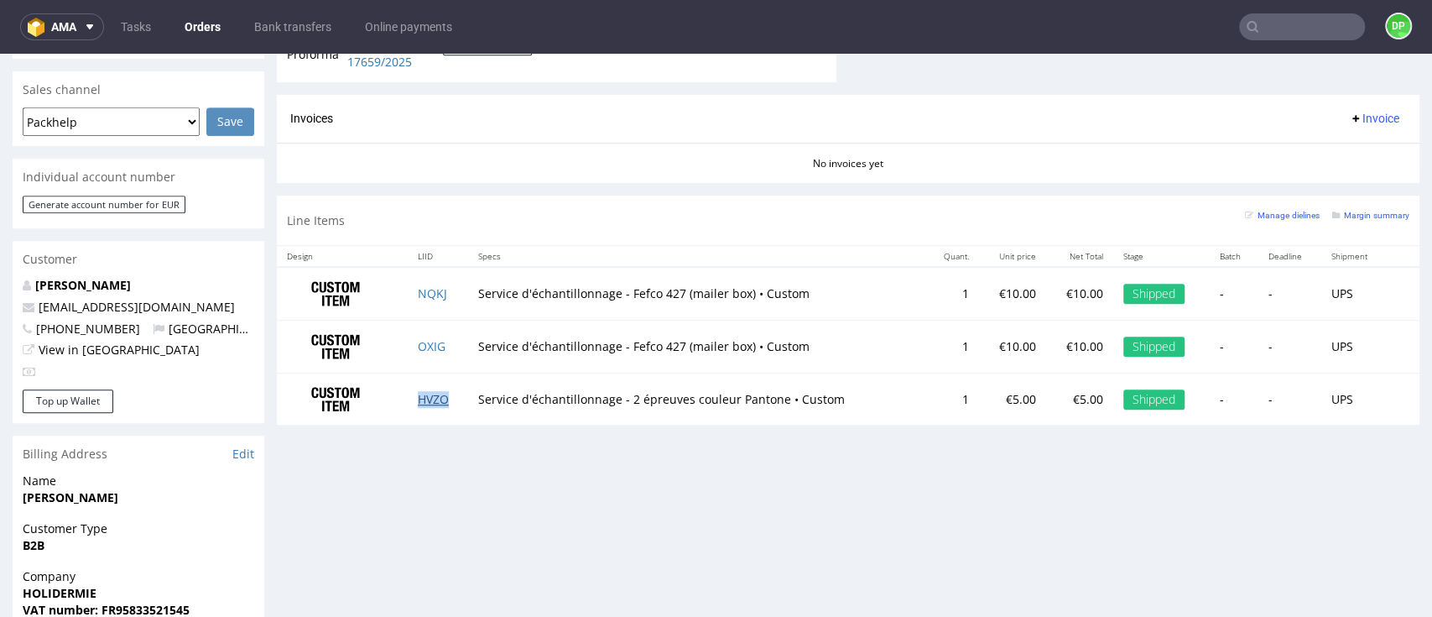
scroll to position [1007, 0]
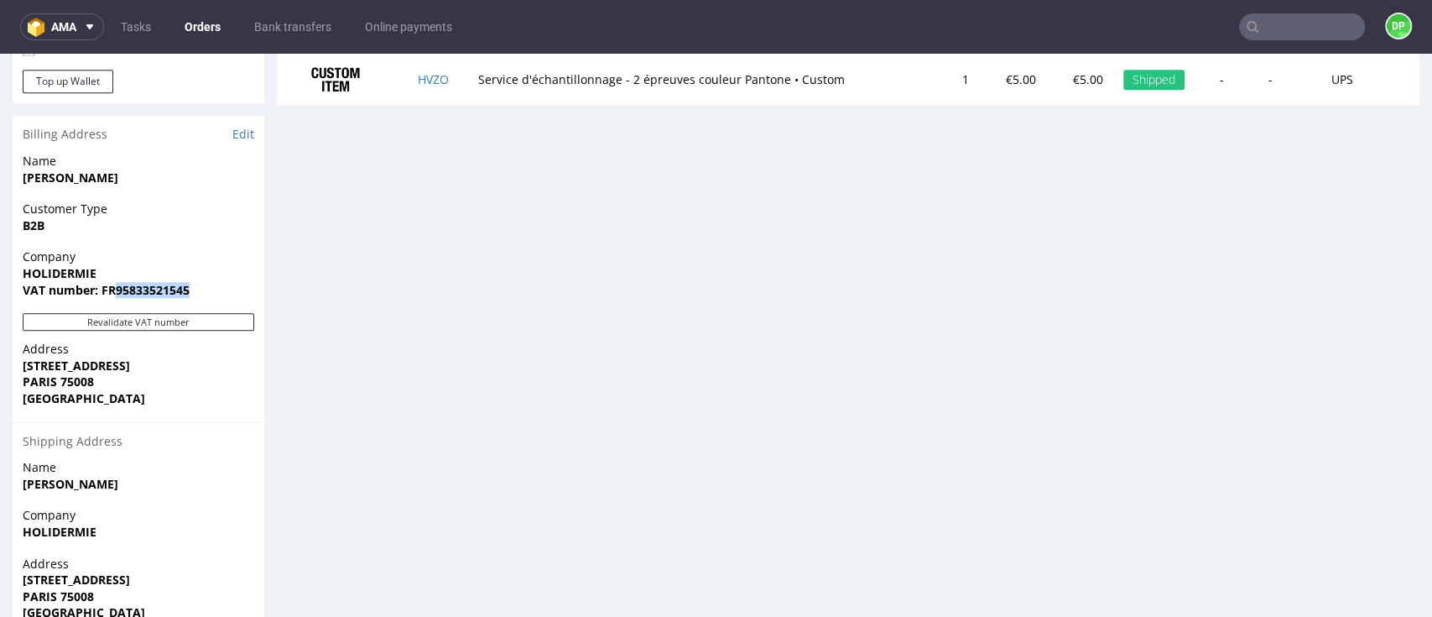
drag, startPoint x: 189, startPoint y: 289, endPoint x: 115, endPoint y: 297, distance: 74.3
click at [115, 297] on span "VAT number: FR95833521545" at bounding box center [139, 290] width 232 height 17
copy strong "95833521545"
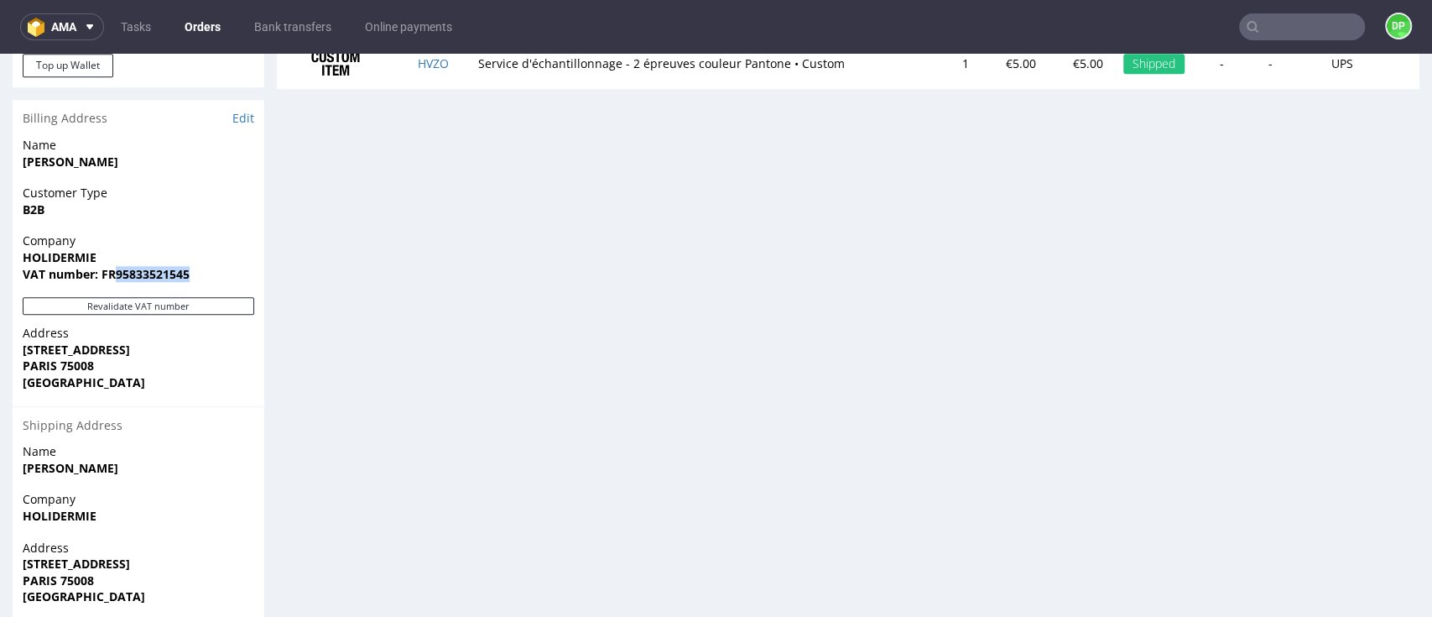
scroll to position [1080, 0]
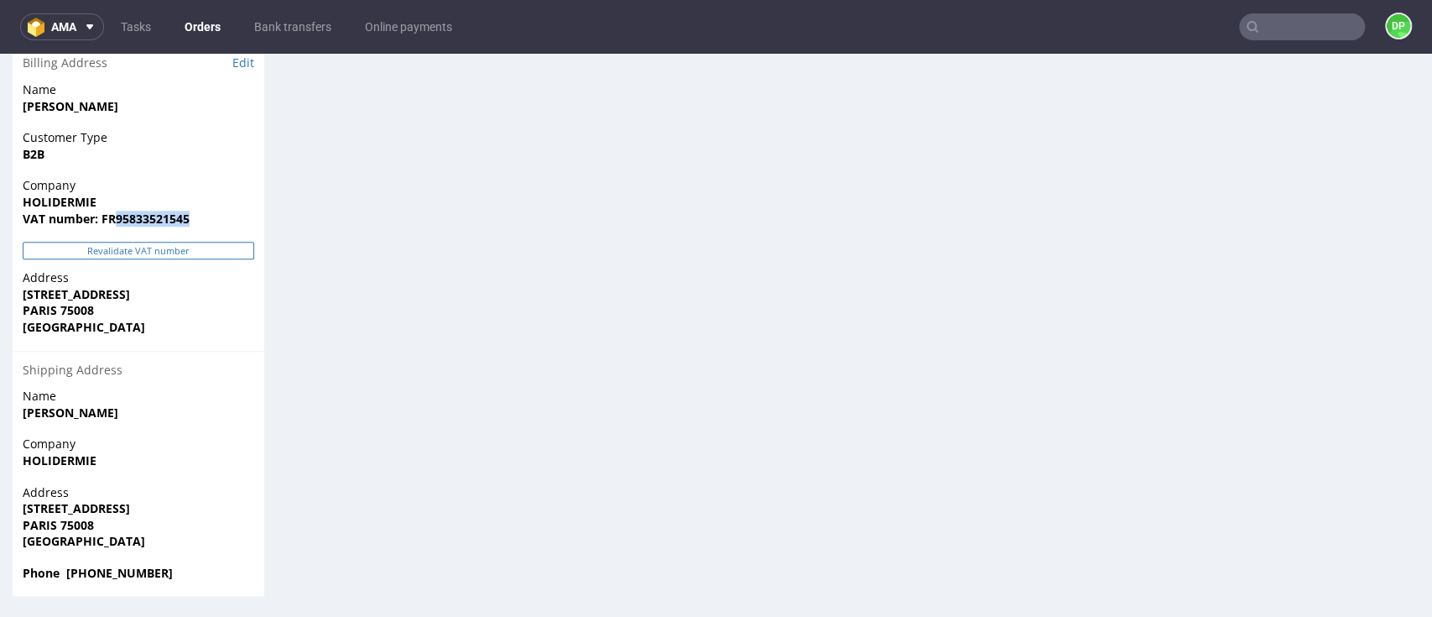
click at [129, 245] on button "Revalidate VAT number" at bounding box center [139, 251] width 232 height 18
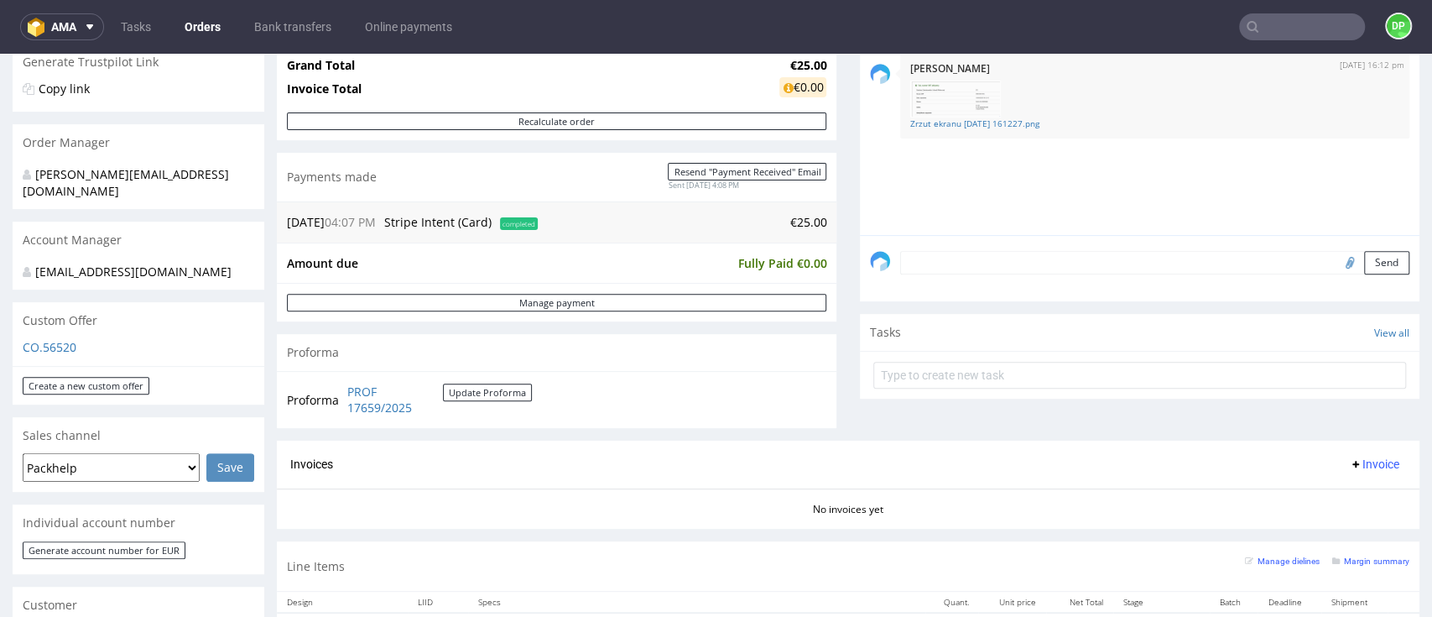
scroll to position [336, 0]
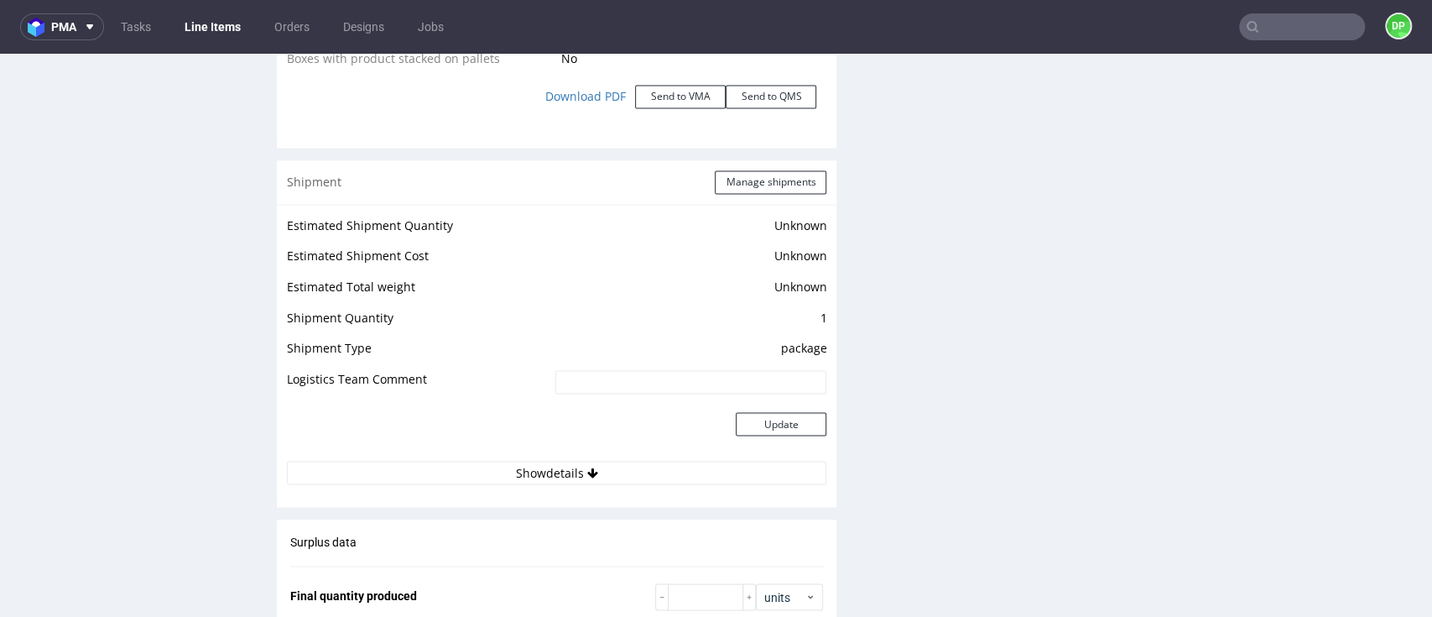
scroll to position [2237, 0]
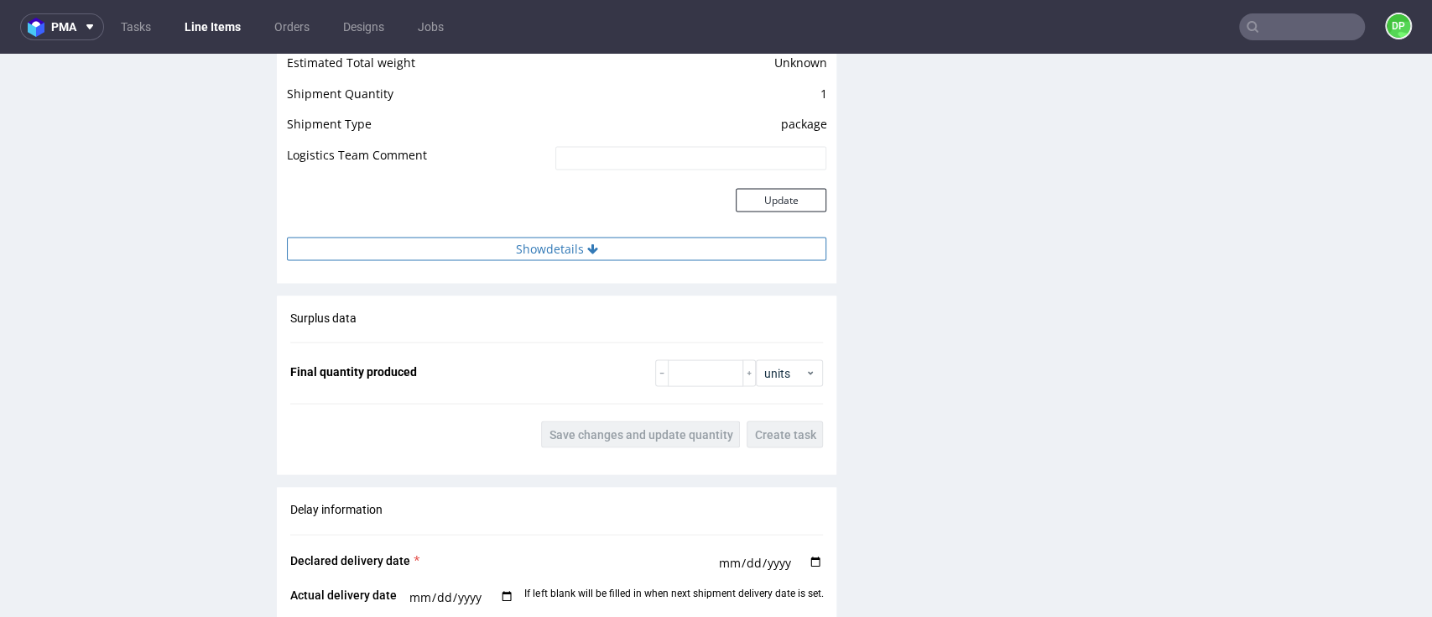
click at [485, 237] on button "Show details" at bounding box center [556, 248] width 539 height 23
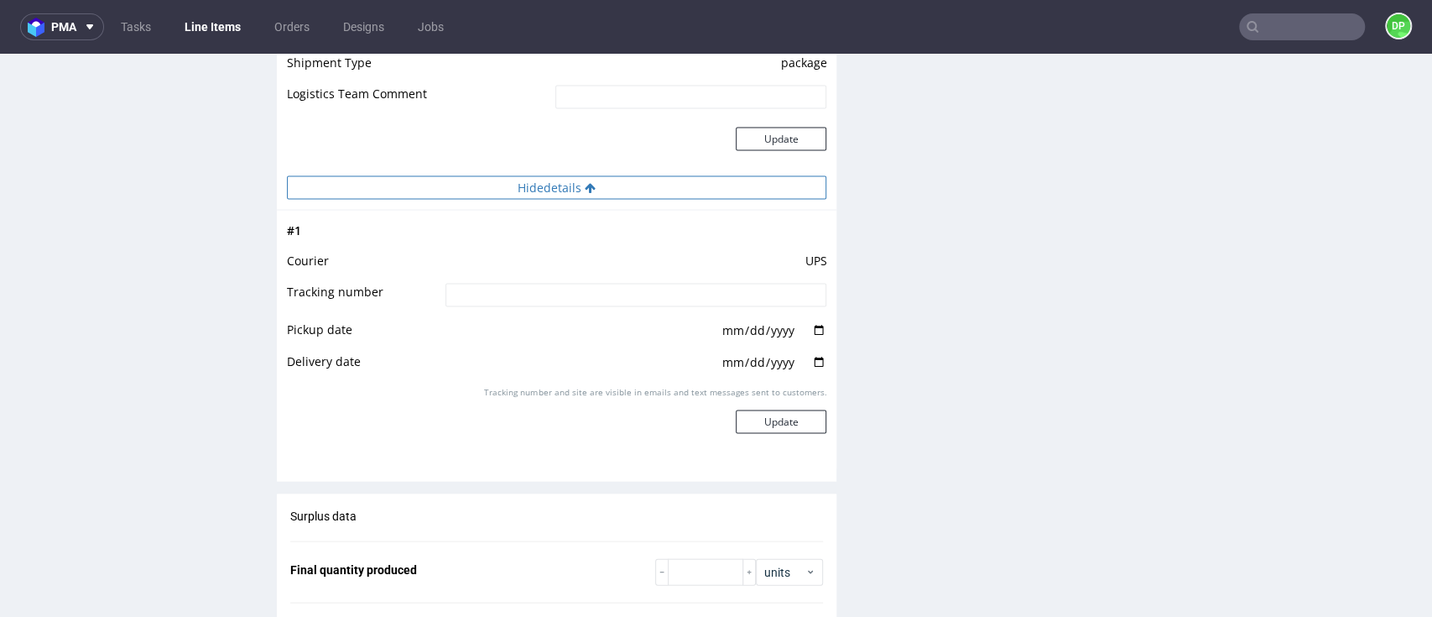
scroll to position [2349, 0]
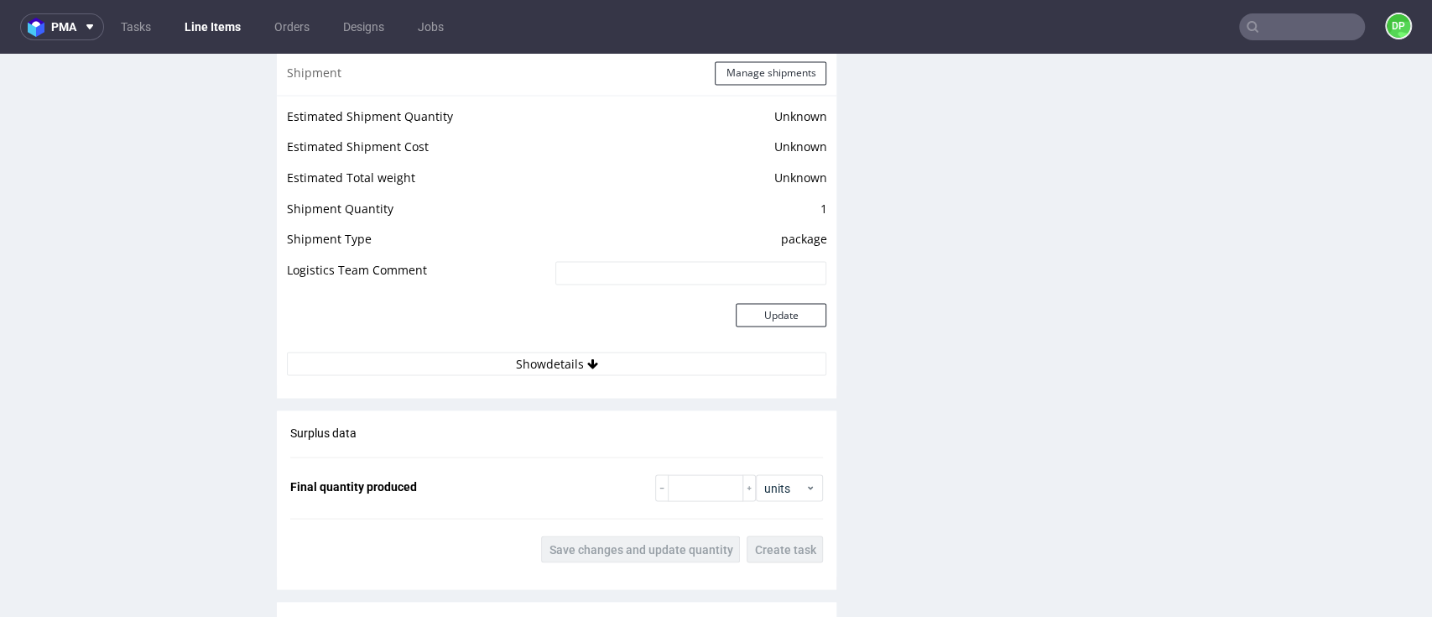
scroll to position [2125, 0]
click at [551, 363] on button "Show details" at bounding box center [556, 360] width 539 height 23
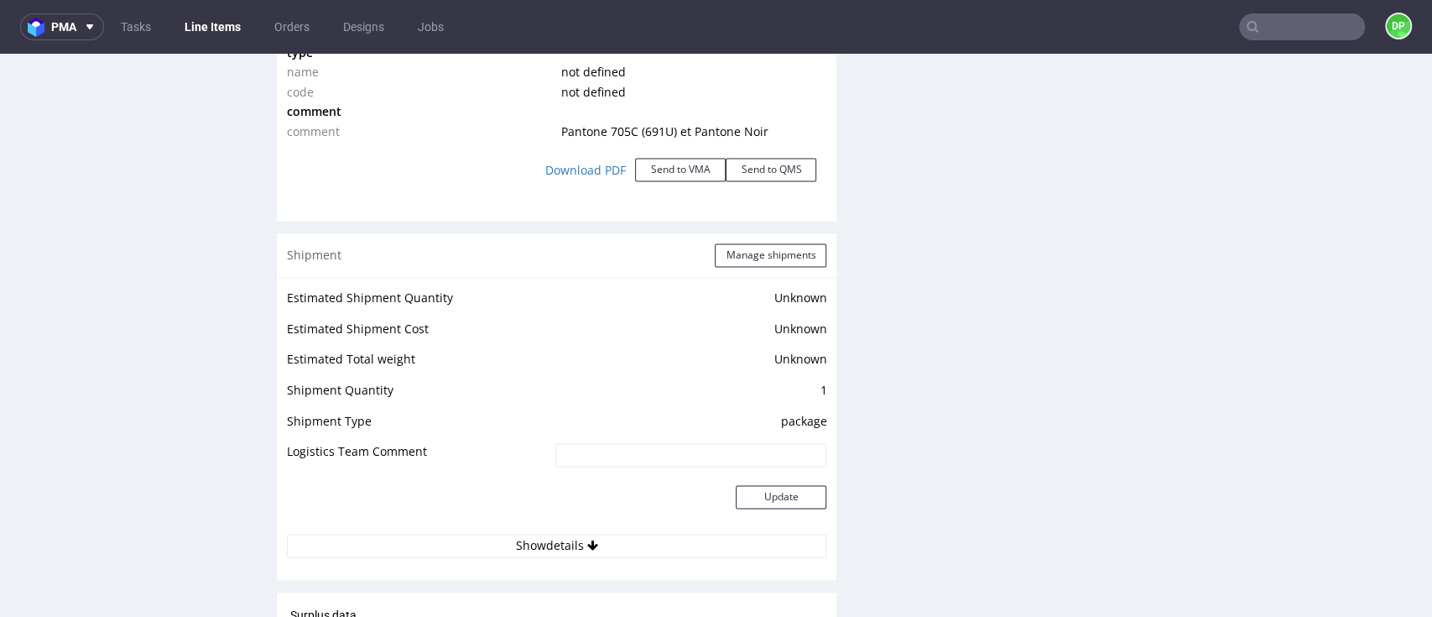
scroll to position [1678, 0]
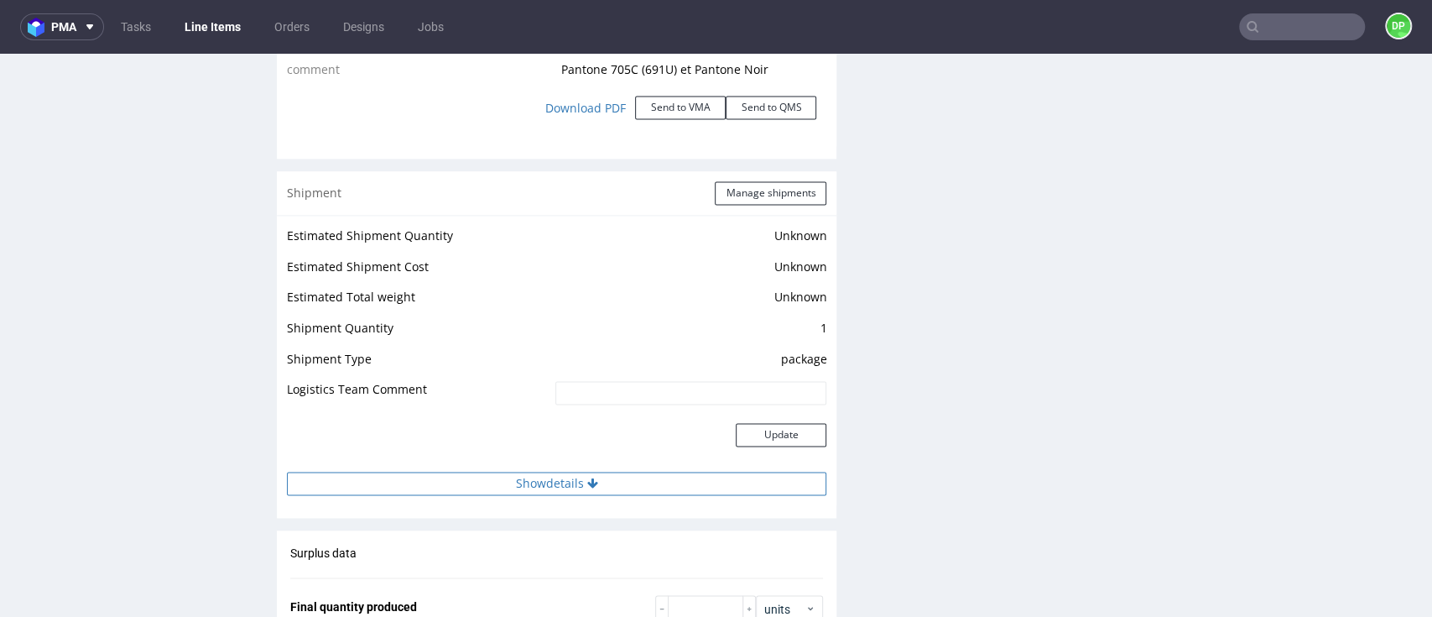
click at [436, 479] on button "Show details" at bounding box center [556, 483] width 539 height 23
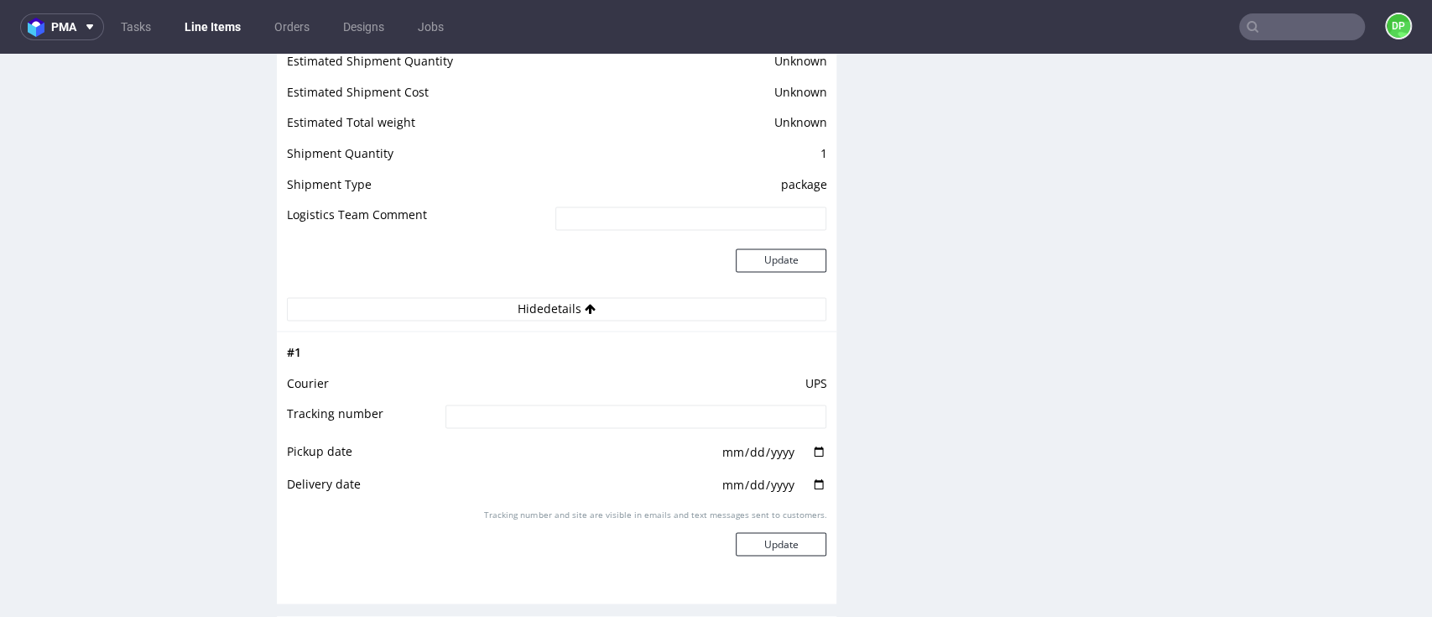
scroll to position [2014, 0]
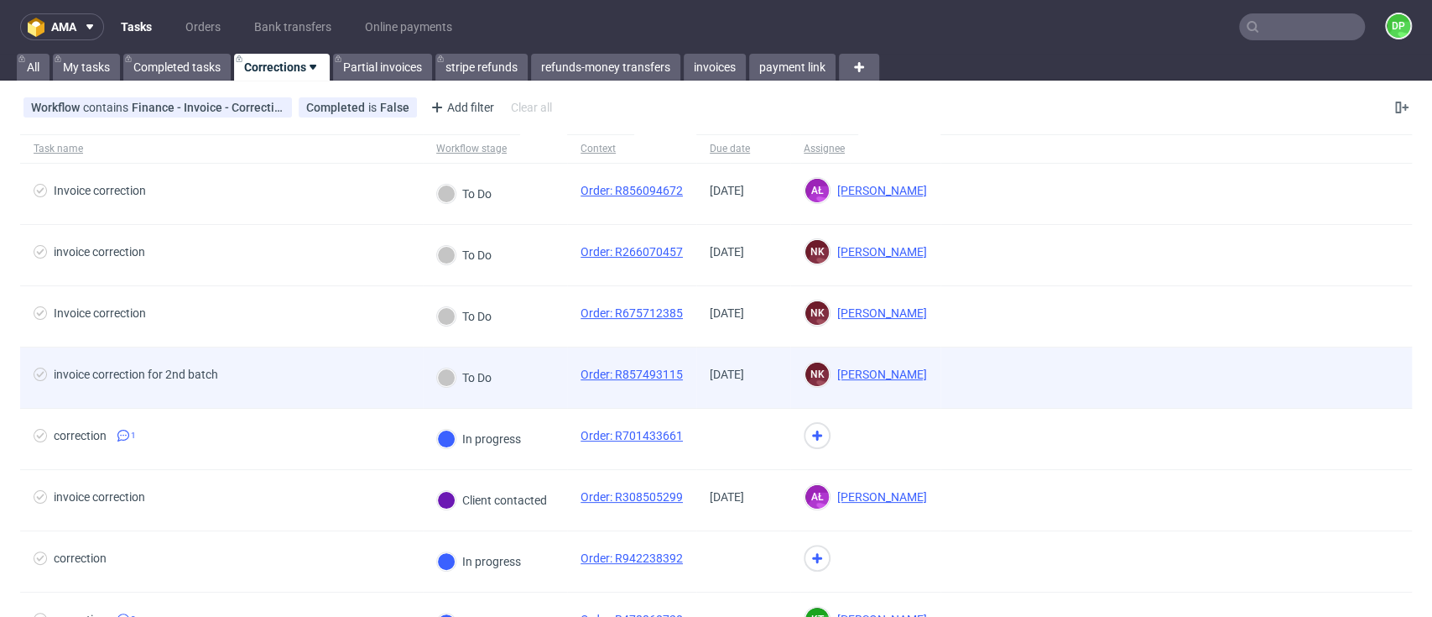
click at [352, 393] on div "invoice correction for 2nd batch" at bounding box center [221, 377] width 403 height 60
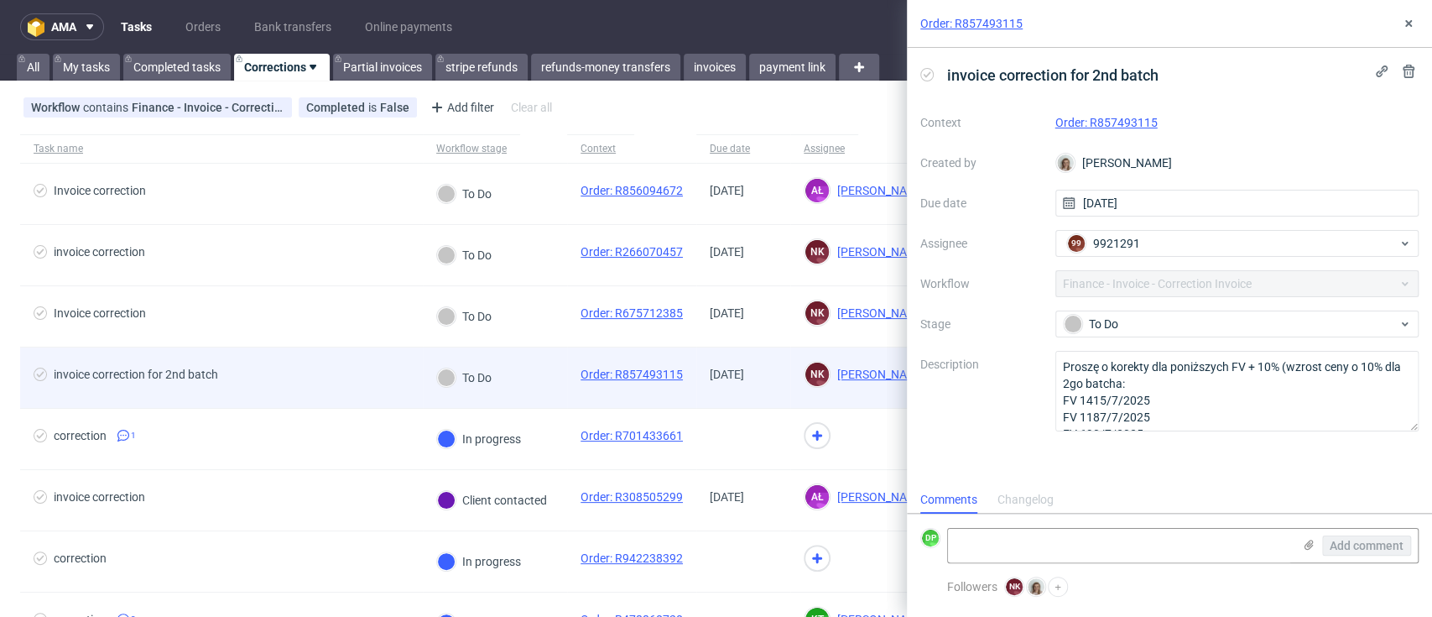
scroll to position [13, 0]
click at [335, 348] on div "invoice correction for 2nd batch" at bounding box center [221, 377] width 403 height 60
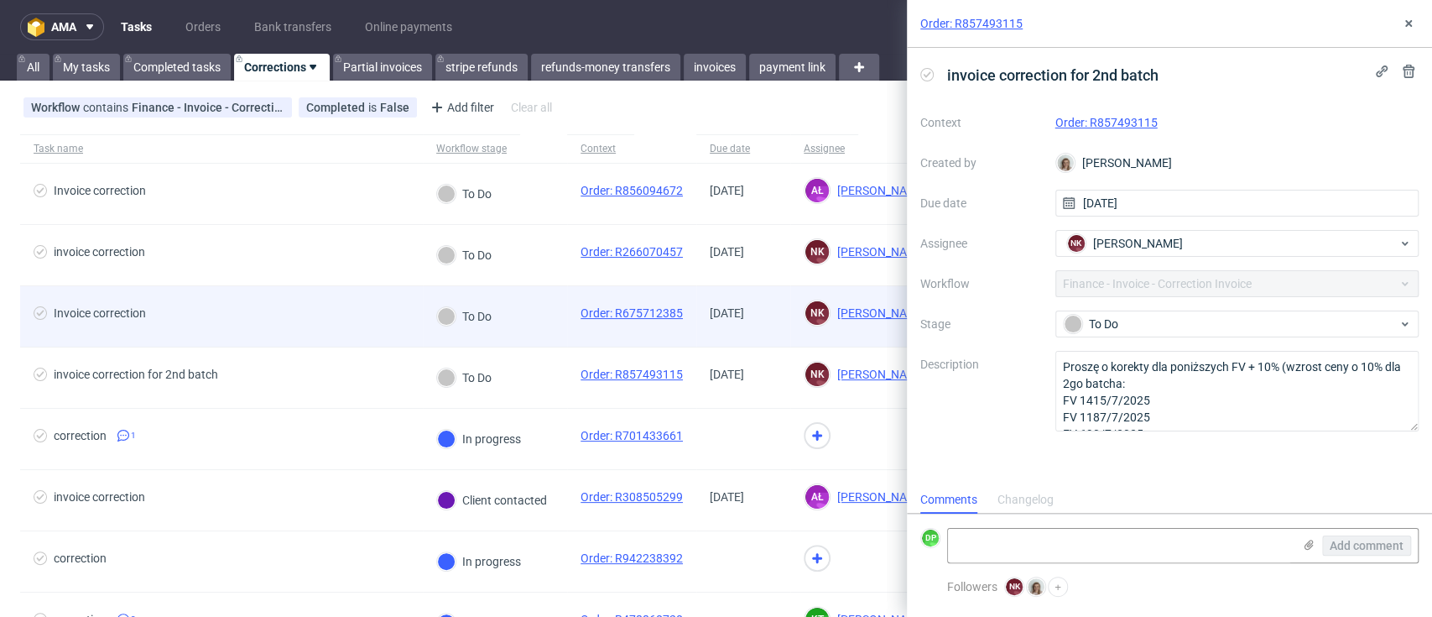
click at [326, 317] on span "Invoice correction" at bounding box center [222, 316] width 376 height 20
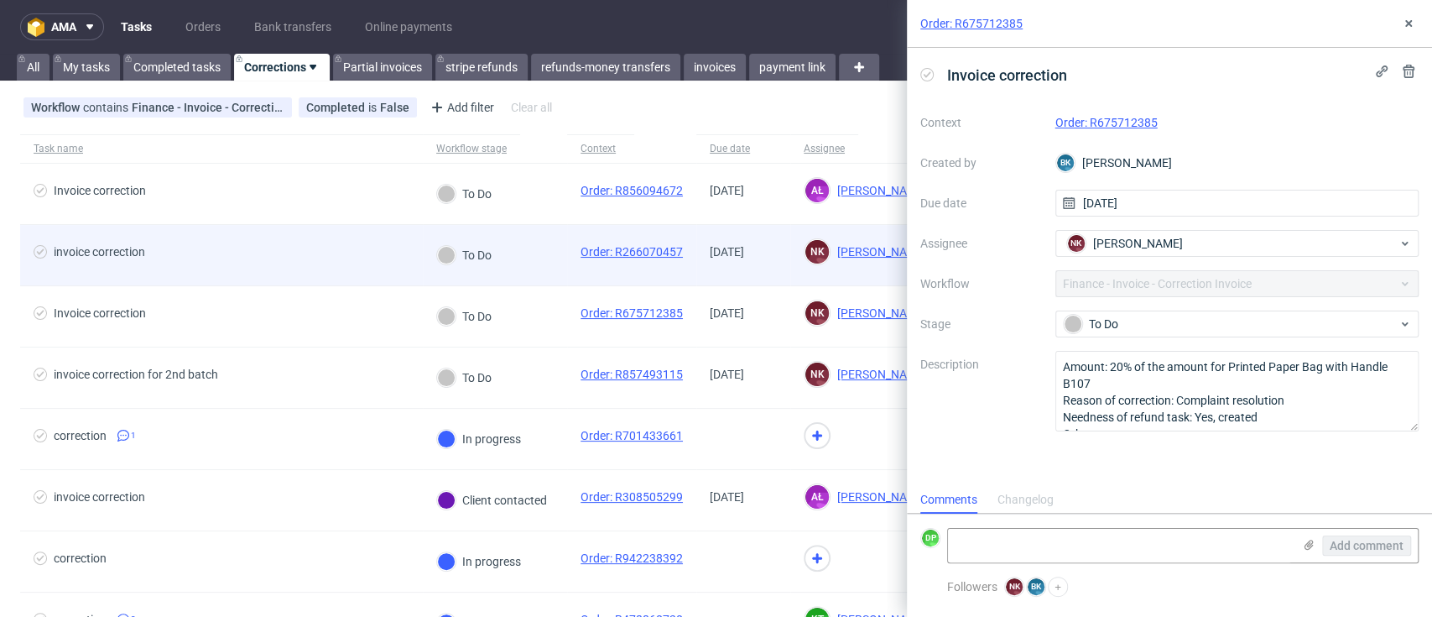
click at [322, 282] on div "invoice correction" at bounding box center [221, 255] width 403 height 60
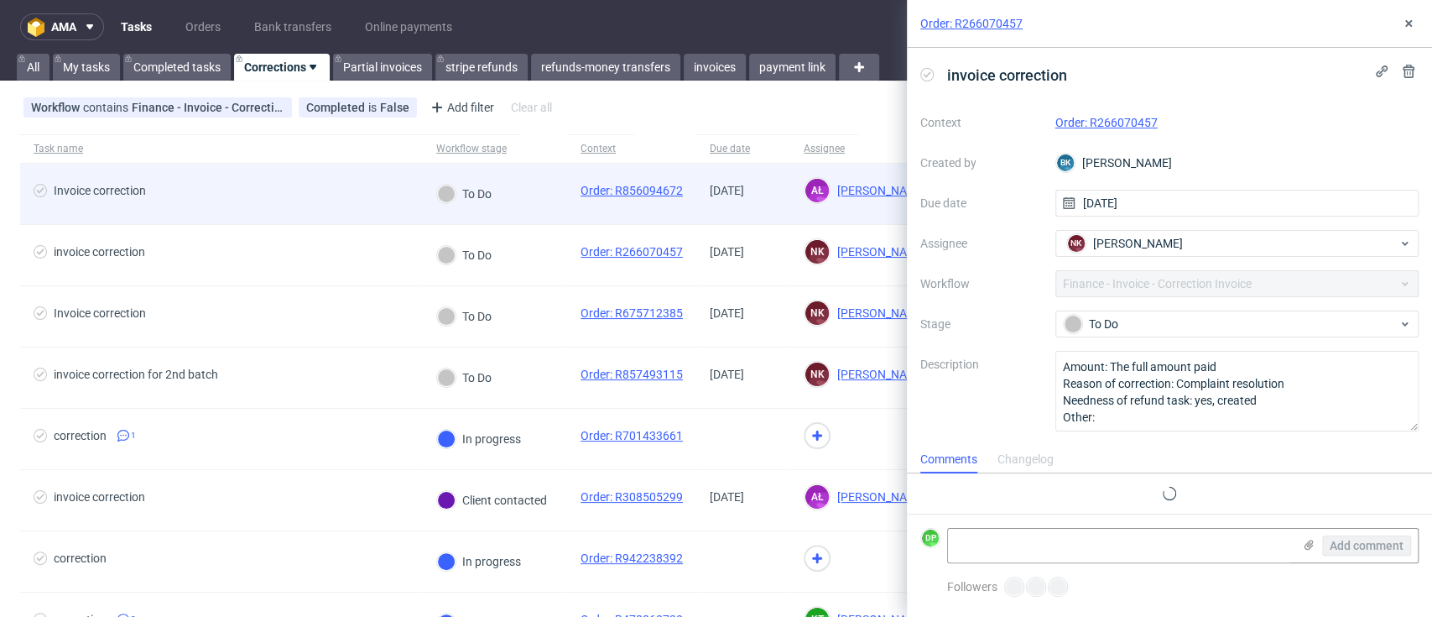
scroll to position [13, 0]
click at [299, 186] on span "Invoice correction" at bounding box center [222, 194] width 376 height 20
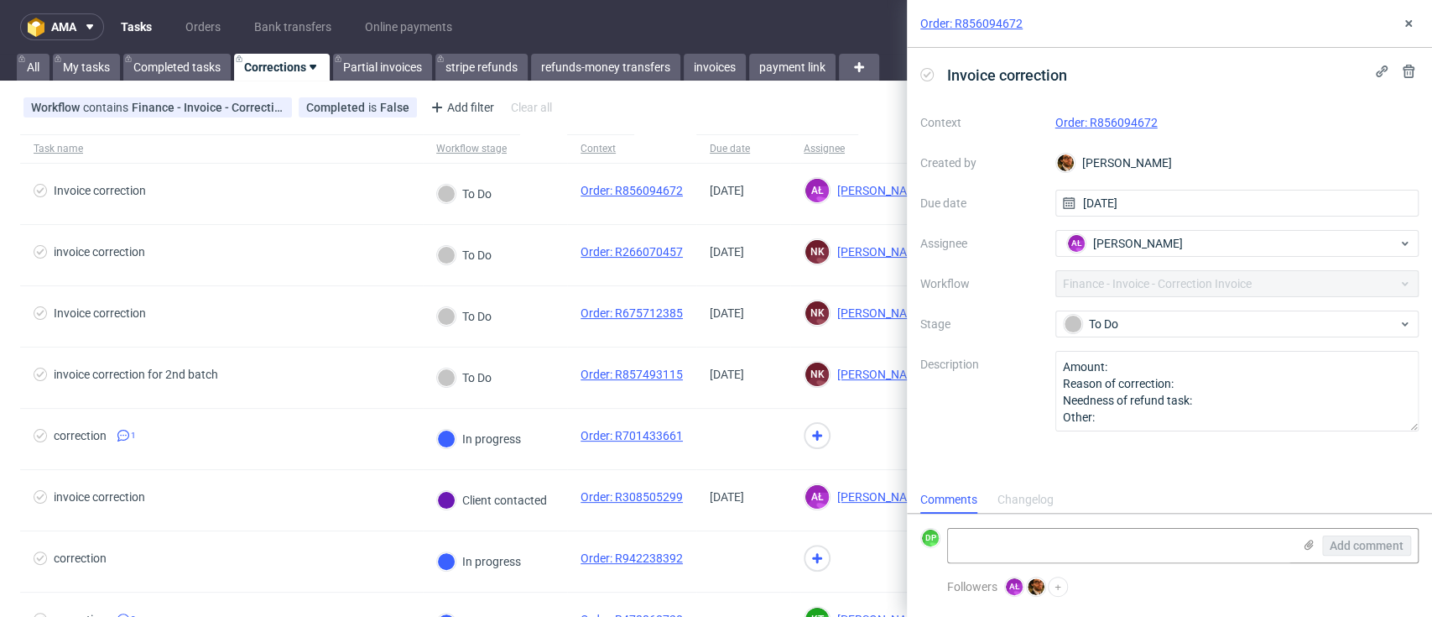
click at [1081, 112] on div "Context Order: R856094672 Created by Matteo Corsico Due date 19/09/2025 Assigne…" at bounding box center [1169, 270] width 498 height 322
click at [1079, 122] on link "Order: R856094672" at bounding box center [1106, 122] width 102 height 13
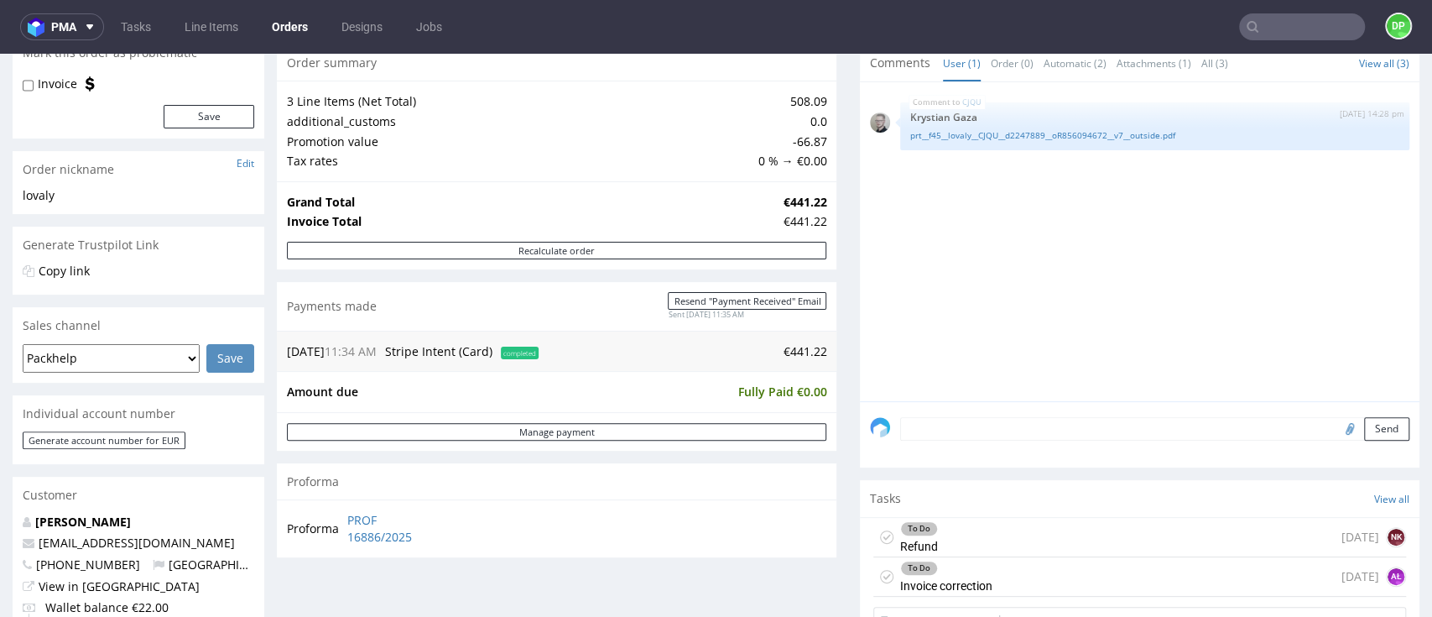
scroll to position [336, 0]
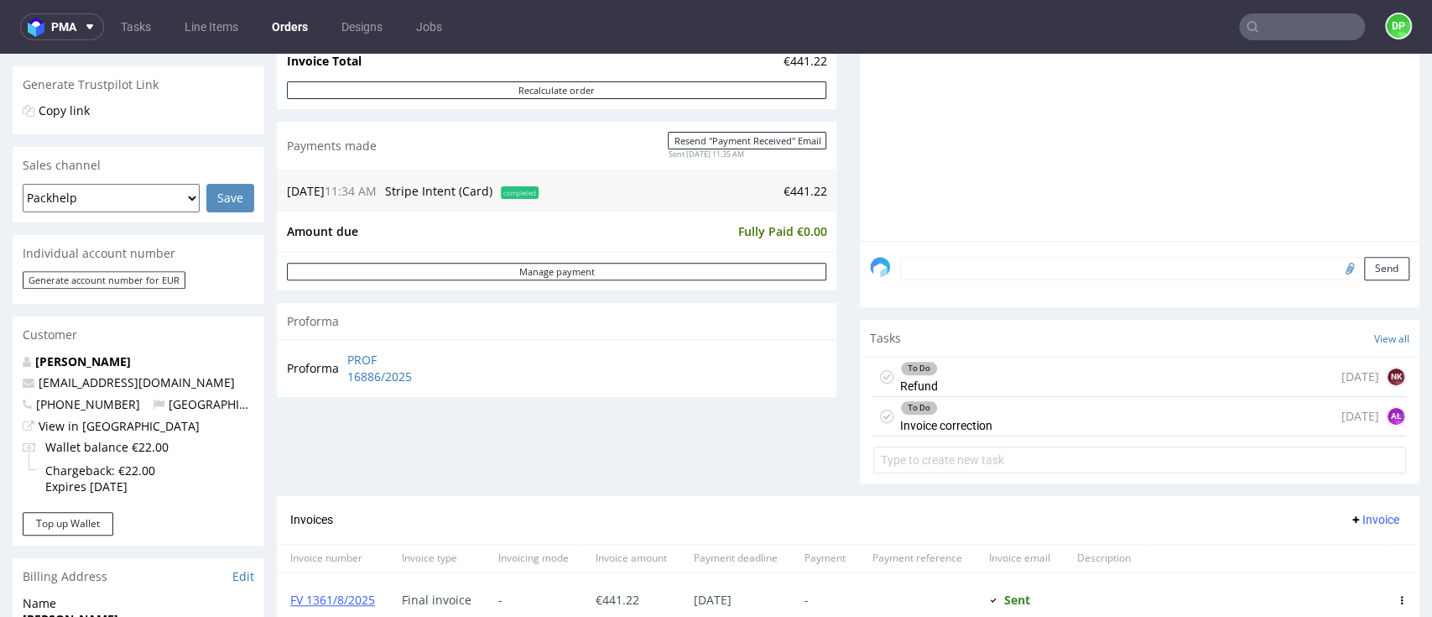
click at [1029, 383] on div "To Do Refund [DATE] NK" at bounding box center [1139, 376] width 533 height 39
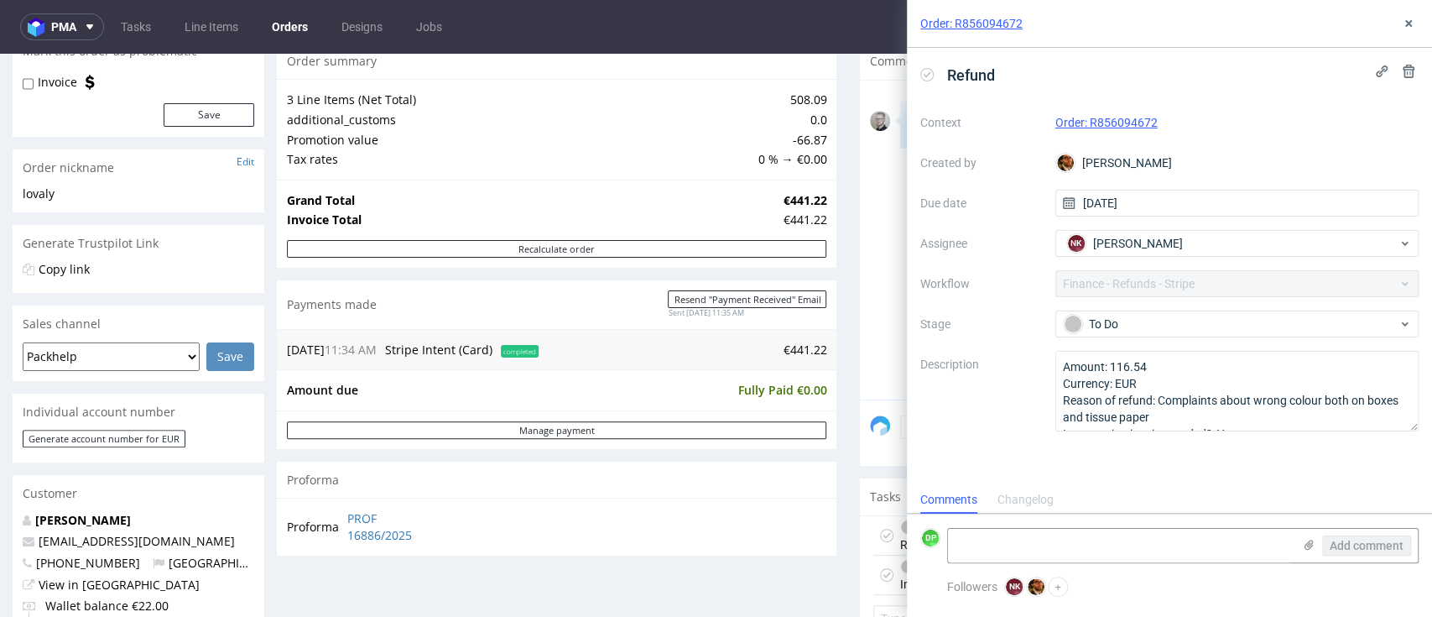
scroll to position [156, 0]
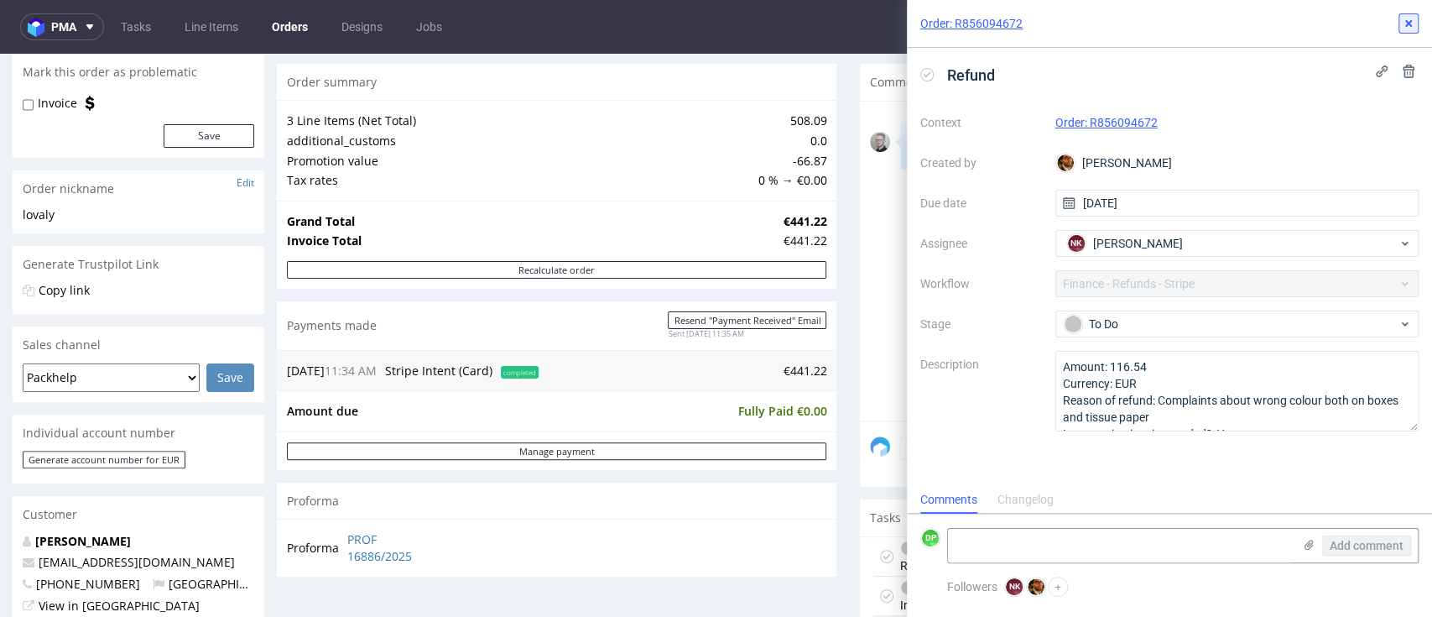
drag, startPoint x: 1412, startPoint y: 21, endPoint x: 1292, endPoint y: 48, distance: 122.9
click at [1411, 22] on icon at bounding box center [1408, 23] width 13 height 13
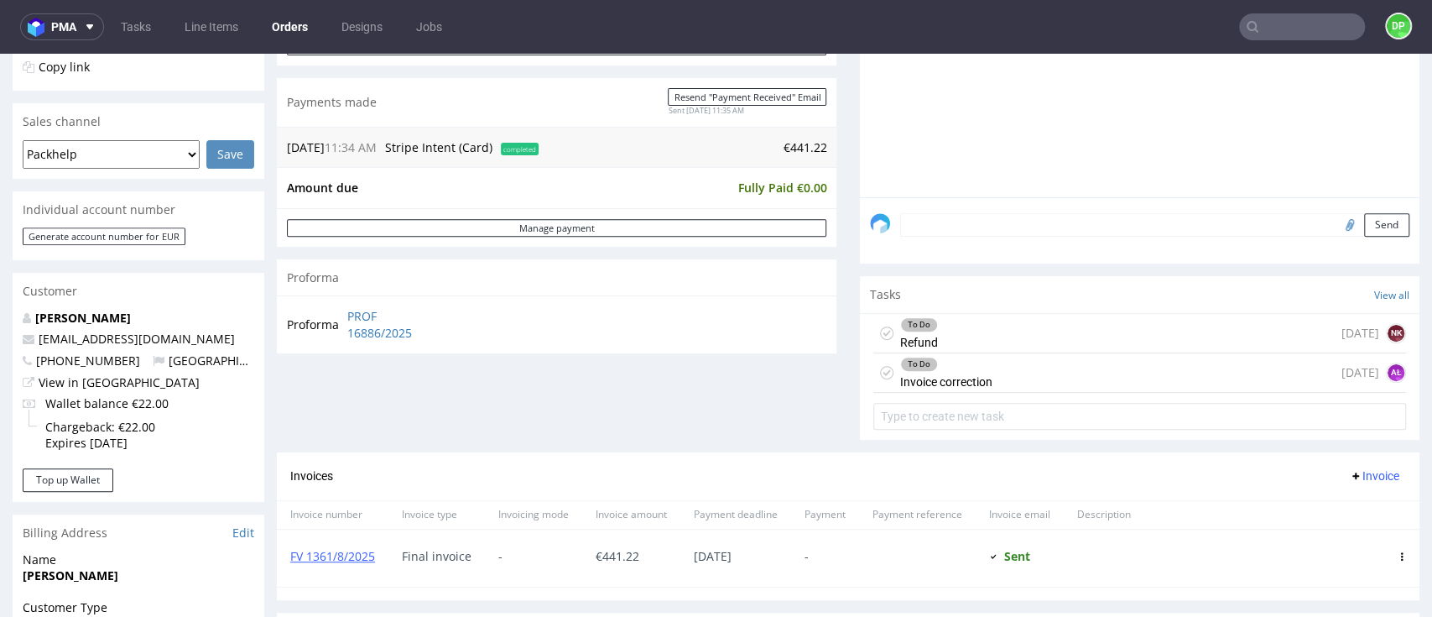
scroll to position [380, 0]
click at [1077, 392] on div "To Do Refund today NK To Do Invoice correction today AŁ" at bounding box center [1140, 374] width 560 height 122
click at [1066, 376] on div "To Do Invoice correction today AŁ" at bounding box center [1139, 371] width 533 height 39
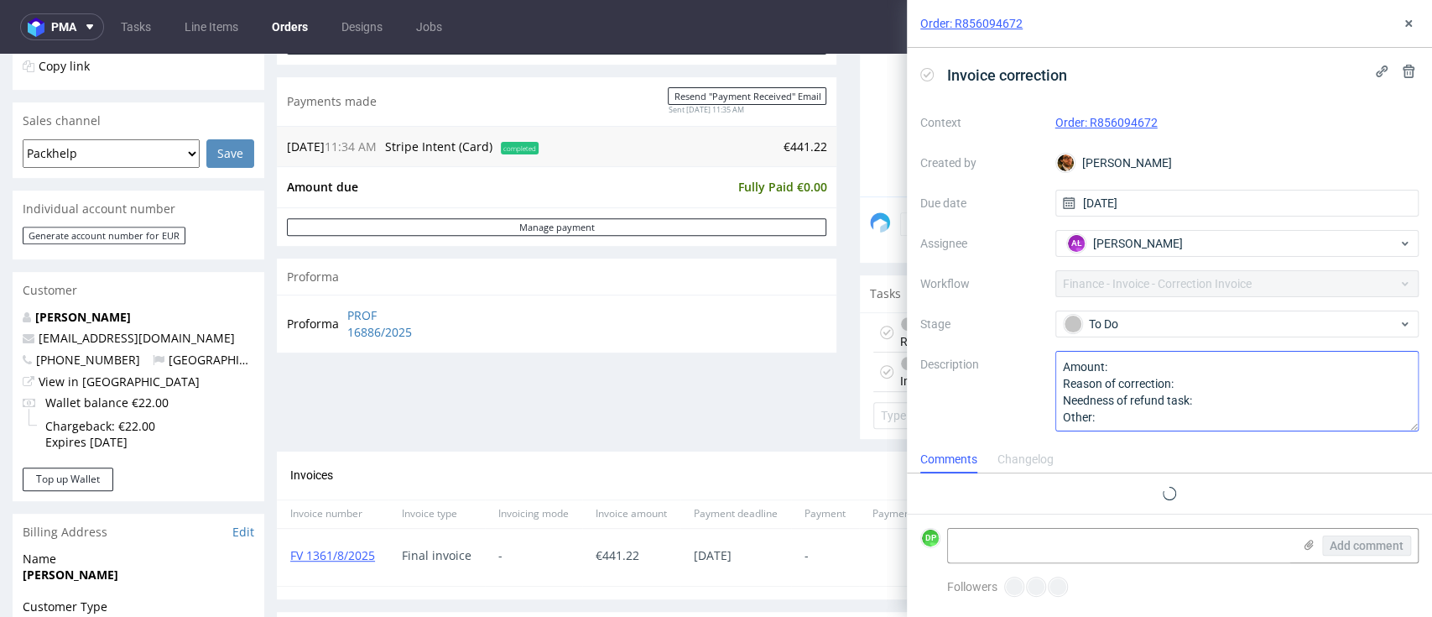
scroll to position [13, 0]
click at [1421, 15] on div "Order: R856094672" at bounding box center [1169, 24] width 525 height 48
click at [1403, 23] on icon at bounding box center [1408, 23] width 13 height 13
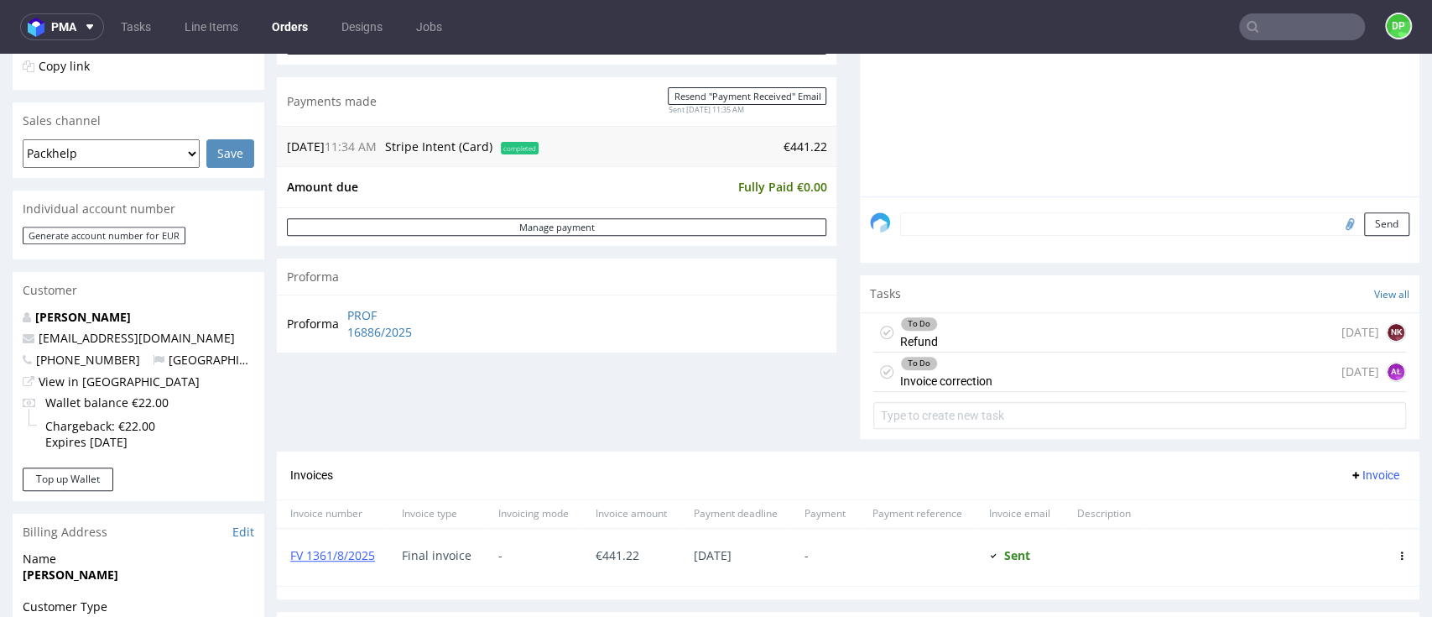
click at [992, 323] on div "To Do Refund [DATE] NK" at bounding box center [1139, 332] width 533 height 39
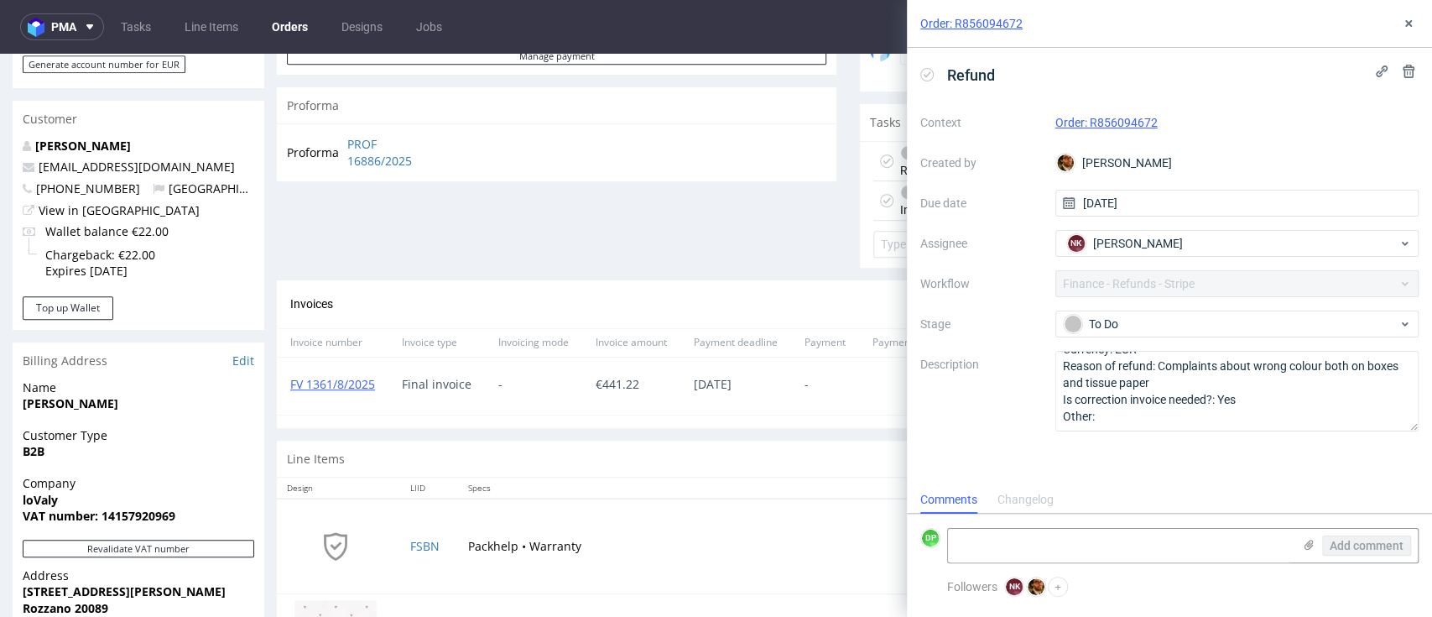
scroll to position [604, 0]
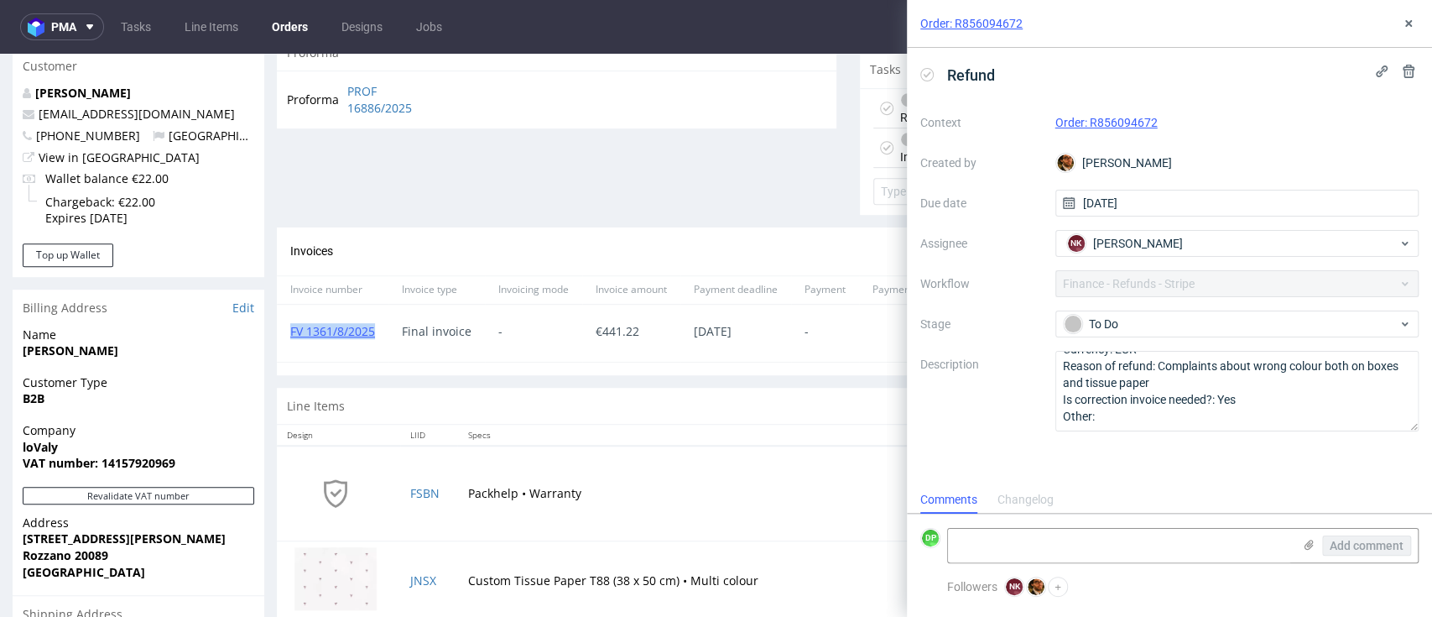
drag, startPoint x: 381, startPoint y: 325, endPoint x: 285, endPoint y: 335, distance: 96.2
click at [285, 335] on div "FV 1361/8/2025" at bounding box center [333, 333] width 112 height 57
copy link "FV 1361/8/2025"
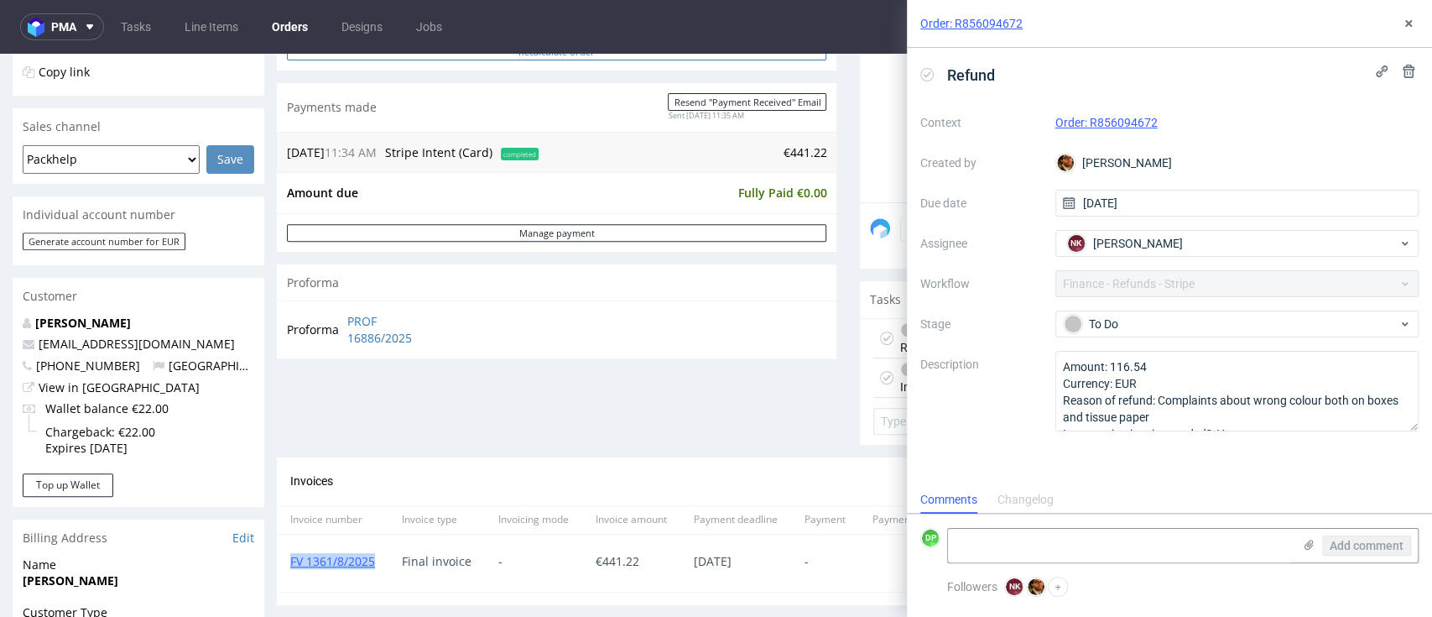
scroll to position [0, 0]
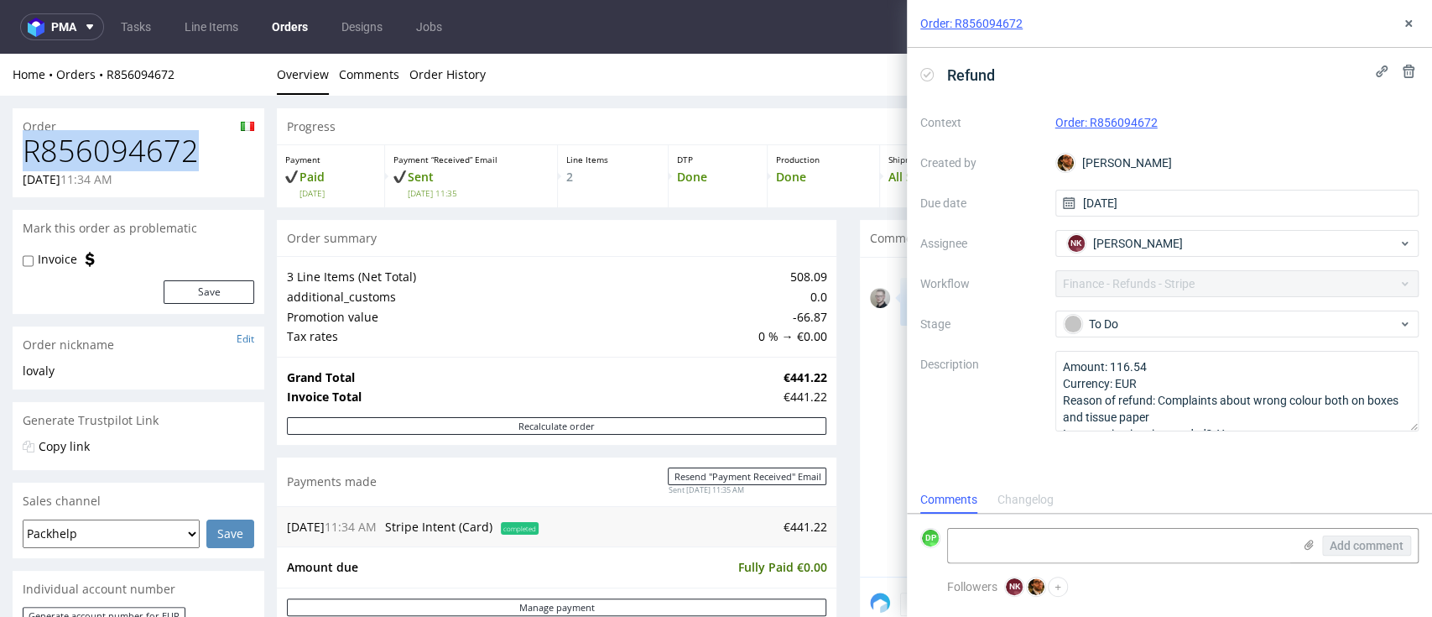
drag, startPoint x: 193, startPoint y: 162, endPoint x: 7, endPoint y: 145, distance: 187.0
copy h1 "R856094672"
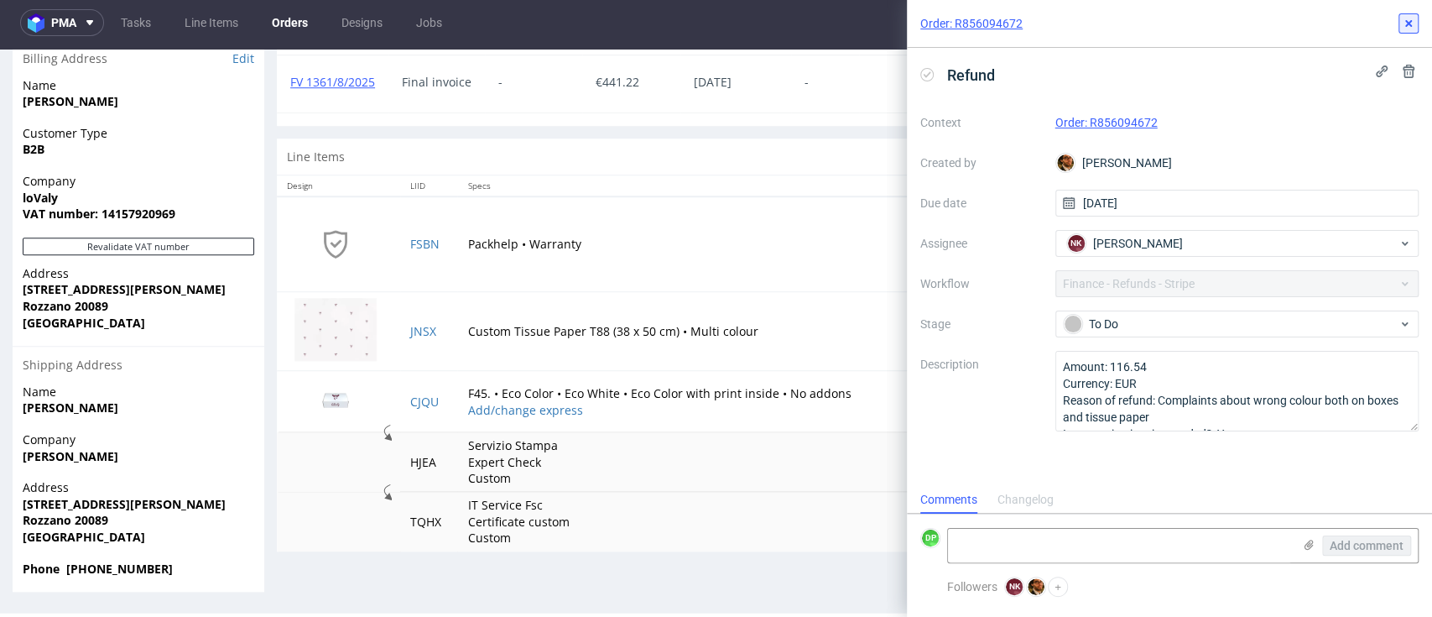
click at [1405, 18] on icon at bounding box center [1408, 23] width 13 height 13
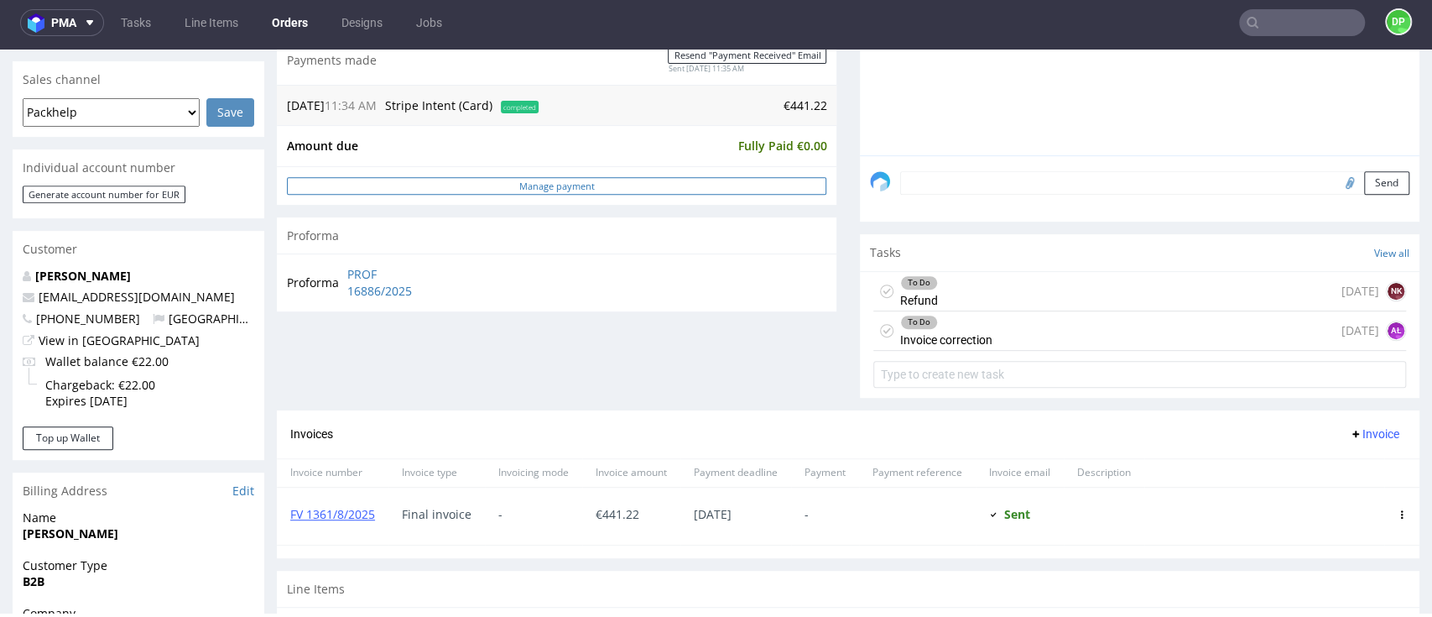
scroll to position [402, 0]
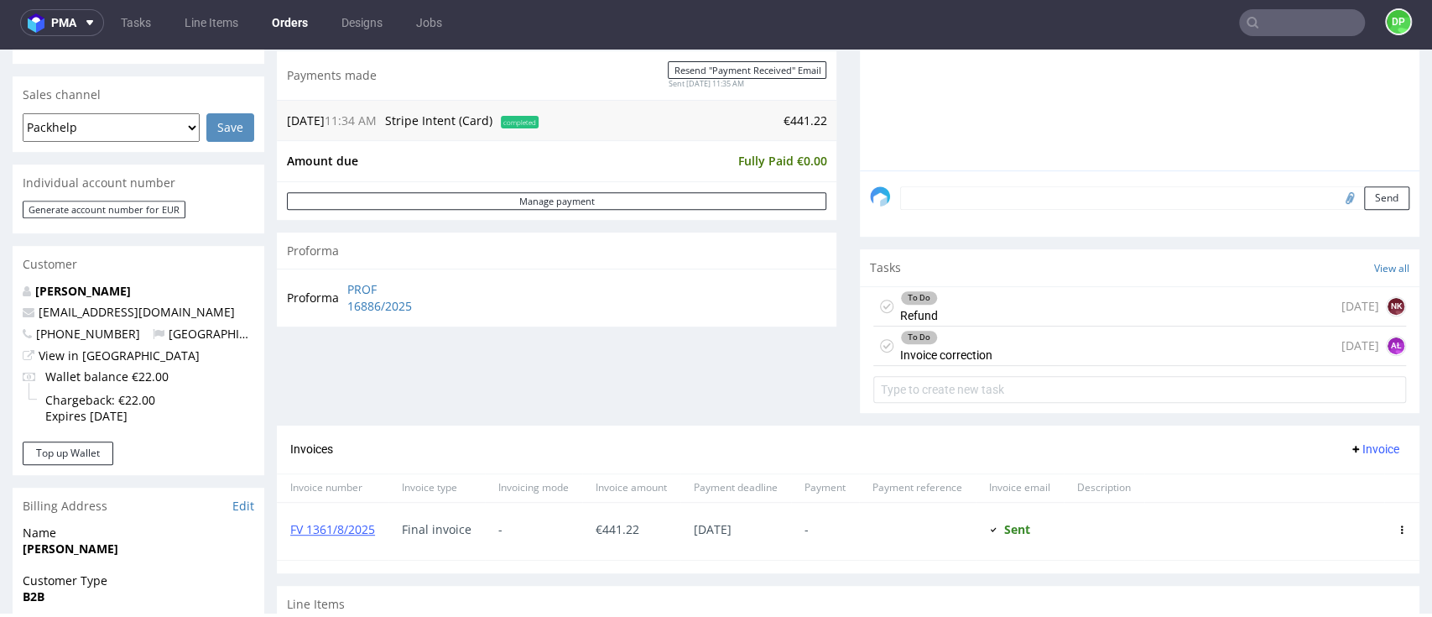
click at [1006, 302] on div "To Do Refund today NK" at bounding box center [1139, 306] width 533 height 39
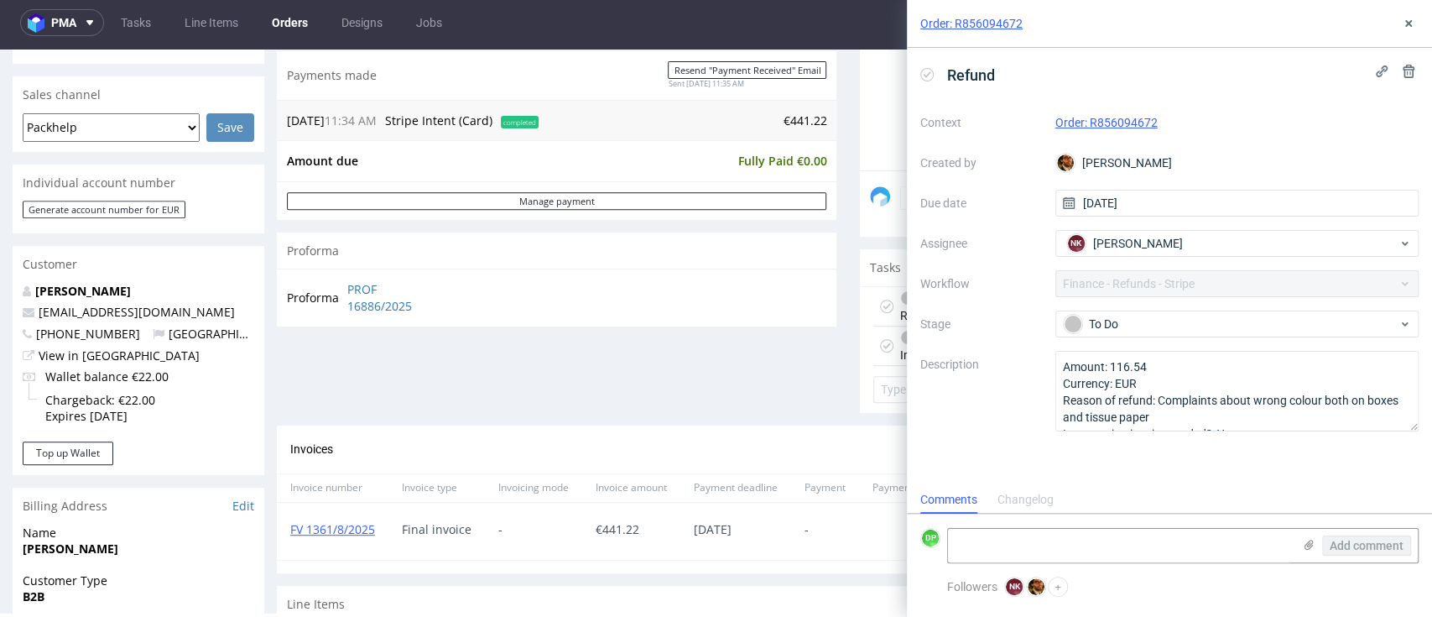
click at [1425, 23] on div "Order: R856094672" at bounding box center [1169, 24] width 525 height 48
click at [1410, 20] on use at bounding box center [1408, 23] width 7 height 7
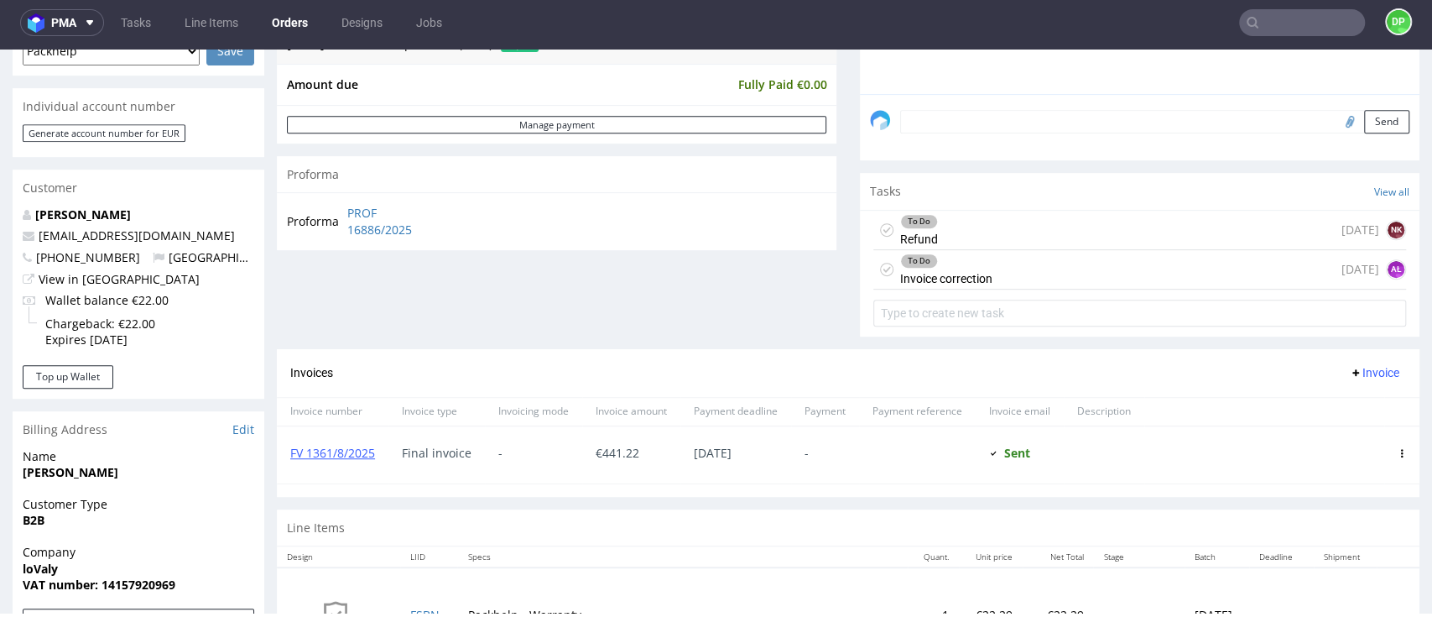
scroll to position [513, 0]
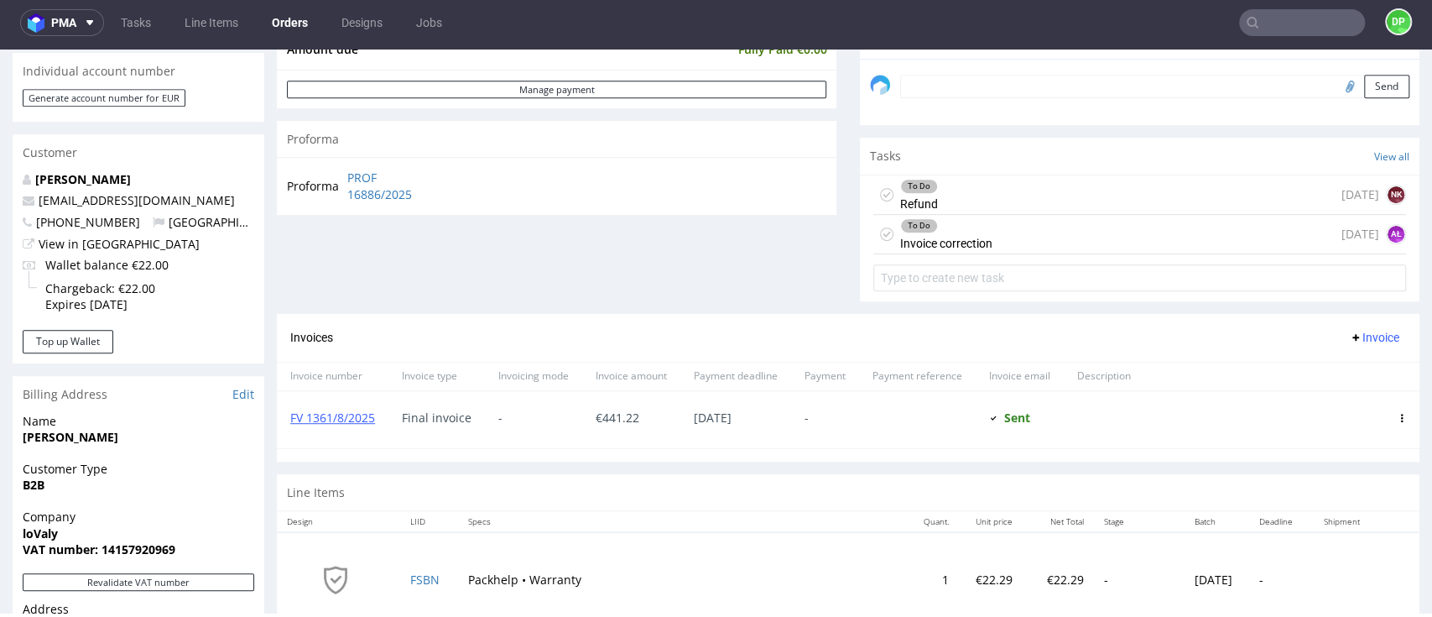
click at [1364, 331] on span "Invoice" at bounding box center [1374, 337] width 50 height 13
click at [1321, 402] on span "Add corrective" at bounding box center [1341, 402] width 84 height 17
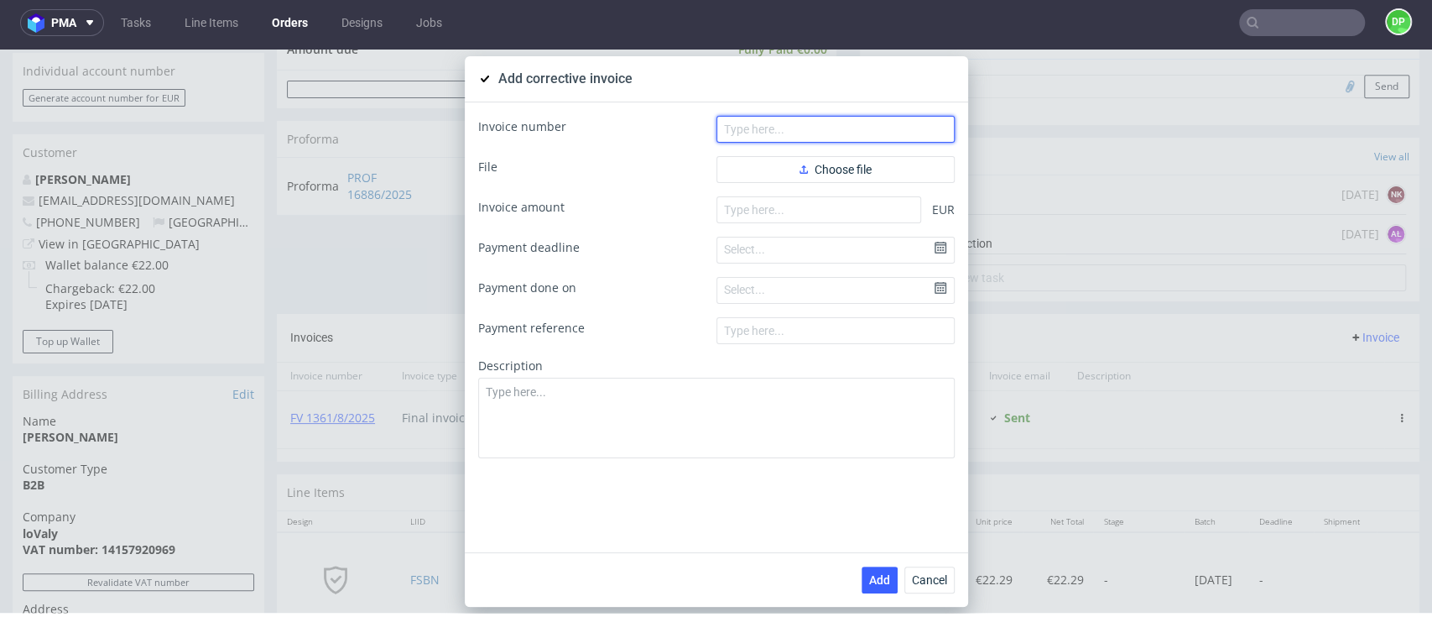
click at [877, 138] on input "text" at bounding box center [835, 129] width 238 height 27
paste input "FK 615/2025"
type input "FK 615/2025"
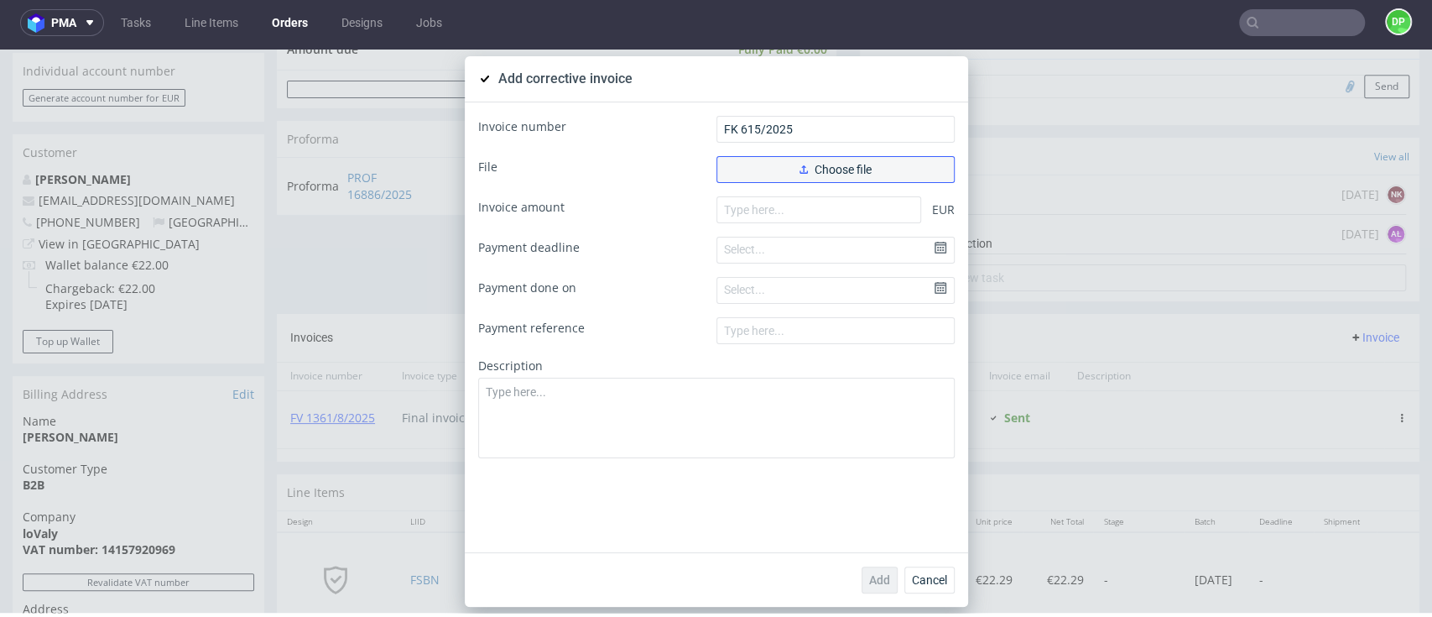
click at [806, 168] on span "Choose file" at bounding box center [836, 170] width 72 height 12
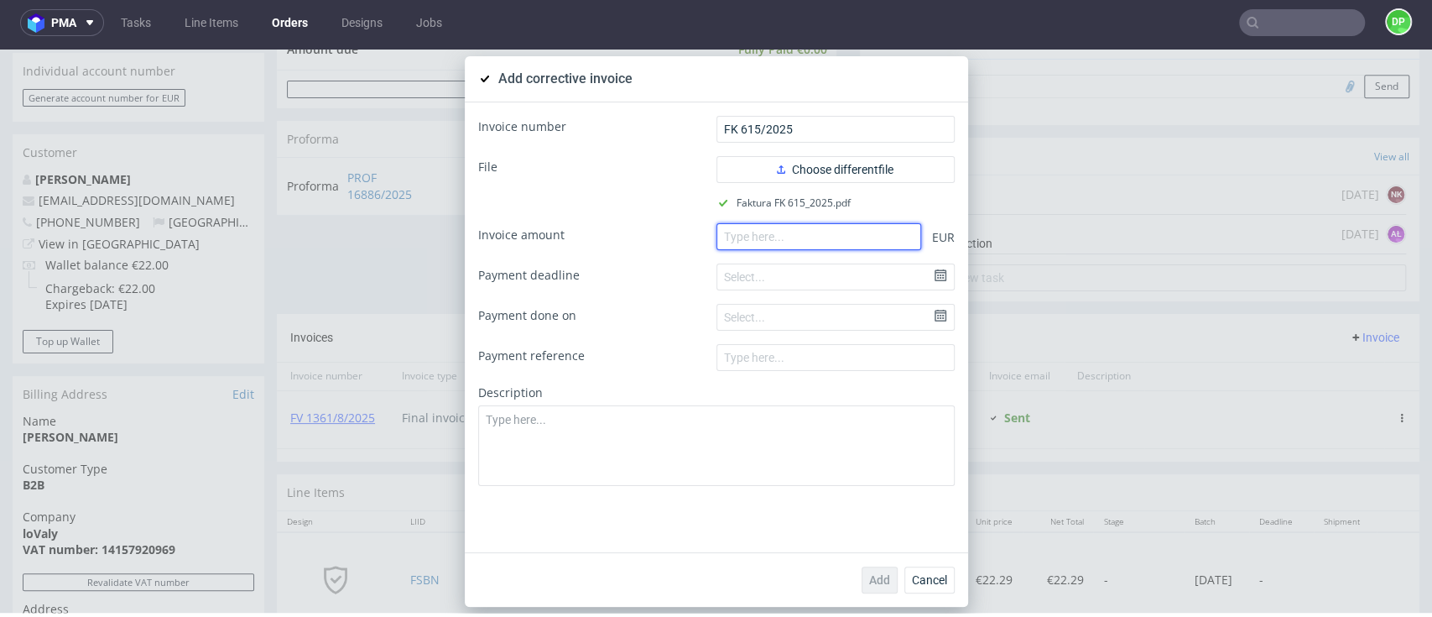
click at [760, 230] on input "number" at bounding box center [818, 236] width 205 height 27
paste input "-116.54"
type input "-116.54"
click at [784, 284] on div "Select..." at bounding box center [835, 276] width 238 height 27
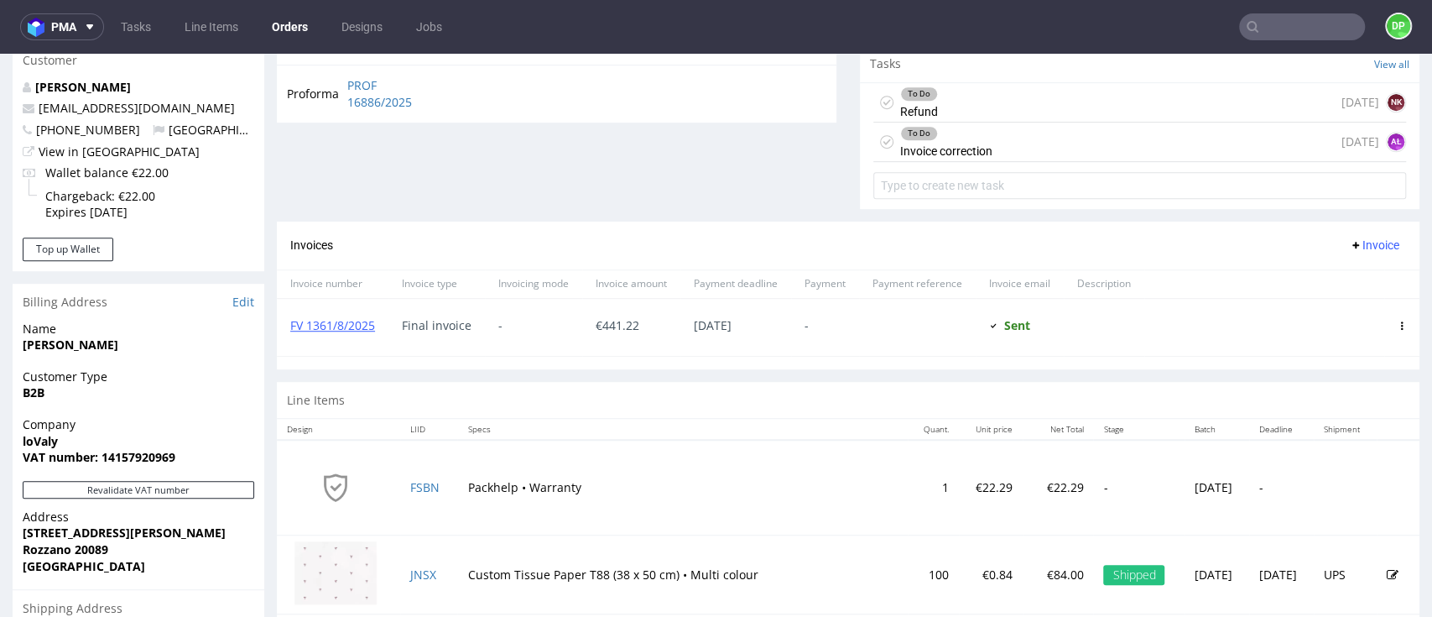
scroll to position [559, 0]
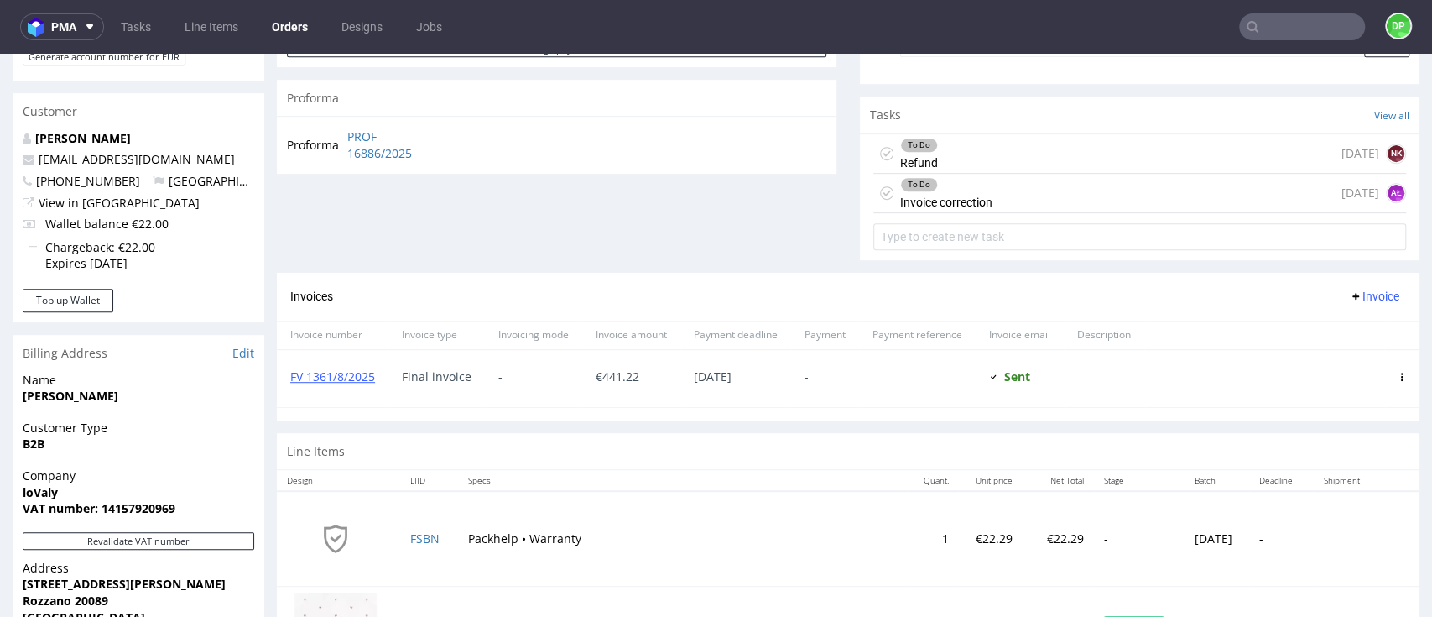
click at [1342, 279] on div "Invoices Invoice" at bounding box center [848, 297] width 1143 height 48
click at [1349, 289] on span "Invoice" at bounding box center [1374, 295] width 50 height 13
click at [1304, 357] on span "Add corrective" at bounding box center [1341, 361] width 84 height 17
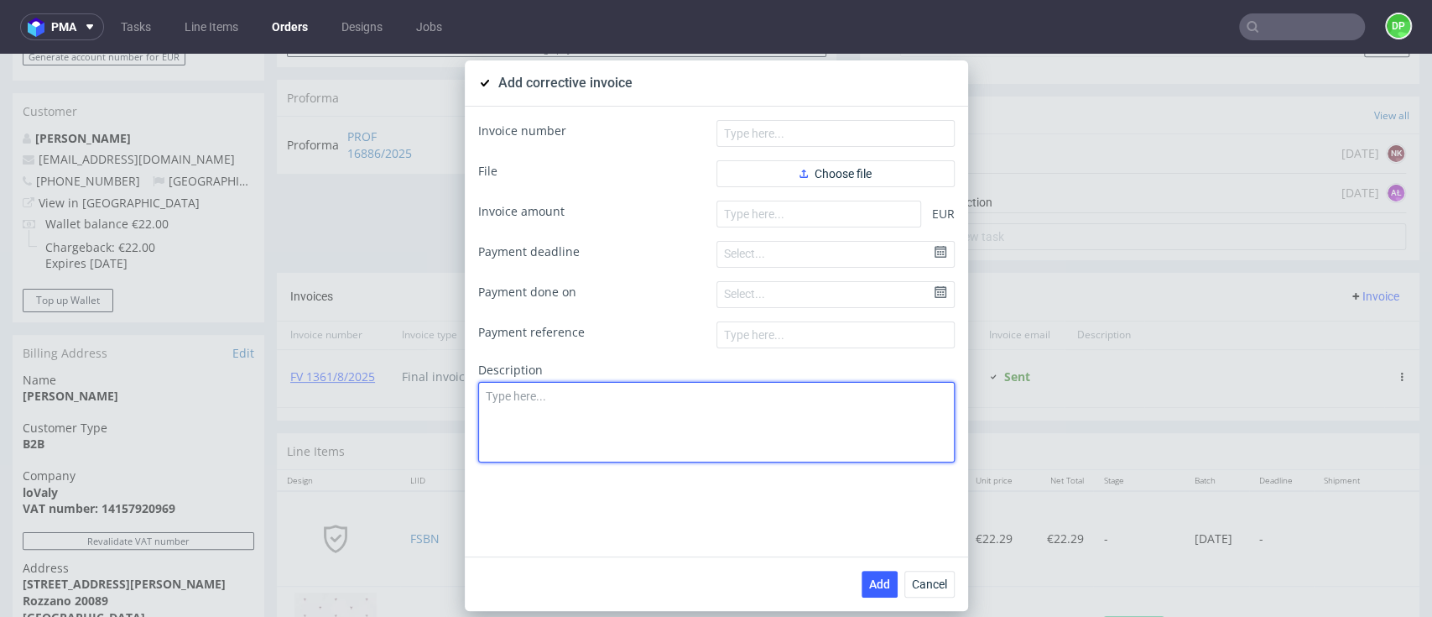
click at [632, 390] on textarea at bounding box center [716, 422] width 477 height 81
paste textarea "Production issue. Incorrect printing"
type textarea "Production issue. Incorrect printing"
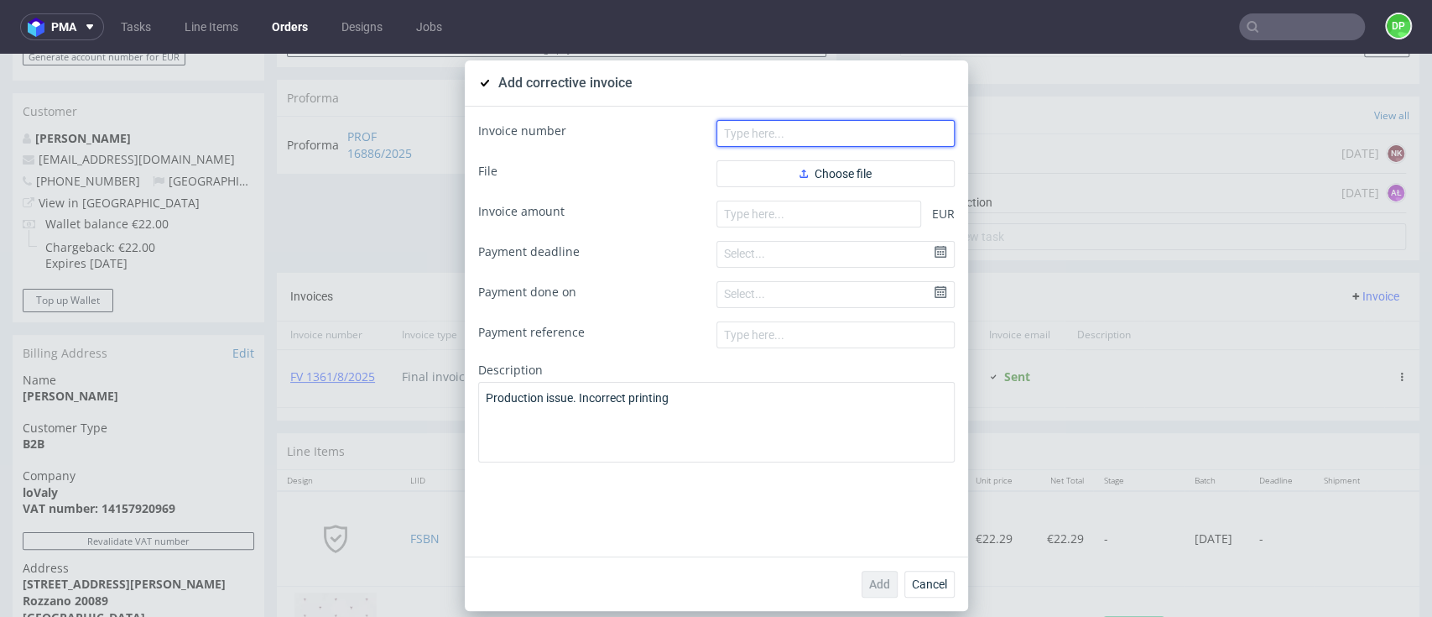
click at [732, 124] on input "text" at bounding box center [835, 133] width 238 height 27
paste input "FK 615/2025"
type input "FK 615/2025"
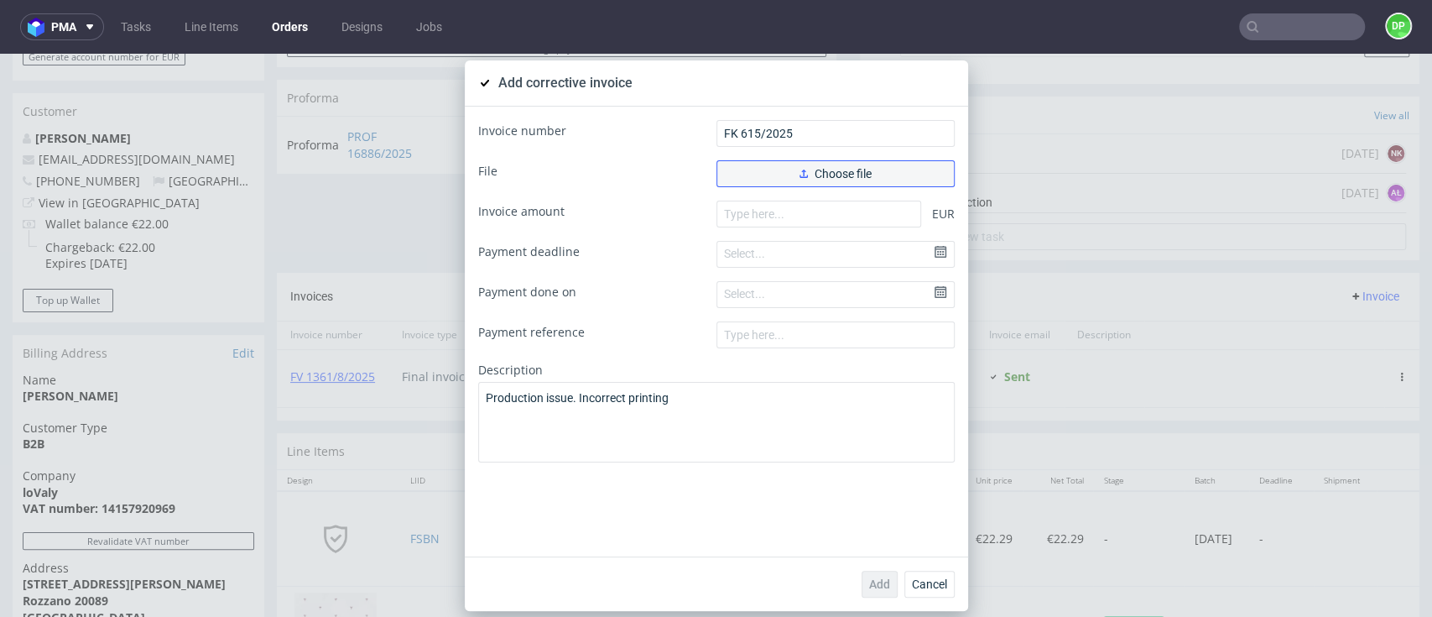
click at [763, 169] on button "Choose file" at bounding box center [835, 173] width 238 height 27
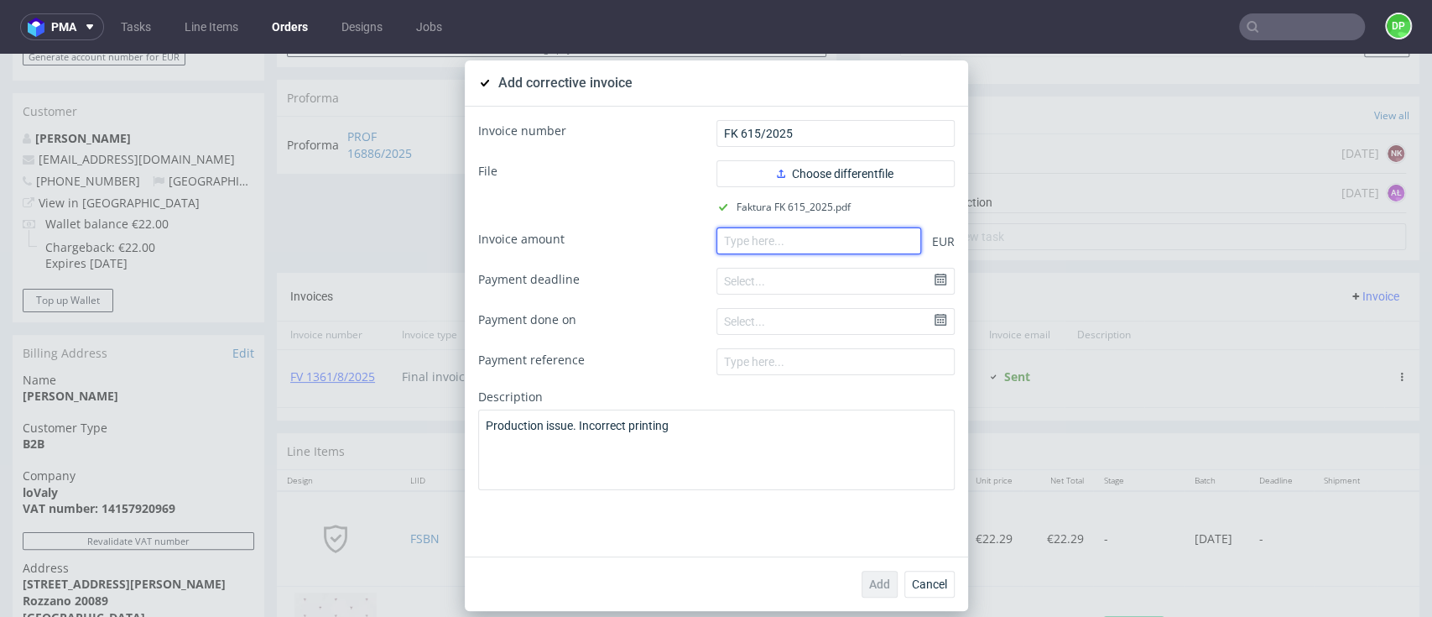
click at [721, 242] on input "number" at bounding box center [818, 240] width 205 height 27
paste input "-116.54"
type input "-116.54"
click at [869, 581] on span "Add" at bounding box center [879, 584] width 21 height 12
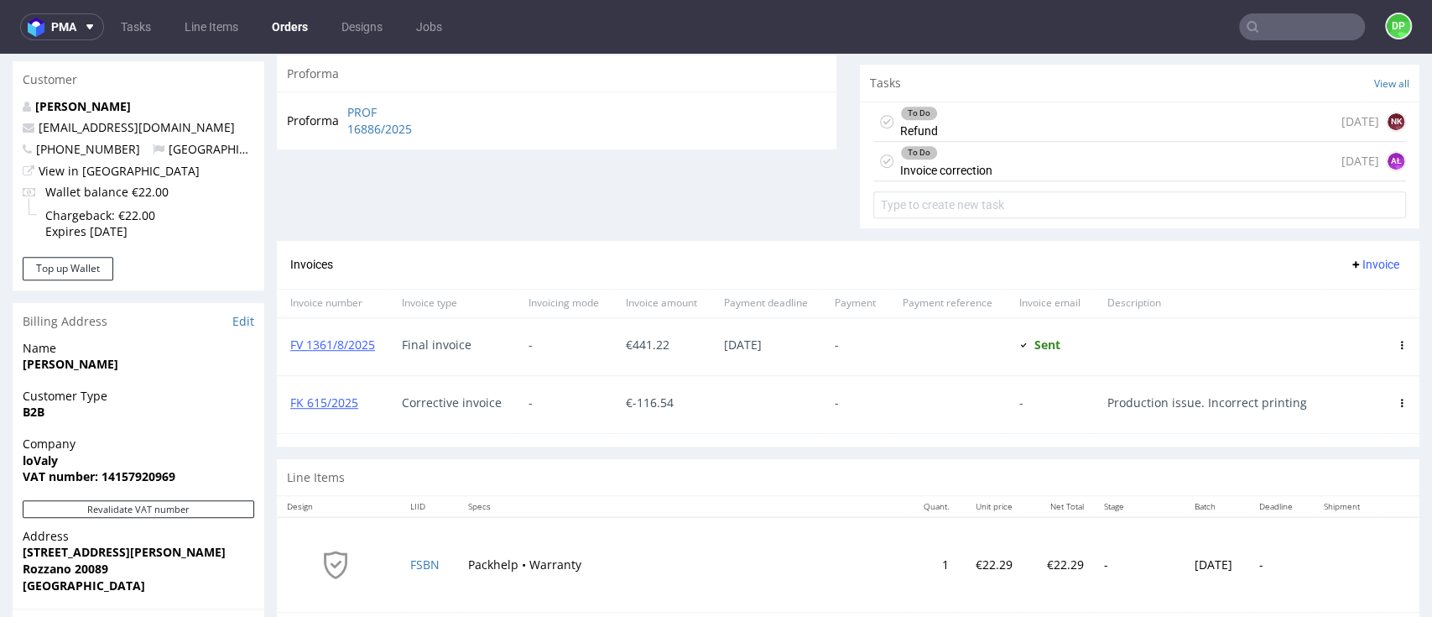
scroll to position [336, 0]
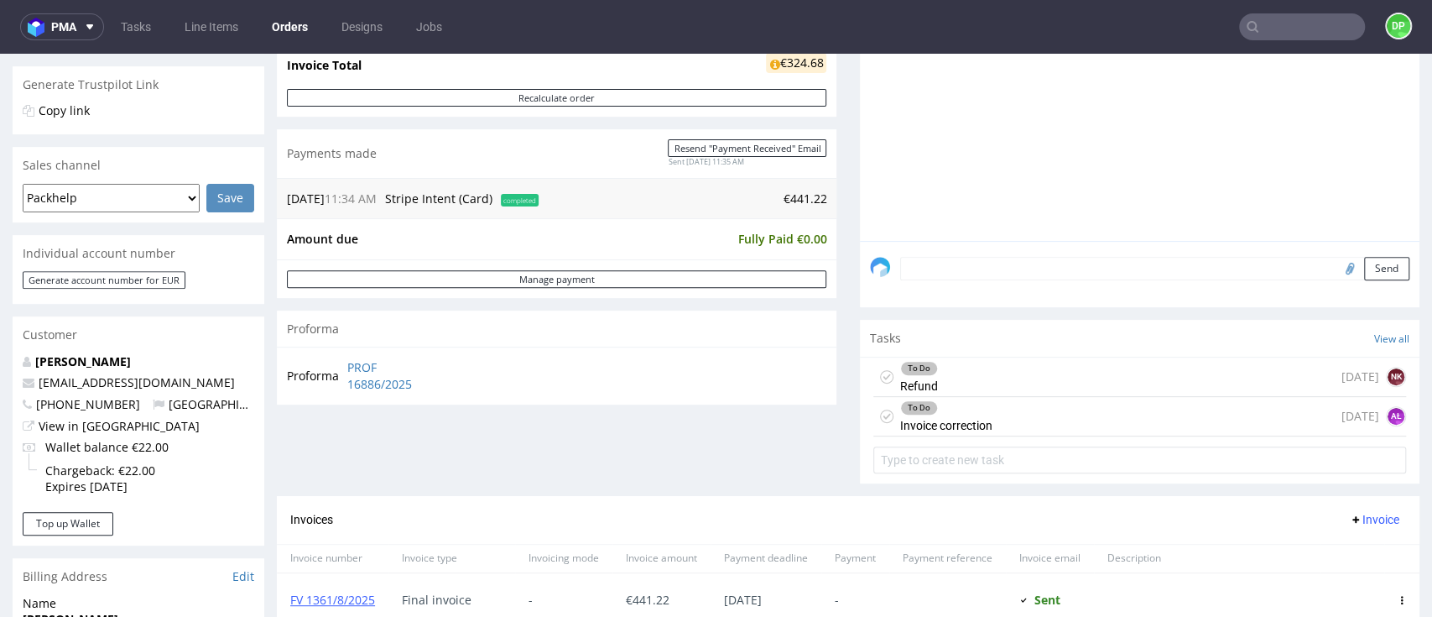
click at [946, 372] on div "To Do Refund [DATE] NK" at bounding box center [1139, 376] width 533 height 39
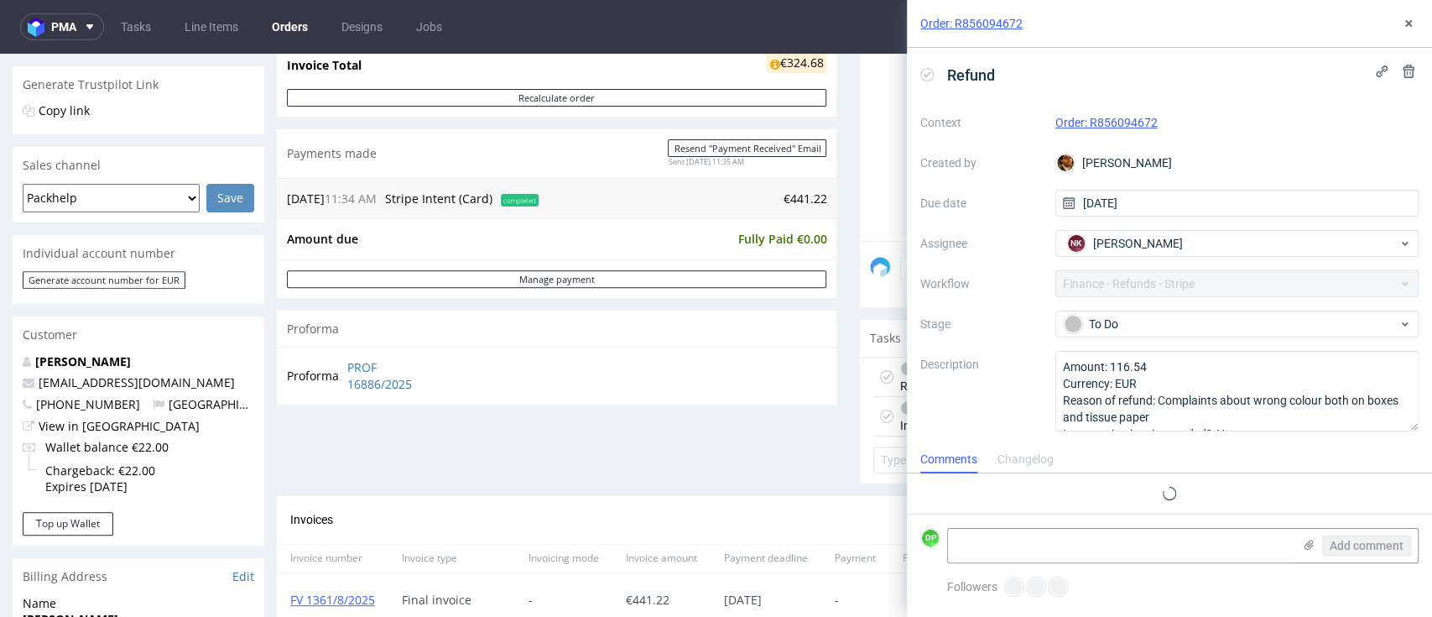
scroll to position [13, 0]
click at [929, 76] on icon at bounding box center [926, 74] width 13 height 13
click at [1054, 547] on textarea at bounding box center [1120, 546] width 344 height 34
paste textarea "FK 615/2025"
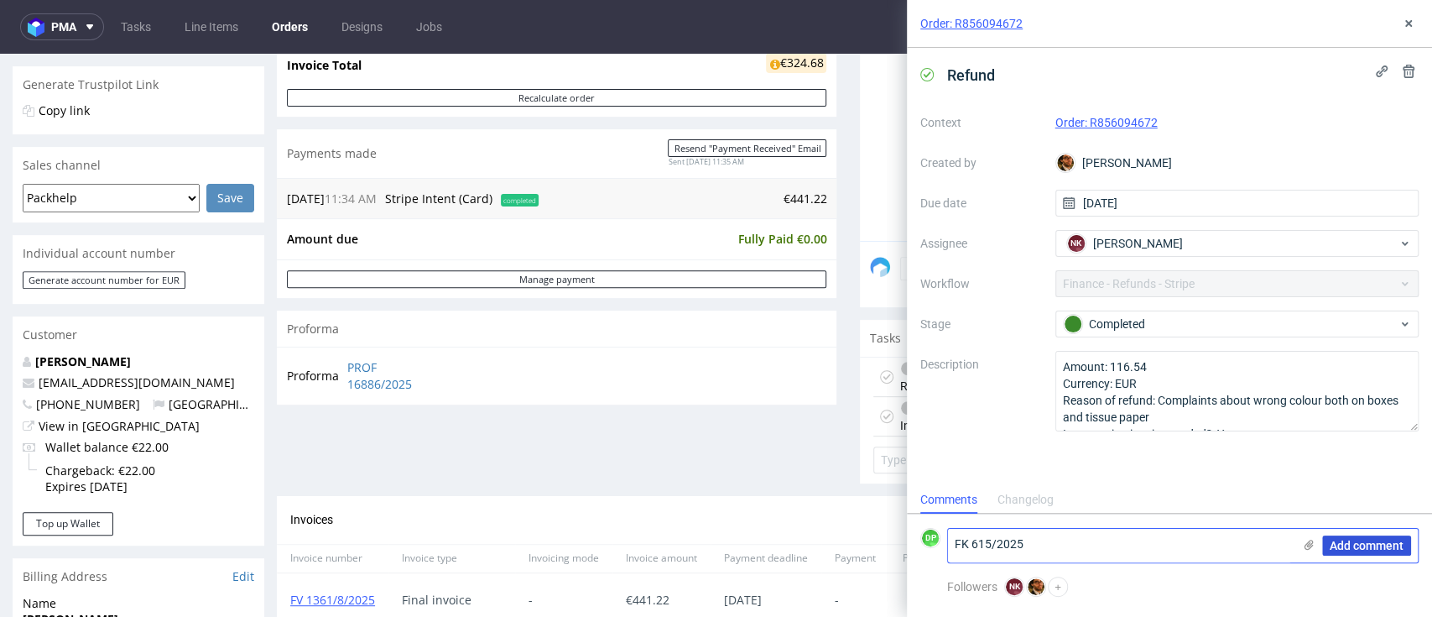
type textarea "FK 615/2025"
click at [1376, 540] on span "Add comment" at bounding box center [1367, 545] width 74 height 12
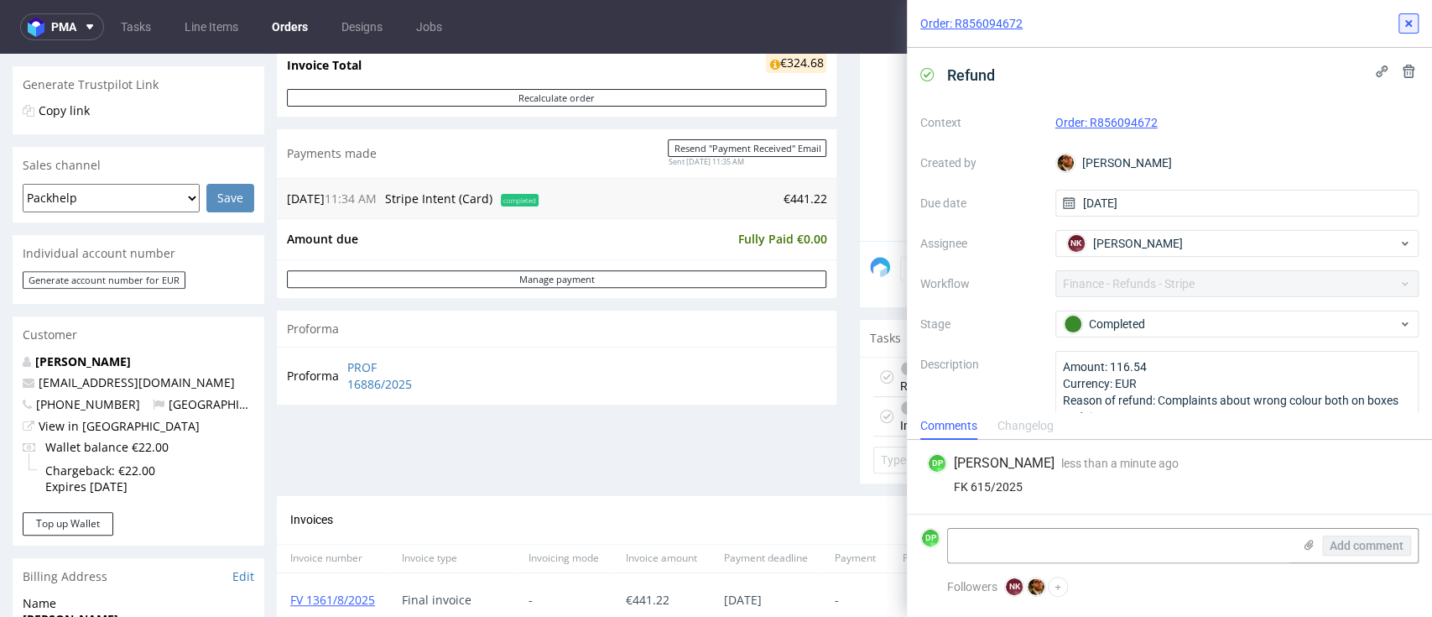
click at [1403, 16] on button at bounding box center [1409, 23] width 20 height 20
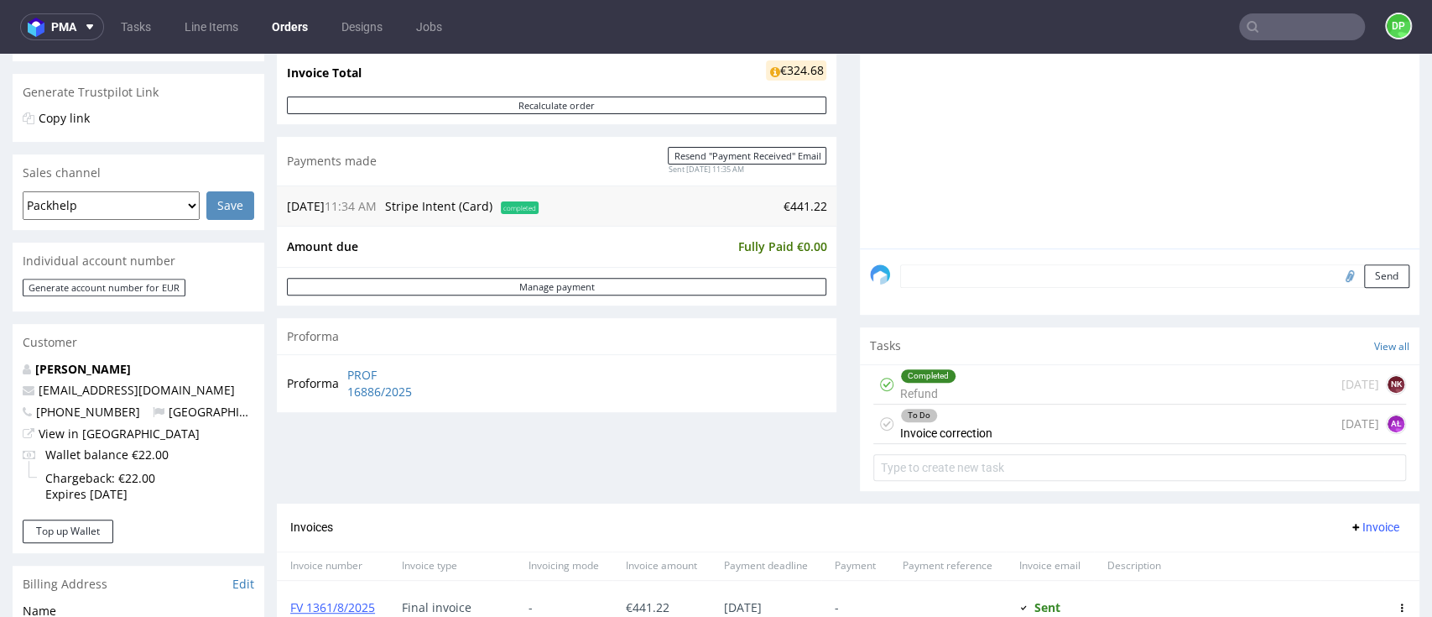
scroll to position [336, 0]
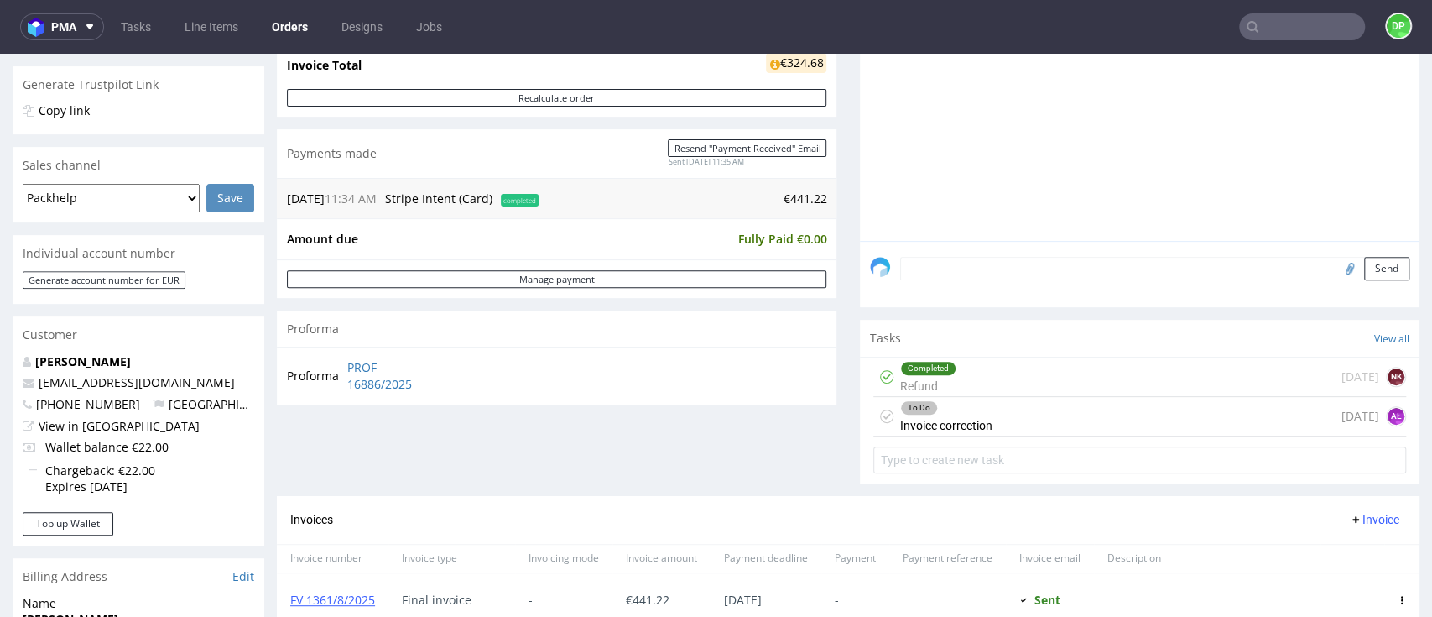
click at [979, 415] on div "To Do Invoice correction today AŁ" at bounding box center [1139, 416] width 533 height 39
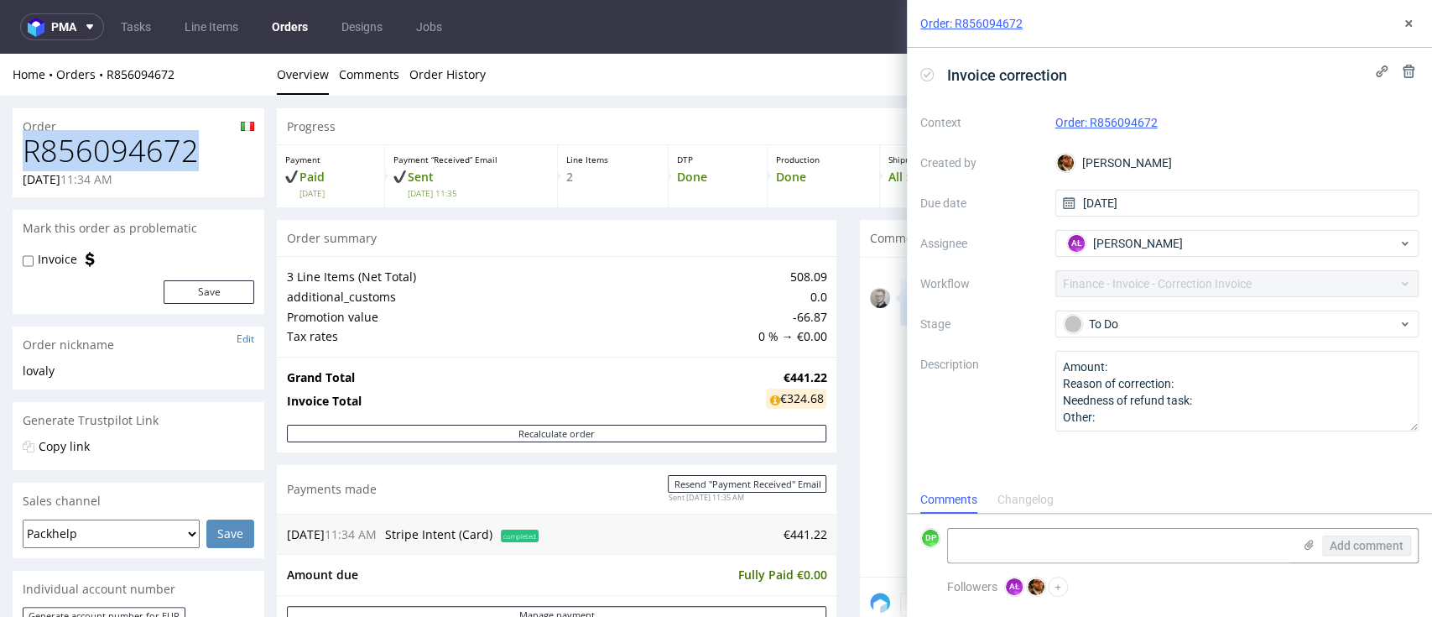
drag, startPoint x: 190, startPoint y: 152, endPoint x: 29, endPoint y: 149, distance: 161.1
click at [29, 149] on h1 "R856094672" at bounding box center [139, 151] width 232 height 34
copy h1 "R856094672"
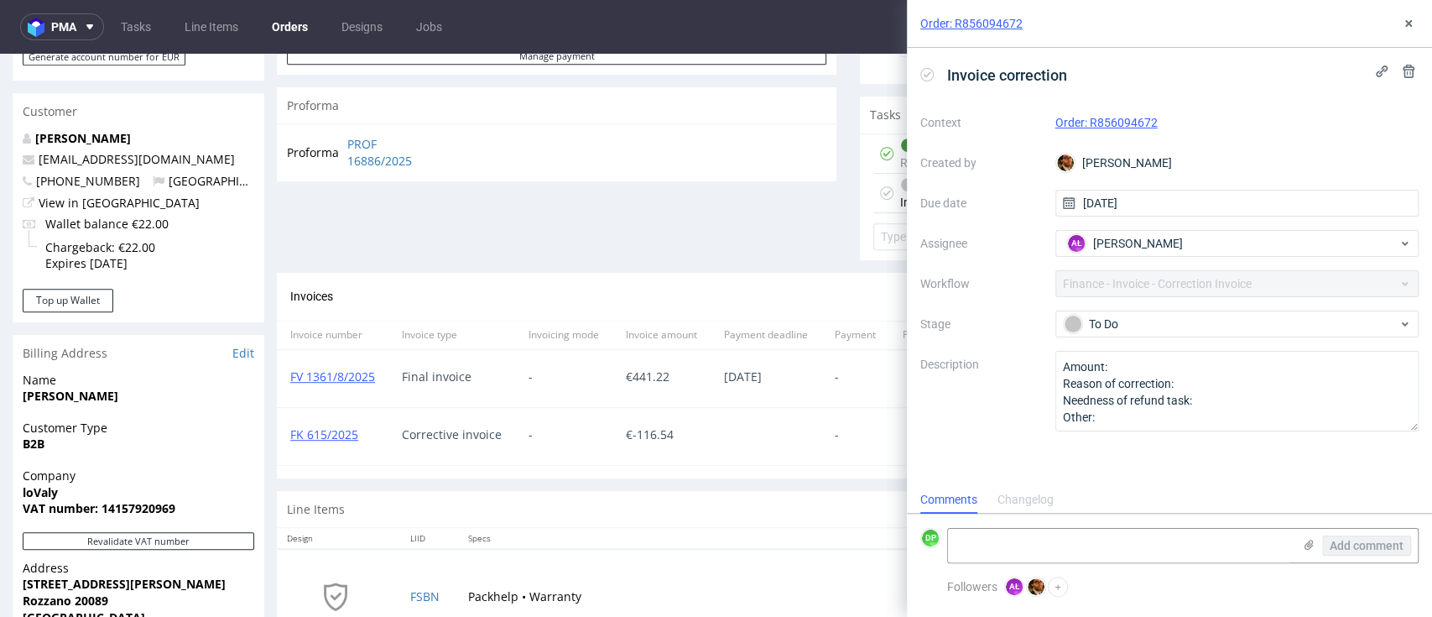
scroll to position [783, 0]
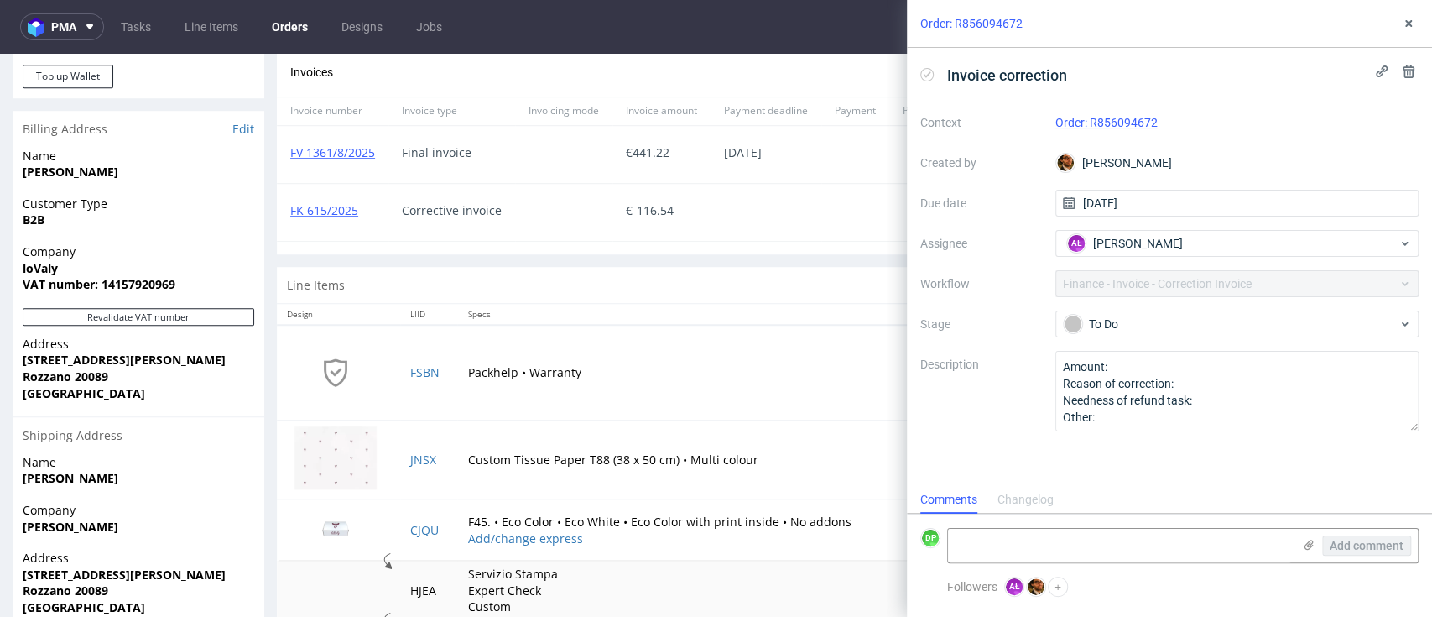
click at [930, 80] on div "Invoice correction" at bounding box center [997, 75] width 154 height 28
click at [926, 71] on icon at bounding box center [926, 74] width 13 height 13
drag, startPoint x: 368, startPoint y: 195, endPoint x: 279, endPoint y: 211, distance: 91.0
click at [279, 211] on div "FK 615/2025" at bounding box center [333, 212] width 112 height 57
copy link "FK 615/2025"
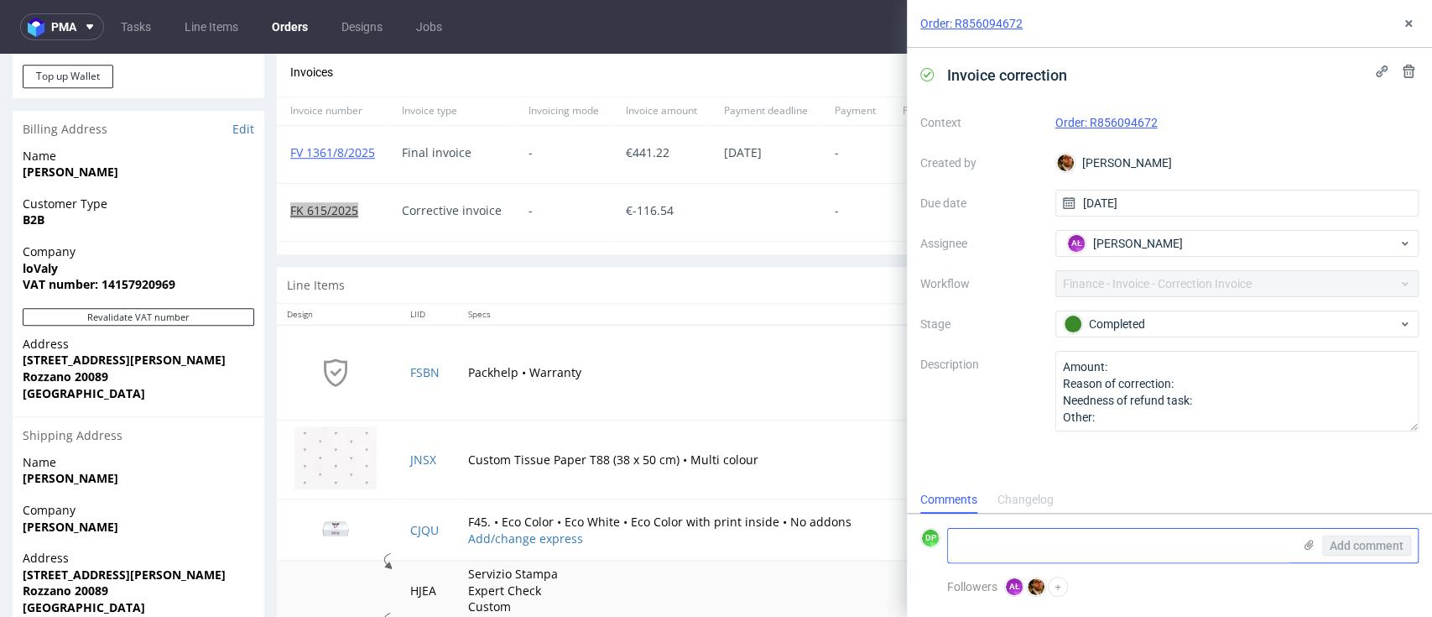
click at [957, 535] on textarea at bounding box center [1120, 546] width 344 height 34
paste textarea "FK 615/2025"
type textarea "FK 615/2025"
click at [1387, 544] on span "Add comment" at bounding box center [1367, 545] width 74 height 12
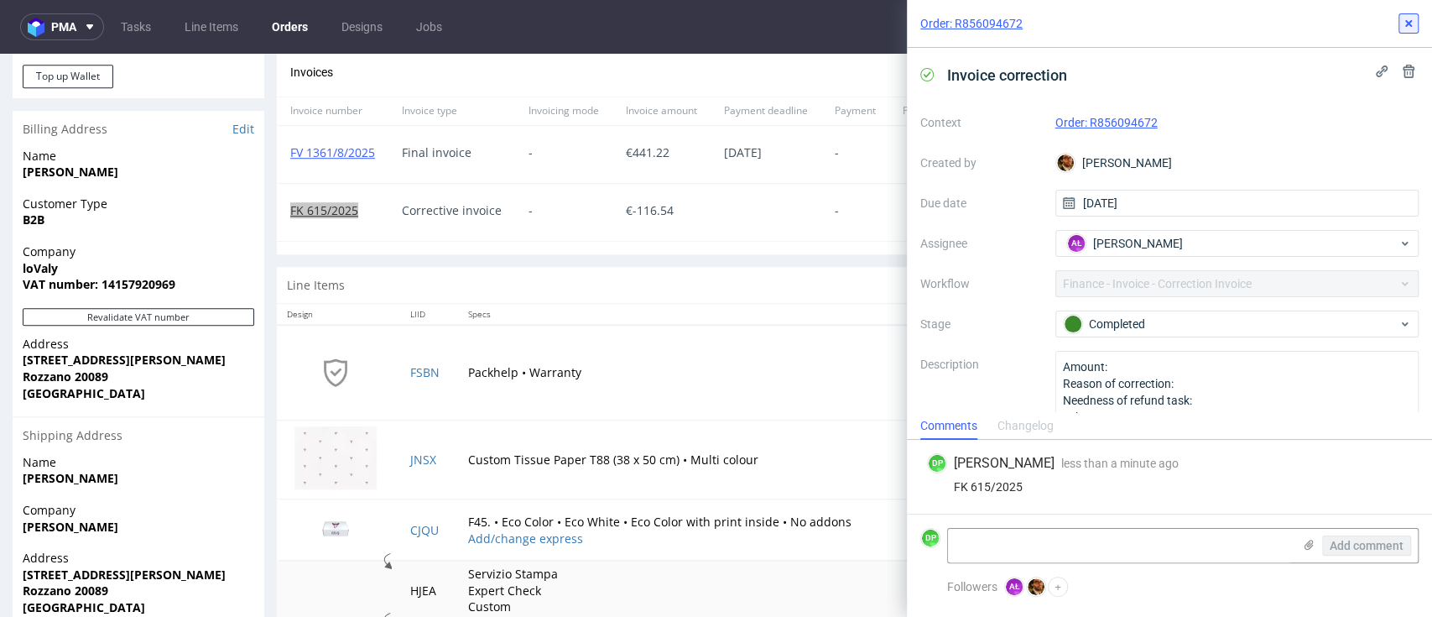
click at [1404, 24] on icon at bounding box center [1408, 23] width 13 height 13
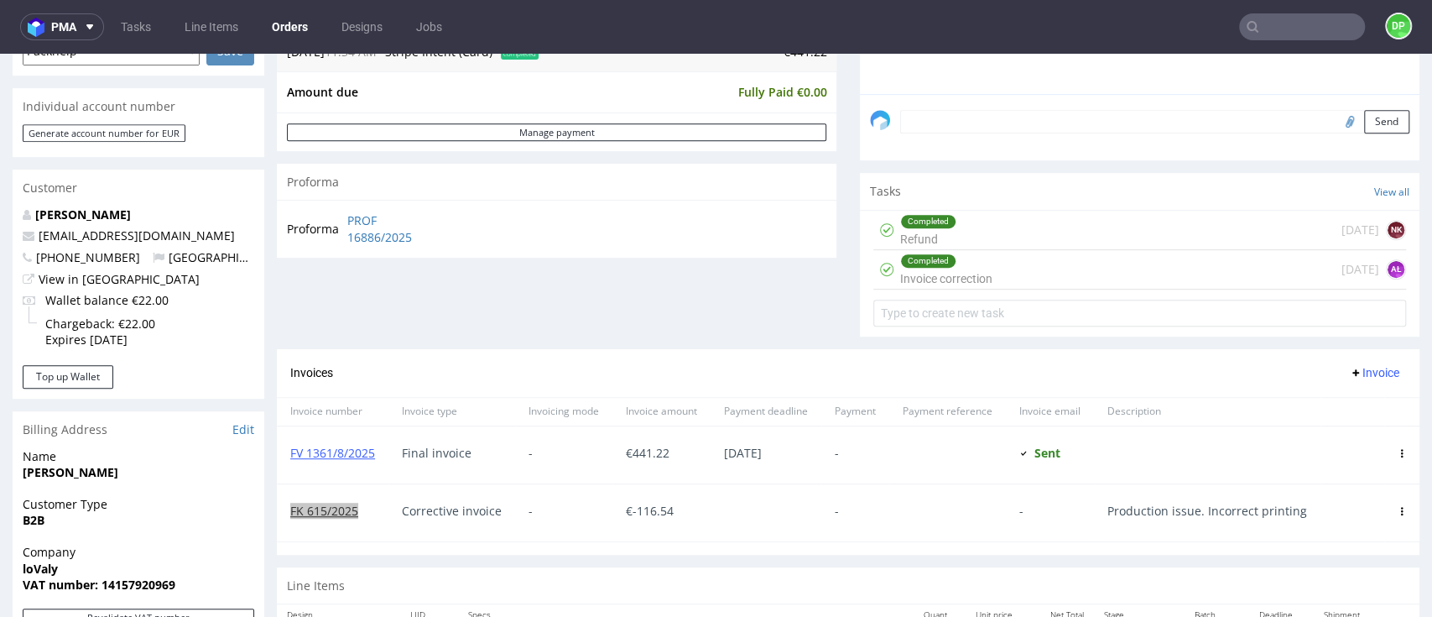
scroll to position [447, 0]
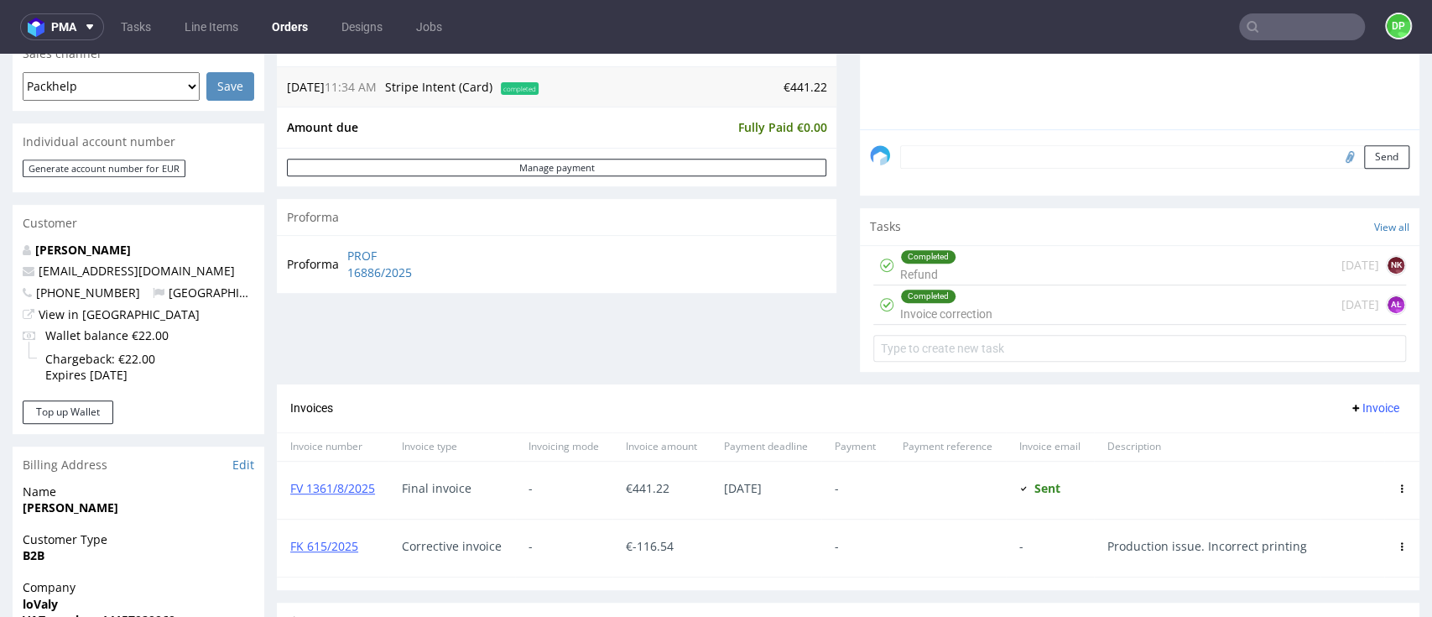
click at [1001, 275] on div "Completed Refund today NK" at bounding box center [1139, 265] width 533 height 39
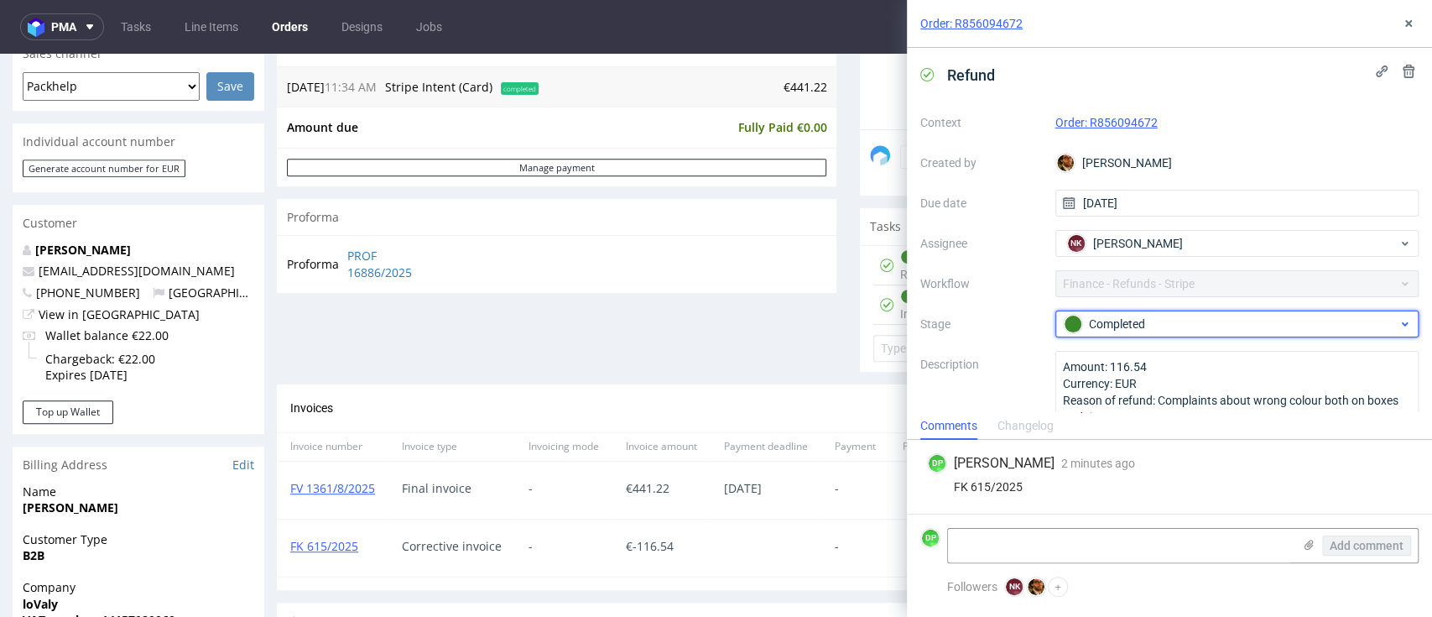
click at [1158, 325] on div "Completed" at bounding box center [1231, 324] width 334 height 18
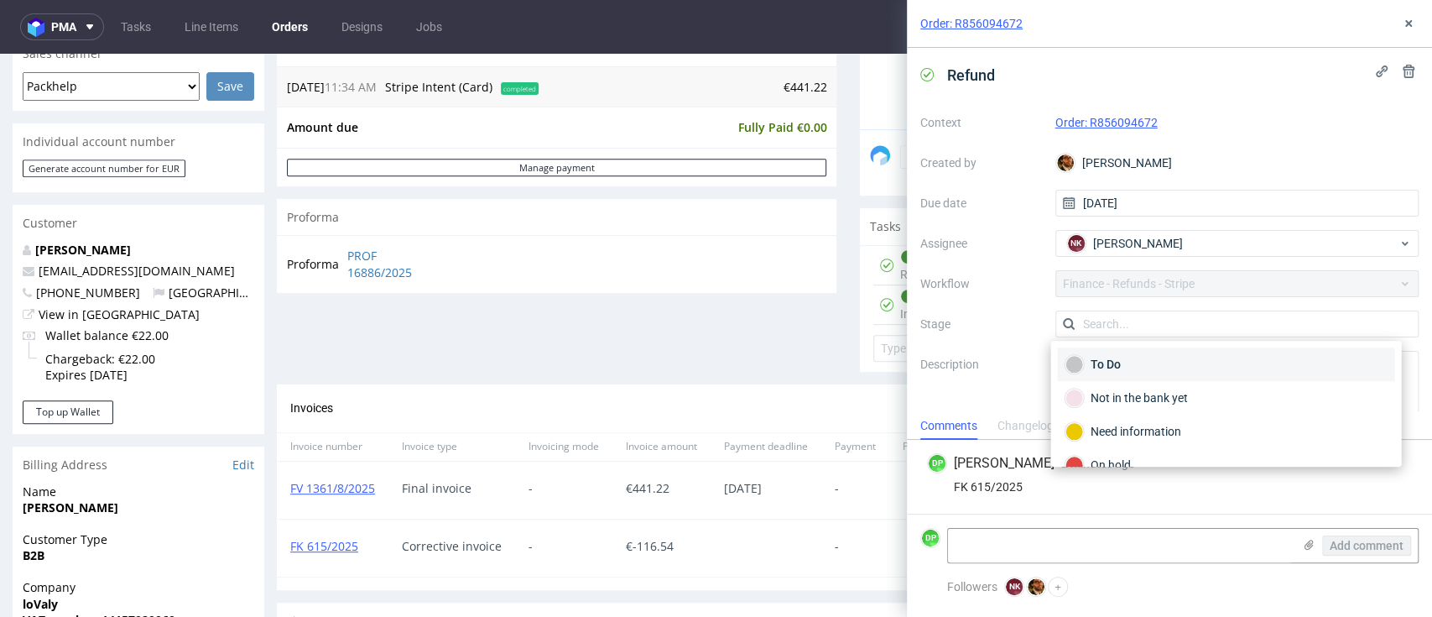
click at [1101, 373] on div "To Do" at bounding box center [1226, 364] width 322 height 18
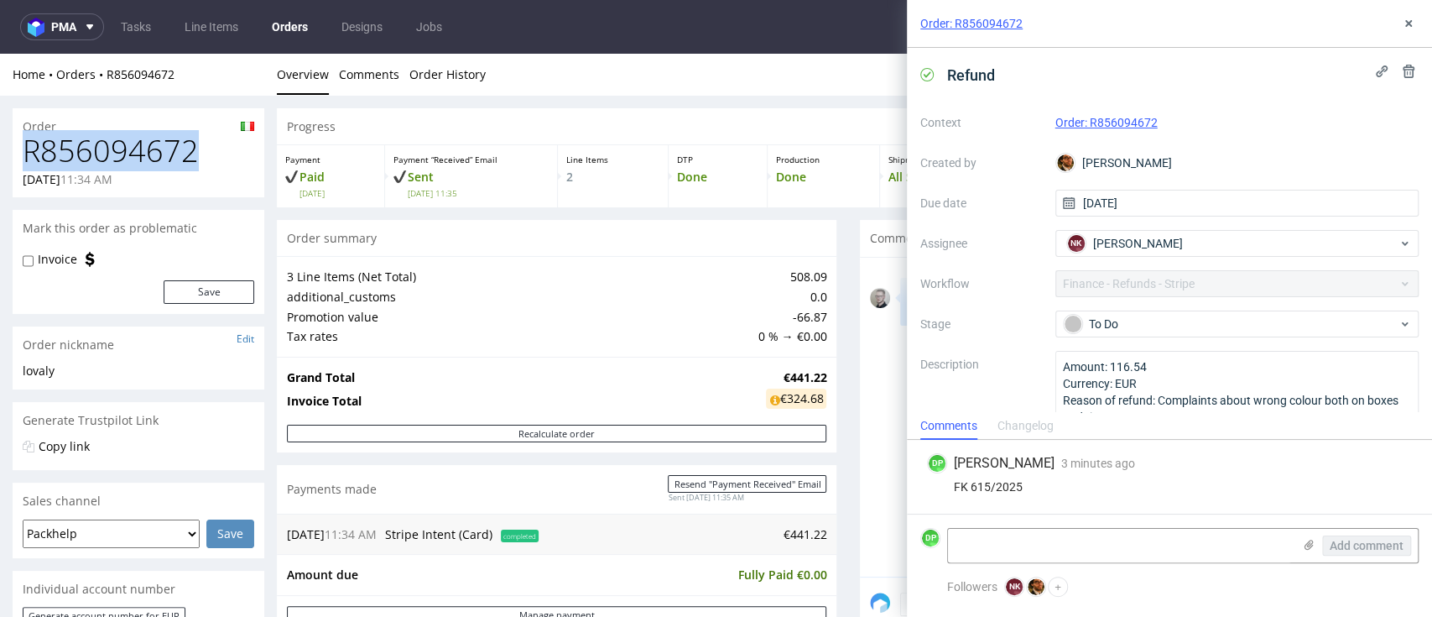
drag, startPoint x: 210, startPoint y: 151, endPoint x: 0, endPoint y: 139, distance: 210.1
copy h1 "R856094672"
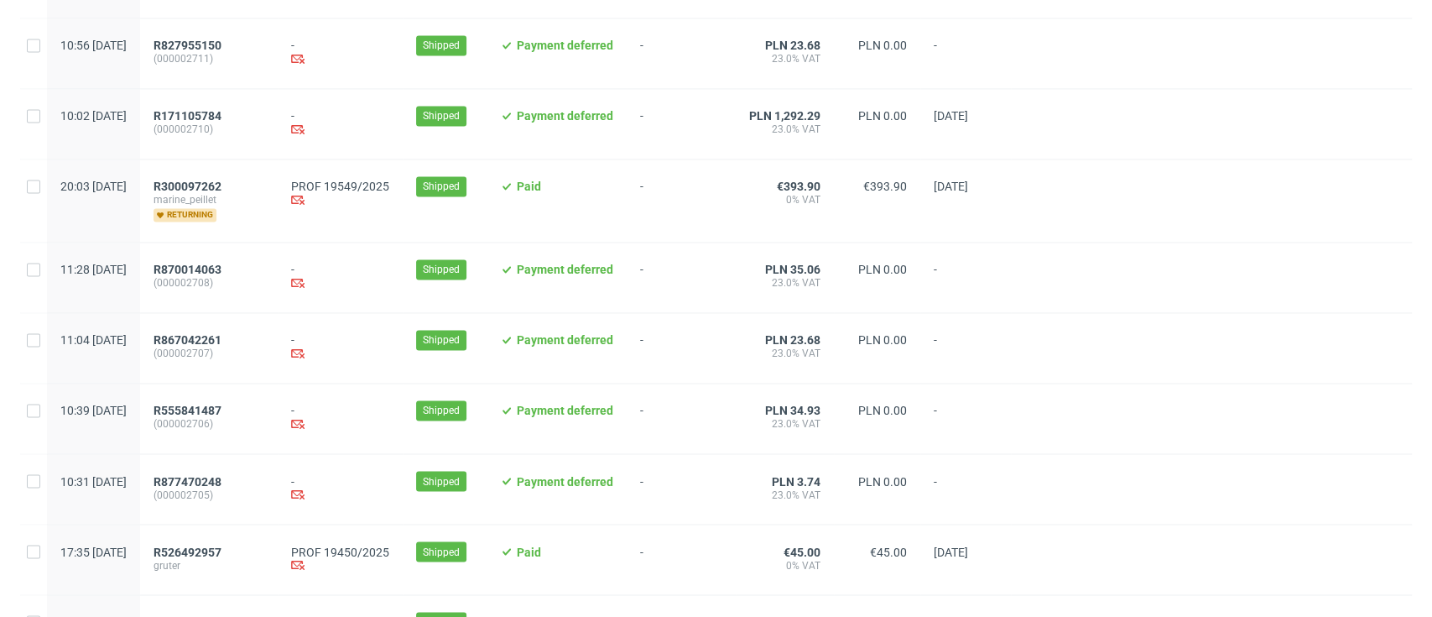
scroll to position [1776, 0]
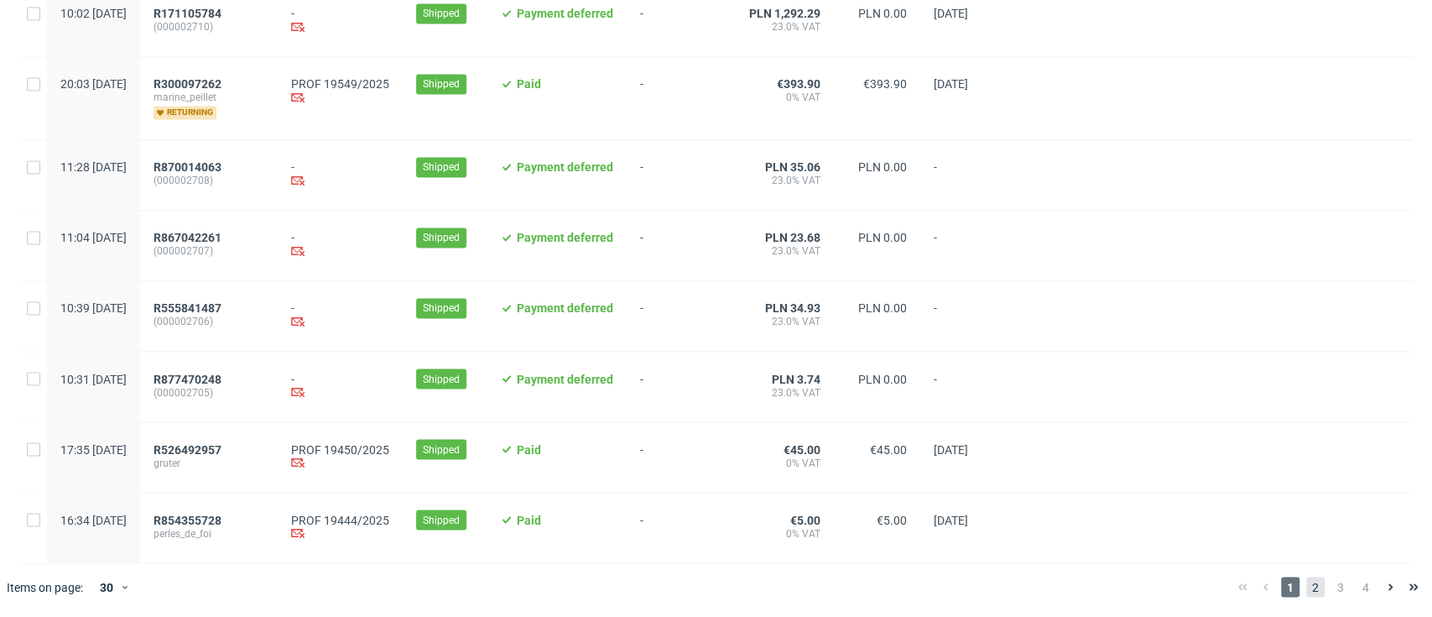
click at [1306, 581] on span "2" at bounding box center [1315, 586] width 18 height 20
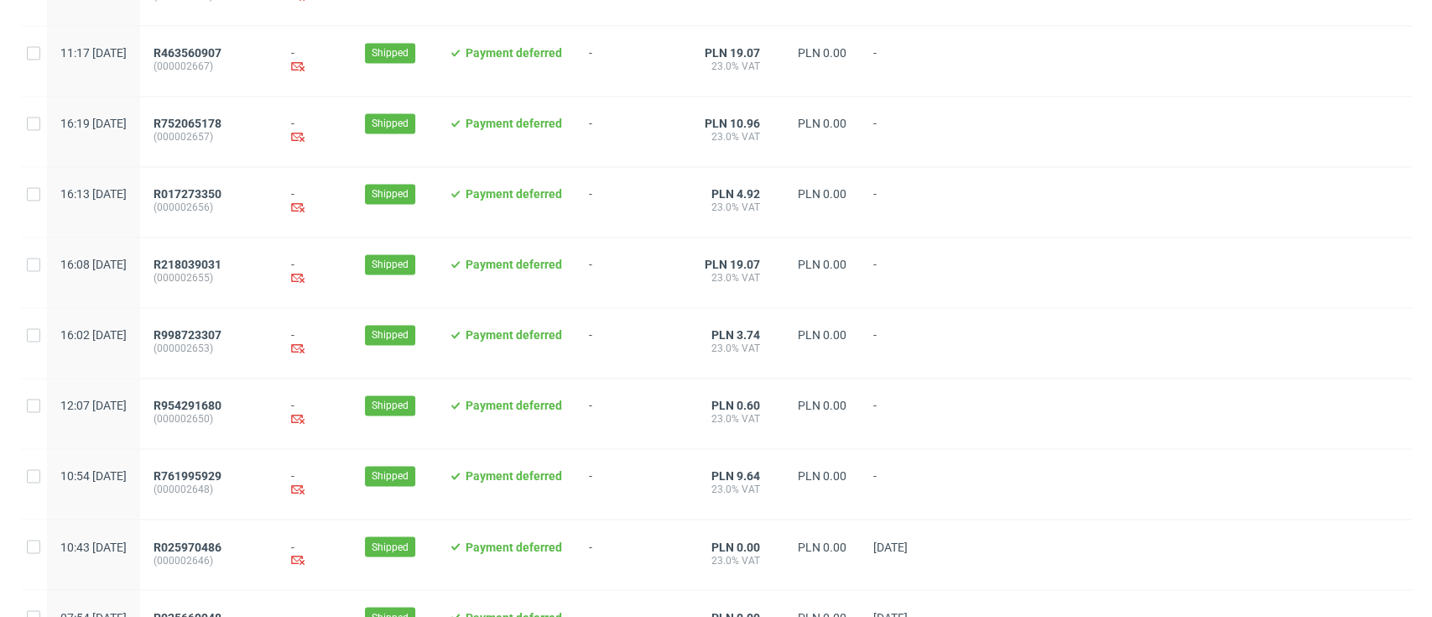
scroll to position [1752, 0]
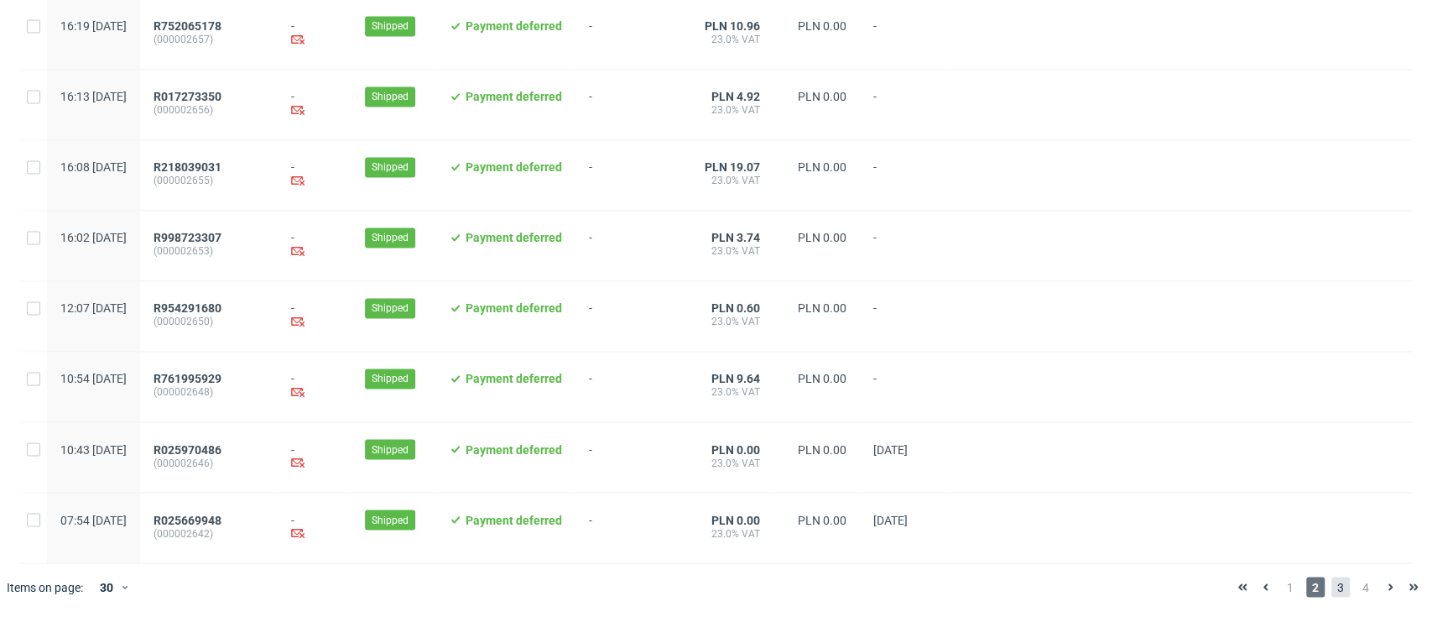
click at [1331, 589] on span "3" at bounding box center [1340, 586] width 18 height 20
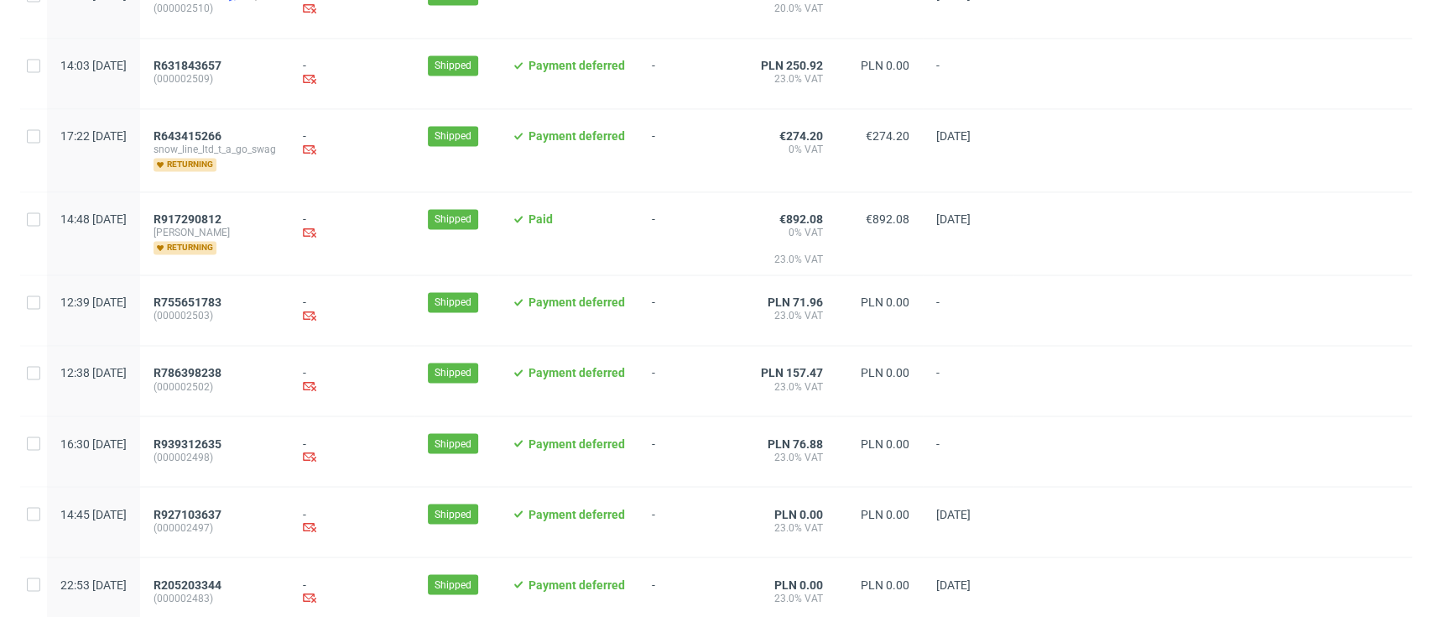
scroll to position [1832, 0]
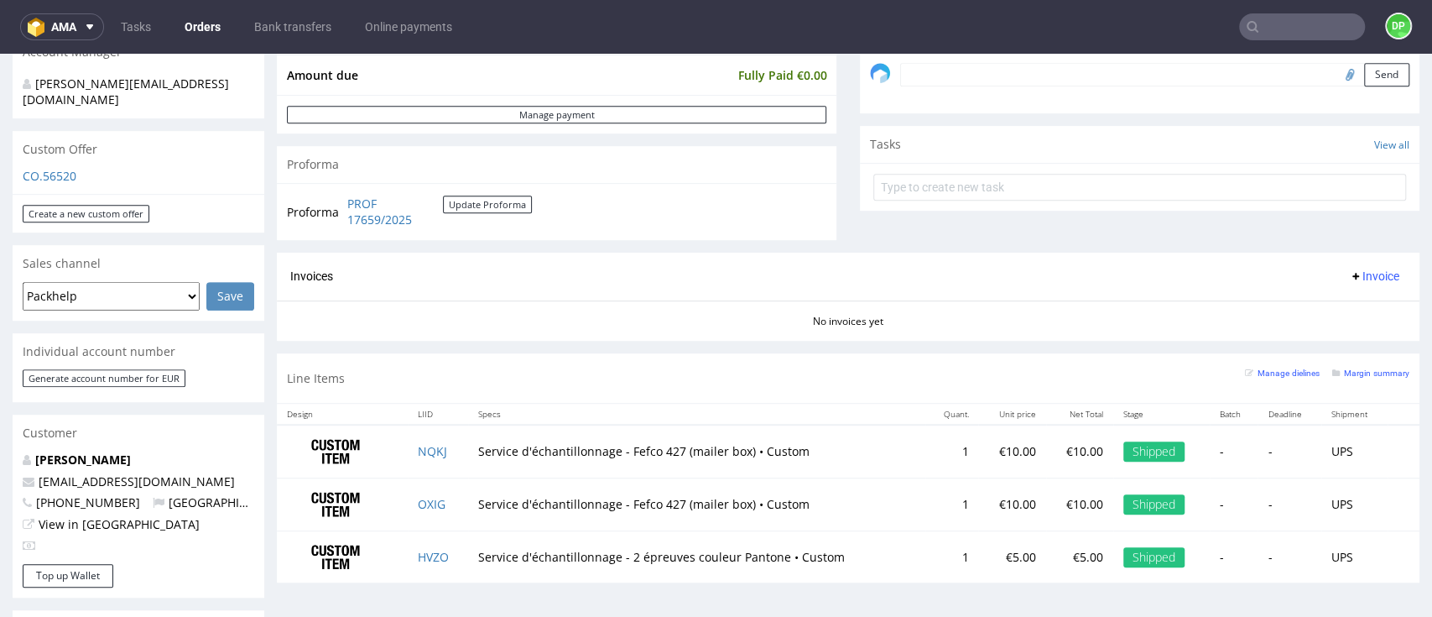
scroll to position [559, 0]
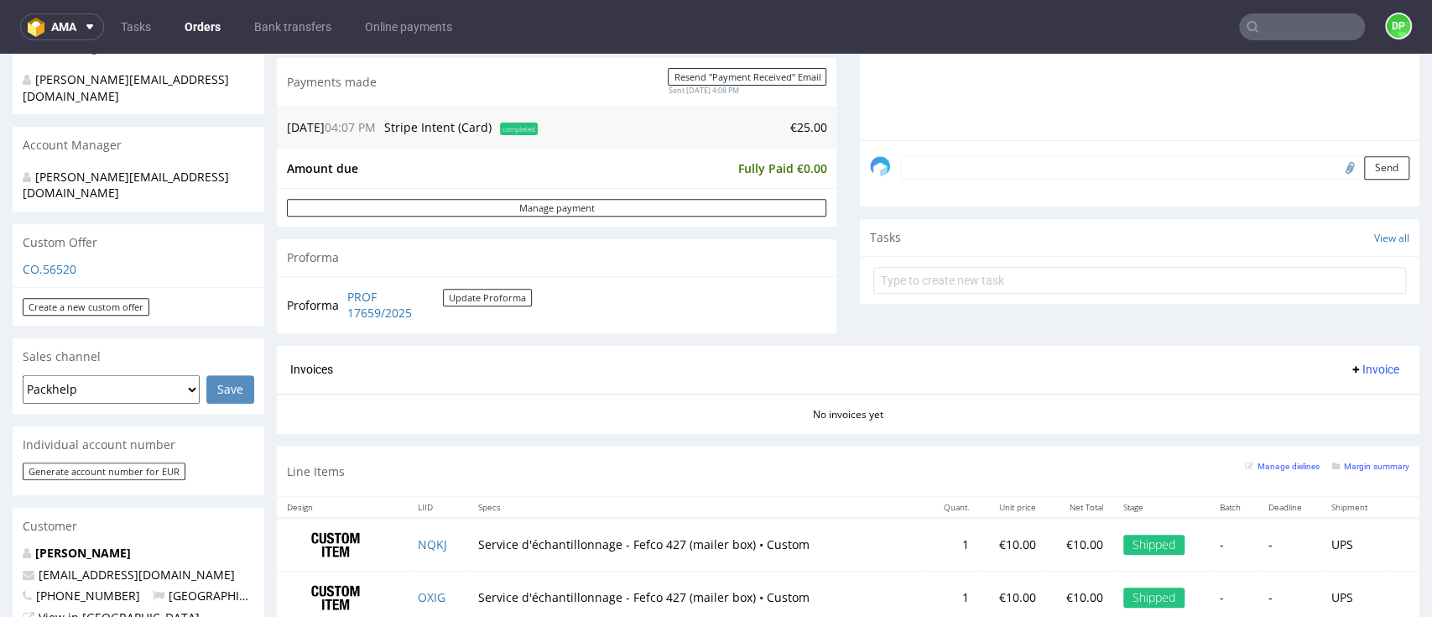
scroll to position [409, 0]
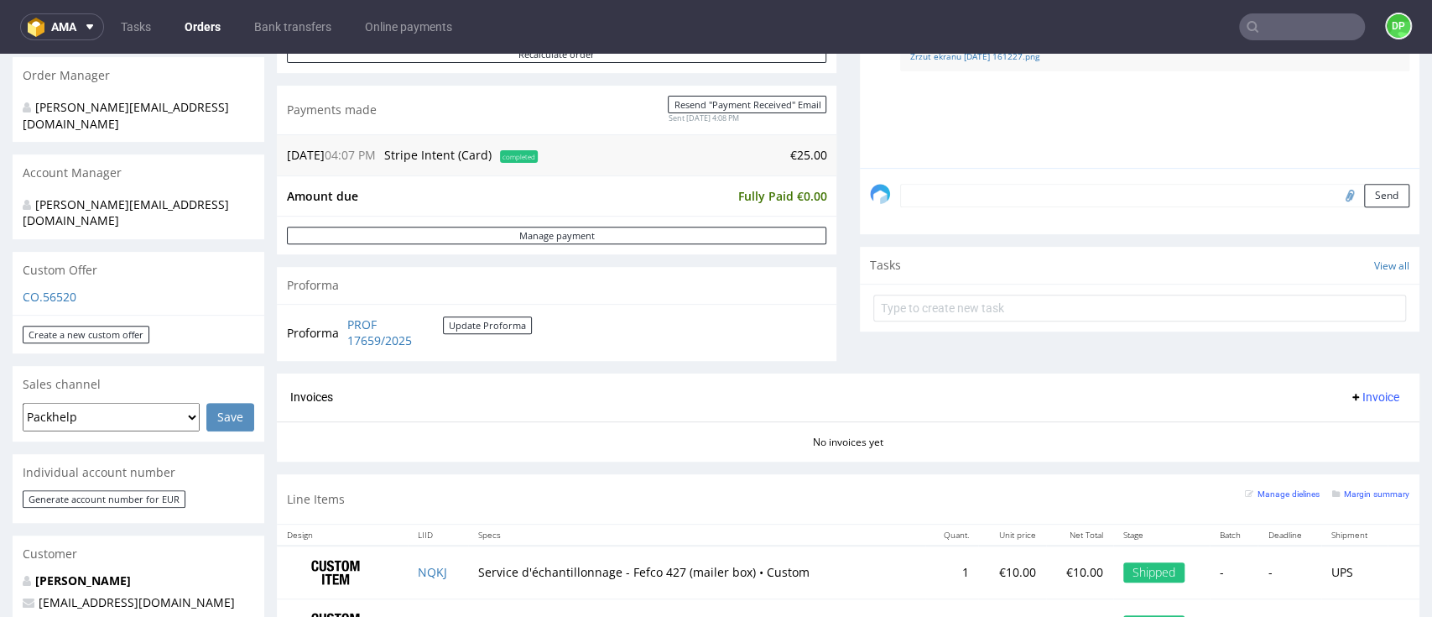
click at [502, 430] on div "No invoices yet" at bounding box center [848, 435] width 1143 height 29
drag, startPoint x: 446, startPoint y: 341, endPoint x: 352, endPoint y: 326, distance: 96.0
click at [352, 326] on td "PROF 17659/2025 Update Proforma" at bounding box center [437, 333] width 189 height 36
click at [503, 428] on div "No invoices yet" at bounding box center [848, 435] width 1143 height 29
drag, startPoint x: 478, startPoint y: 351, endPoint x: 349, endPoint y: 328, distance: 131.2
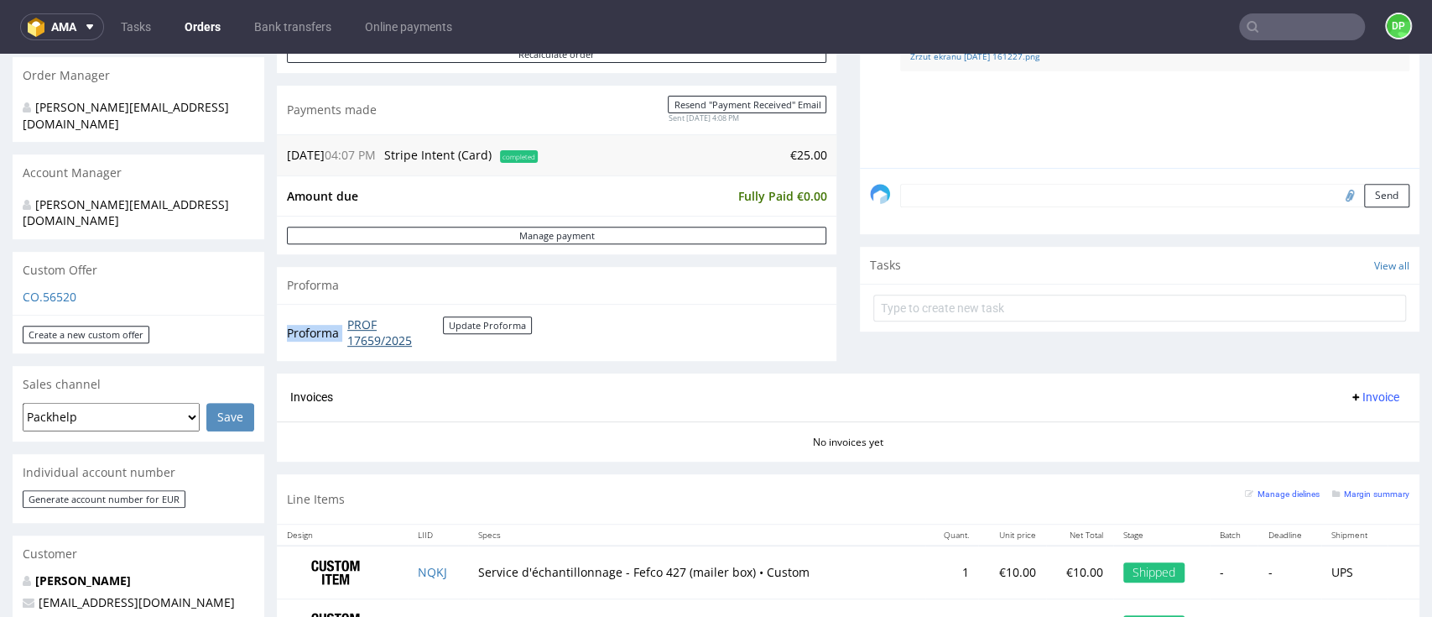
click at [349, 328] on td "PROF 17659/2025 Update Proforma" at bounding box center [437, 333] width 189 height 36
click at [620, 423] on div "No invoices yet" at bounding box center [848, 435] width 1143 height 29
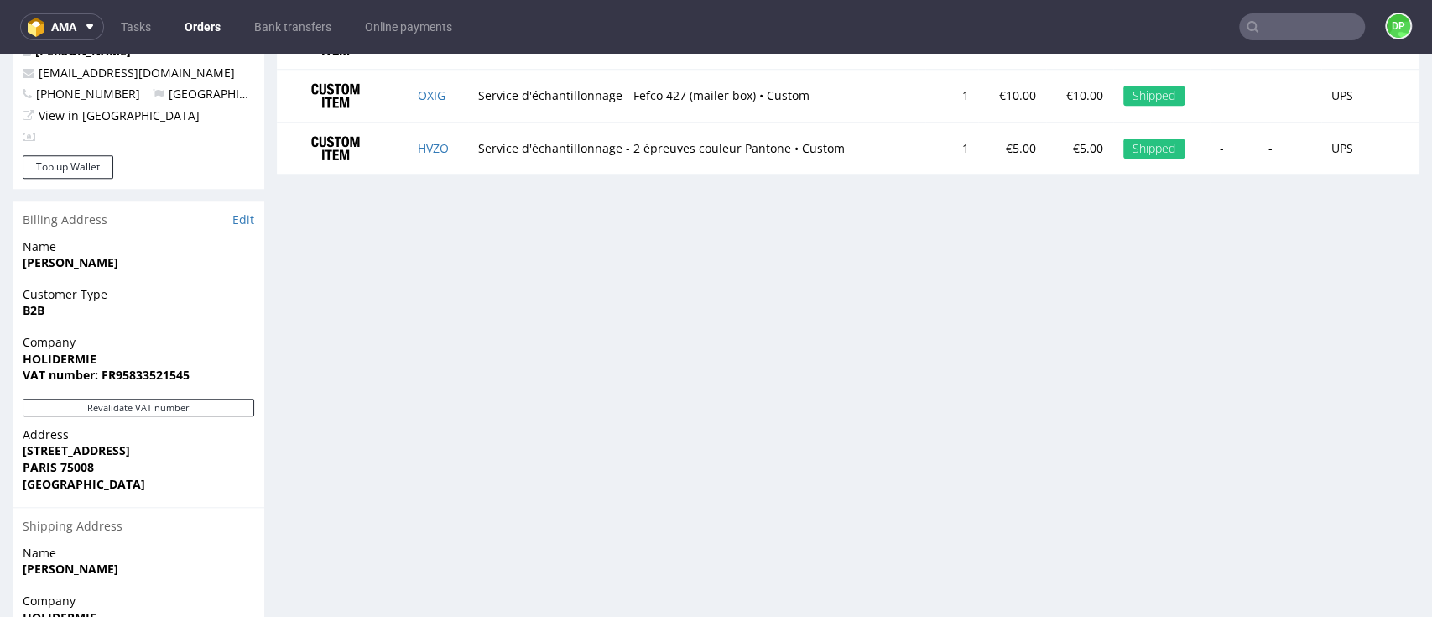
scroll to position [967, 0]
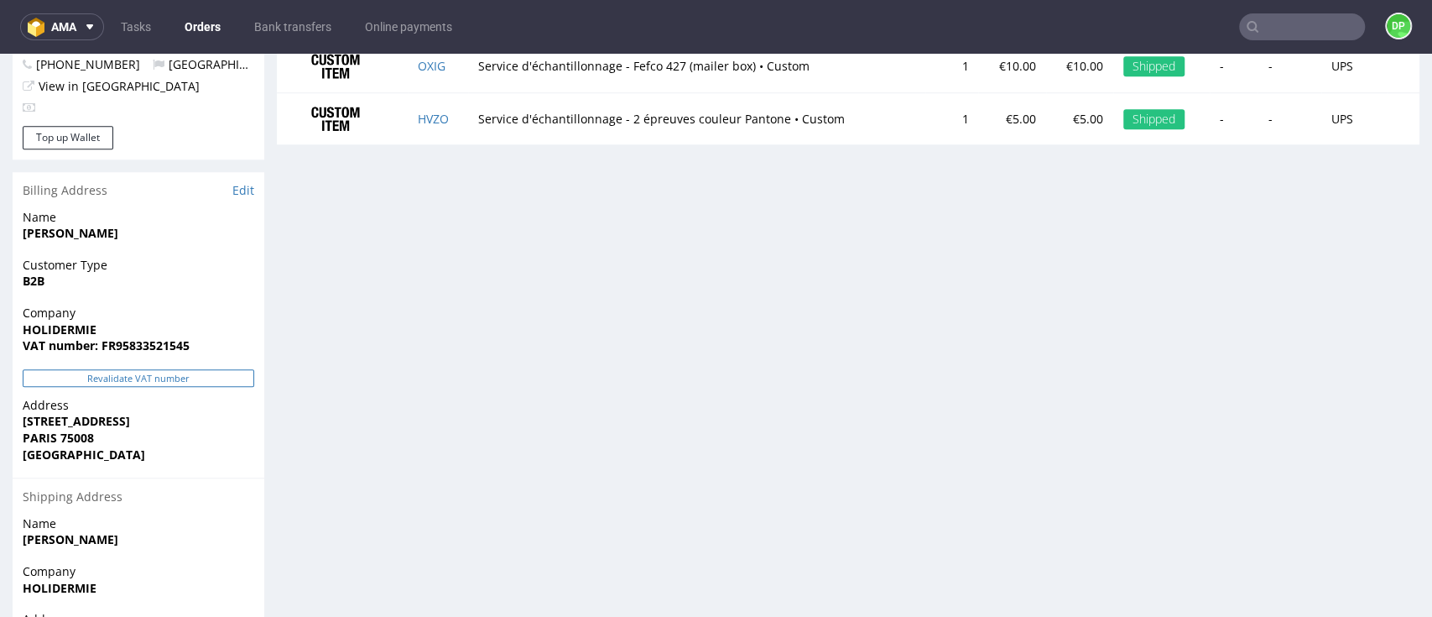
click at [170, 369] on button "Revalidate VAT number" at bounding box center [139, 378] width 232 height 18
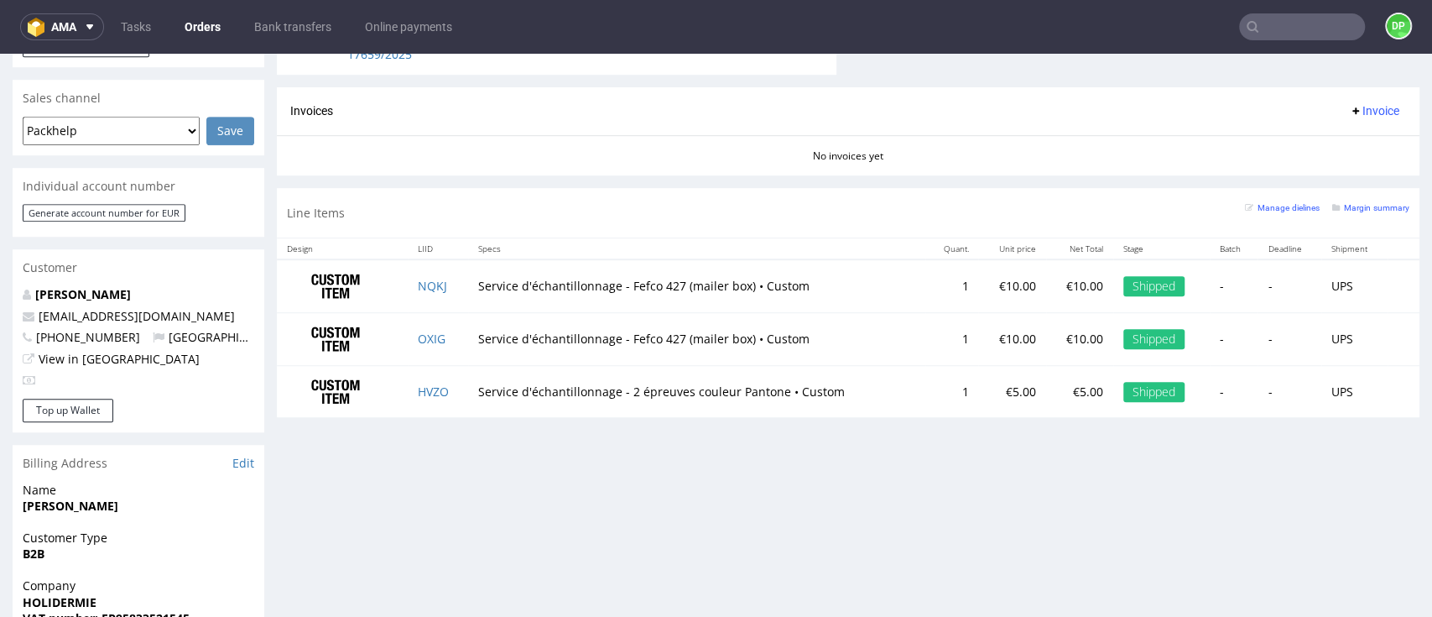
scroll to position [1080, 0]
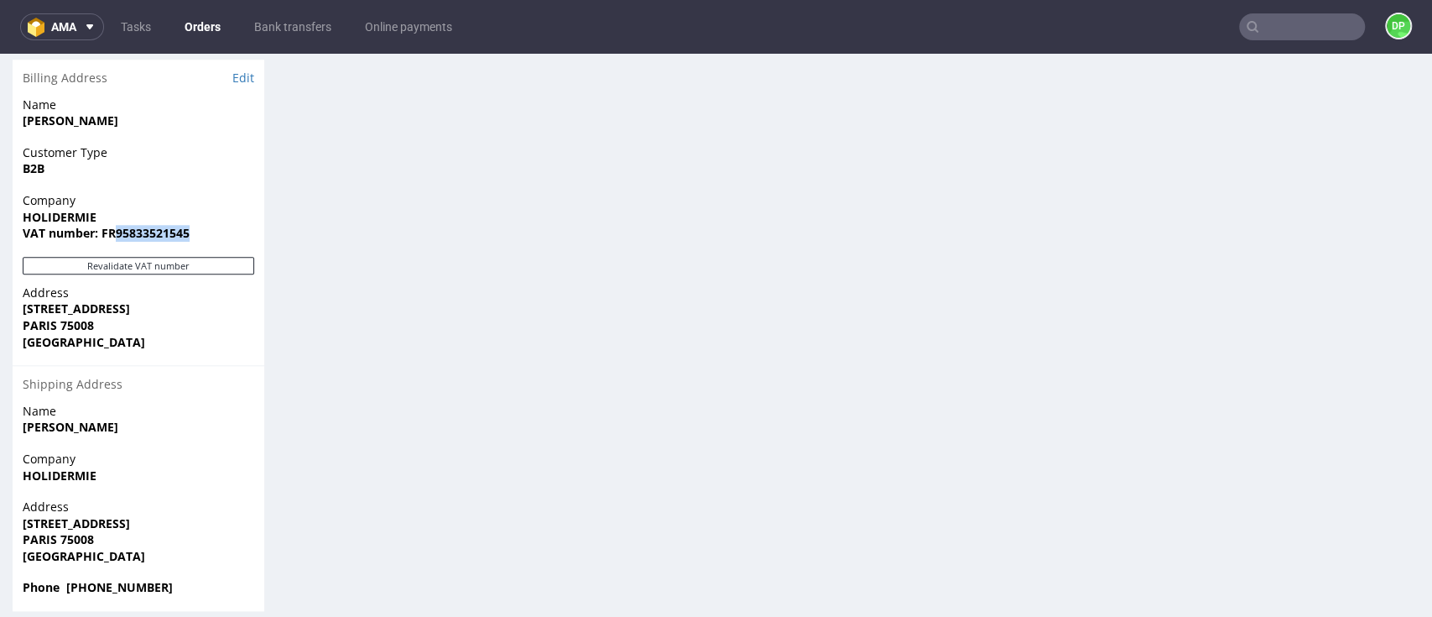
drag, startPoint x: 206, startPoint y: 214, endPoint x: 115, endPoint y: 233, distance: 93.5
click at [115, 233] on div "Company HOLIDERMIE VAT number: FR95833521545" at bounding box center [139, 224] width 252 height 65
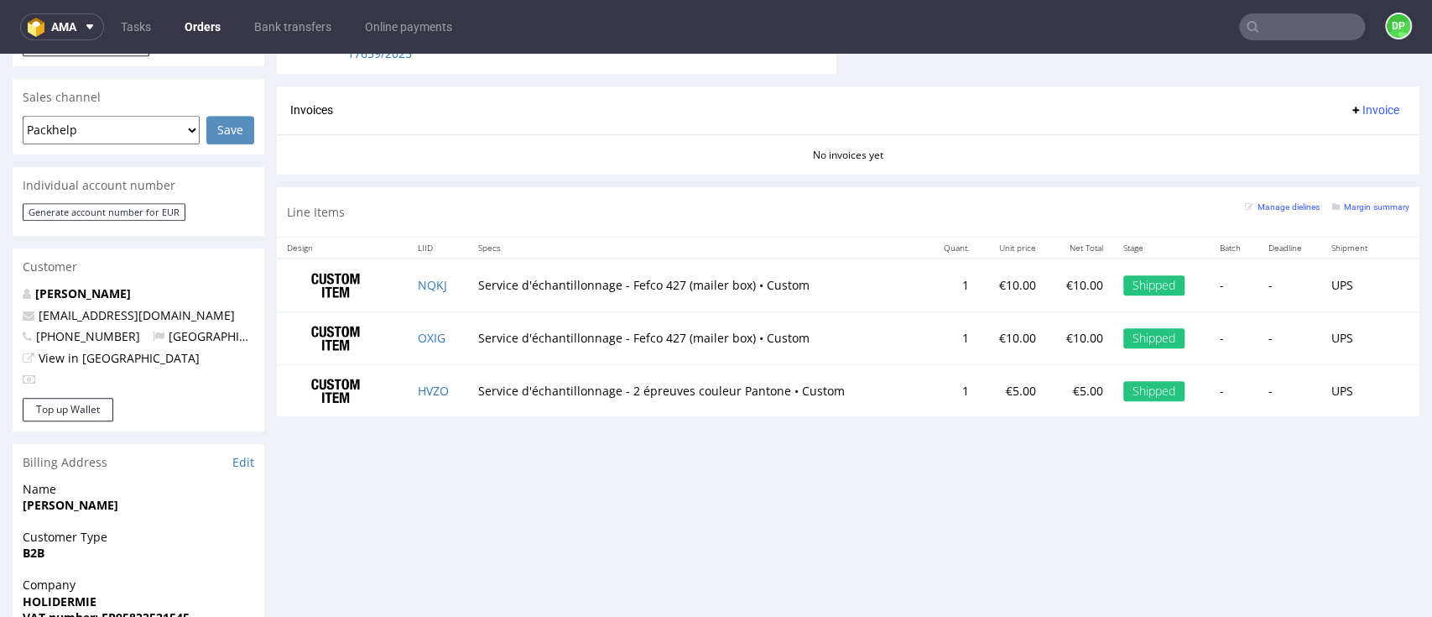
scroll to position [894, 0]
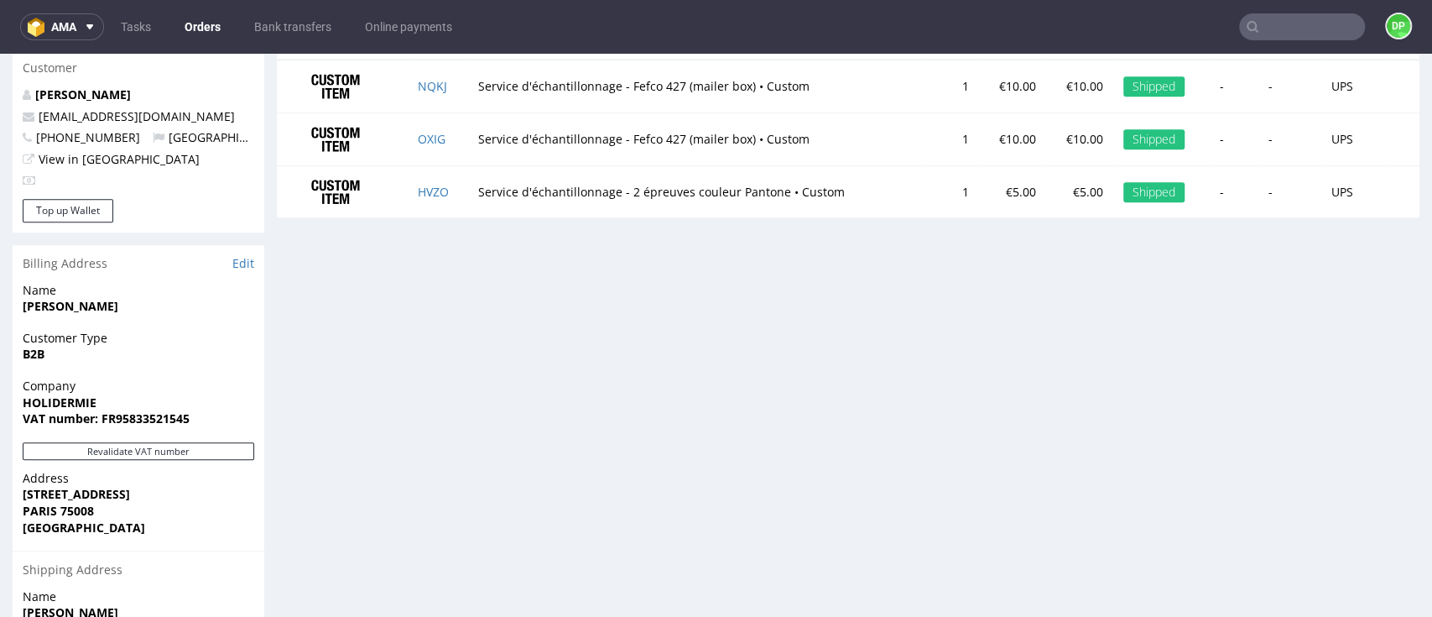
drag, startPoint x: 212, startPoint y: 393, endPoint x: 133, endPoint y: 407, distance: 80.8
click at [122, 410] on span "VAT number: FR95833521545" at bounding box center [139, 418] width 232 height 17
drag, startPoint x: 188, startPoint y: 404, endPoint x: 117, endPoint y: 407, distance: 71.4
click at [117, 410] on strong "VAT number: FR95833521545" at bounding box center [106, 418] width 167 height 16
copy strong "95833521545"
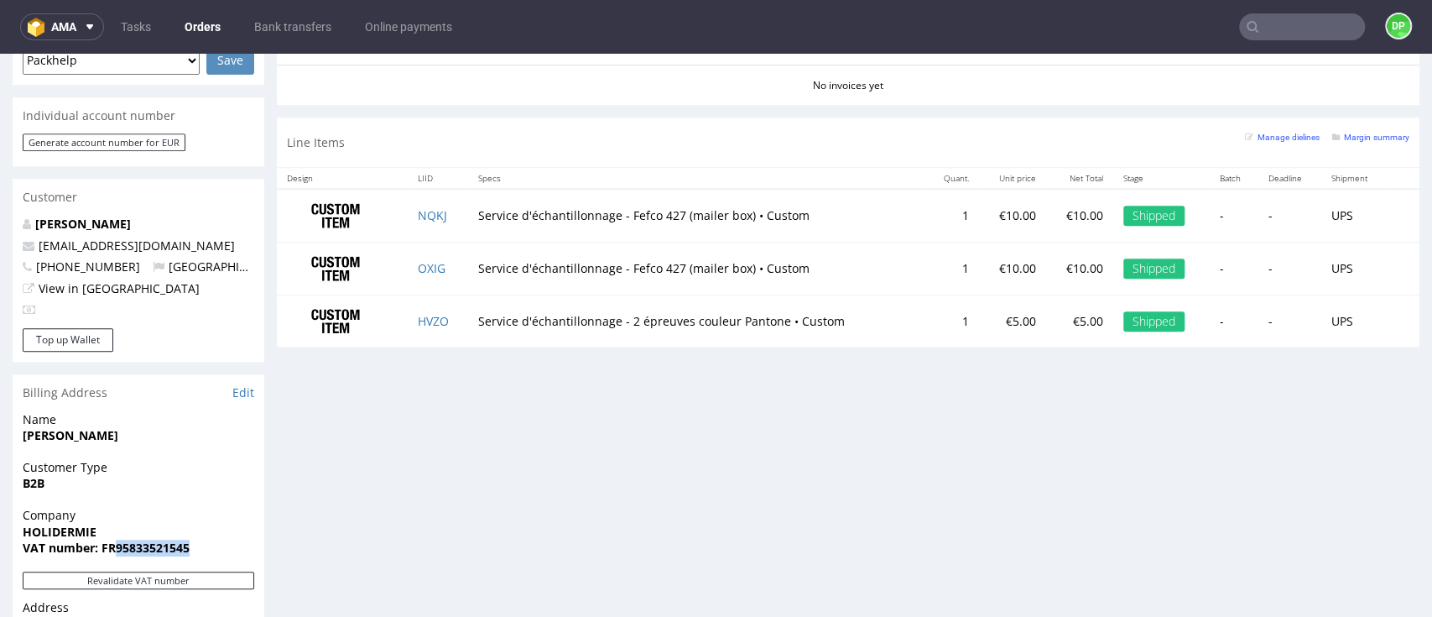
scroll to position [559, 0]
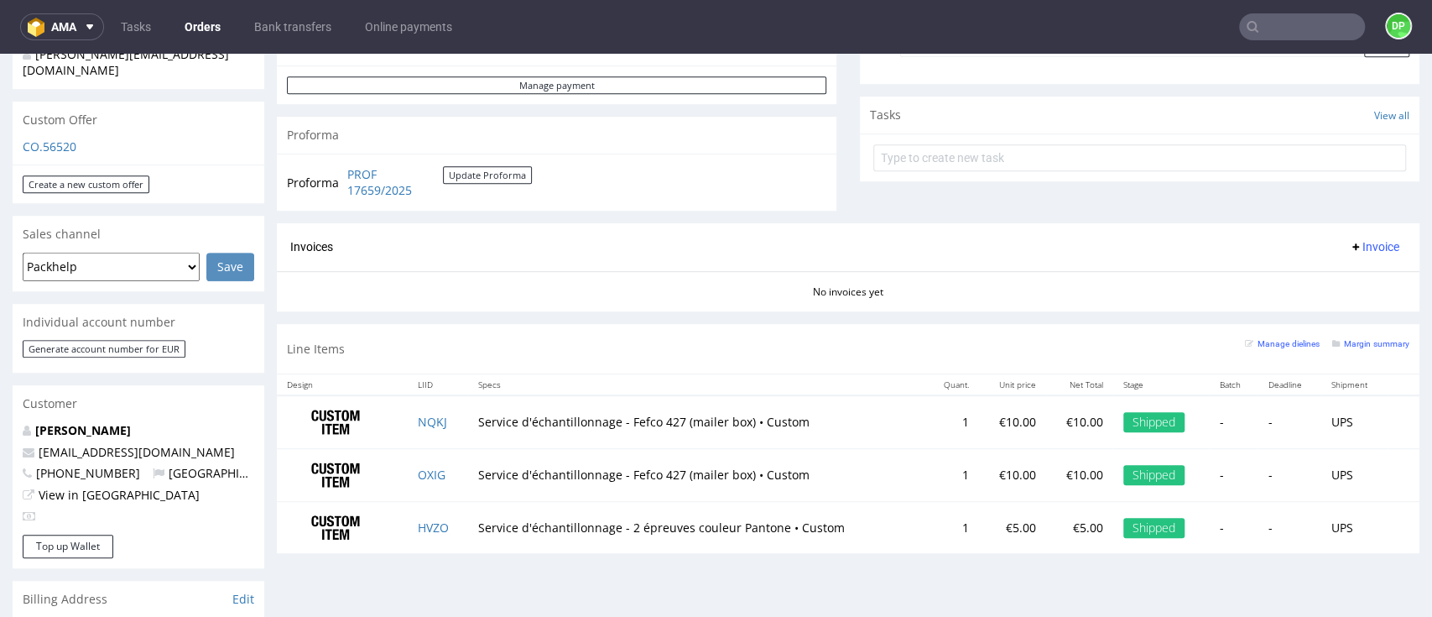
click at [1349, 248] on span "Invoice" at bounding box center [1374, 246] width 50 height 13
click at [1322, 309] on span "Upload" at bounding box center [1339, 312] width 81 height 17
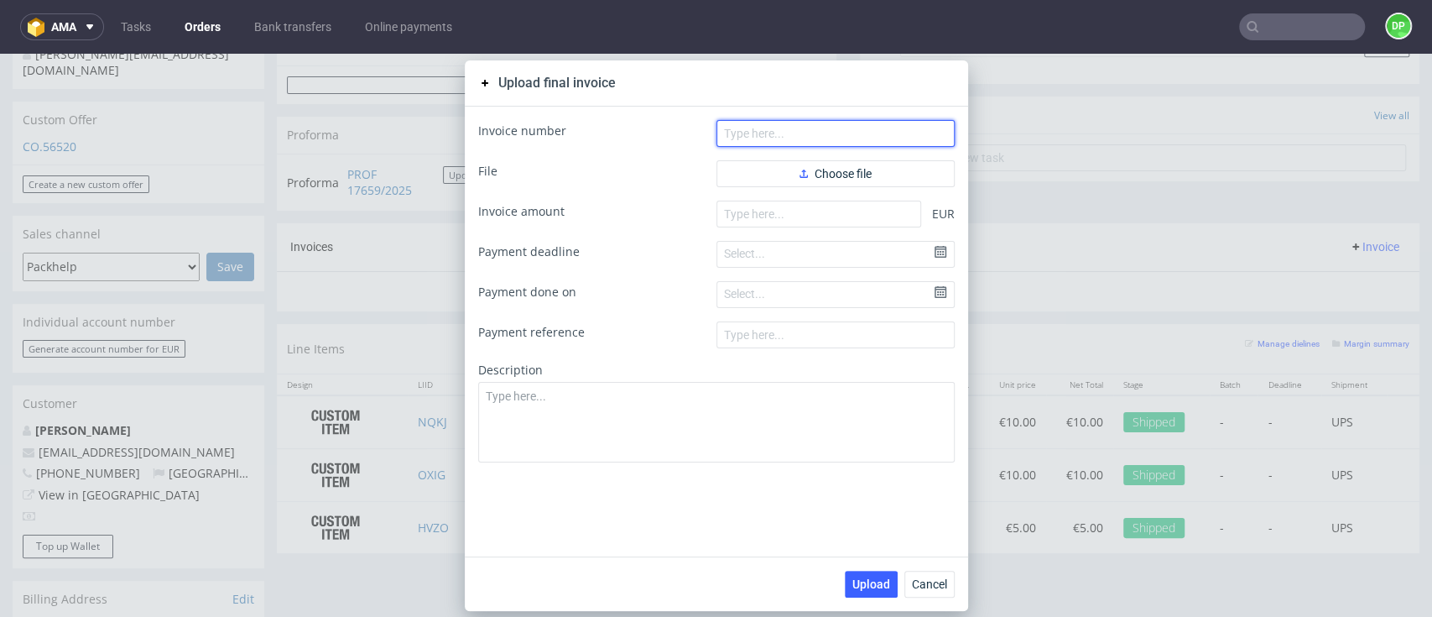
click at [798, 137] on input "text" at bounding box center [835, 133] width 238 height 27
paste input "FV 1089/9/2025"
type input "FV 1089/9/2025"
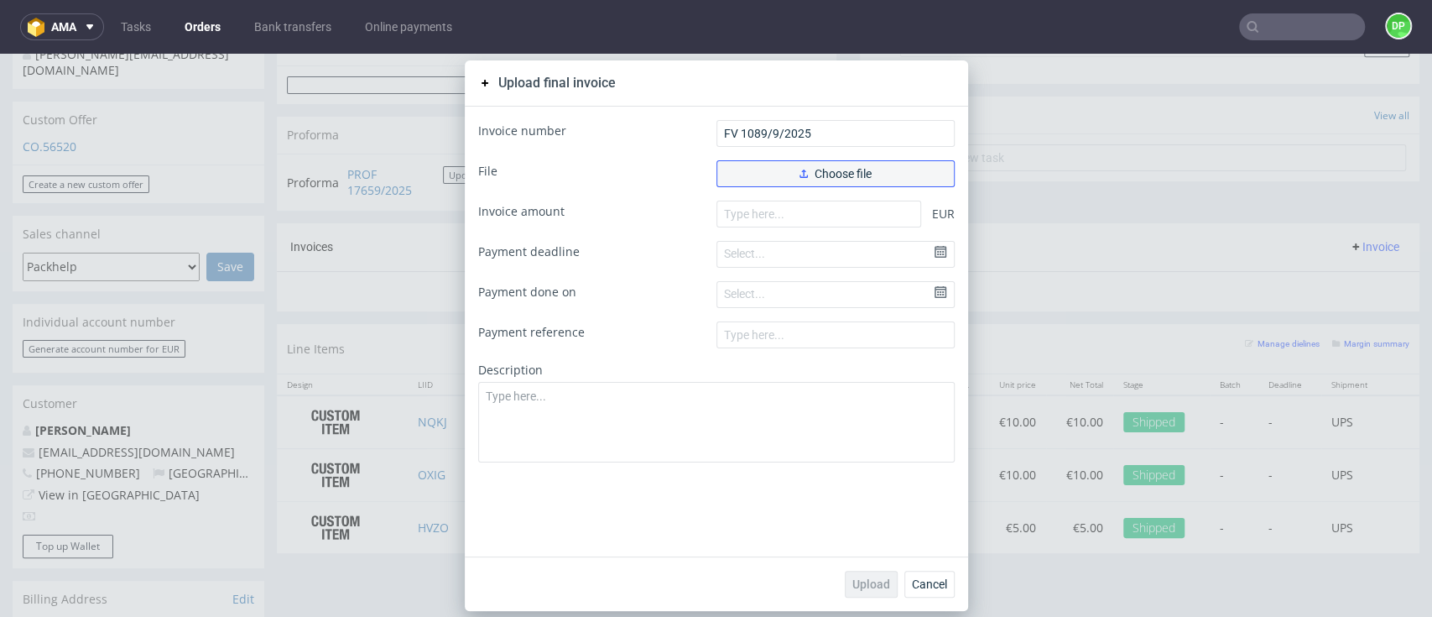
click at [817, 175] on span "Choose file" at bounding box center [836, 174] width 72 height 12
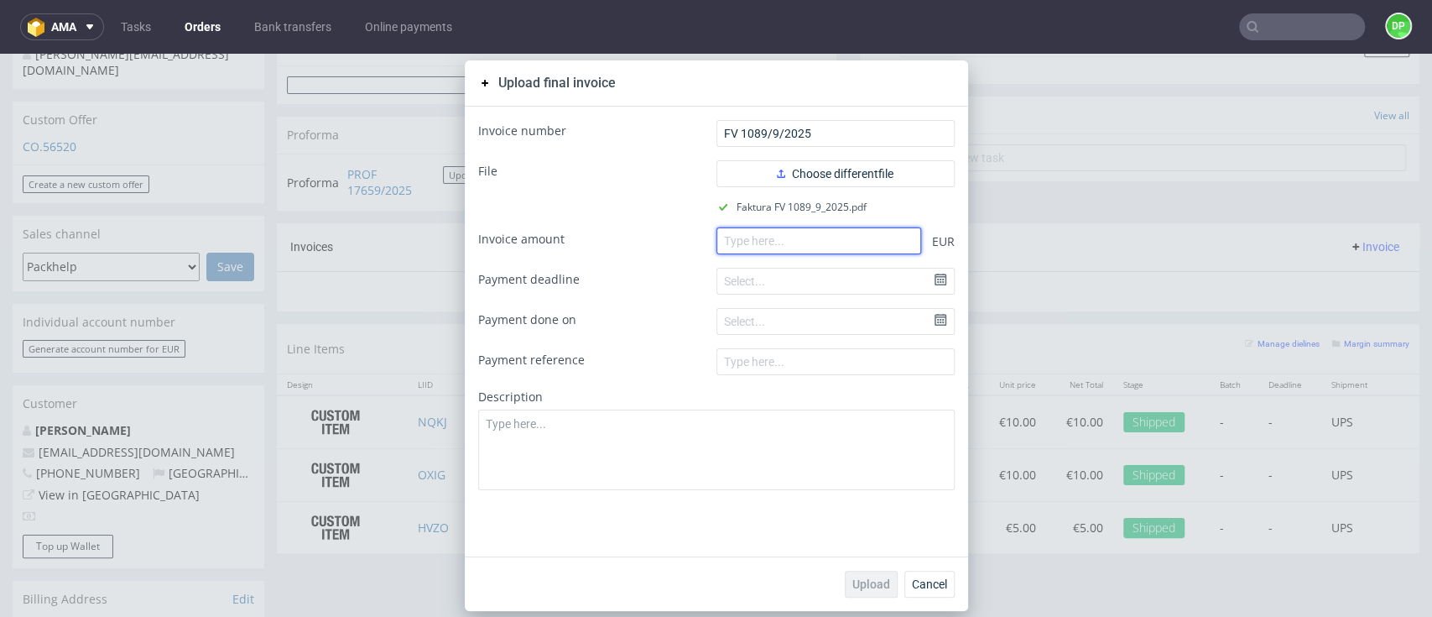
click at [758, 248] on input "number" at bounding box center [818, 240] width 205 height 27
paste input "25.00"
type input "25.00"
click at [852, 587] on span "Upload" at bounding box center [871, 584] width 38 height 12
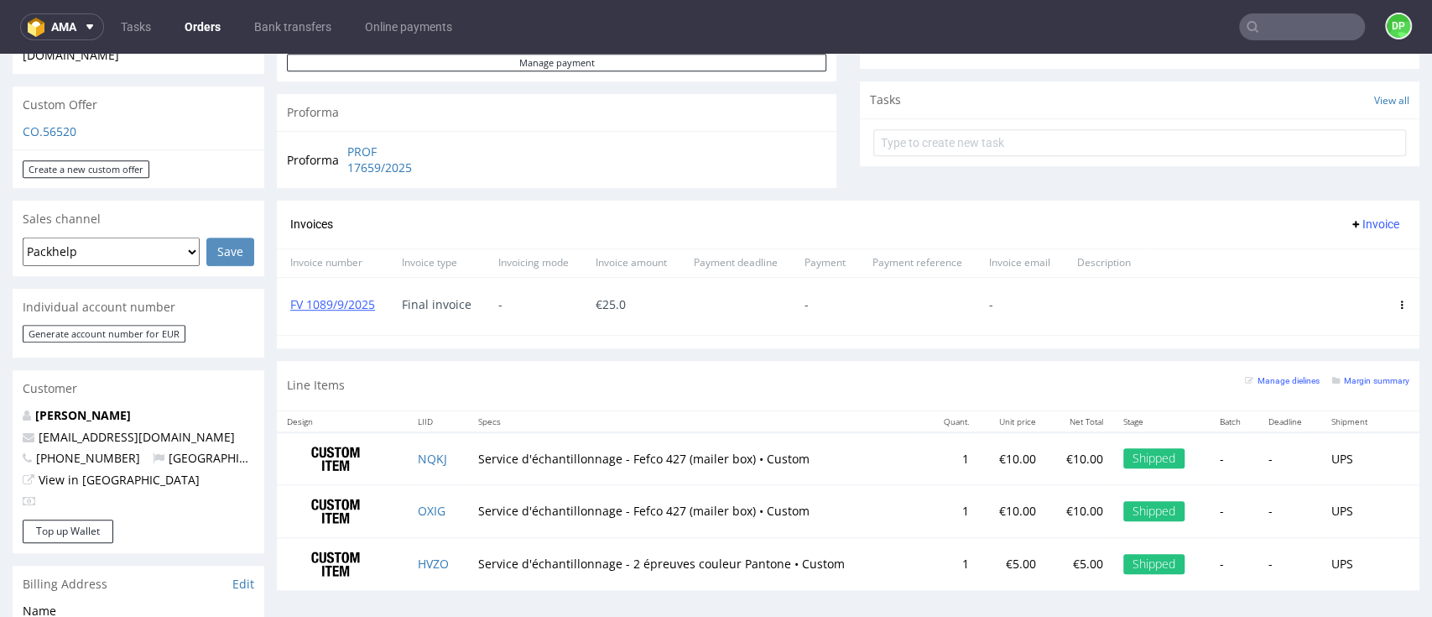
scroll to position [559, 0]
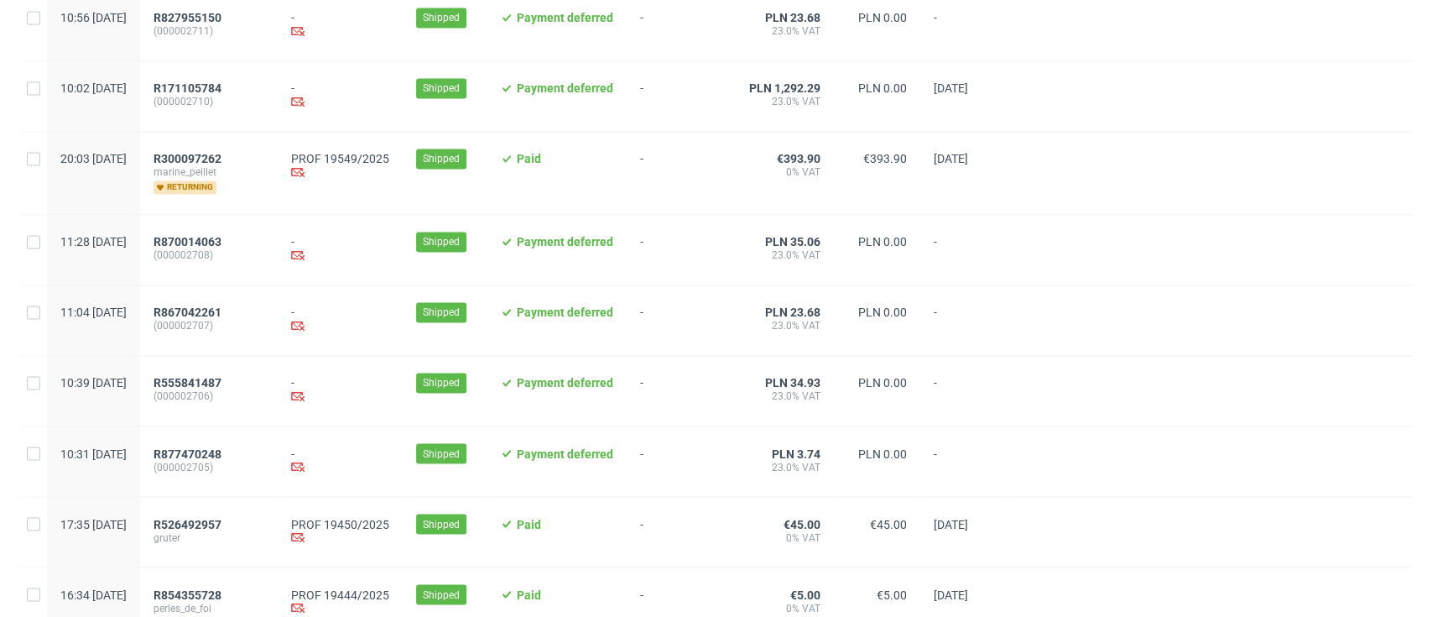
scroll to position [1665, 0]
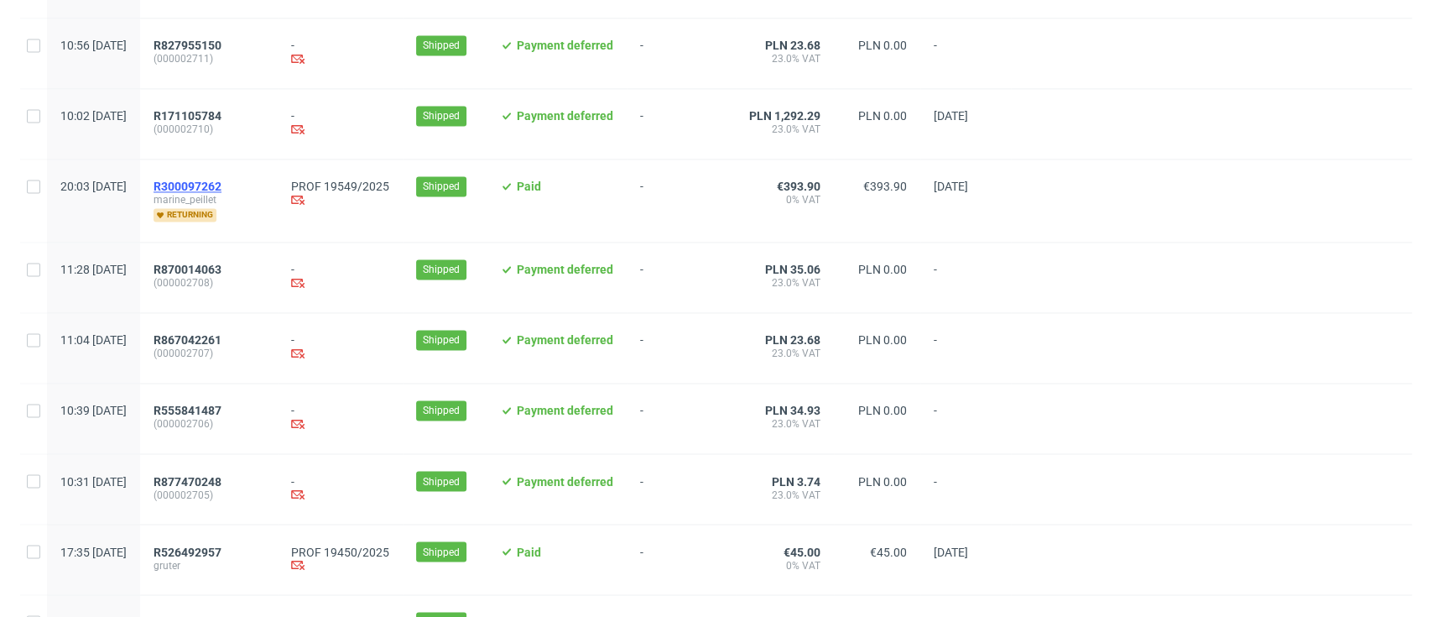
click at [221, 190] on span "R300097262" at bounding box center [188, 186] width 68 height 13
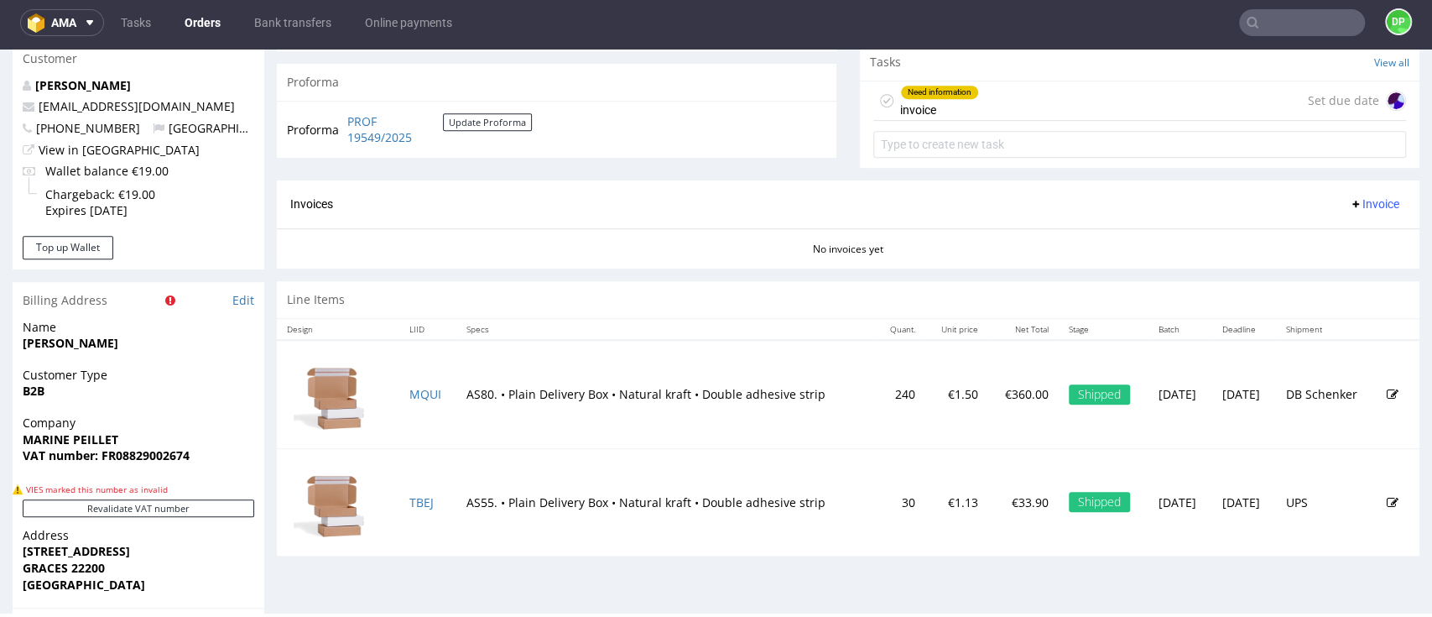
scroll to position [310, 0]
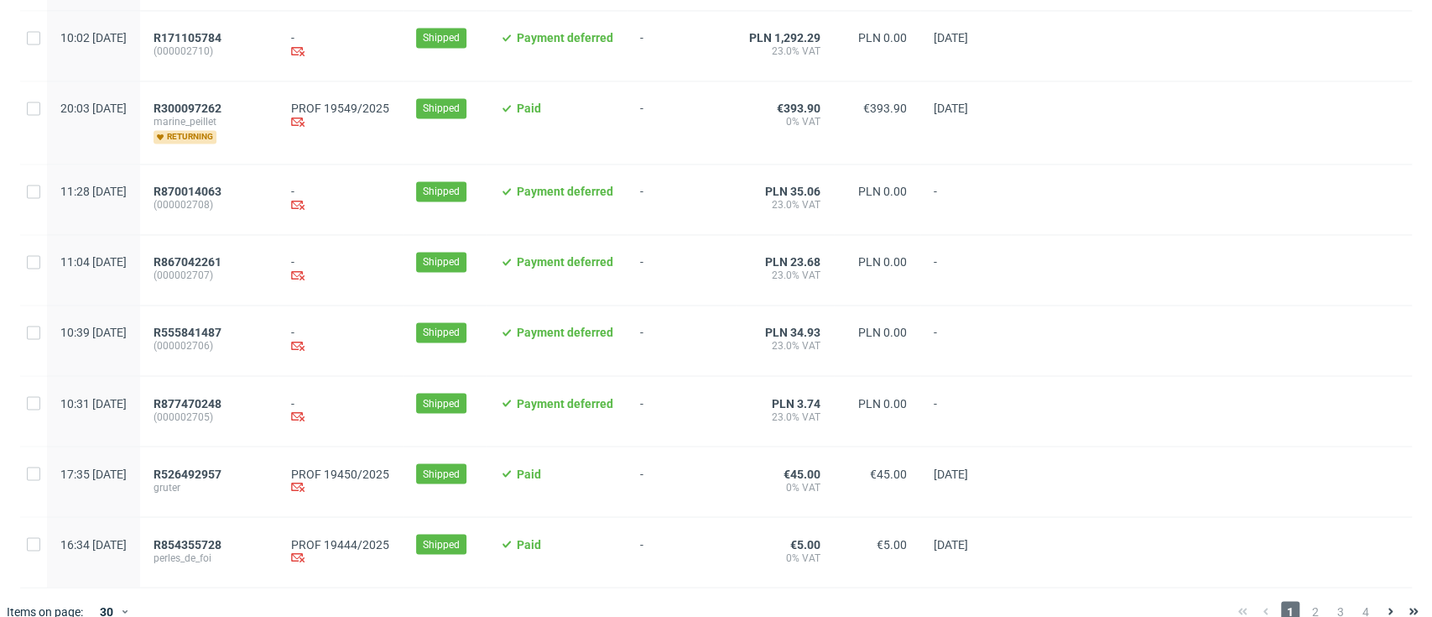
scroll to position [1776, 0]
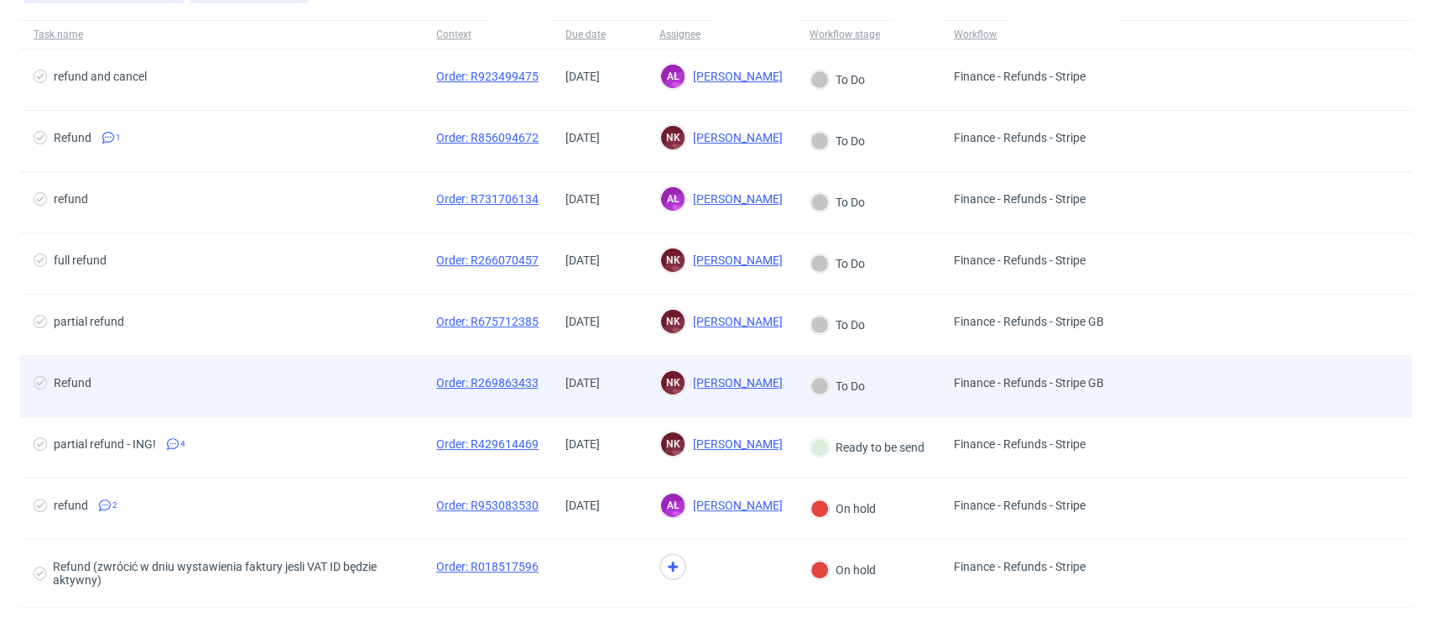
scroll to position [223, 0]
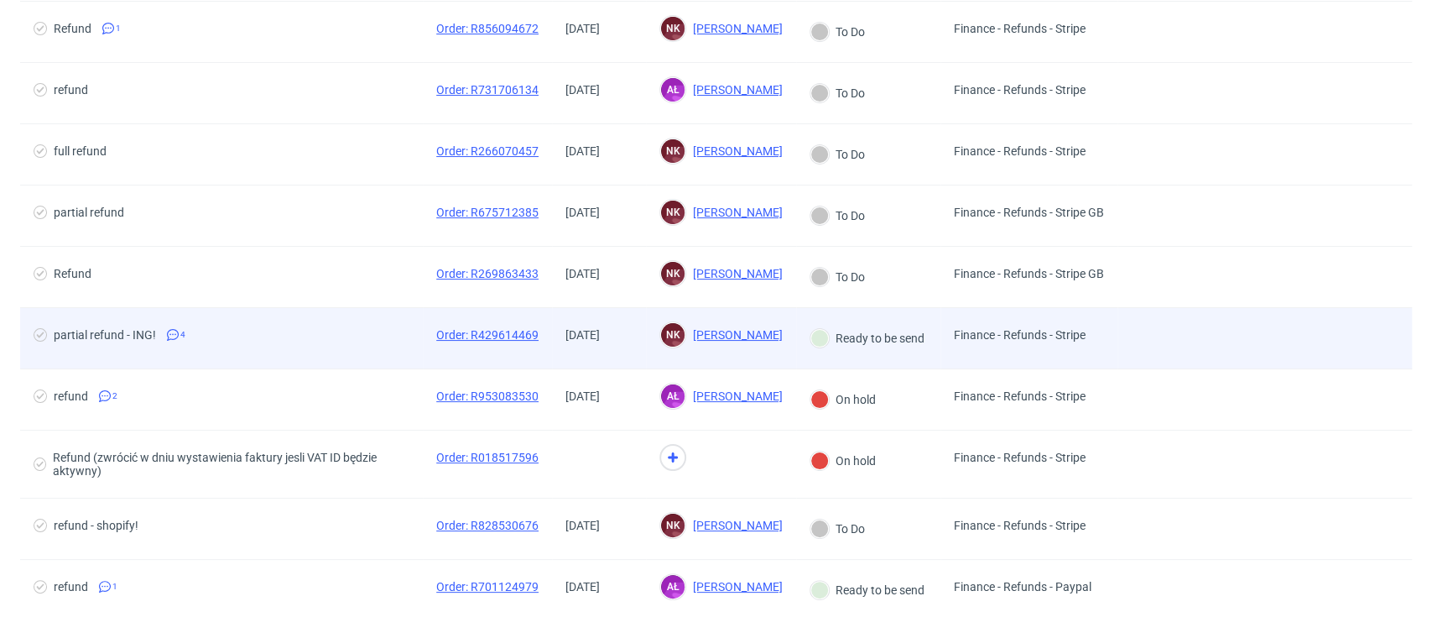
click at [357, 340] on span "partial refund - ING! 4" at bounding box center [222, 338] width 376 height 20
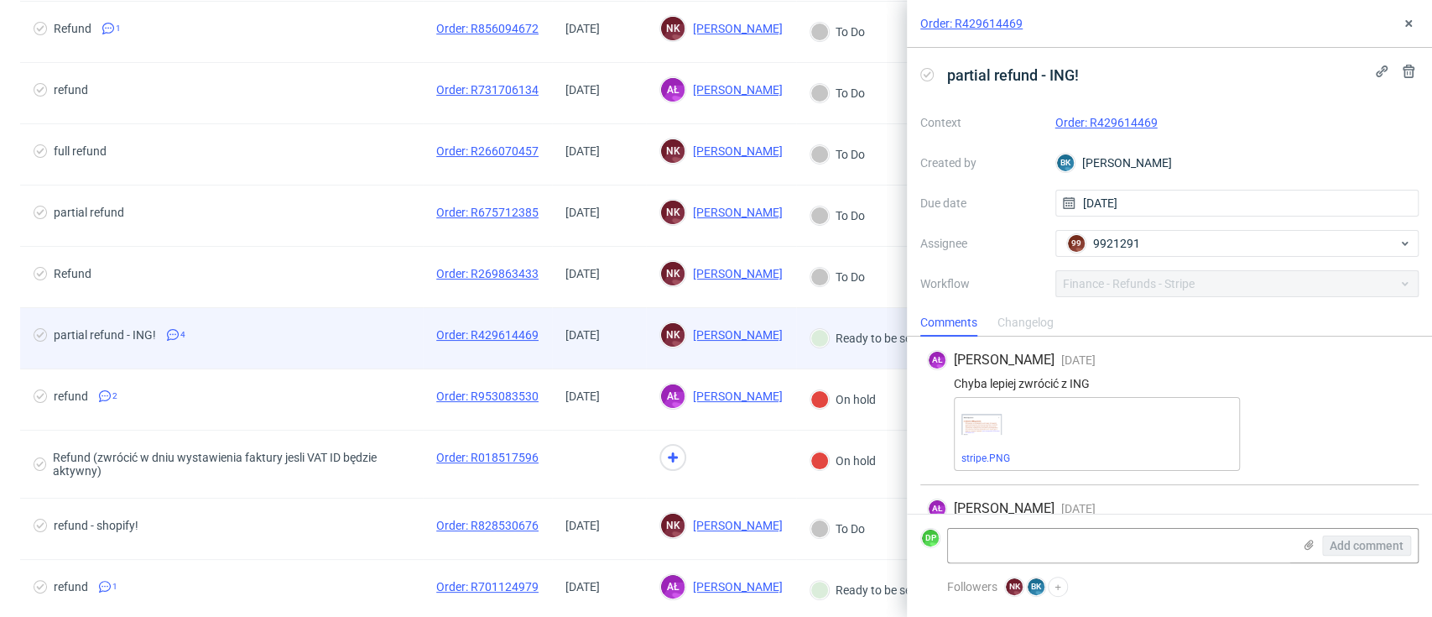
scroll to position [193, 0]
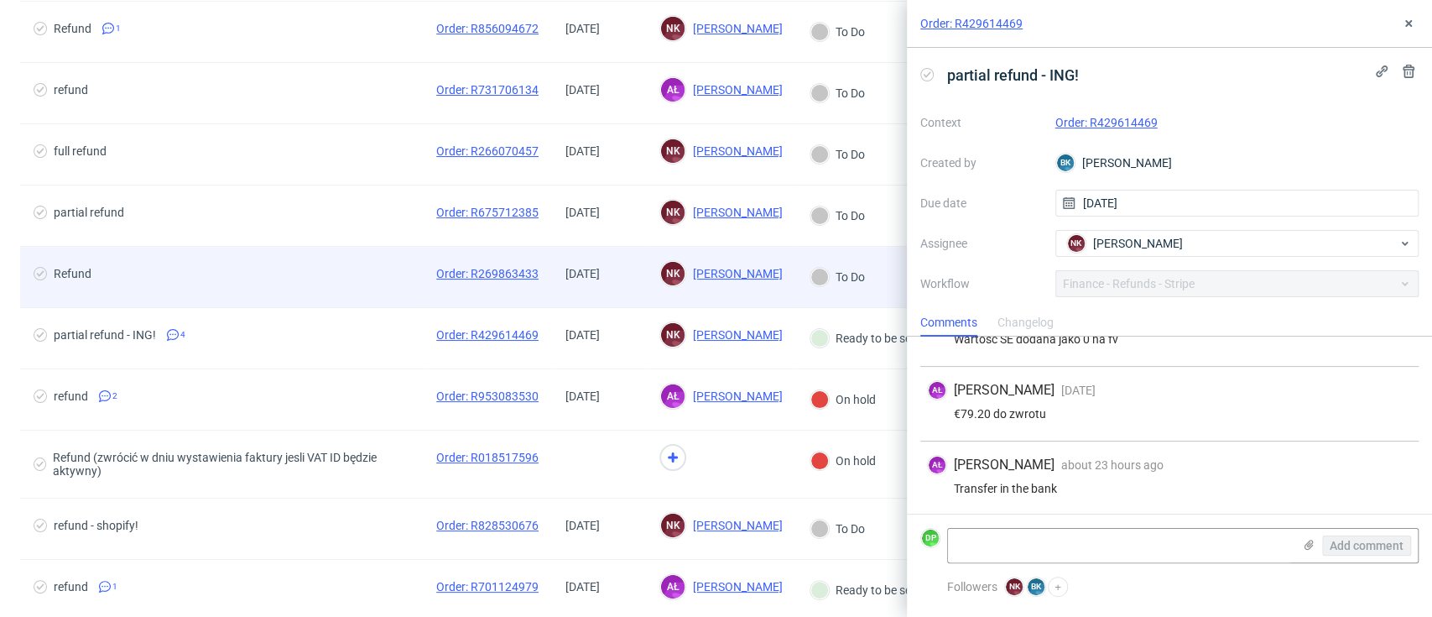
click at [349, 269] on span "Refund" at bounding box center [222, 277] width 376 height 20
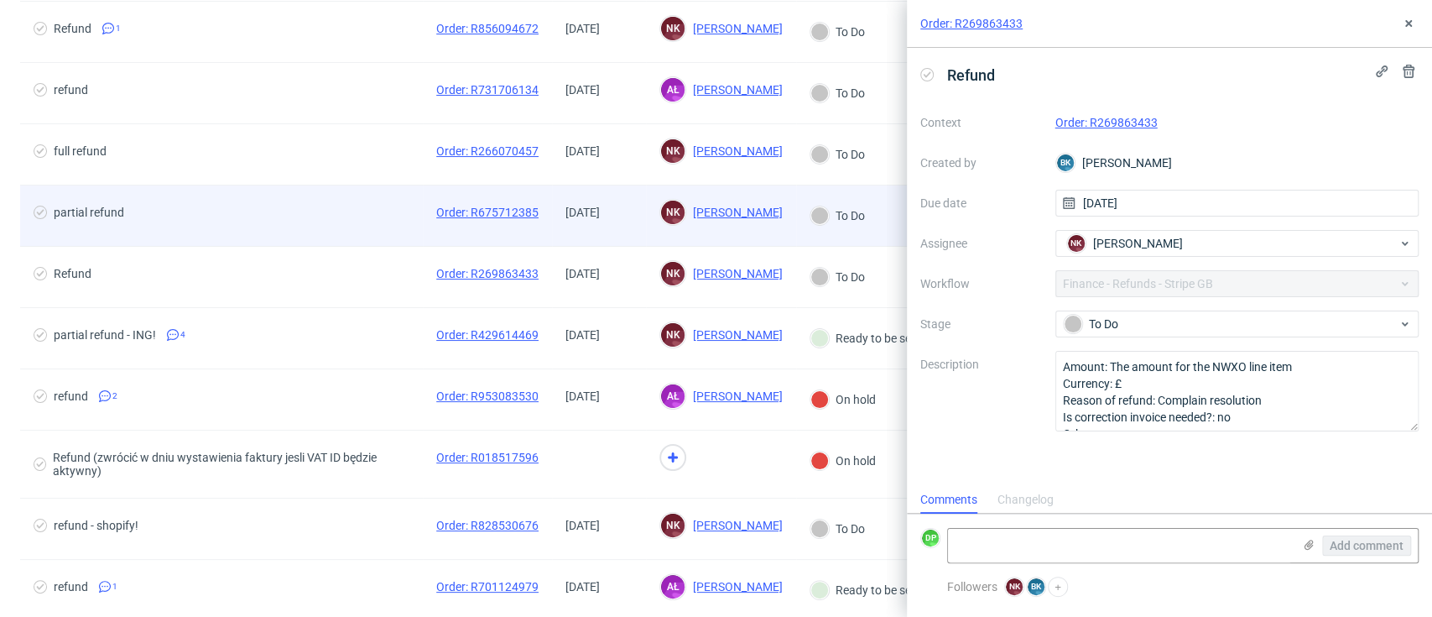
click at [285, 237] on div "partial refund" at bounding box center [221, 215] width 403 height 60
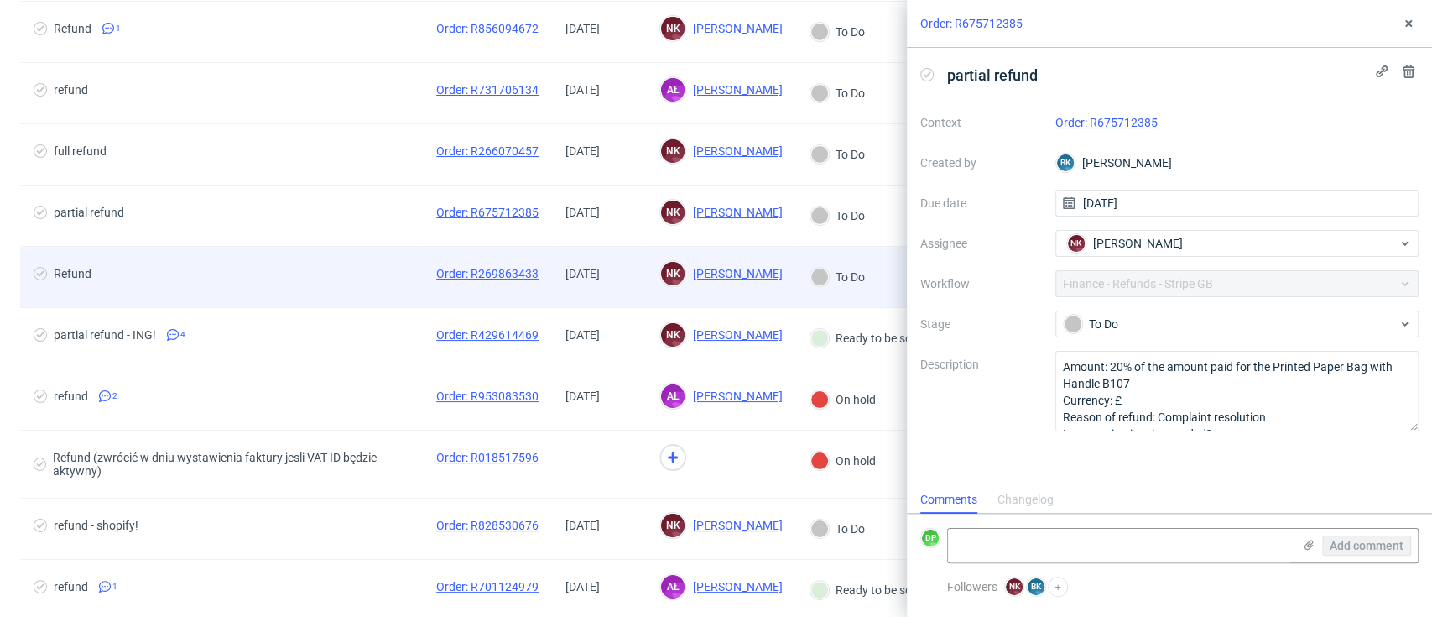
scroll to position [112, 0]
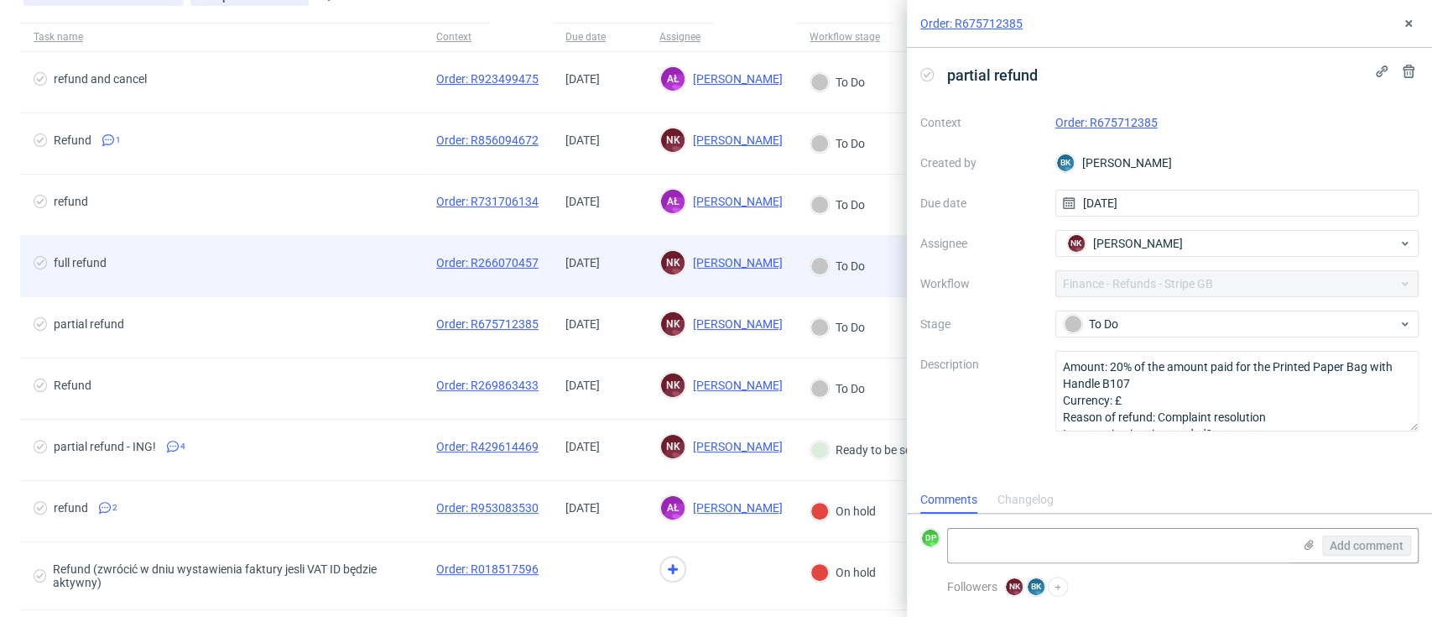
click at [284, 247] on div "full refund" at bounding box center [221, 266] width 403 height 60
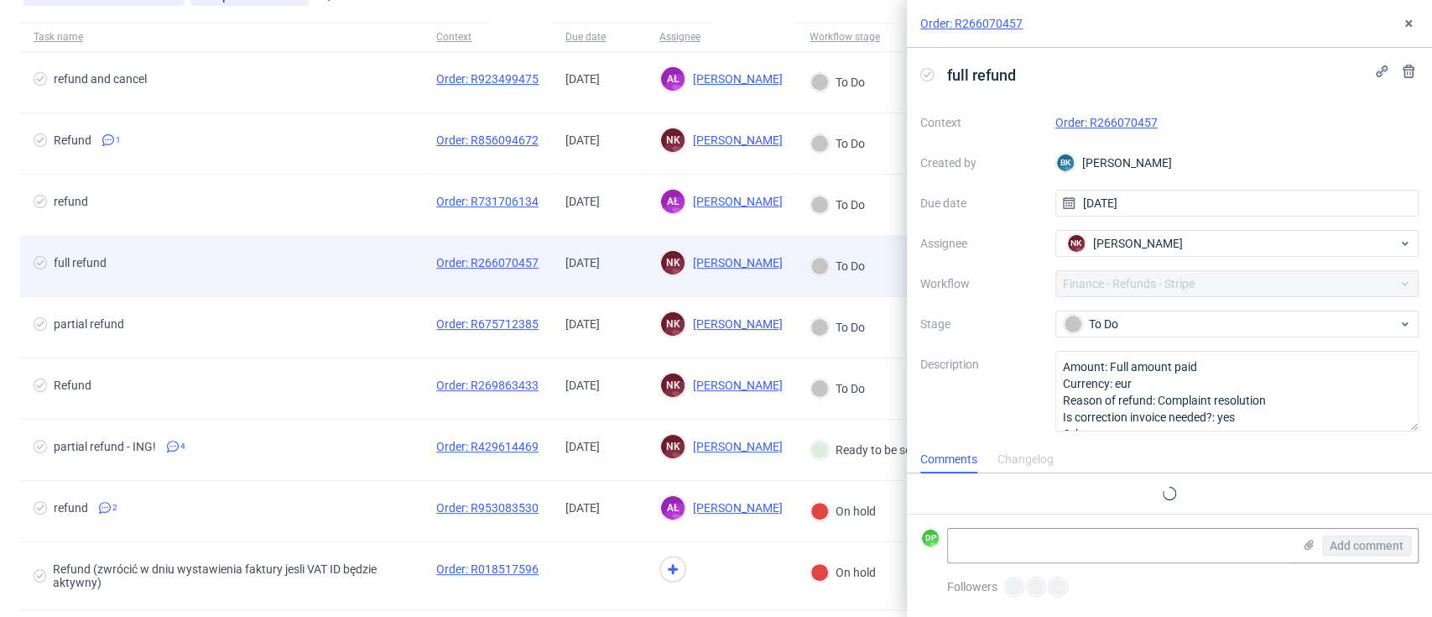
scroll to position [13, 0]
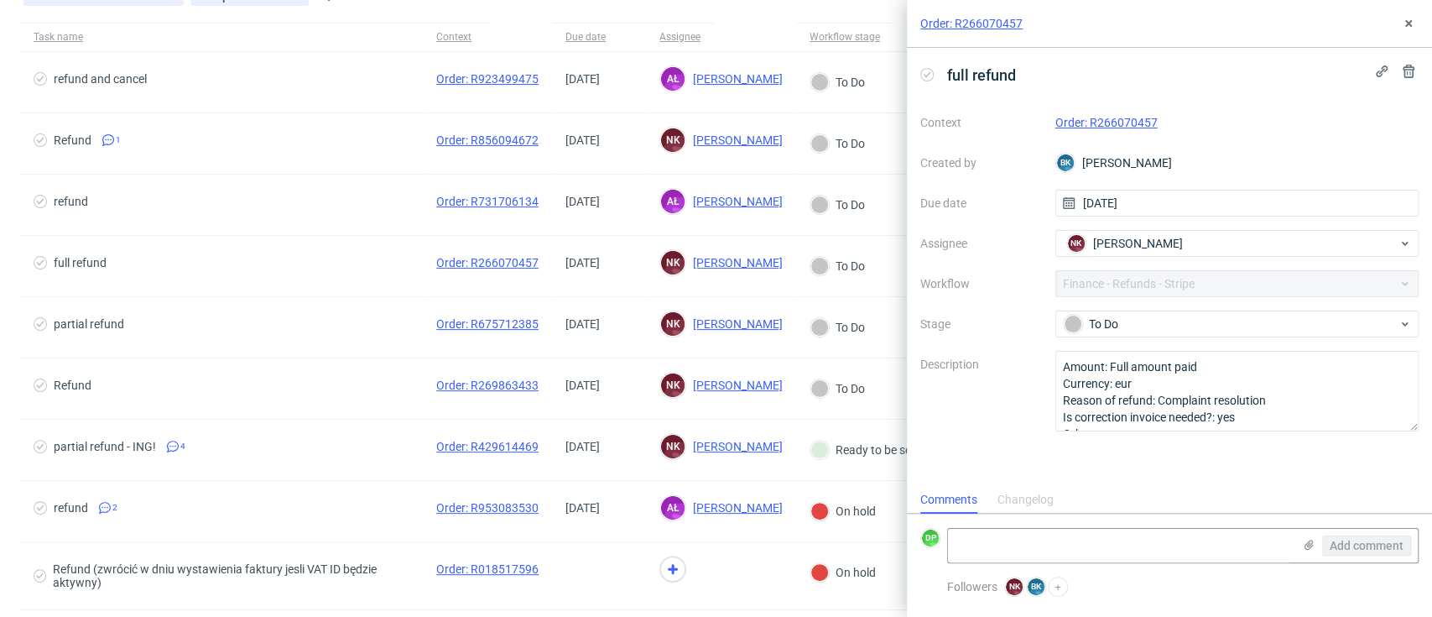
click at [1110, 114] on div "Order: R266070457" at bounding box center [1237, 122] width 364 height 20
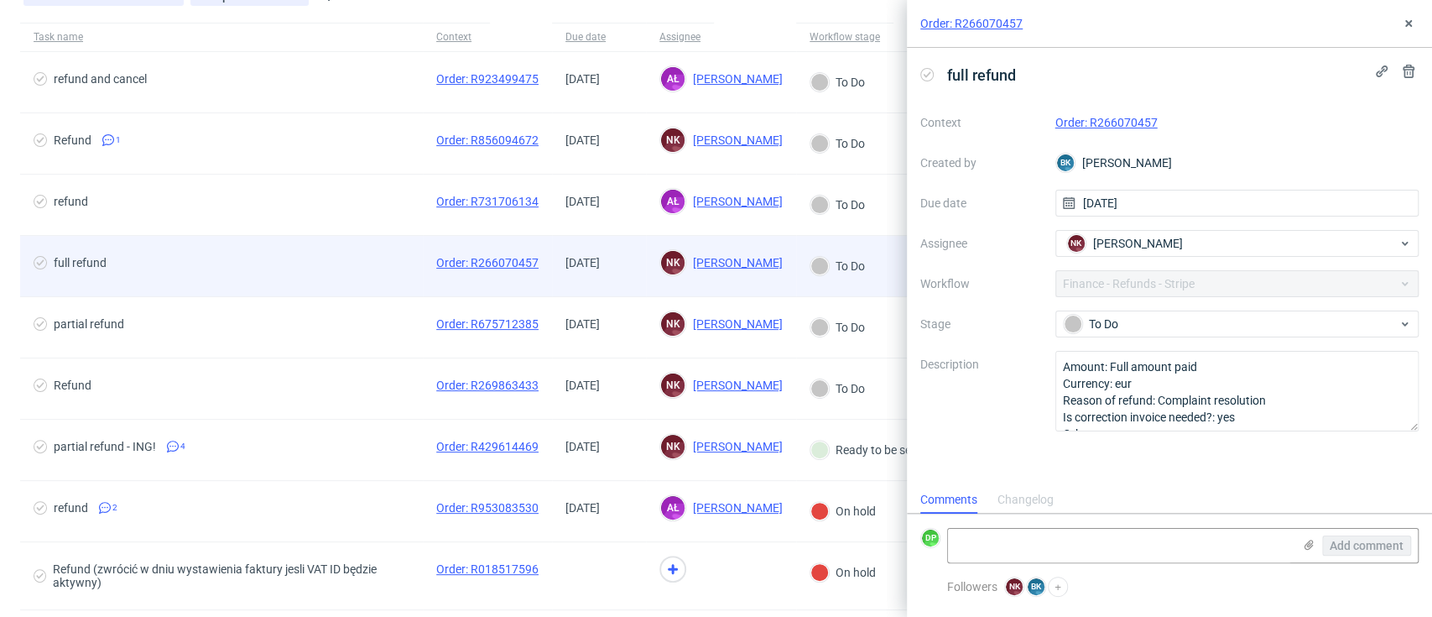
click at [195, 250] on div "full refund" at bounding box center [221, 266] width 403 height 60
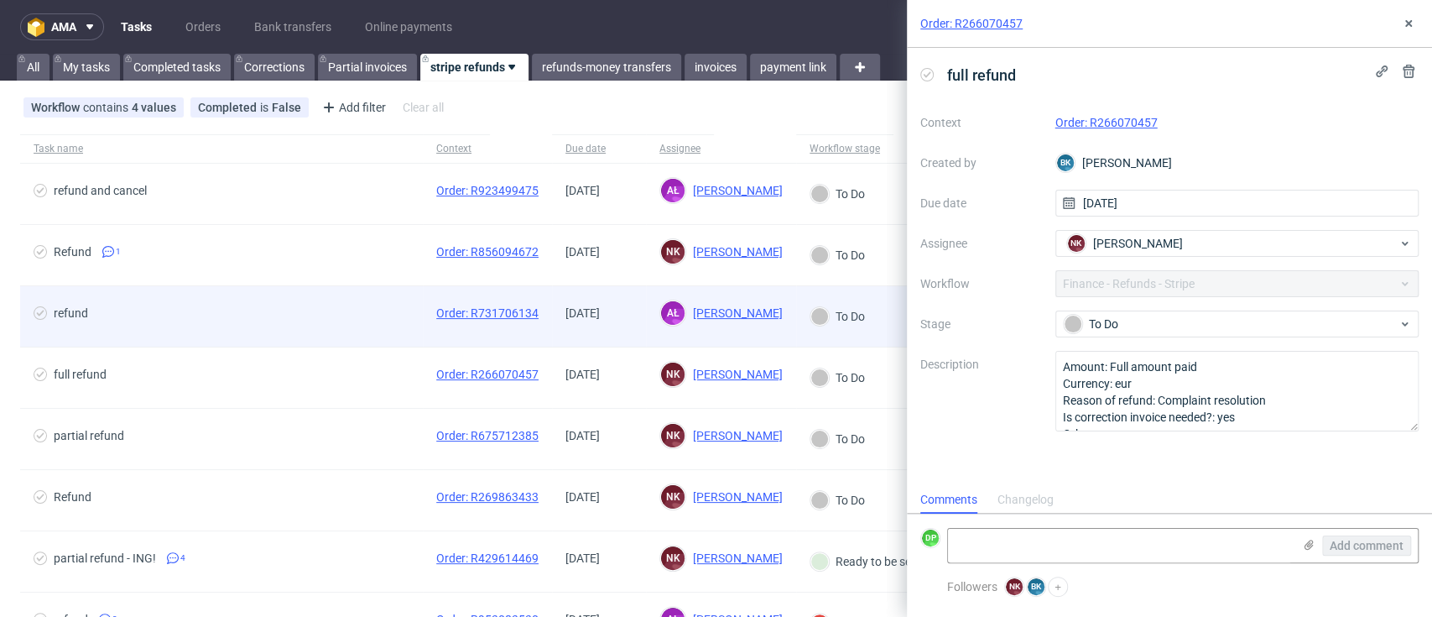
click at [261, 306] on span "refund" at bounding box center [222, 316] width 376 height 20
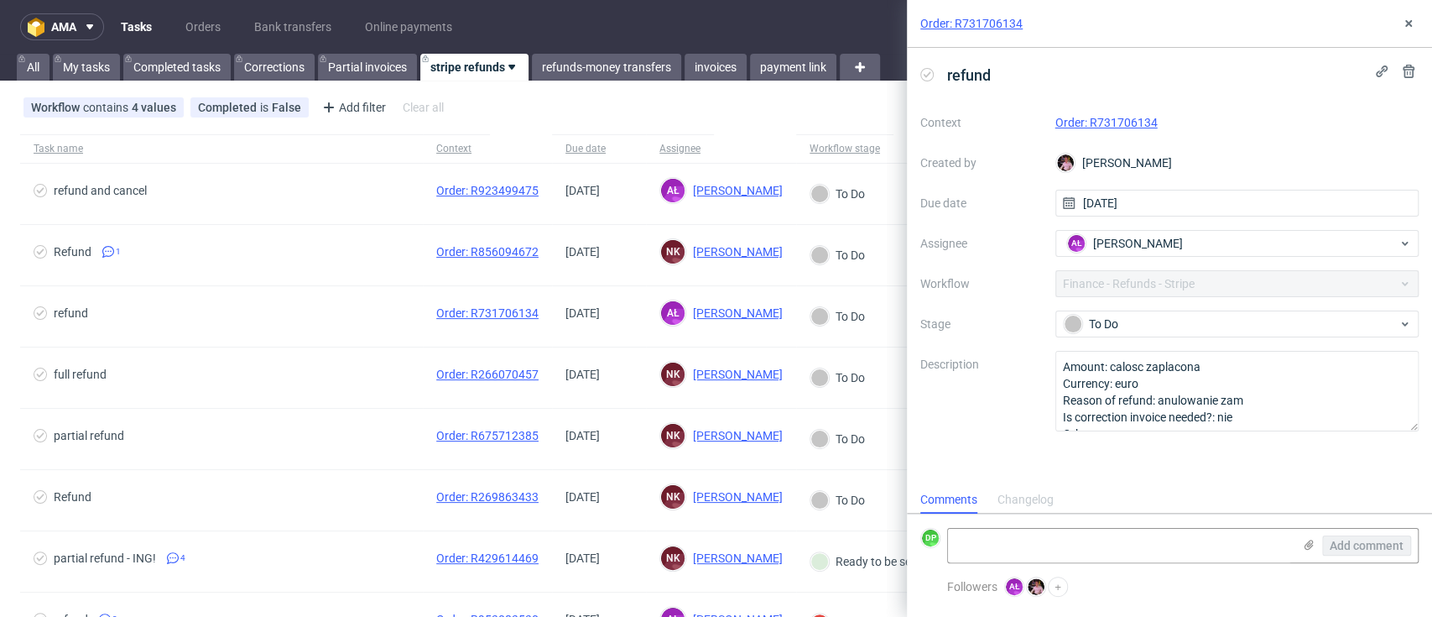
click at [1104, 120] on link "Order: R731706134" at bounding box center [1106, 122] width 102 height 13
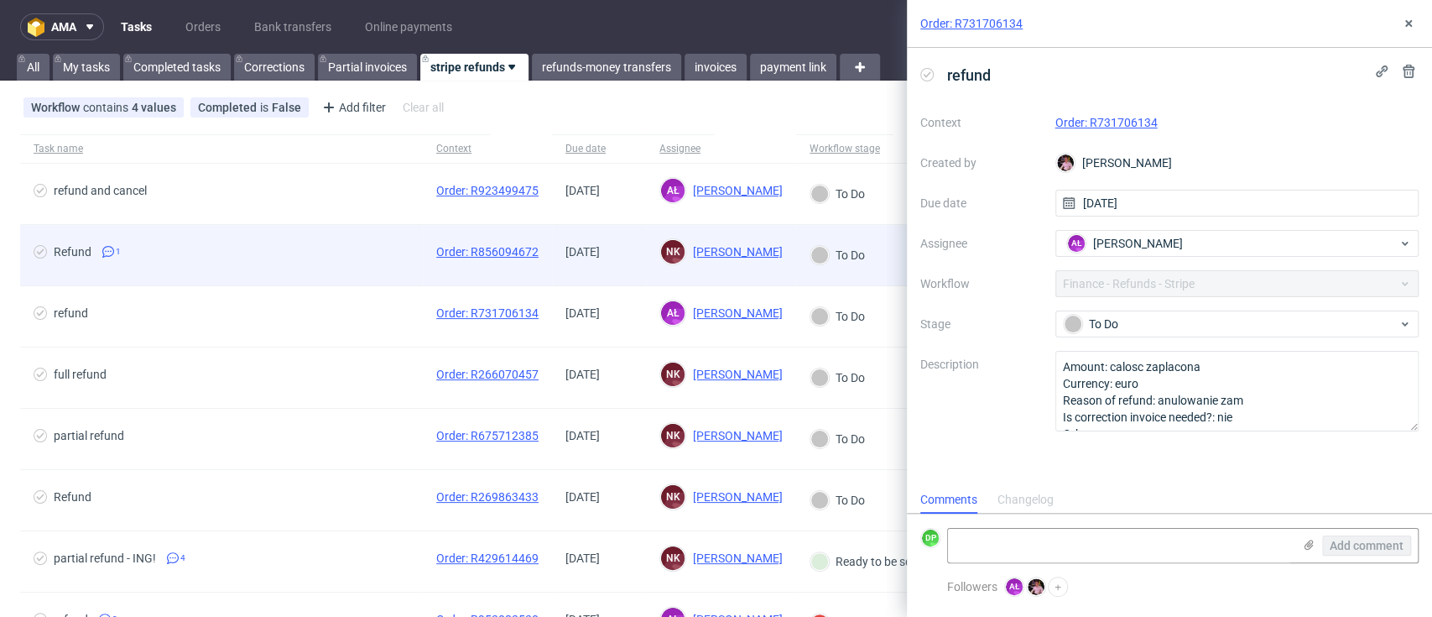
click at [235, 276] on div "Refund 1" at bounding box center [221, 255] width 403 height 60
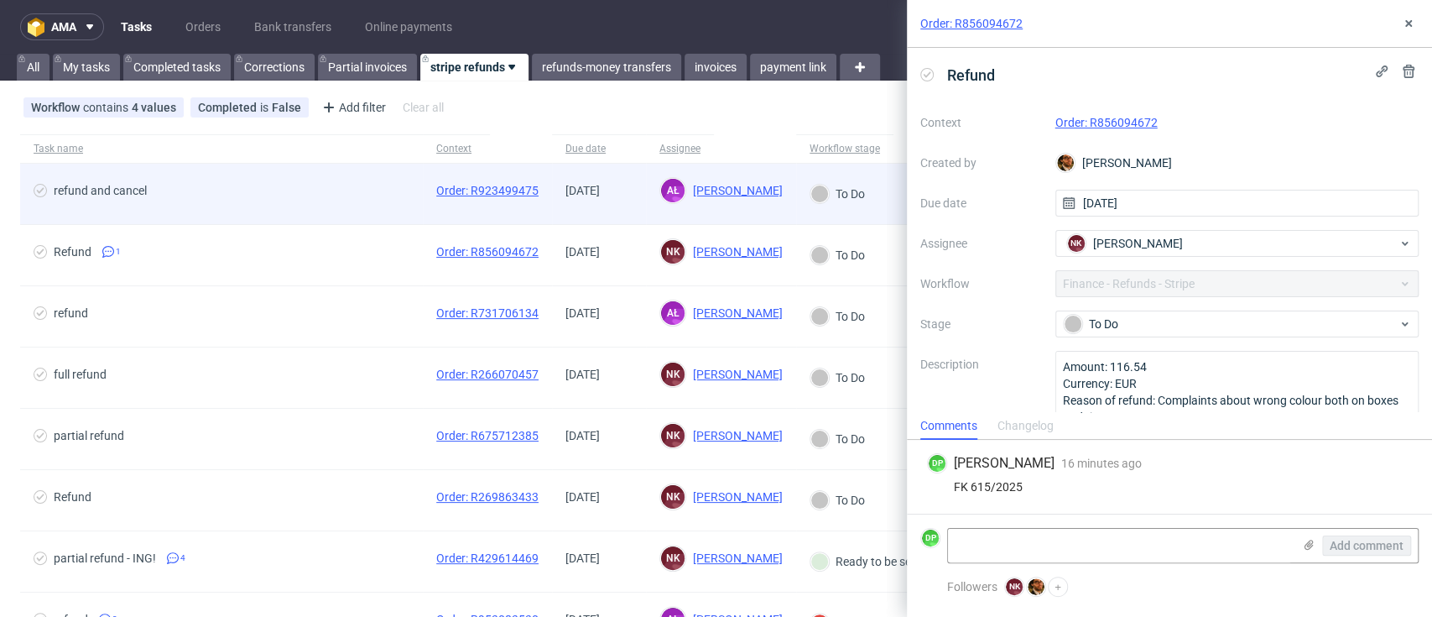
click at [237, 185] on span "refund and cancel" at bounding box center [222, 194] width 376 height 20
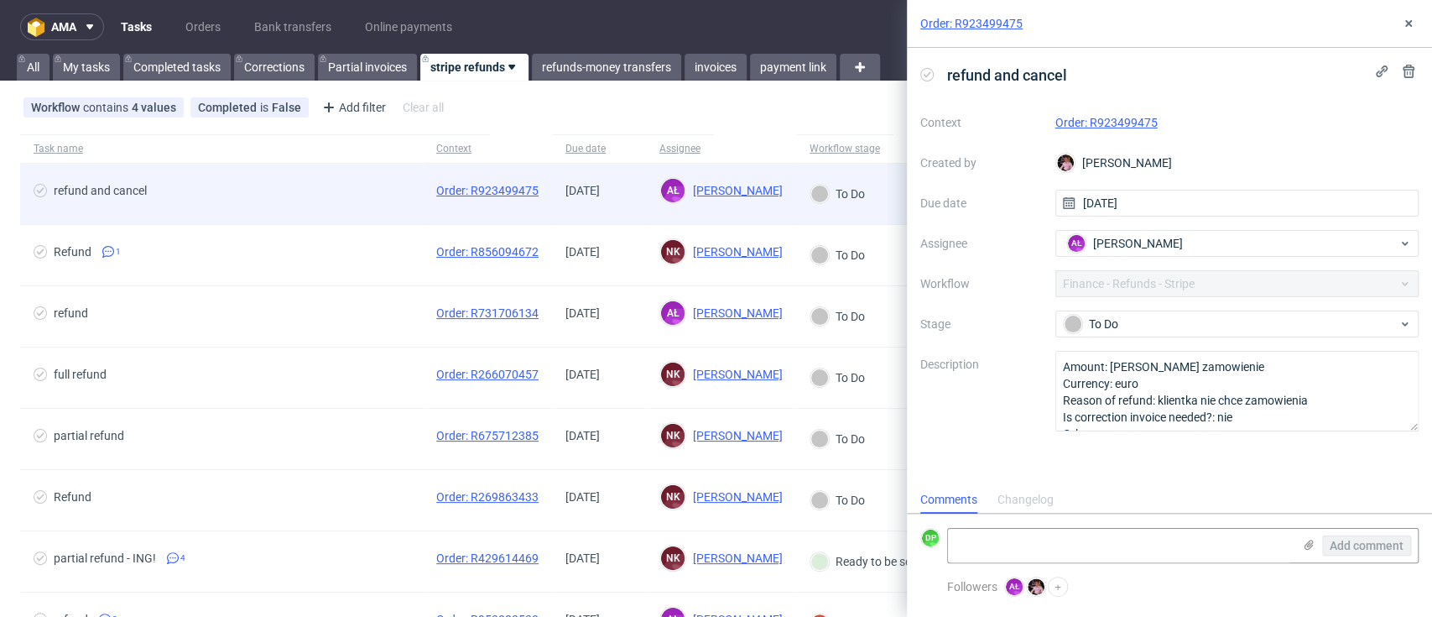
scroll to position [13, 0]
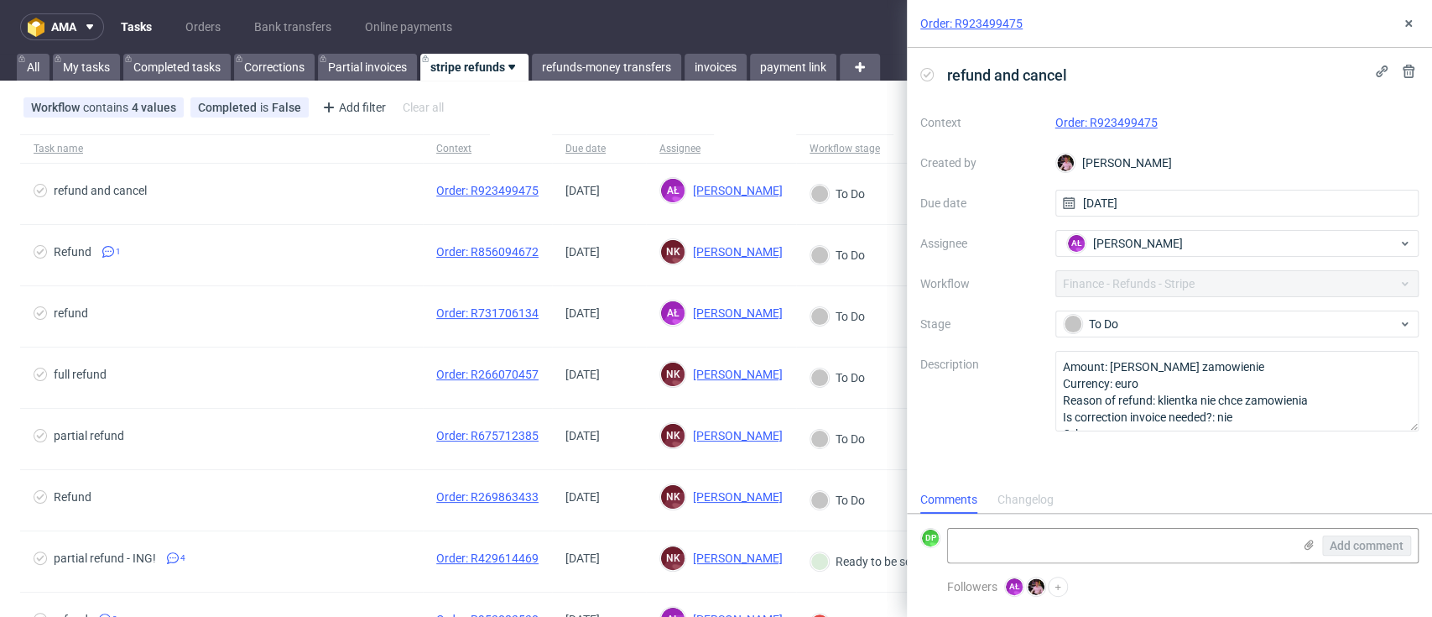
click at [1098, 118] on link "Order: R923499475" at bounding box center [1106, 122] width 102 height 13
click at [1409, 24] on use at bounding box center [1408, 23] width 7 height 7
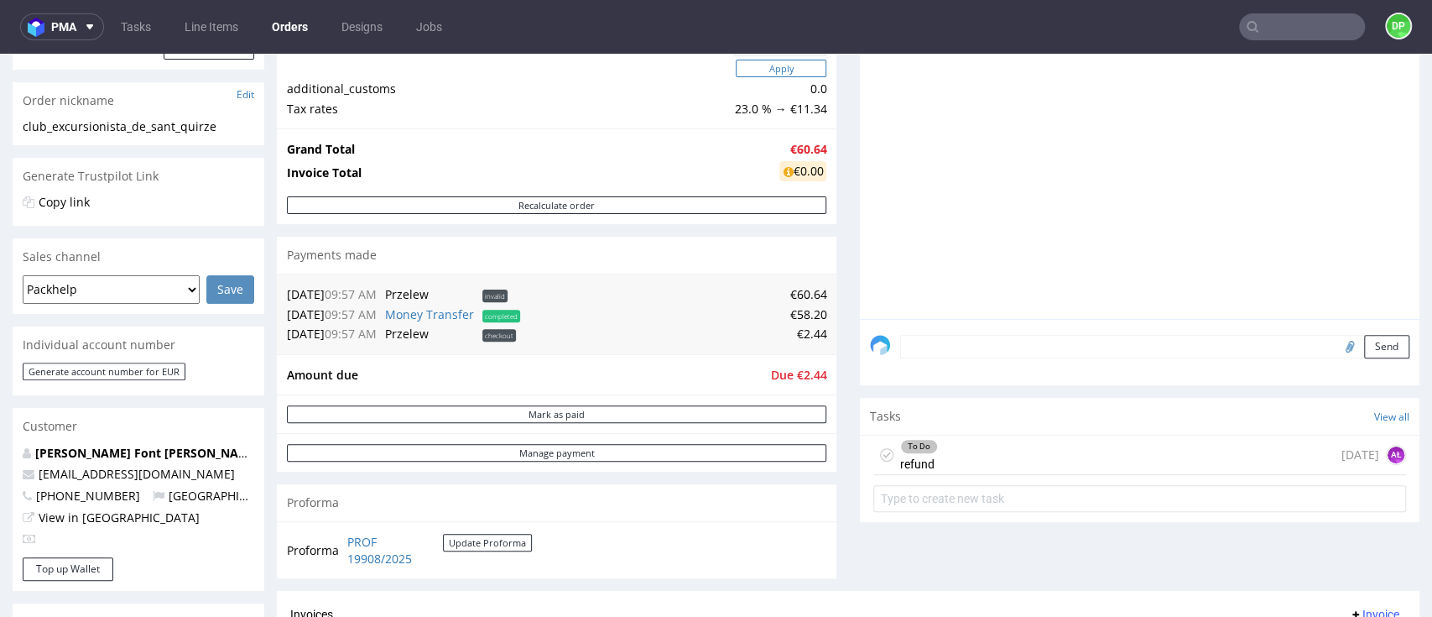
scroll to position [336, 0]
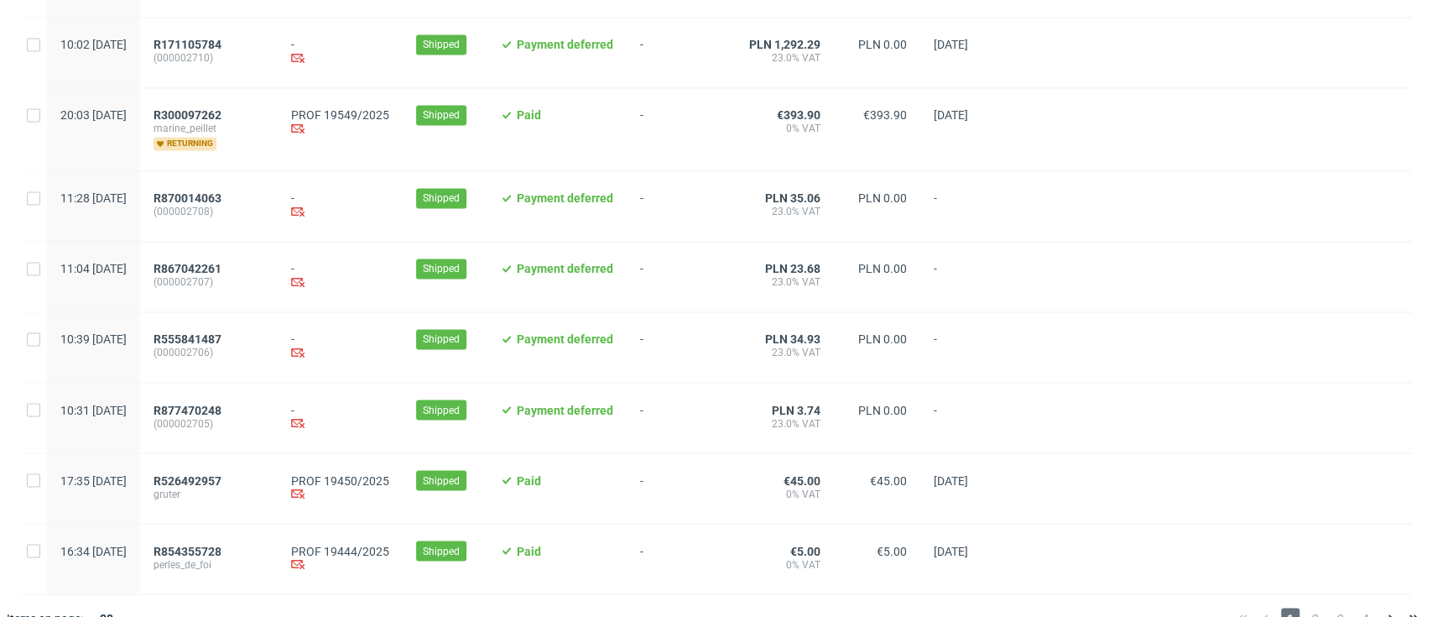
scroll to position [1776, 0]
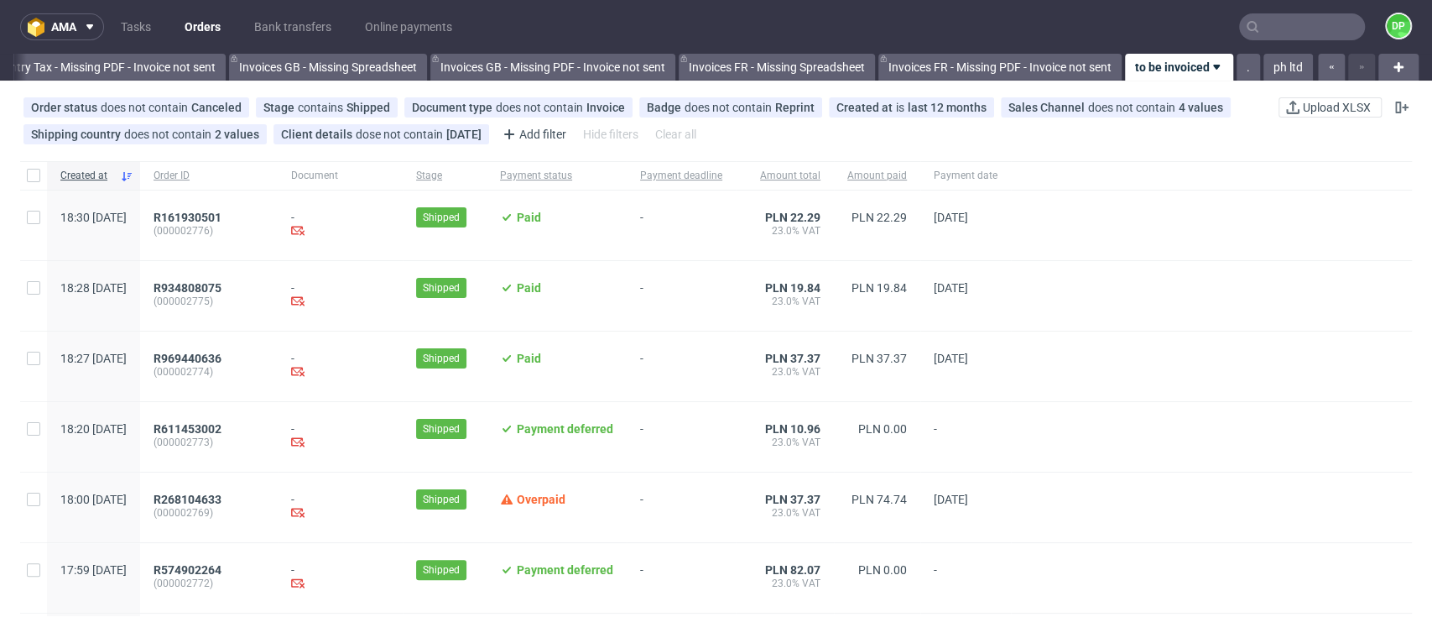
scroll to position [0, 2011]
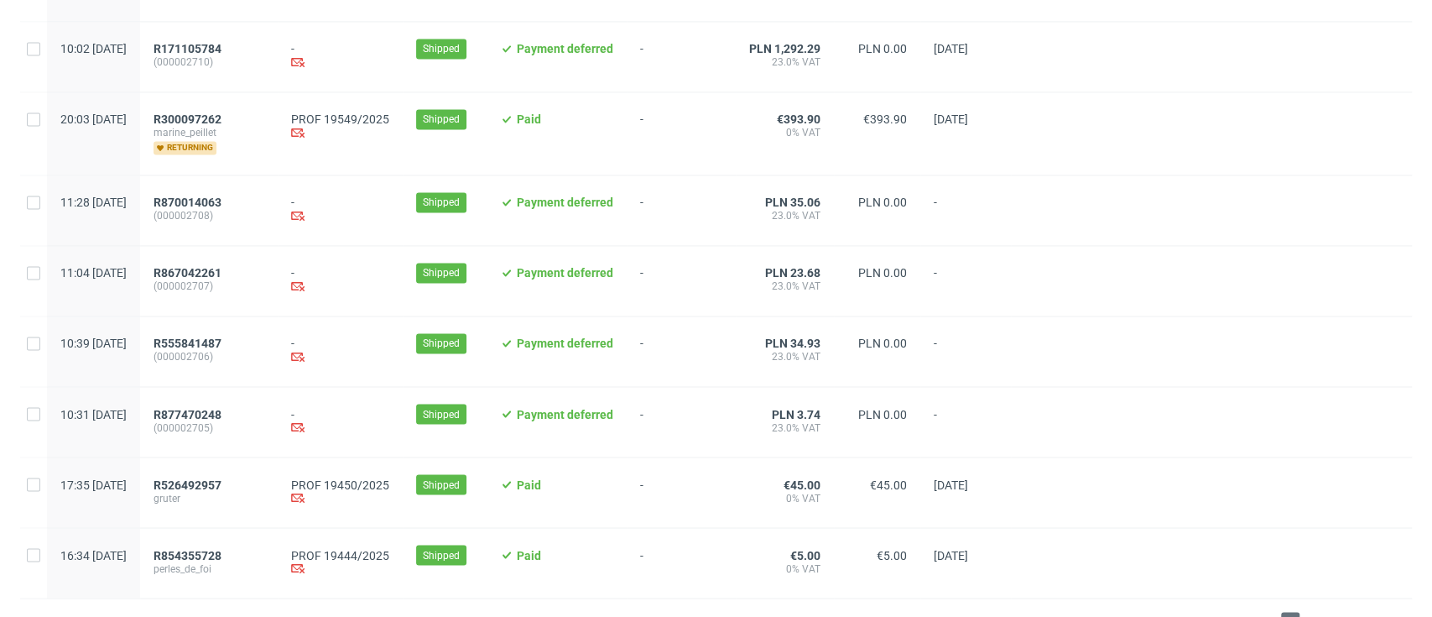
scroll to position [1776, 0]
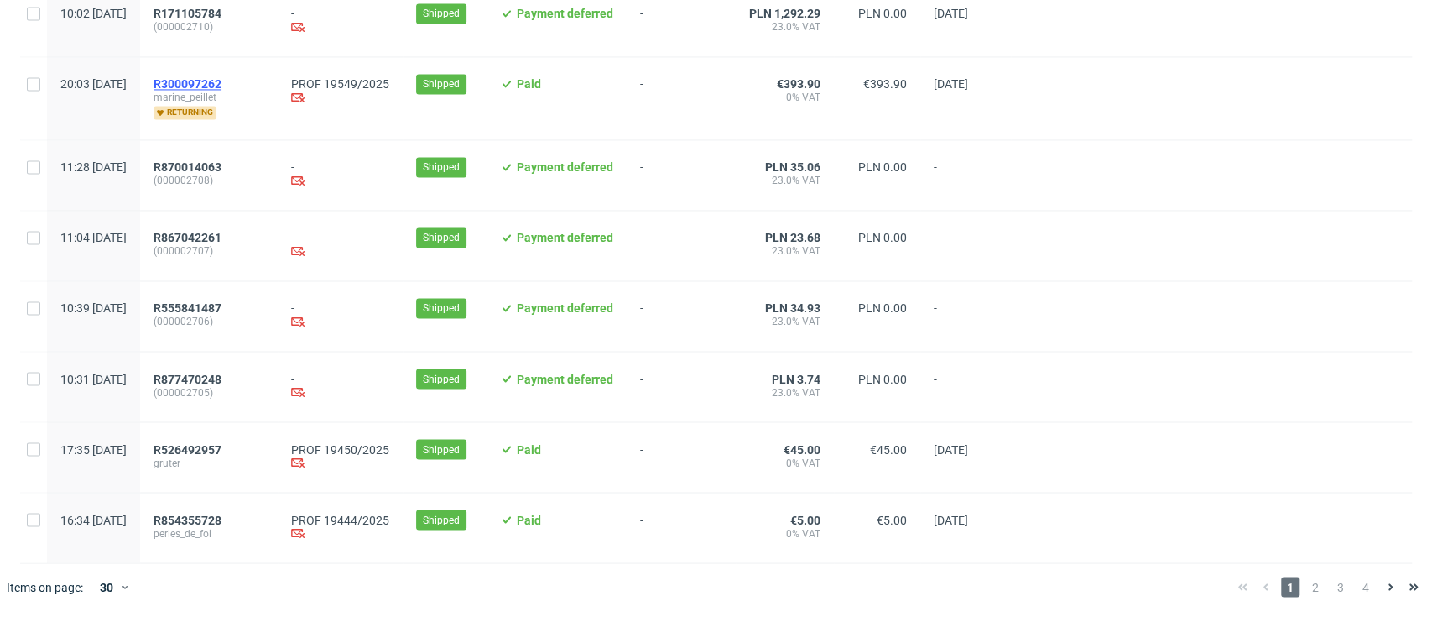
click at [221, 78] on span "R300097262" at bounding box center [188, 83] width 68 height 13
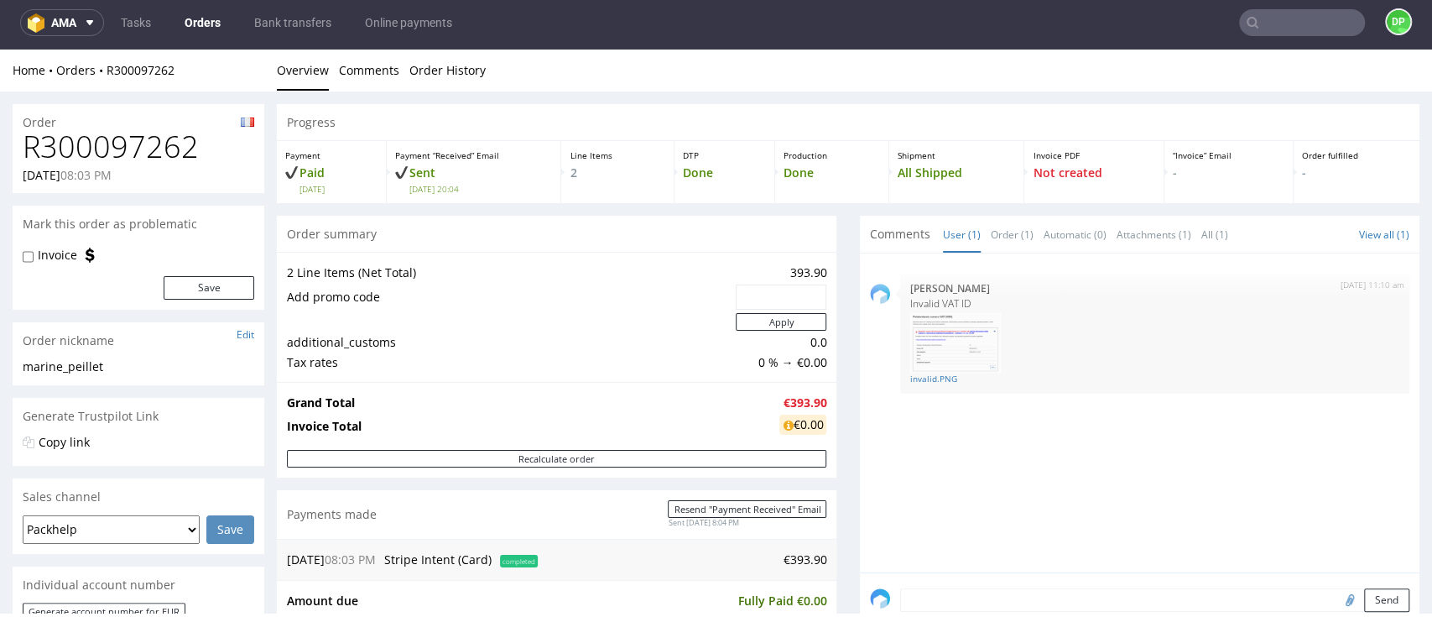
scroll to position [336, 0]
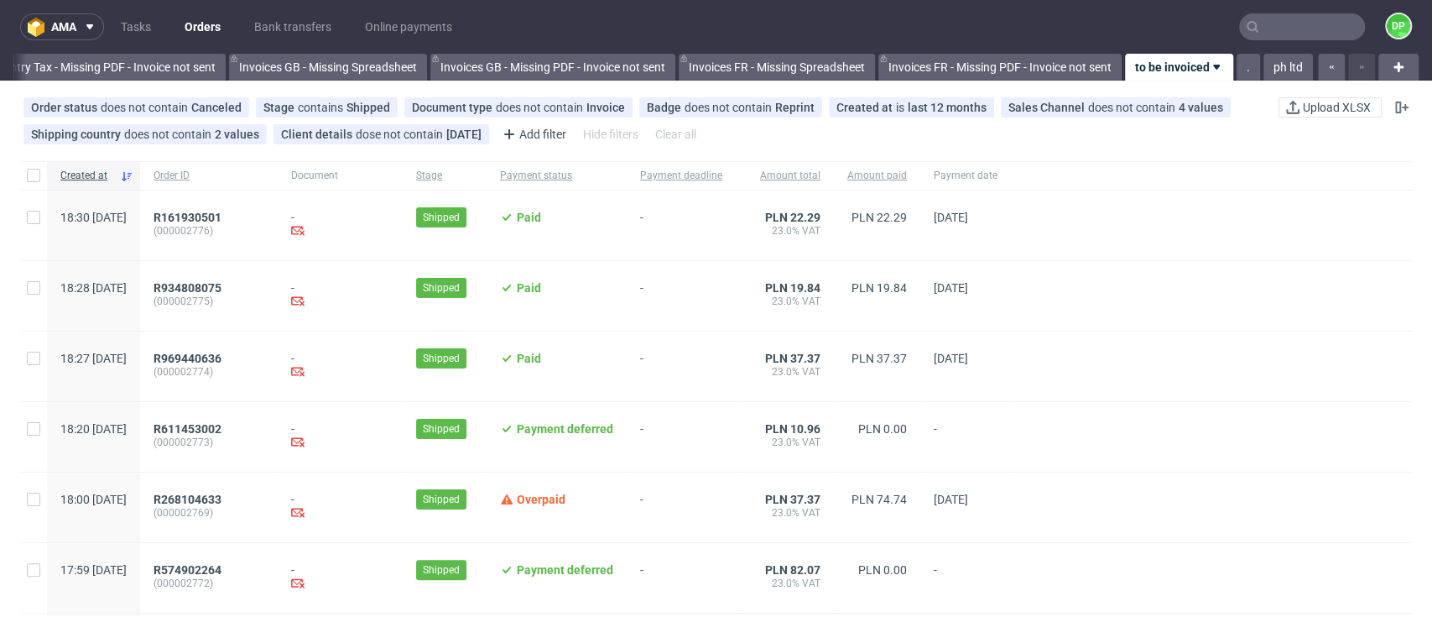
scroll to position [0, 2011]
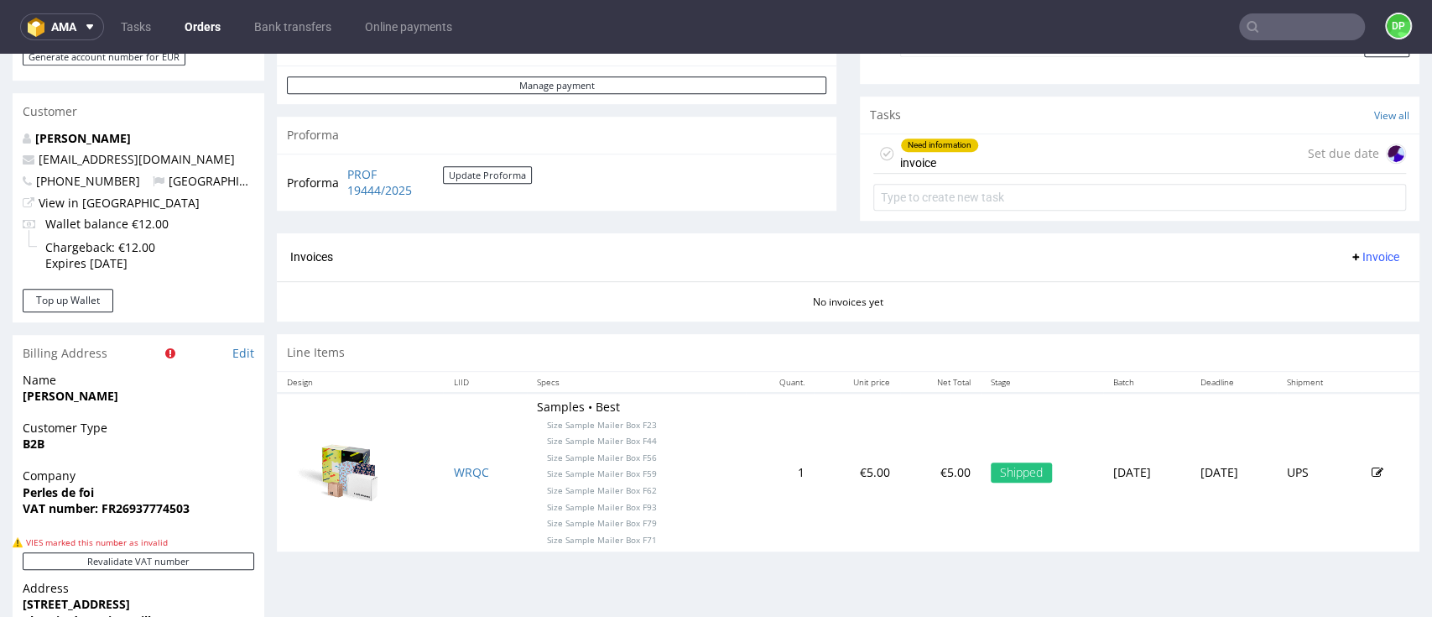
scroll to position [336, 0]
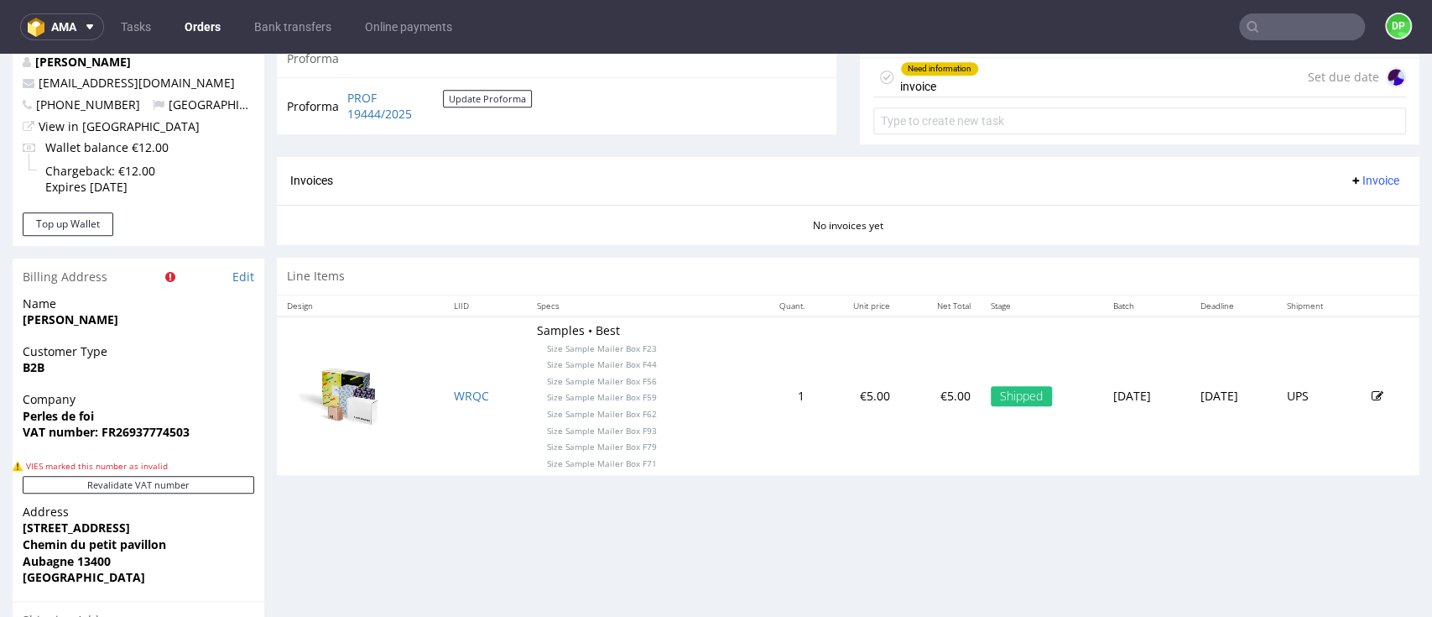
scroll to position [671, 0]
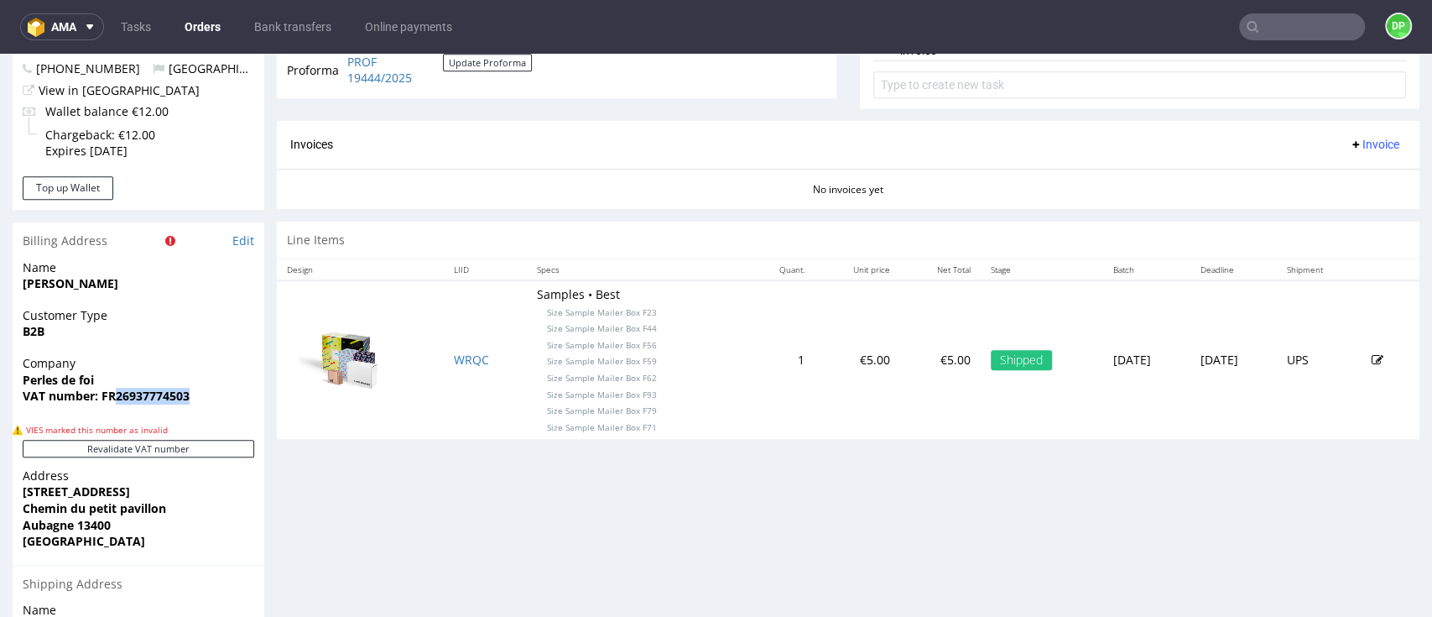
drag, startPoint x: 201, startPoint y: 391, endPoint x: 117, endPoint y: 401, distance: 83.7
click at [117, 401] on span "VAT number: FR26937774503" at bounding box center [139, 396] width 232 height 17
copy strong "26937774503"
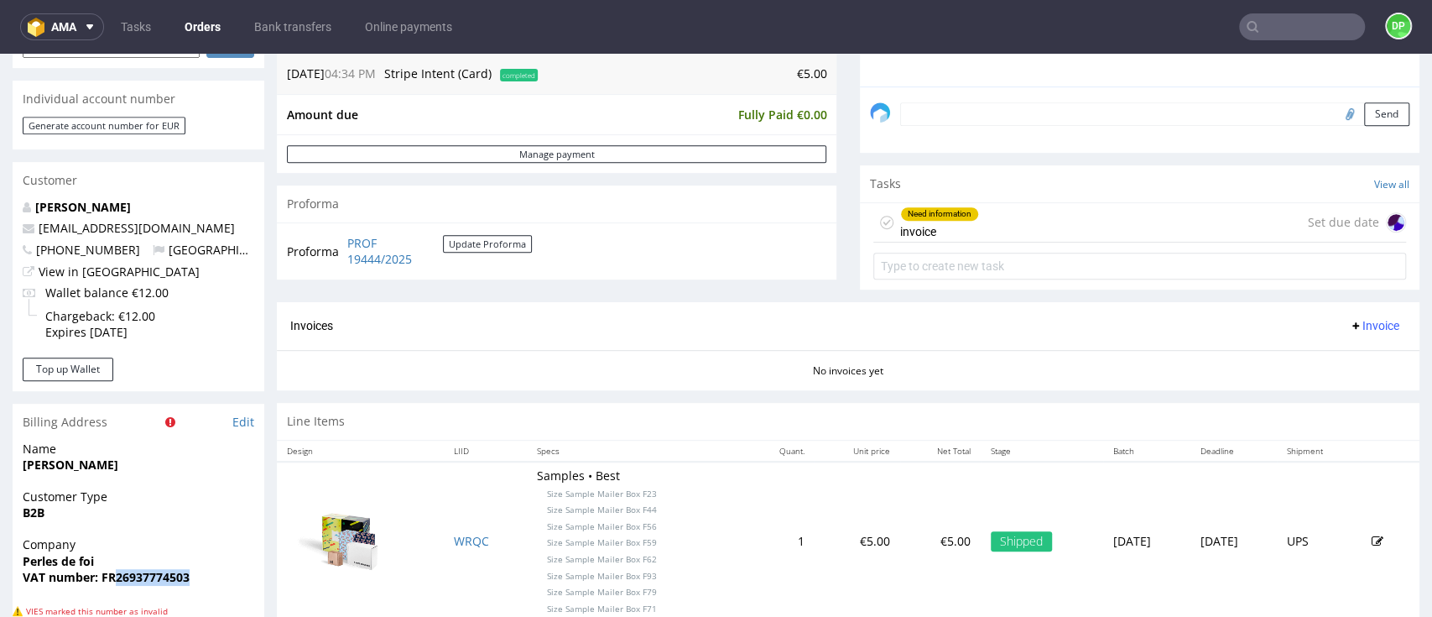
scroll to position [455, 0]
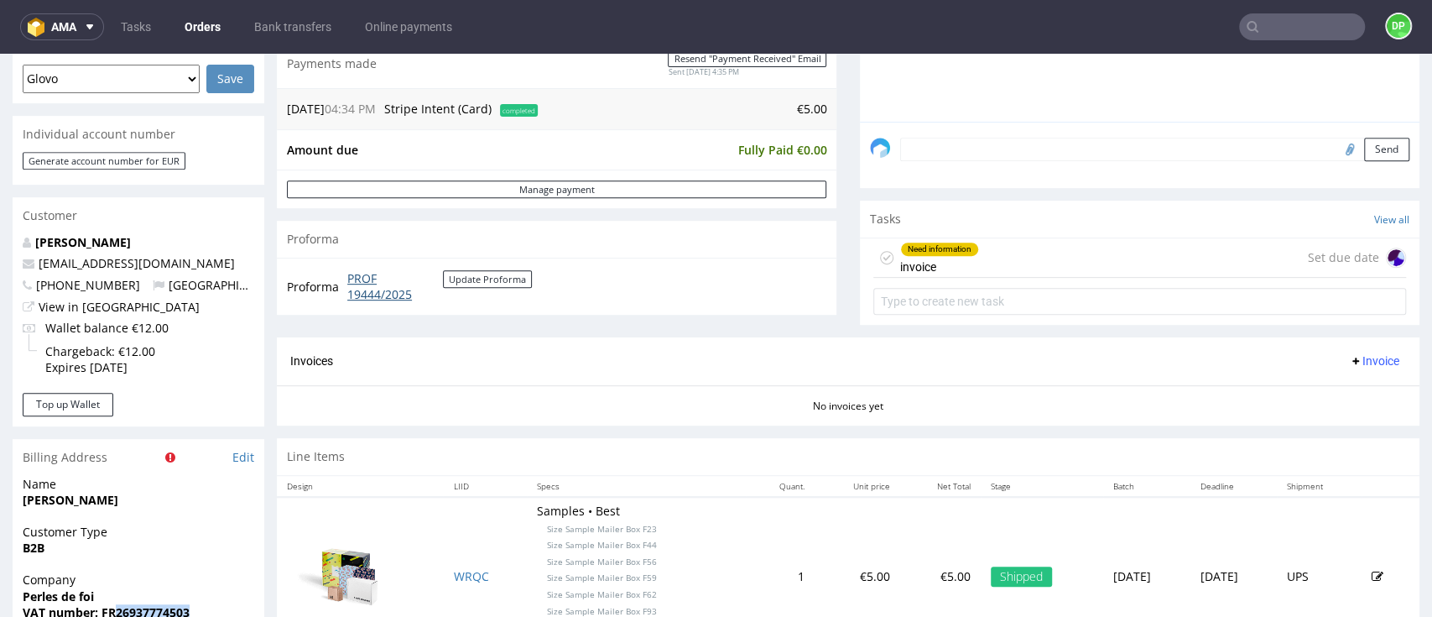
click at [370, 289] on link "PROF 19444/2025" at bounding box center [395, 286] width 96 height 33
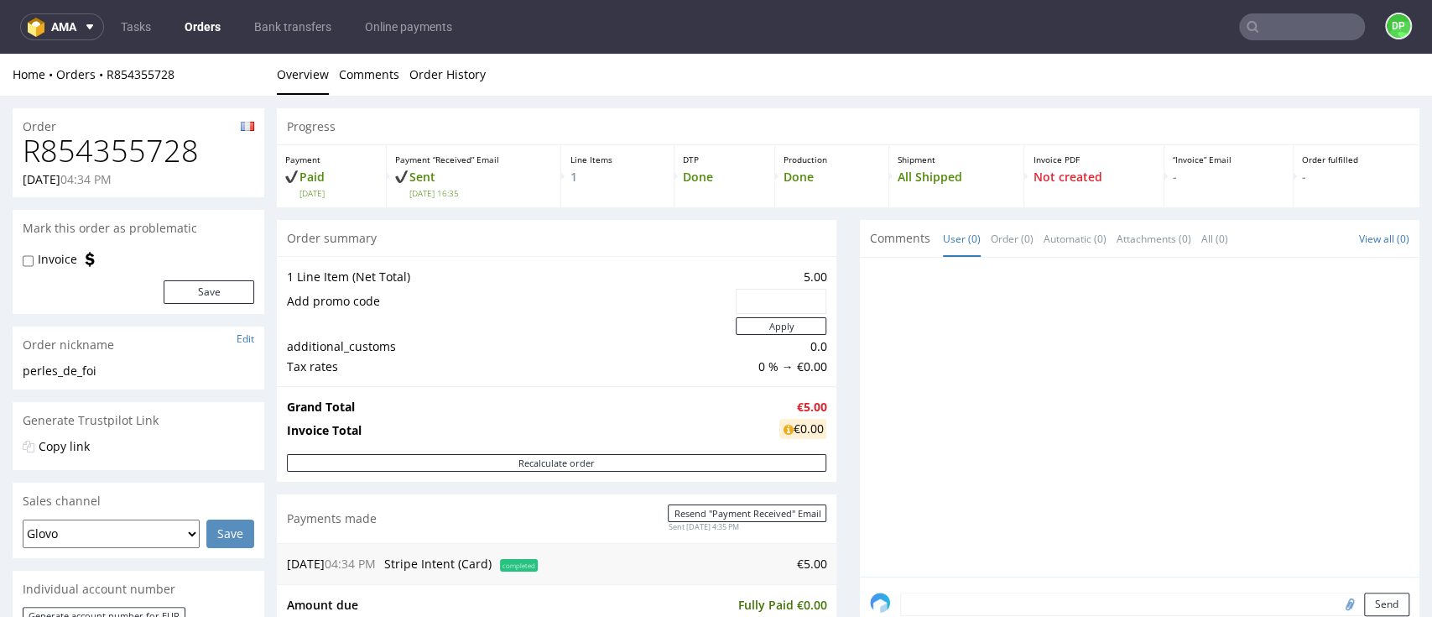
scroll to position [112, 0]
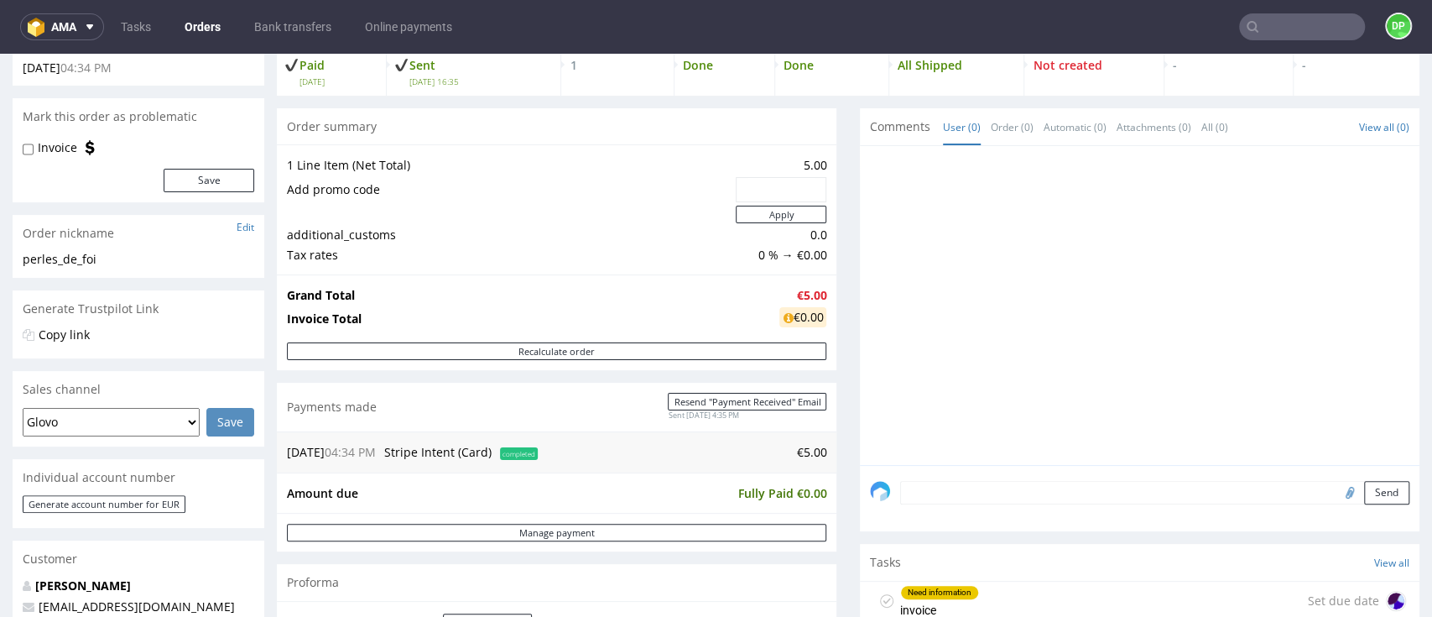
click at [188, 425] on select "Glovo Foodora Ankorstore Restaurant Week Singulart Masterlife Farfetch Rebel Ta…" at bounding box center [111, 422] width 177 height 29
select select "1"
click at [23, 408] on select "Glovo Foodora Ankorstore Restaurant Week Singulart Masterlife Farfetch Rebel Ta…" at bounding box center [111, 422] width 177 height 29
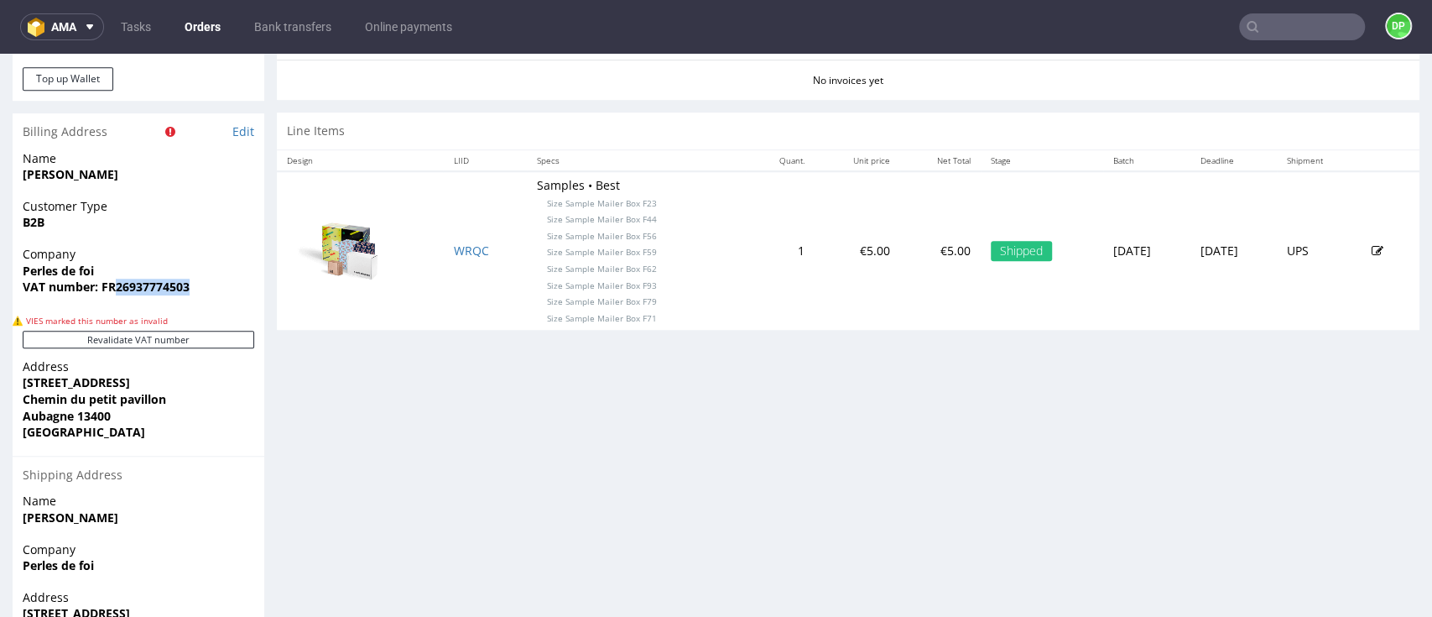
scroll to position [783, 0]
click at [172, 330] on button "Revalidate VAT number" at bounding box center [139, 337] width 232 height 18
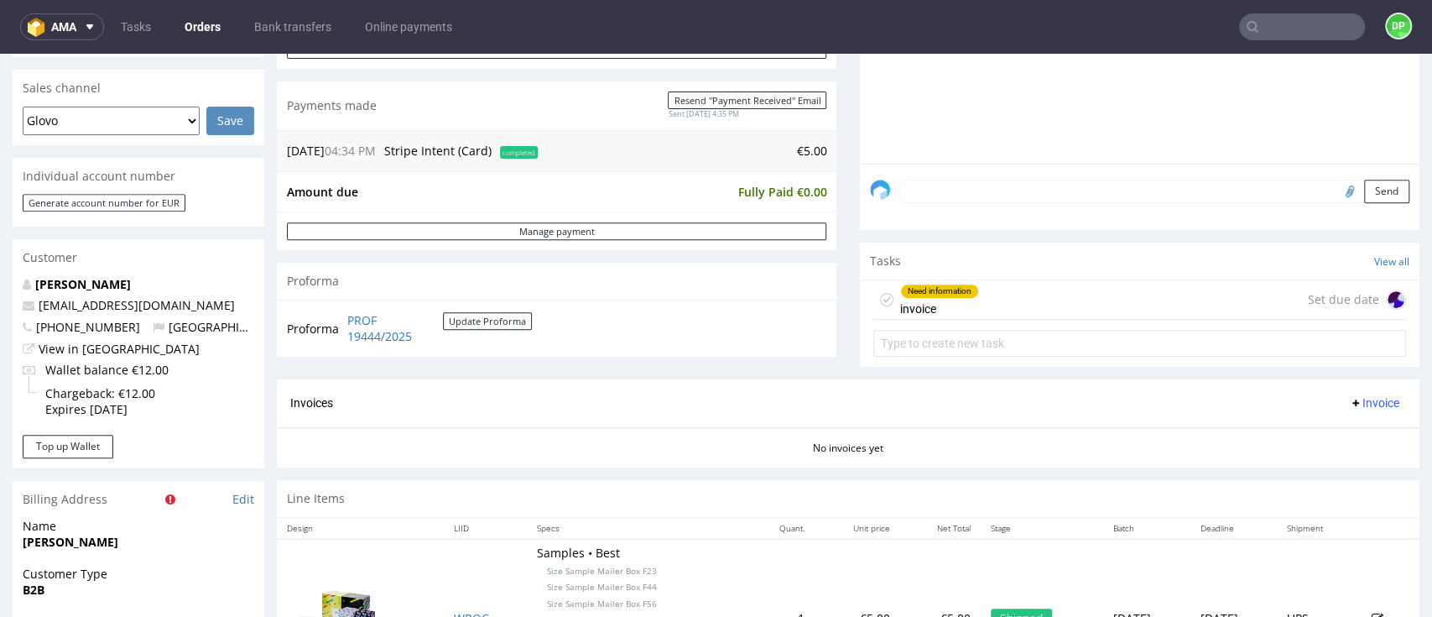
scroll to position [559, 0]
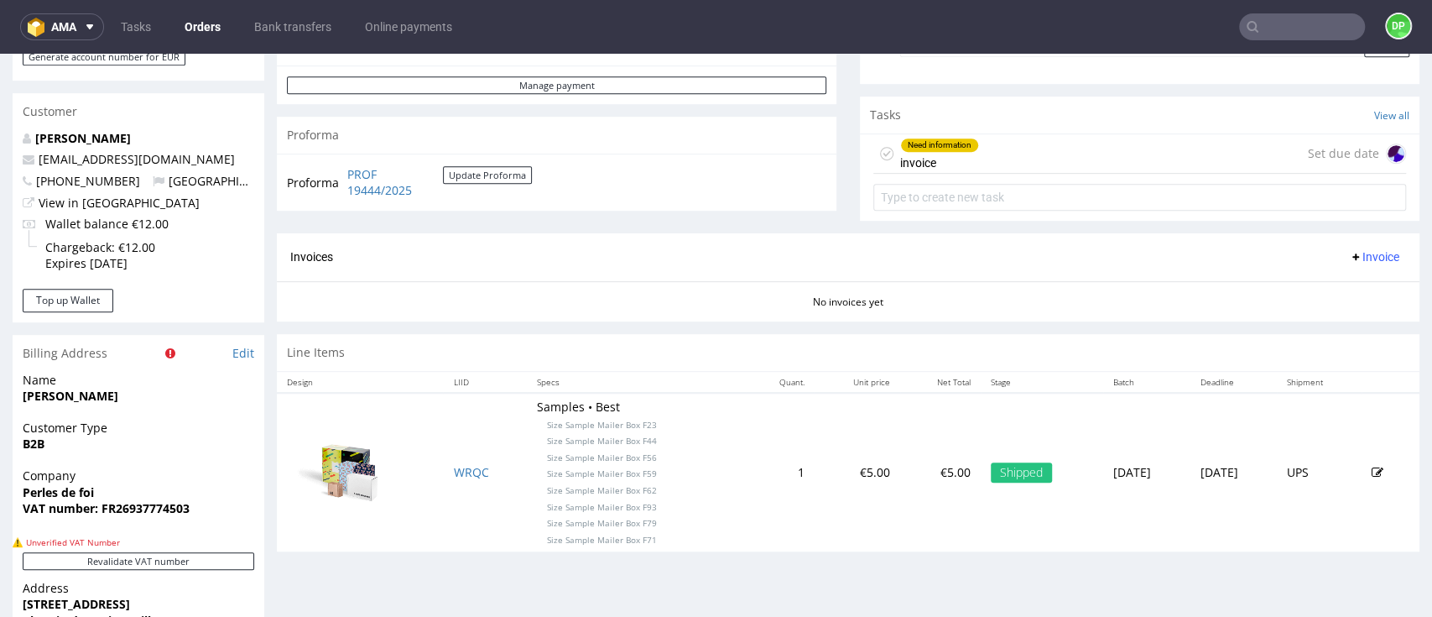
click at [1169, 151] on div "Need information invoice Set due date" at bounding box center [1139, 153] width 533 height 39
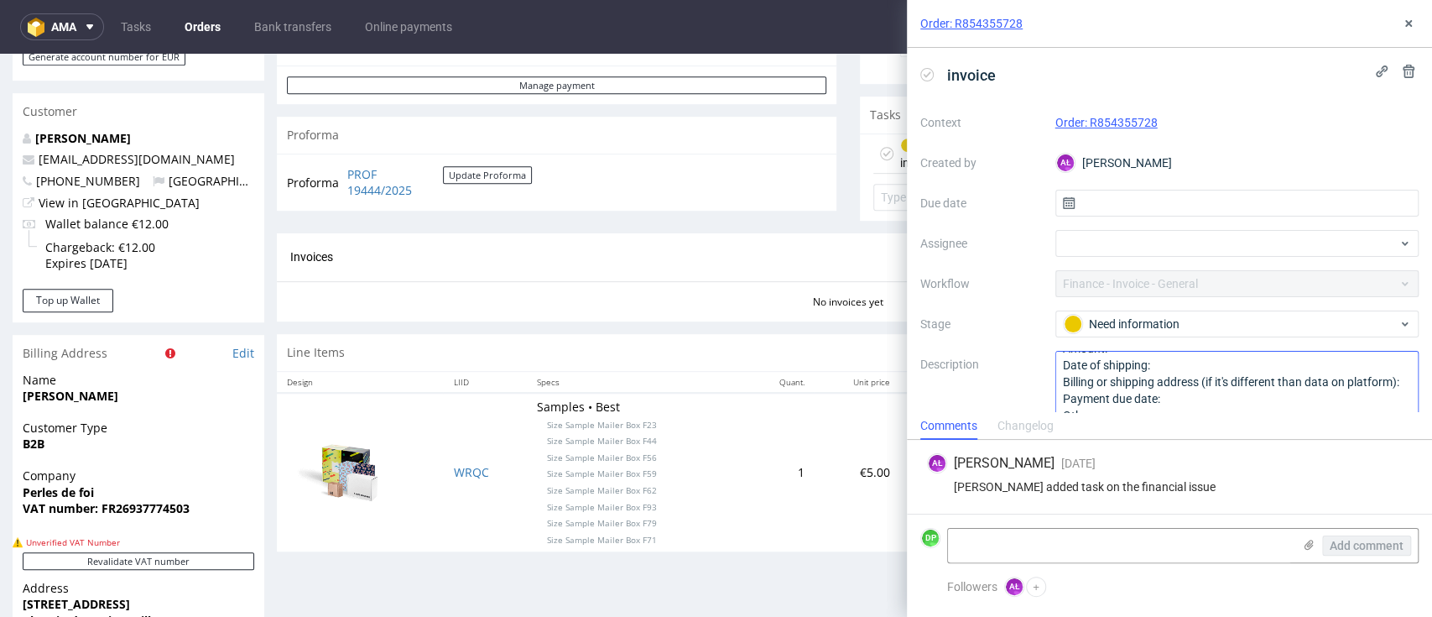
scroll to position [34, 0]
click at [1416, 28] on button at bounding box center [1409, 23] width 20 height 20
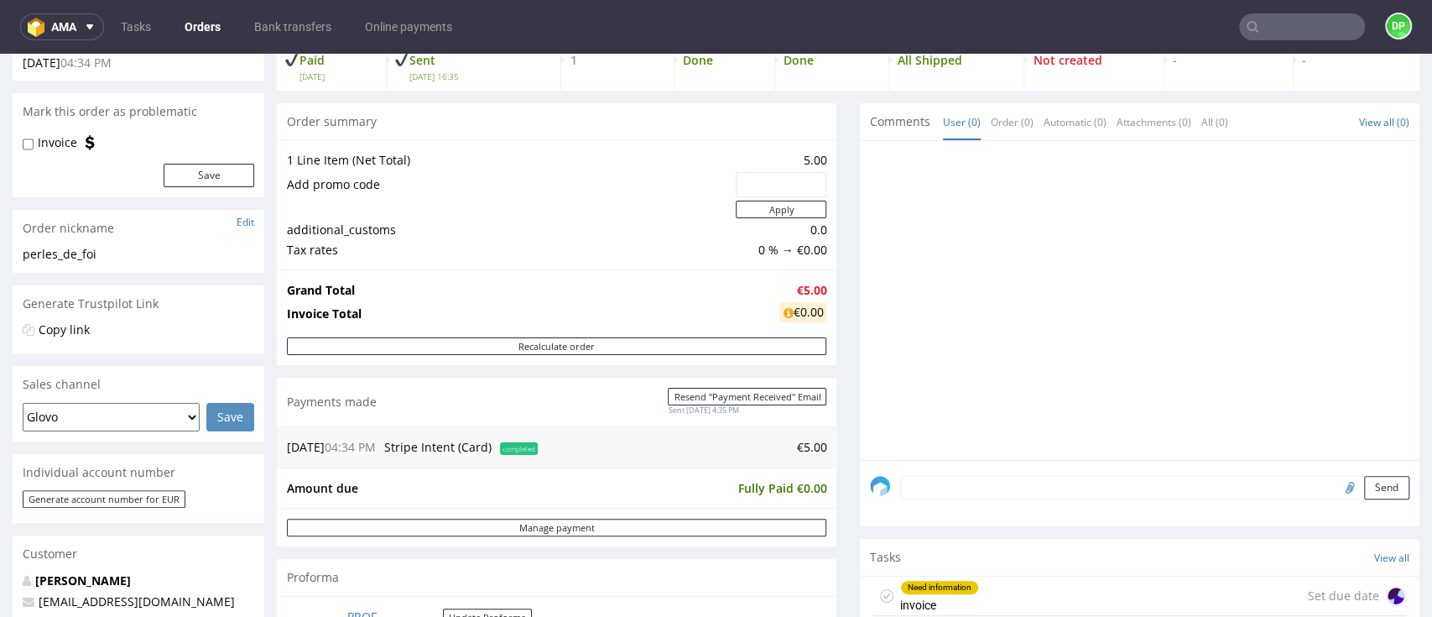
scroll to position [112, 0]
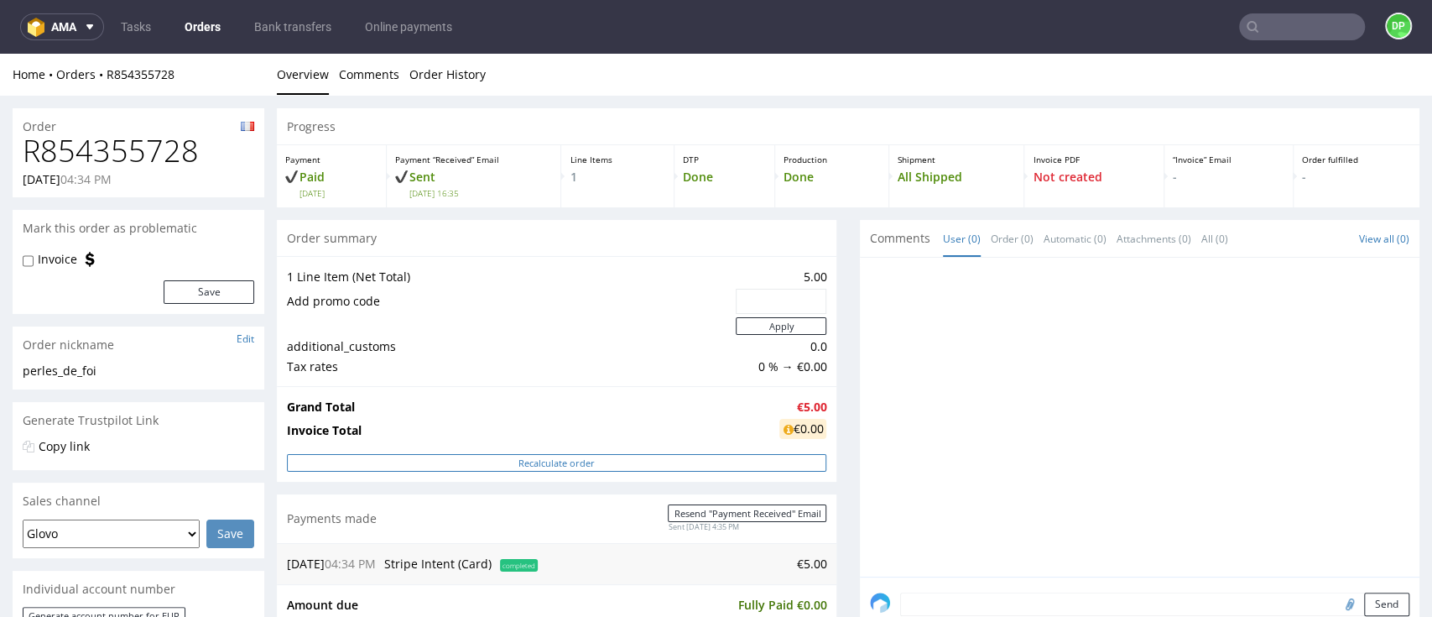
click at [527, 460] on button "Recalculate order" at bounding box center [556, 463] width 539 height 18
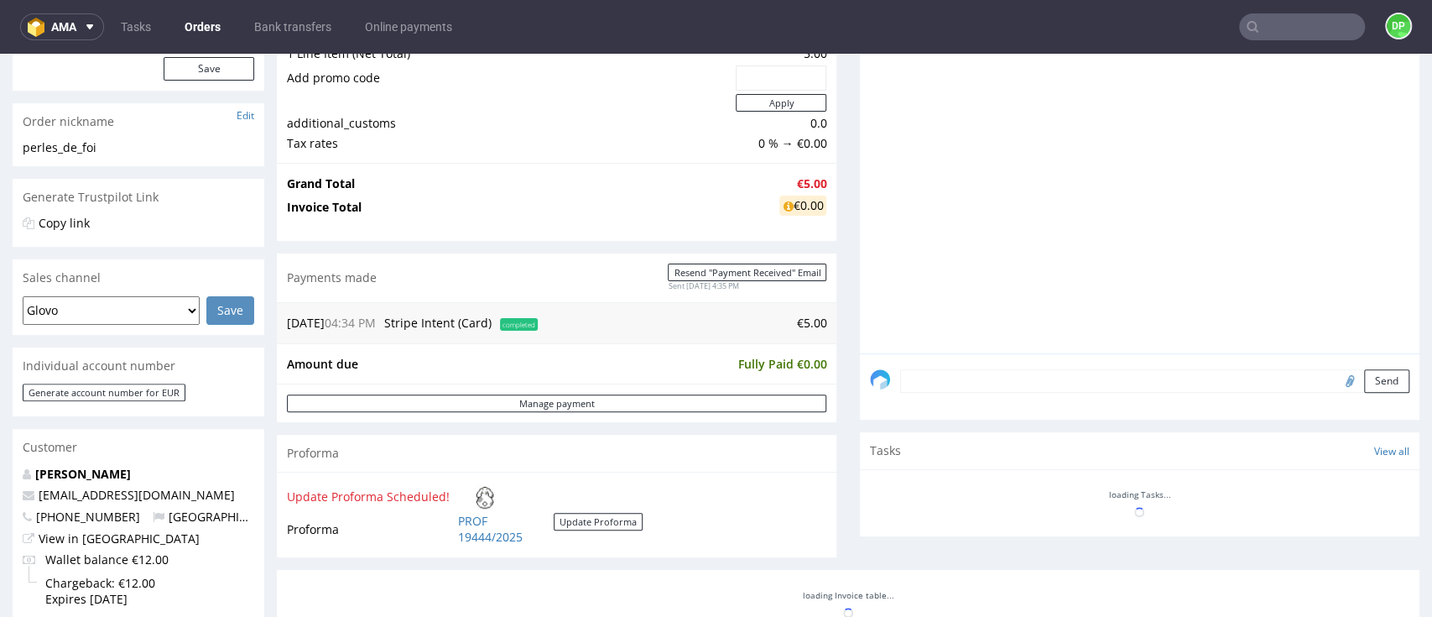
scroll to position [223, 0]
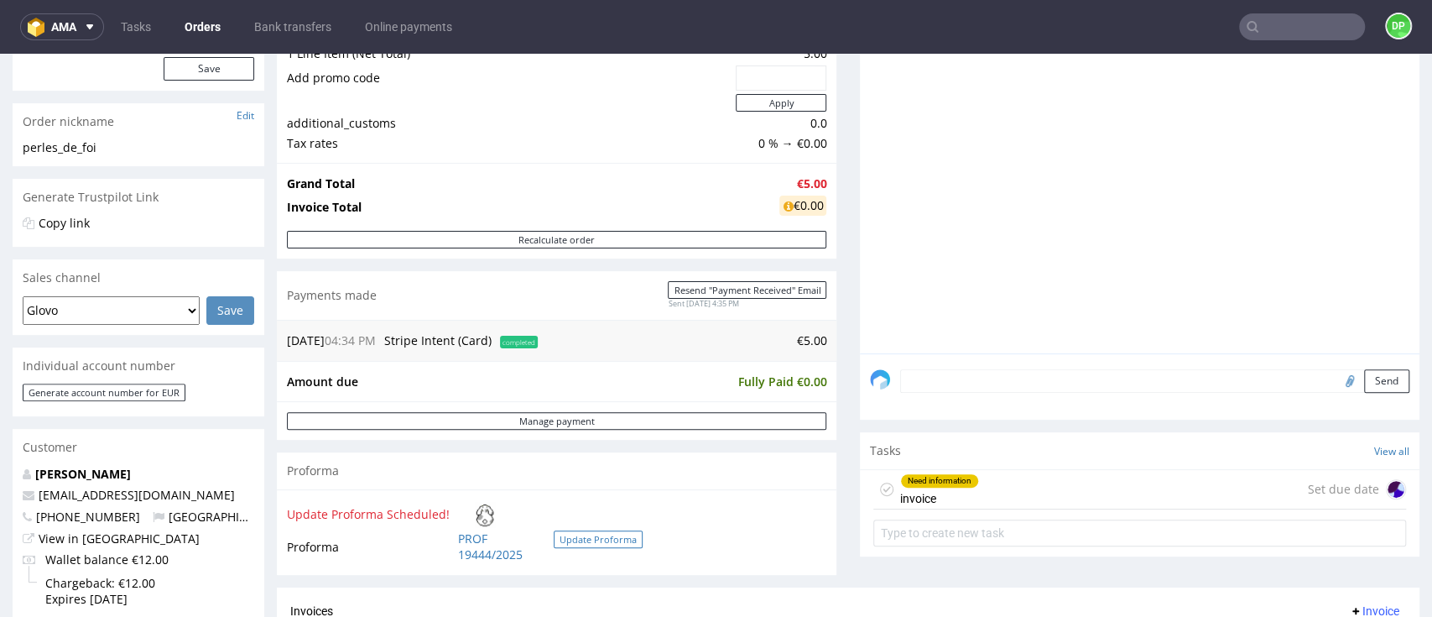
click at [585, 535] on button "Update Proforma" at bounding box center [598, 539] width 89 height 18
click at [600, 538] on button "Update Proforma" at bounding box center [598, 539] width 89 height 18
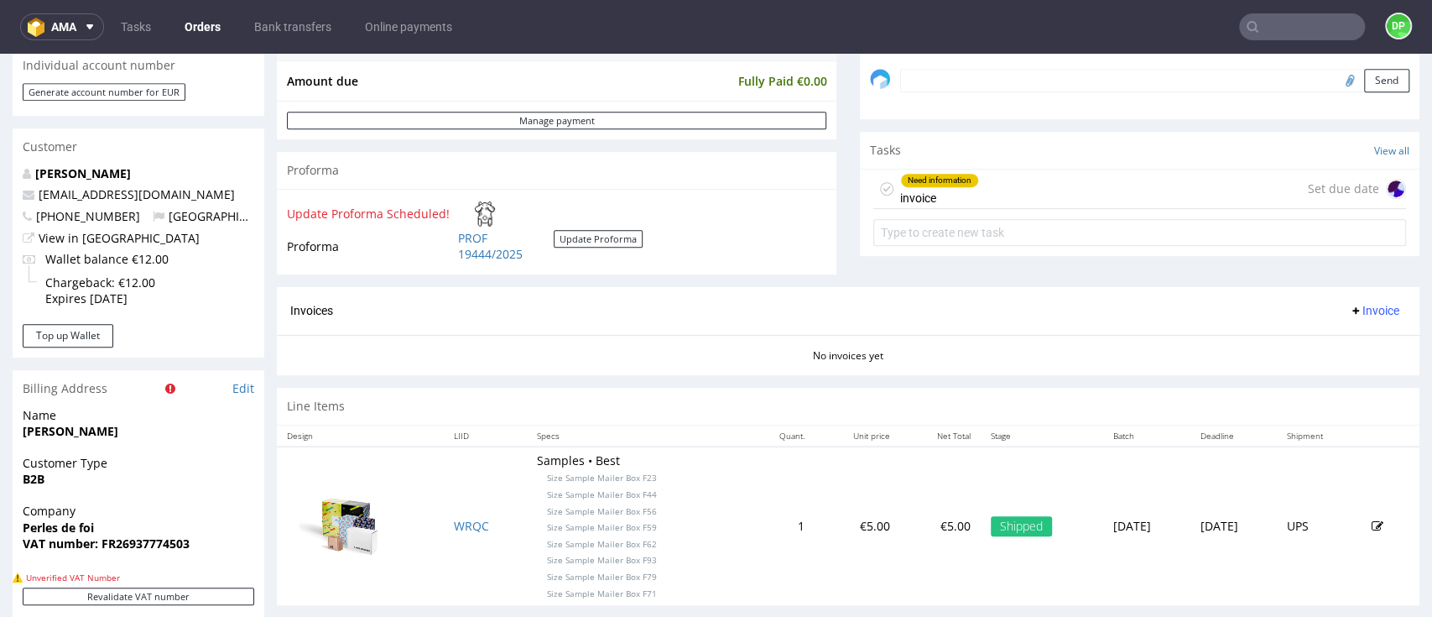
scroll to position [559, 0]
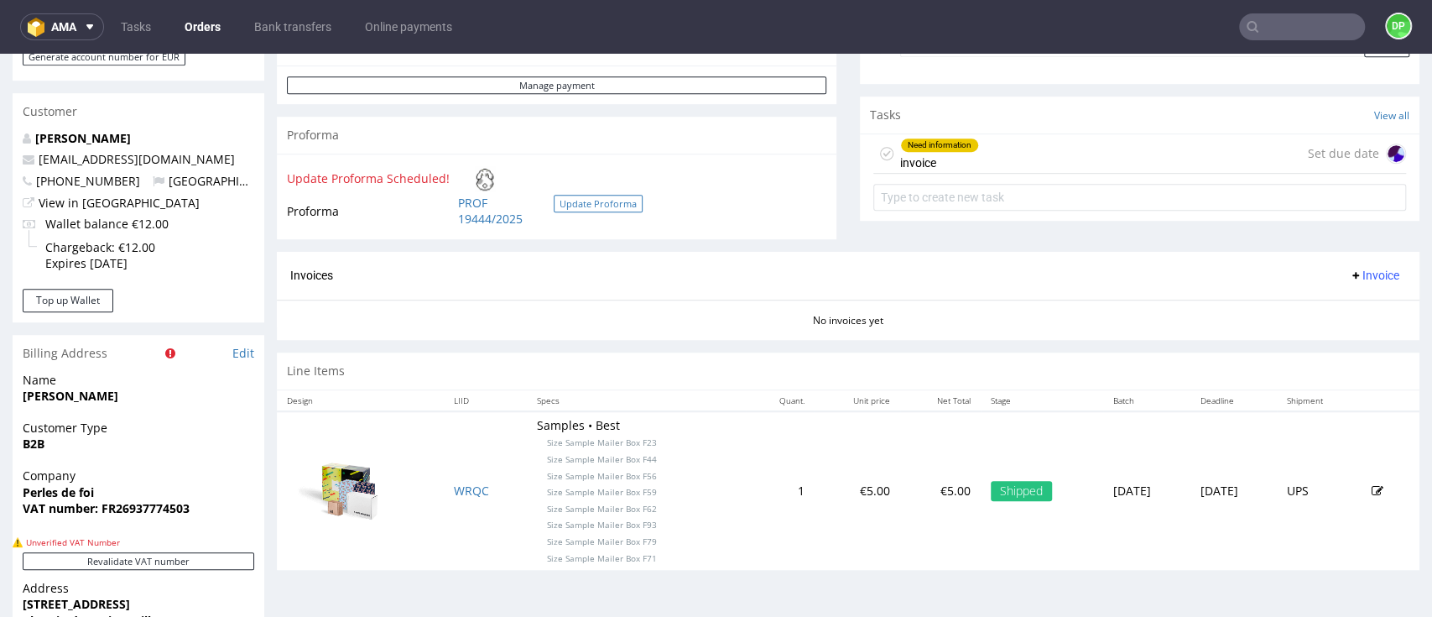
click at [578, 201] on button "Update Proforma" at bounding box center [598, 204] width 89 height 18
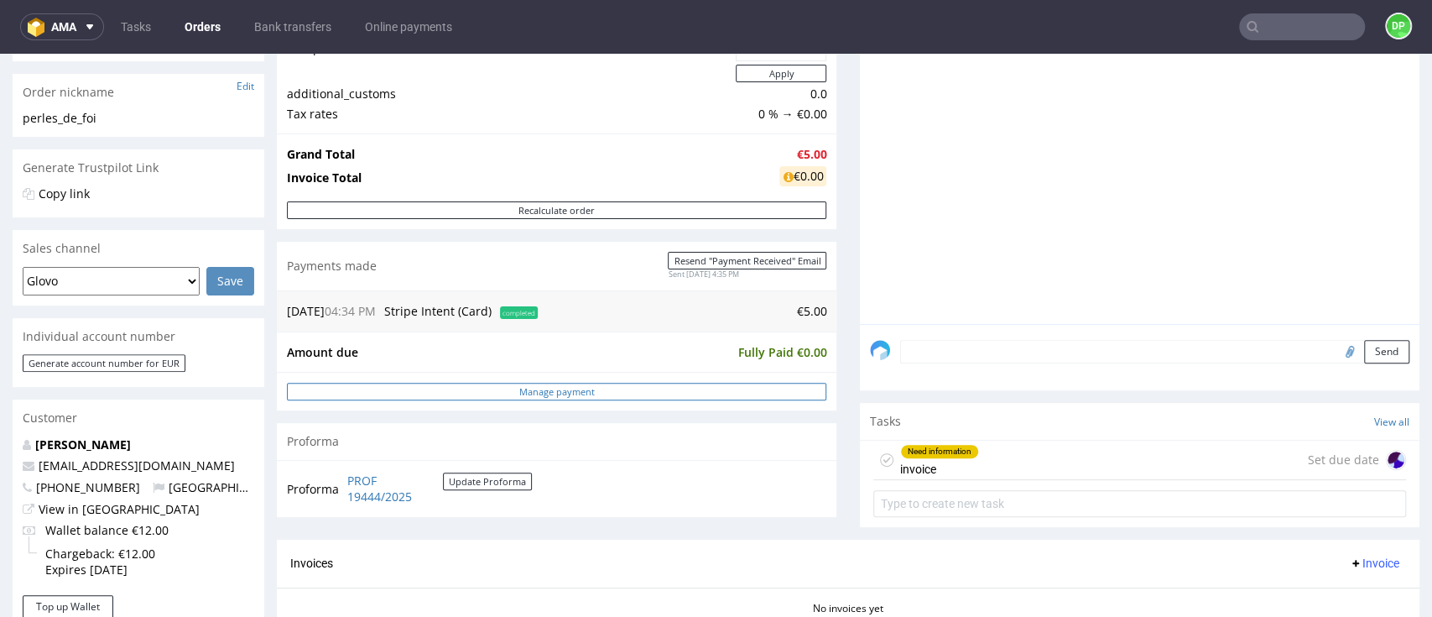
scroll to position [223, 0]
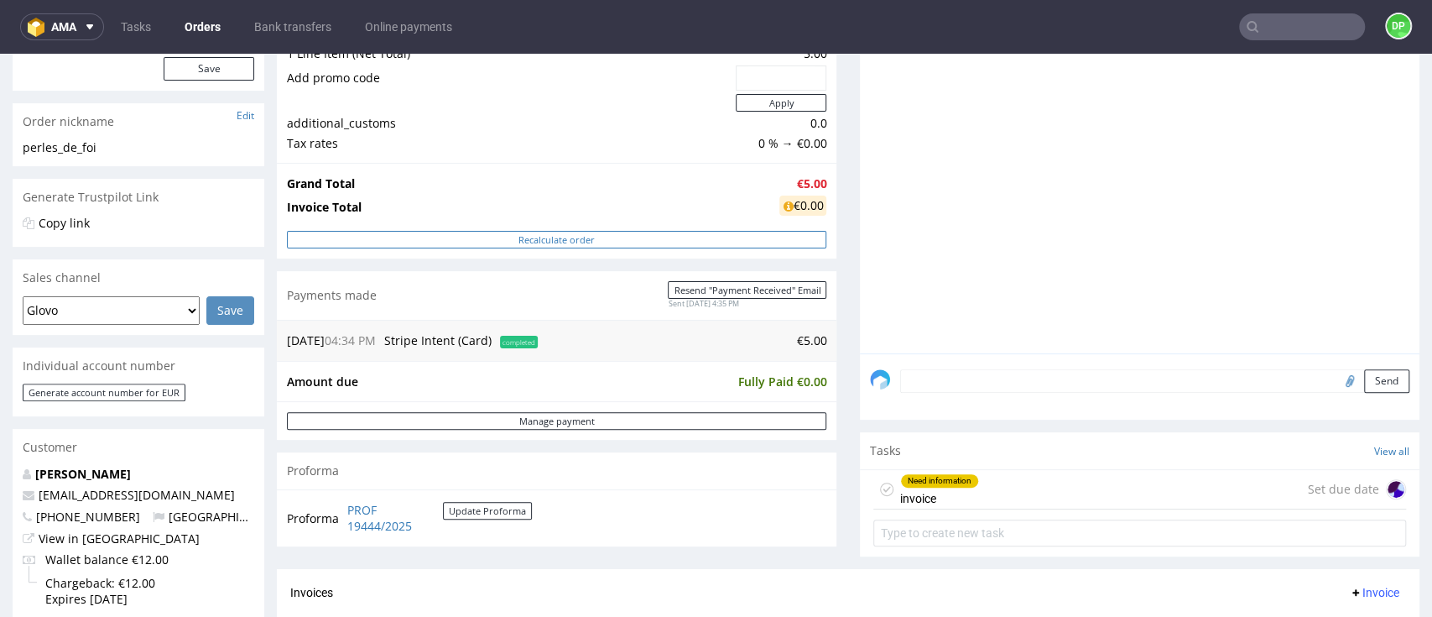
click at [591, 240] on button "Recalculate order" at bounding box center [556, 240] width 539 height 18
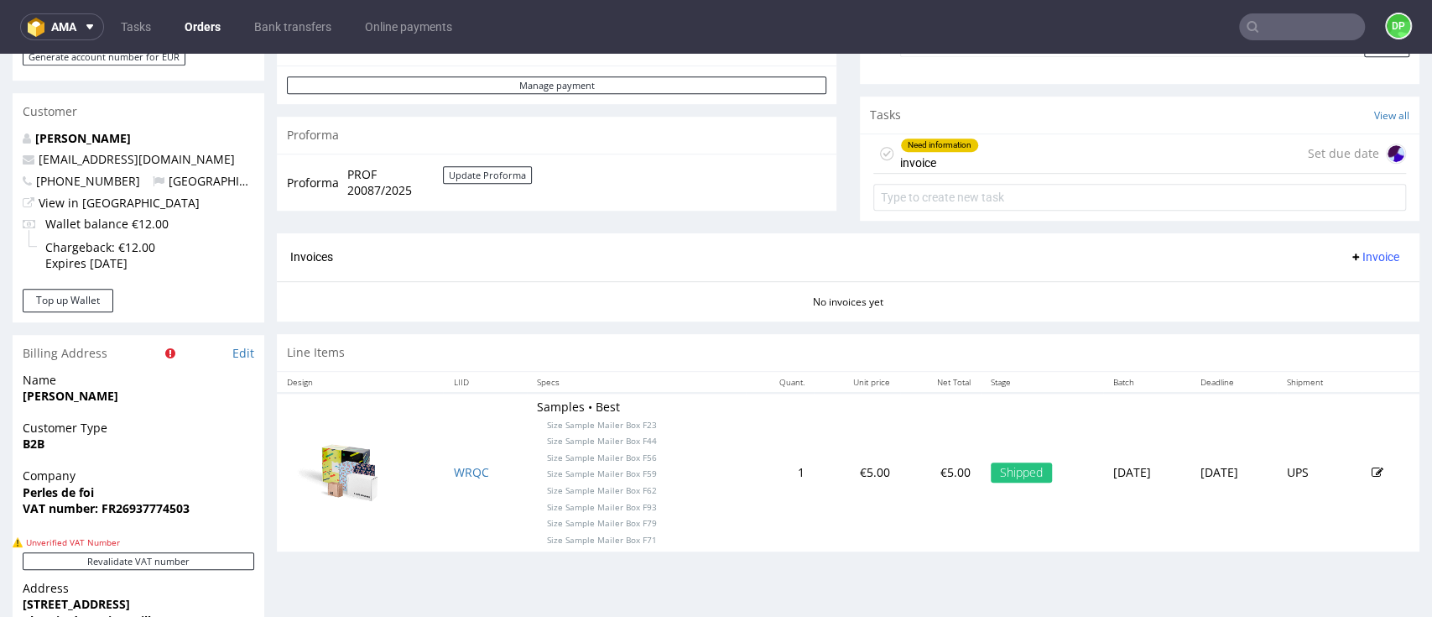
scroll to position [783, 0]
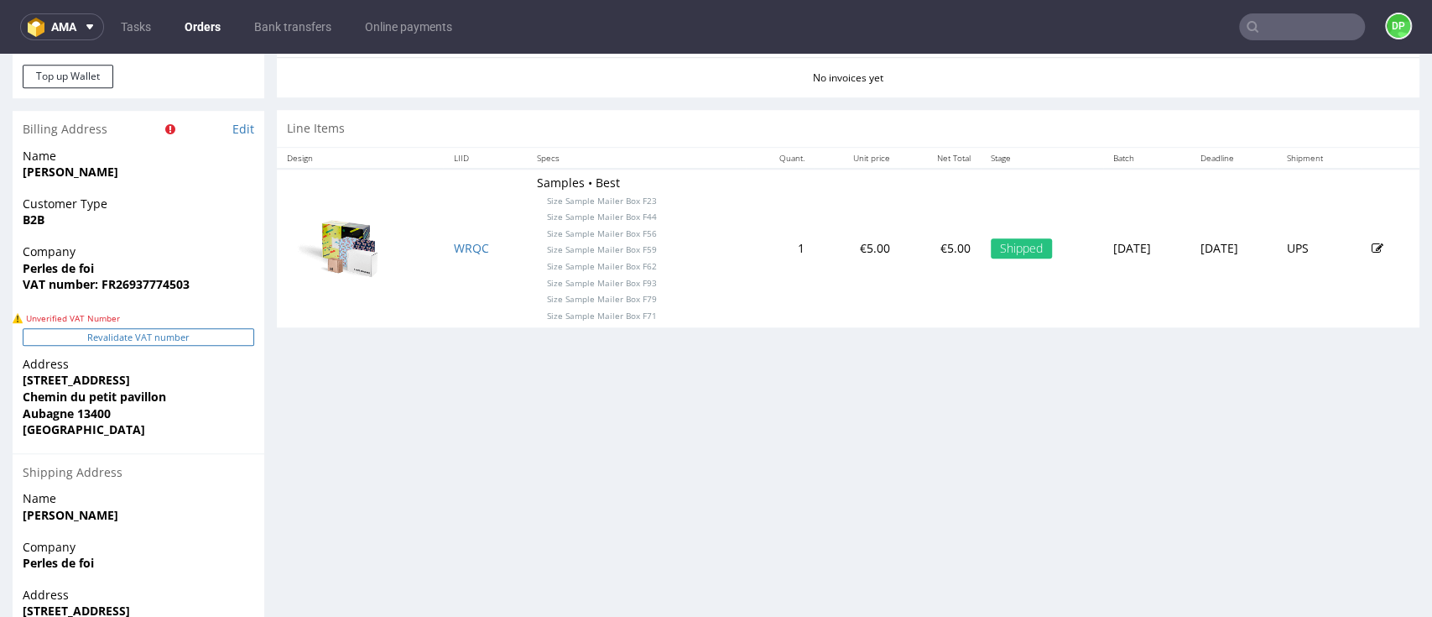
click at [199, 340] on button "Revalidate VAT number" at bounding box center [139, 337] width 232 height 18
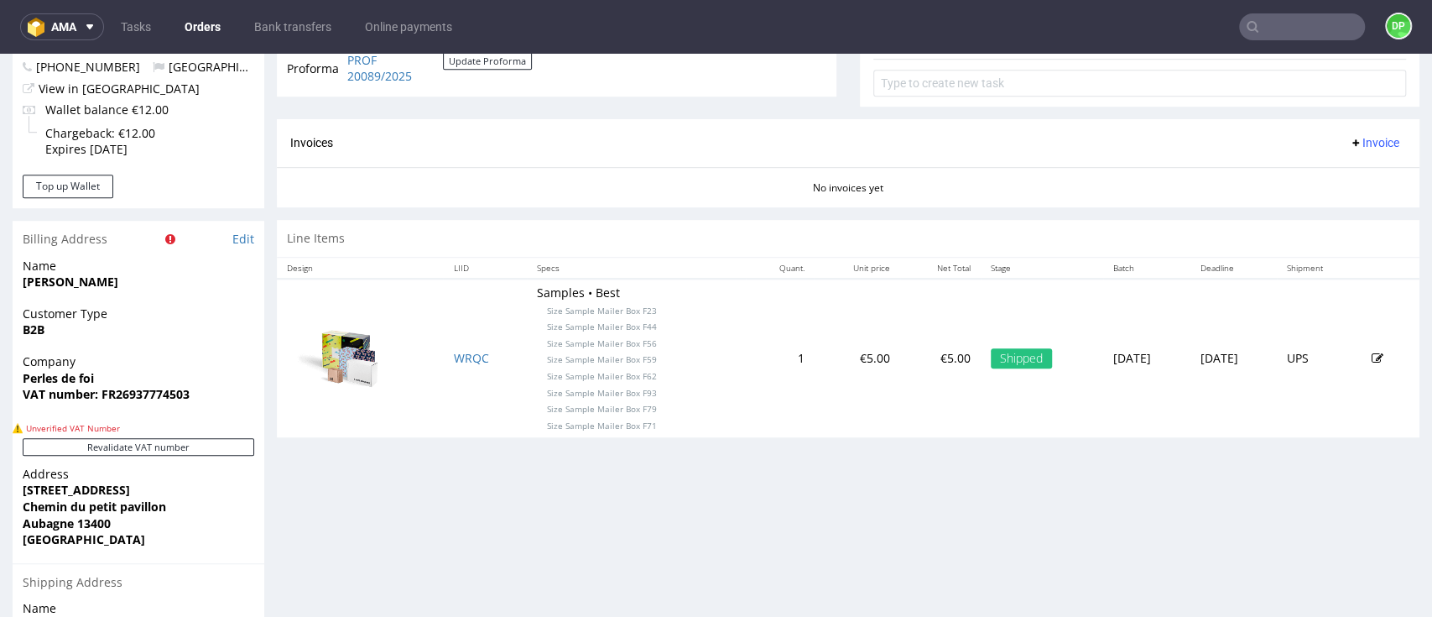
scroll to position [671, 0]
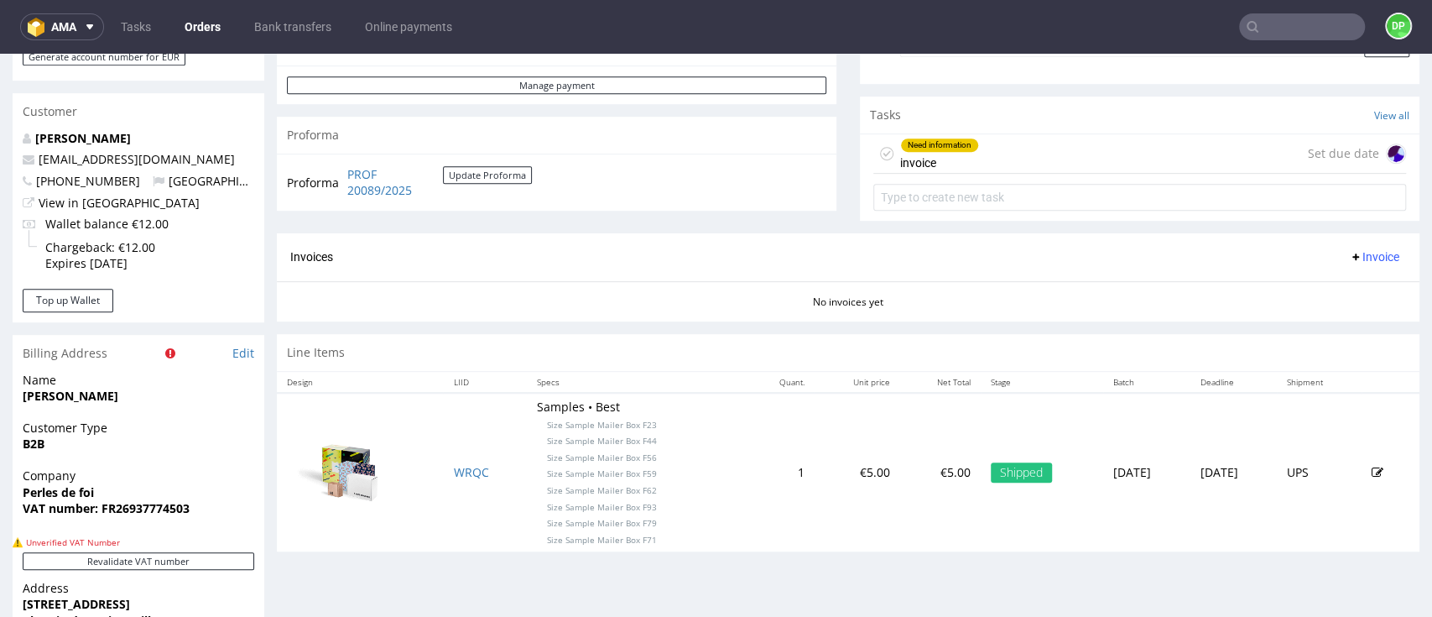
scroll to position [783, 0]
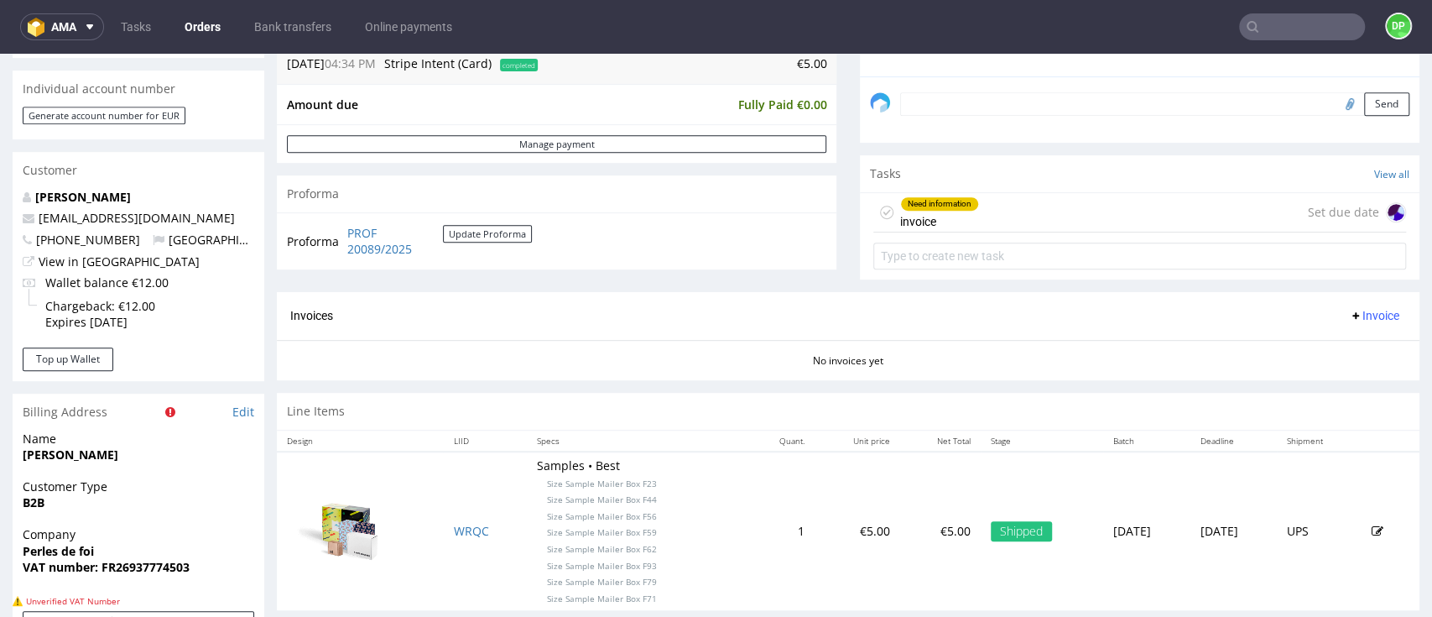
scroll to position [559, 0]
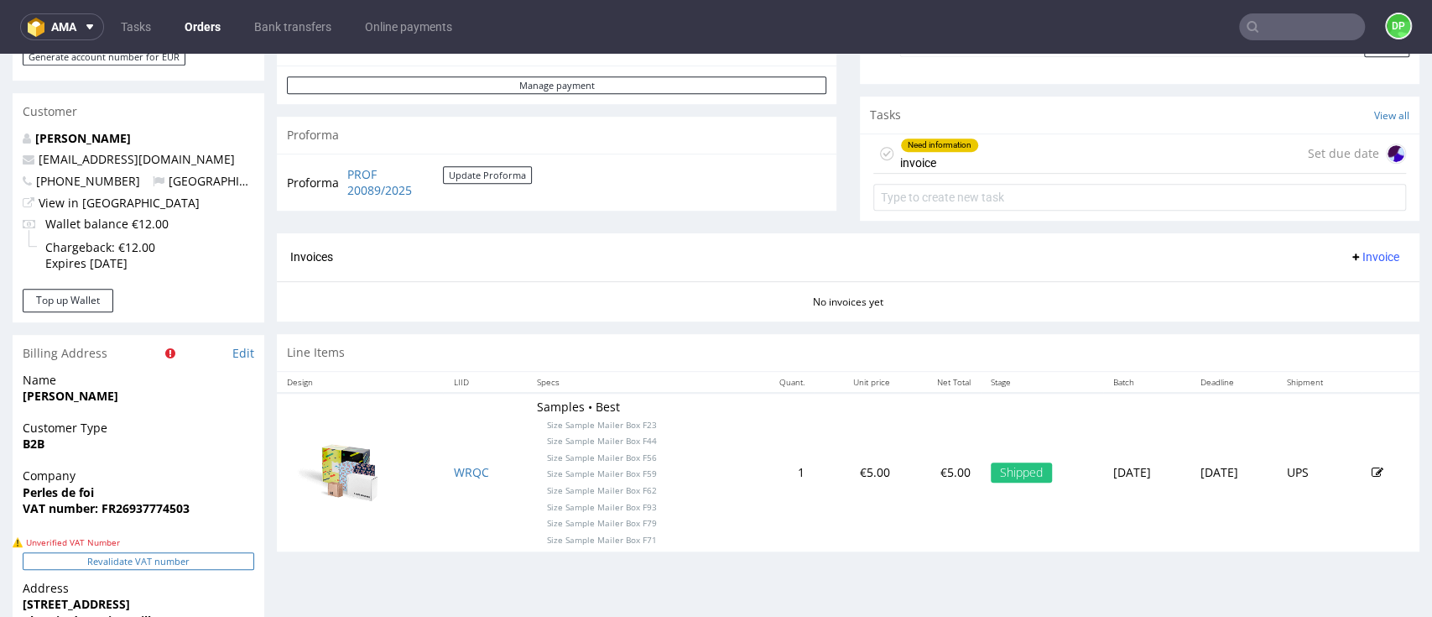
click at [122, 552] on button "Revalidate VAT number" at bounding box center [139, 561] width 232 height 18
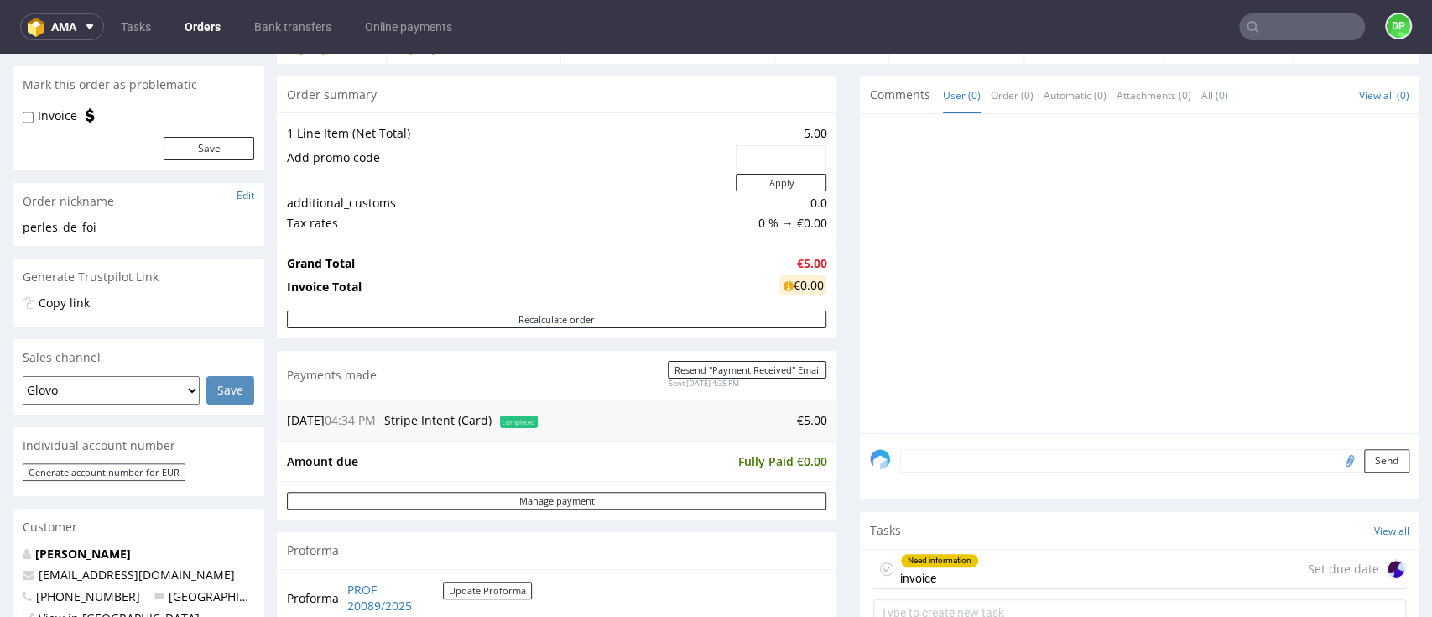
scroll to position [0, 0]
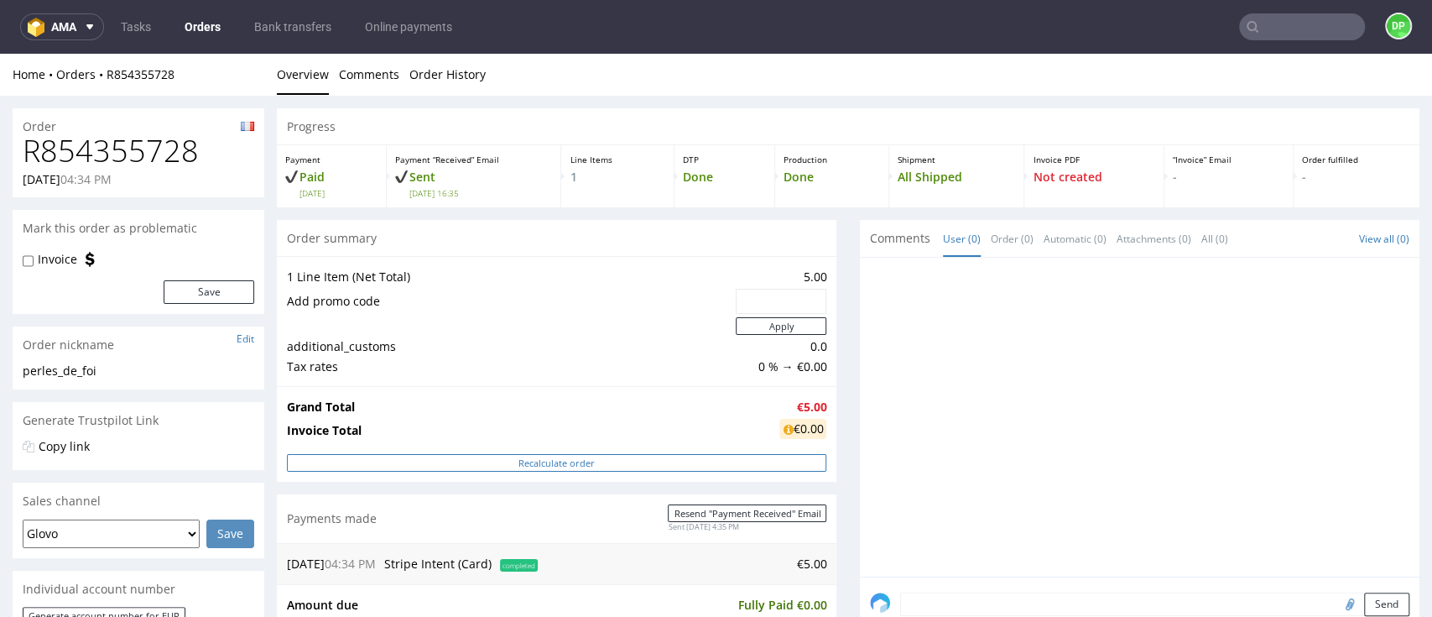
click at [562, 458] on button "Recalculate order" at bounding box center [556, 463] width 539 height 18
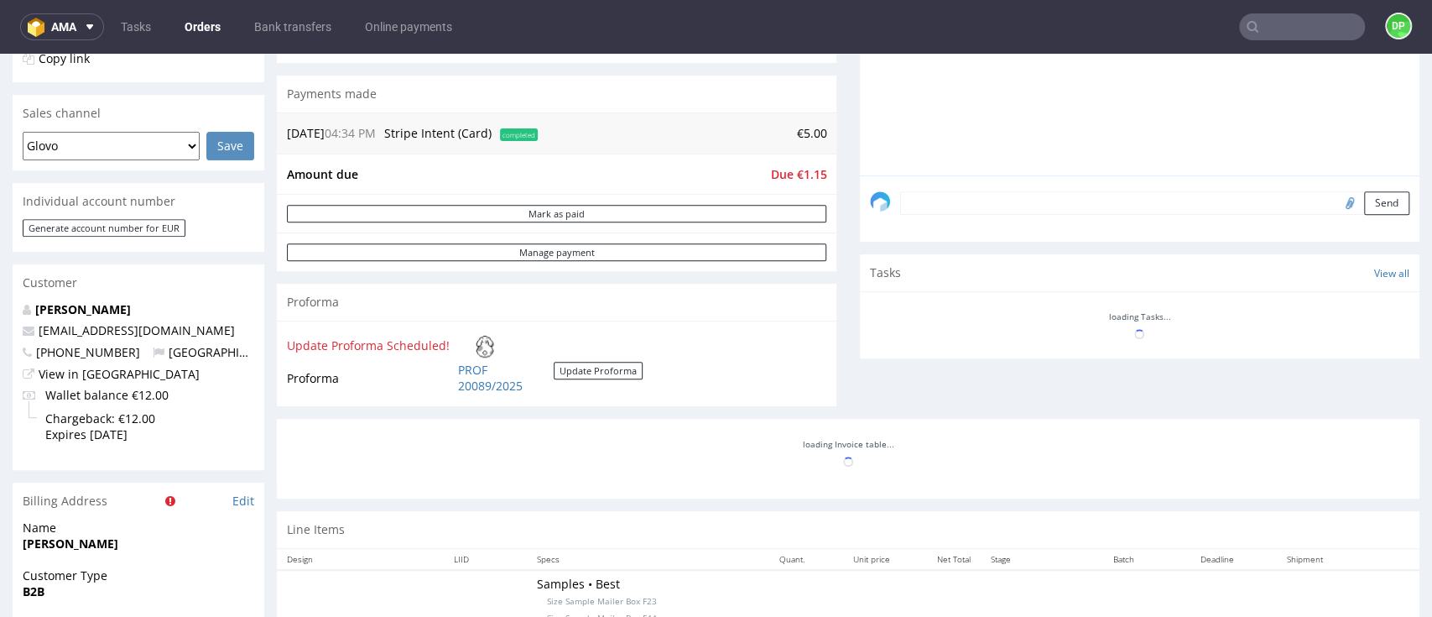
scroll to position [447, 0]
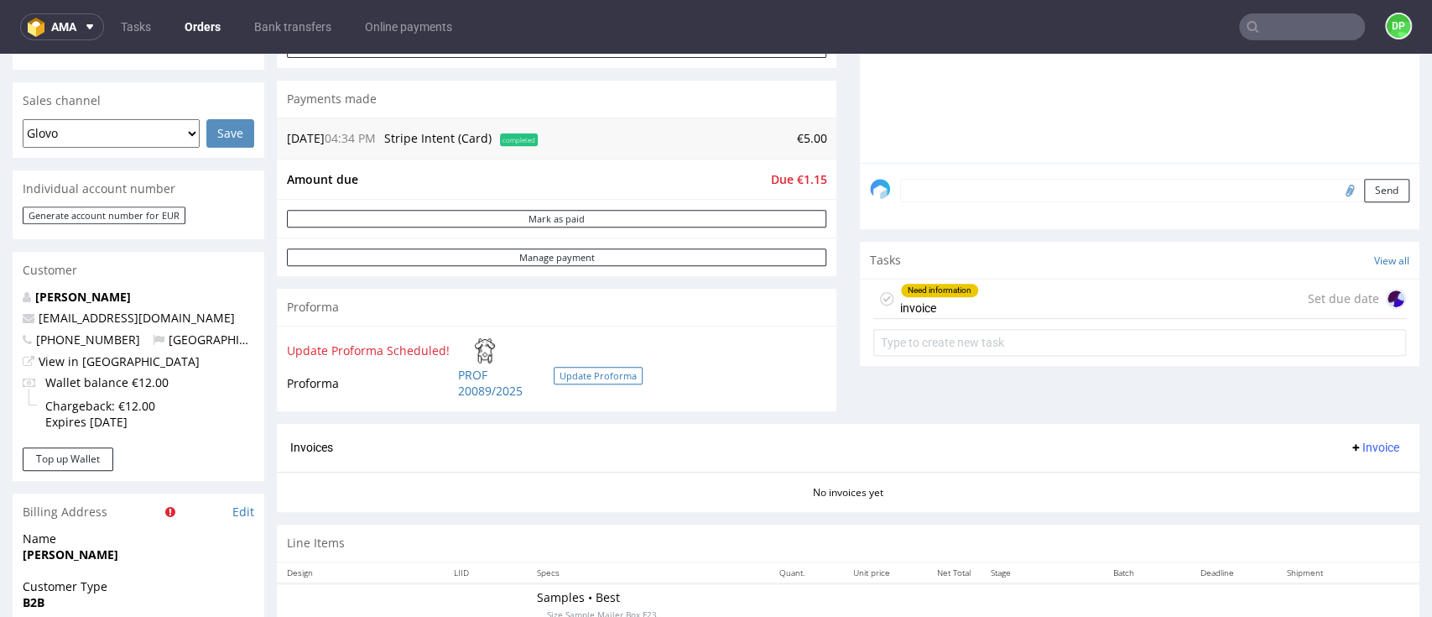
click at [583, 375] on button "Update Proforma" at bounding box center [598, 376] width 89 height 18
click at [485, 384] on link "PROF 20089/2025" at bounding box center [506, 383] width 96 height 33
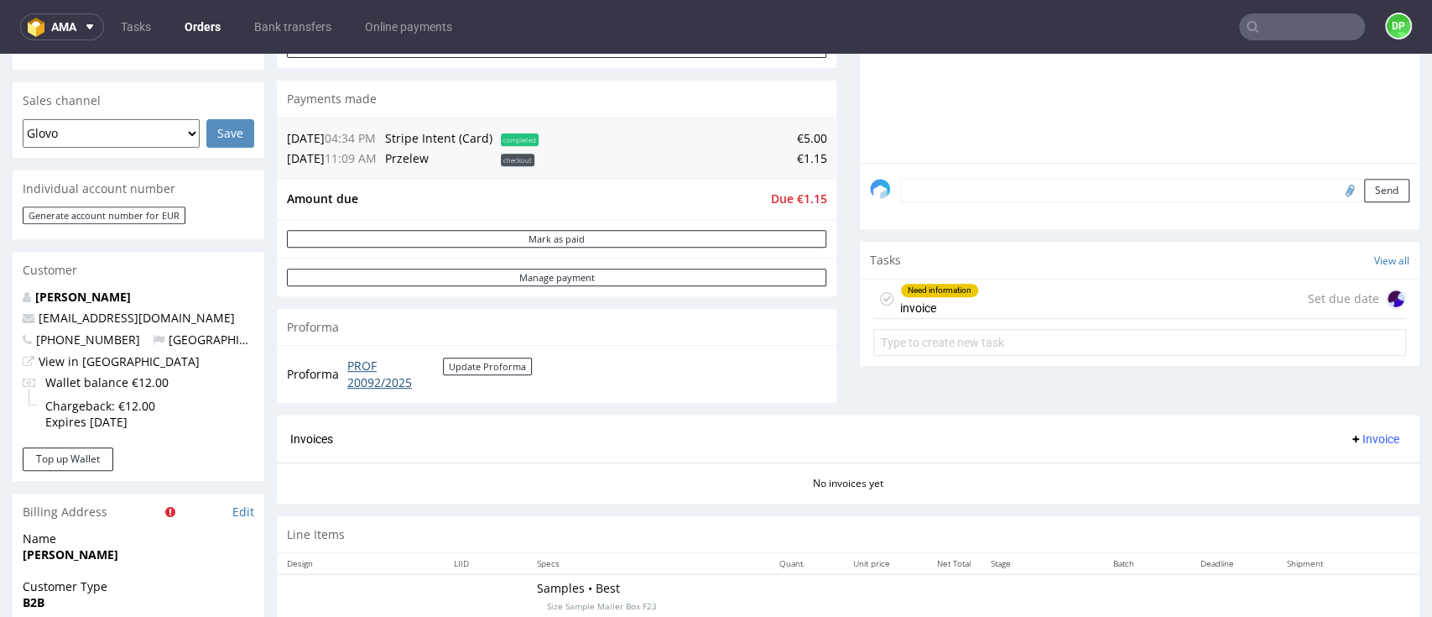
click at [362, 373] on link "PROF 20092/2025" at bounding box center [395, 373] width 96 height 33
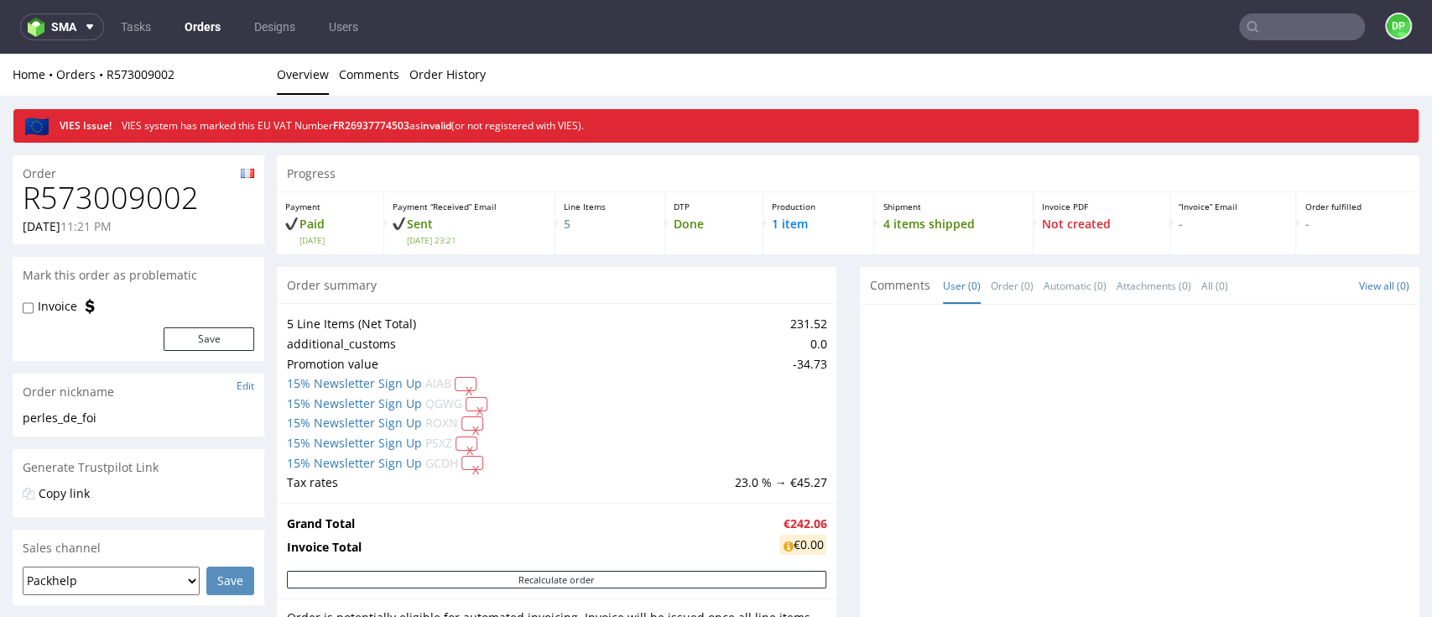
click at [1006, 318] on div at bounding box center [1145, 469] width 550 height 309
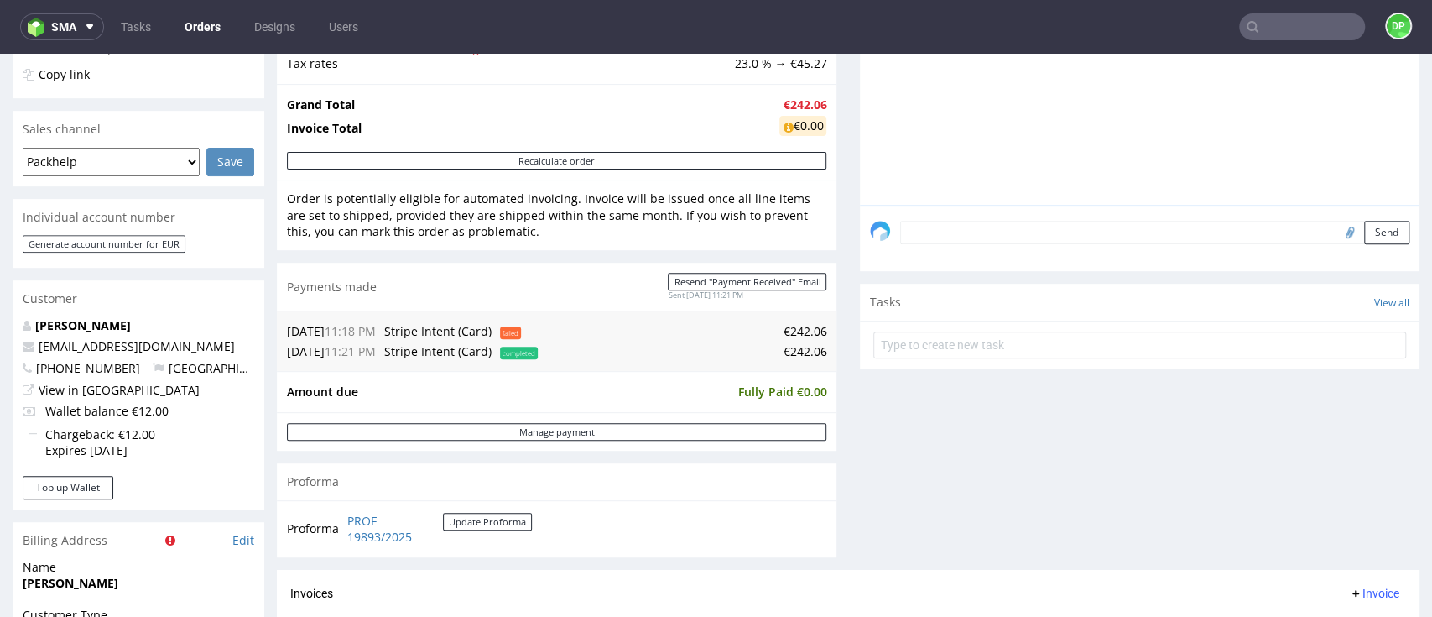
scroll to position [671, 0]
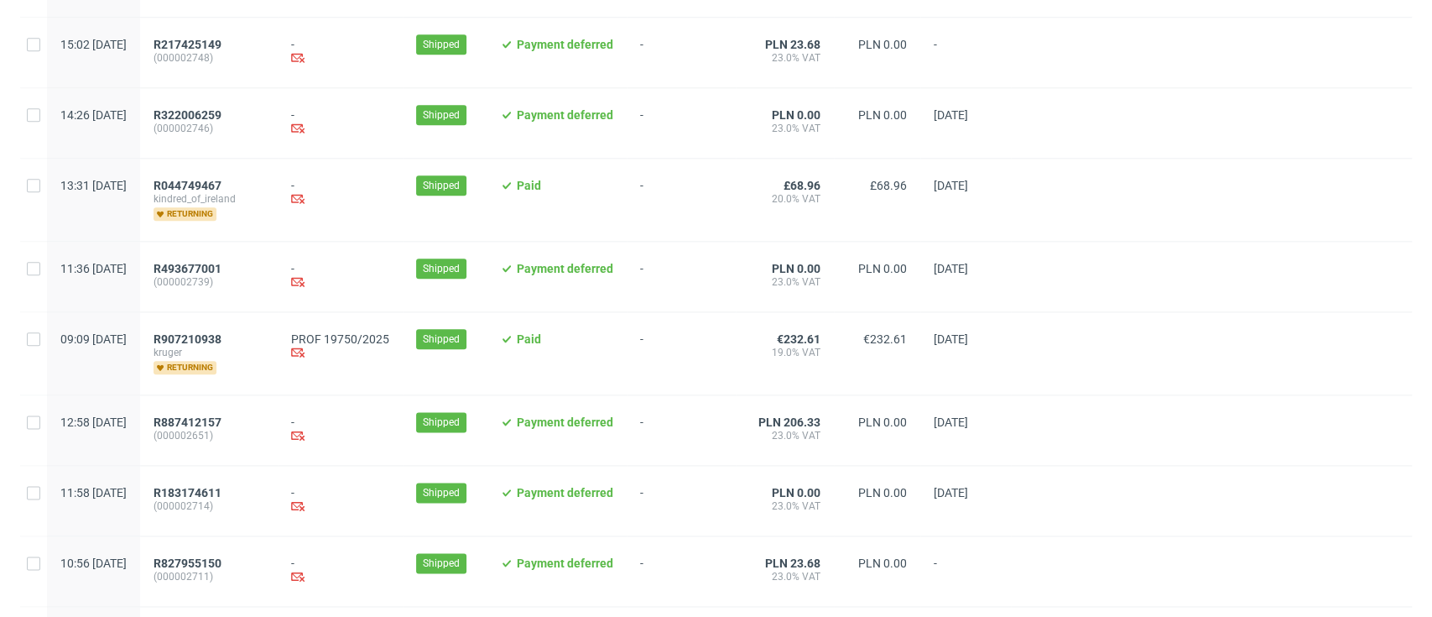
scroll to position [1454, 0]
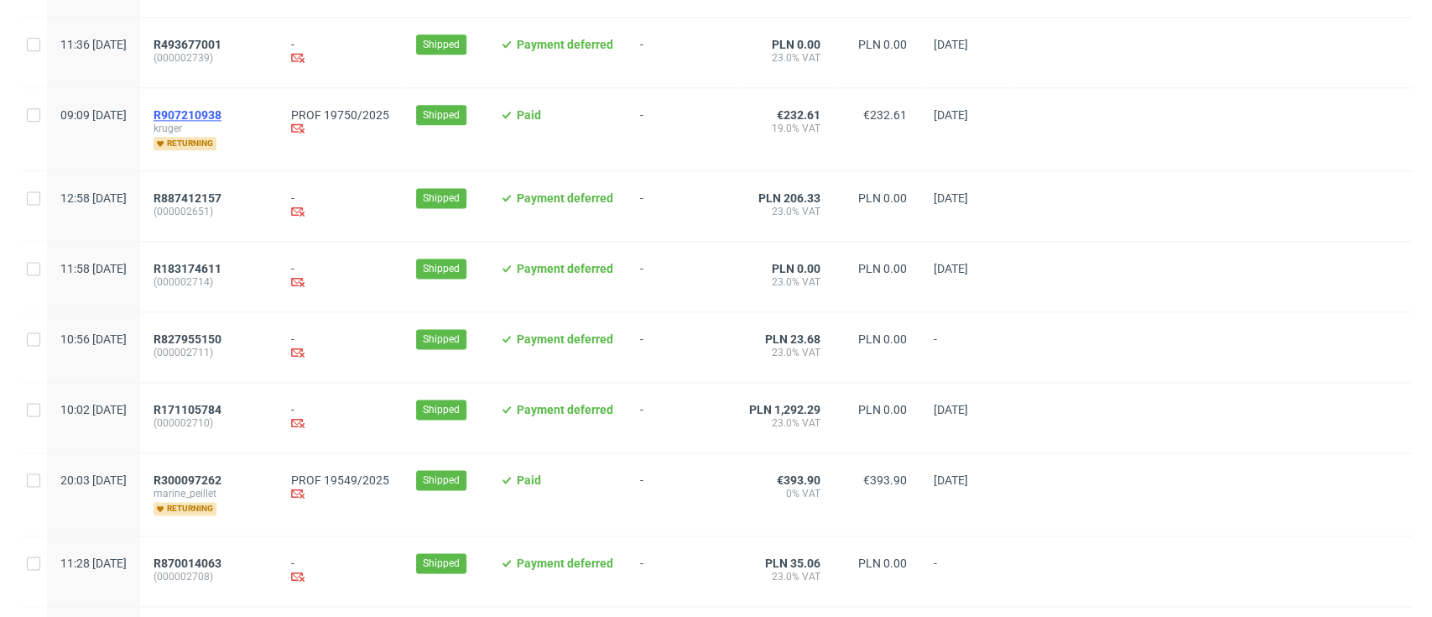
click at [221, 116] on span "R907210938" at bounding box center [188, 114] width 68 height 13
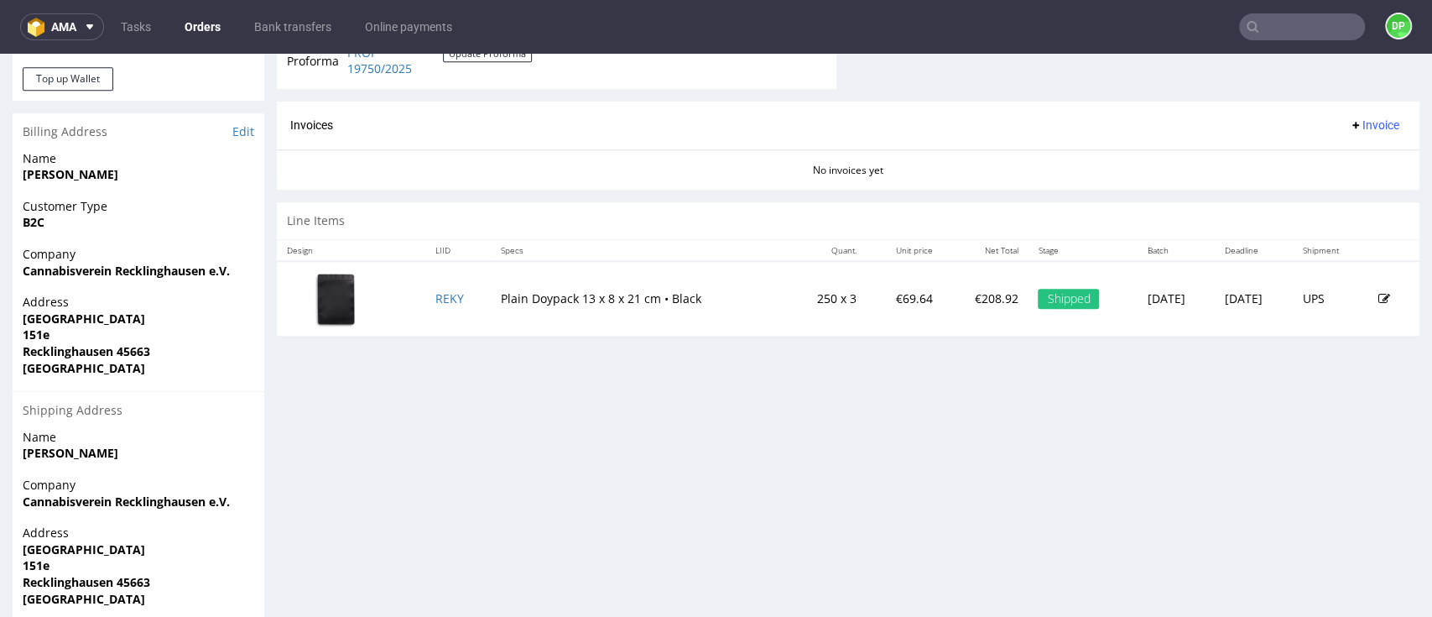
scroll to position [783, 0]
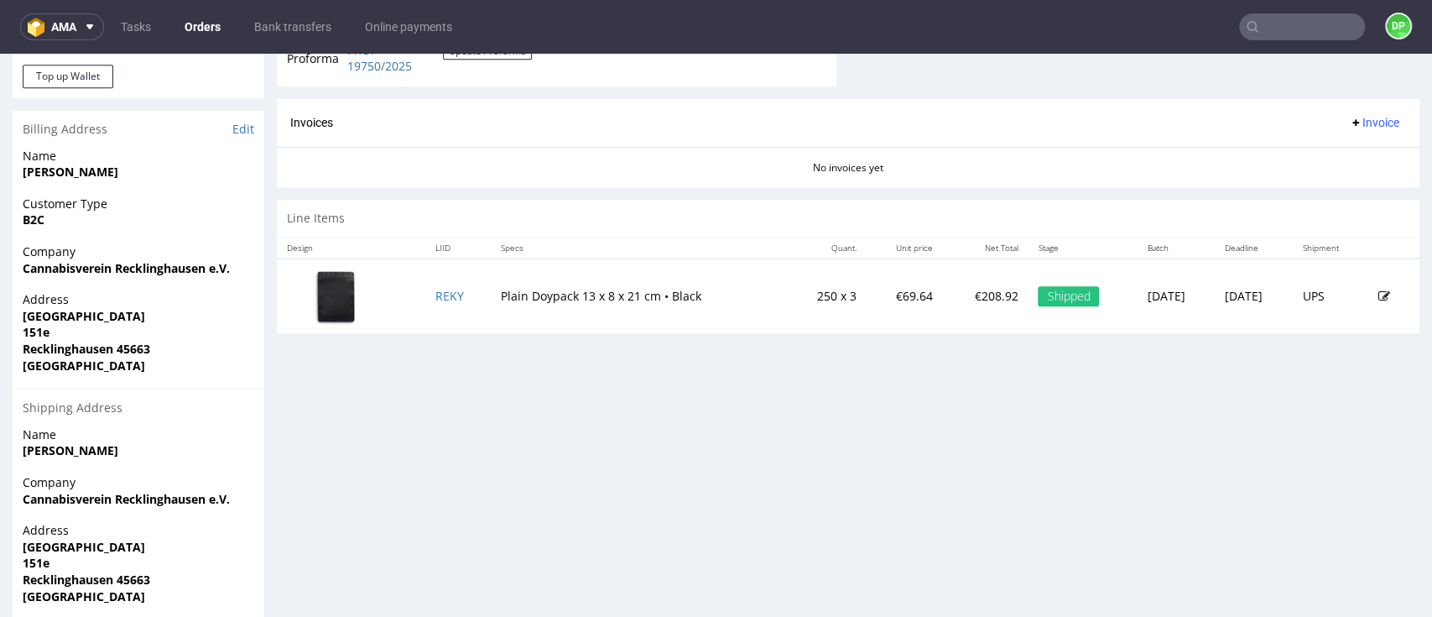
click at [1349, 124] on icon at bounding box center [1355, 122] width 13 height 13
click at [1324, 154] on span "Generate" at bounding box center [1339, 159] width 81 height 17
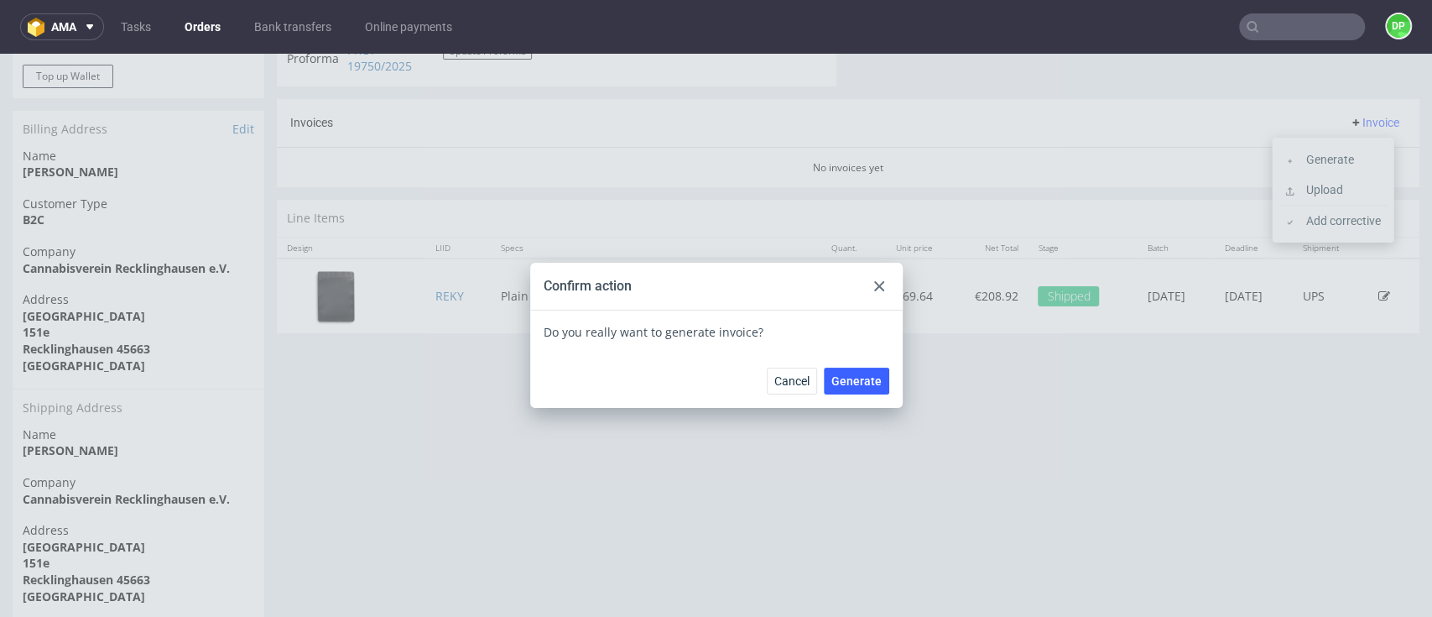
click at [869, 279] on div at bounding box center [879, 286] width 20 height 20
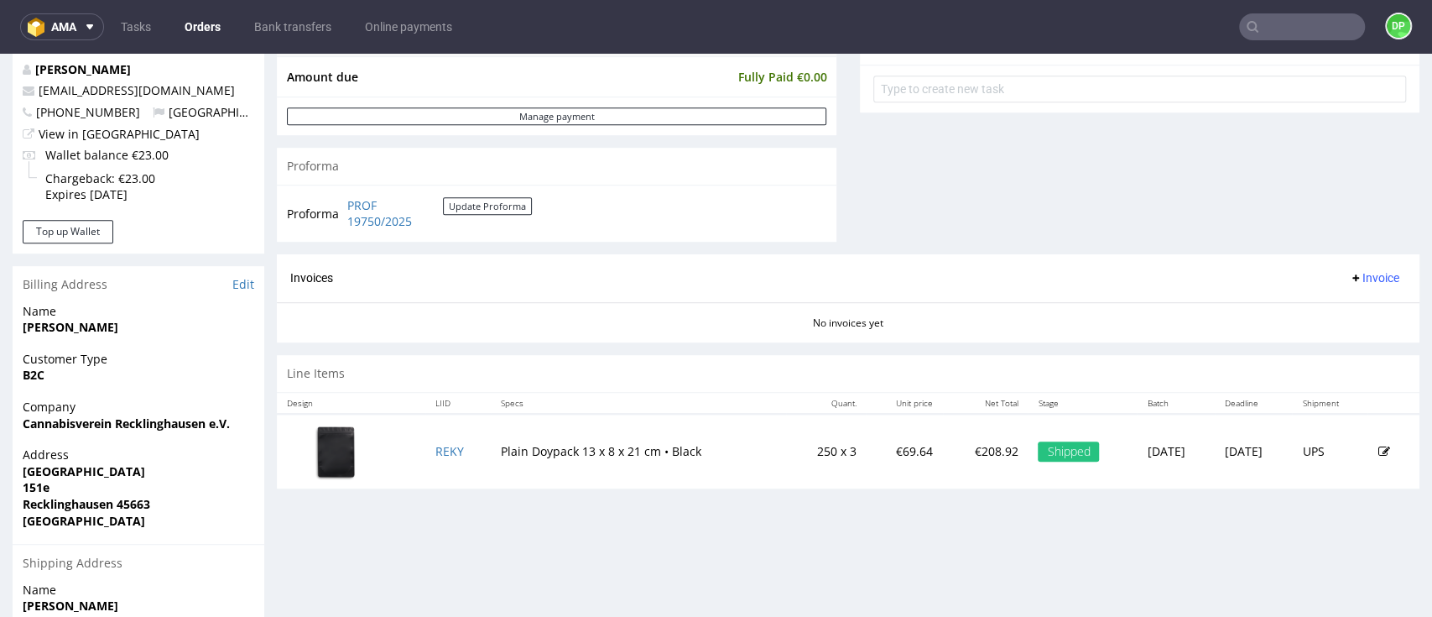
scroll to position [671, 0]
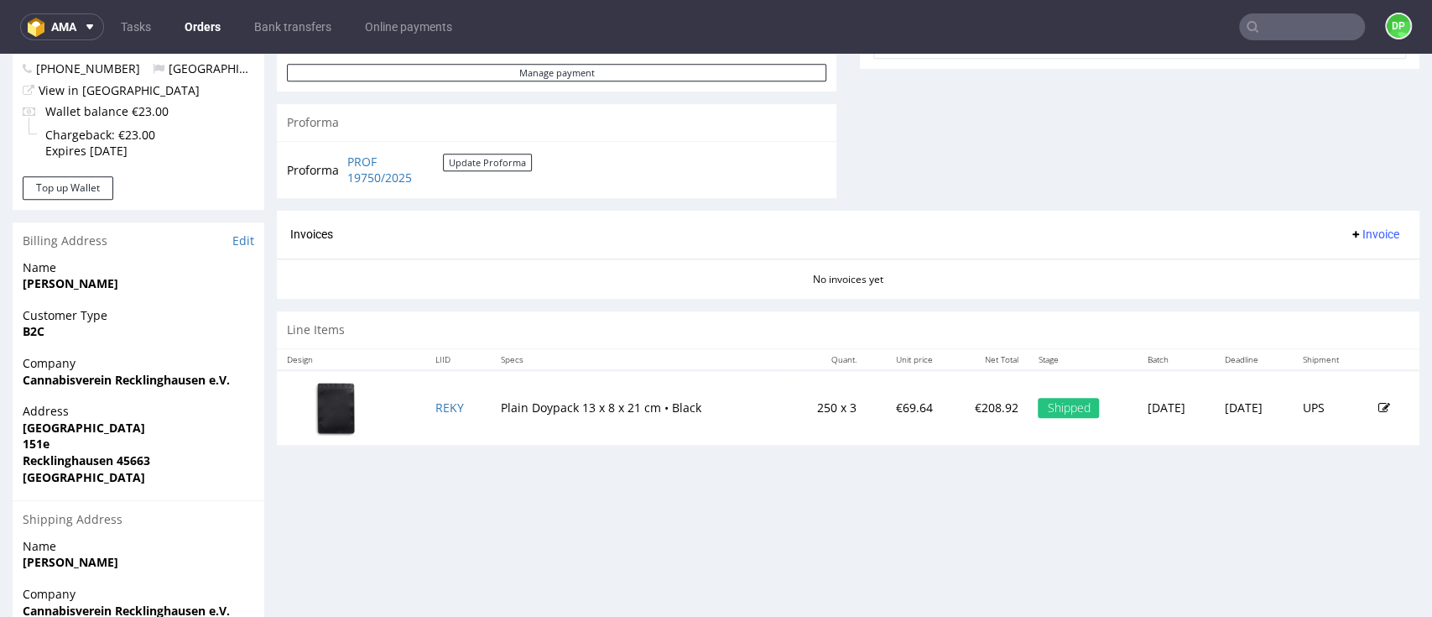
click at [1352, 236] on span "Invoice" at bounding box center [1374, 233] width 50 height 13
click at [1305, 265] on span "Generate" at bounding box center [1339, 271] width 81 height 17
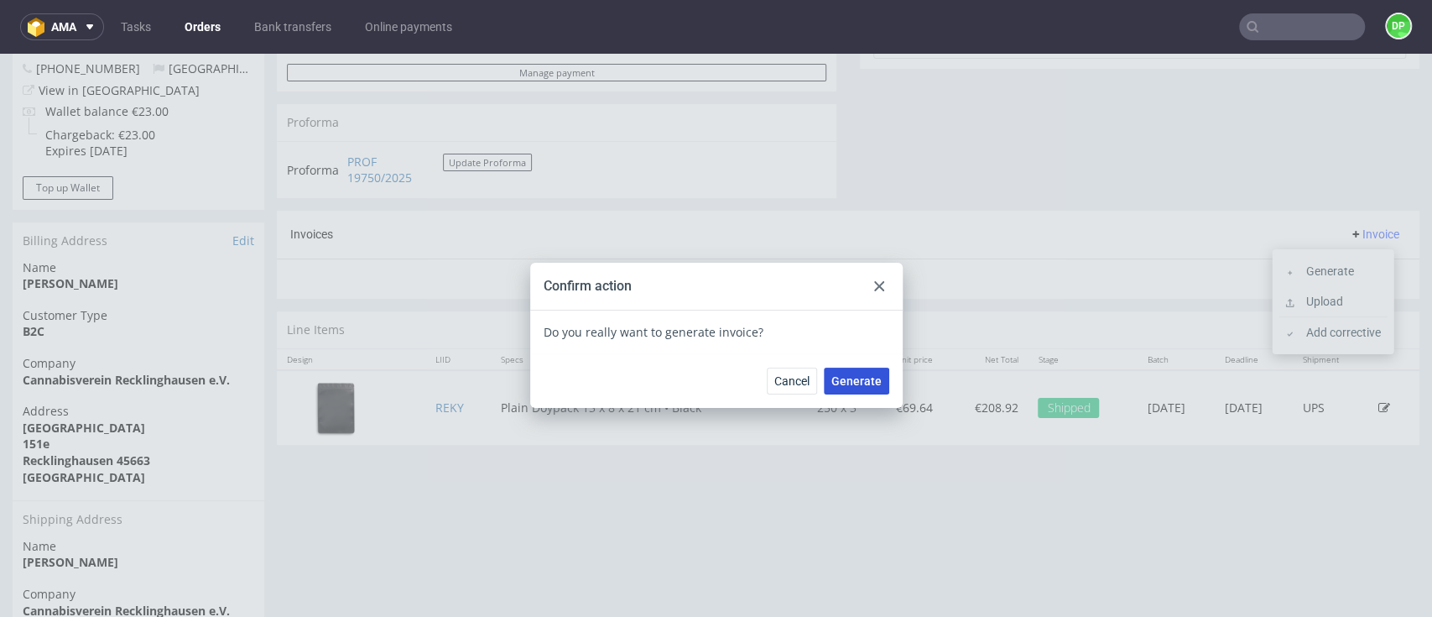
click at [848, 380] on span "Generate" at bounding box center [856, 381] width 50 height 12
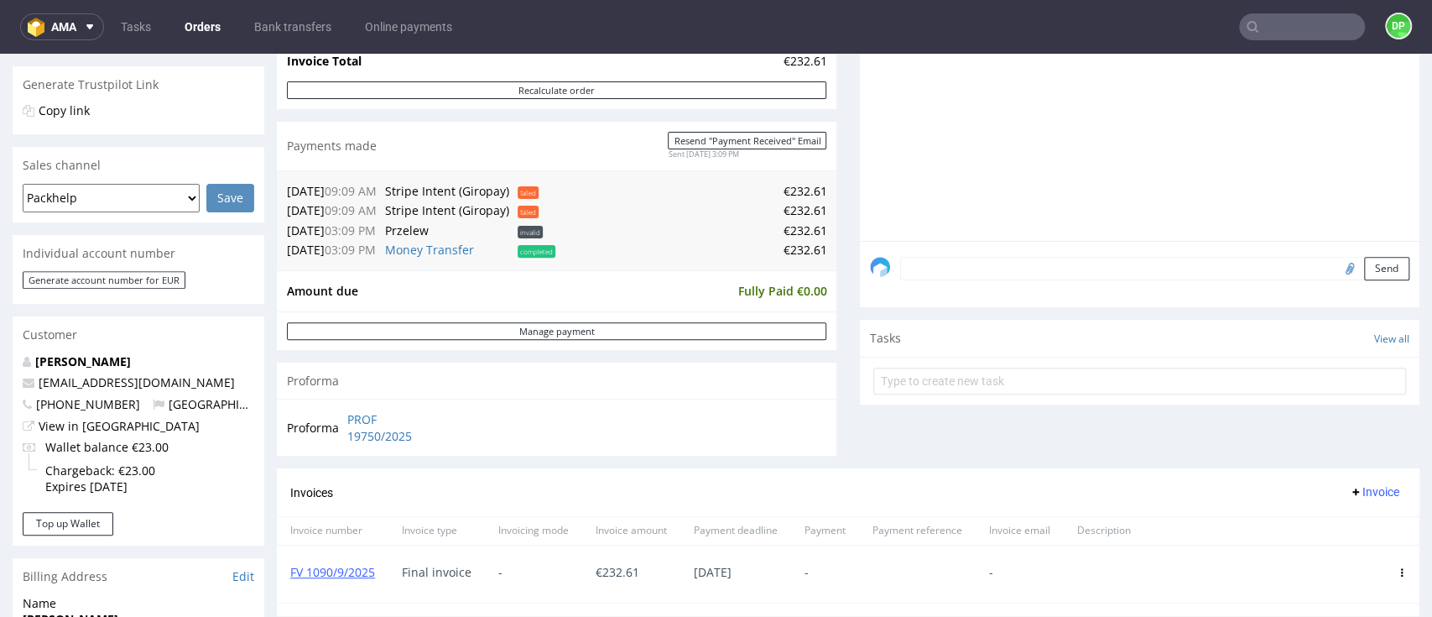
scroll to position [559, 0]
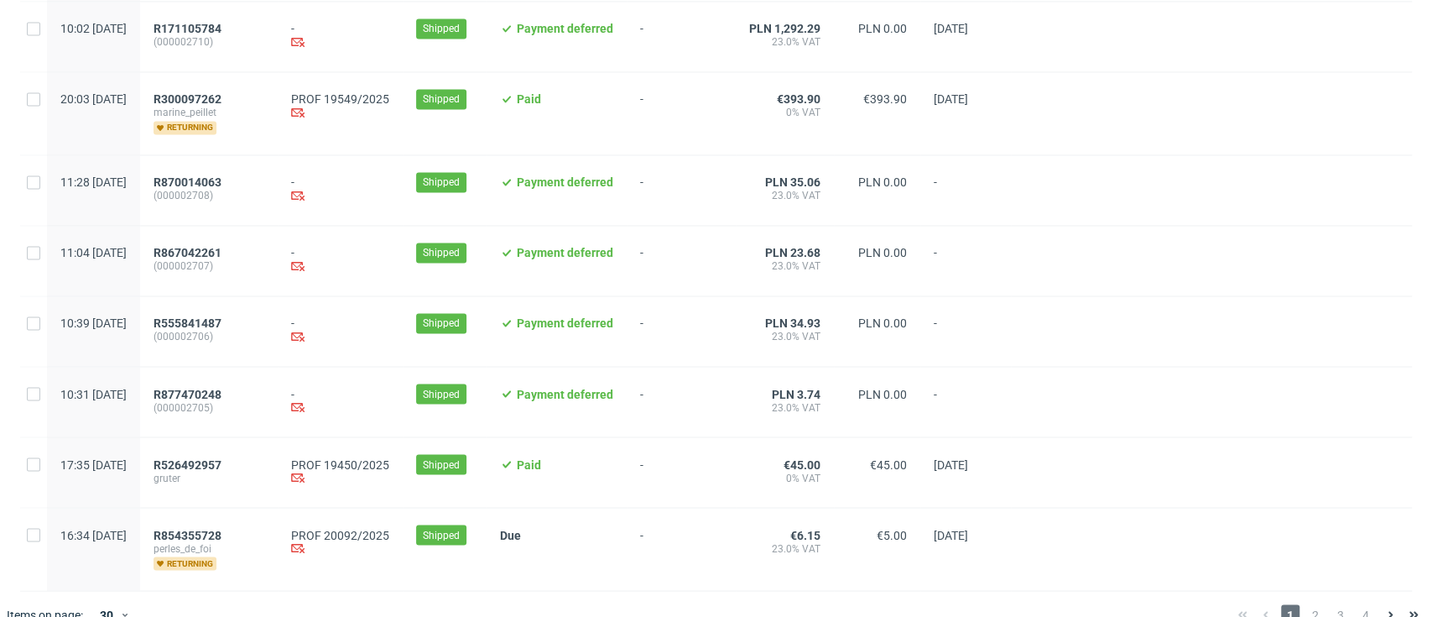
scroll to position [1787, 0]
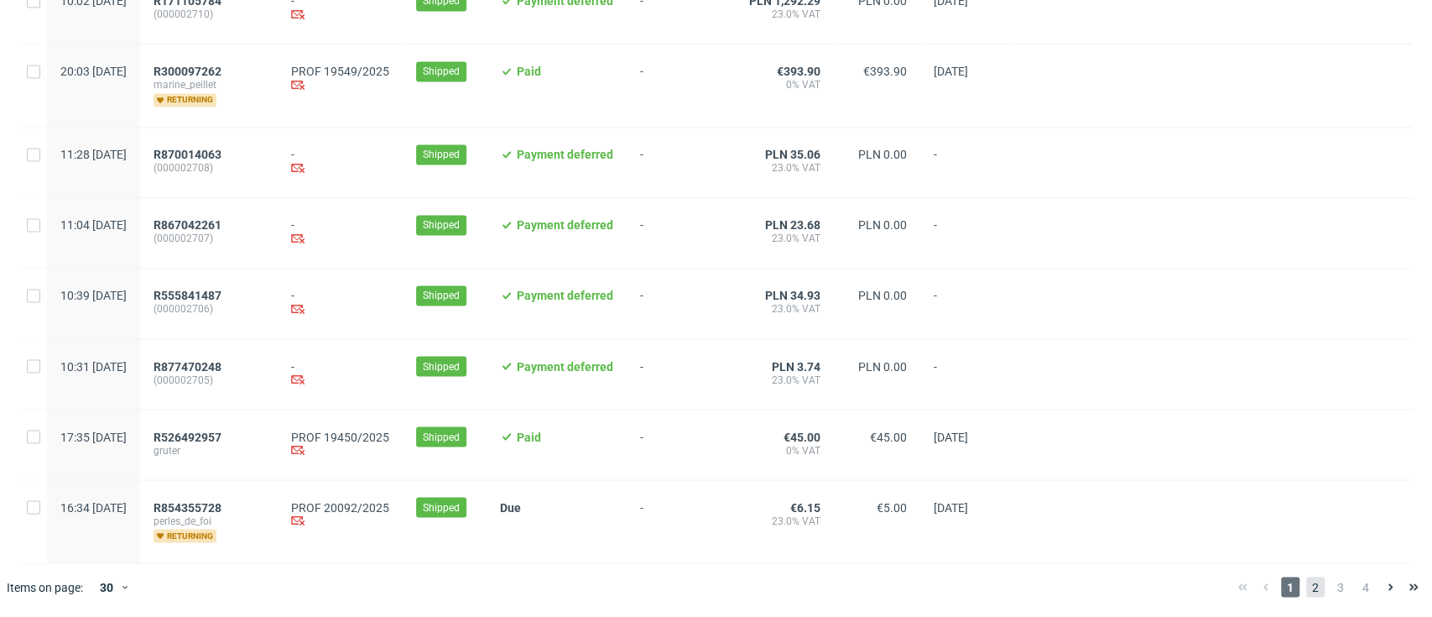
click at [1306, 585] on span "2" at bounding box center [1315, 586] width 18 height 20
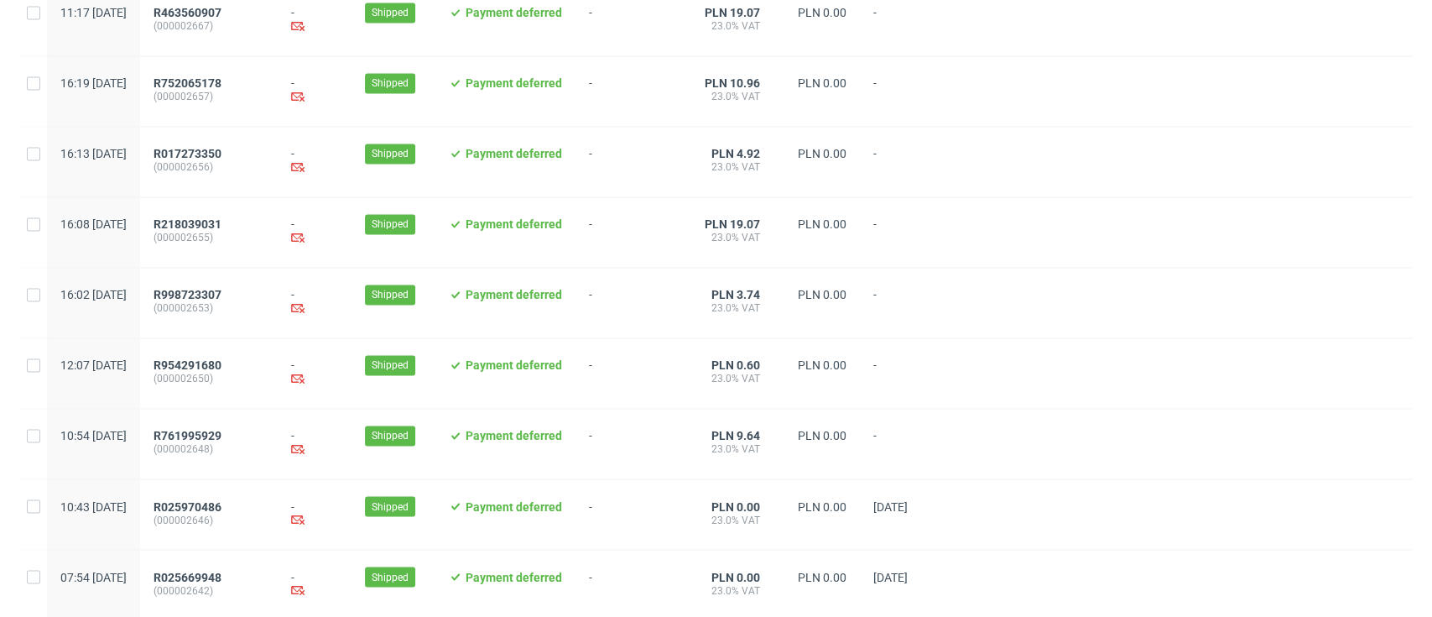
scroll to position [1752, 0]
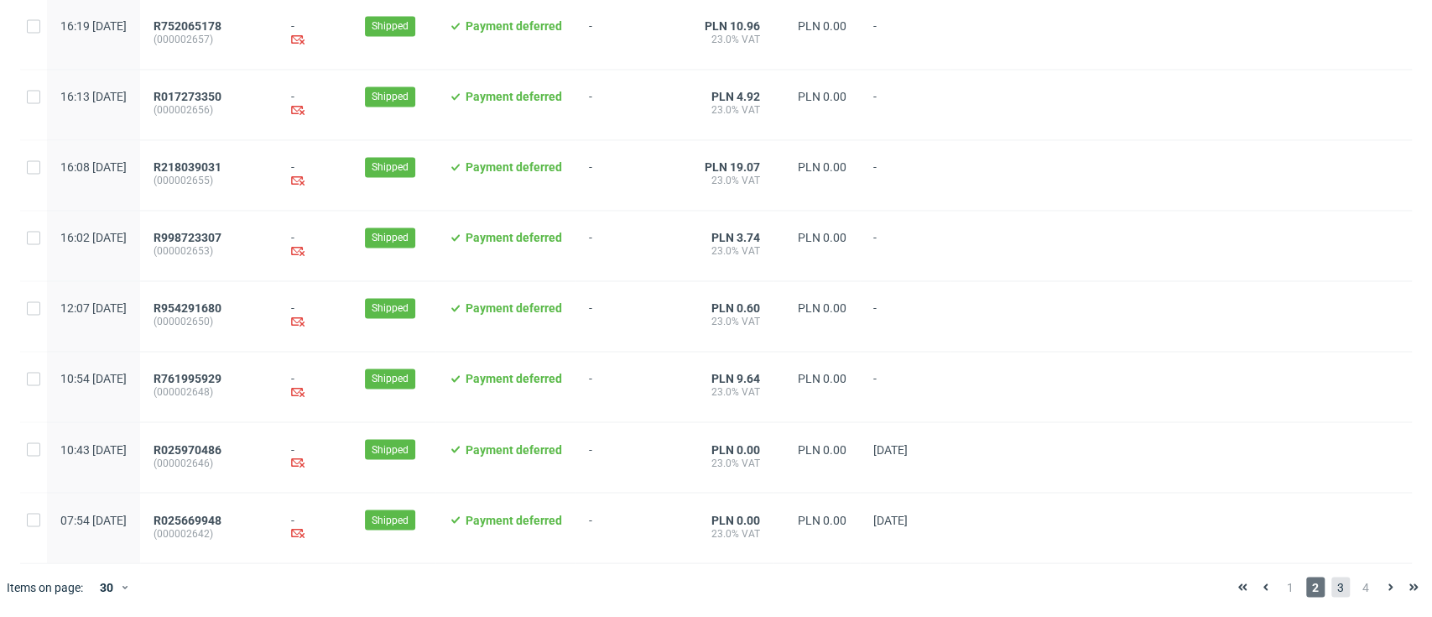
click at [1331, 581] on span "3" at bounding box center [1340, 586] width 18 height 20
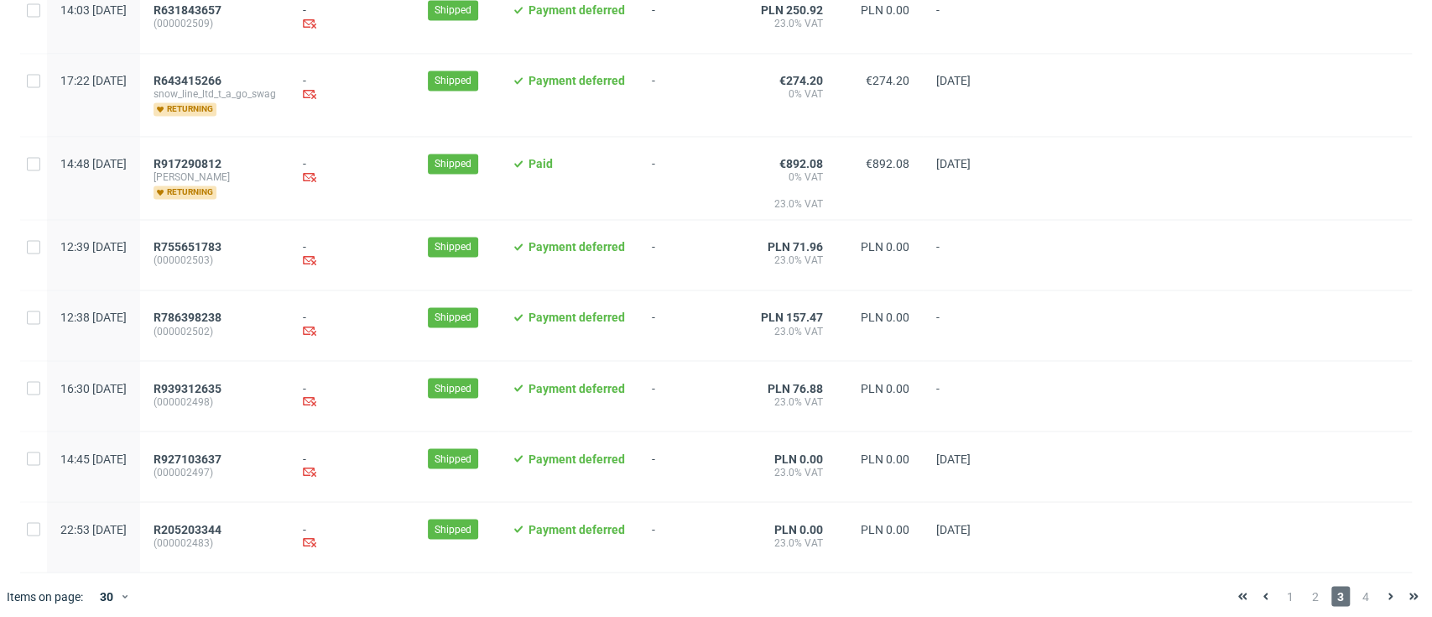
scroll to position [1832, 0]
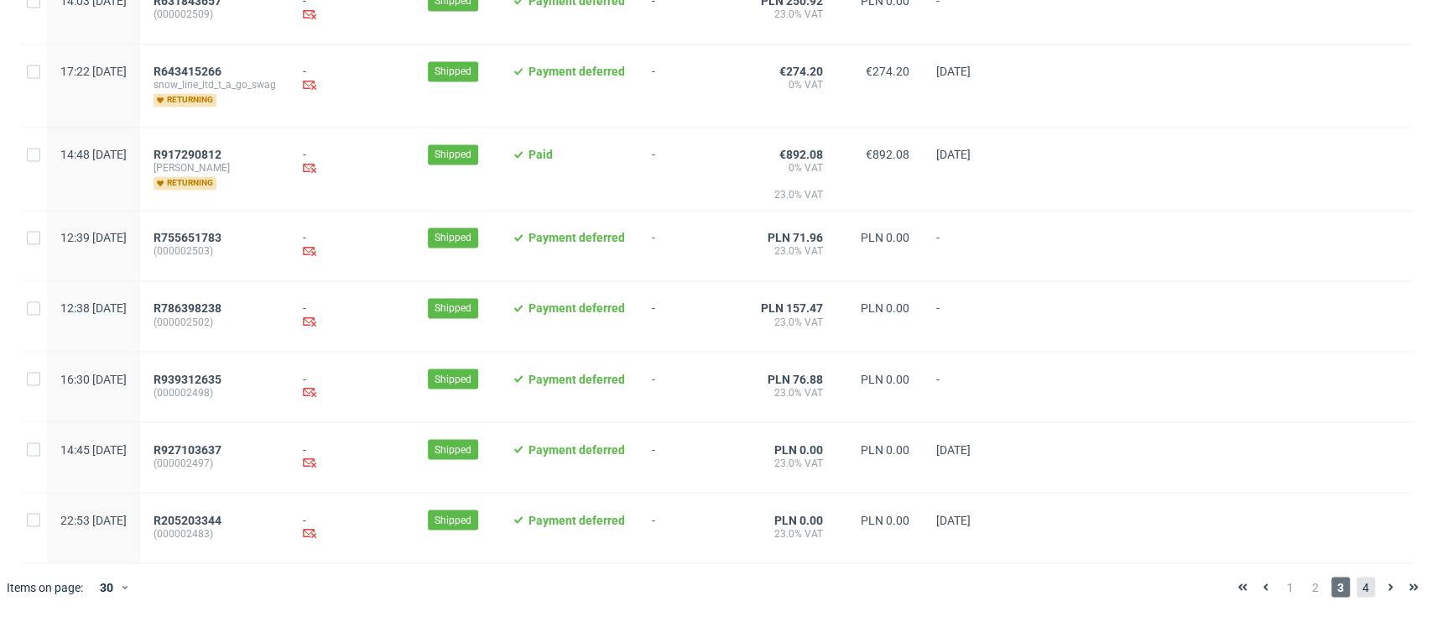
click at [1357, 578] on span "4" at bounding box center [1366, 586] width 18 height 20
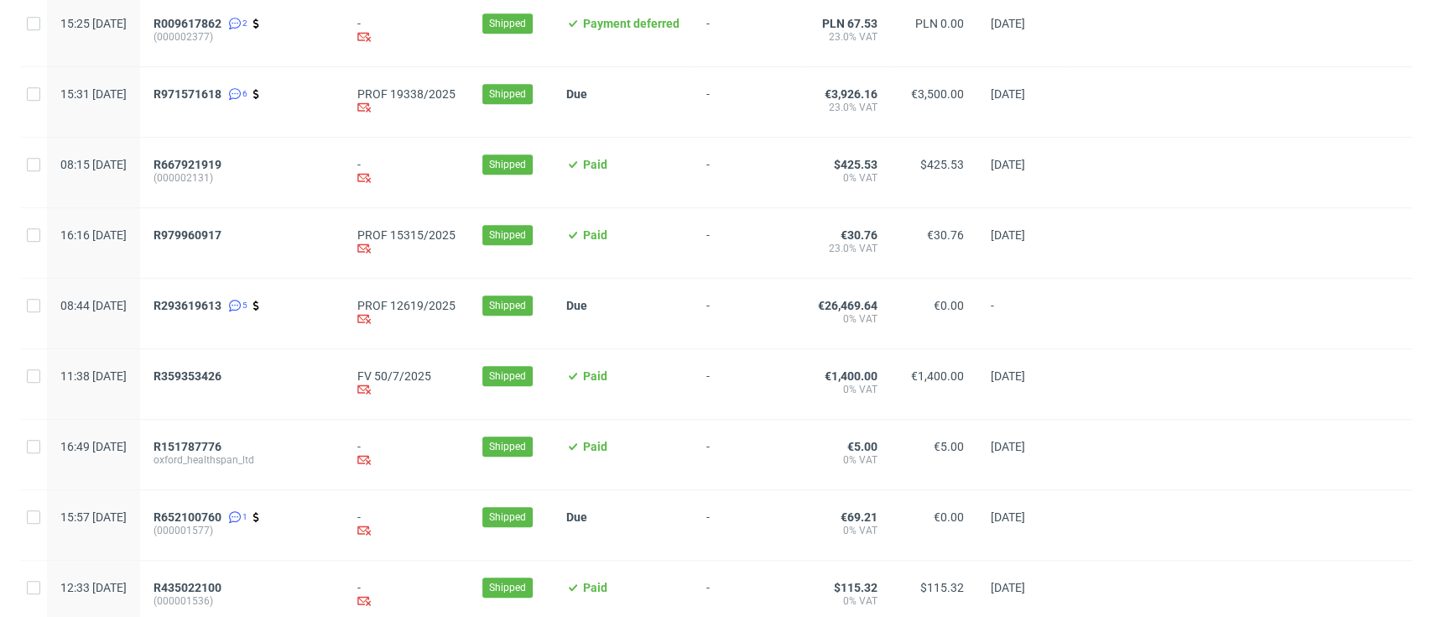
scroll to position [894, 0]
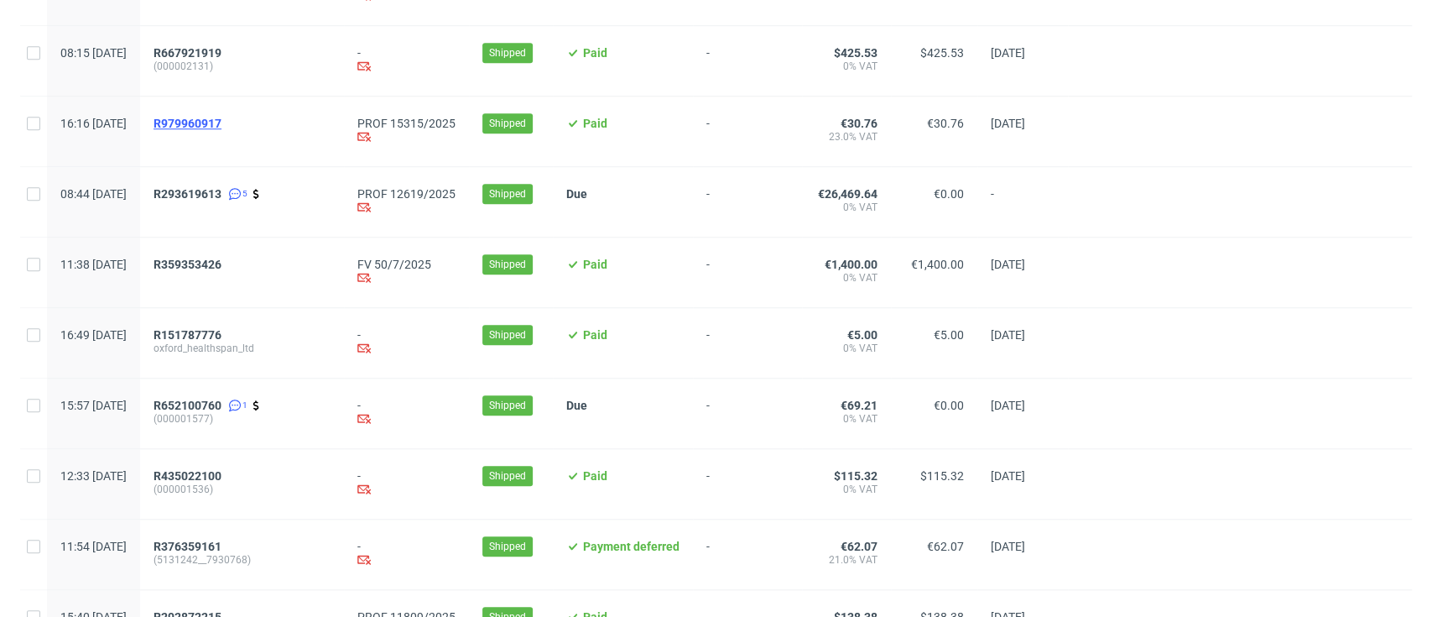
click at [221, 122] on span "R979960917" at bounding box center [188, 123] width 68 height 13
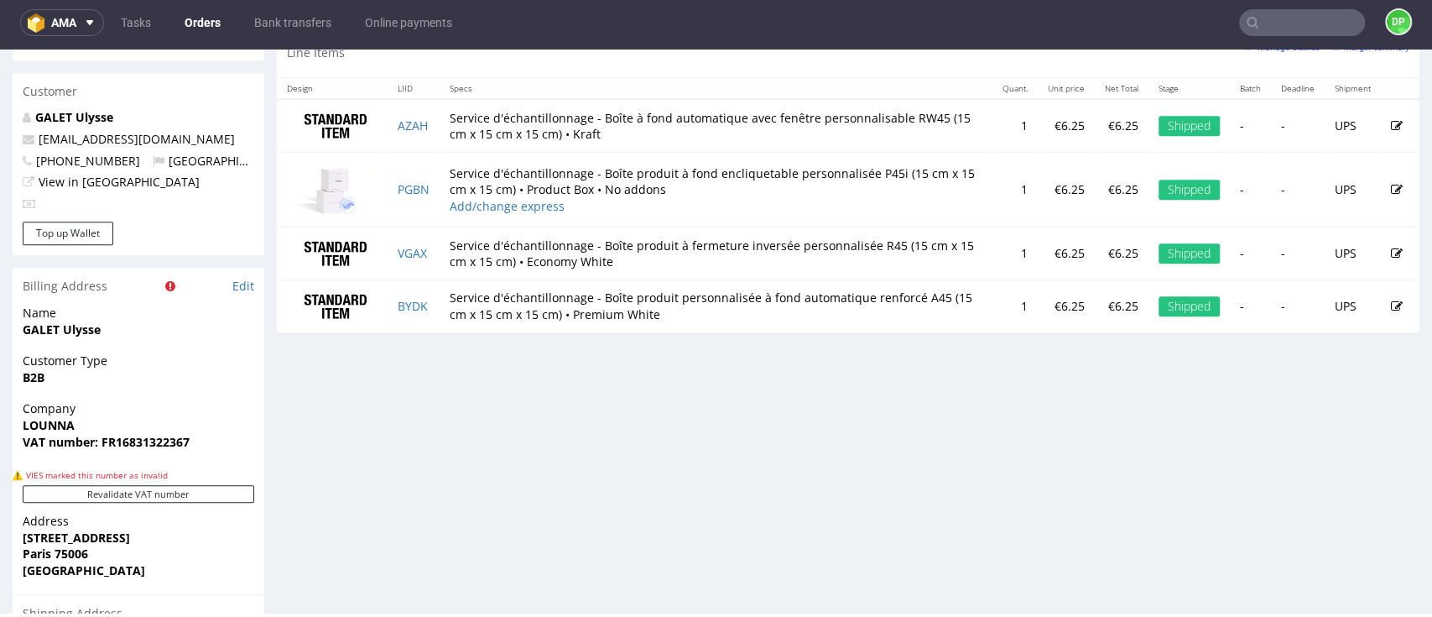
scroll to position [1007, 0]
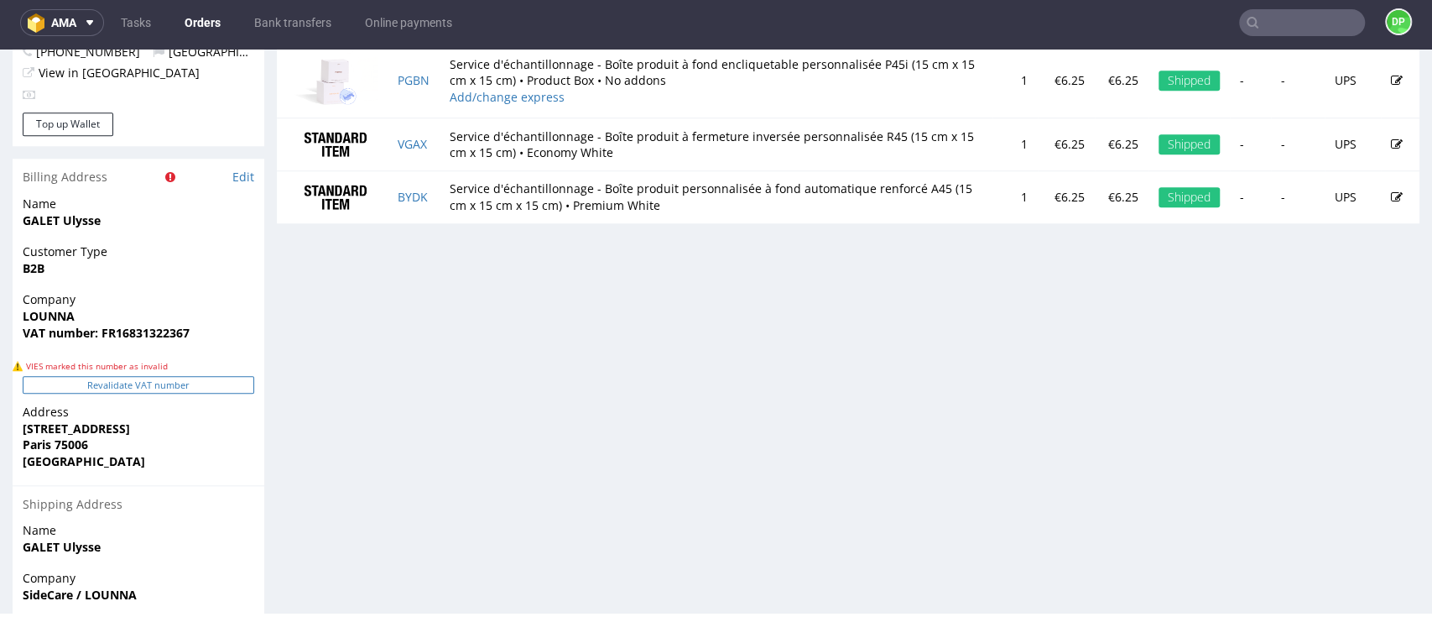
click at [84, 388] on button "Revalidate VAT number" at bounding box center [139, 385] width 232 height 18
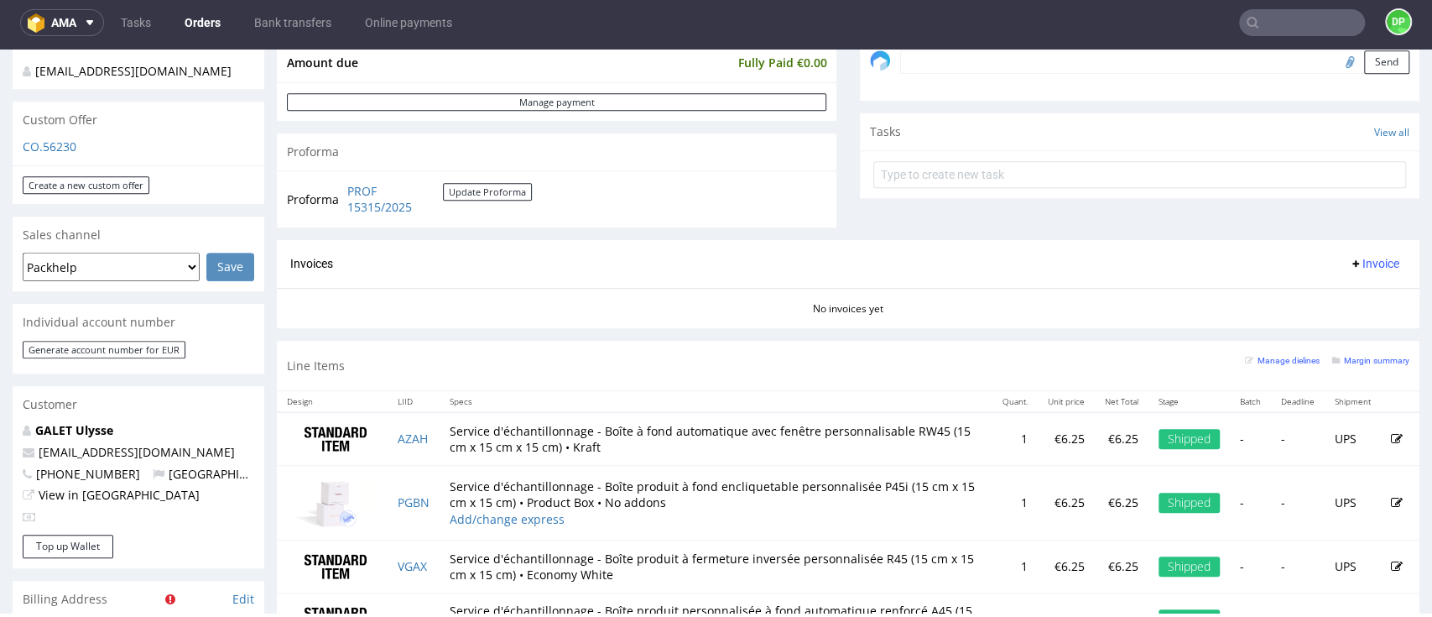
scroll to position [920, 0]
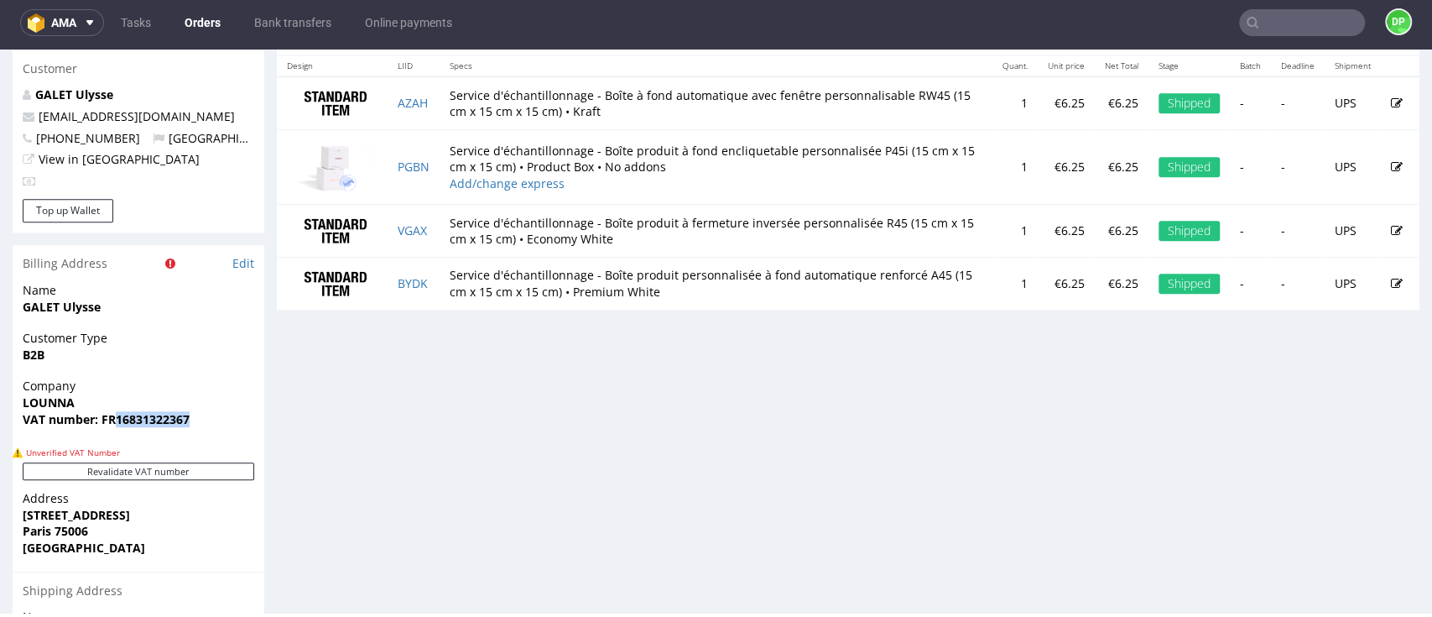
drag, startPoint x: 202, startPoint y: 430, endPoint x: 118, endPoint y: 436, distance: 84.2
click at [118, 436] on div "Company LOUNNA VAT number: FR16831322367" at bounding box center [139, 410] width 252 height 65
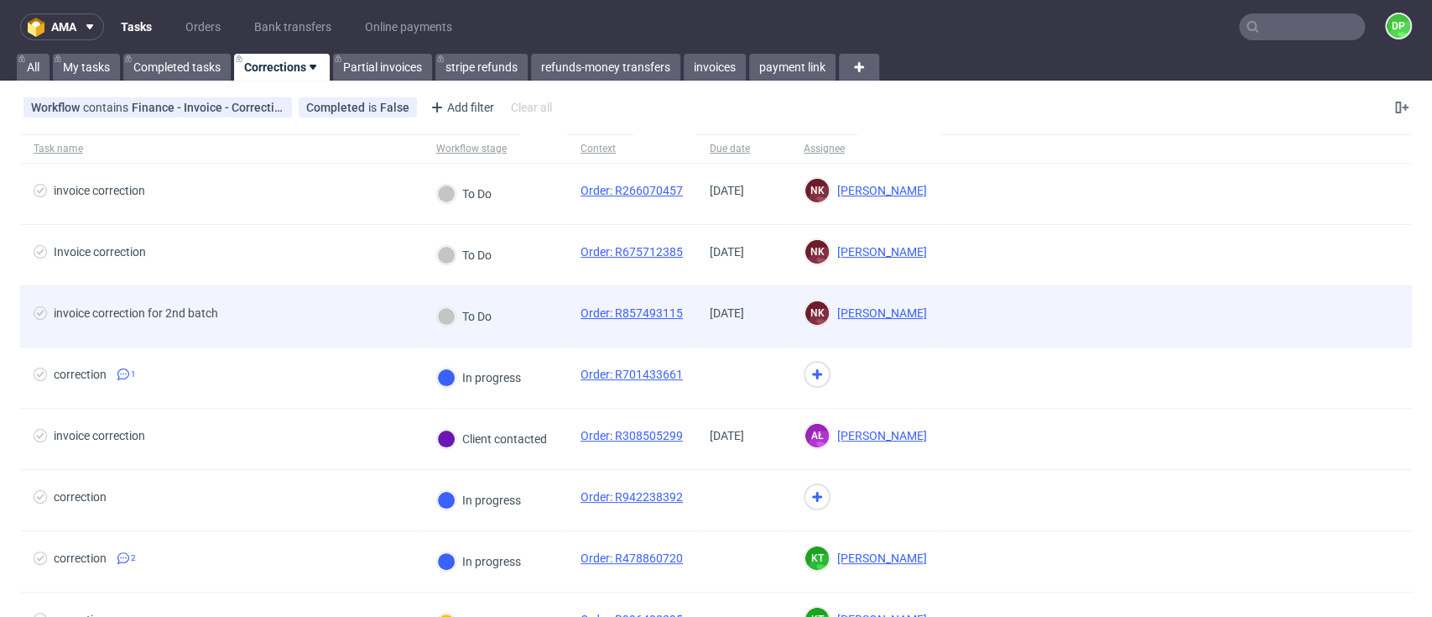
scroll to position [112, 0]
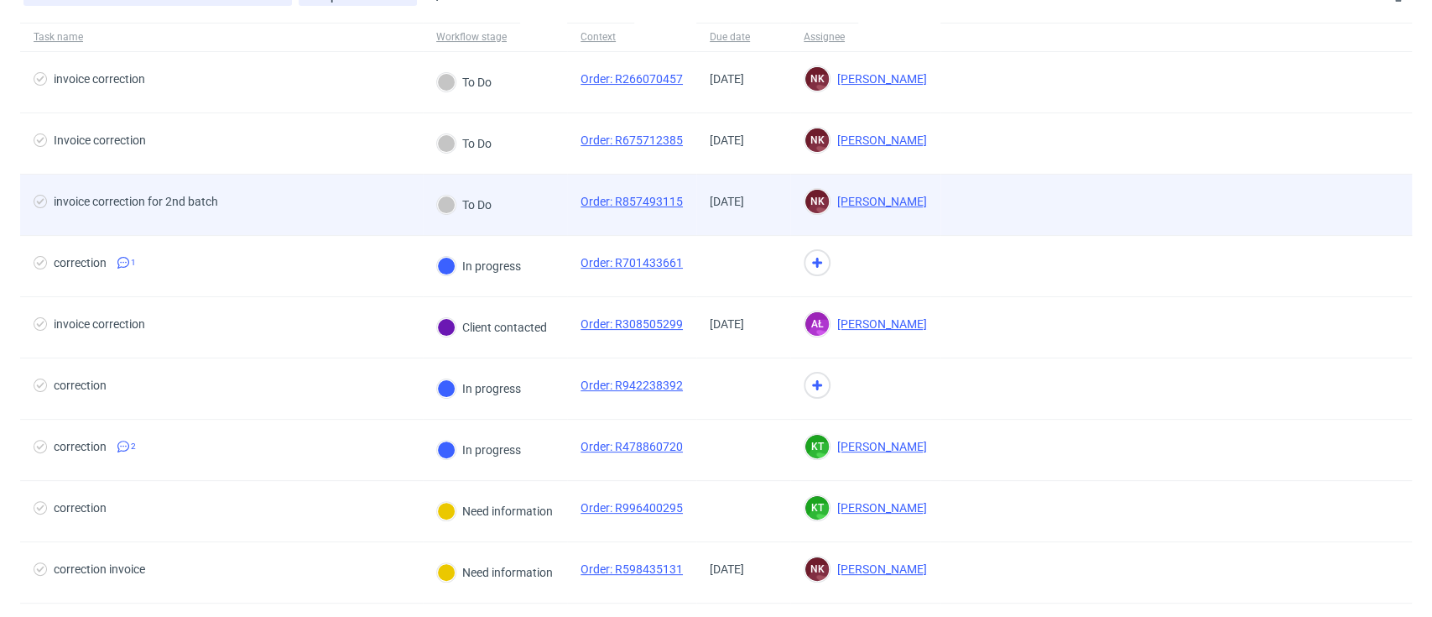
click at [271, 195] on span "invoice correction for 2nd batch" at bounding box center [222, 205] width 376 height 20
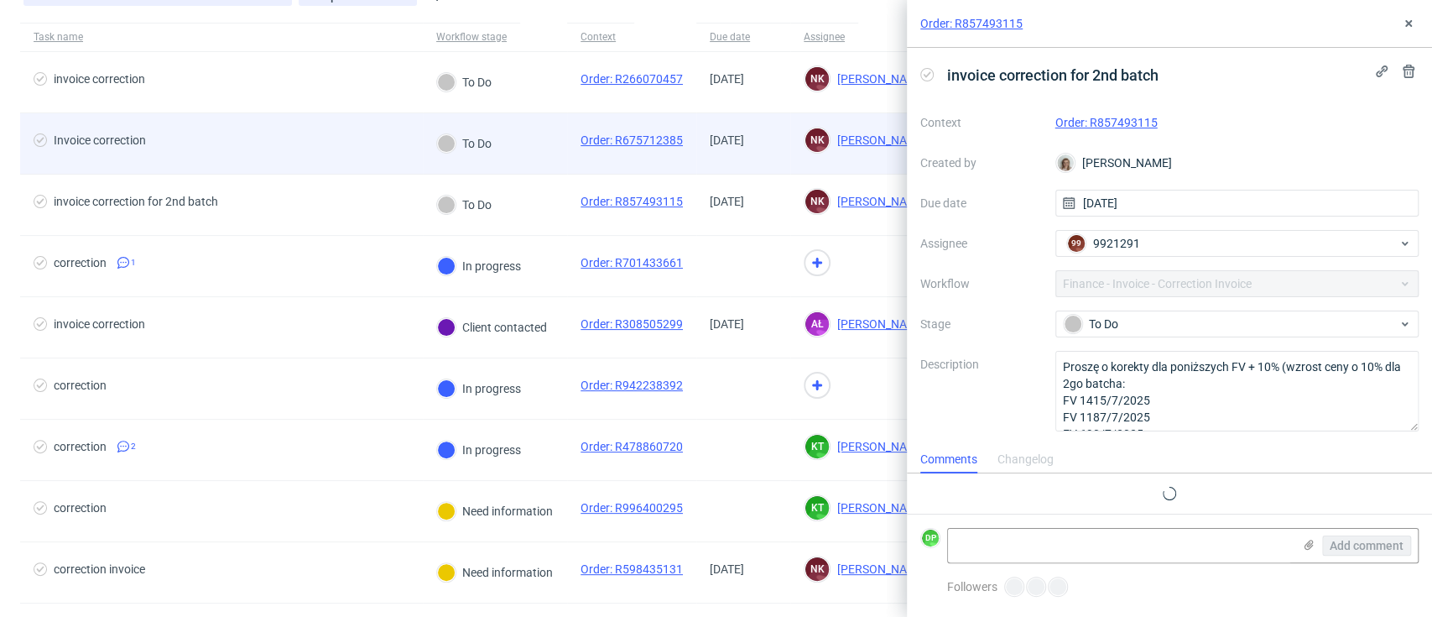
scroll to position [13, 0]
click at [268, 148] on span "Invoice correction" at bounding box center [222, 143] width 376 height 20
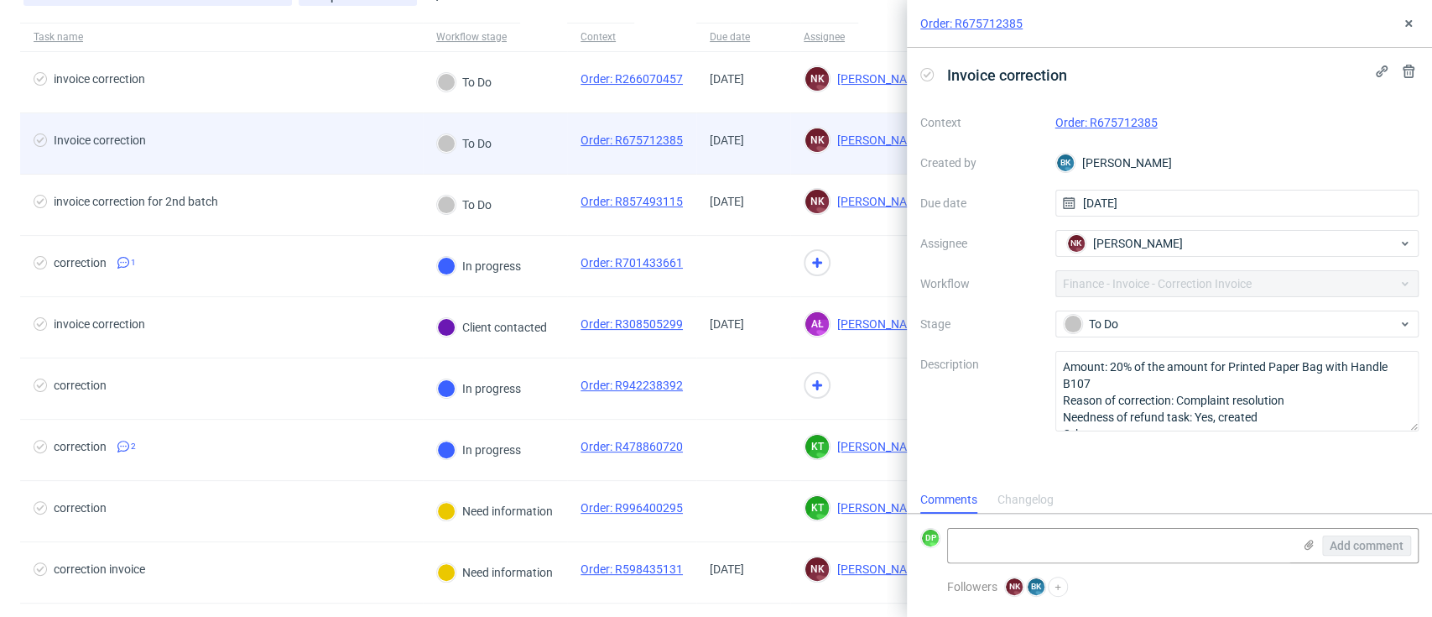
scroll to position [13, 0]
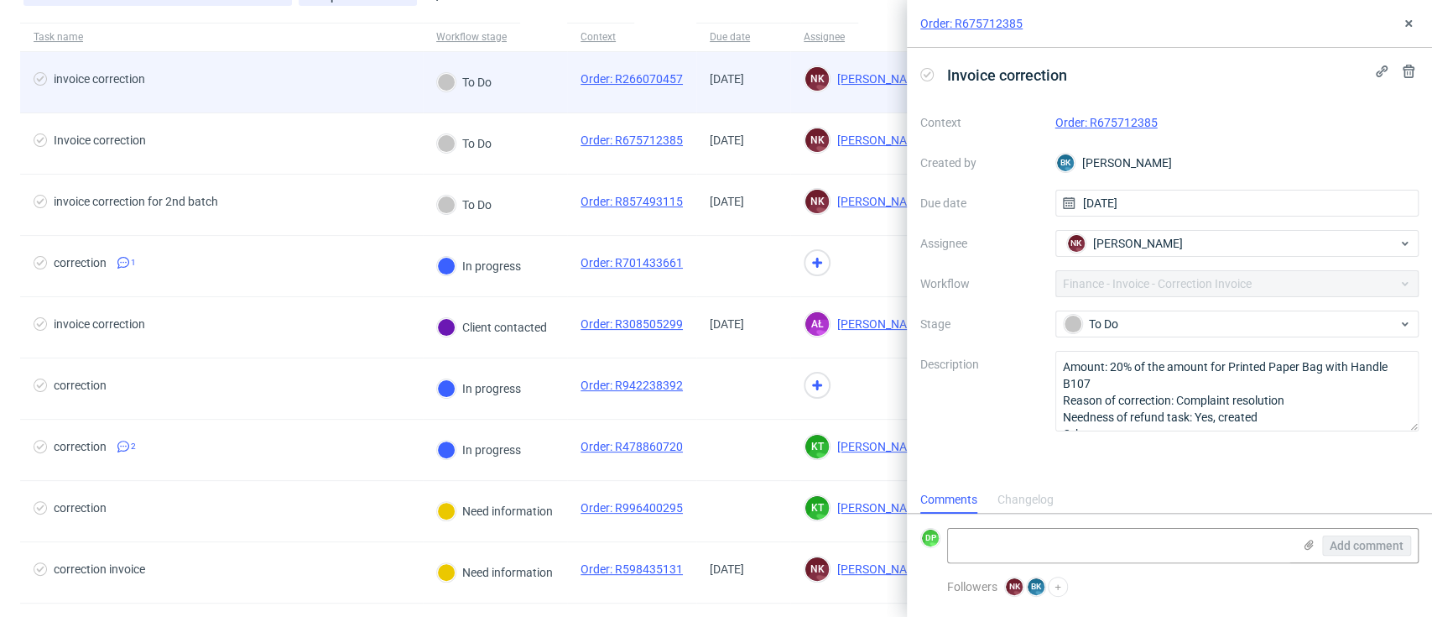
click at [304, 82] on span "invoice correction" at bounding box center [222, 82] width 376 height 20
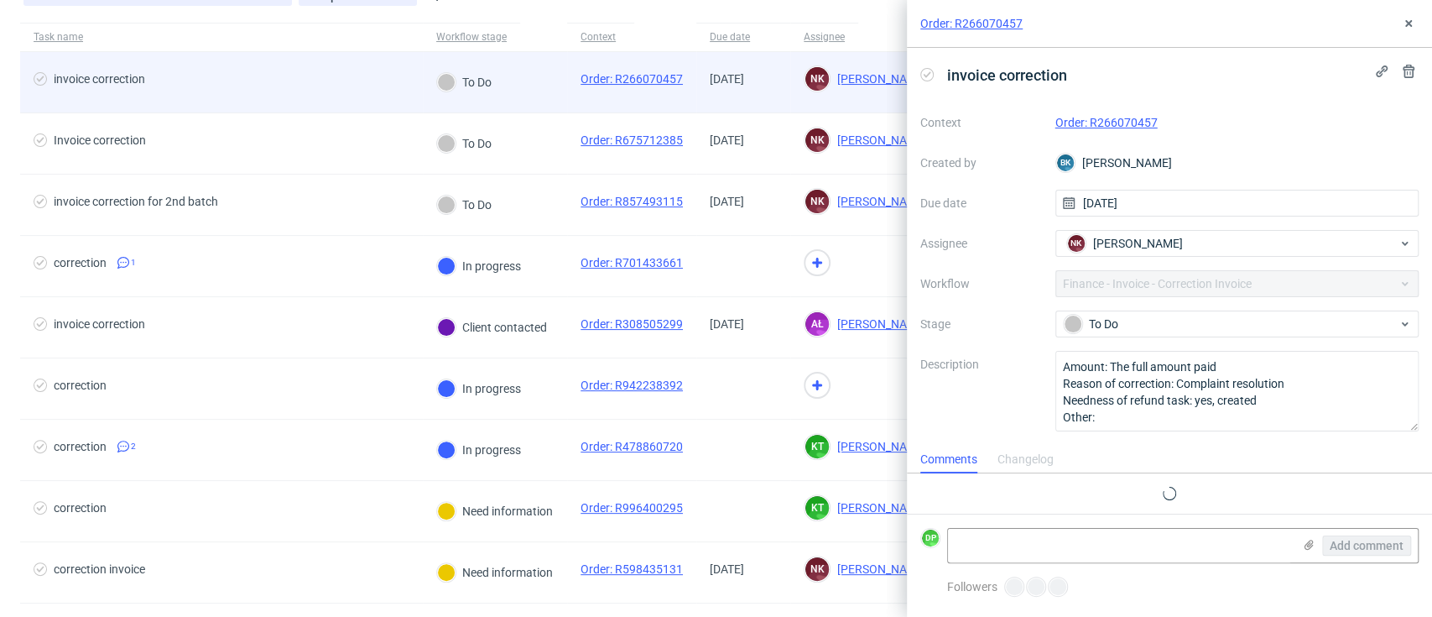
scroll to position [13, 0]
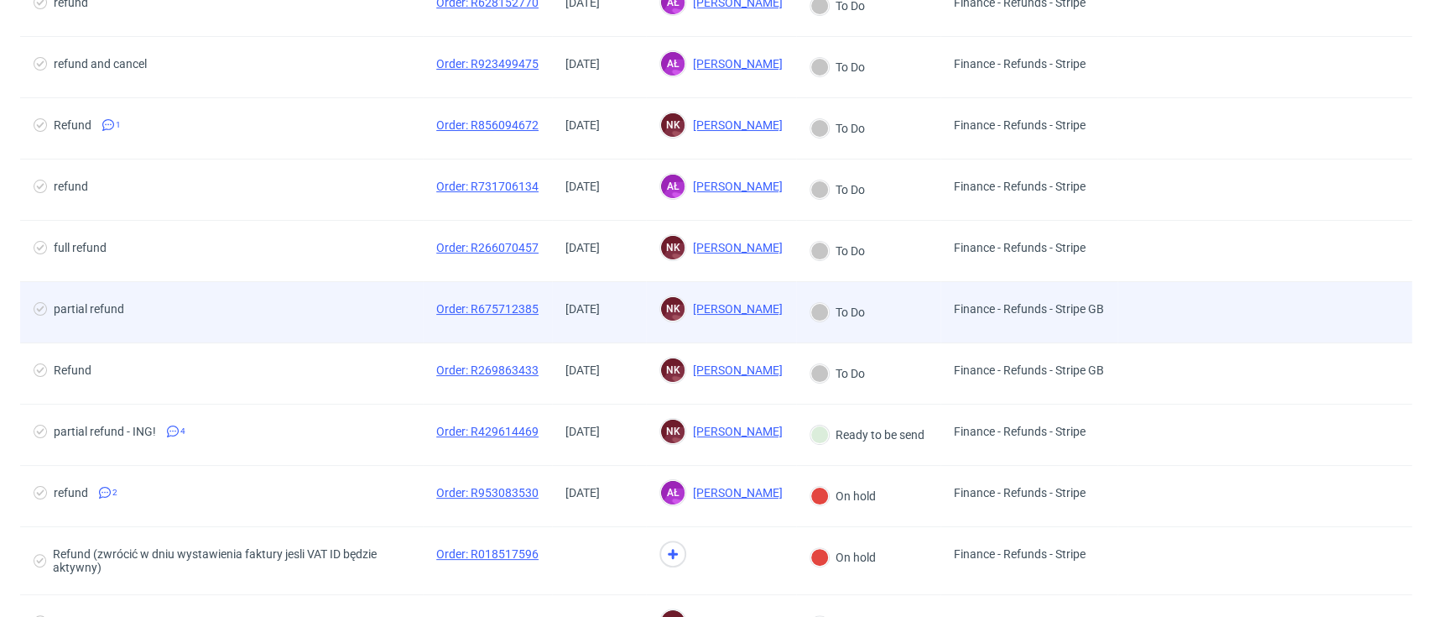
scroll to position [223, 0]
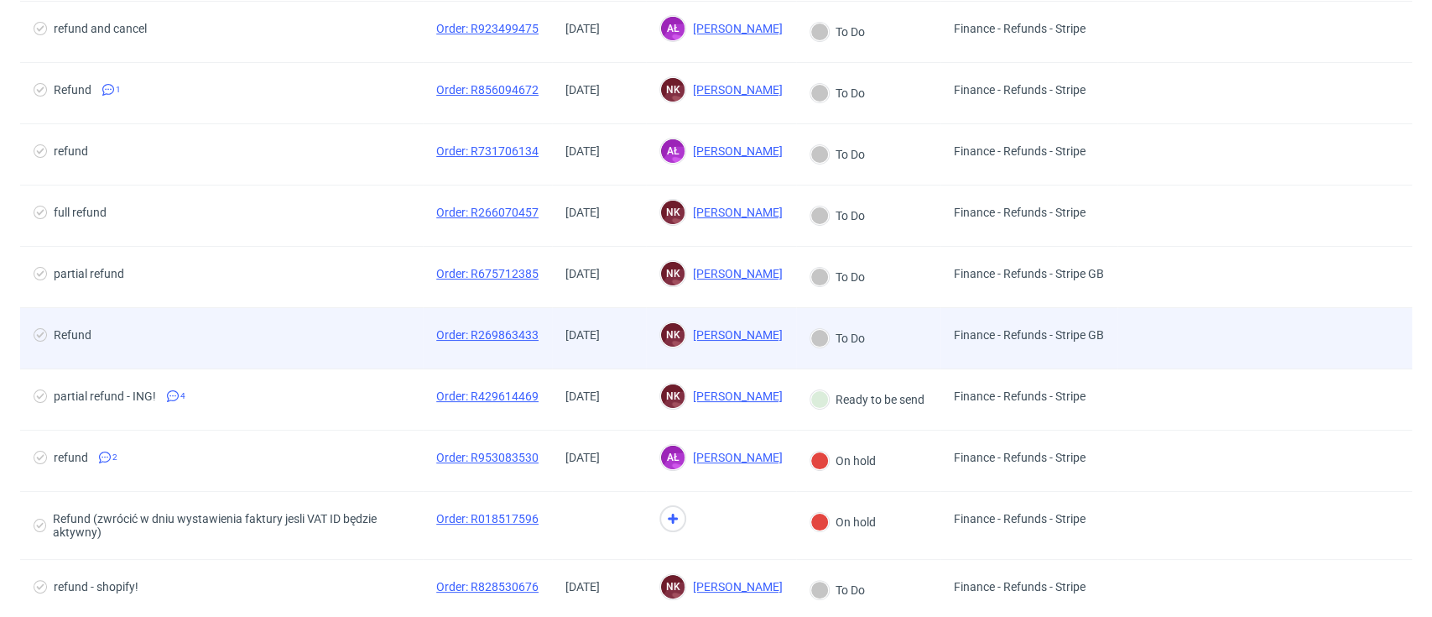
click at [303, 343] on span "Refund" at bounding box center [222, 338] width 376 height 20
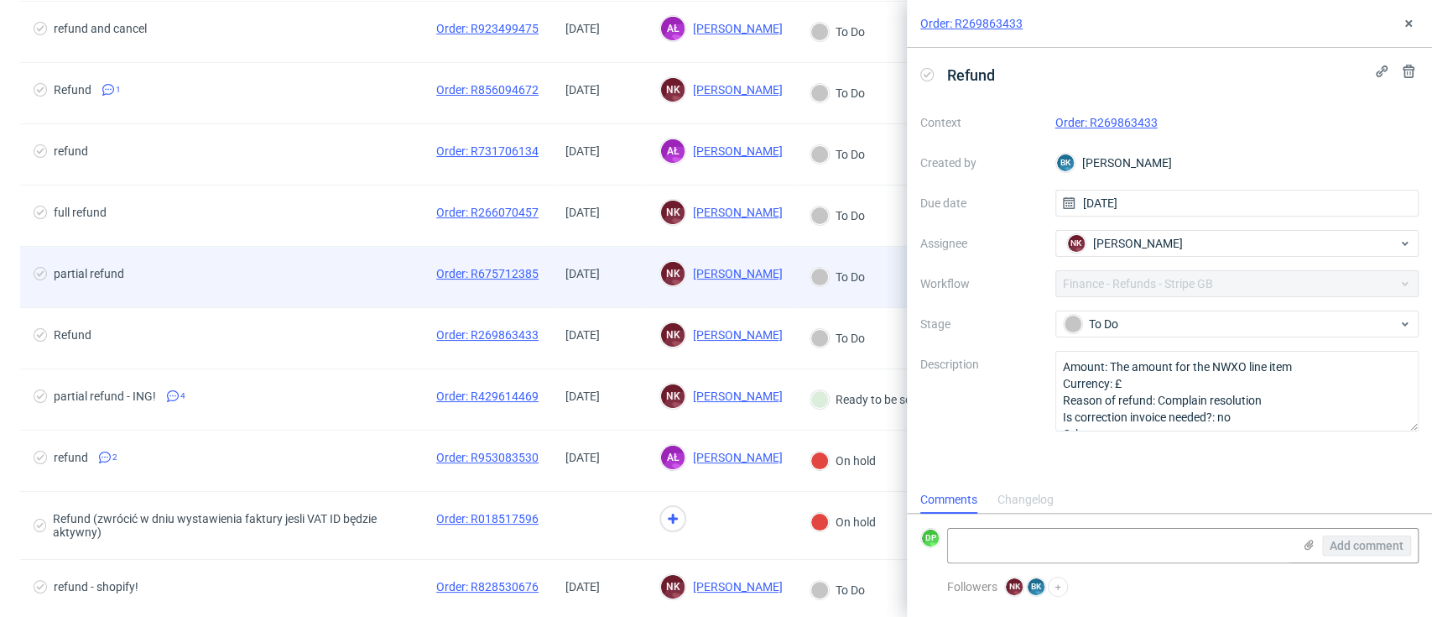
scroll to position [13, 0]
click at [306, 287] on div "partial refund" at bounding box center [221, 277] width 403 height 60
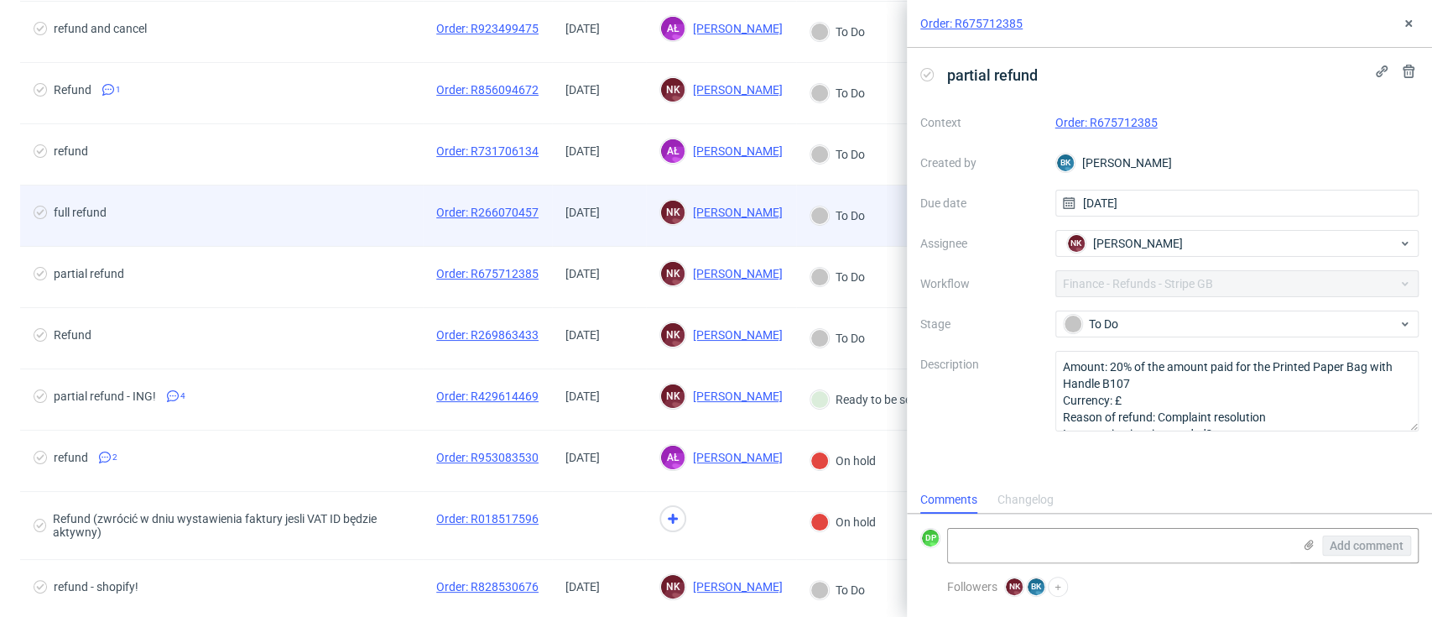
click at [320, 225] on div "full refund" at bounding box center [221, 215] width 403 height 60
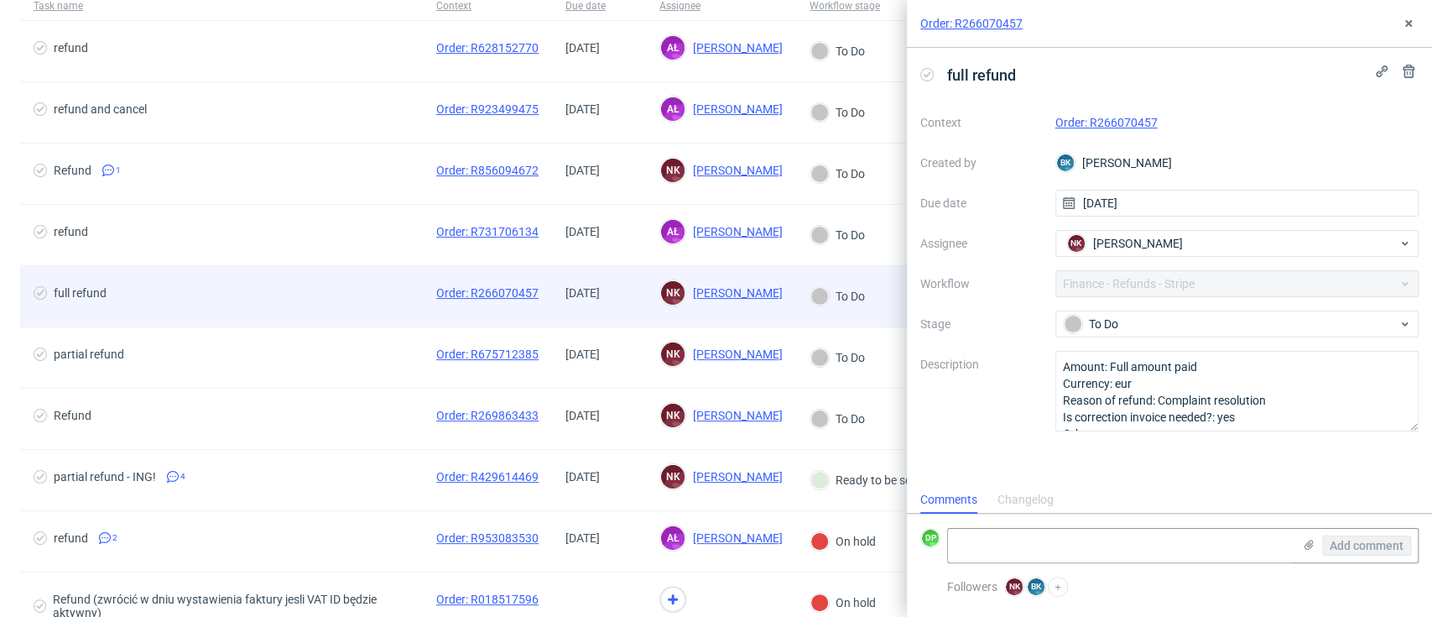
scroll to position [112, 0]
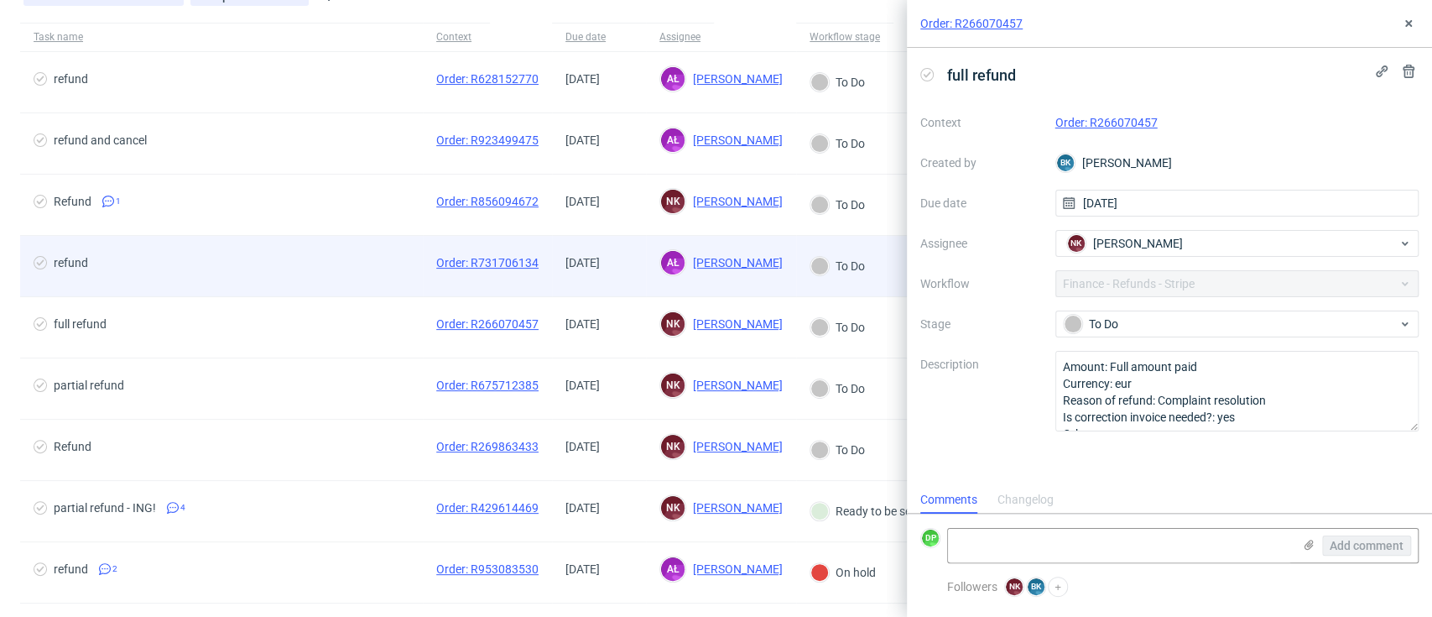
click at [314, 258] on span "refund" at bounding box center [222, 266] width 376 height 20
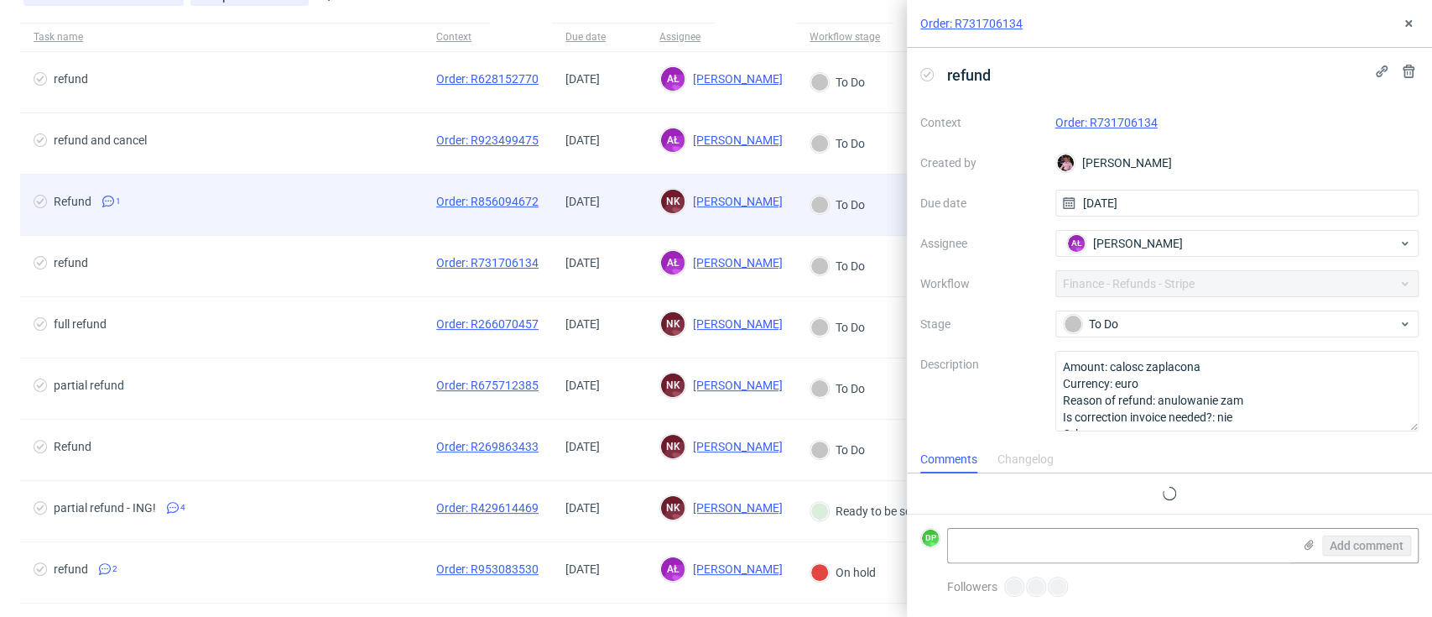
scroll to position [13, 0]
click at [315, 223] on div "Refund 1" at bounding box center [221, 205] width 403 height 60
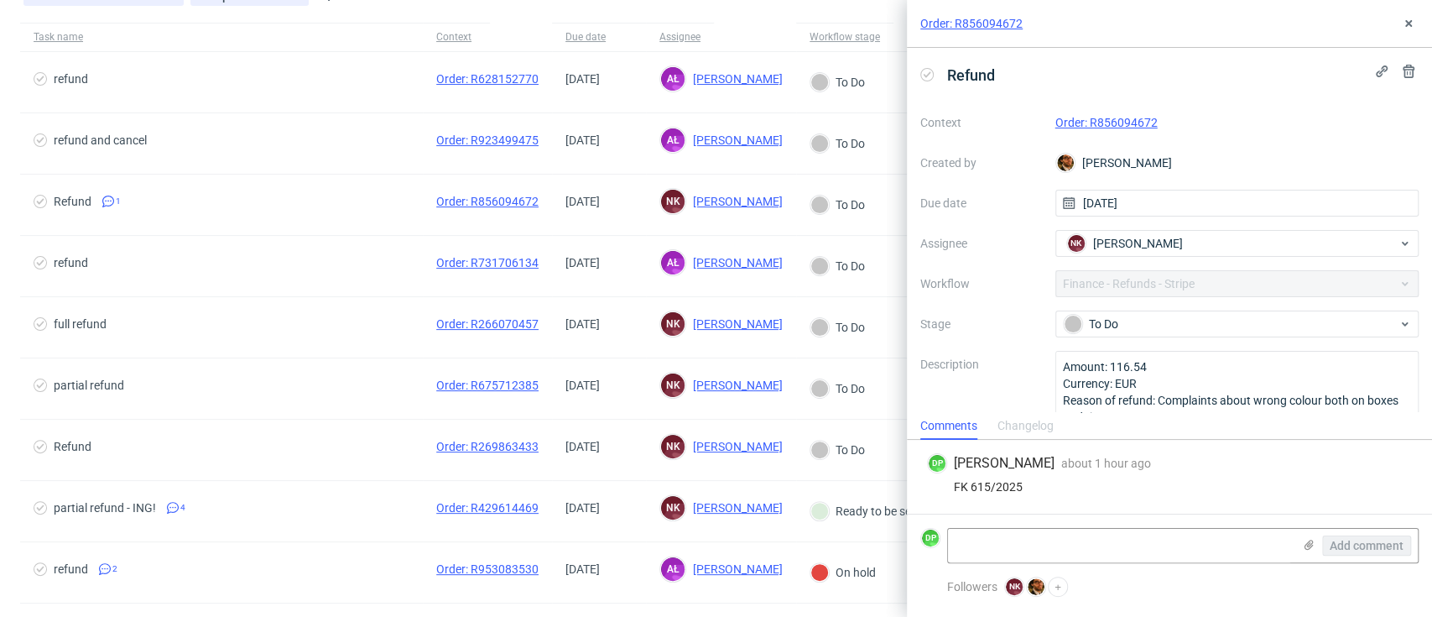
click at [1055, 119] on link "Order: R856094672" at bounding box center [1106, 122] width 102 height 13
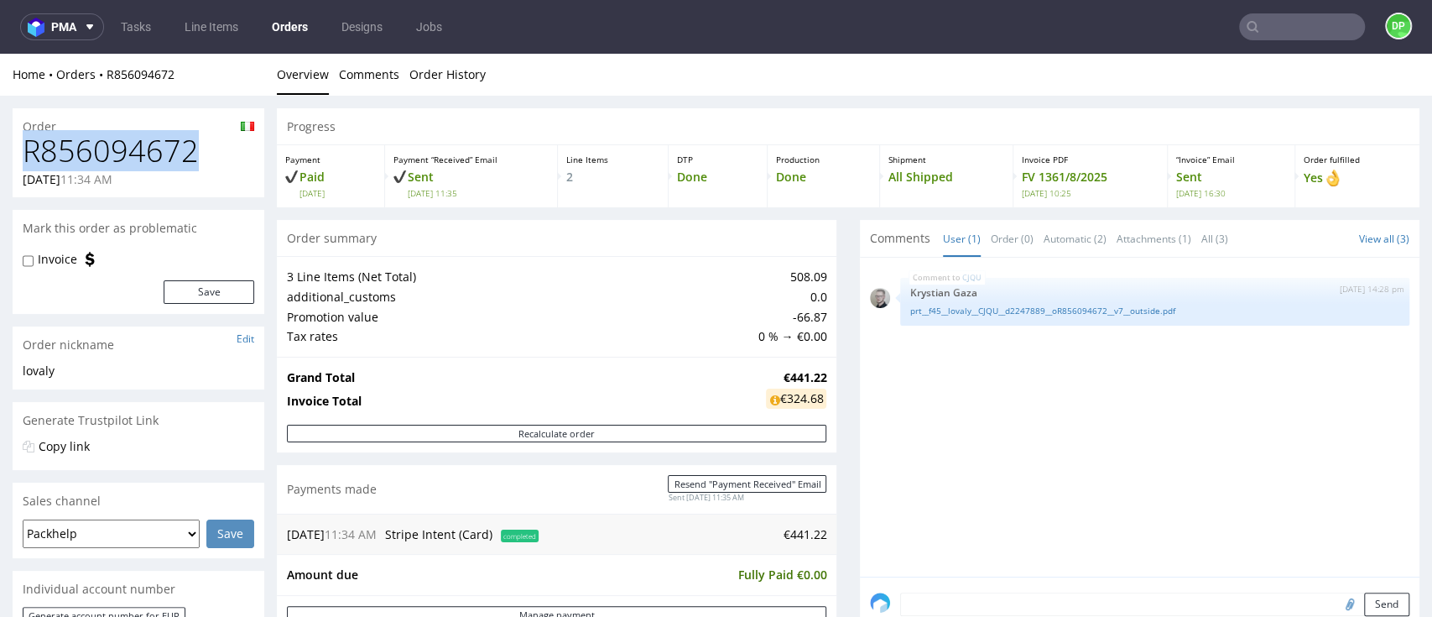
drag, startPoint x: 198, startPoint y: 150, endPoint x: 0, endPoint y: 148, distance: 198.0
copy h1 "R856094672"
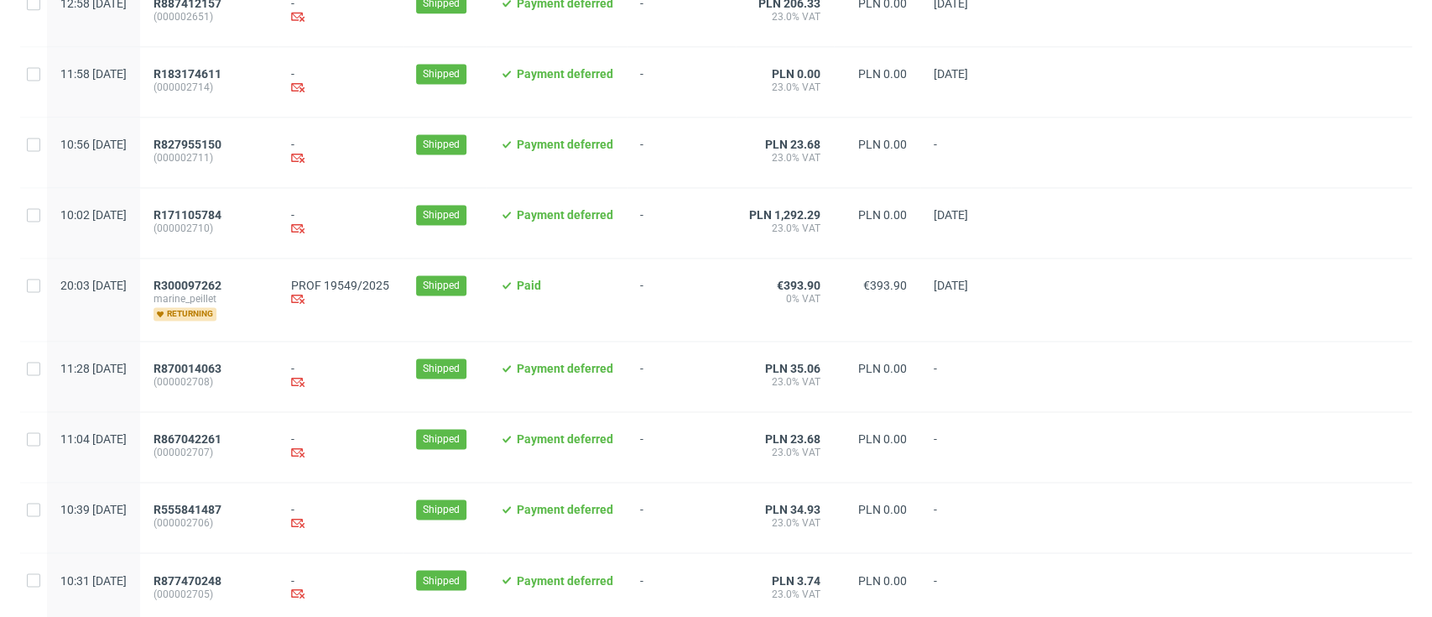
scroll to position [1787, 0]
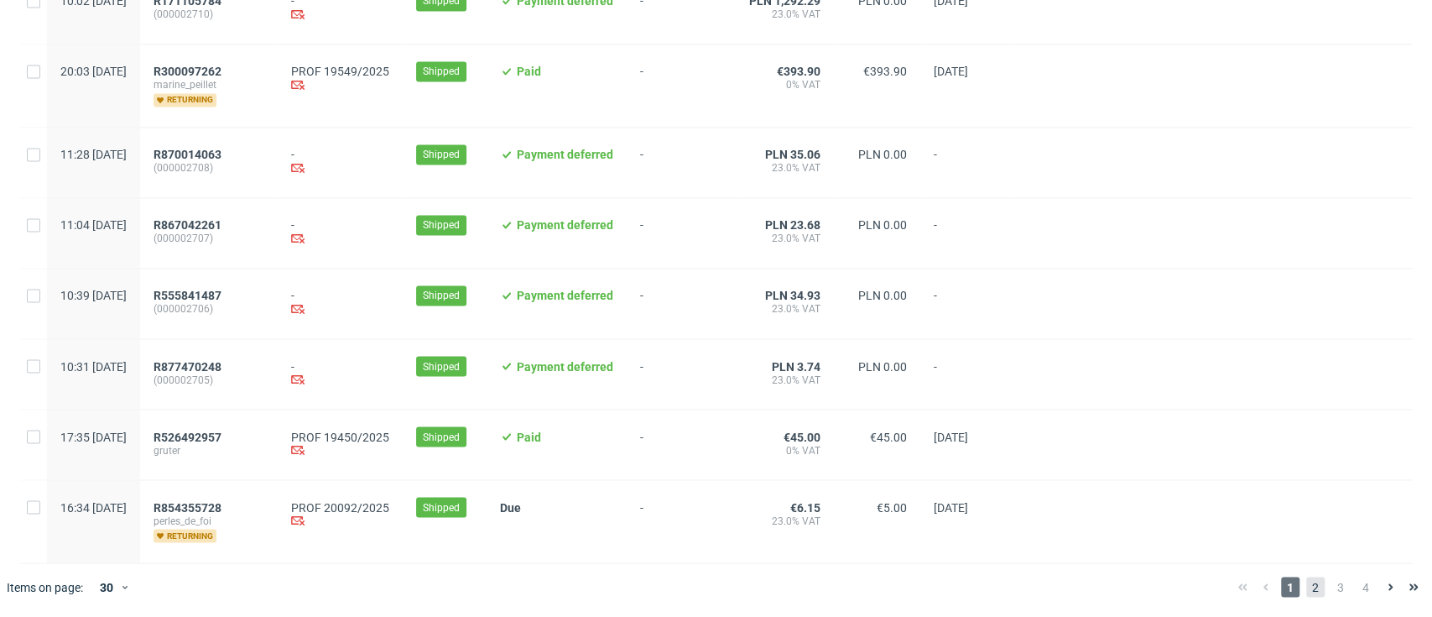
click at [1306, 581] on span "2" at bounding box center [1315, 586] width 18 height 20
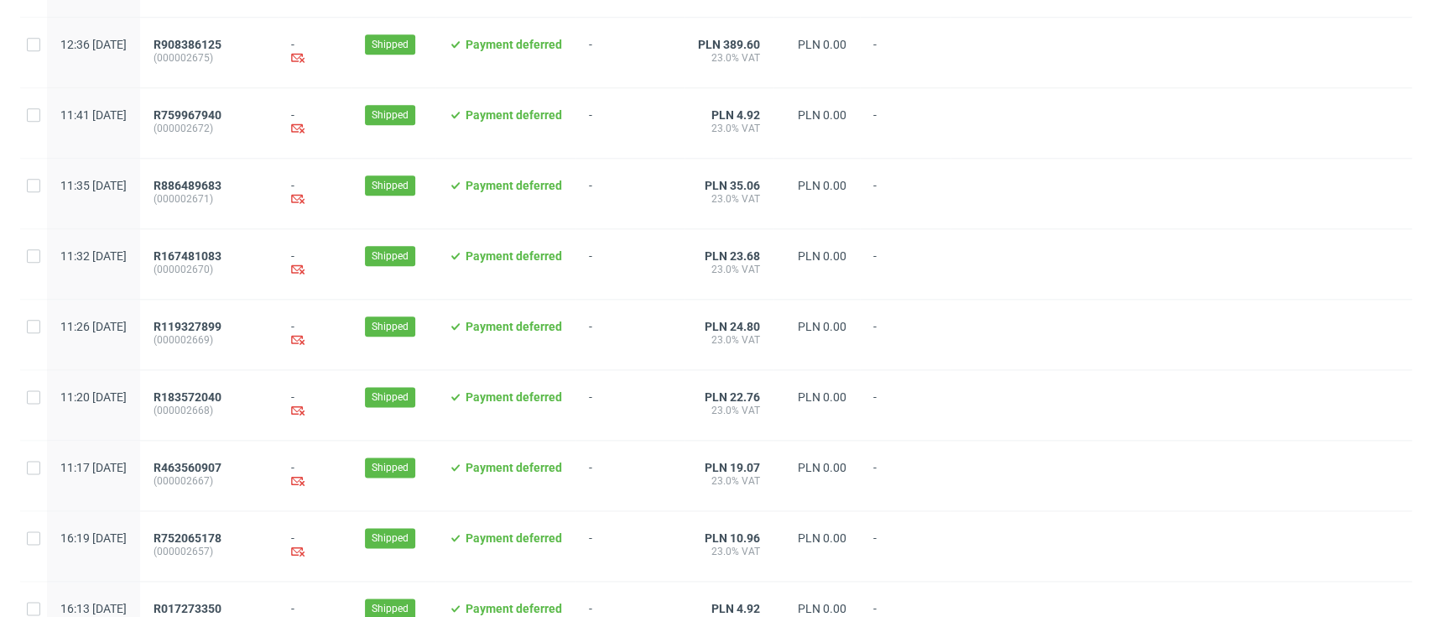
scroll to position [1752, 0]
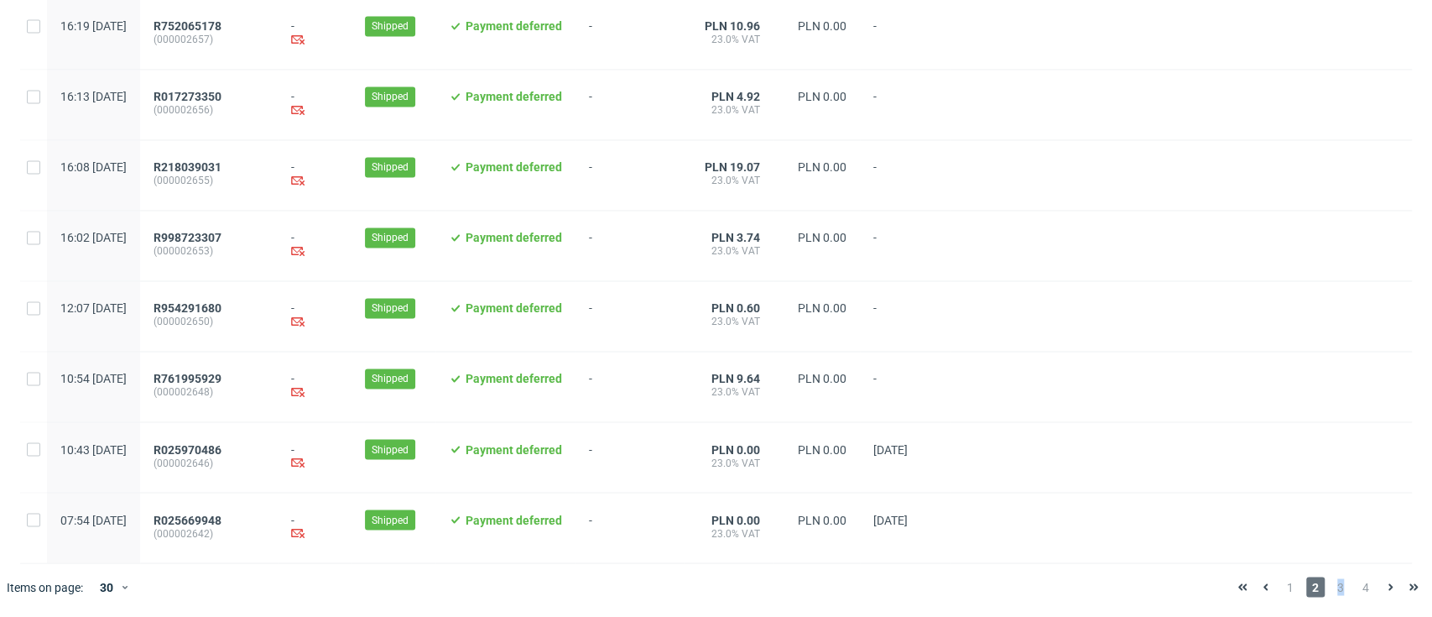
click at [1331, 584] on span "3" at bounding box center [1340, 586] width 18 height 20
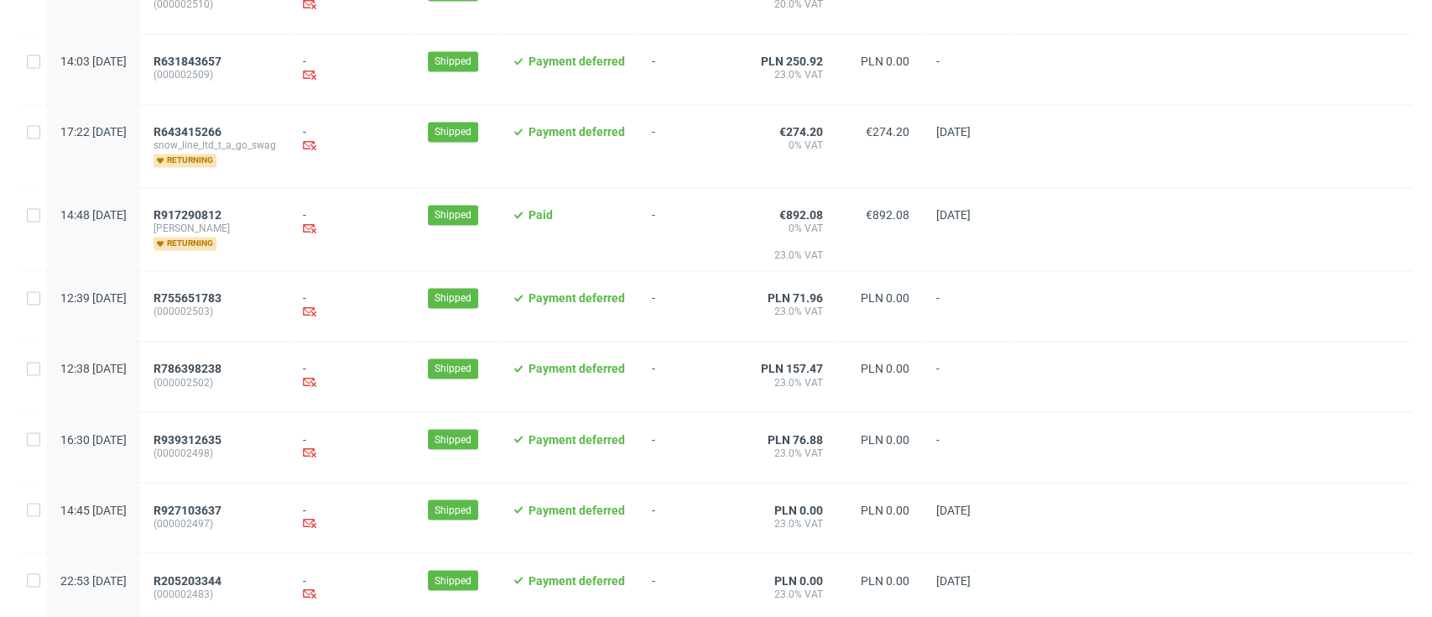
scroll to position [1832, 0]
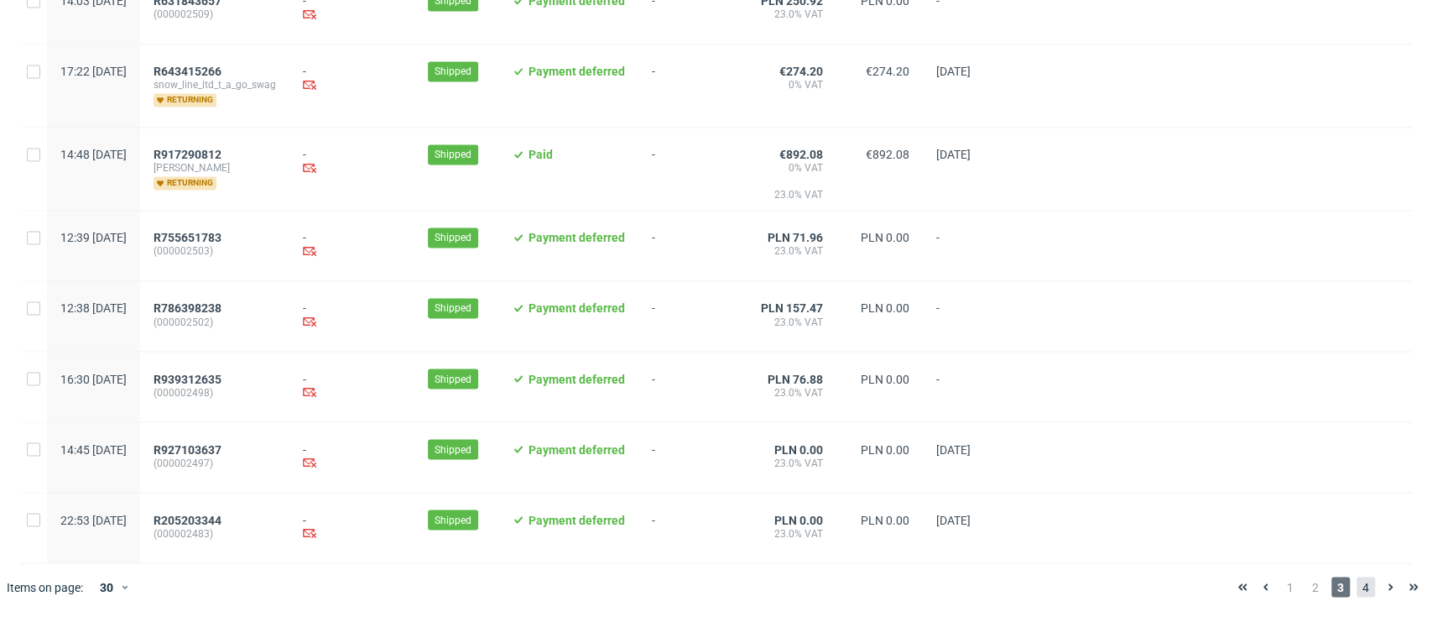
click at [1357, 593] on span "4" at bounding box center [1366, 586] width 18 height 20
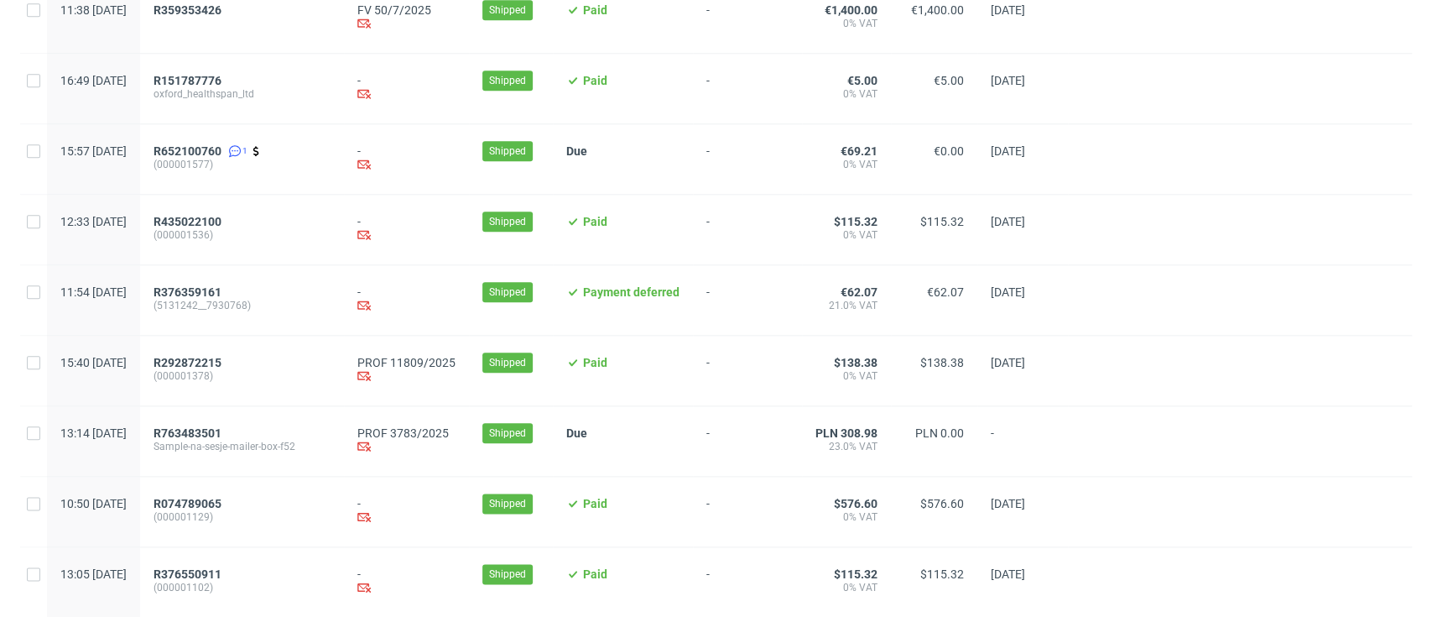
scroll to position [1516, 0]
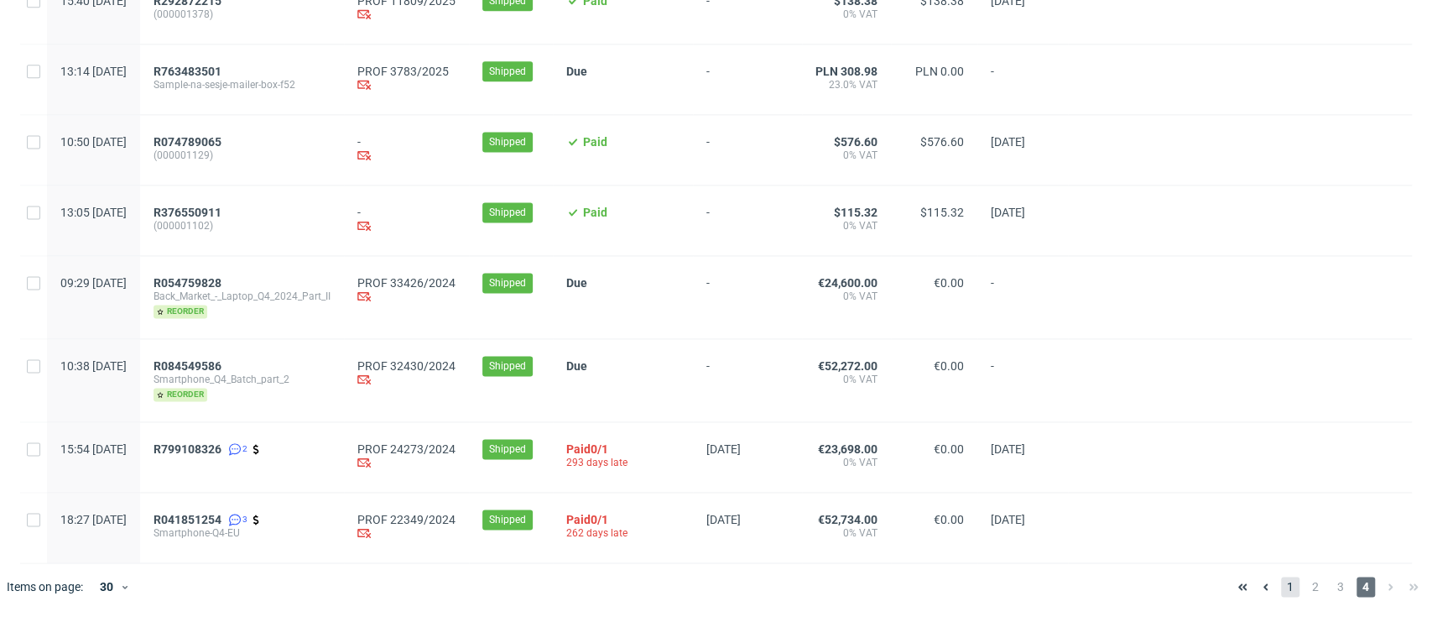
click at [1281, 591] on span "1" at bounding box center [1290, 586] width 18 height 20
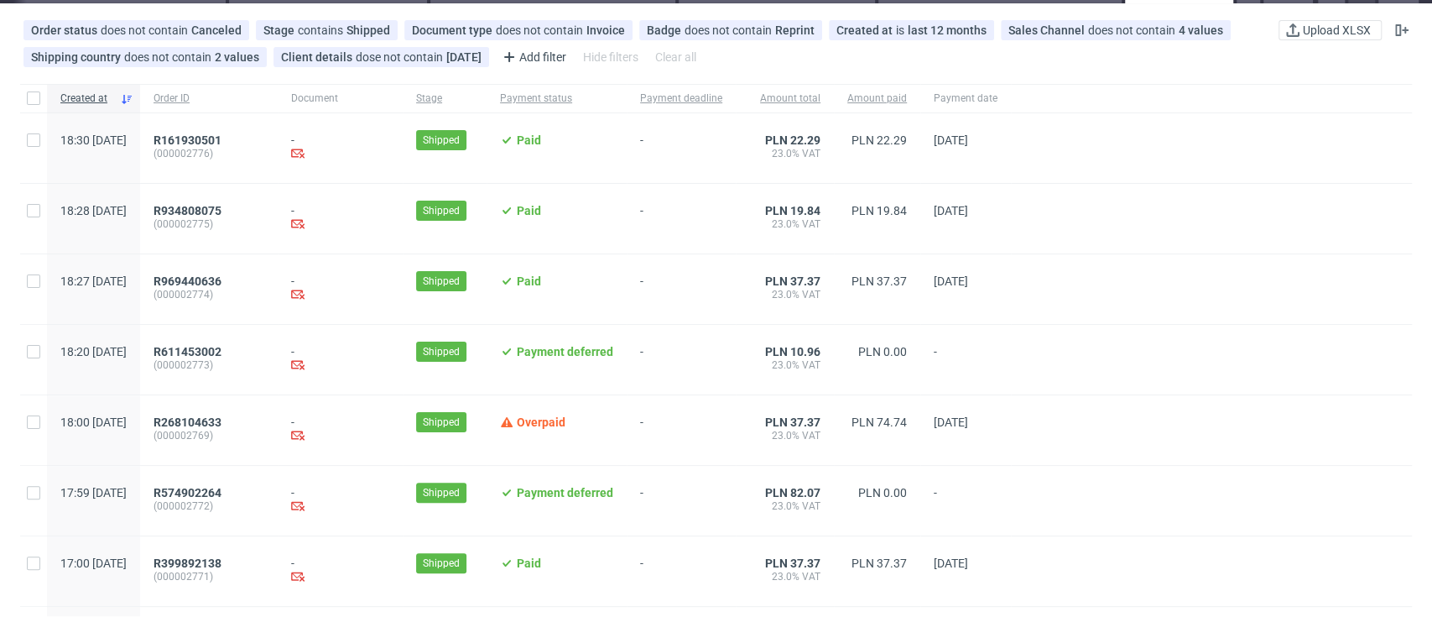
scroll to position [112, 0]
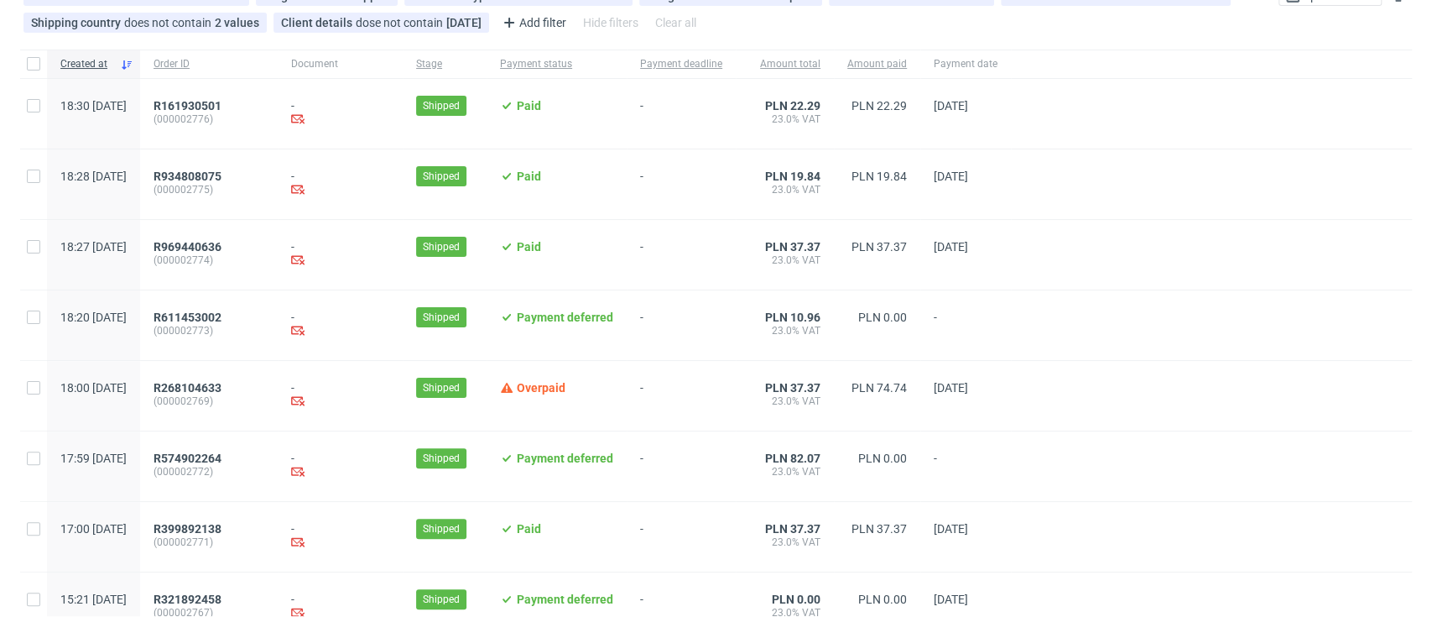
click at [720, 376] on div "-" at bounding box center [681, 396] width 109 height 70
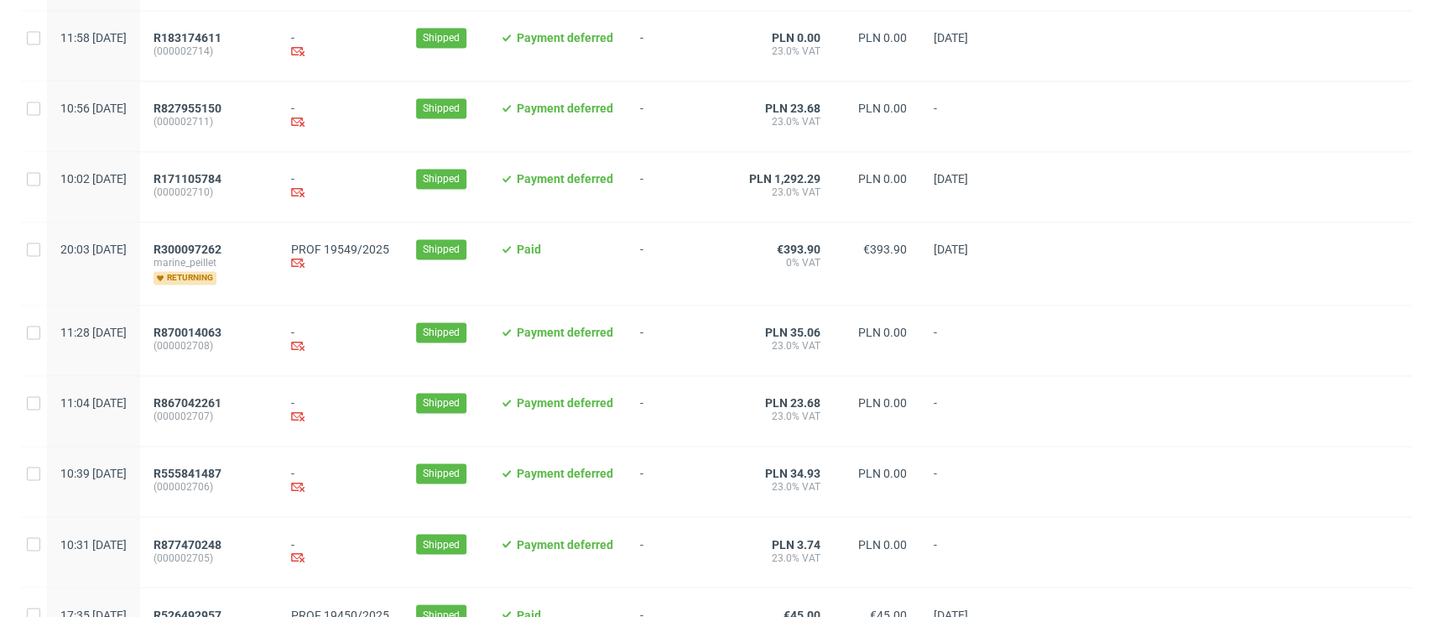
scroll to position [1787, 0]
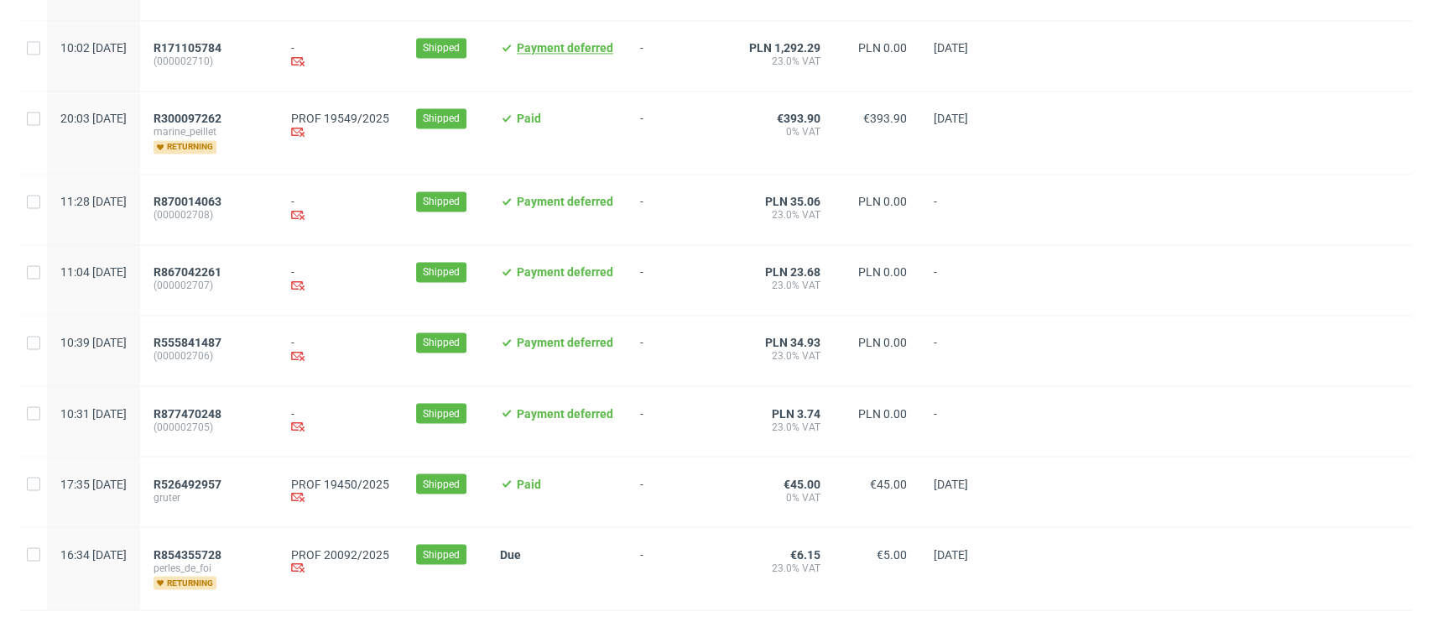
scroll to position [1787, 0]
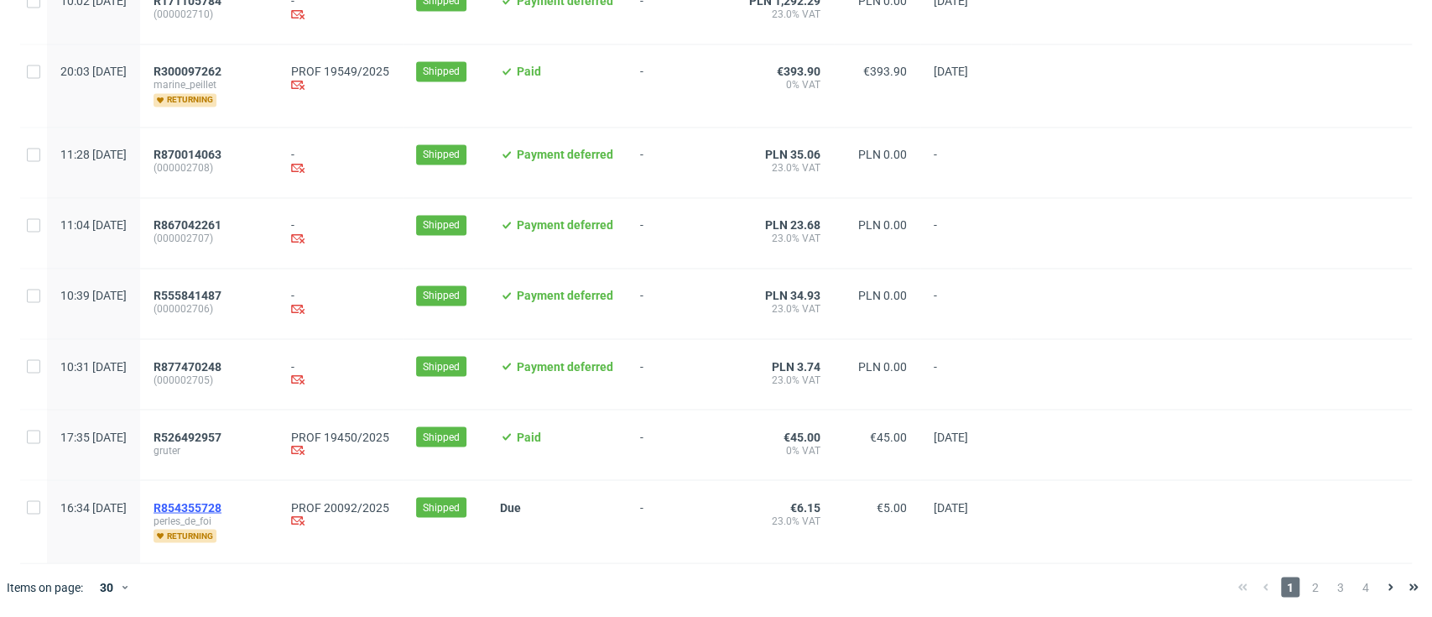
click at [221, 502] on span "R854355728" at bounding box center [188, 506] width 68 height 13
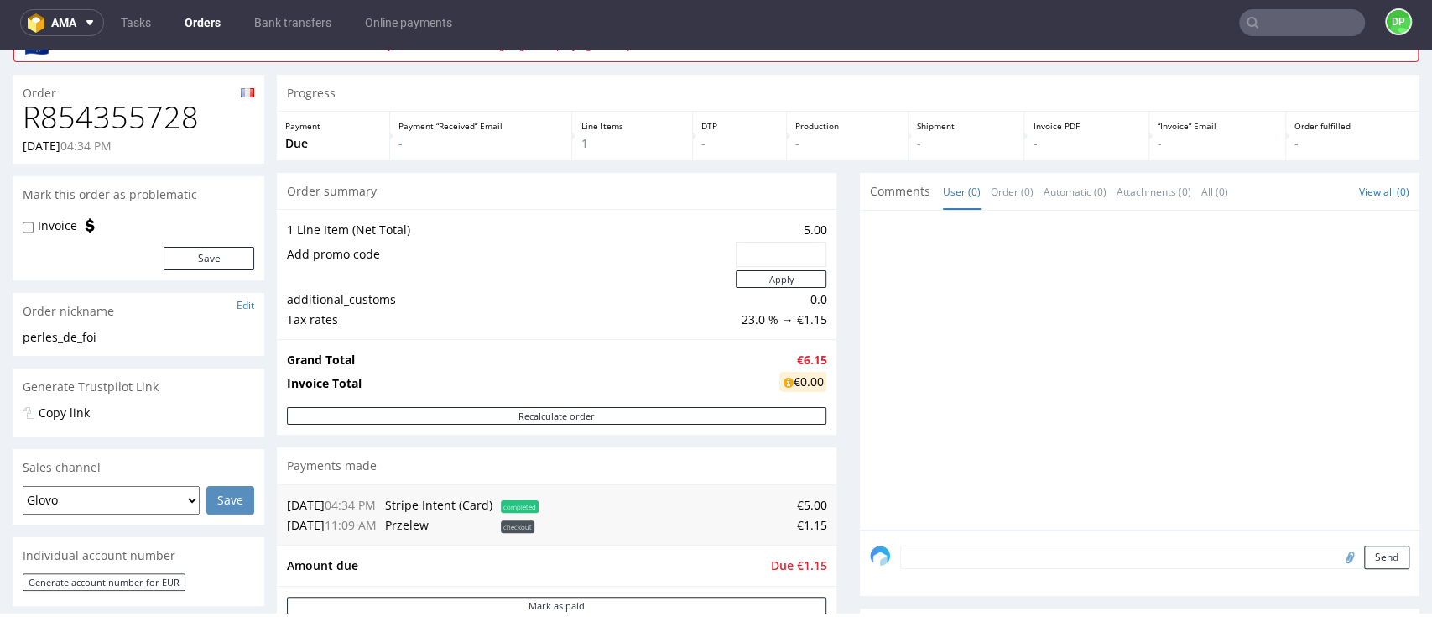
scroll to position [112, 0]
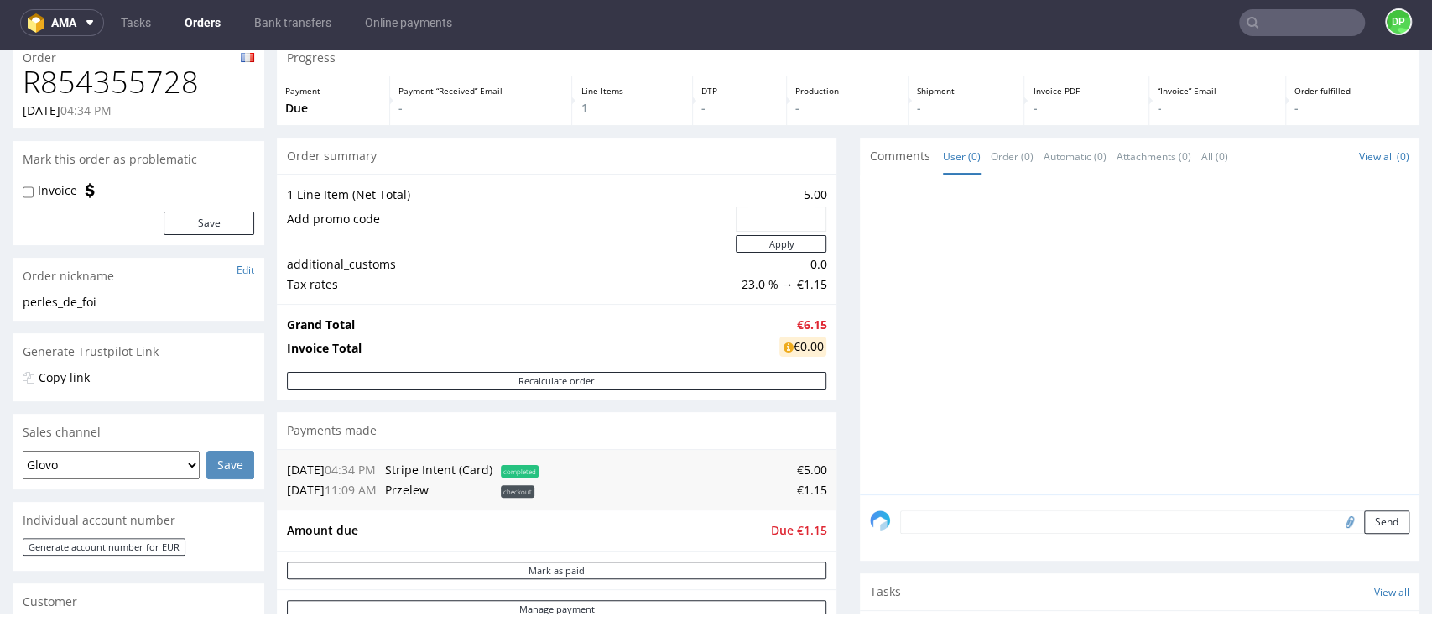
click at [188, 461] on select "Glovo Foodora Ankorstore Restaurant Week Singulart Masterlife Farfetch Rebel Ta…" at bounding box center [111, 465] width 177 height 29
click at [253, 351] on div "Generate Trustpilot Link" at bounding box center [139, 351] width 252 height 37
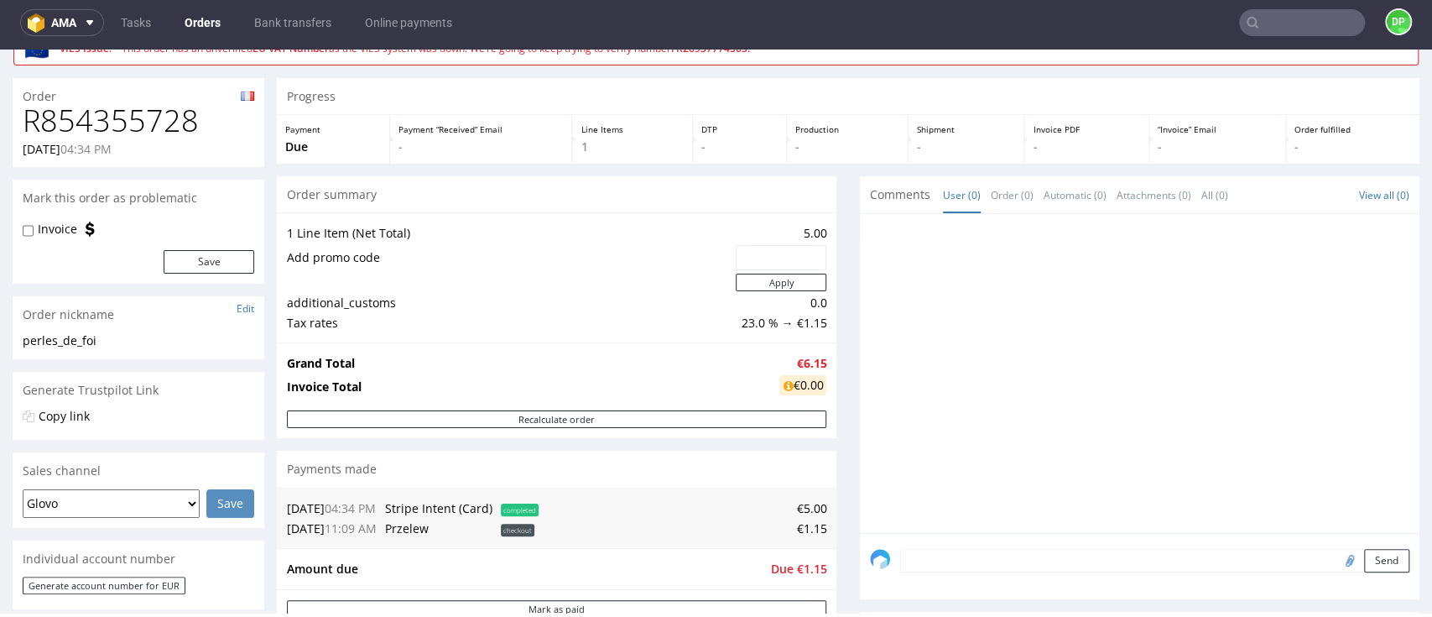
scroll to position [0, 0]
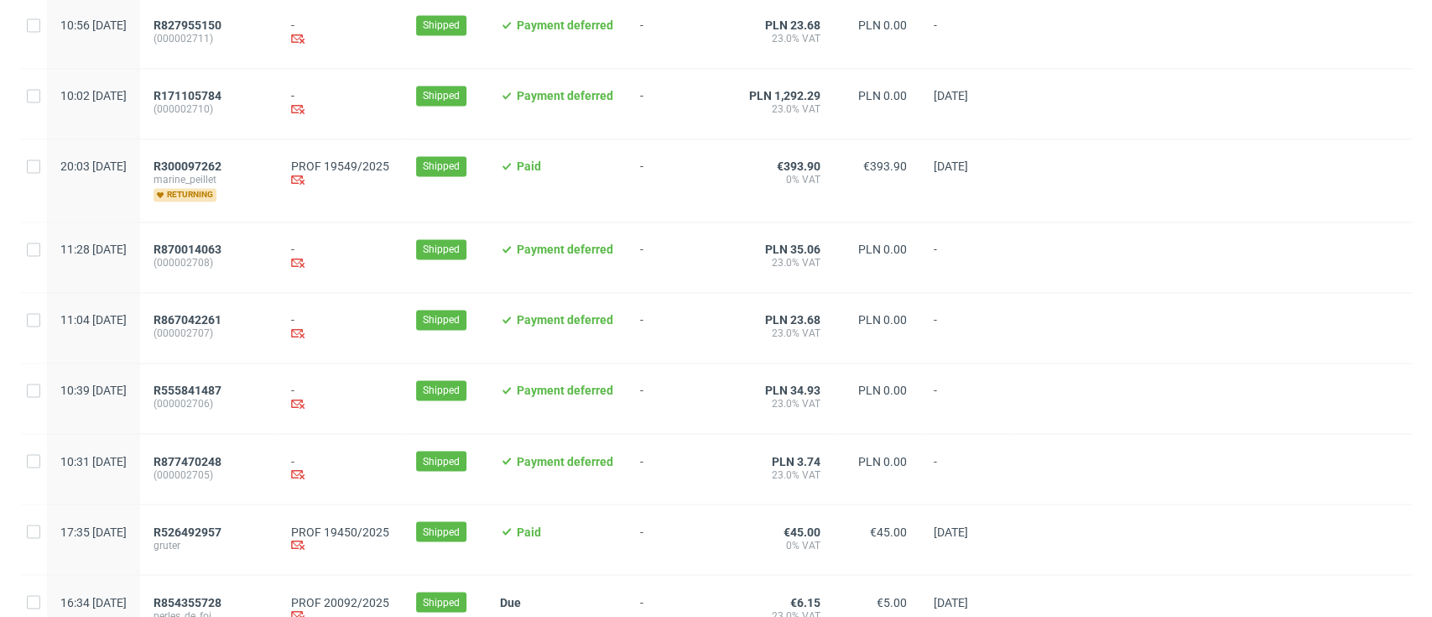
scroll to position [1564, 0]
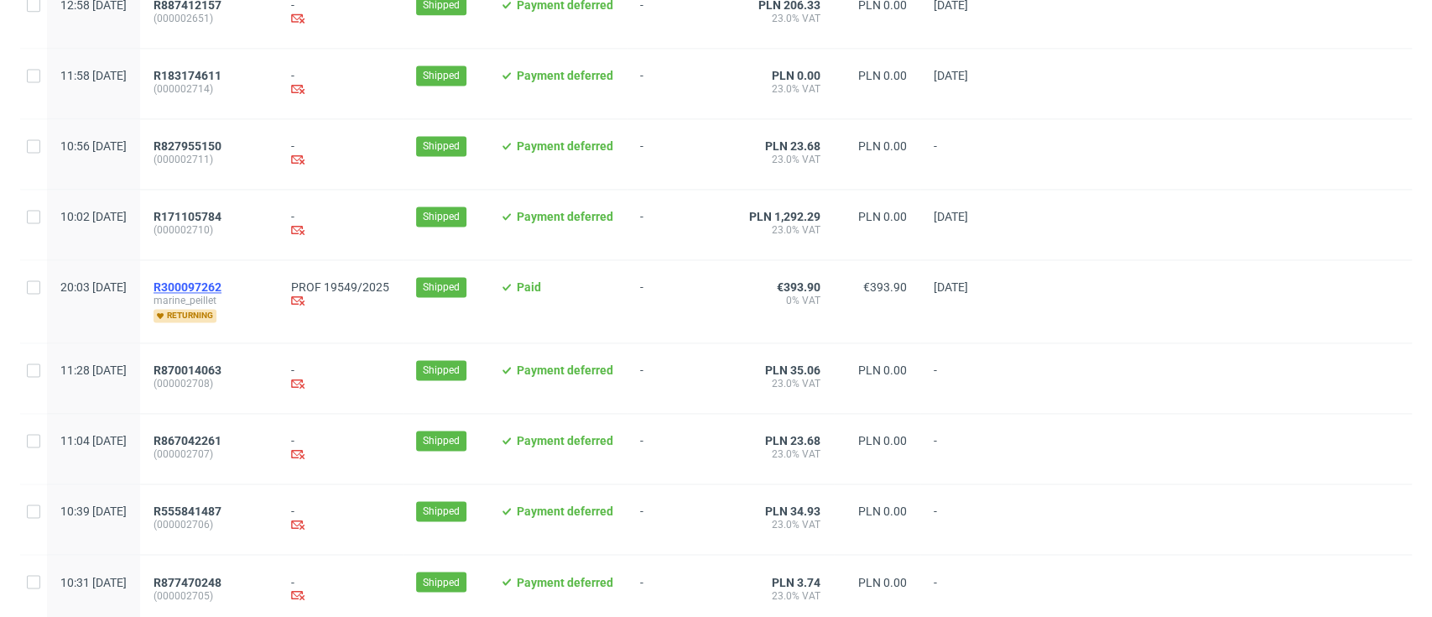
click at [221, 294] on span "R300097262" at bounding box center [188, 286] width 68 height 13
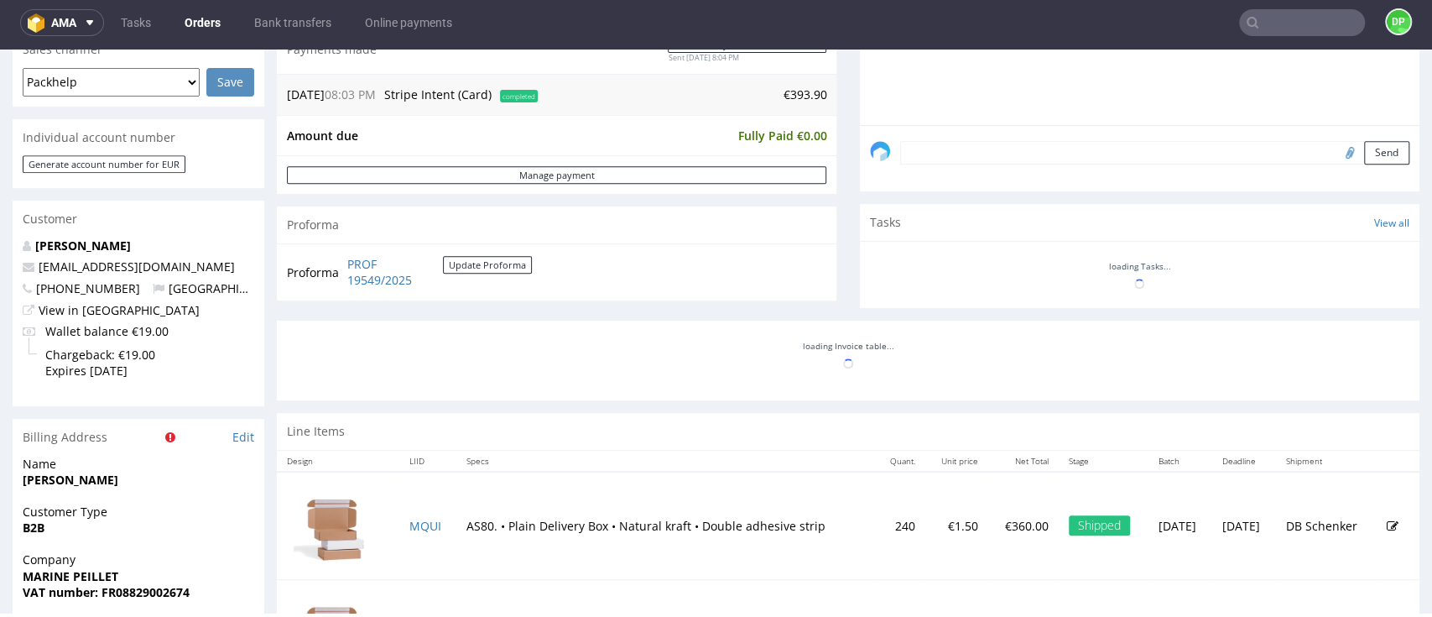
scroll to position [671, 0]
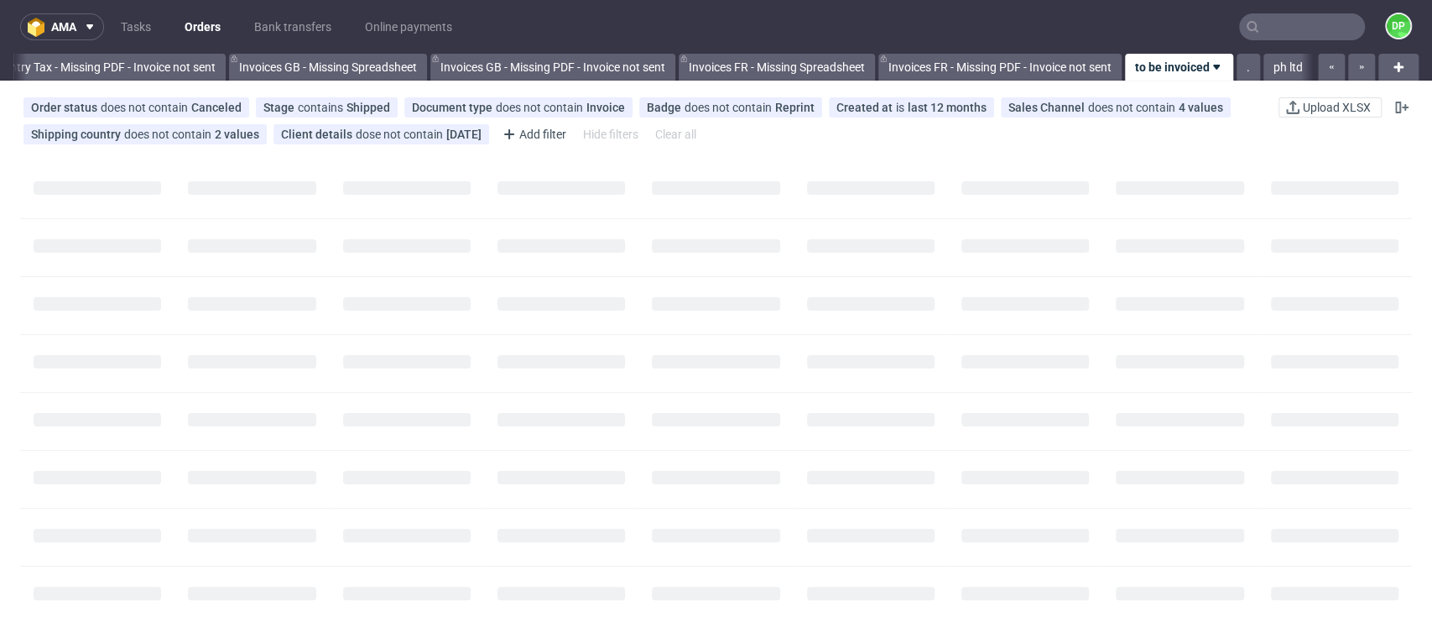
scroll to position [0, 2011]
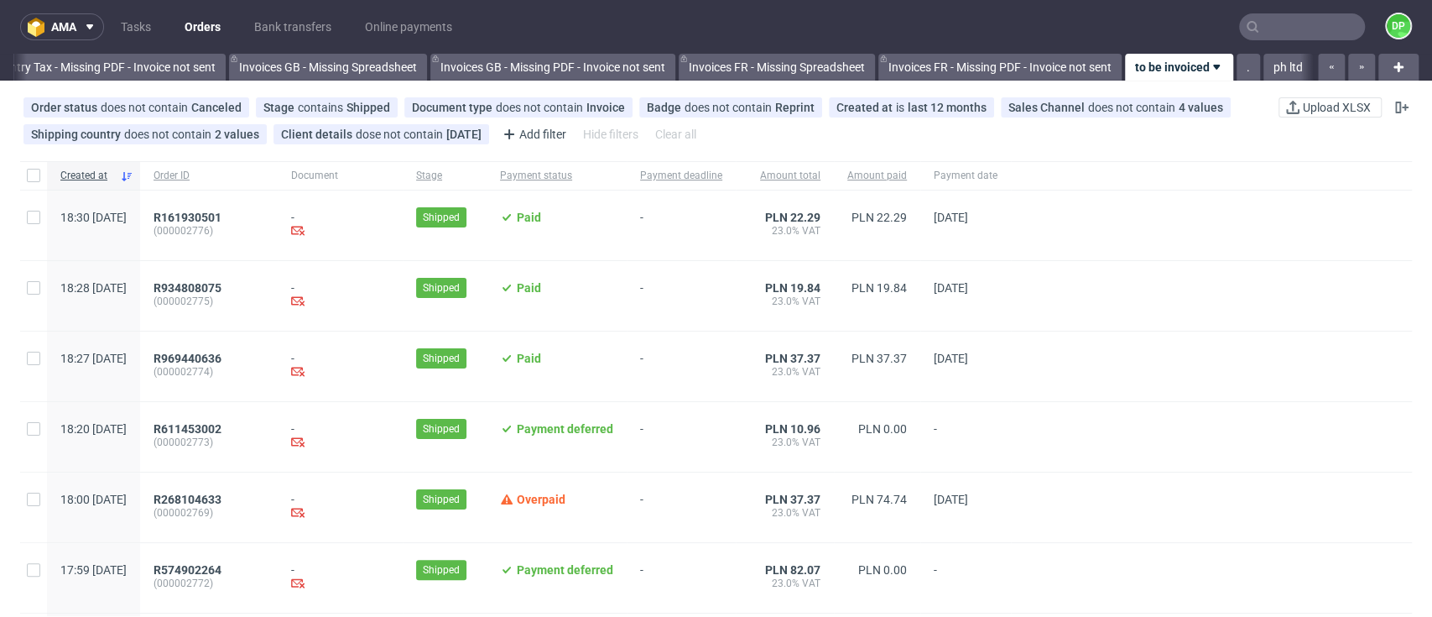
scroll to position [0, 2011]
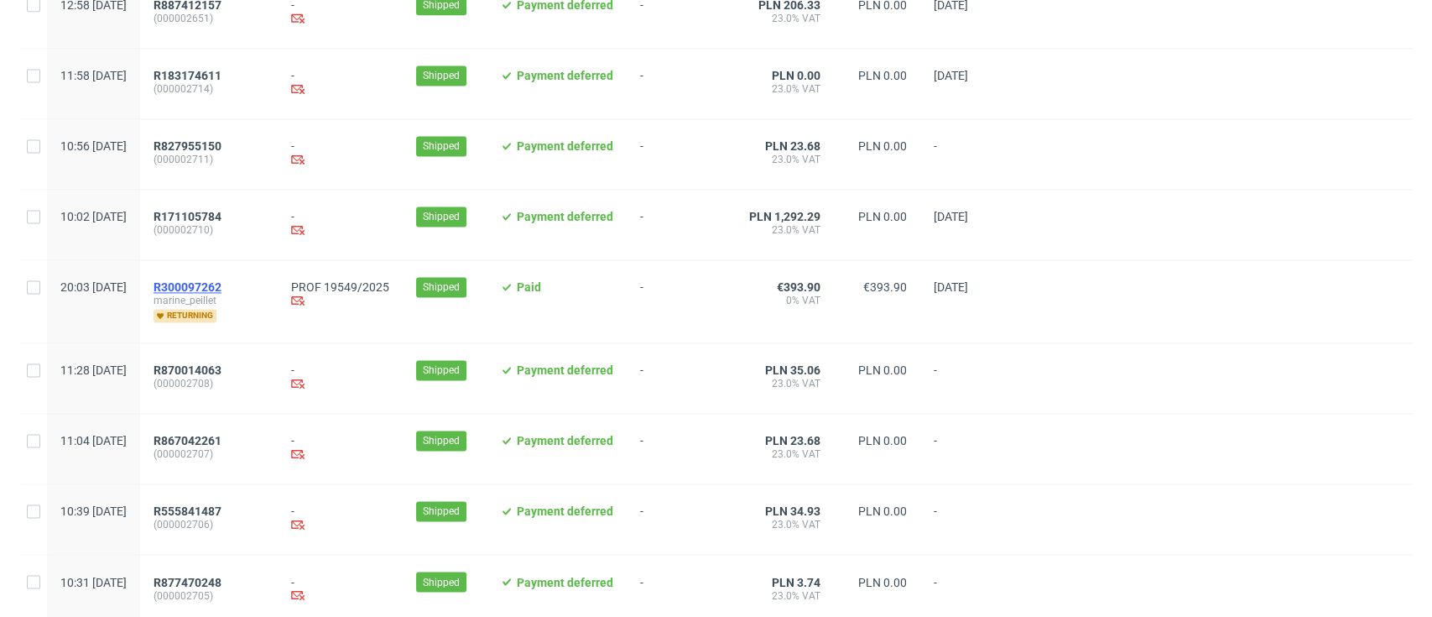
click at [221, 292] on span "R300097262" at bounding box center [188, 286] width 68 height 13
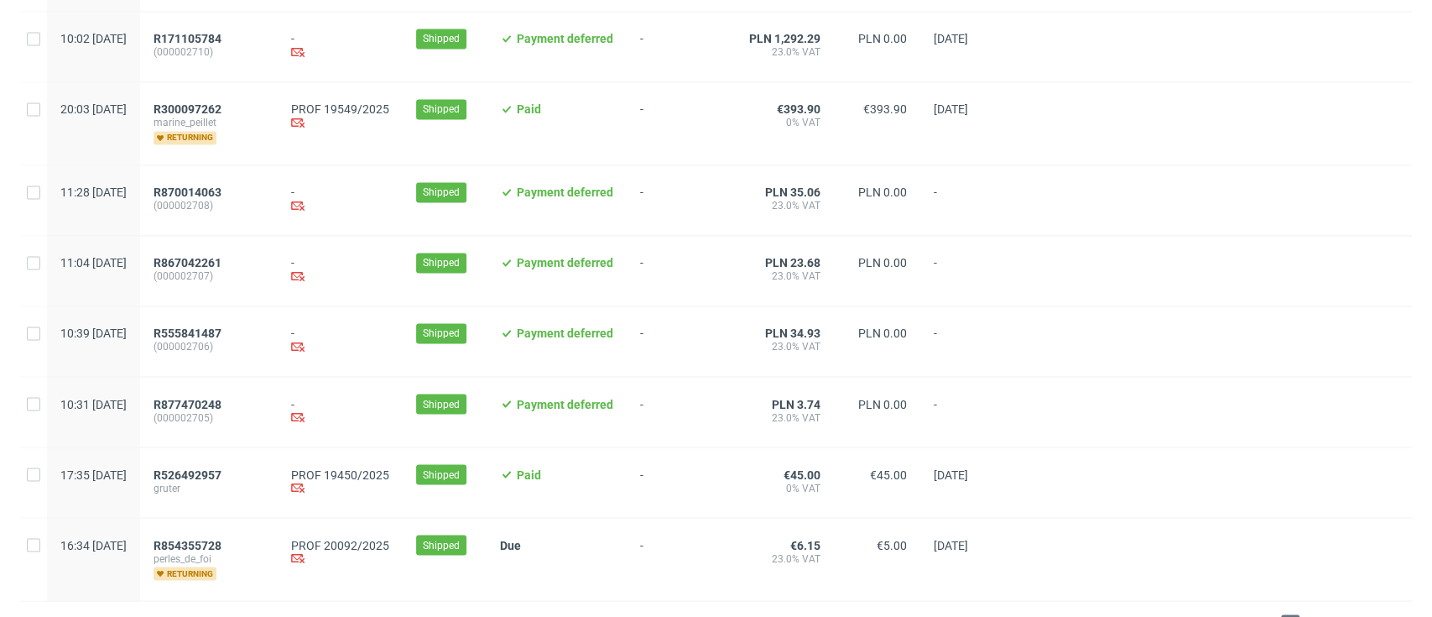
scroll to position [1787, 0]
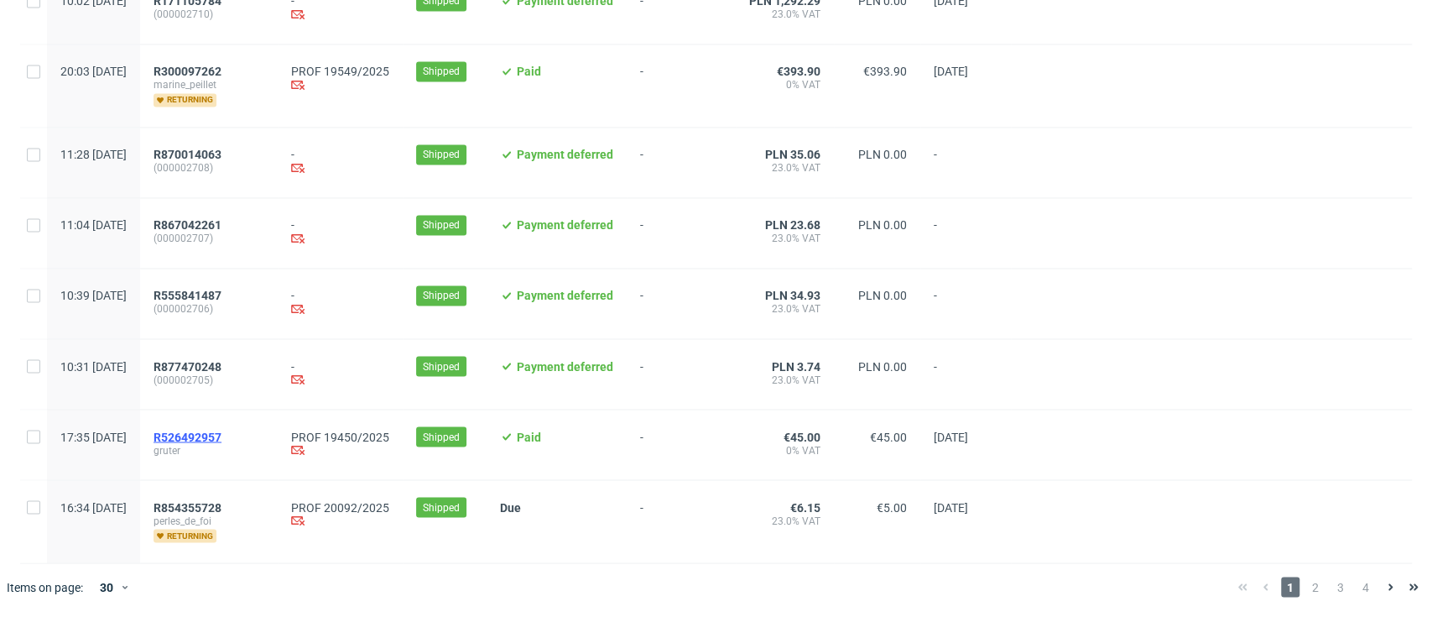
click at [221, 430] on span "R526492957" at bounding box center [188, 436] width 68 height 13
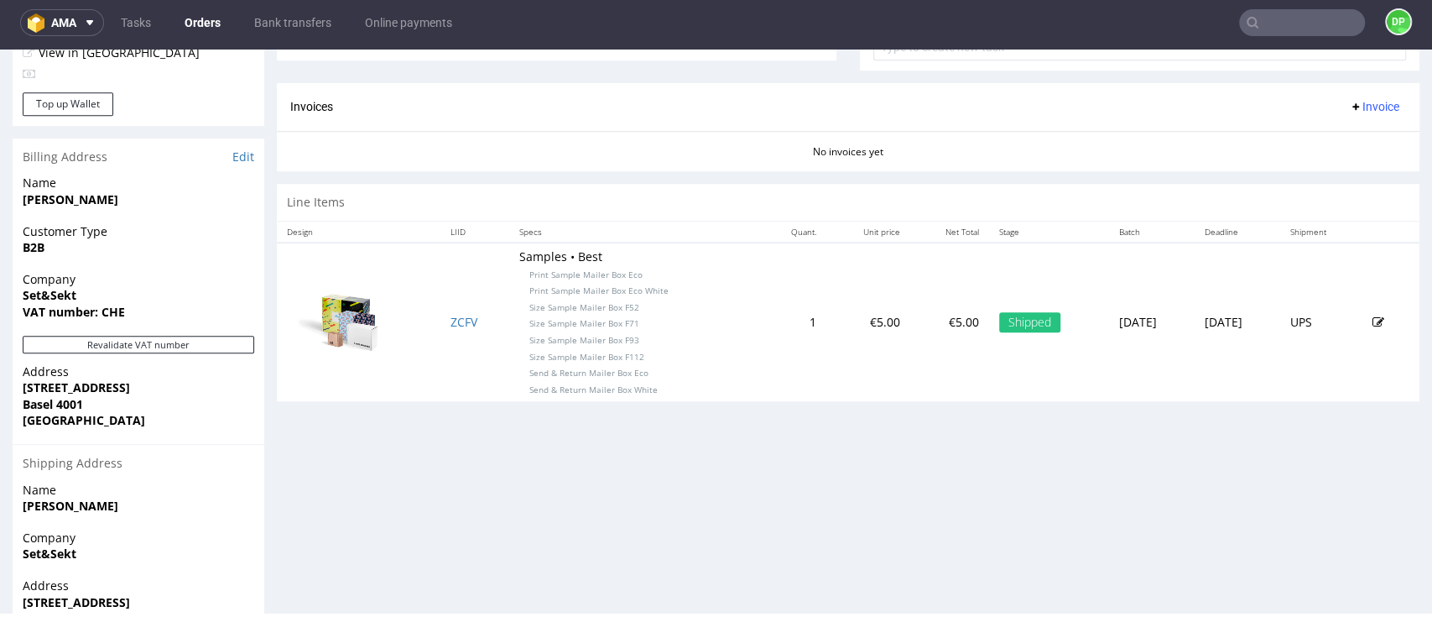
scroll to position [803, 0]
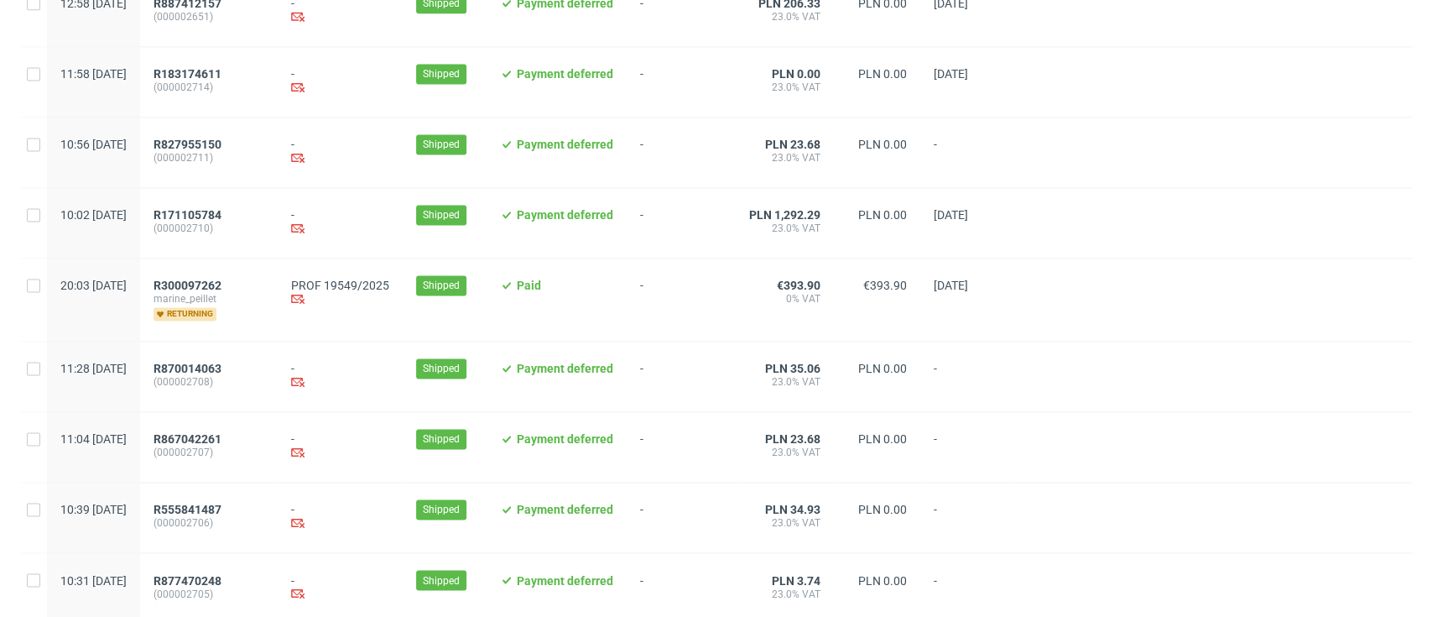
scroll to position [1787, 0]
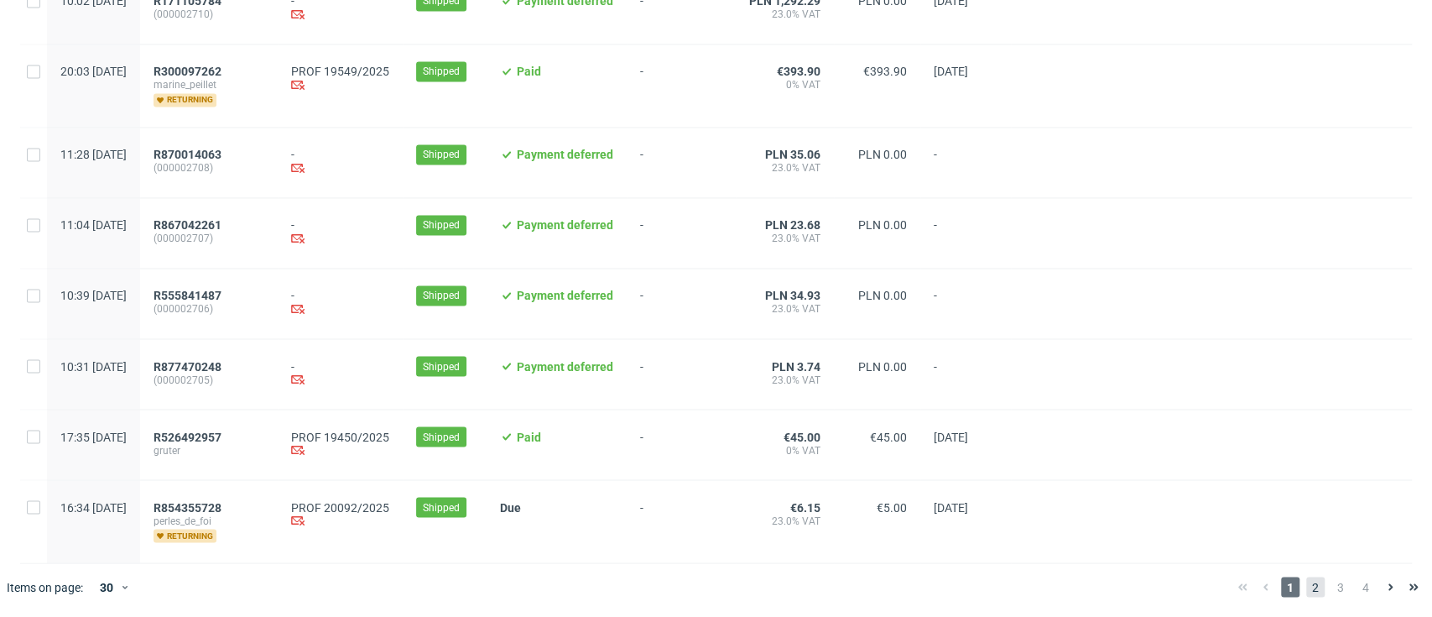
click at [1306, 587] on span "2" at bounding box center [1315, 586] width 18 height 20
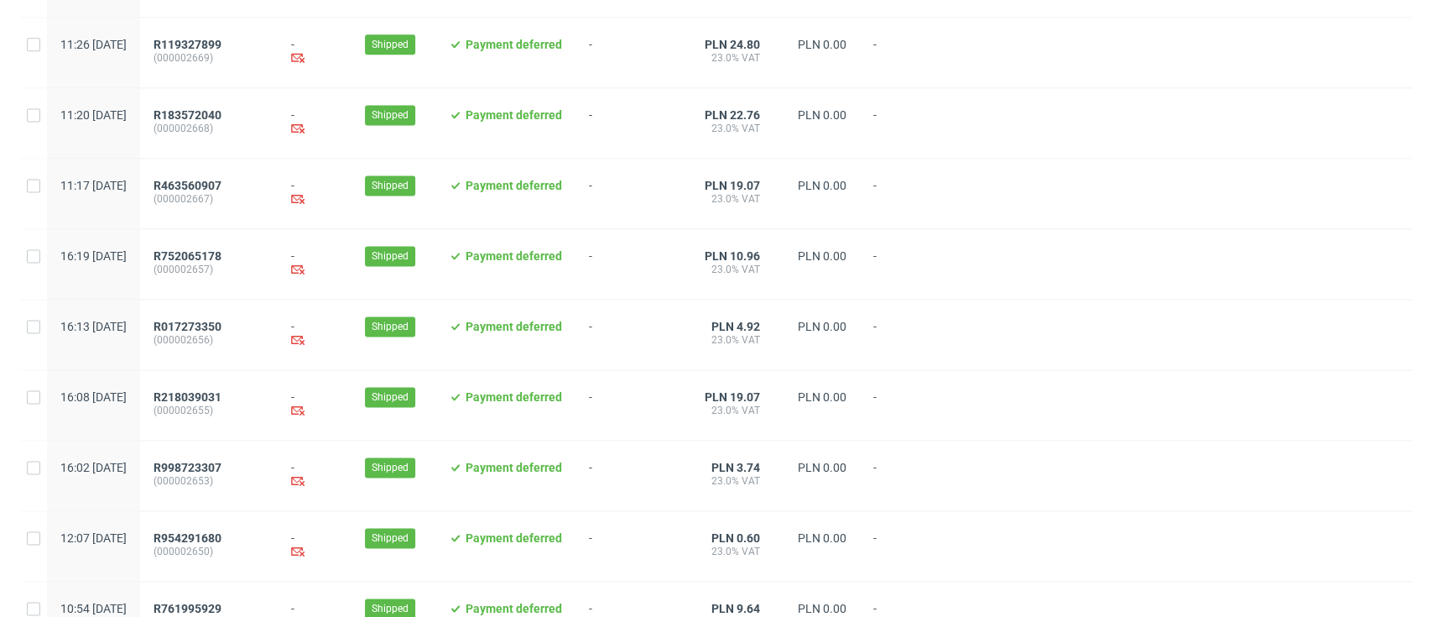
scroll to position [1752, 0]
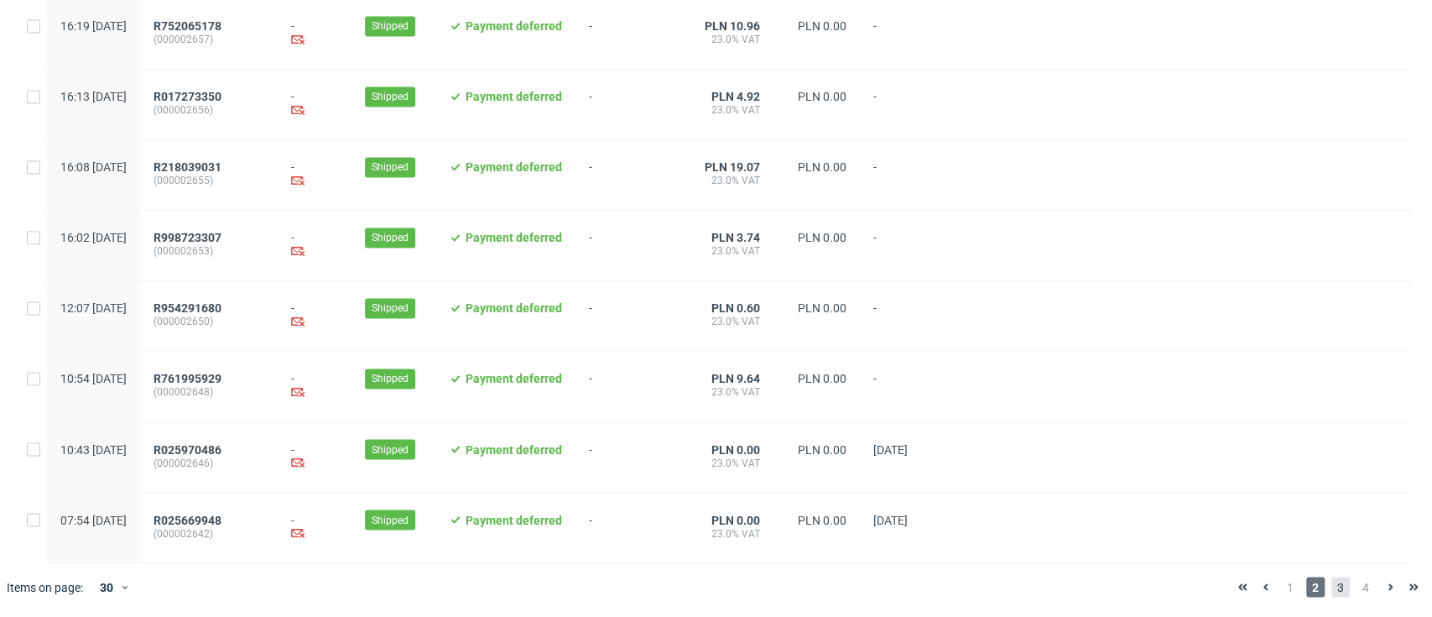
click at [1331, 583] on span "3" at bounding box center [1340, 586] width 18 height 20
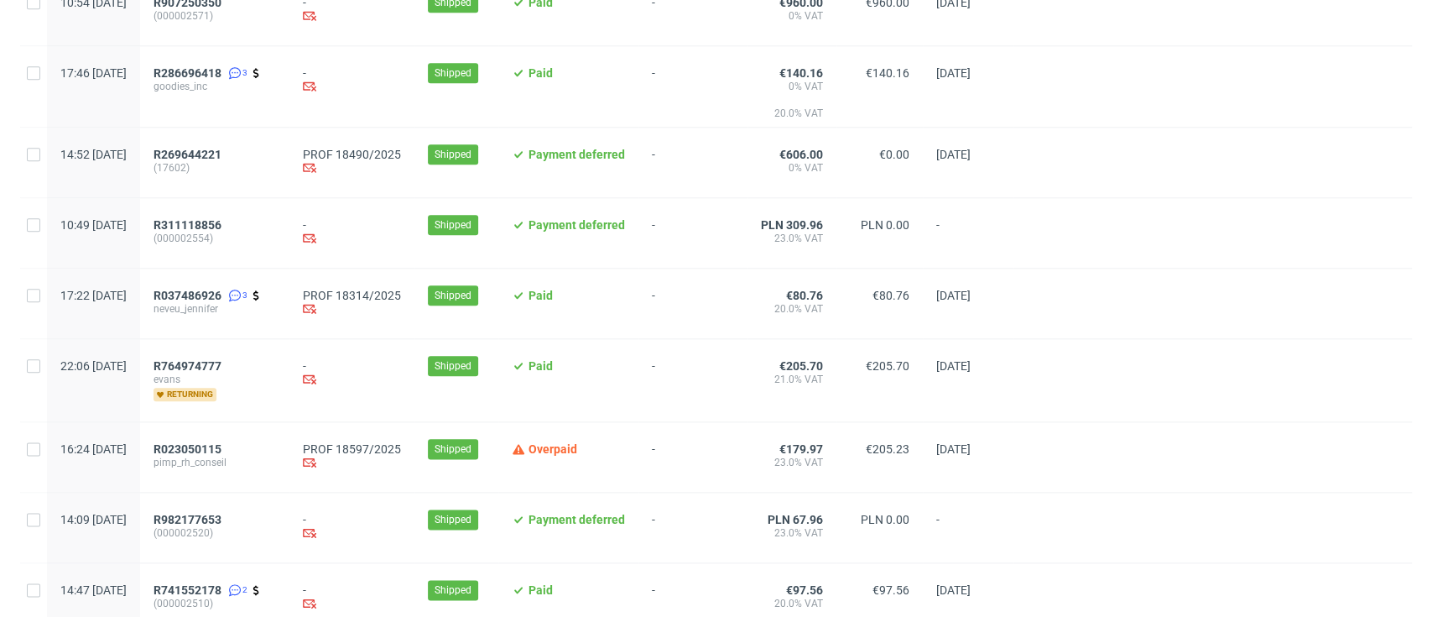
scroll to position [1230, 0]
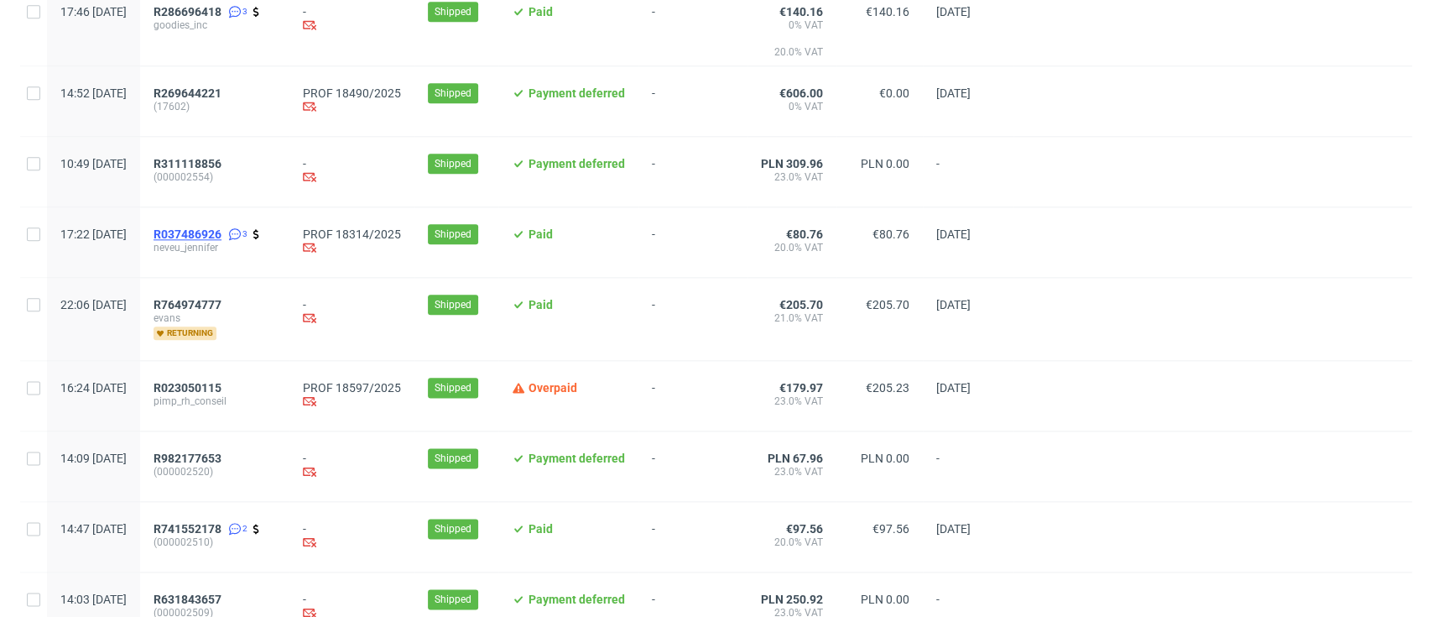
click at [221, 236] on span "R037486926" at bounding box center [188, 233] width 68 height 13
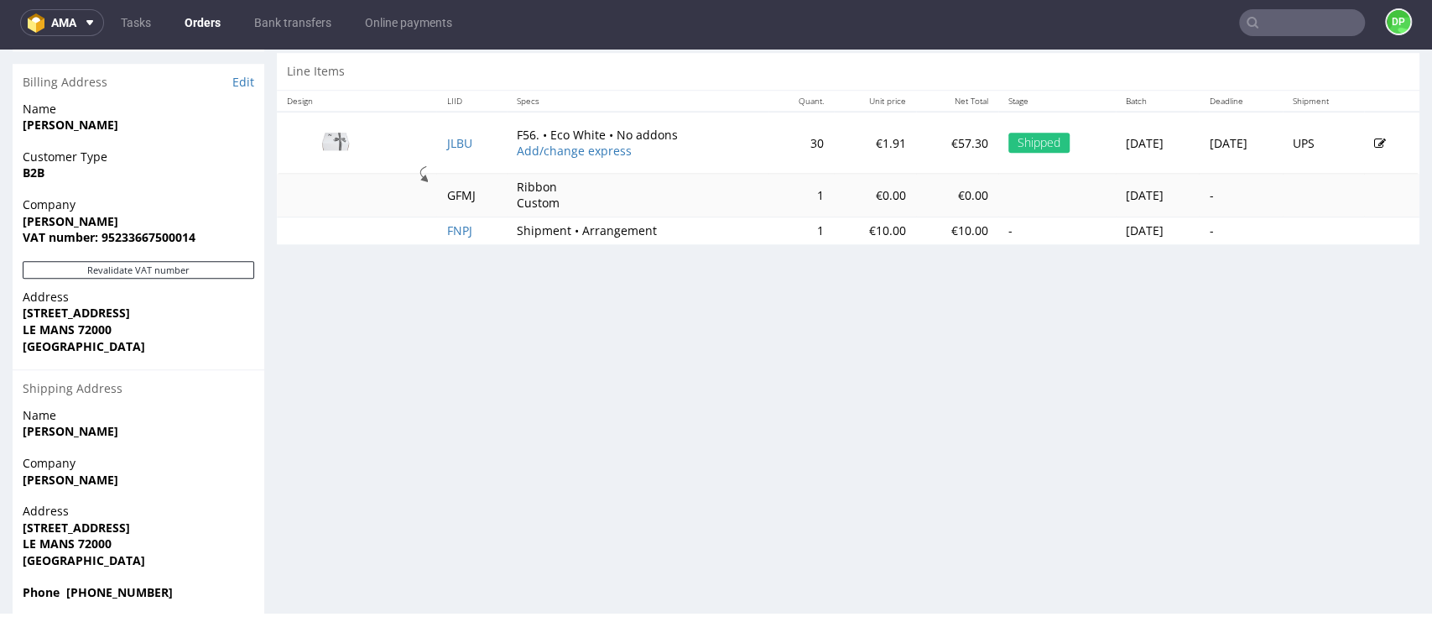
scroll to position [849, 0]
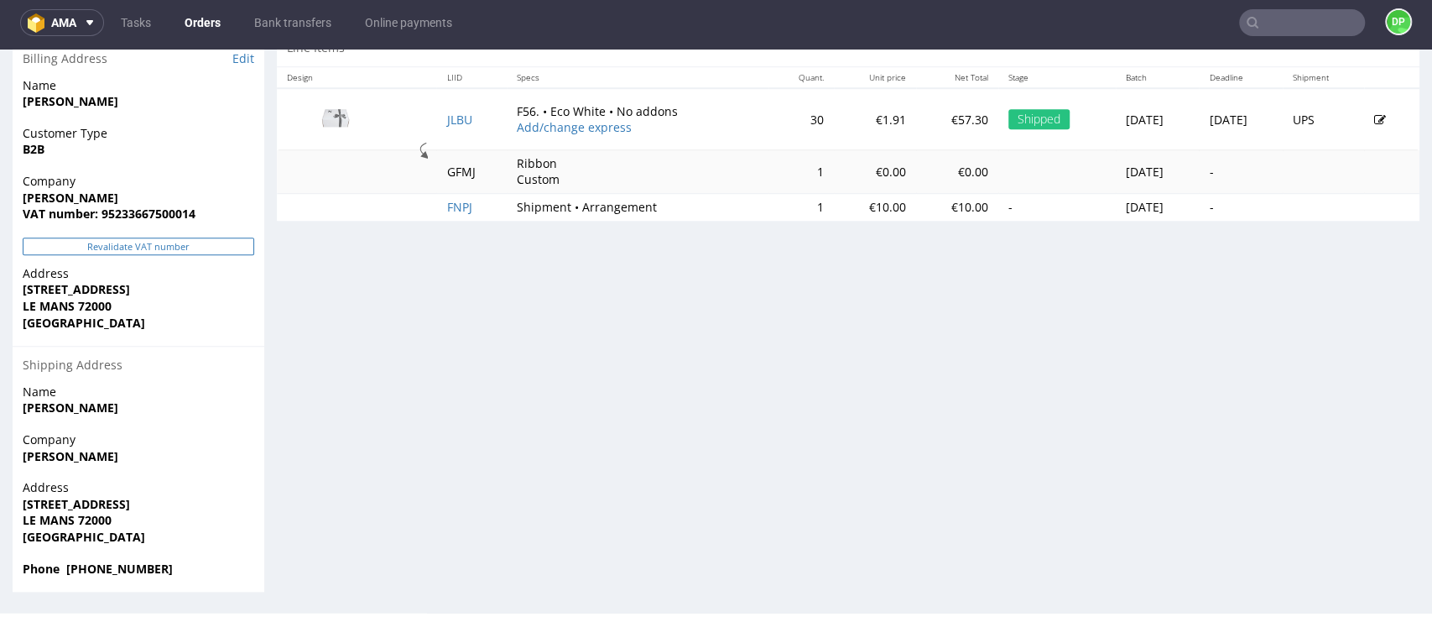
click at [180, 250] on button "Revalidate VAT number" at bounding box center [139, 246] width 232 height 18
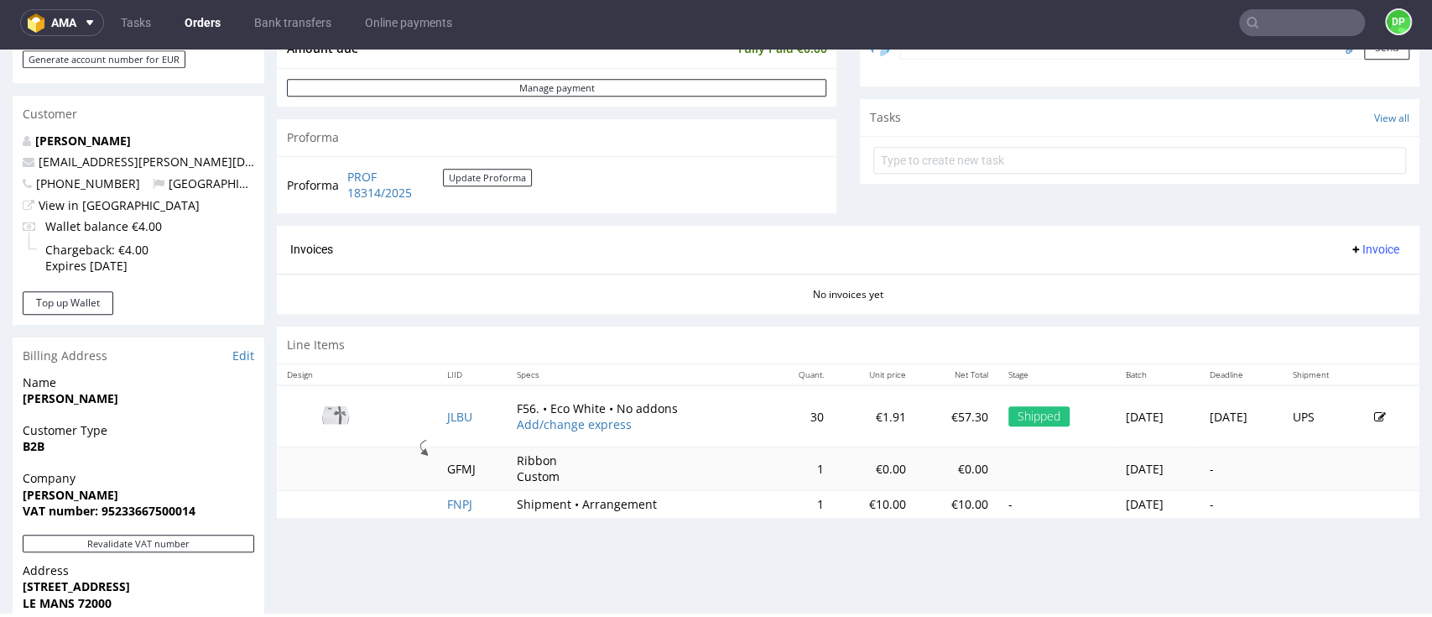
scroll to position [559, 0]
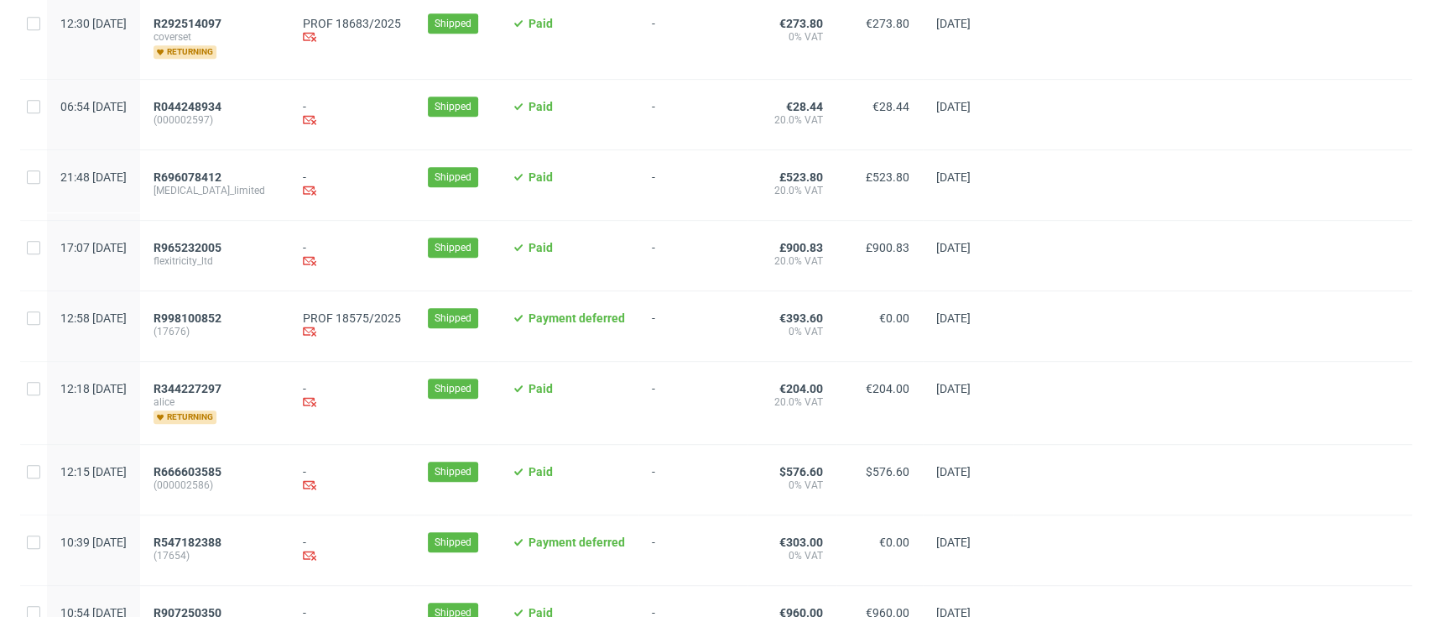
scroll to position [223, 0]
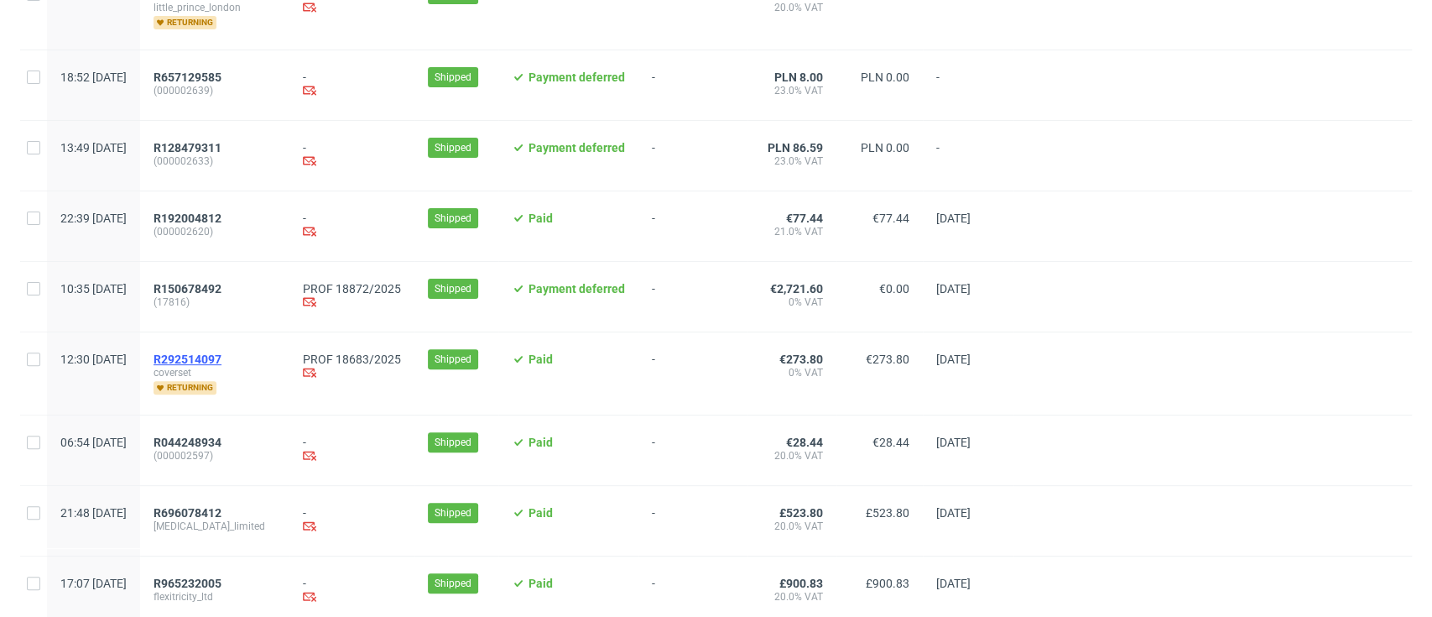
click at [221, 352] on span "R292514097" at bounding box center [188, 358] width 68 height 13
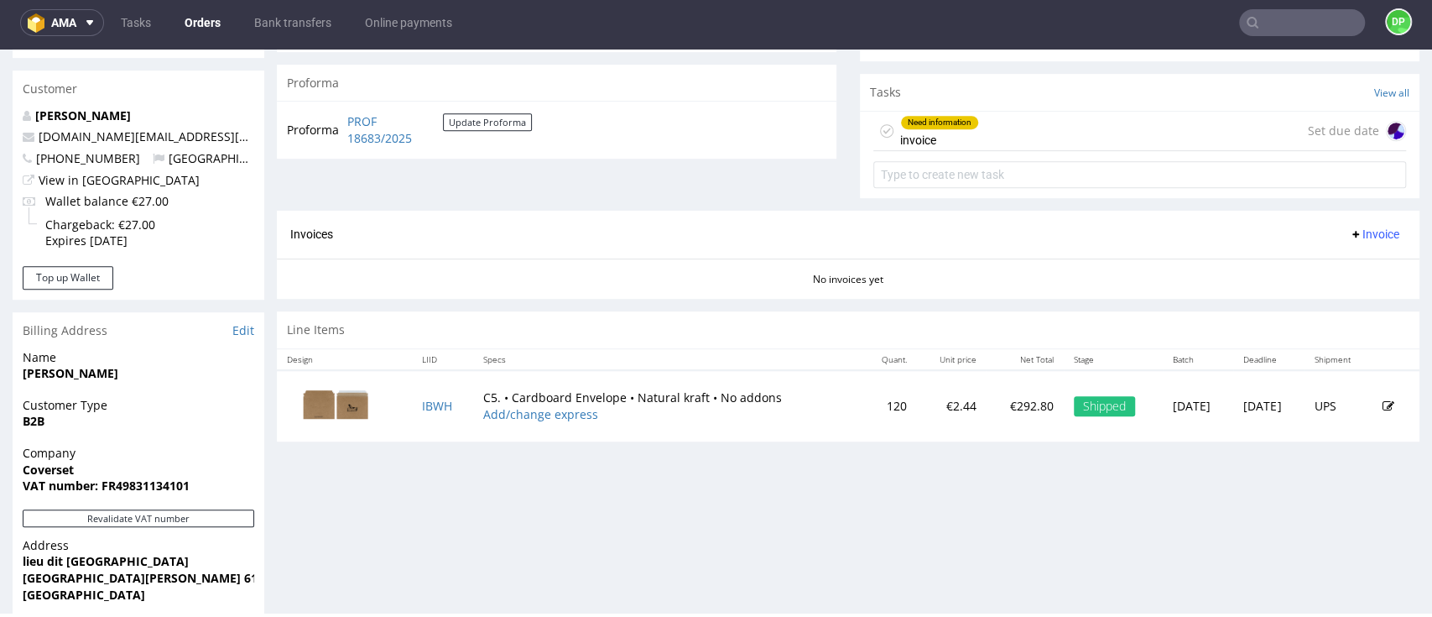
scroll to position [336, 0]
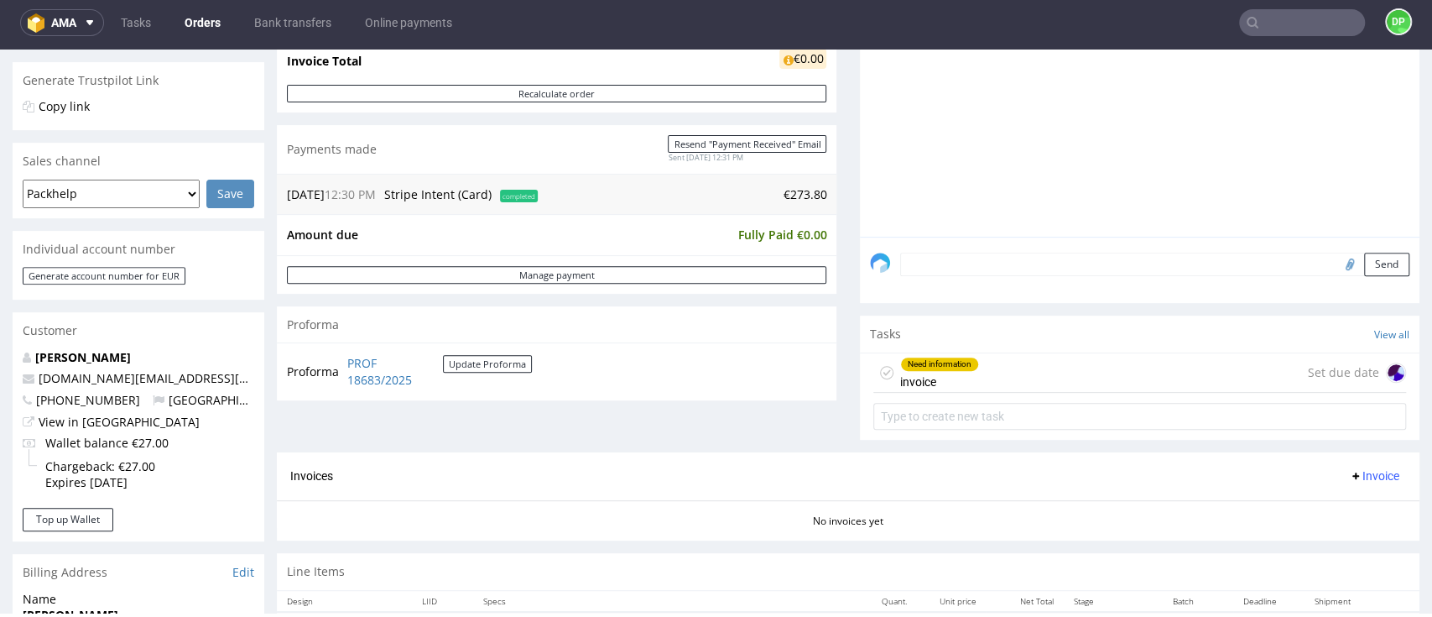
click at [1009, 367] on div "Need information invoice Set due date" at bounding box center [1139, 372] width 533 height 39
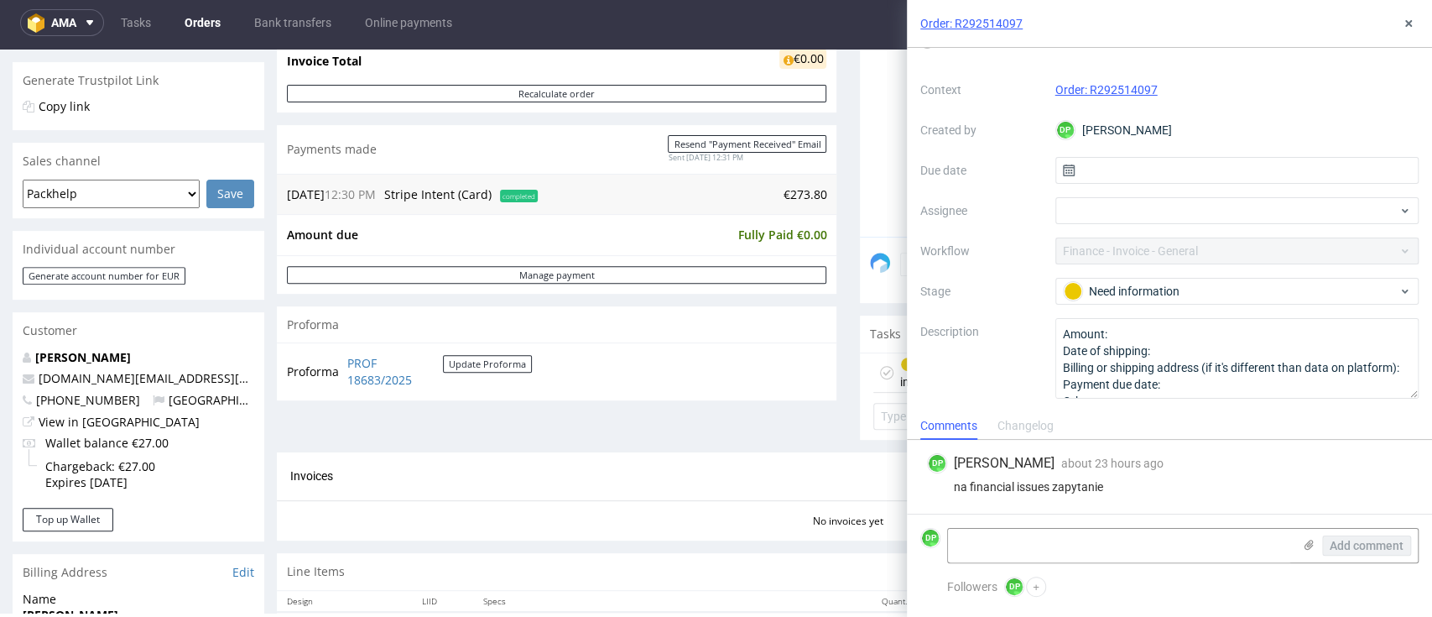
click at [1102, 88] on link "Order: R292514097" at bounding box center [1106, 89] width 102 height 13
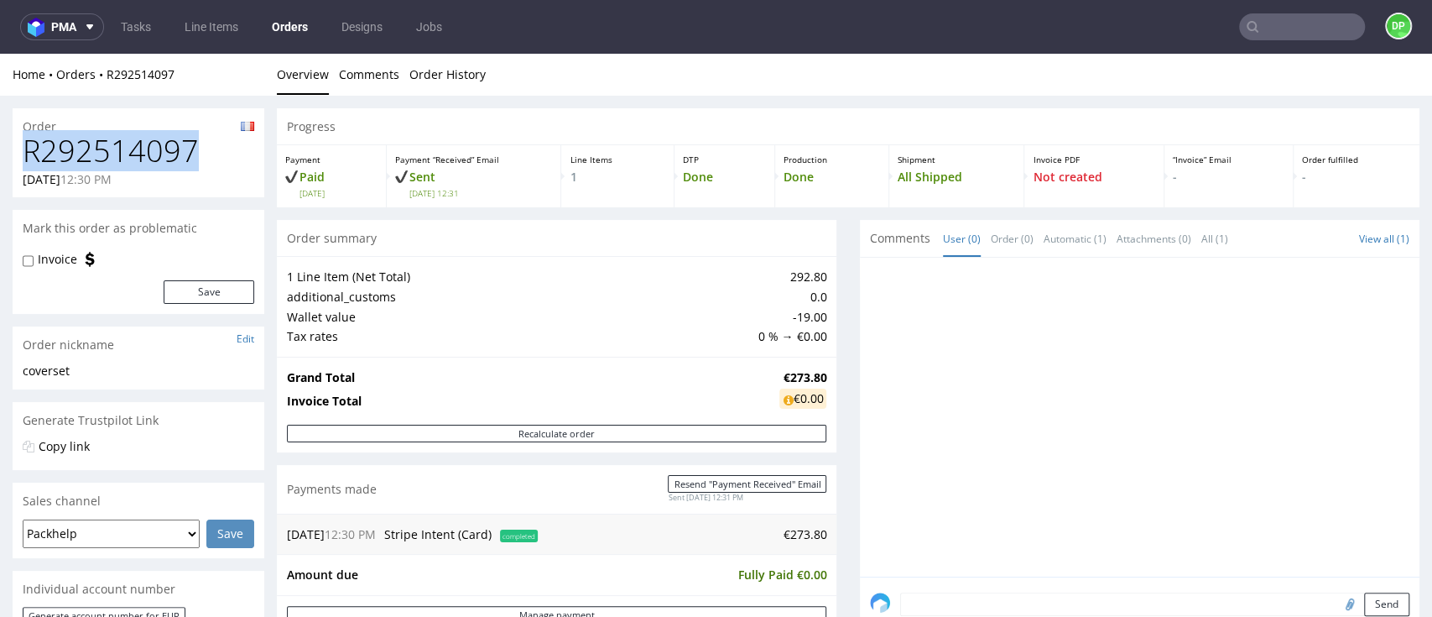
drag, startPoint x: 202, startPoint y: 154, endPoint x: 0, endPoint y: 149, distance: 202.2
copy h1 "R292514097"
